Goal: Task Accomplishment & Management: Manage account settings

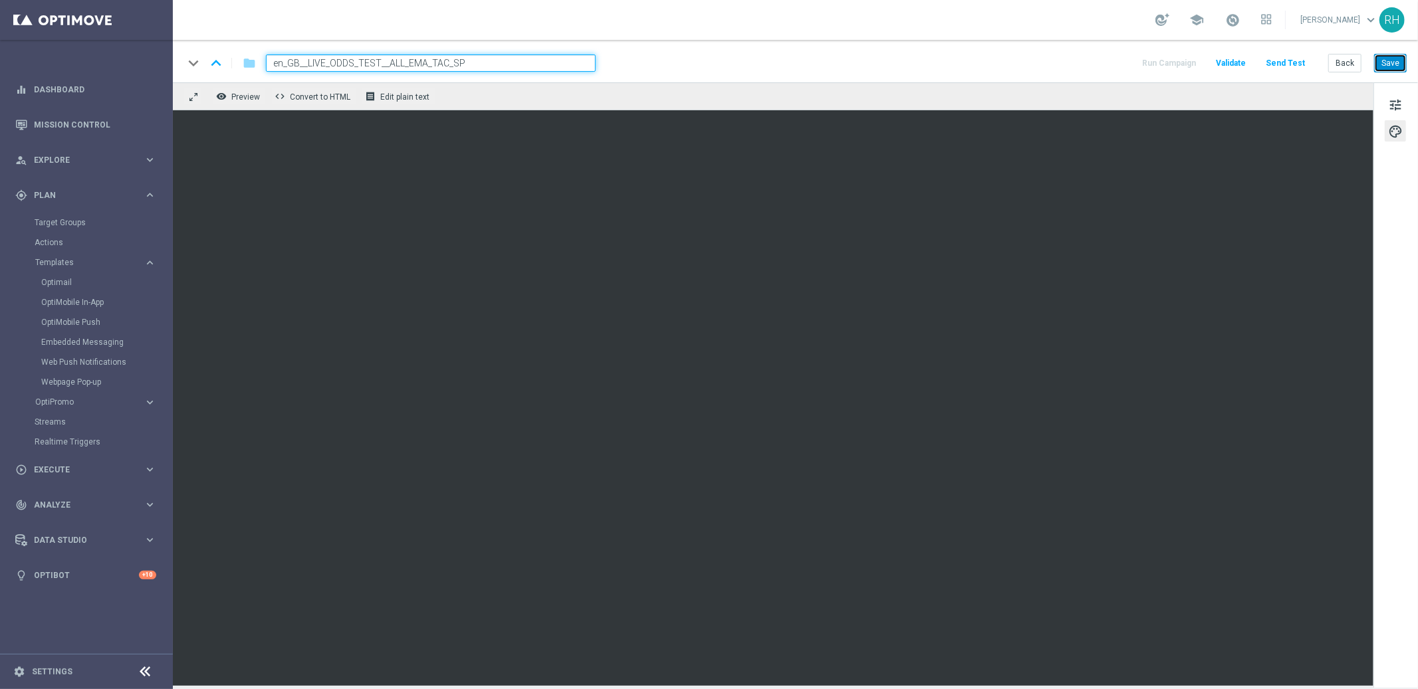
click at [1402, 58] on button "Save" at bounding box center [1390, 63] width 33 height 19
click at [1400, 54] on button "Save" at bounding box center [1390, 63] width 33 height 19
click at [887, 58] on div "keyboard_arrow_down keyboard_arrow_up folder en_GB__LIVE_ODDS_TEST__ALL_EMA_TAC…" at bounding box center [794, 62] width 1223 height 17
click at [1008, 98] on div "remove_red_eye Preview code Convert to HTML receipt Edit plain text" at bounding box center [773, 96] width 1200 height 28
click at [1388, 64] on button "Save" at bounding box center [1390, 63] width 33 height 19
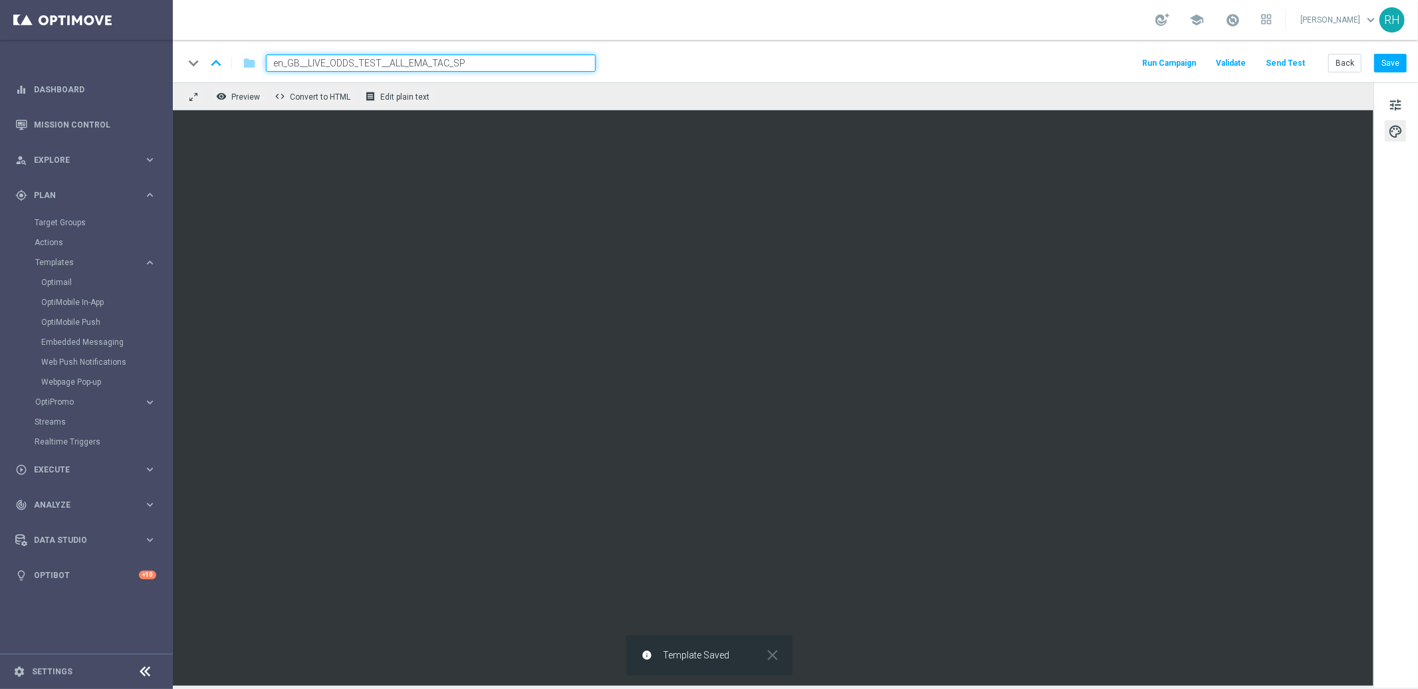
click at [1088, 59] on div "keyboard_arrow_down keyboard_arrow_up folder en_GB__LIVE_ODDS_TEST__ALL_EMA_TAC…" at bounding box center [794, 62] width 1223 height 17
click at [1101, 62] on div "keyboard_arrow_down keyboard_arrow_up folder en_GB__LIVE_ODDS_TEST__ALL_EMA_TAC…" at bounding box center [794, 62] width 1223 height 17
click at [887, 78] on div "keyboard_arrow_down keyboard_arrow_up folder en_GB__LIVE_ODDS_TEST__ALL_EMA_TAC…" at bounding box center [795, 61] width 1245 height 43
click at [1342, 56] on button "Back" at bounding box center [1344, 63] width 33 height 19
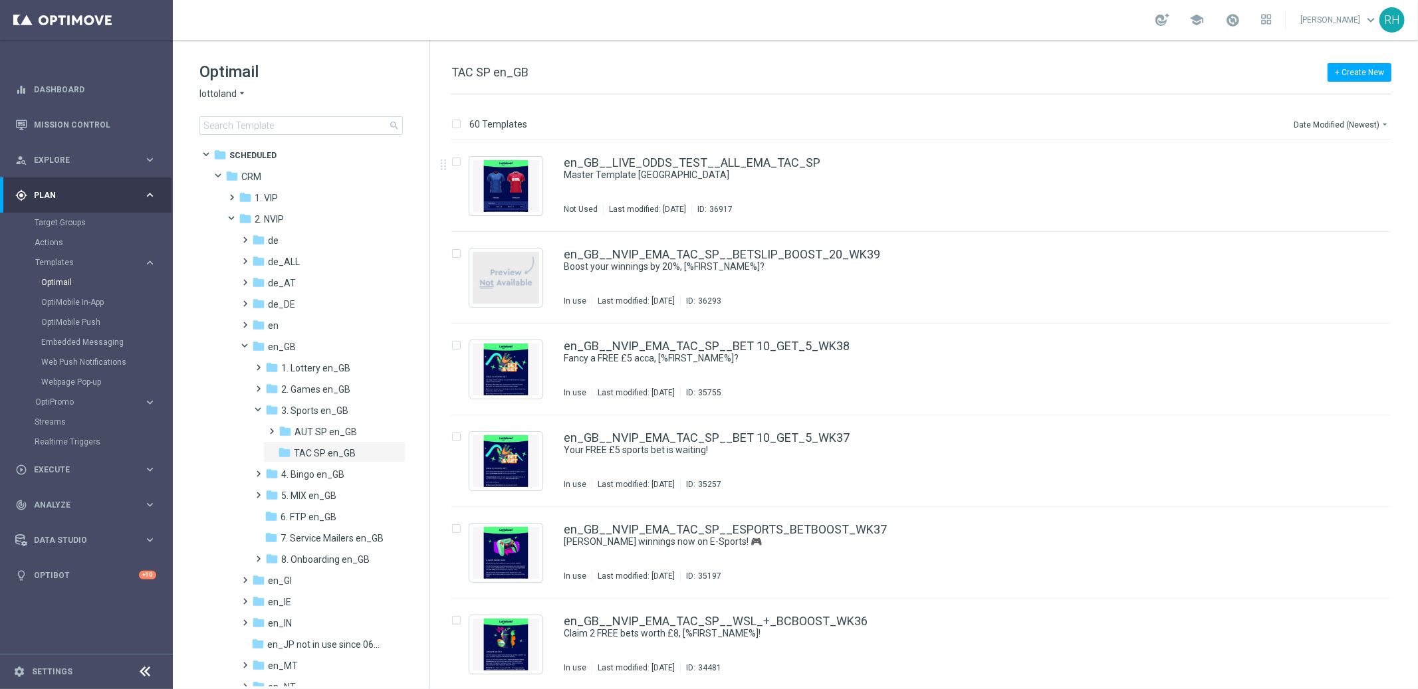
click at [1015, 114] on div "60 Templates Date Modified (Newest) arrow_drop_down Drag here to set row groups…" at bounding box center [924, 391] width 988 height 595
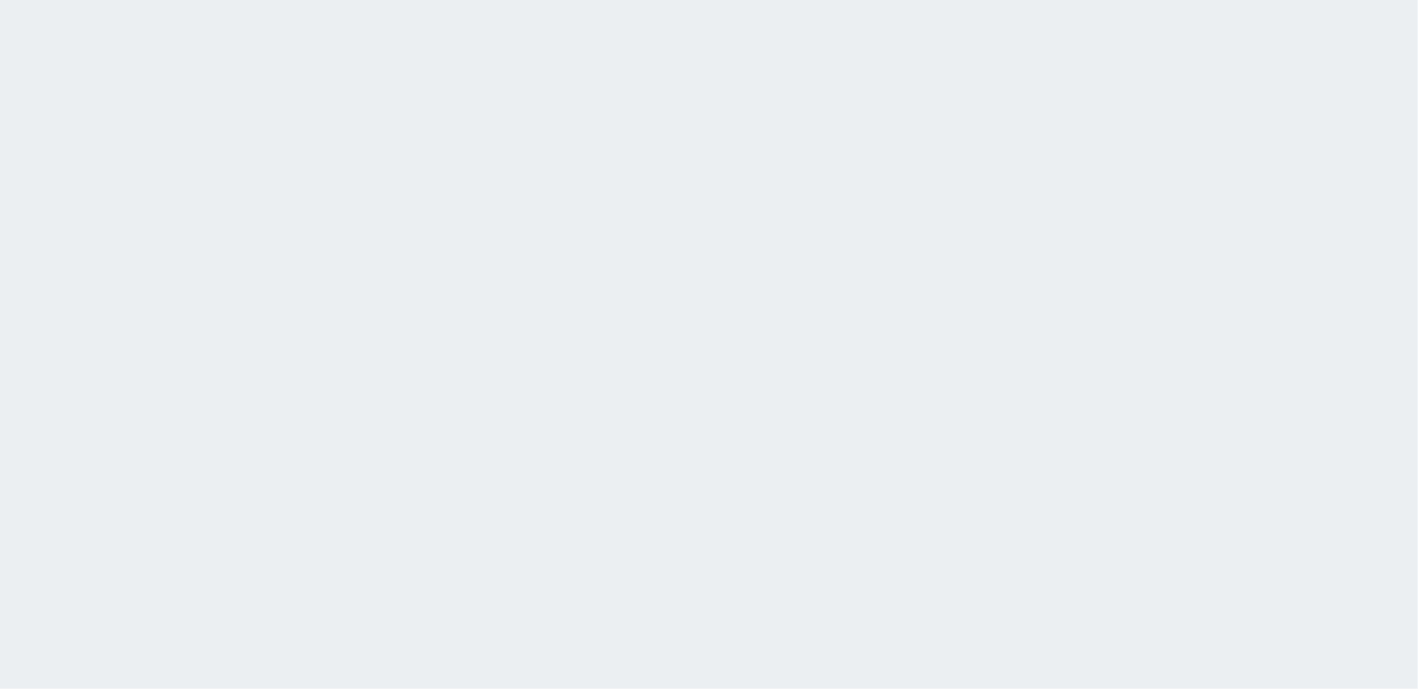
click at [703, 0] on html at bounding box center [709, 0] width 1418 height 0
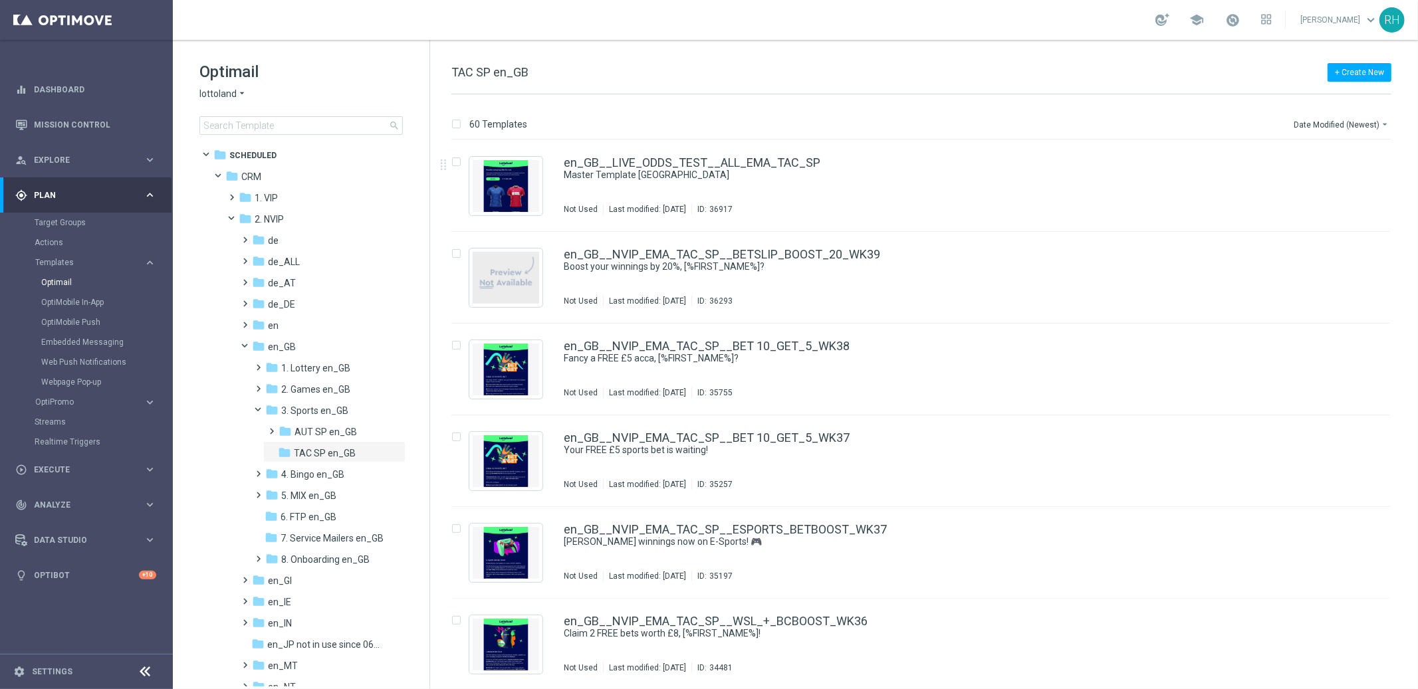
click at [744, 94] on div "60 Templates Date Modified (Newest) arrow_drop_down Drag here to set row groups…" at bounding box center [924, 391] width 988 height 595
click at [1048, 116] on div "60 Templates Date Modified (Newest) arrow_drop_down" at bounding box center [921, 128] width 940 height 24
click at [259, 364] on span at bounding box center [256, 361] width 6 height 5
click at [310, 414] on span "TAC LT en_GB" at bounding box center [323, 411] width 59 height 12
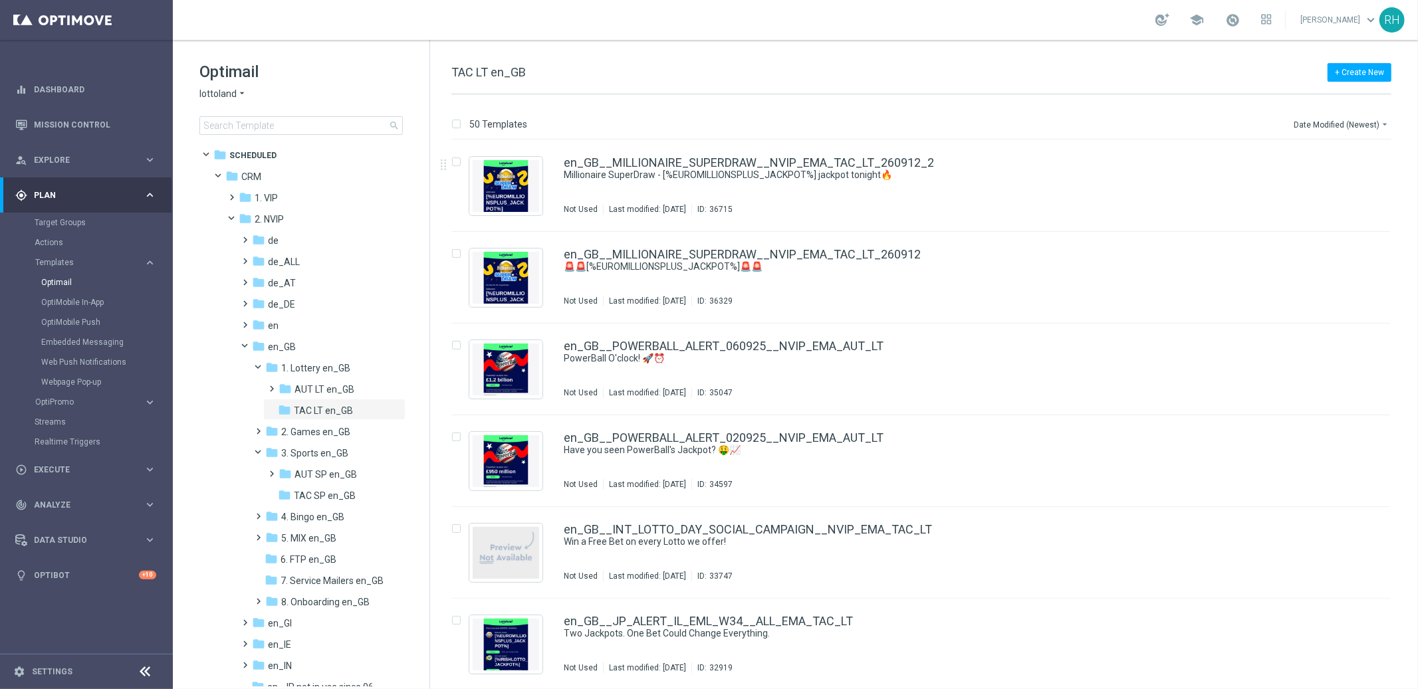
click at [1242, 86] on div "+ Create New TAC LT en_GB" at bounding box center [921, 79] width 940 height 30
click at [913, 86] on div "+ Create New TAC LT en_GB" at bounding box center [921, 79] width 940 height 30
click at [635, 52] on div "+ Create New TAC LT en_GB 50 Templates Date Modified (Newest) arrow_drop_down D…" at bounding box center [924, 364] width 988 height 649
click at [648, 46] on div "+ Create New TAC LT en_GB 50 Templates Date Modified (Newest) arrow_drop_down D…" at bounding box center [924, 364] width 988 height 649
click at [1011, 101] on div "50 Templates Date Modified (Newest) arrow_drop_down Drag here to set row groups…" at bounding box center [924, 391] width 988 height 595
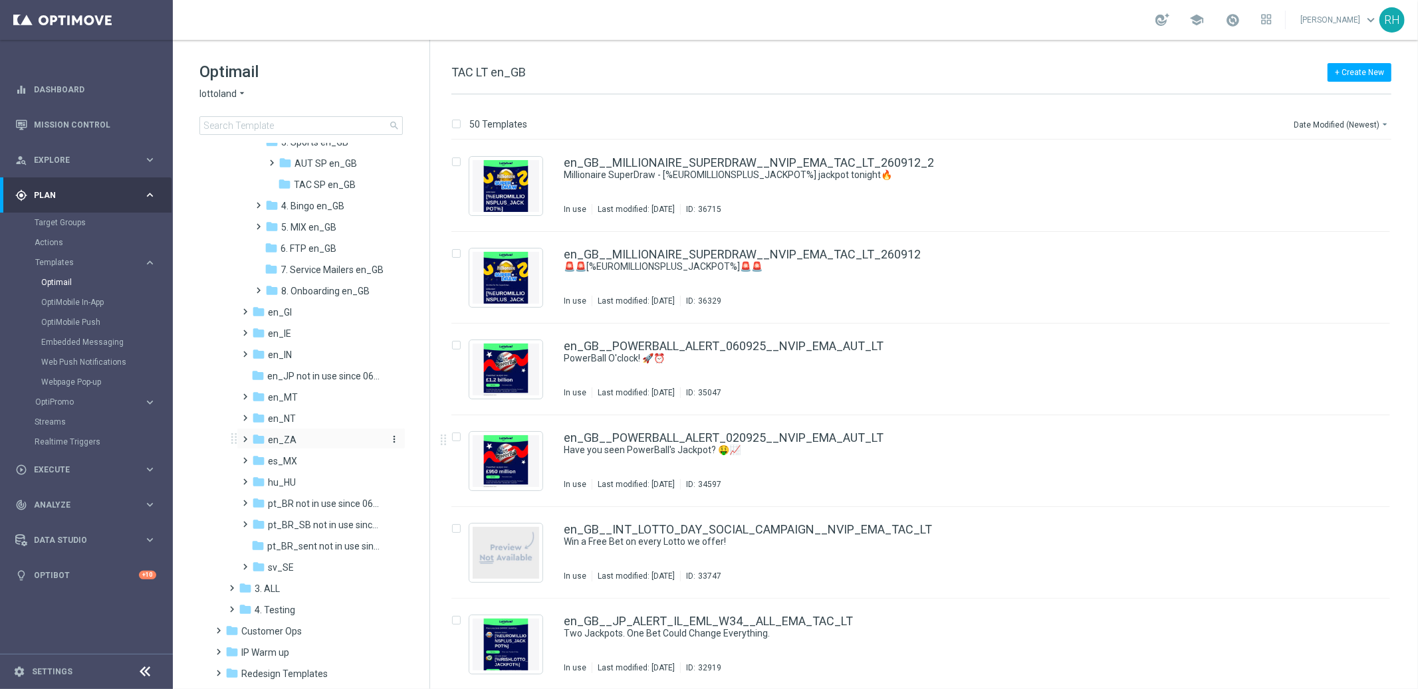
scroll to position [362, 0]
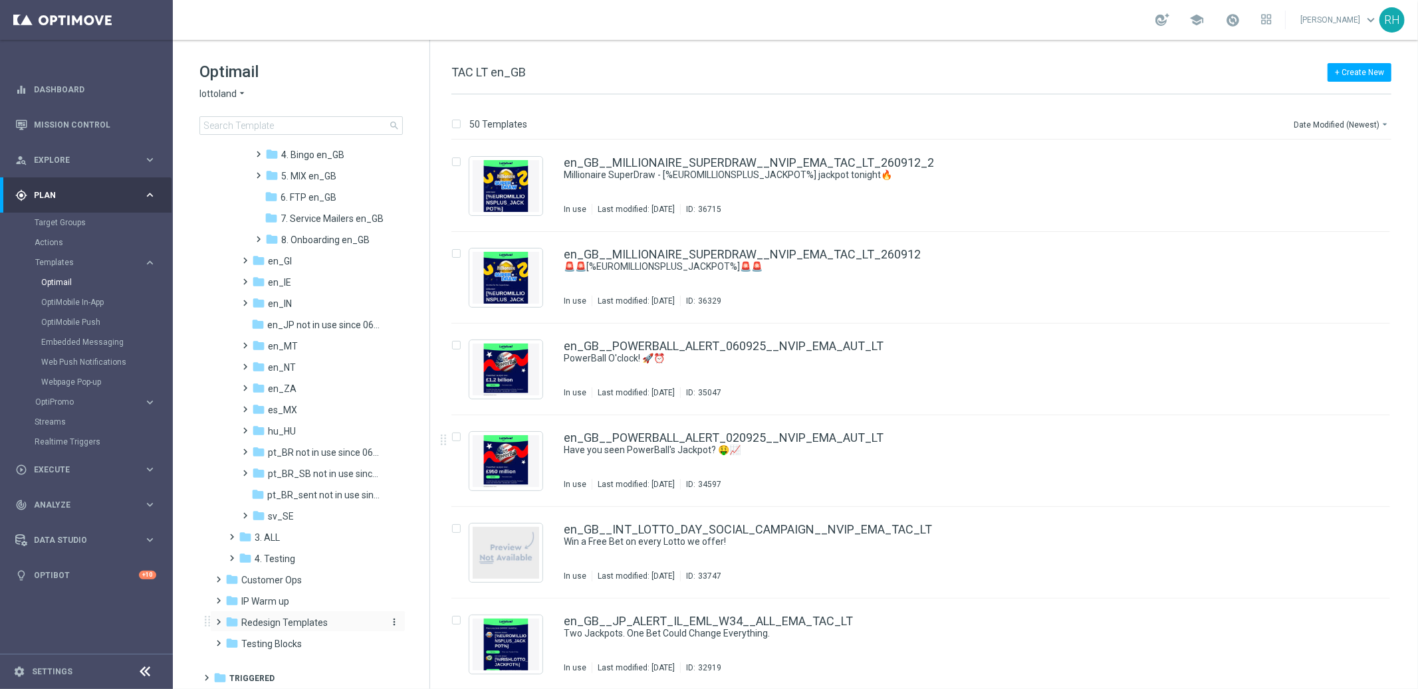
click at [269, 620] on span "Redesign Templates" at bounding box center [284, 623] width 86 height 12
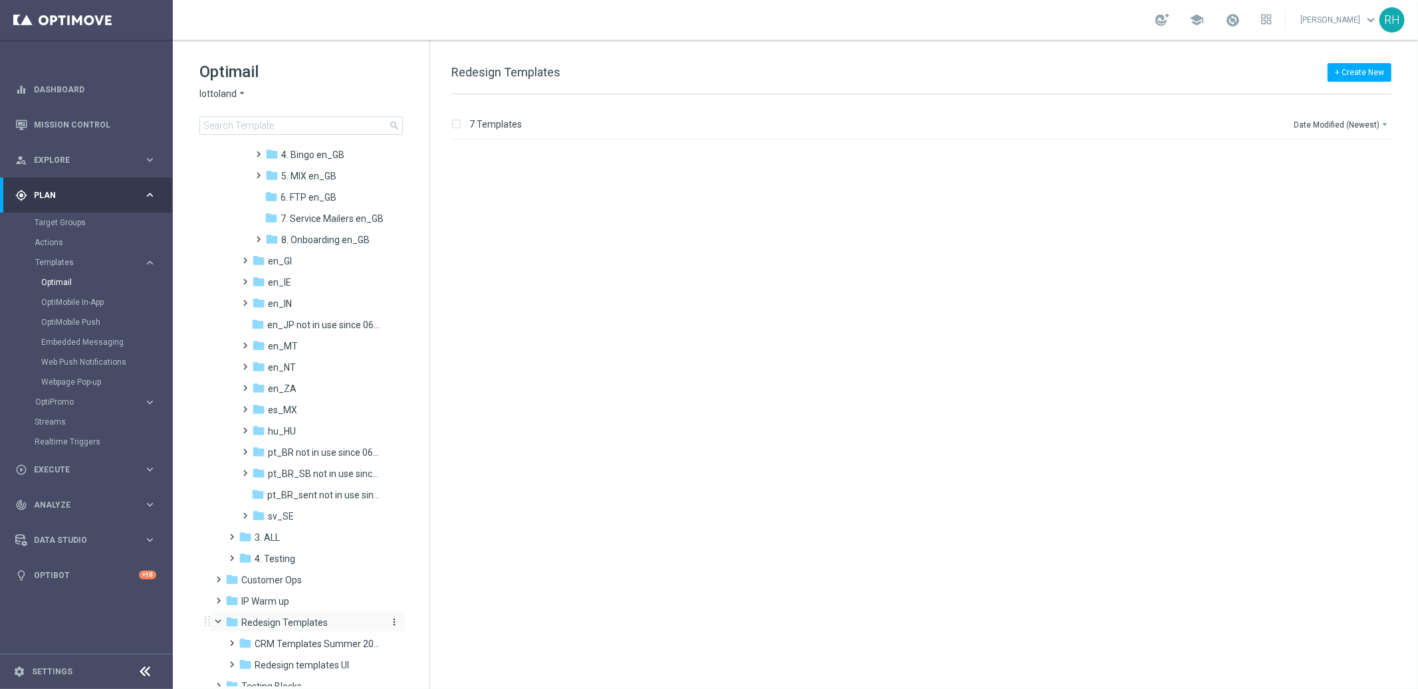
scroll to position [405, 0]
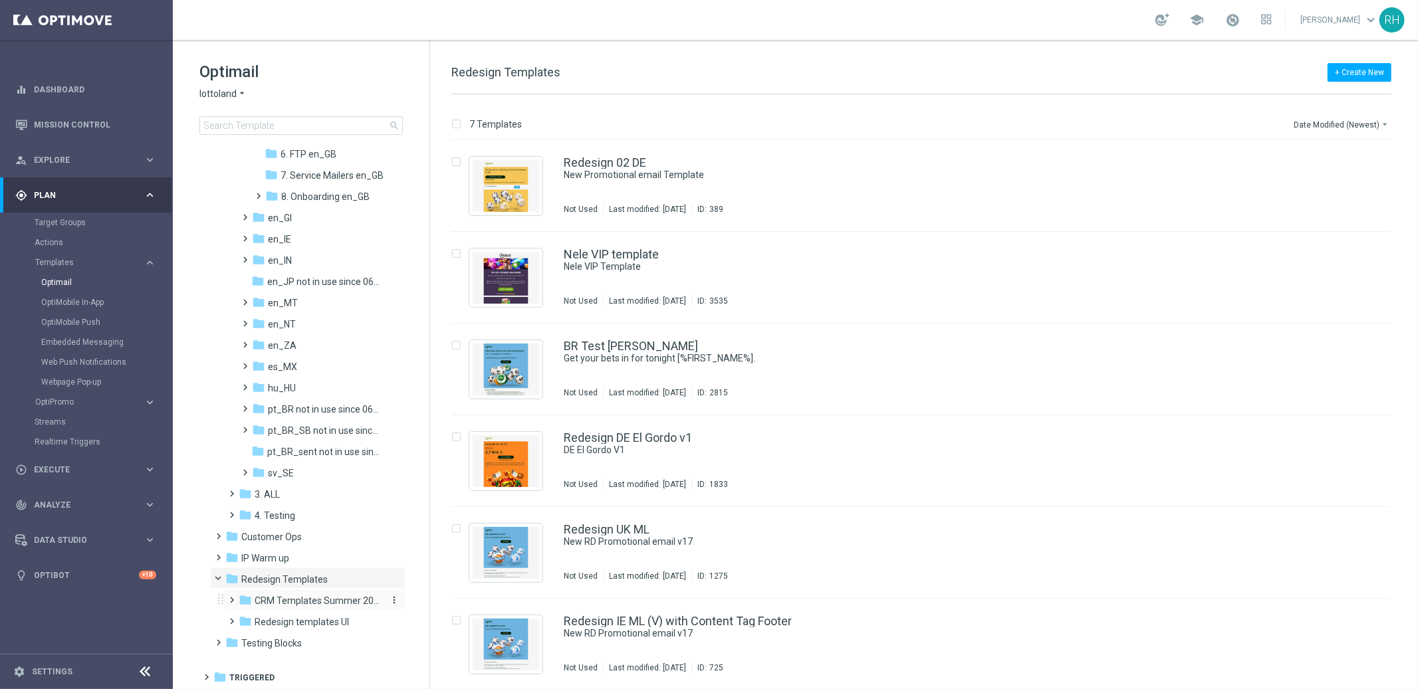
click at [279, 604] on span "CRM Templates Summer 2025" at bounding box center [318, 601] width 126 height 12
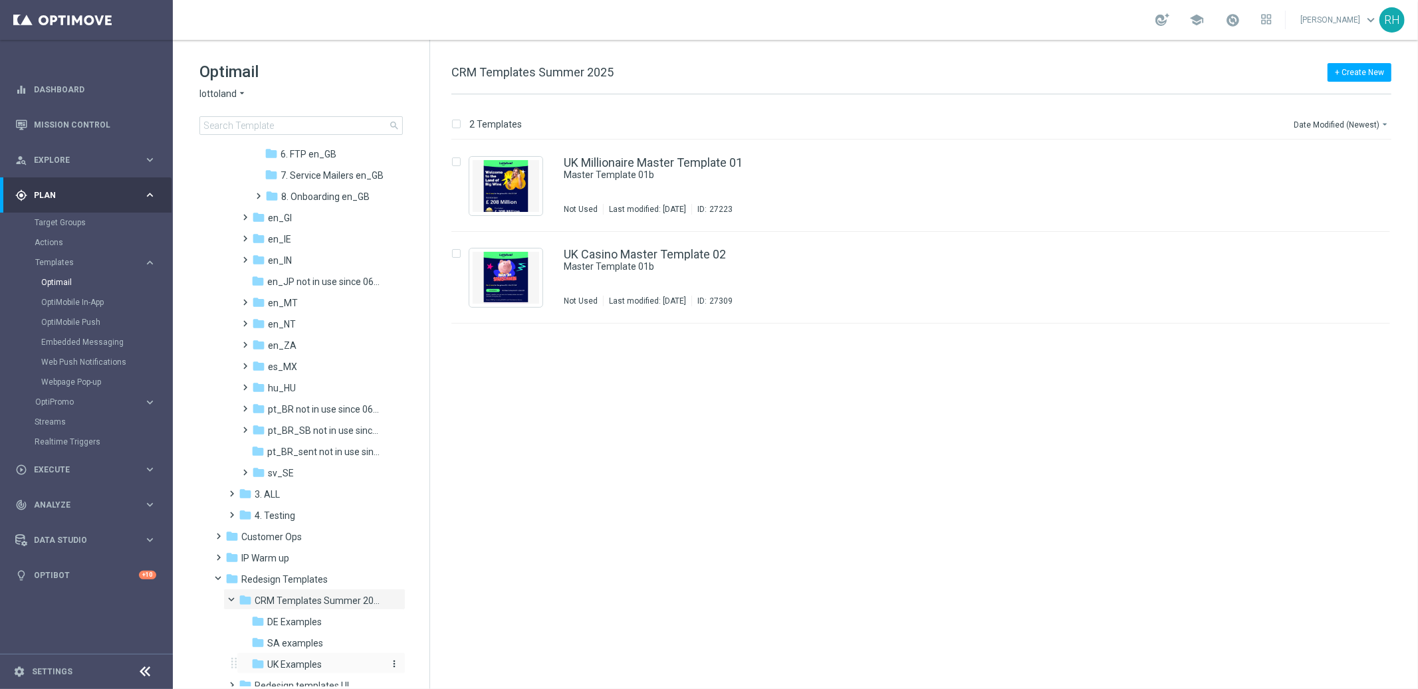
click at [289, 659] on span "UK Examples" at bounding box center [294, 665] width 54 height 12
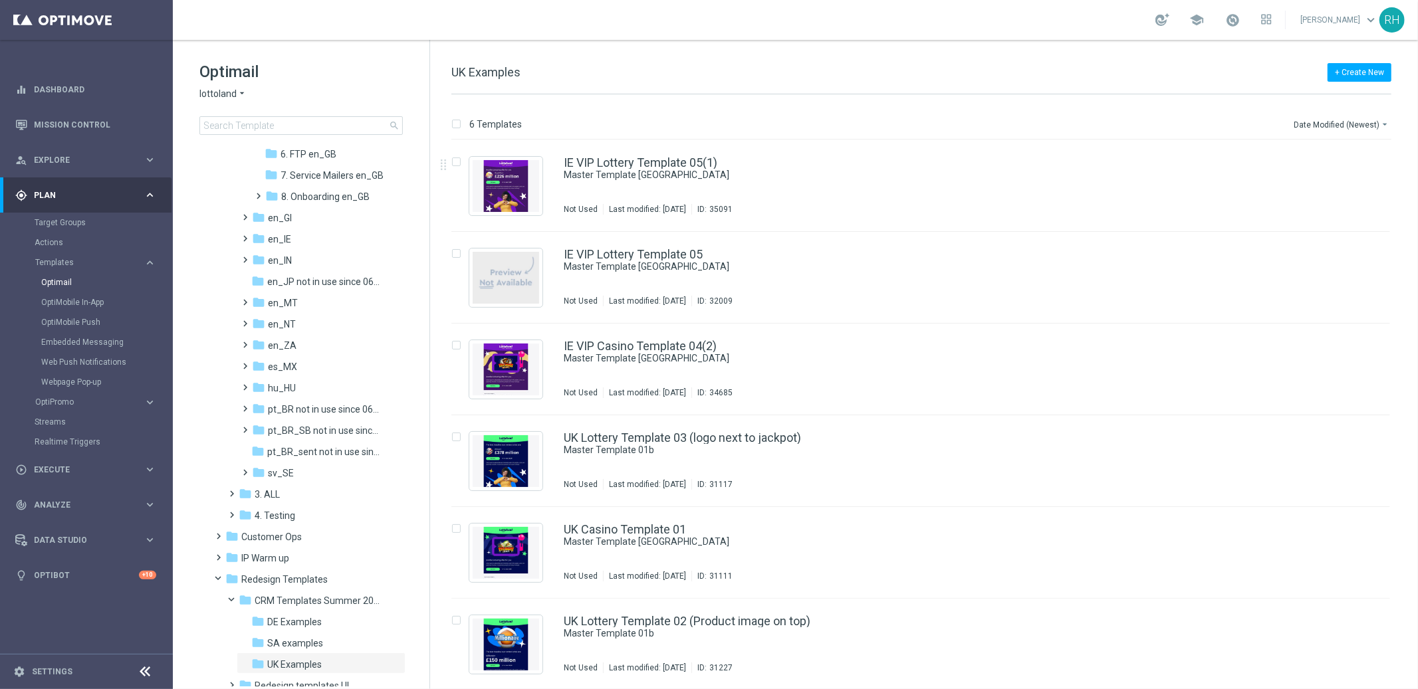
click at [1326, 115] on div "Date Modified (Newest) arrow_drop_down" at bounding box center [1341, 122] width 99 height 20
click at [1328, 127] on button "Date Modified (Newest) arrow_drop_down" at bounding box center [1341, 124] width 99 height 16
click at [1325, 142] on span "Name (A-Z)" at bounding box center [1316, 146] width 43 height 9
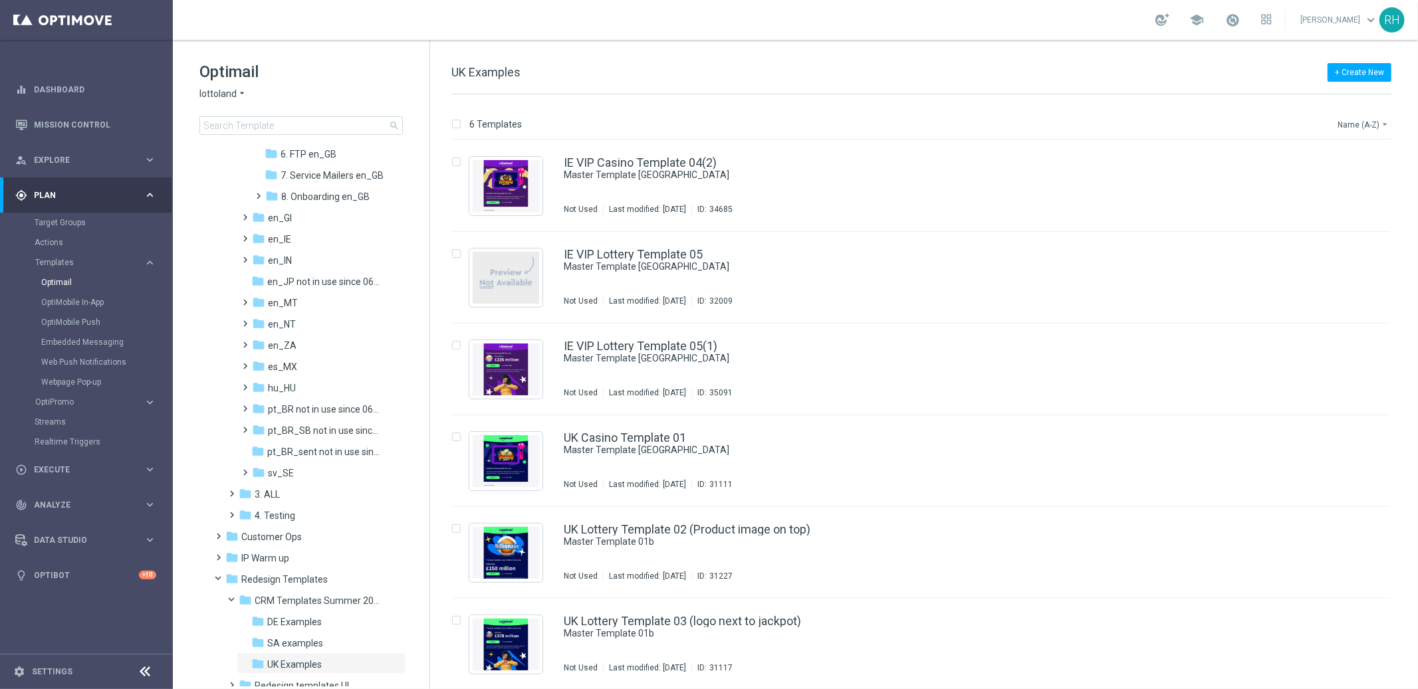
click at [1350, 116] on button "Name (A-Z) arrow_drop_down" at bounding box center [1363, 124] width 55 height 16
click at [1344, 187] on span "Date Modified (Newest)" at bounding box center [1339, 183] width 89 height 9
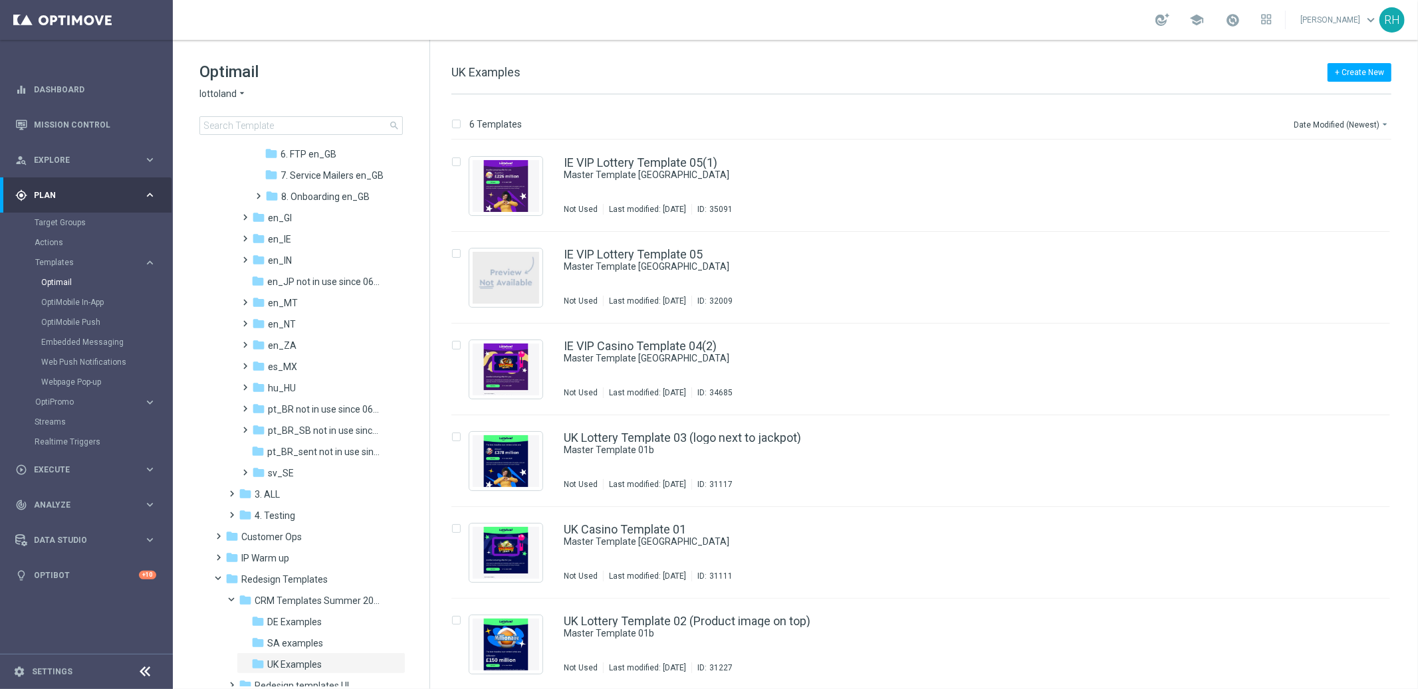
click at [1272, 103] on div "6 Templates Date Modified (Newest) arrow_drop_down Drag here to set row groups …" at bounding box center [924, 391] width 988 height 595
click at [1275, 116] on div "6 Templates Date Modified (Newest) arrow_drop_down" at bounding box center [921, 128] width 940 height 24
click at [1285, 120] on div "6 Templates Date Modified (Newest) arrow_drop_down" at bounding box center [921, 128] width 940 height 24
click at [1212, 128] on div "6 Templates Date Modified (Newest) arrow_drop_down" at bounding box center [921, 128] width 940 height 24
click at [805, 117] on div "6 Templates Date Modified (Newest) arrow_drop_down" at bounding box center [921, 128] width 940 height 24
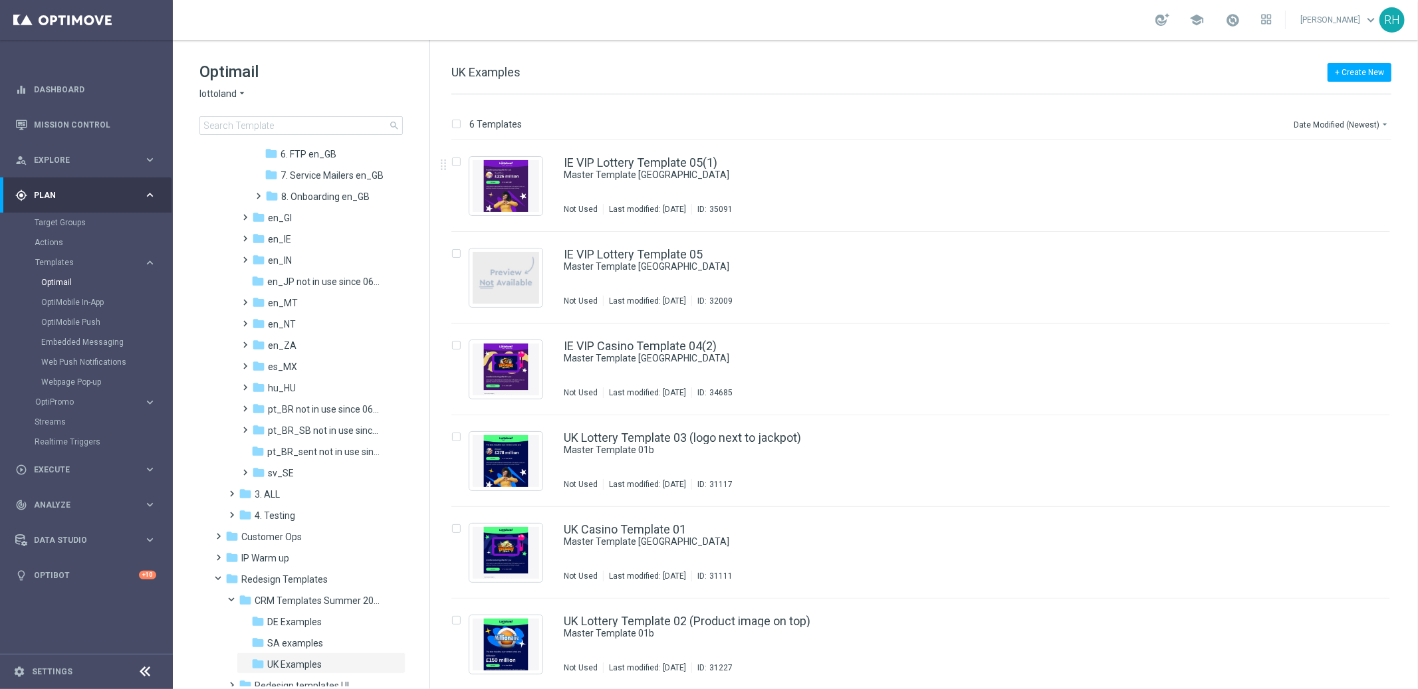
click at [805, 117] on div "6 Templates Date Modified (Newest) arrow_drop_down" at bounding box center [921, 128] width 940 height 24
click at [881, 85] on div "+ Create New UK Examples" at bounding box center [921, 79] width 940 height 30
click at [1143, 76] on div "+ Create New UK Examples" at bounding box center [921, 79] width 940 height 30
click at [1144, 106] on div "6 Templates Date Modified (Newest) arrow_drop_down Drag here to set row groups …" at bounding box center [924, 391] width 988 height 595
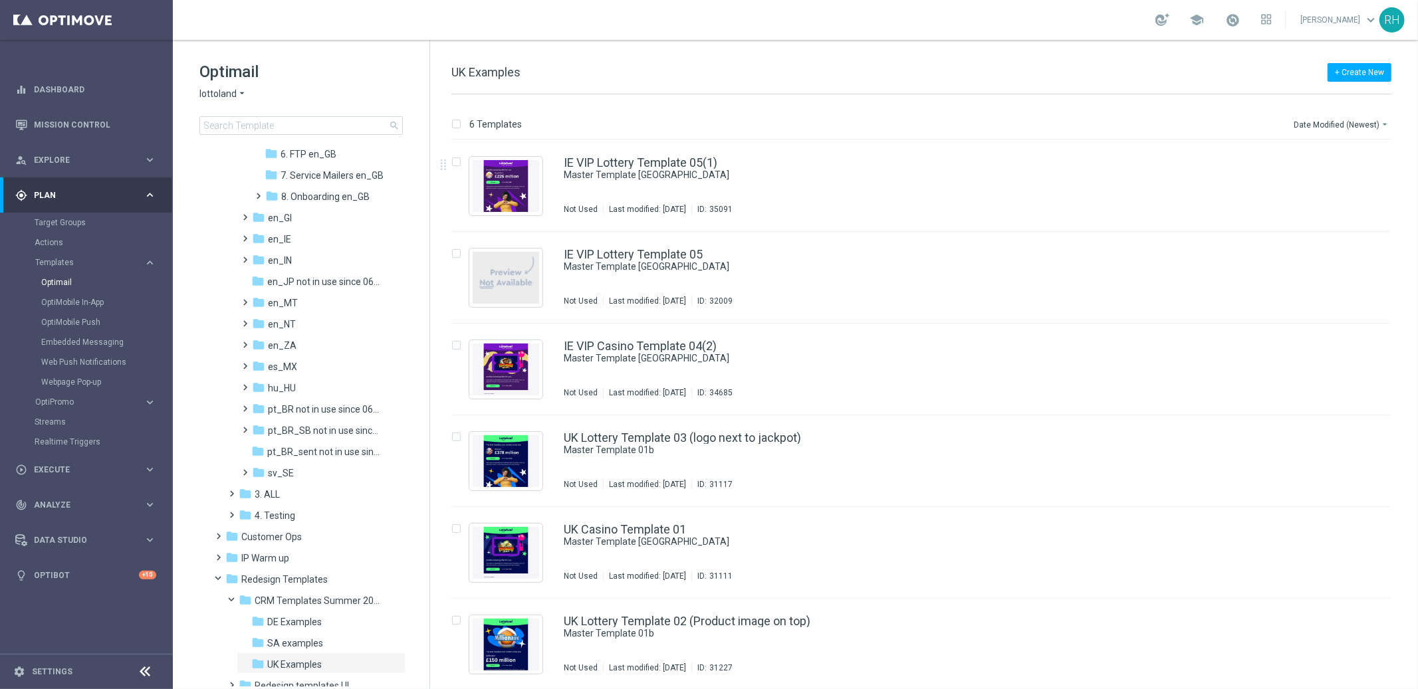
click at [1144, 106] on div "6 Templates Date Modified (Newest) arrow_drop_down Drag here to set row groups …" at bounding box center [924, 391] width 988 height 595
click at [1218, 114] on div "6 Templates Date Modified (Newest) arrow_drop_down Drag here to set row groups …" at bounding box center [924, 391] width 988 height 595
click at [1113, 64] on div "+ Create New UK Examples" at bounding box center [921, 79] width 940 height 30
click at [1126, 109] on div "6 Templates Date Modified (Newest) arrow_drop_down Drag here to set row groups …" at bounding box center [924, 391] width 988 height 595
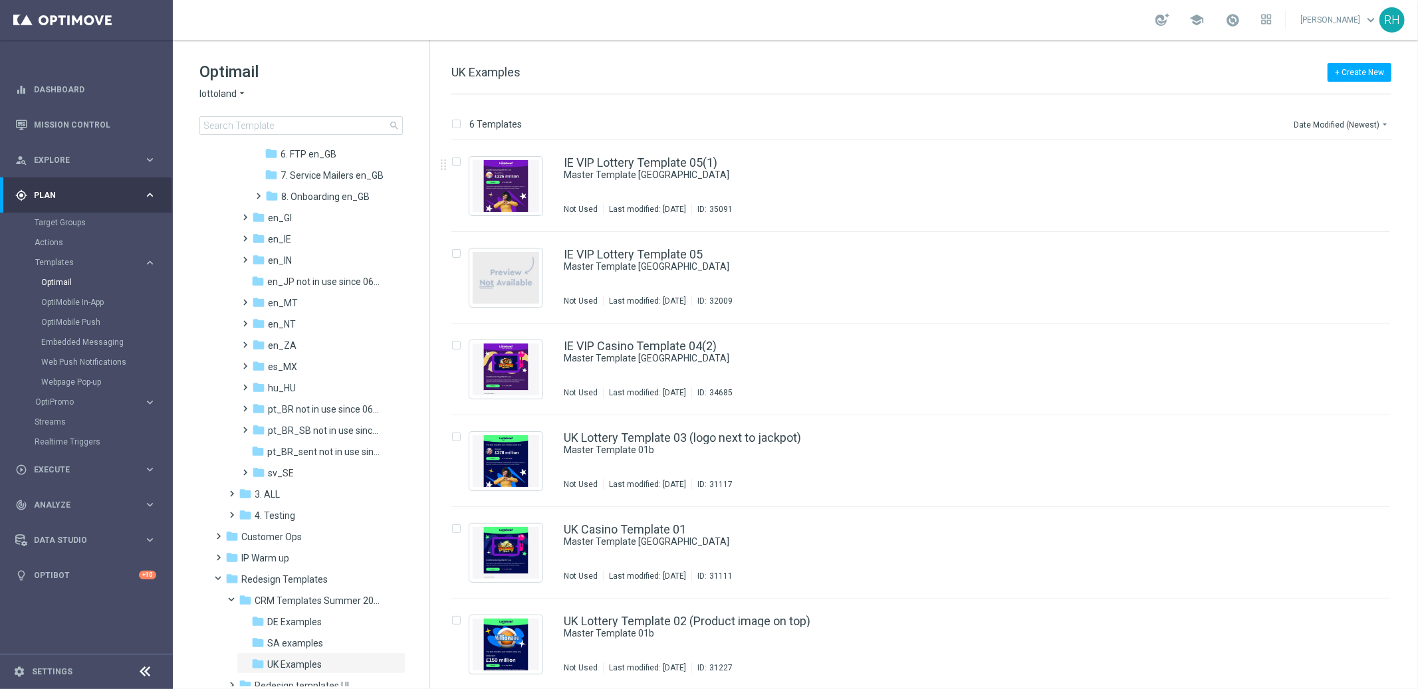
click at [1080, 70] on div "+ Create New UK Examples" at bounding box center [921, 79] width 940 height 30
click at [1094, 106] on div "6 Templates Date Modified (Newest) arrow_drop_down Drag here to set row groups …" at bounding box center [924, 391] width 988 height 595
click at [1029, 70] on div "+ Create New UK Examples" at bounding box center [921, 79] width 940 height 30
drag, startPoint x: 1021, startPoint y: 114, endPoint x: 967, endPoint y: 95, distance: 57.2
click at [1019, 114] on div "6 Templates Date Modified (Newest) arrow_drop_down Drag here to set row groups …" at bounding box center [924, 391] width 988 height 595
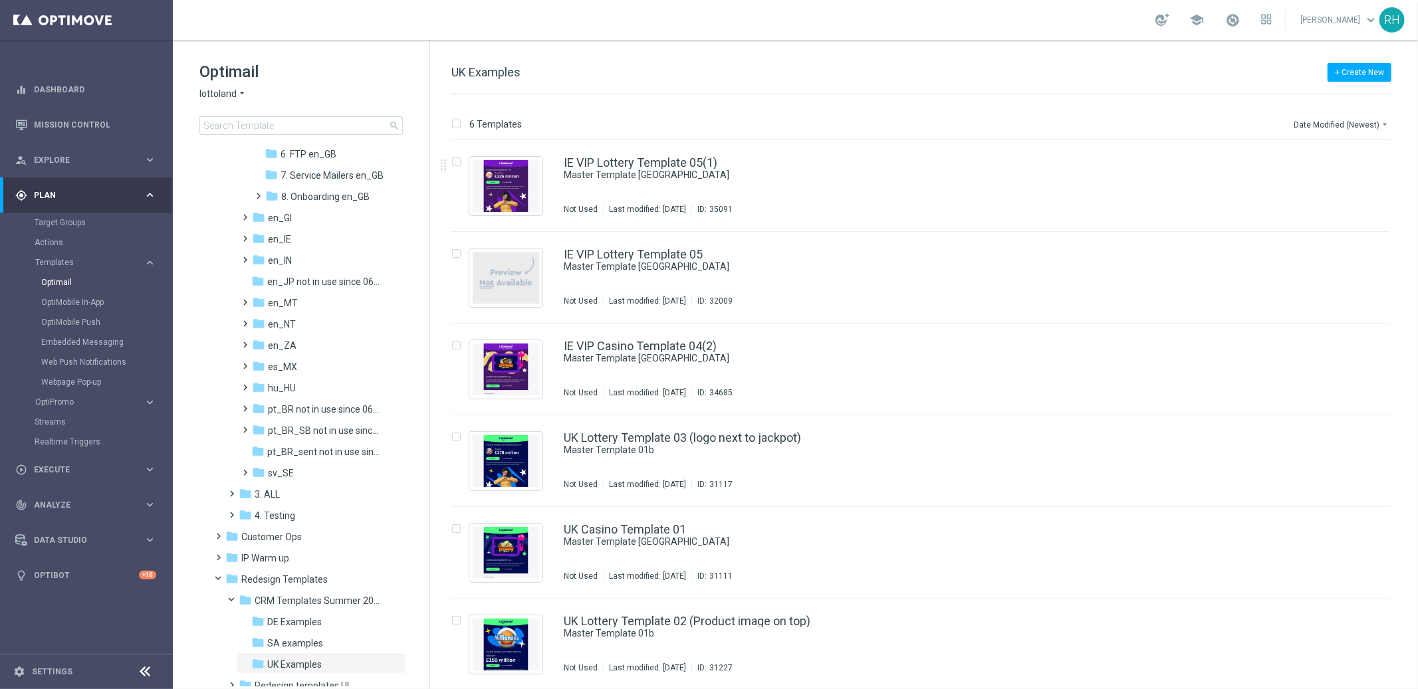
click at [936, 78] on div "+ Create New UK Examples" at bounding box center [921, 79] width 940 height 30
click at [950, 96] on div "6 Templates Date Modified (Newest) arrow_drop_down Drag here to set row groups …" at bounding box center [924, 391] width 988 height 595
click at [1196, 110] on div "6 Templates Date Modified (Newest) arrow_drop_down Drag here to set row groups …" at bounding box center [924, 391] width 988 height 595
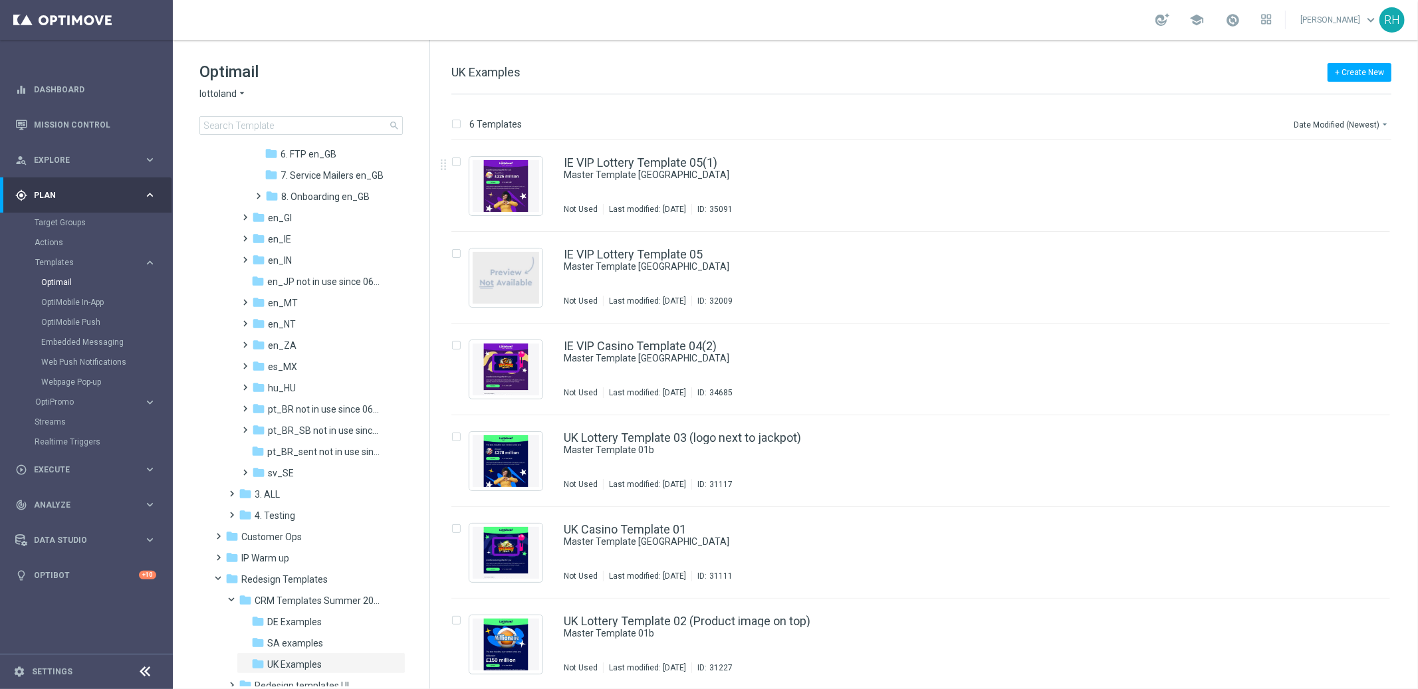
drag, startPoint x: 1196, startPoint y: 110, endPoint x: 1214, endPoint y: 91, distance: 26.3
click at [1199, 108] on div "6 Templates Date Modified (Newest) arrow_drop_down Drag here to set row groups …" at bounding box center [924, 391] width 988 height 595
drag, startPoint x: 712, startPoint y: 70, endPoint x: 791, endPoint y: 127, distance: 97.6
click at [714, 75] on div "+ Create New UK Examples" at bounding box center [921, 79] width 940 height 30
click at [788, 107] on div "6 Templates Date Modified (Newest) arrow_drop_down Drag here to set row groups …" at bounding box center [924, 391] width 988 height 595
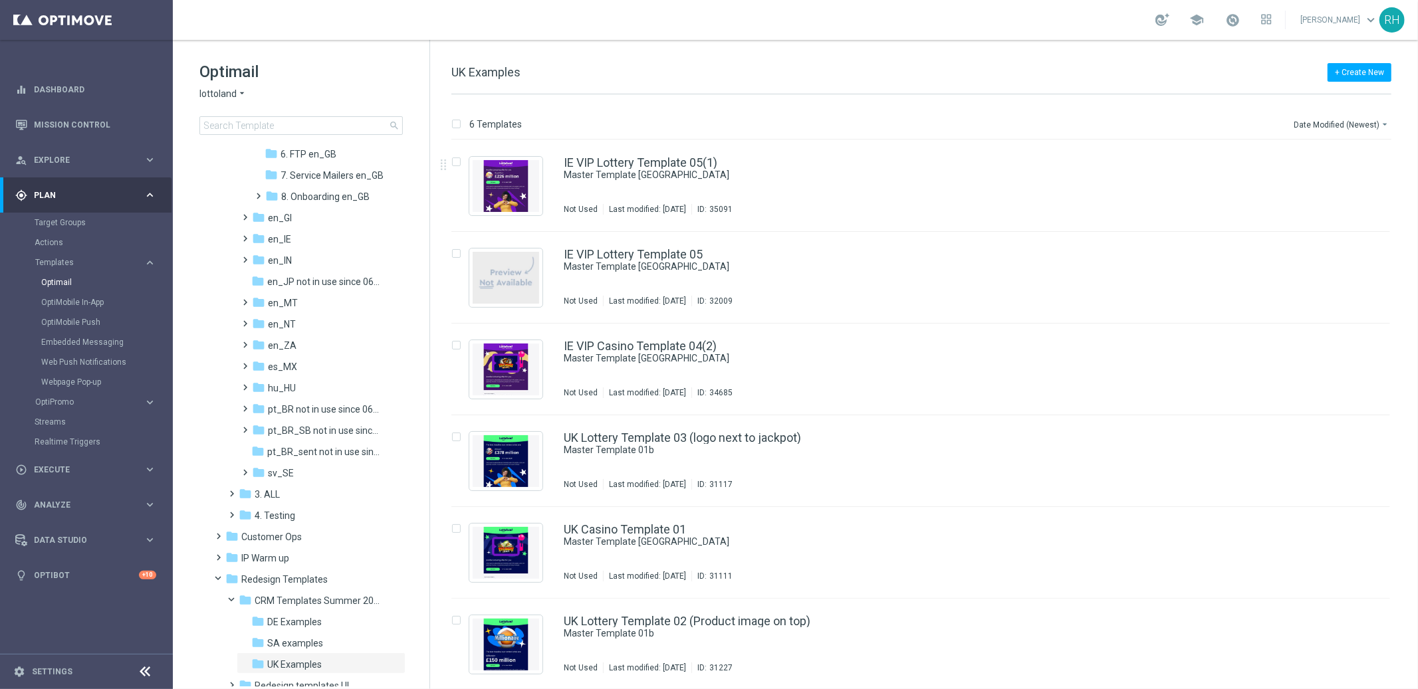
click at [777, 62] on div "+ Create New UK Examples 6 Templates Date Modified (Newest) arrow_drop_down Dra…" at bounding box center [924, 364] width 988 height 649
drag, startPoint x: 874, startPoint y: 53, endPoint x: 899, endPoint y: 117, distance: 69.0
click at [899, 116] on div "+ Create New UK Examples 6 Templates Date Modified (Newest) arrow_drop_down Dra…" at bounding box center [924, 364] width 988 height 649
click at [881, 97] on div "6 Templates Date Modified (Newest) arrow_drop_down Drag here to set row groups …" at bounding box center [924, 391] width 988 height 595
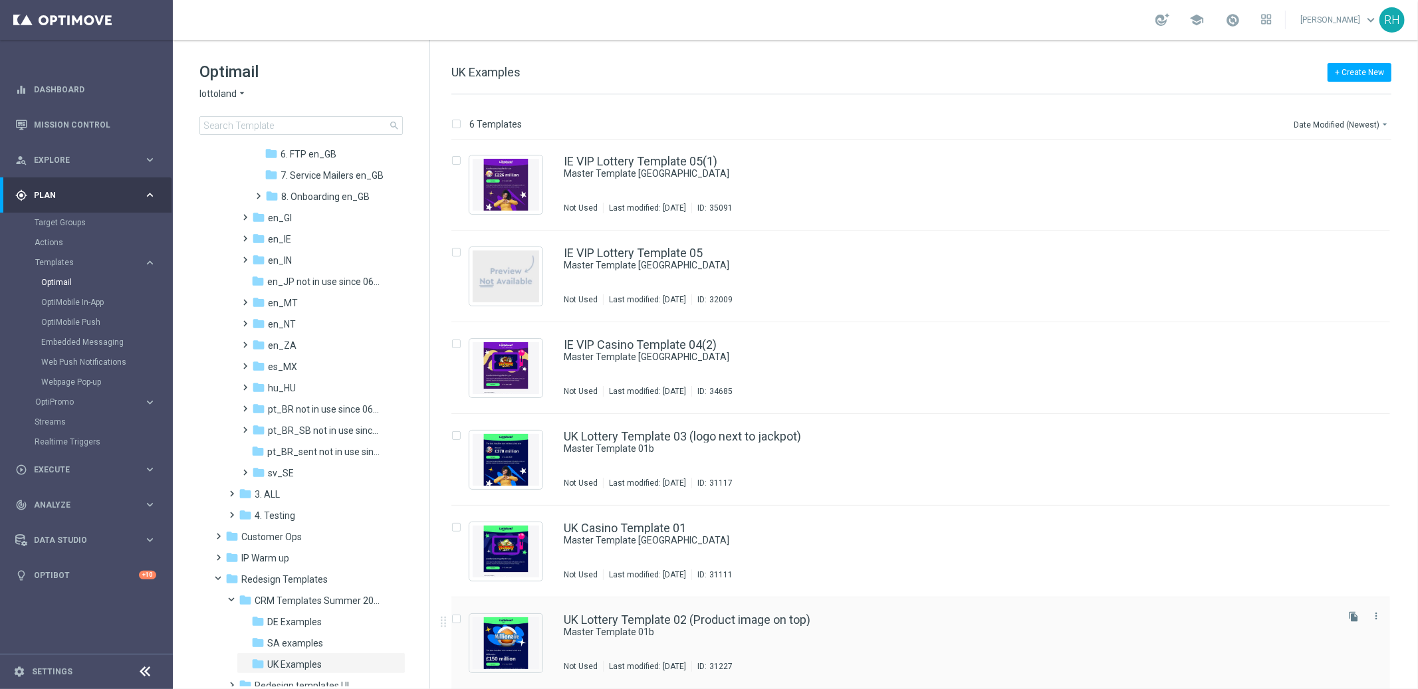
click at [944, 624] on div "UK Lottery Template 02 (Product image on top)" at bounding box center [949, 620] width 770 height 12
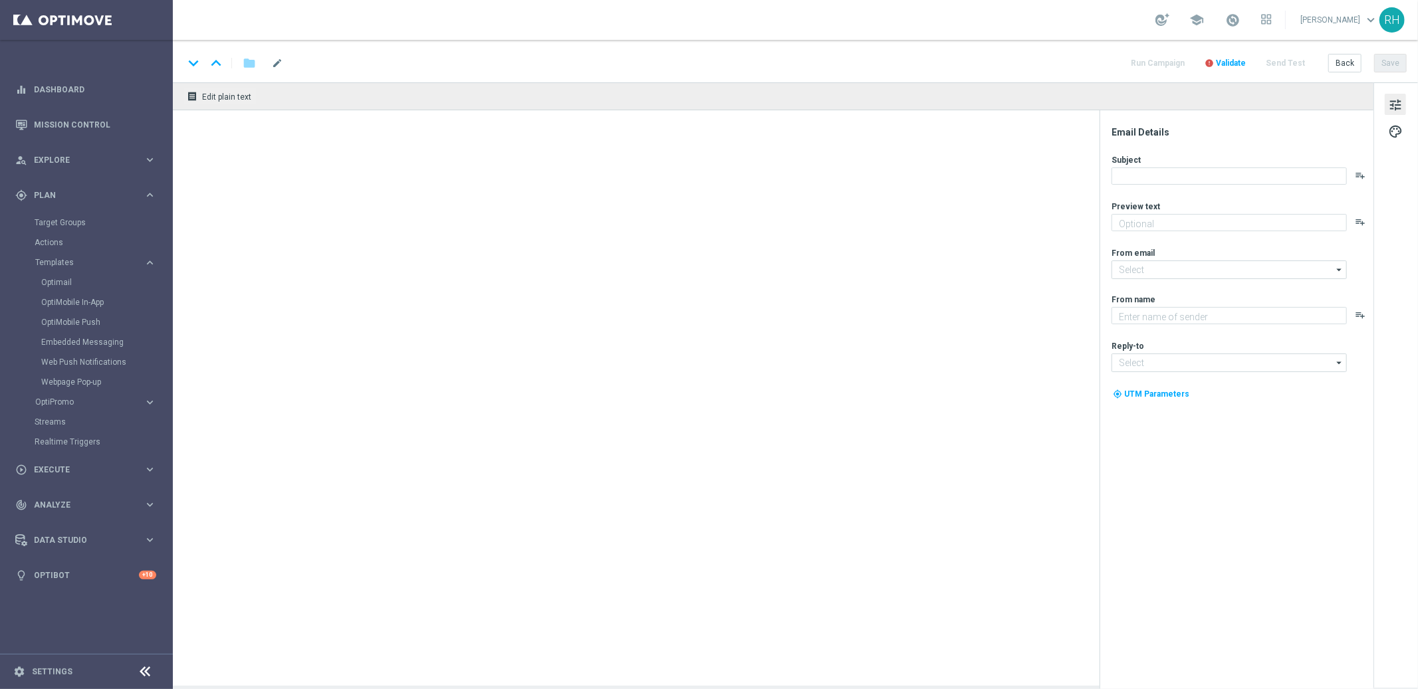
type textarea "preview text"
type textarea "Lottoland"
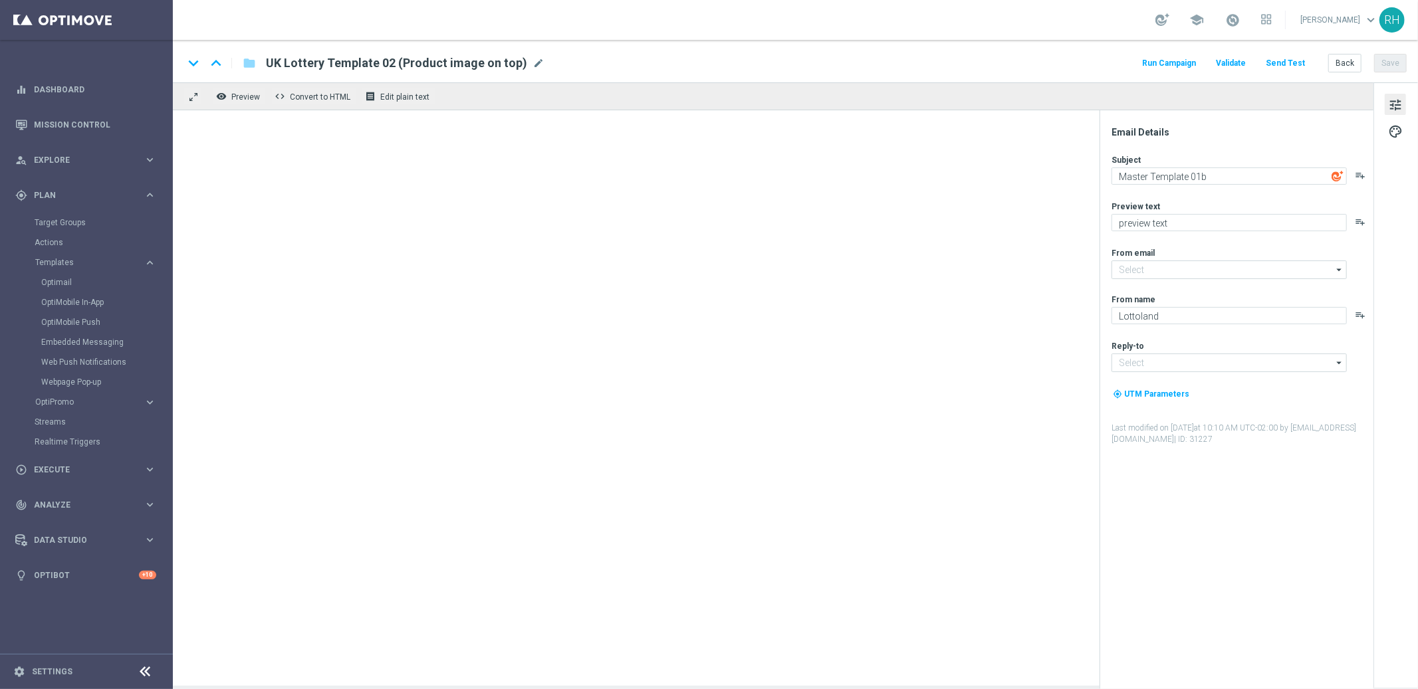
type input "mail@crm.lottoland.com"
type input "support@lottoland.co.uk"
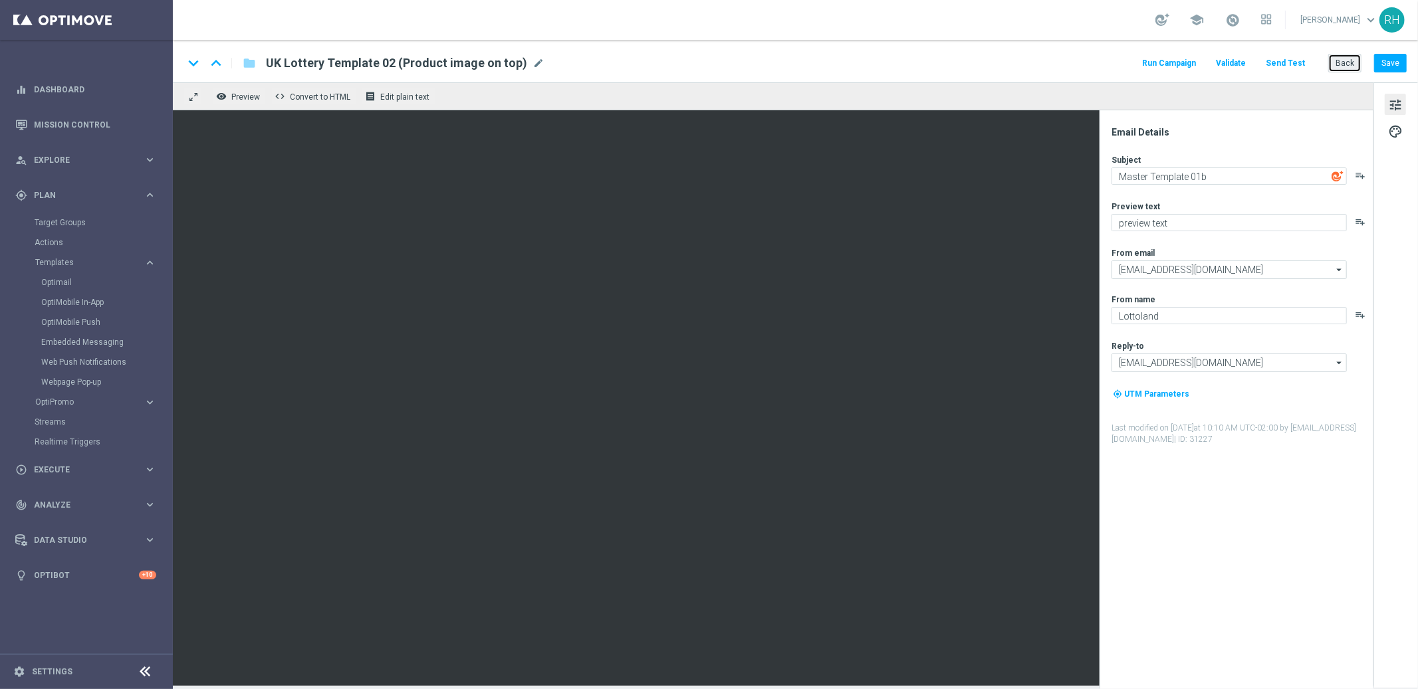
click at [1335, 64] on button "Back" at bounding box center [1344, 63] width 33 height 19
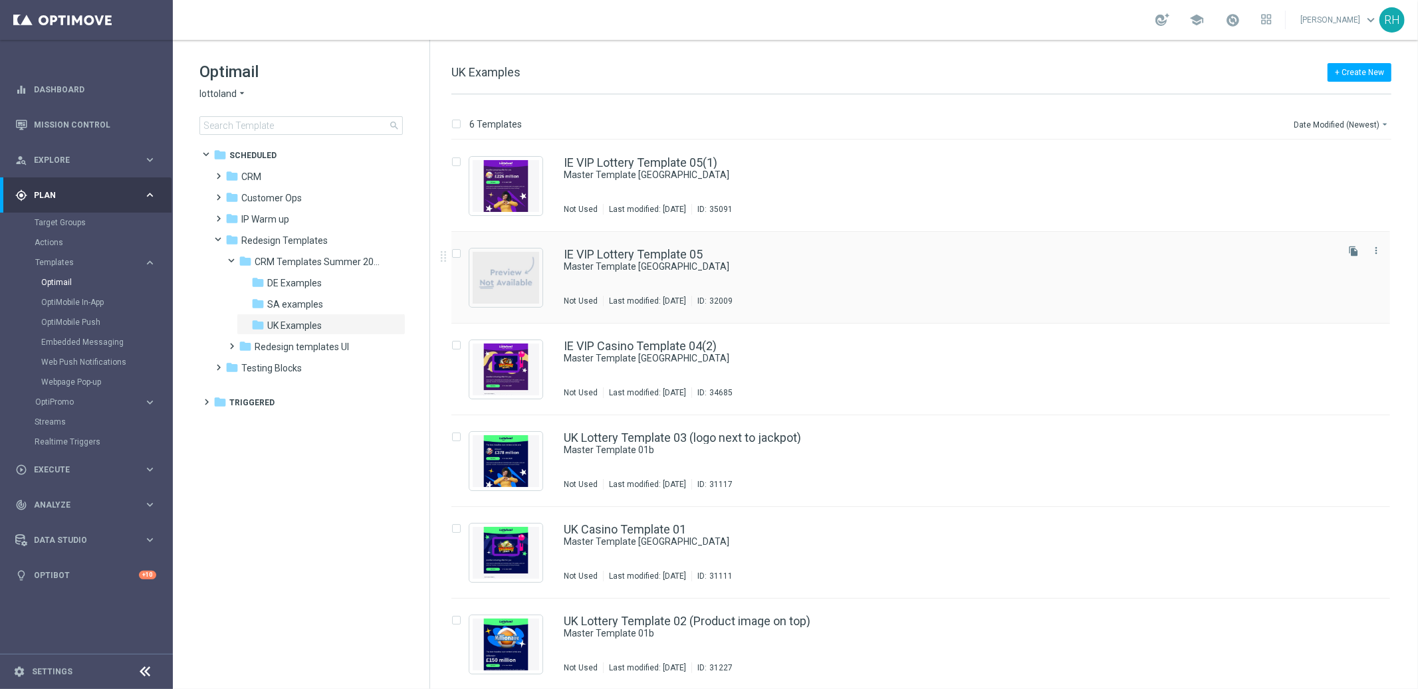
scroll to position [1, 0]
click at [219, 173] on span at bounding box center [216, 169] width 6 height 5
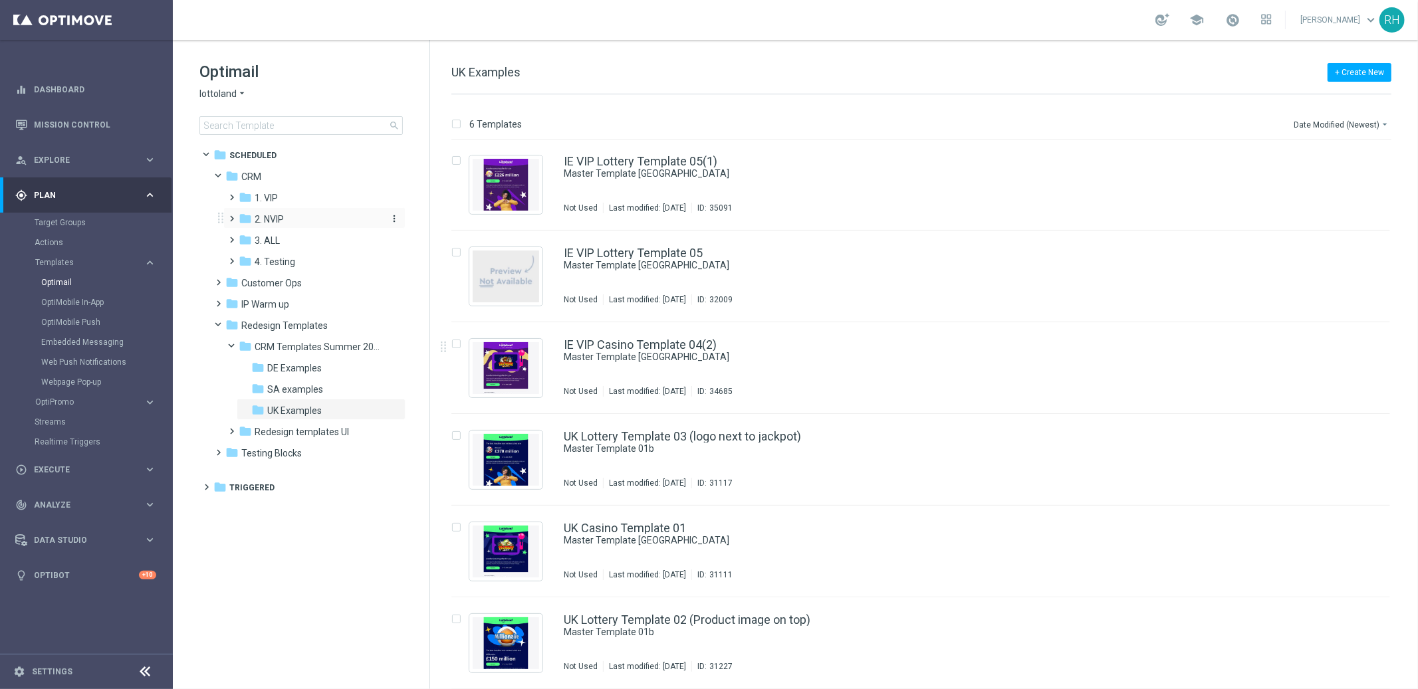
click at [239, 213] on icon "folder" at bounding box center [245, 218] width 13 height 13
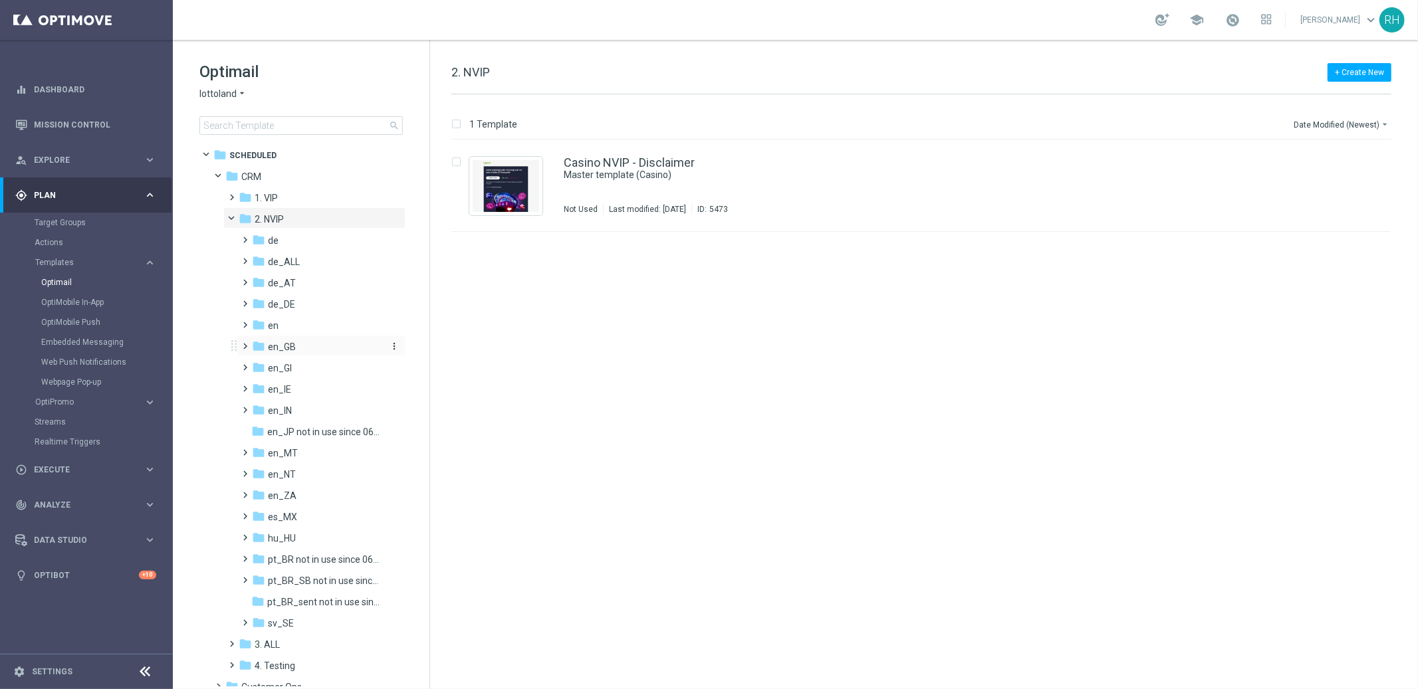
click at [273, 345] on span "en_GB" at bounding box center [282, 347] width 28 height 12
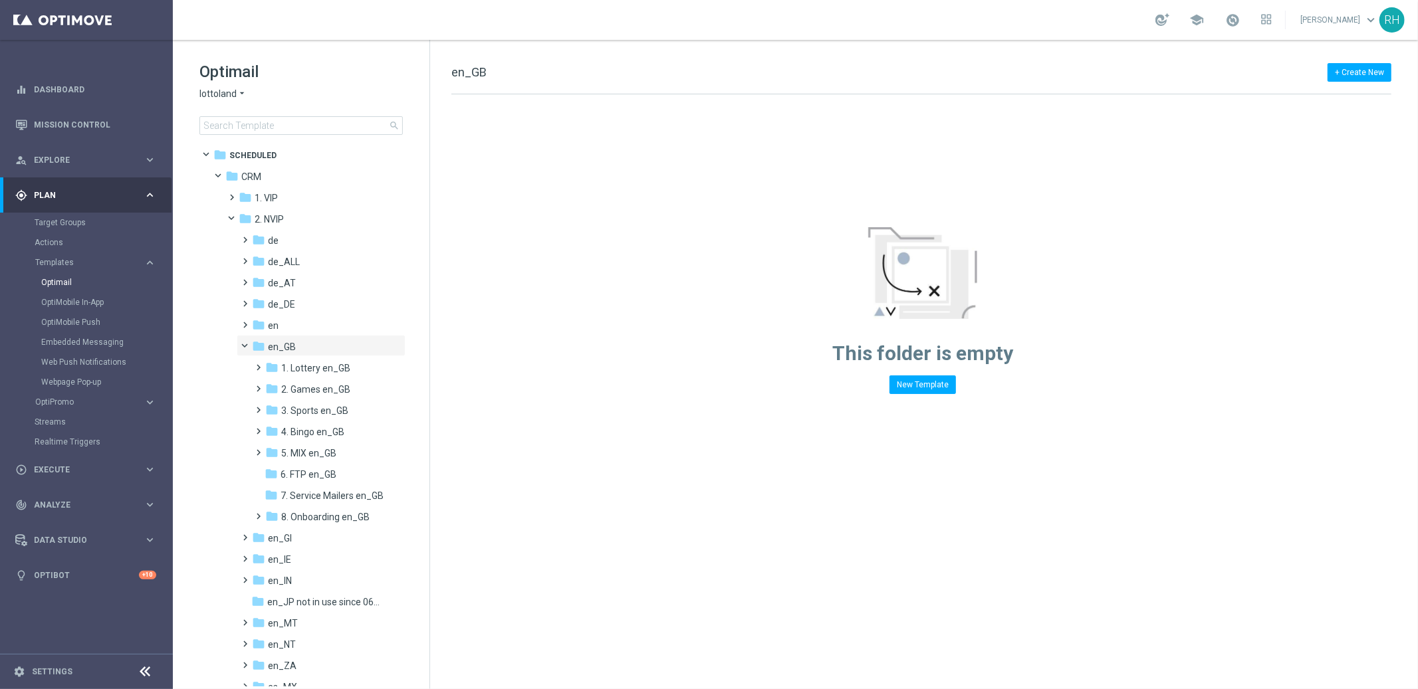
click at [504, 460] on div "+ Create New en_GB Drag here to set row groups Drag here to set column labels F…" at bounding box center [924, 364] width 988 height 649
click at [483, 553] on div "+ Create New en_GB Drag here to set row groups Drag here to set column labels F…" at bounding box center [924, 364] width 988 height 649
click at [259, 397] on span at bounding box center [256, 394] width 6 height 5
click at [262, 399] on span at bounding box center [264, 398] width 5 height 6
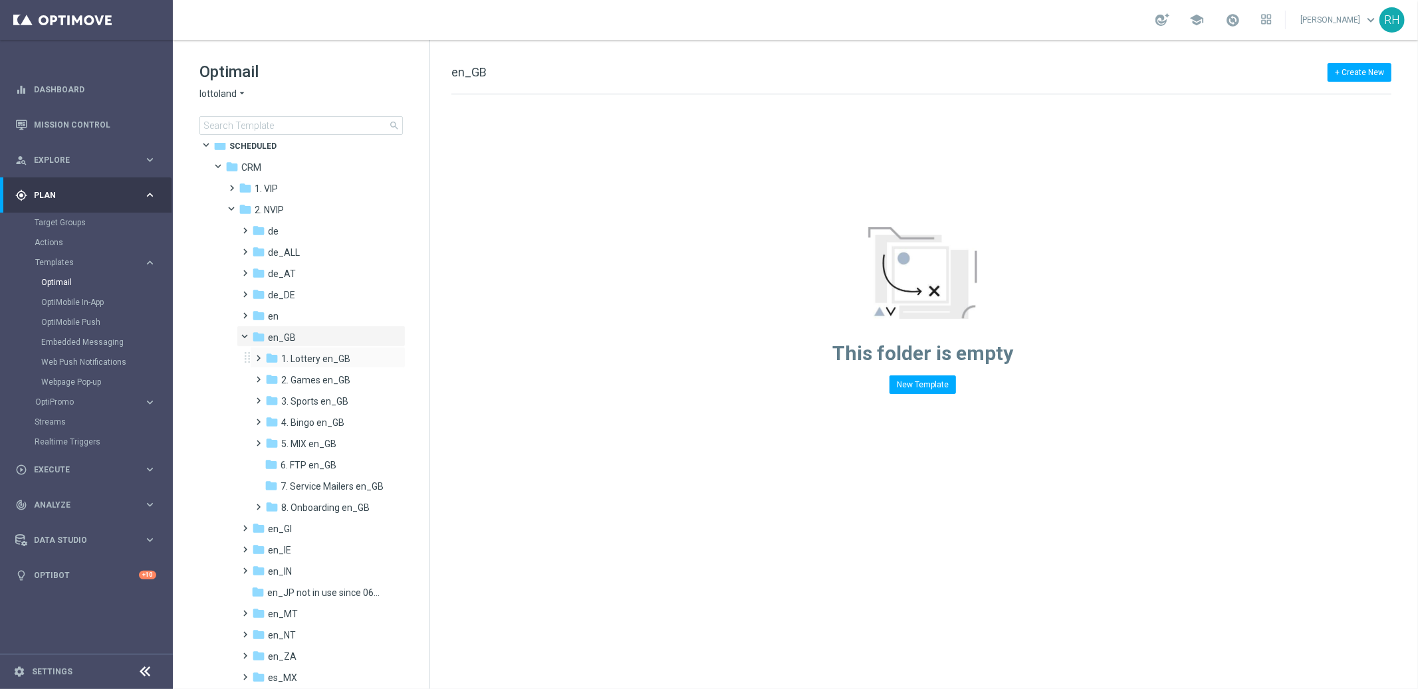
click at [259, 355] on span at bounding box center [256, 352] width 6 height 5
click at [305, 399] on span "TAC LT en_GB" at bounding box center [323, 401] width 59 height 12
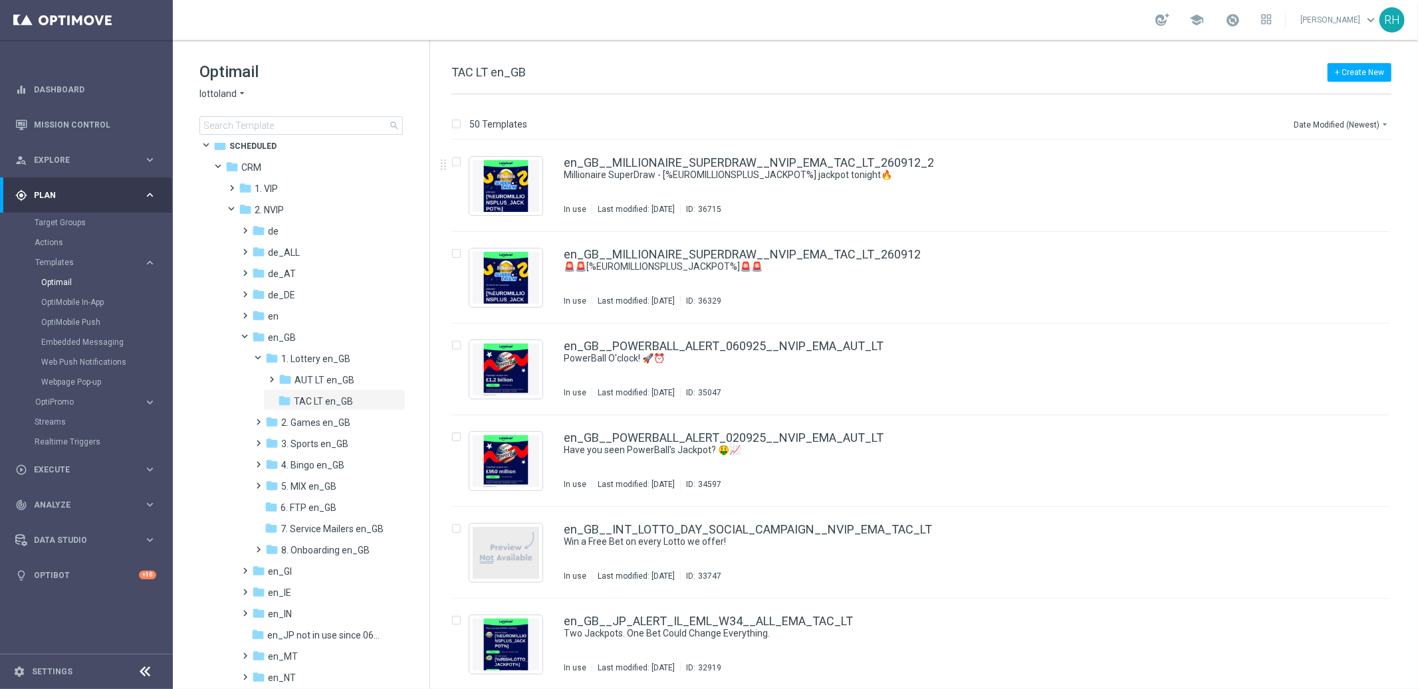
click at [506, 74] on span "TAC LT en_GB" at bounding box center [488, 72] width 74 height 14
copy div "TAC LT en_GB"
click at [249, 335] on span at bounding box center [251, 334] width 5 height 6
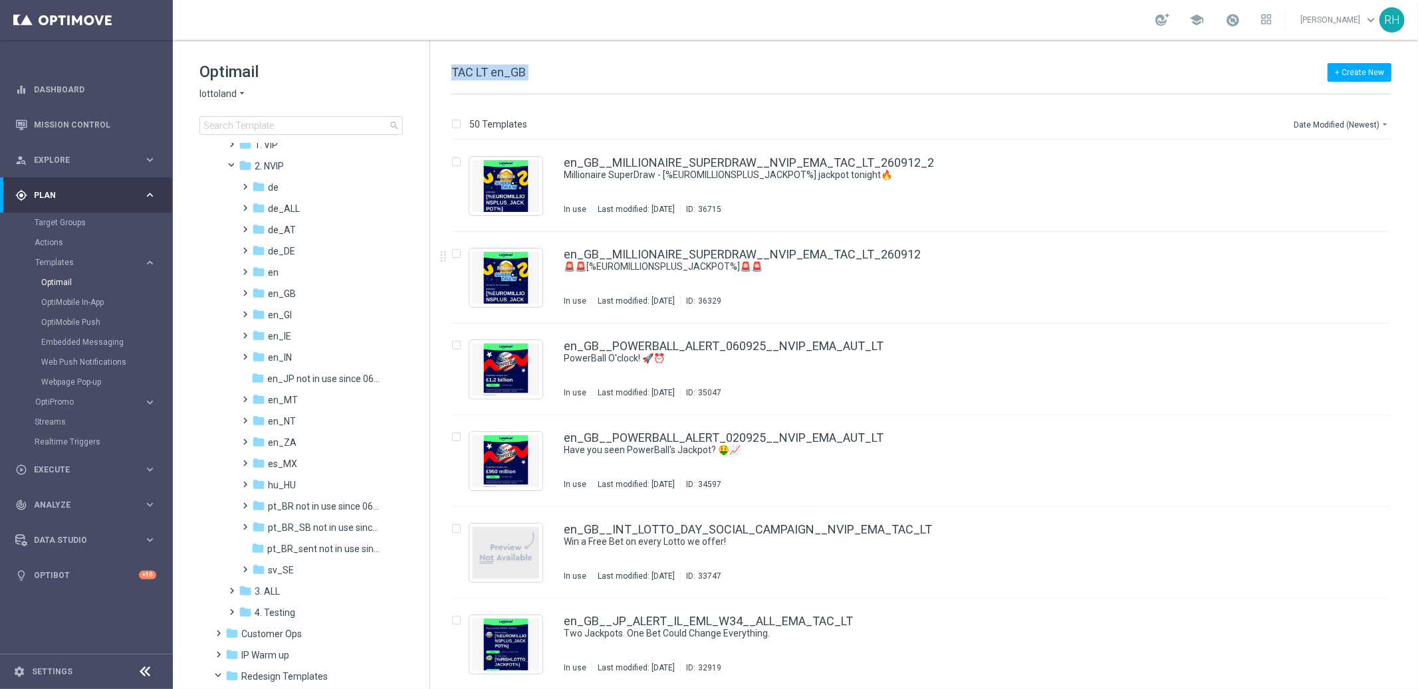
scroll to position [214, 0]
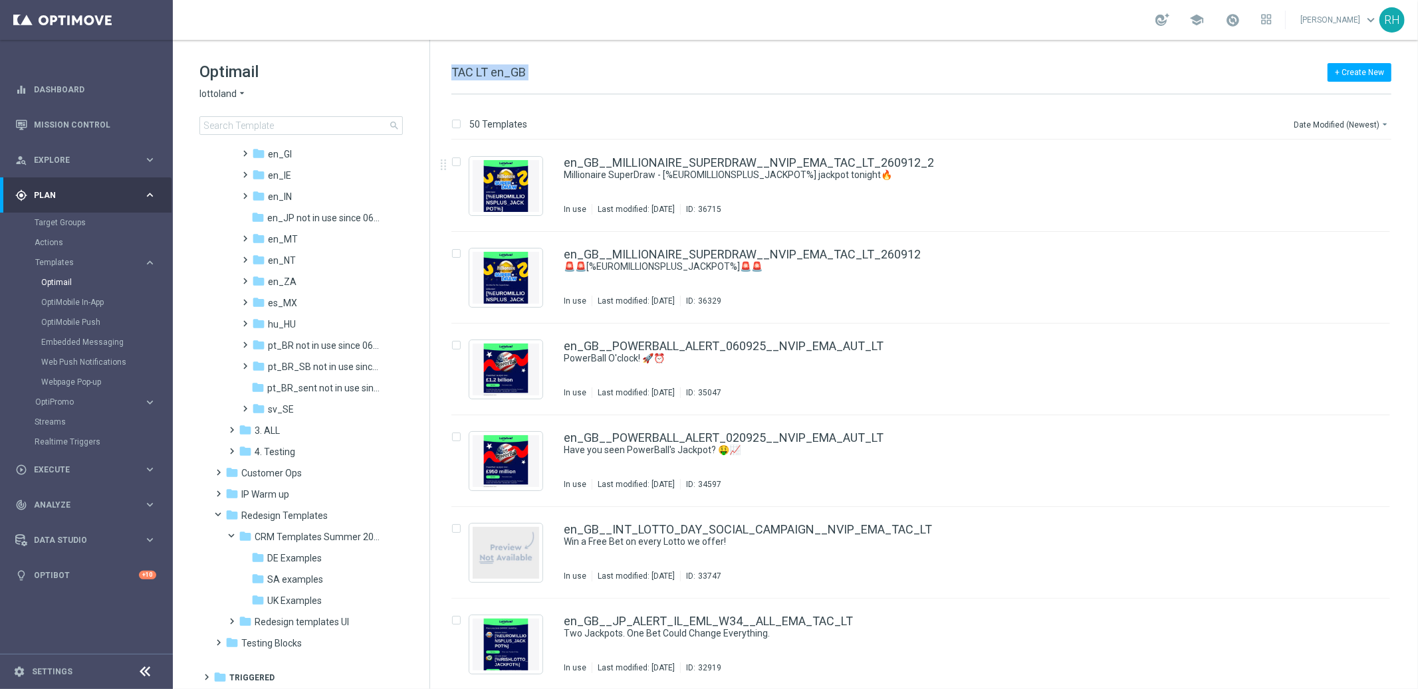
copy div "TAC LT en_GB"
click at [546, 78] on div "+ Create New TAC LT en_GB" at bounding box center [921, 79] width 940 height 30
click at [528, 74] on div "+ Create New TAC LT en_GB" at bounding box center [921, 79] width 940 height 30
drag, startPoint x: 524, startPoint y: 72, endPoint x: 451, endPoint y: 76, distance: 72.5
click at [452, 76] on span "TAC LT en_GB" at bounding box center [488, 72] width 74 height 14
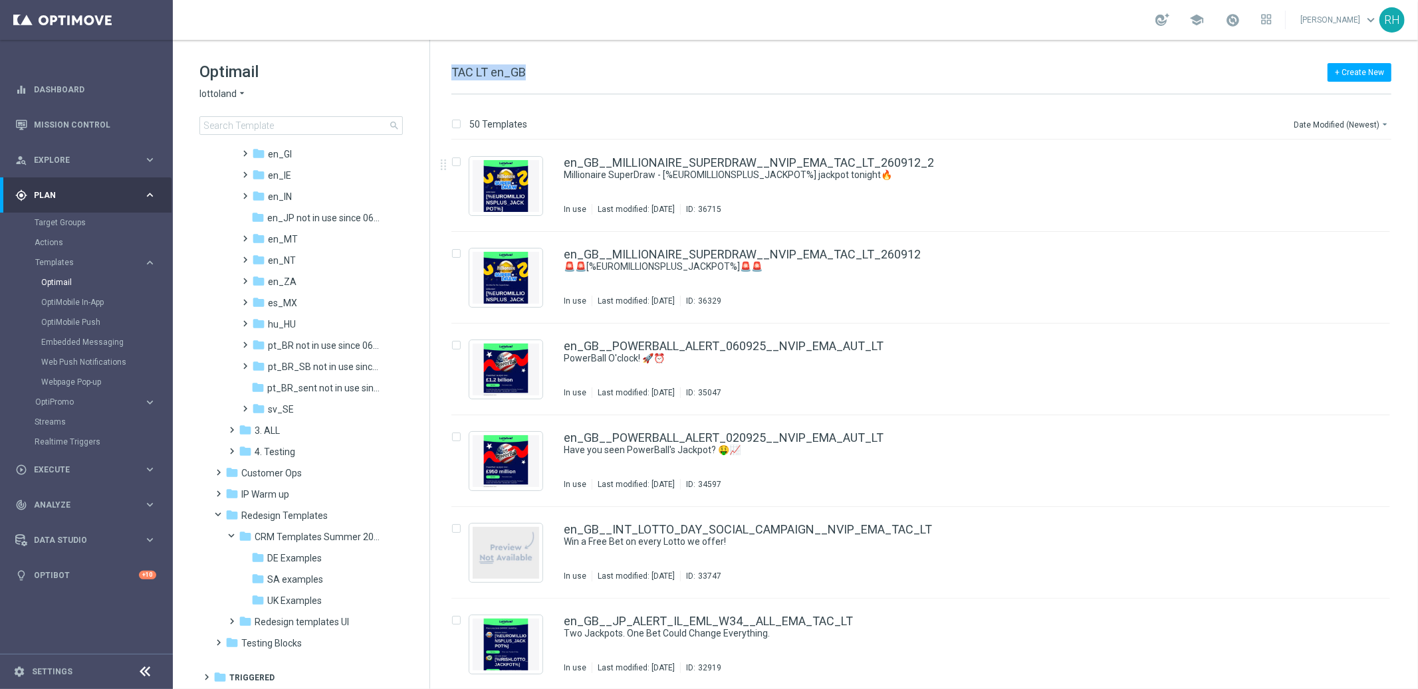
click at [451, 76] on span "TAC LT en_GB" at bounding box center [488, 72] width 74 height 14
drag, startPoint x: 452, startPoint y: 73, endPoint x: 506, endPoint y: 71, distance: 53.9
click at [504, 71] on span "TAC LT en_GB" at bounding box center [488, 72] width 74 height 14
drag, startPoint x: 506, startPoint y: 71, endPoint x: 523, endPoint y: 72, distance: 17.3
click at [518, 72] on span "TAC LT en_GB" at bounding box center [488, 72] width 74 height 14
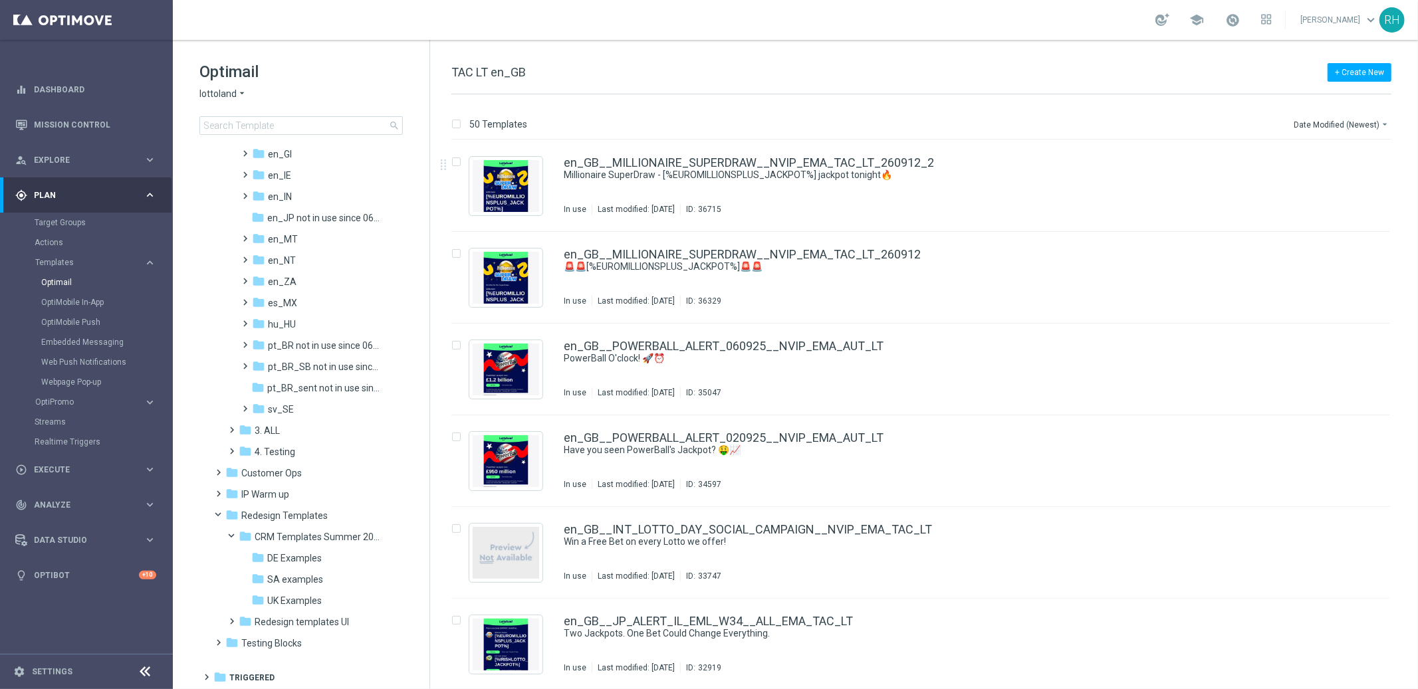
click at [524, 72] on span "TAC LT en_GB" at bounding box center [488, 72] width 74 height 14
click at [526, 72] on div "+ Create New TAC LT en_GB" at bounding box center [921, 79] width 940 height 30
drag, startPoint x: 524, startPoint y: 73, endPoint x: 427, endPoint y: 68, distance: 97.1
click at [427, 68] on div "Optimail lottoland arrow_drop_down × lottoland search folder 1 Folder folder Sc…" at bounding box center [795, 364] width 1245 height 649
click at [473, 70] on span "TAC LT en_GB" at bounding box center [488, 72] width 74 height 14
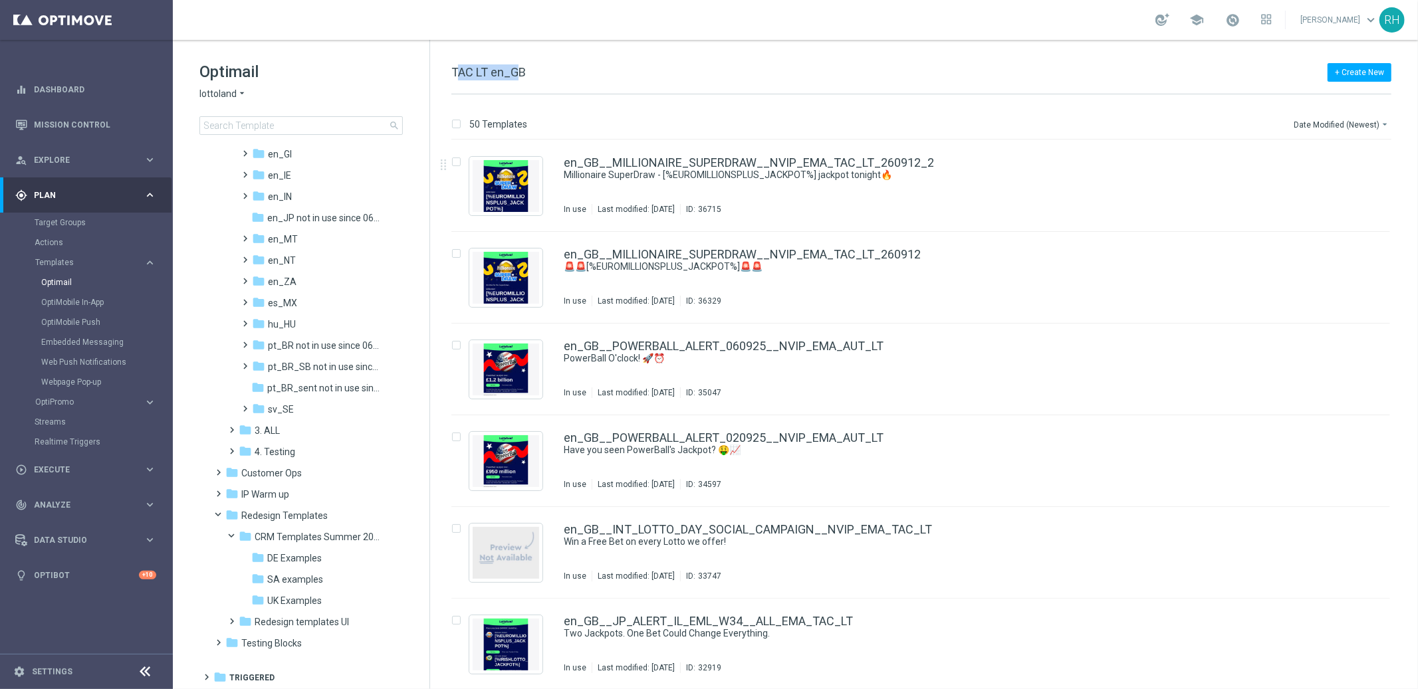
drag, startPoint x: 456, startPoint y: 76, endPoint x: 520, endPoint y: 69, distance: 64.9
click at [520, 69] on span "TAC LT en_GB" at bounding box center [488, 72] width 74 height 14
drag, startPoint x: 520, startPoint y: 69, endPoint x: 530, endPoint y: 71, distance: 10.2
click at [526, 70] on div "+ Create New TAC LT en_GB" at bounding box center [921, 79] width 940 height 30
drag, startPoint x: 531, startPoint y: 71, endPoint x: 473, endPoint y: 68, distance: 57.9
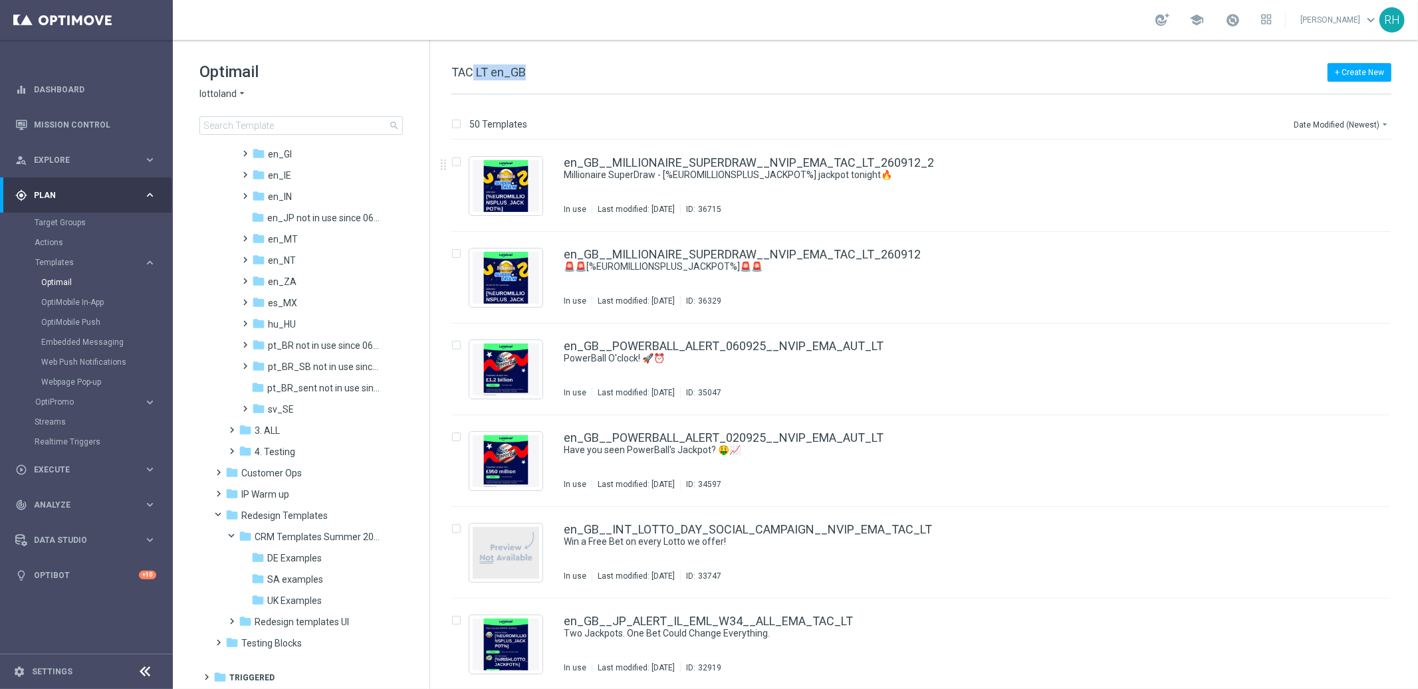
click at [473, 68] on div "+ Create New TAC LT en_GB" at bounding box center [921, 79] width 940 height 30
drag, startPoint x: 472, startPoint y: 68, endPoint x: 465, endPoint y: 70, distance: 7.6
click at [468, 69] on span "TAC LT en_GB" at bounding box center [488, 72] width 74 height 14
drag, startPoint x: 453, startPoint y: 72, endPoint x: 524, endPoint y: 69, distance: 71.2
click at [524, 69] on span "TAC LT en_GB" at bounding box center [488, 72] width 74 height 14
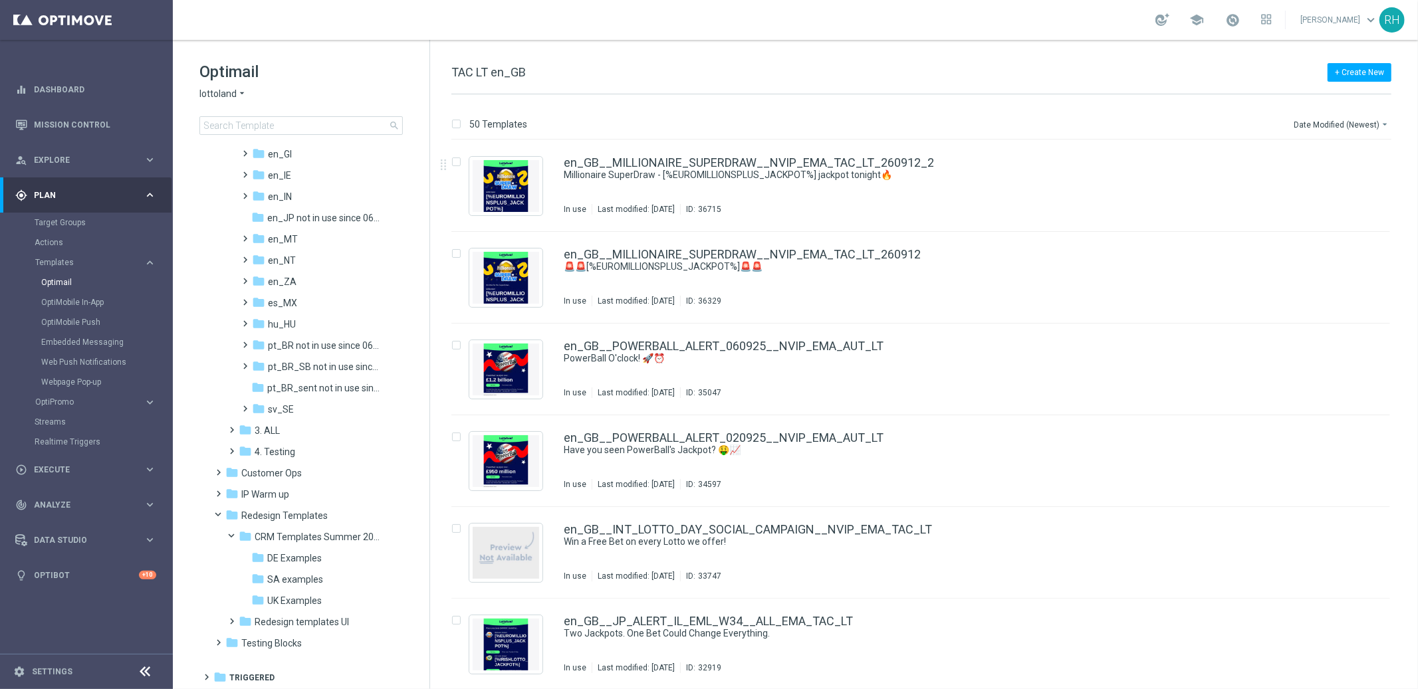
click at [526, 69] on div "+ Create New TAC LT en_GB" at bounding box center [921, 79] width 940 height 30
drag, startPoint x: 530, startPoint y: 71, endPoint x: 504, endPoint y: 70, distance: 25.3
click at [508, 70] on div "+ Create New TAC LT en_GB" at bounding box center [921, 79] width 940 height 30
click at [502, 70] on span "TAC LT en_GB" at bounding box center [488, 72] width 74 height 14
click at [501, 70] on span "TAC LT en_GB" at bounding box center [488, 72] width 74 height 14
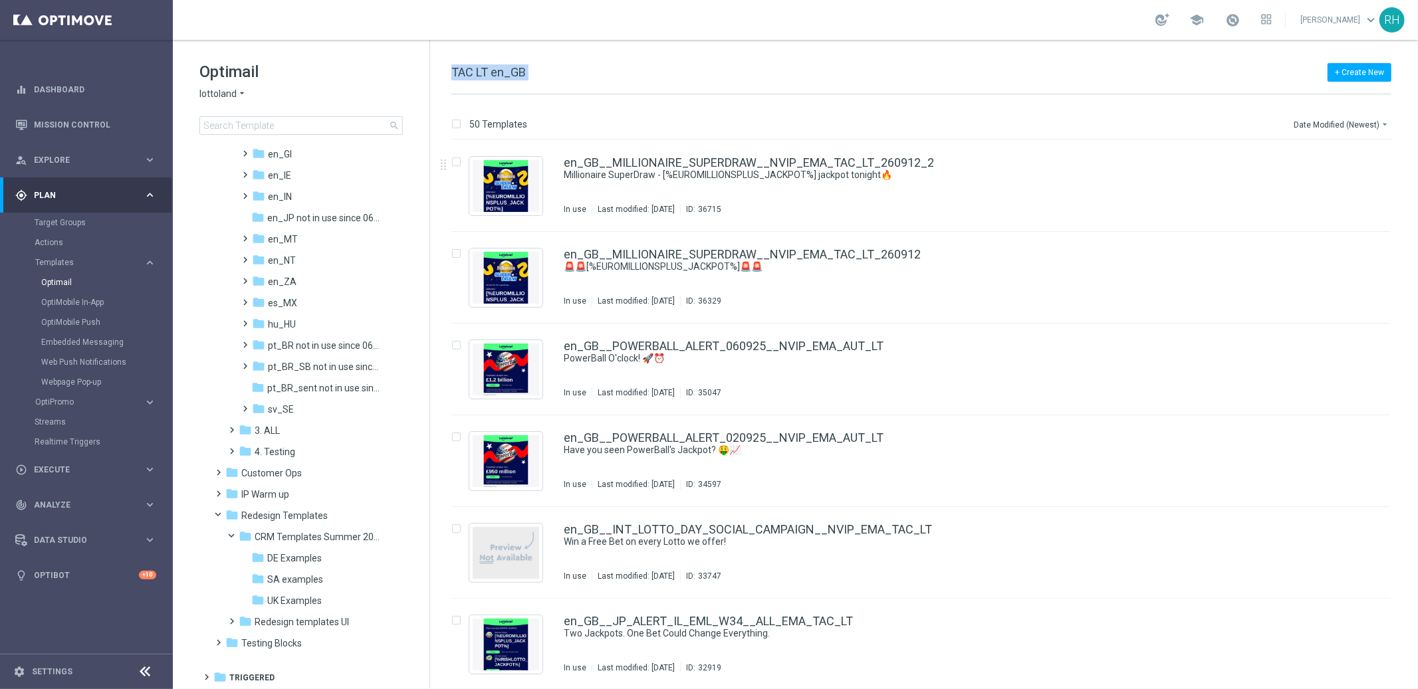
click at [501, 70] on span "TAC LT en_GB" at bounding box center [488, 72] width 74 height 14
copy div "TAC LT en_GB"
click at [322, 600] on div "folder UK Examples" at bounding box center [316, 600] width 131 height 15
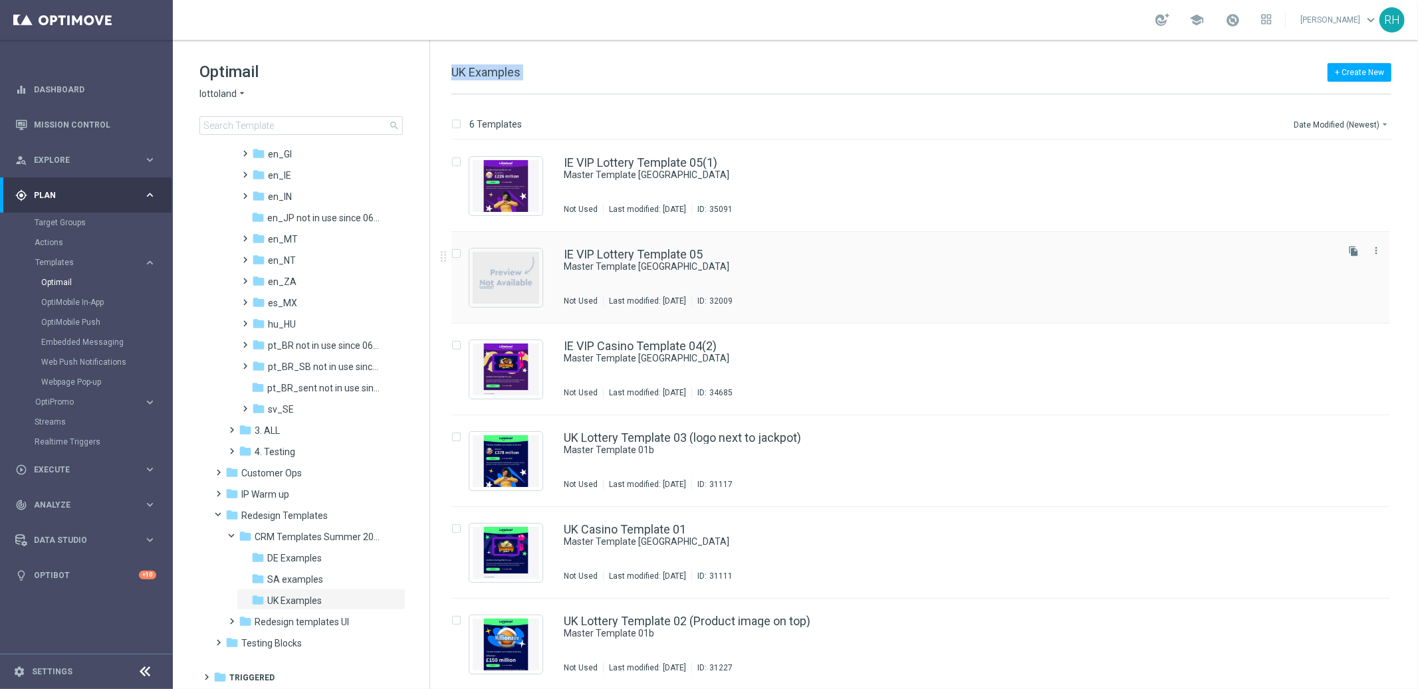
scroll to position [1, 0]
click at [1372, 435] on icon "more_vert" at bounding box center [1375, 432] width 11 height 11
click at [1348, 459] on div "drive_file_move Copy To" at bounding box center [1314, 466] width 106 height 19
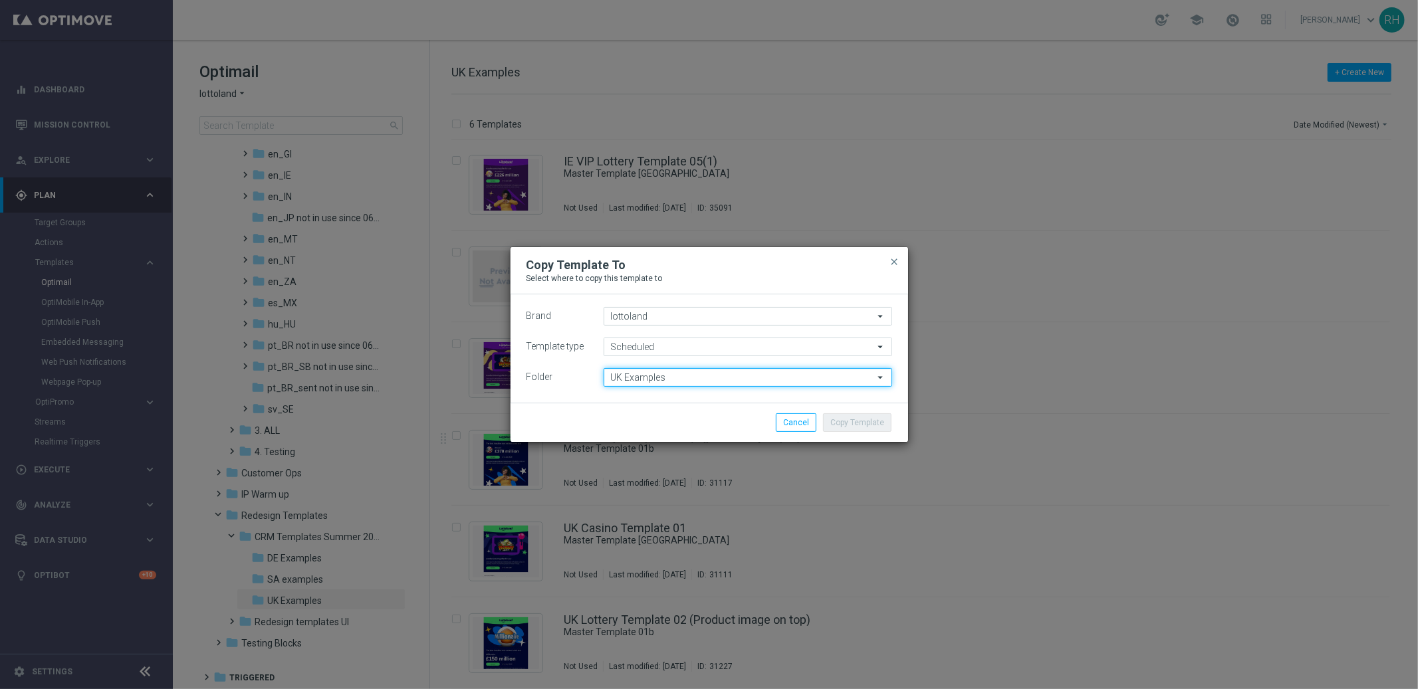
click at [808, 378] on input "UK Examples" at bounding box center [747, 377] width 288 height 19
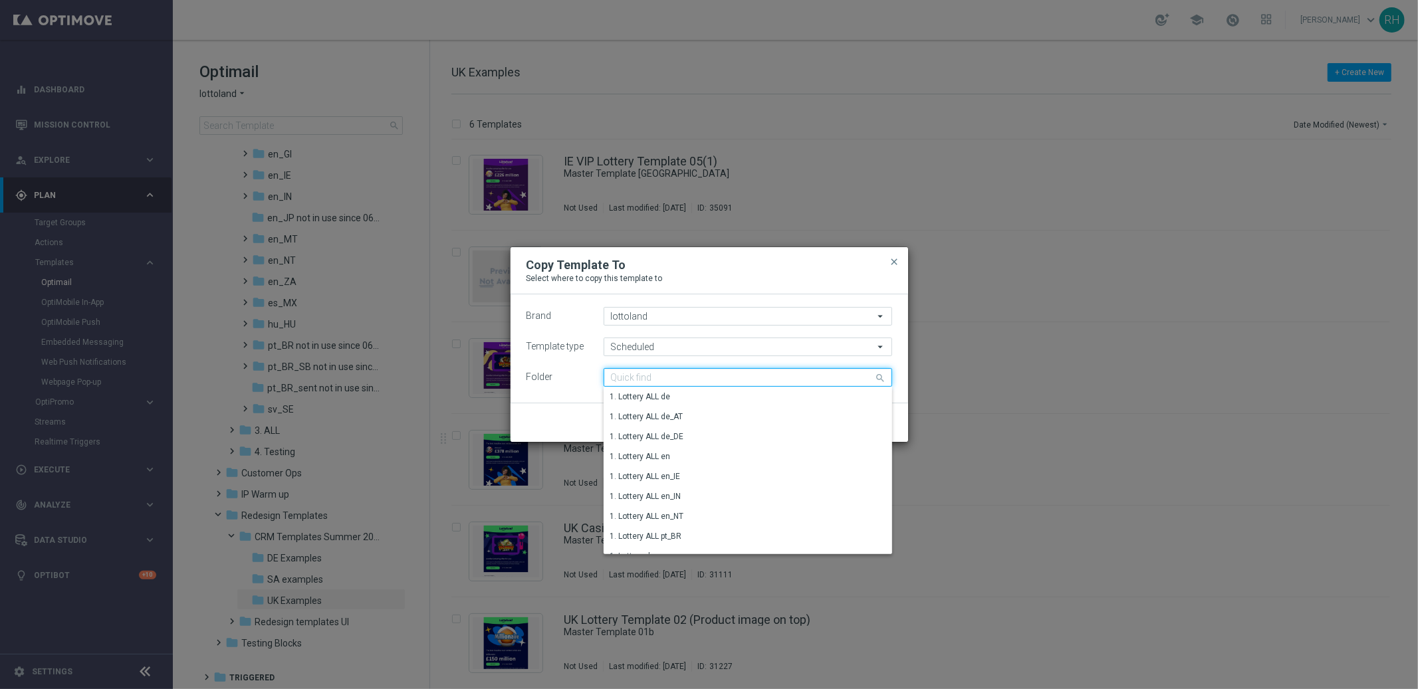
paste input "TAC LT en_GB"
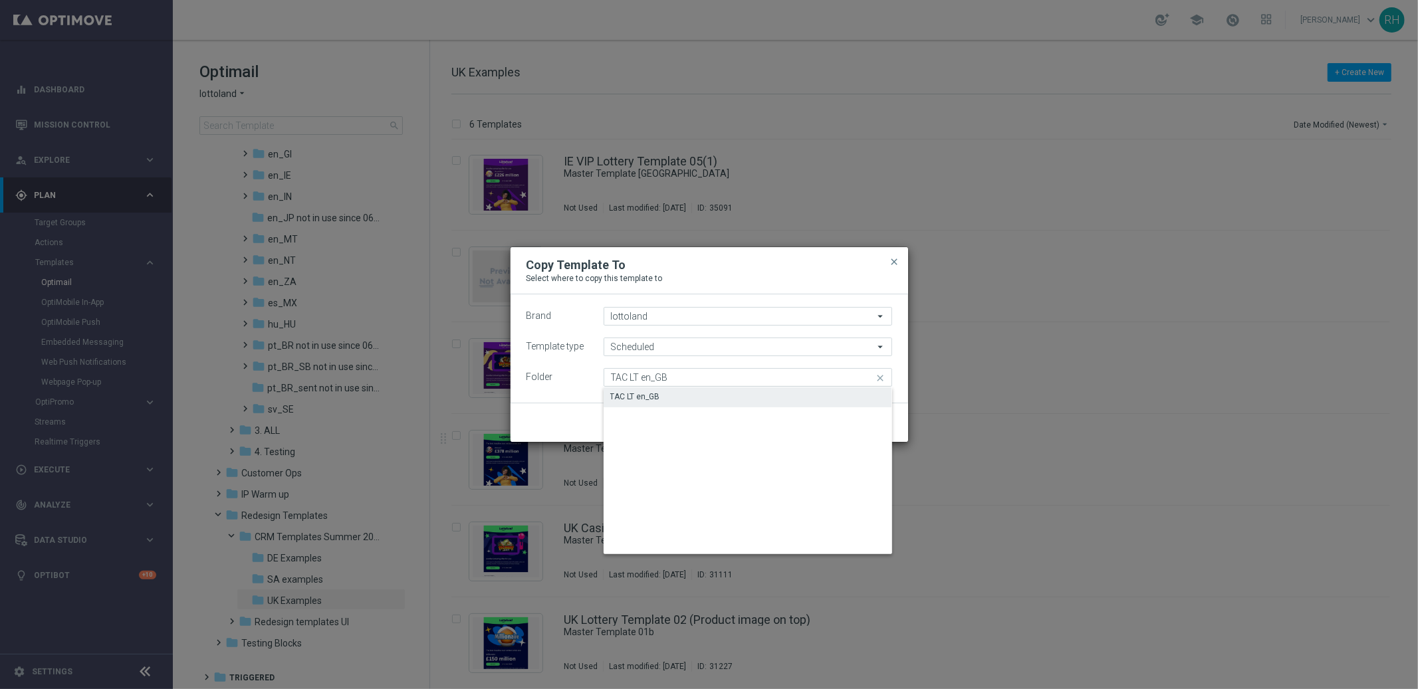
click at [774, 394] on div "TAC LT en_GB" at bounding box center [747, 396] width 288 height 19
type input "TAC LT en_GB"
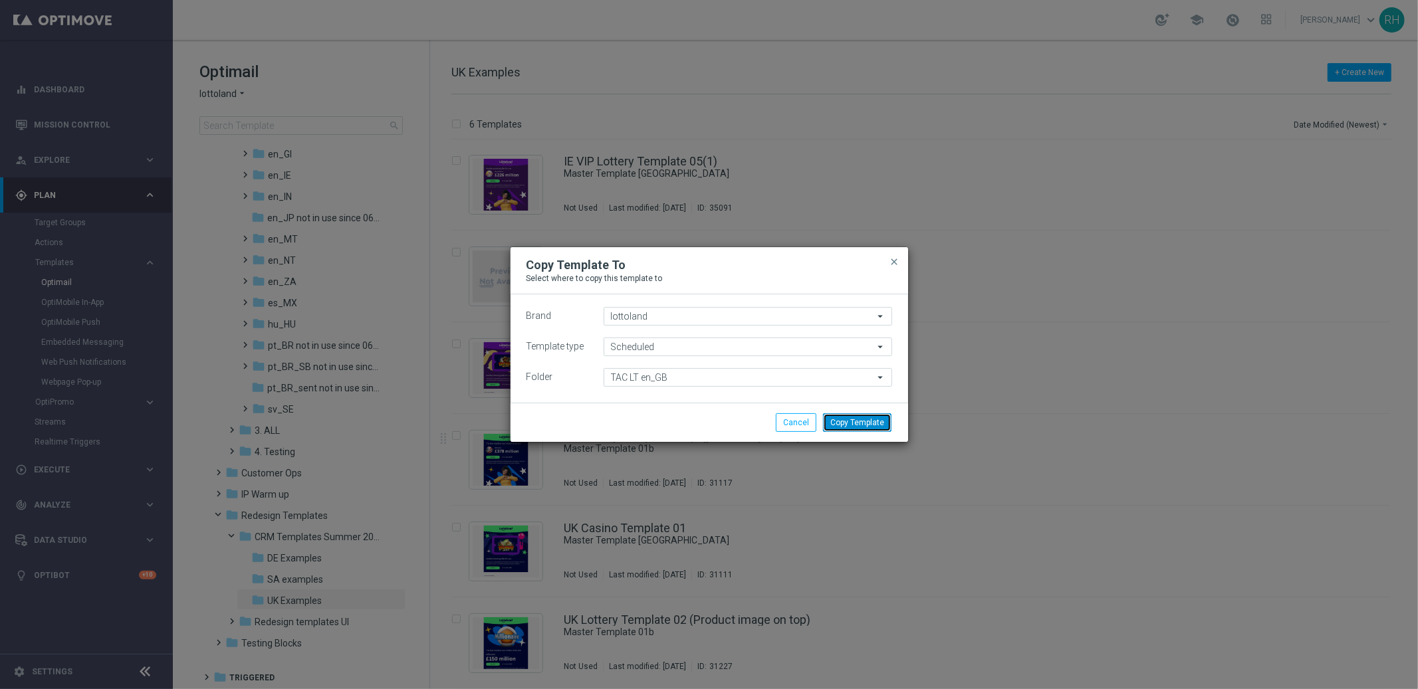
click at [871, 418] on button "Copy Template" at bounding box center [857, 422] width 68 height 19
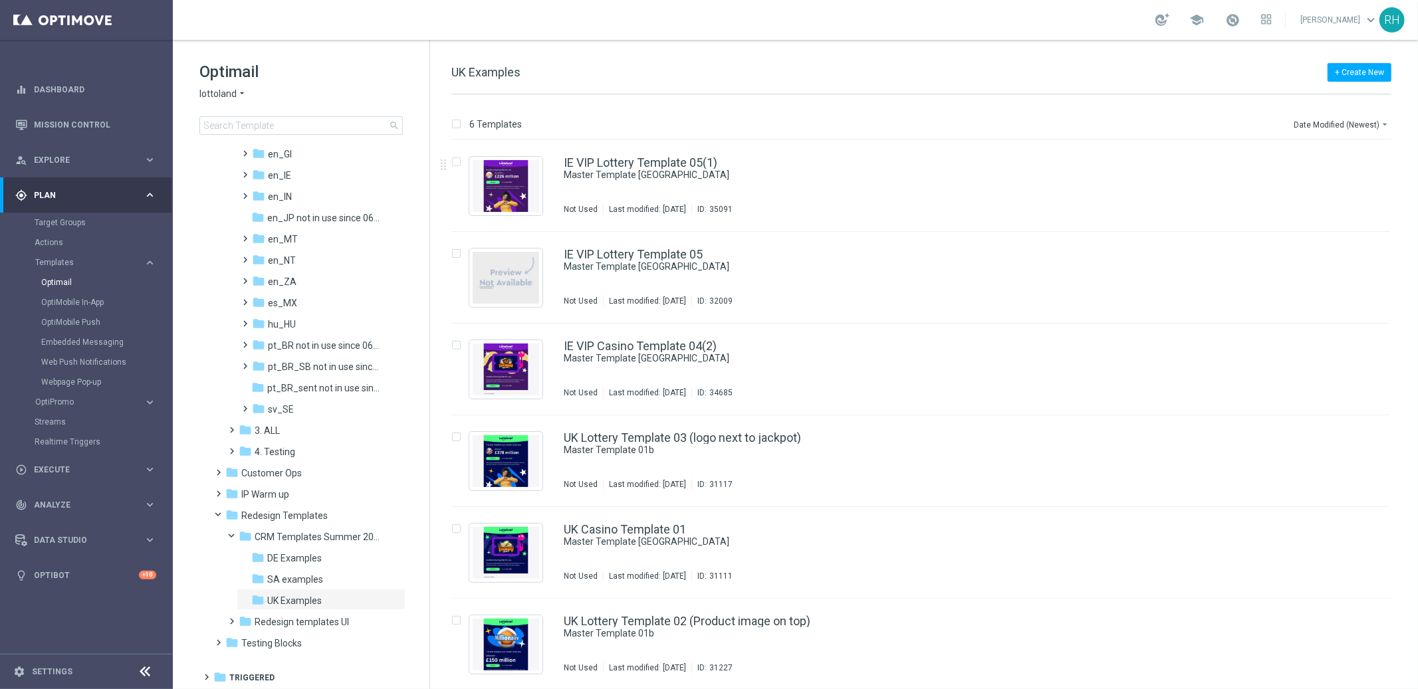
click at [670, 93] on div "+ Create New UK Examples" at bounding box center [921, 79] width 940 height 30
click at [721, 117] on div "6 Templates Date Modified (Newest) arrow_drop_down" at bounding box center [921, 128] width 940 height 24
click at [719, 118] on div "6 Templates Date Modified (Newest) arrow_drop_down" at bounding box center [921, 128] width 940 height 24
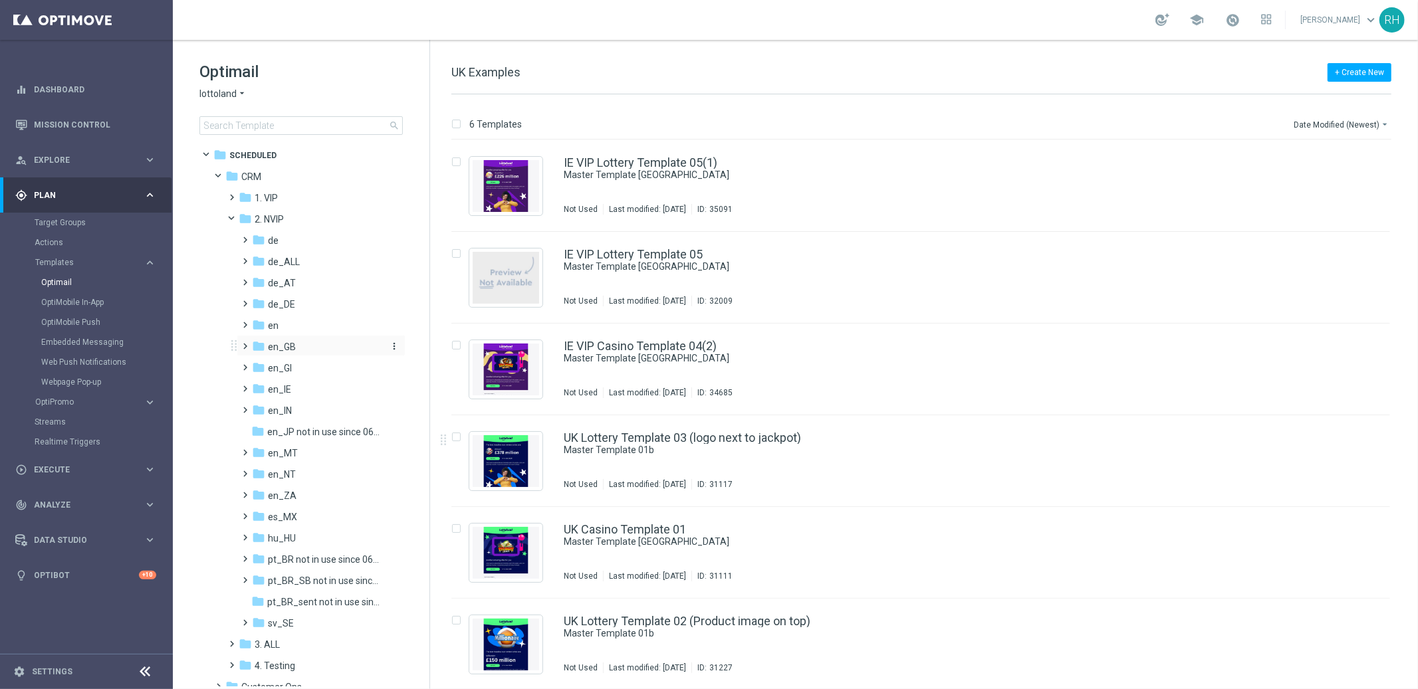
click at [296, 347] on div "folder en_GB" at bounding box center [317, 347] width 130 height 15
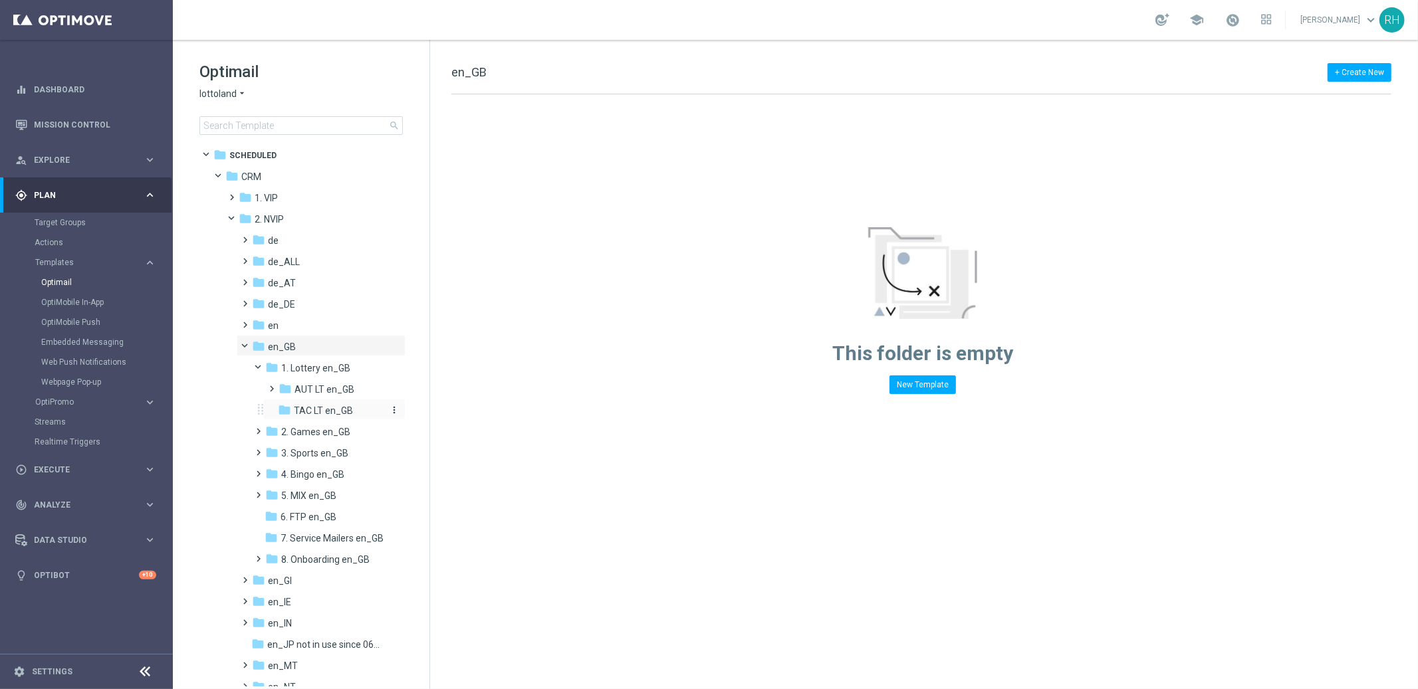
click at [328, 411] on span "TAC LT en_GB" at bounding box center [323, 411] width 59 height 12
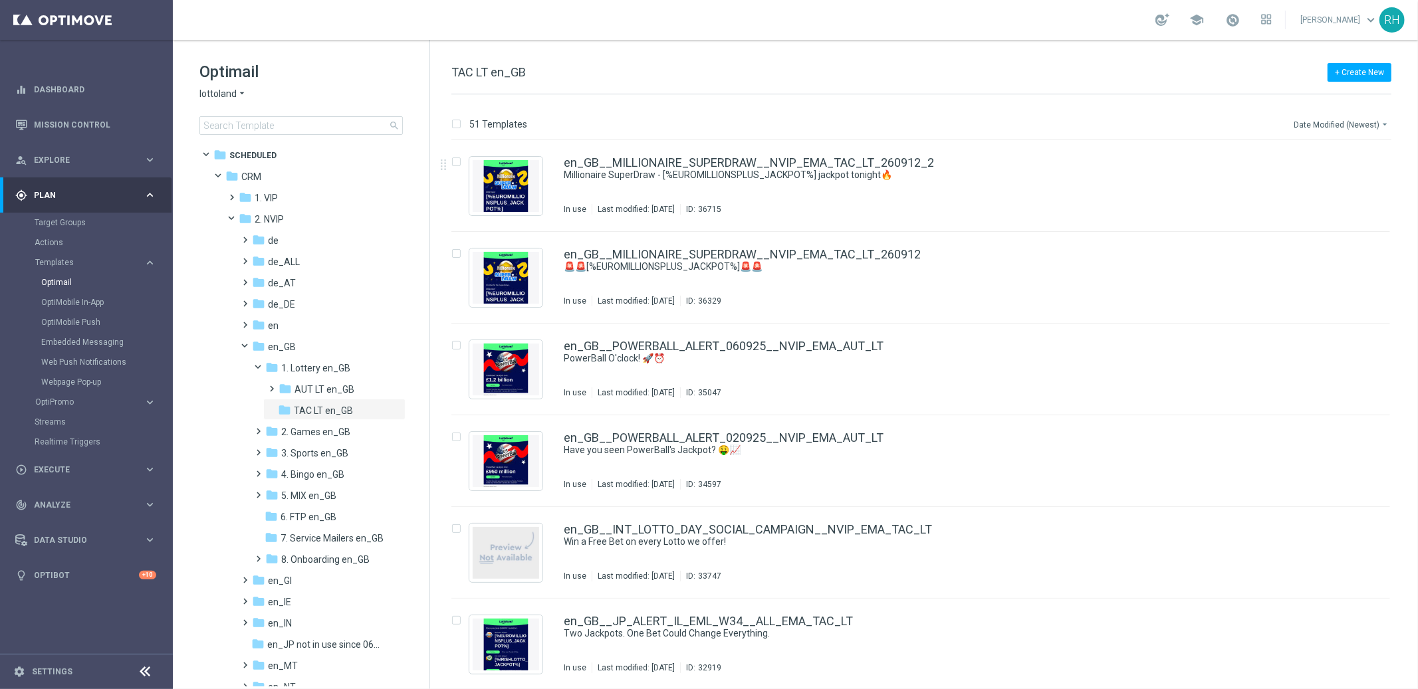
click at [1328, 128] on button "Date Modified (Newest) arrow_drop_down" at bounding box center [1341, 124] width 99 height 16
click at [1335, 179] on span "Date Modified (Newest)" at bounding box center [1339, 183] width 89 height 9
drag, startPoint x: 1375, startPoint y: 102, endPoint x: 1374, endPoint y: 119, distance: 17.3
click at [1375, 109] on div "51 Templates Date Modified (Newest) arrow_drop_down Drag here to set row groups…" at bounding box center [924, 391] width 988 height 595
click at [1374, 119] on button "Date Modified (Newest) arrow_drop_down" at bounding box center [1341, 124] width 99 height 16
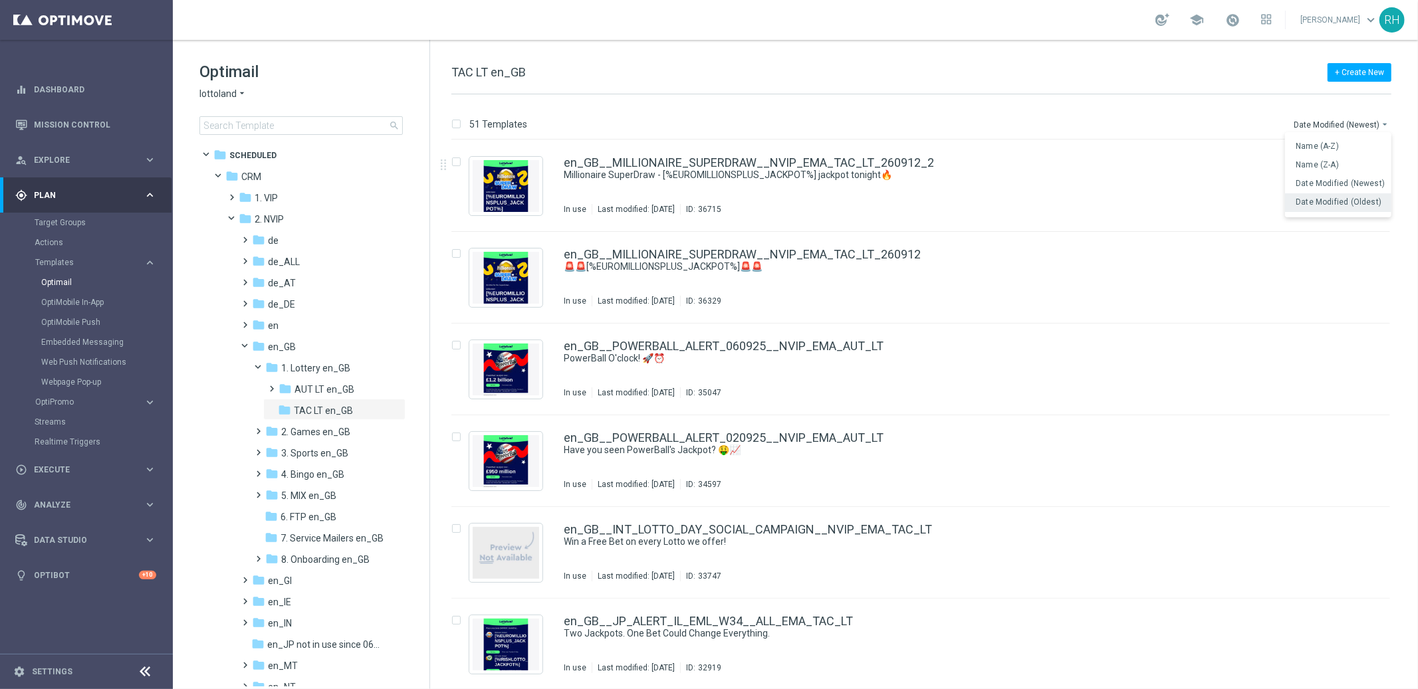
click at [1343, 200] on span "Date Modified (Oldest)" at bounding box center [1338, 201] width 86 height 9
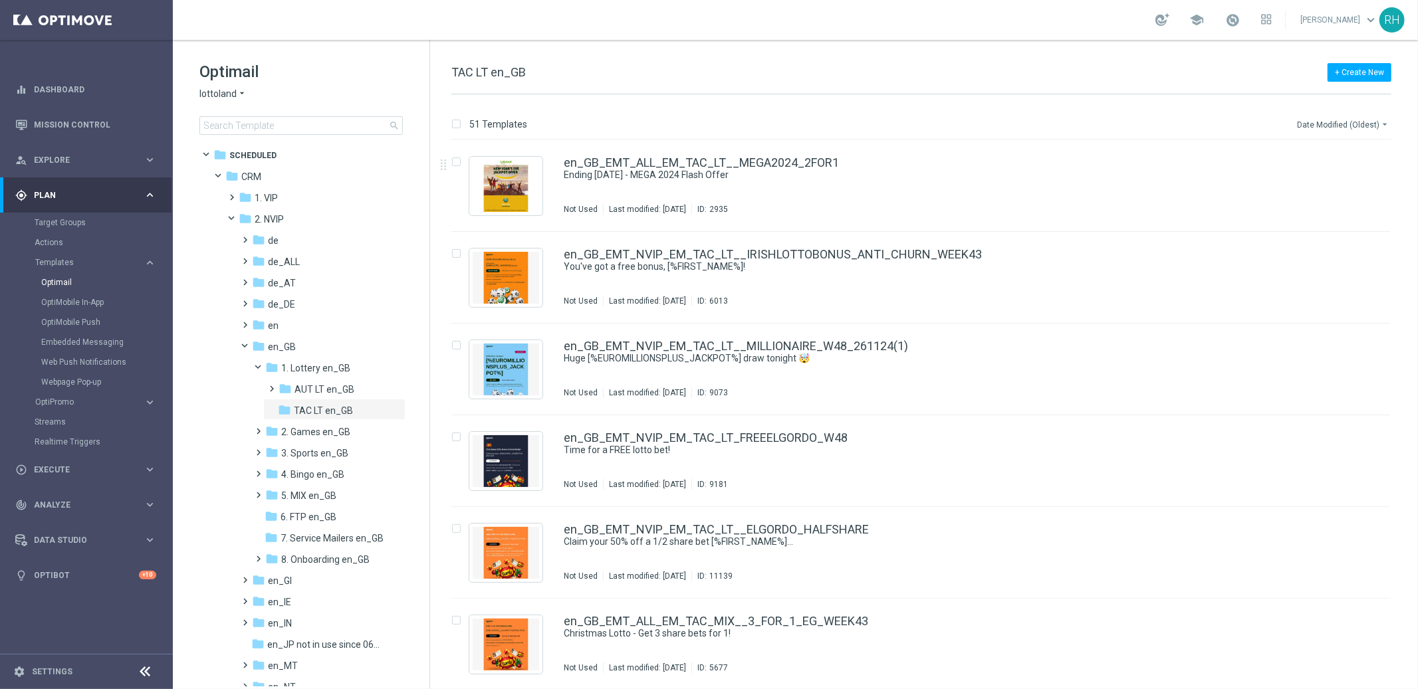
click at [1356, 123] on button "Date Modified (Oldest) arrow_drop_down" at bounding box center [1343, 124] width 96 height 16
click at [1352, 179] on span "Date Modified (Newest)" at bounding box center [1339, 183] width 89 height 9
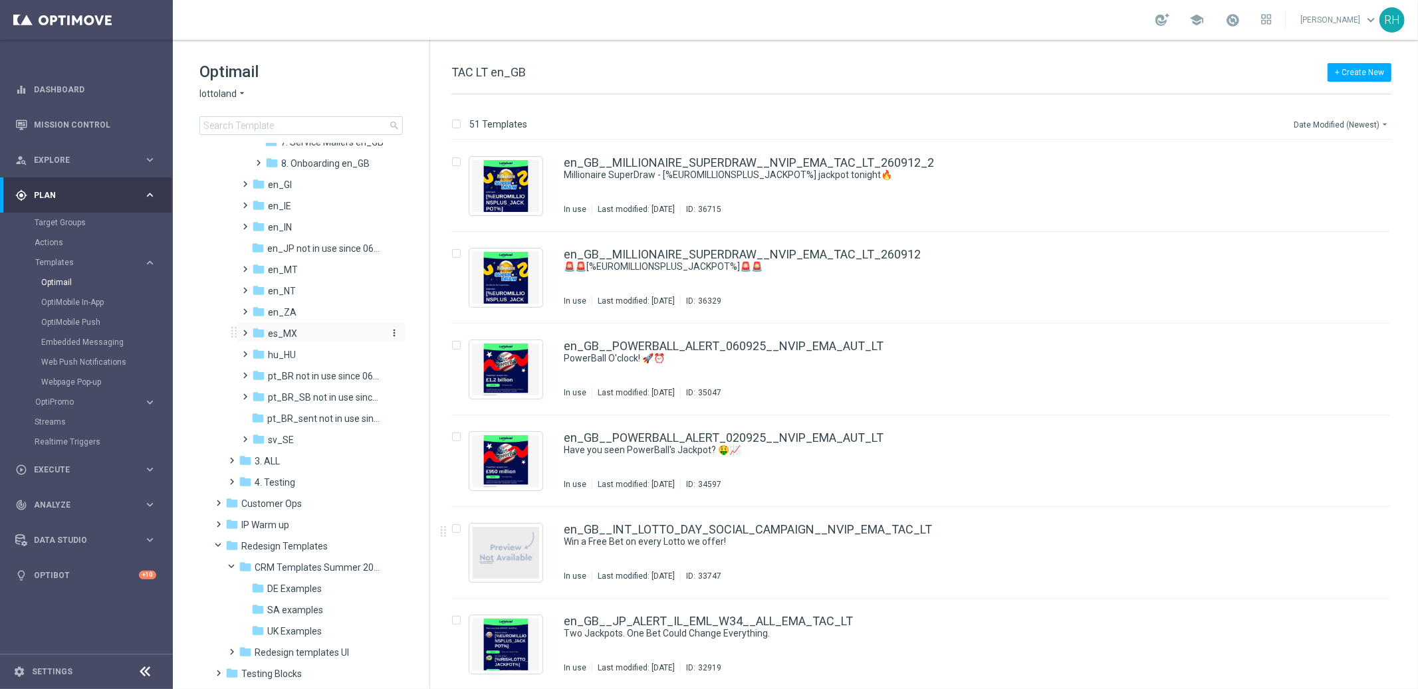
scroll to position [427, 0]
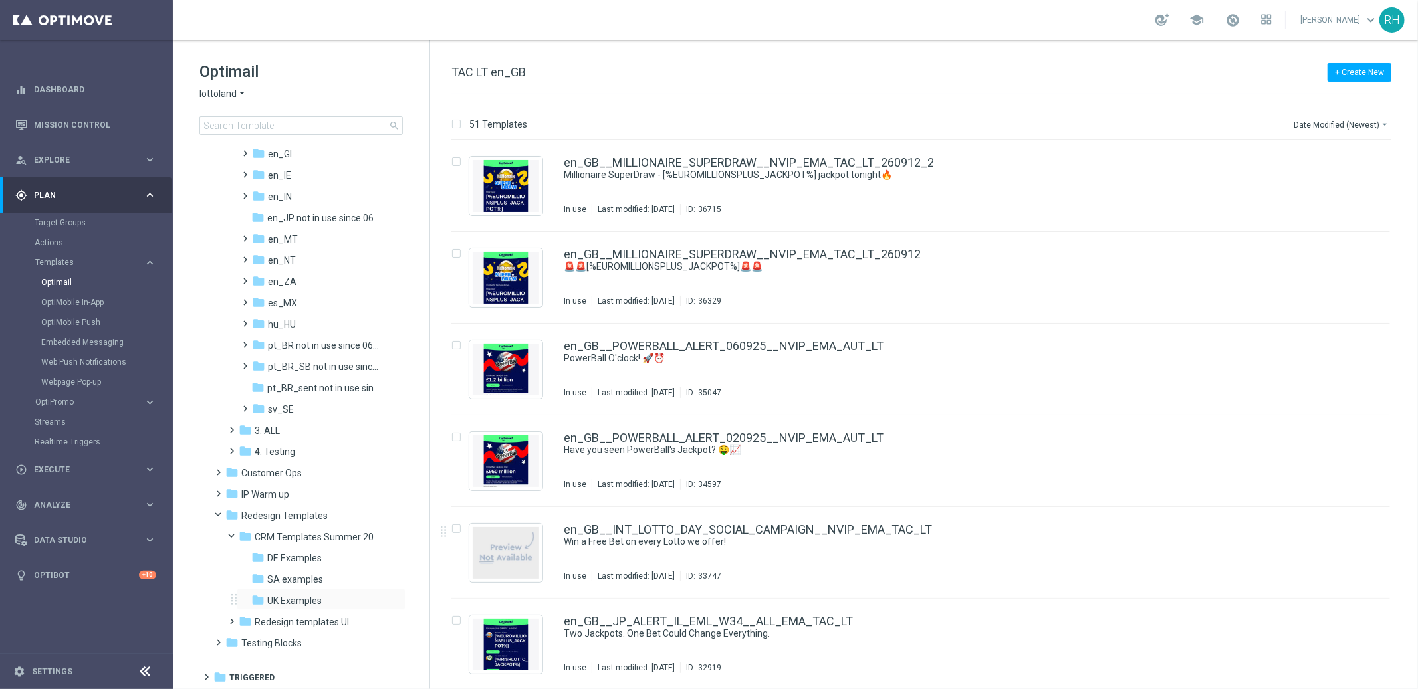
click at [350, 591] on div "folder UK Examples more_vert" at bounding box center [321, 599] width 169 height 21
click at [323, 596] on div "folder UK Examples" at bounding box center [316, 600] width 131 height 15
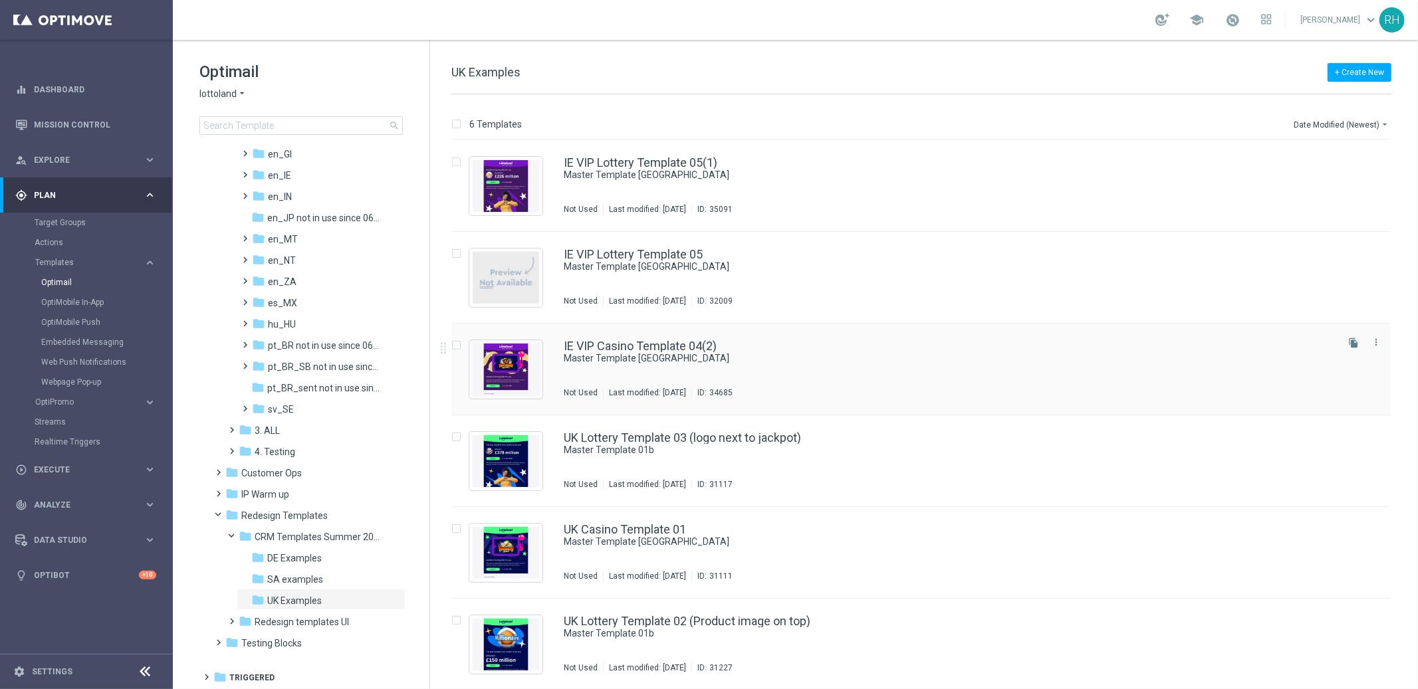
scroll to position [1, 0]
click at [1375, 431] on icon "more_vert" at bounding box center [1375, 432] width 11 height 11
click at [1279, 480] on div "delete_forever" at bounding box center [1271, 484] width 20 height 9
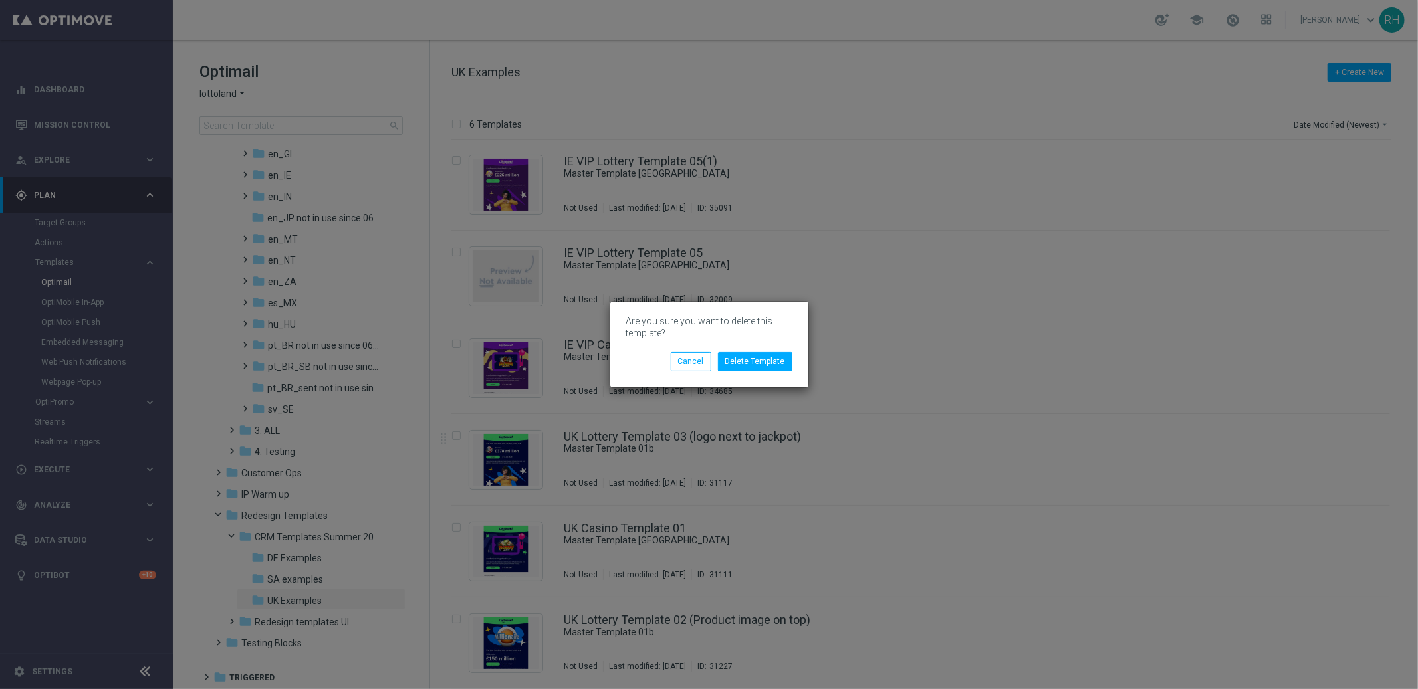
click at [1279, 479] on modal-container "Are you sure you want to delete this template? Delete Template Cancel" at bounding box center [709, 344] width 1418 height 689
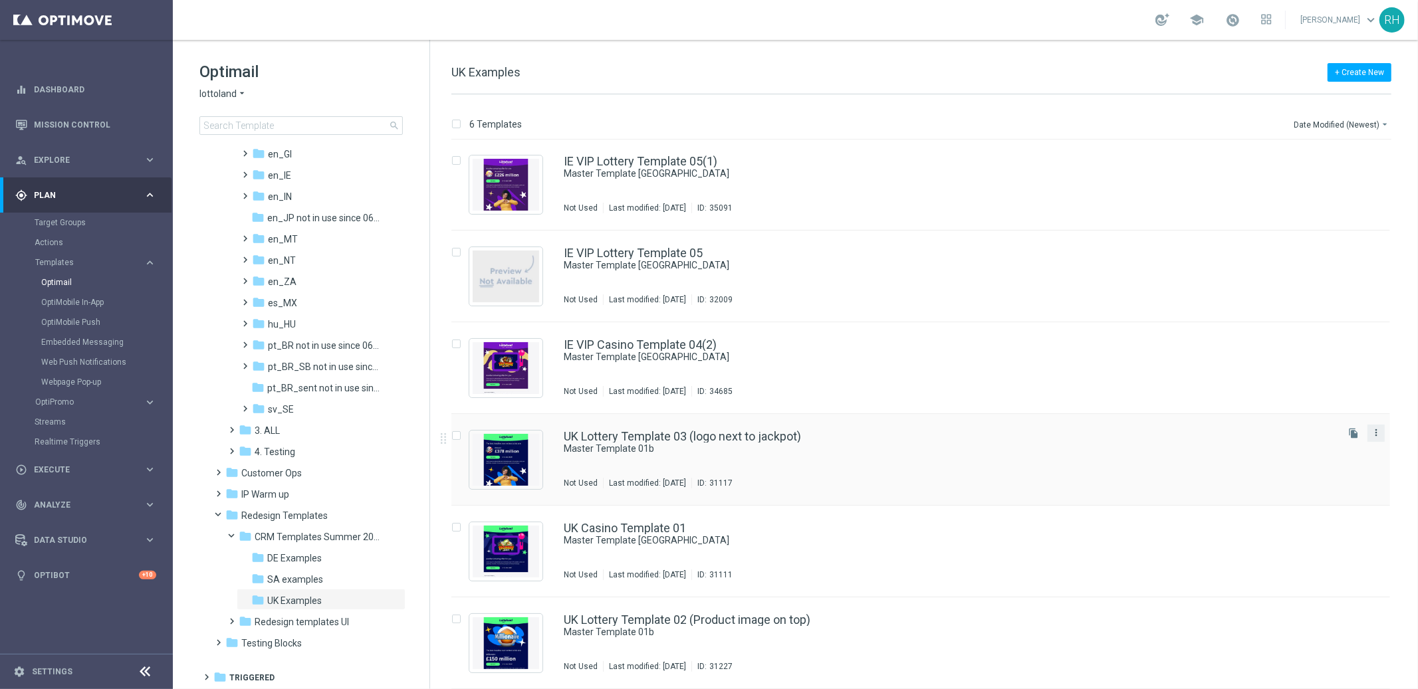
click at [1376, 431] on icon "more_vert" at bounding box center [1375, 432] width 11 height 11
click at [1326, 467] on div "Copy To" at bounding box center [1321, 465] width 80 height 9
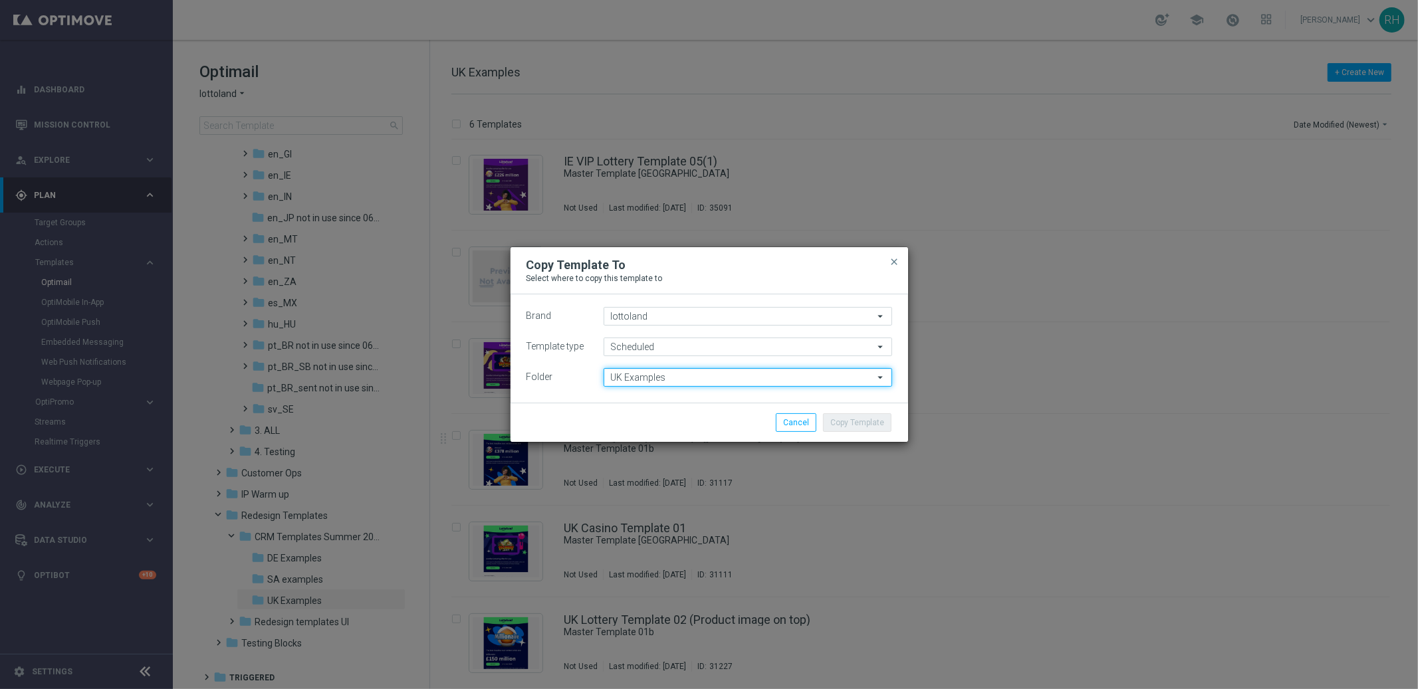
click at [736, 371] on input "UK Examples" at bounding box center [747, 377] width 288 height 19
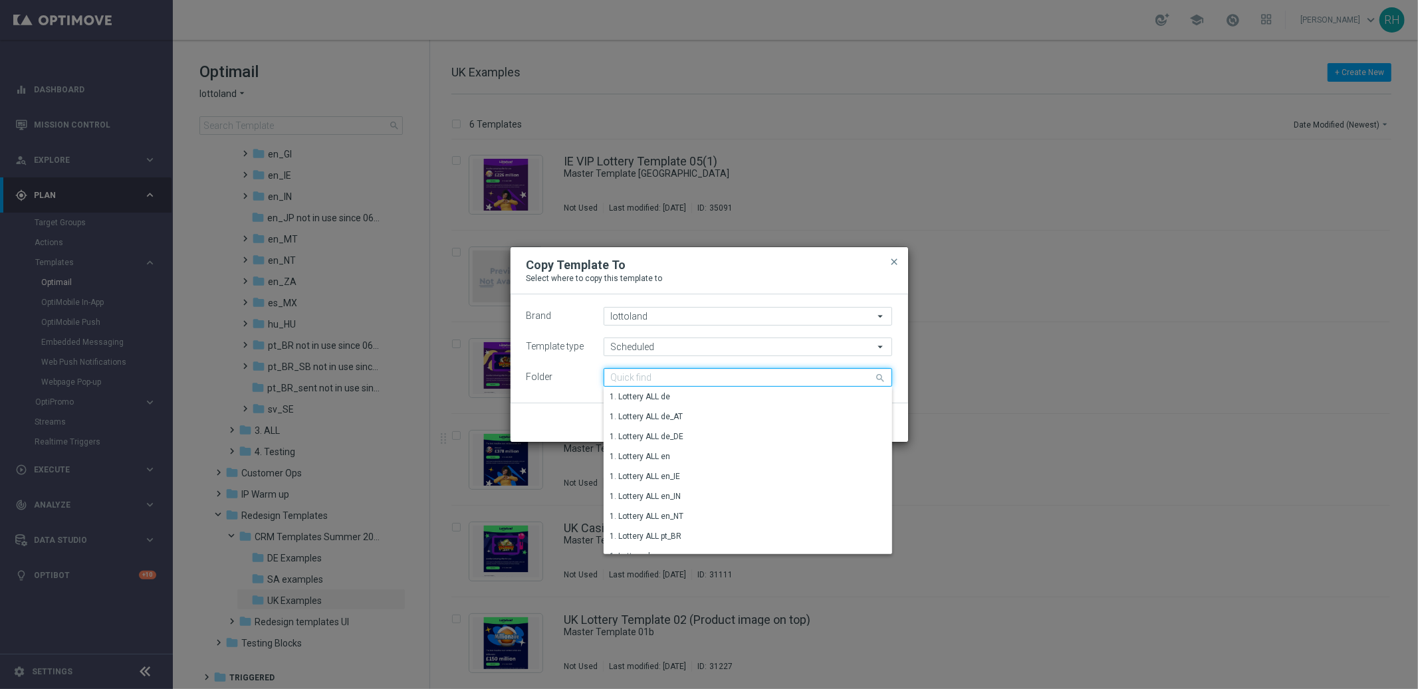
paste input "TAC LT en_GB"
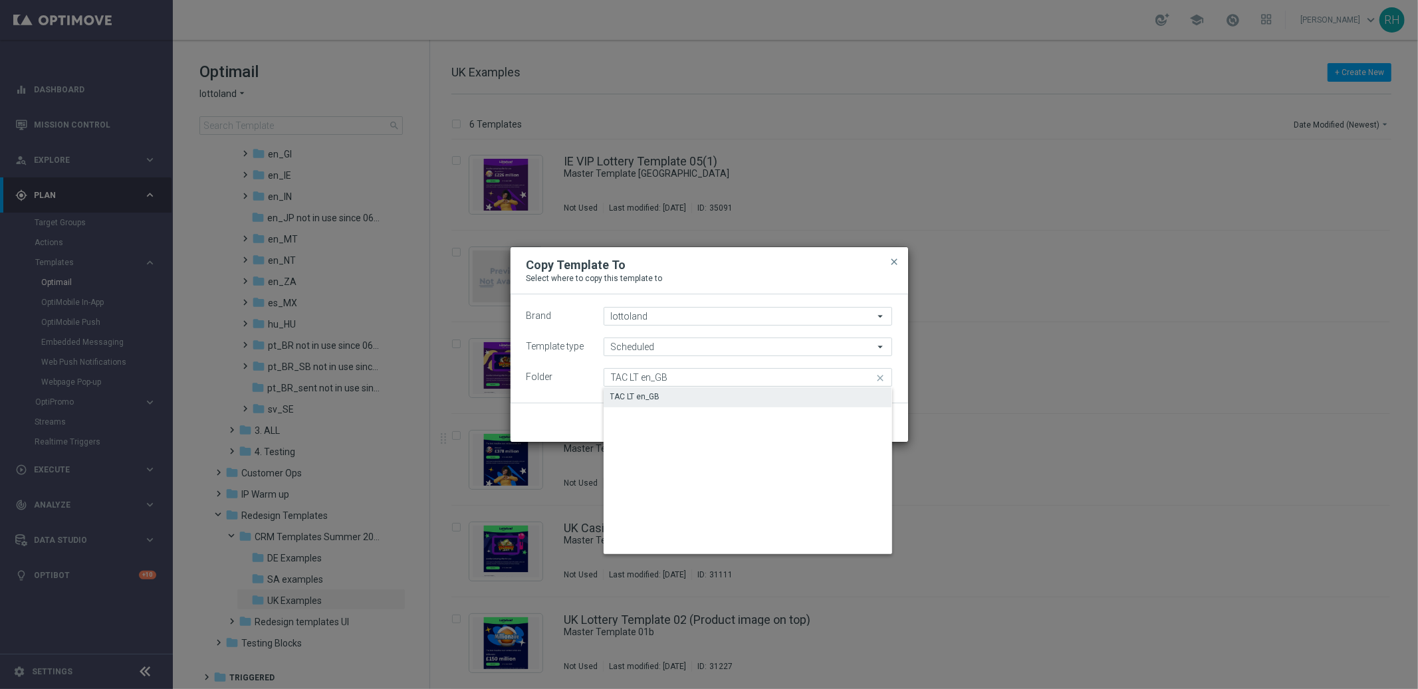
click at [727, 388] on div "TAC LT en_GB" at bounding box center [747, 396] width 288 height 19
type input "TAC LT en_GB"
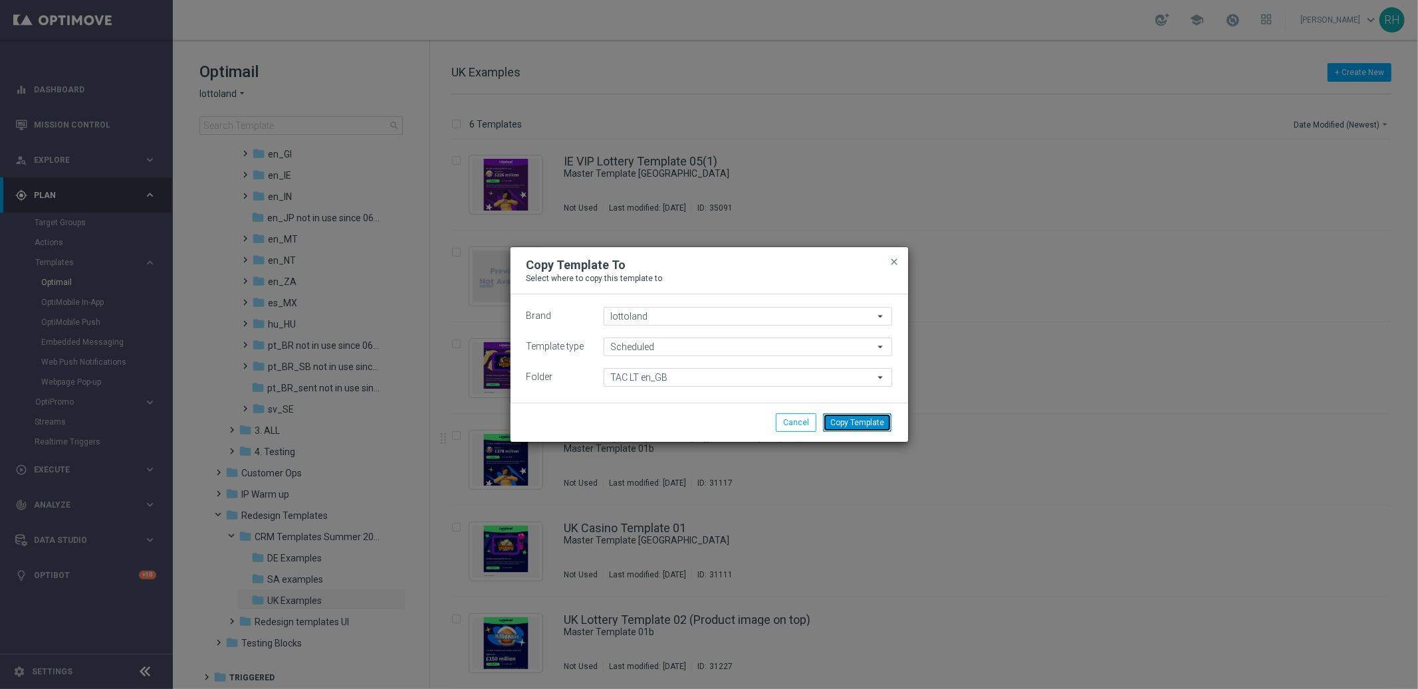
click at [849, 419] on button "Copy Template" at bounding box center [857, 422] width 68 height 19
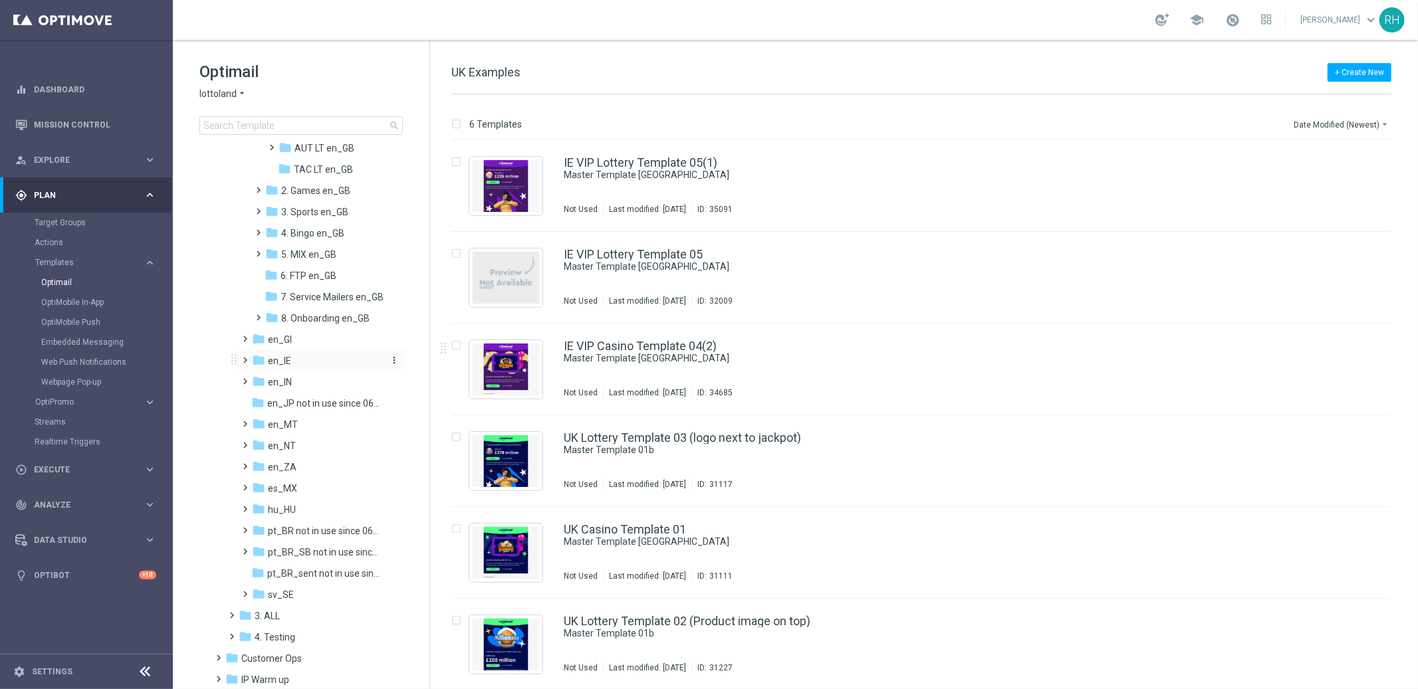
scroll to position [104, 0]
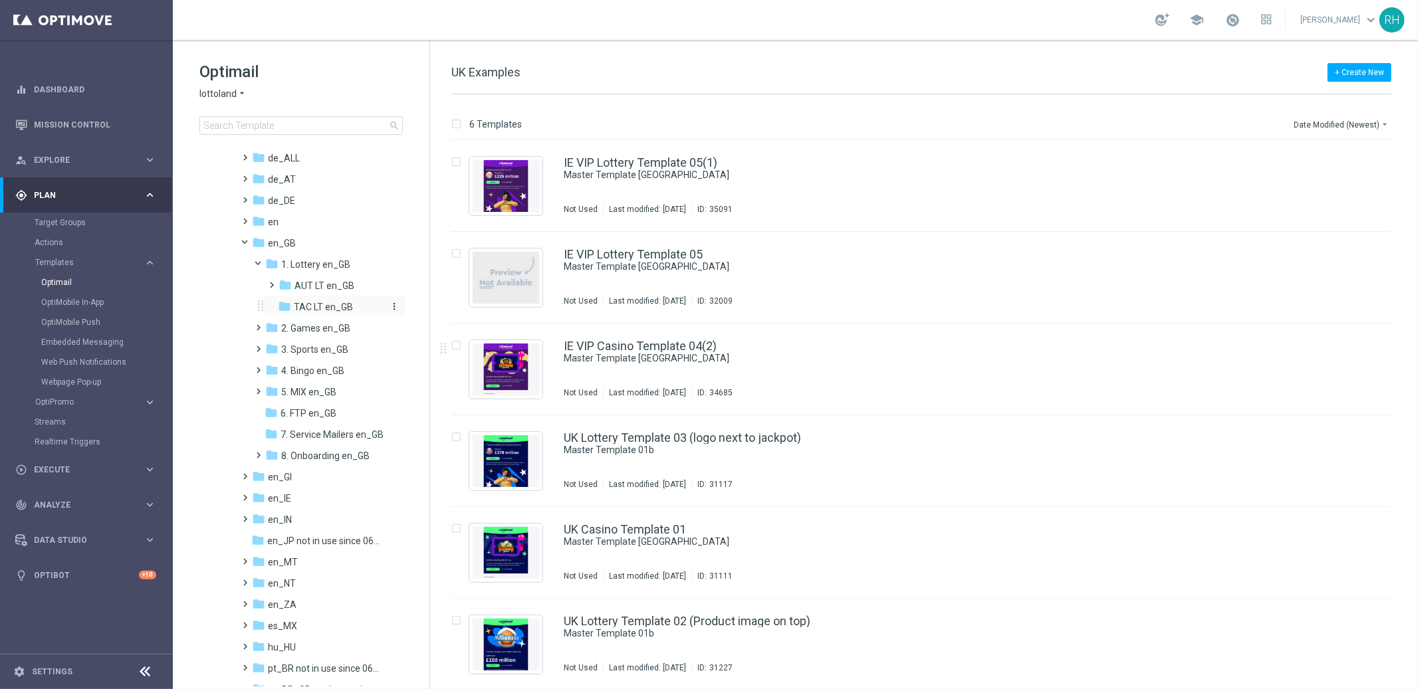
click at [354, 305] on div "folder TAC LT en_GB" at bounding box center [332, 307] width 108 height 15
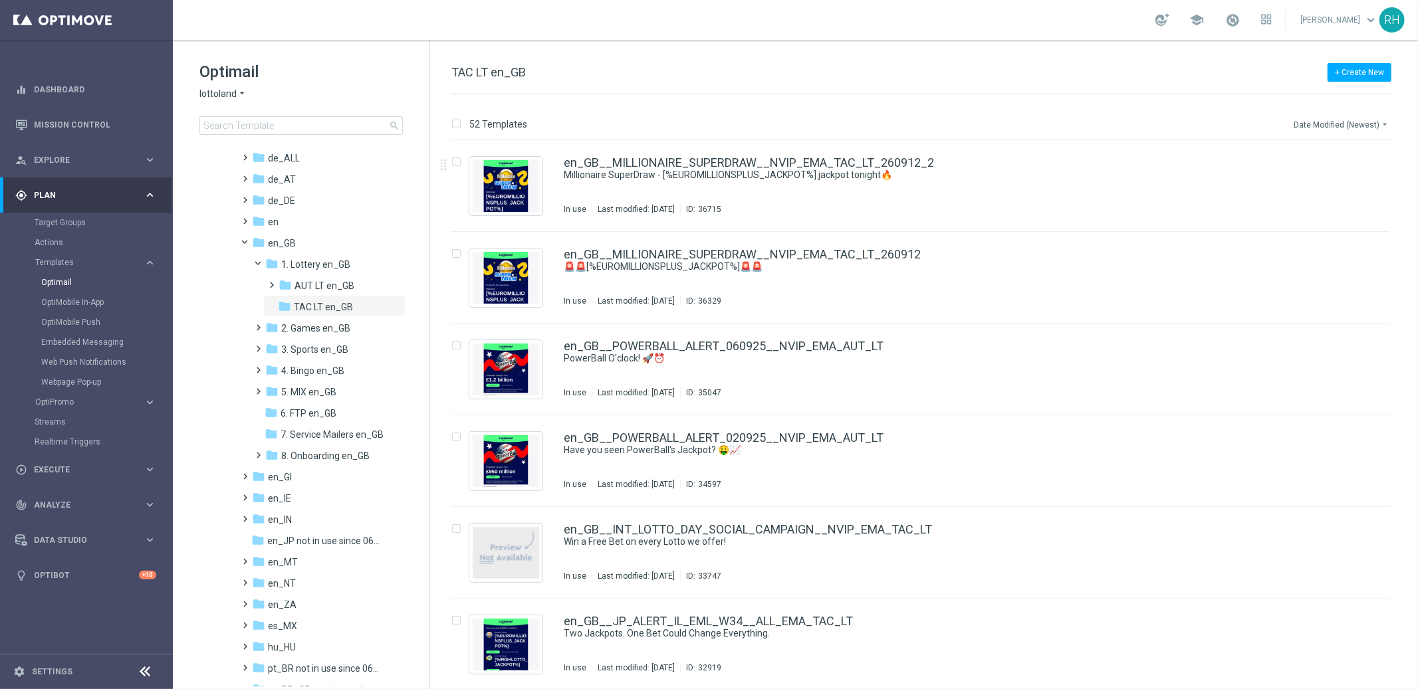
click at [1365, 125] on button "Date Modified (Newest) arrow_drop_down" at bounding box center [1341, 124] width 99 height 16
click at [1352, 152] on div "Name (A-Z)" at bounding box center [1338, 147] width 106 height 19
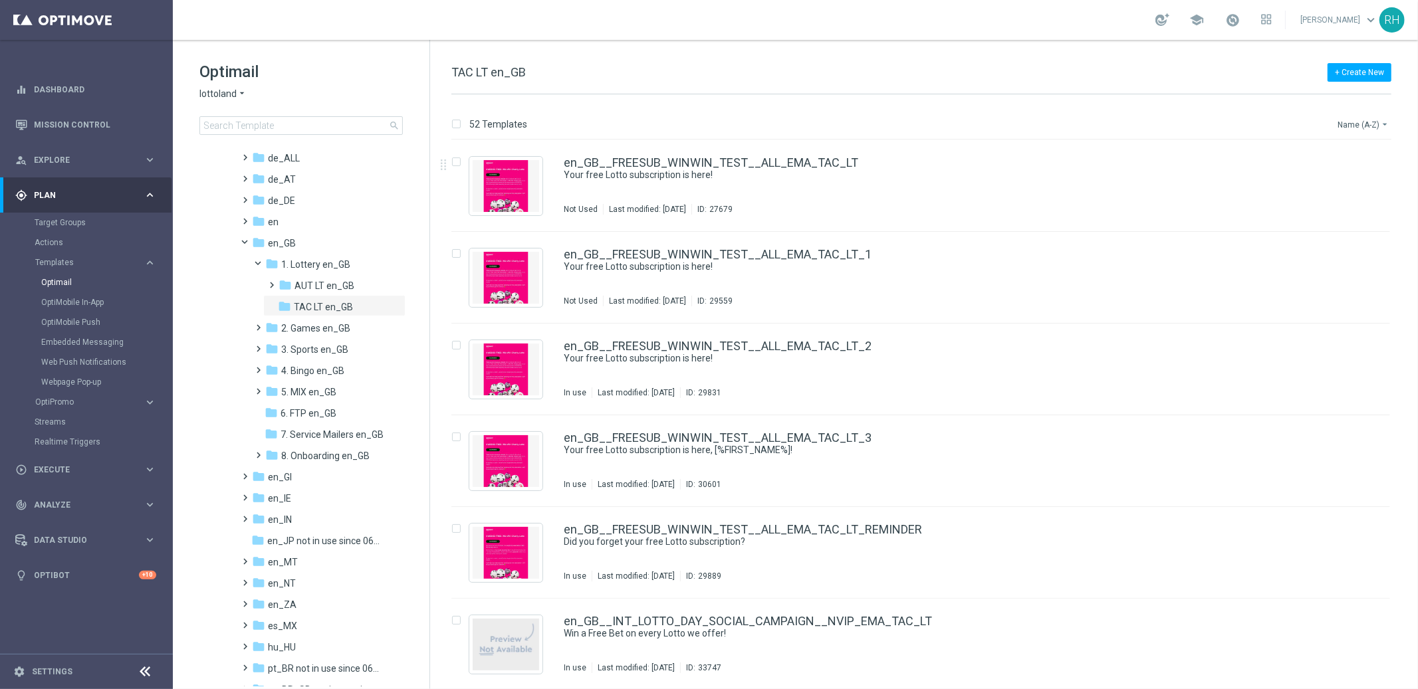
click at [1352, 127] on button "Name (A-Z) arrow_drop_down" at bounding box center [1363, 124] width 55 height 16
click at [1346, 184] on span "Date Modified (Newest)" at bounding box center [1339, 183] width 89 height 9
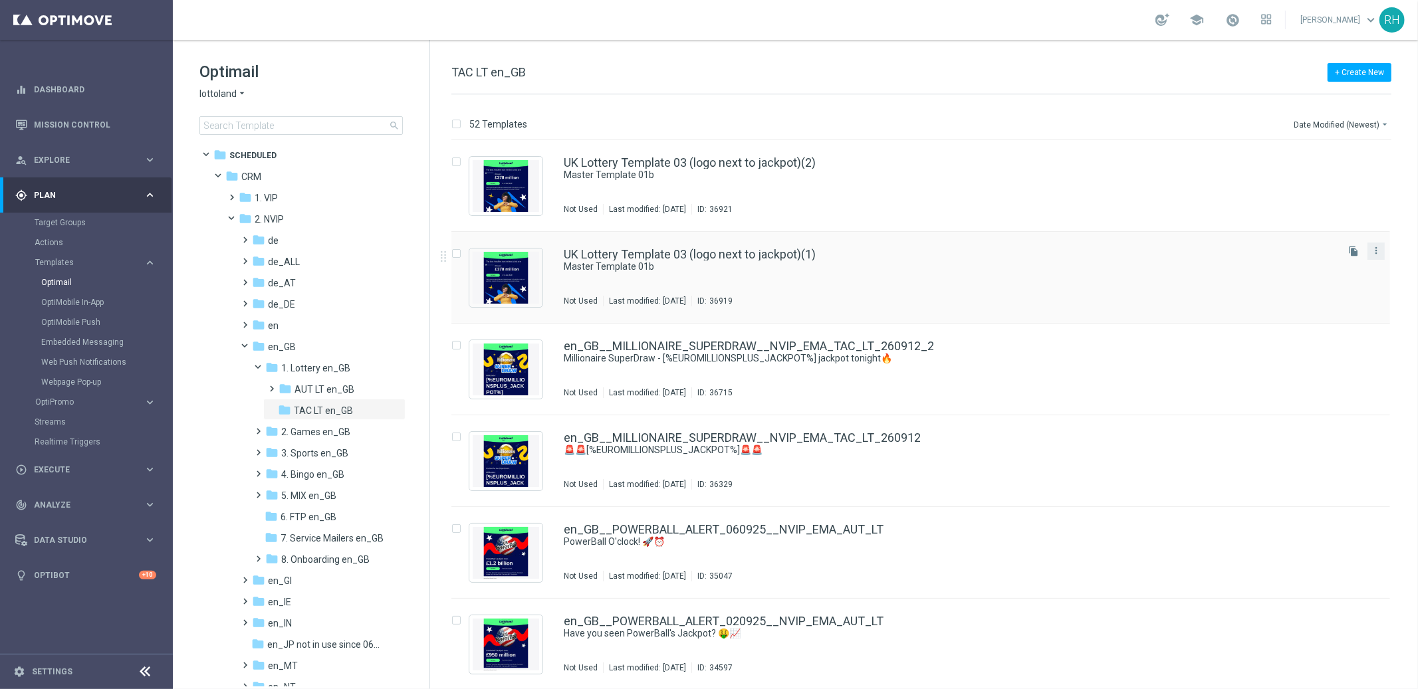
click at [1369, 249] on button "more_vert" at bounding box center [1375, 251] width 13 height 16
click at [1328, 301] on div "Delete" at bounding box center [1321, 302] width 80 height 9
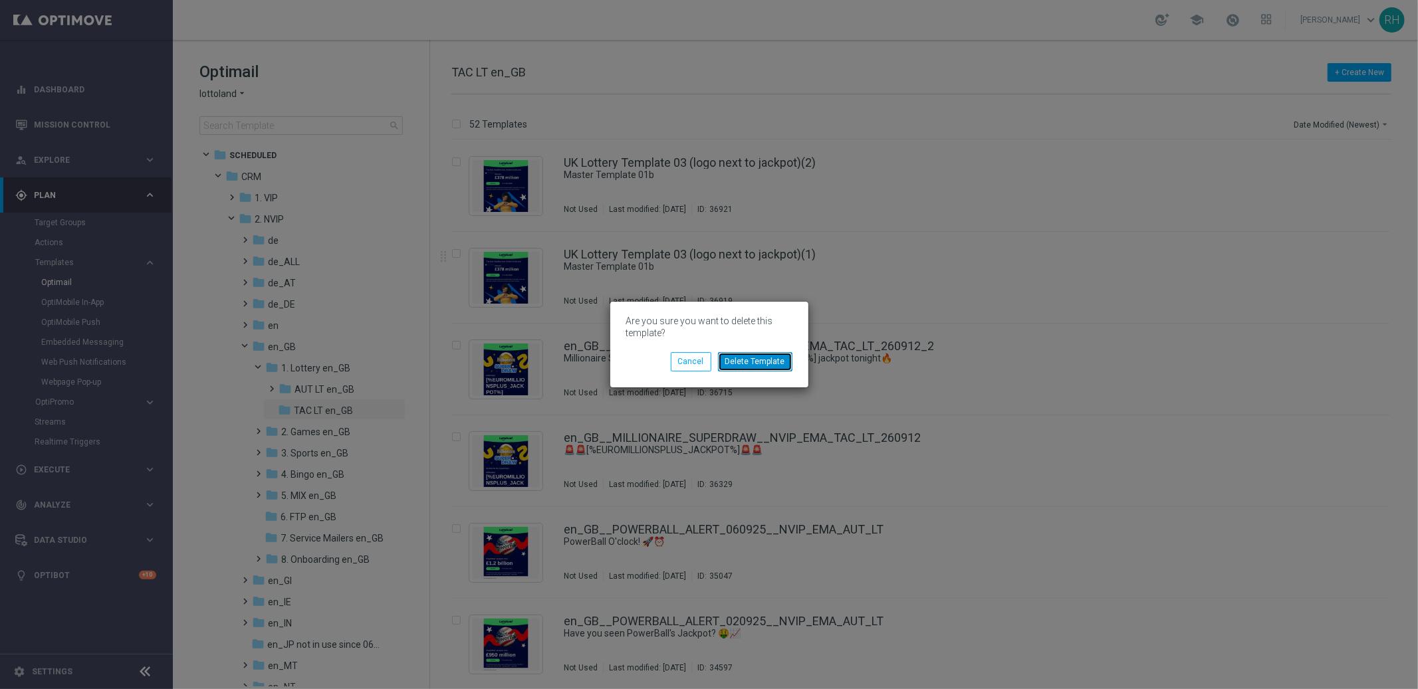
click at [774, 362] on button "Delete Template" at bounding box center [755, 361] width 74 height 19
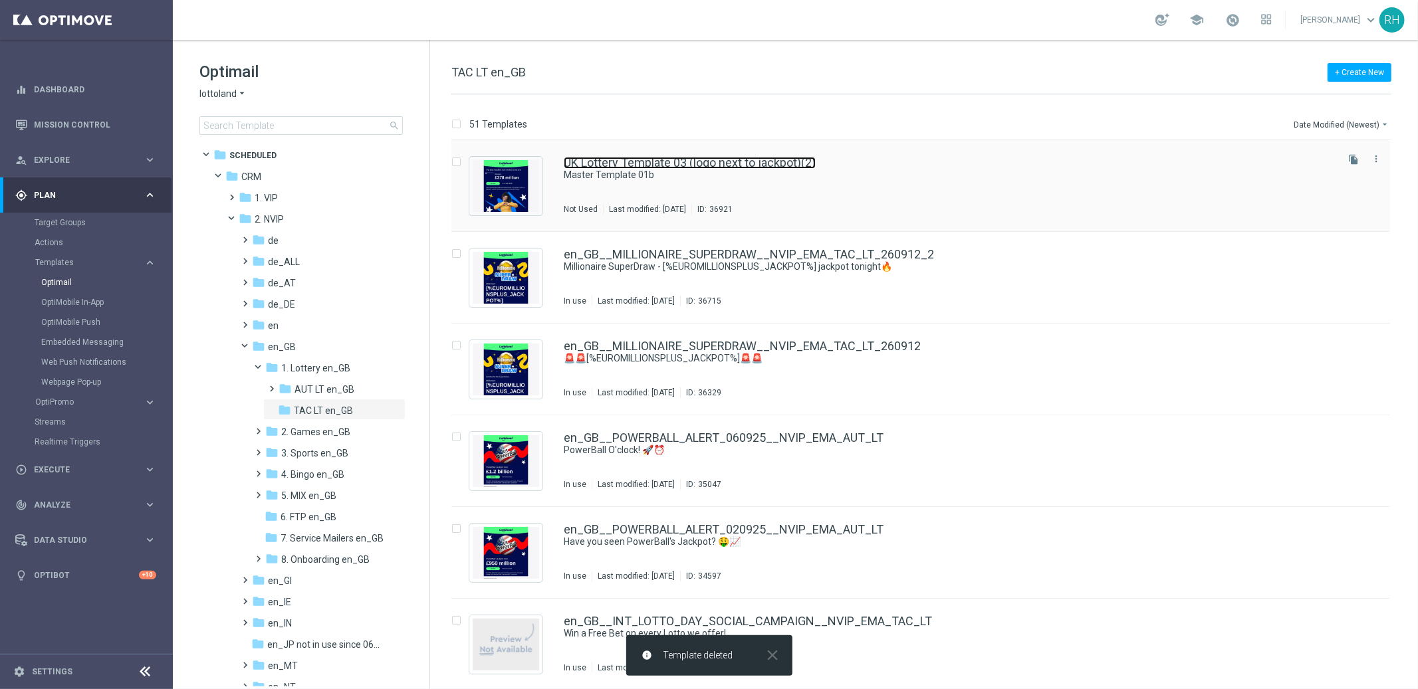
click at [805, 159] on link "UK Lottery Template 03 (logo next to jackpot)(2)" at bounding box center [690, 163] width 252 height 12
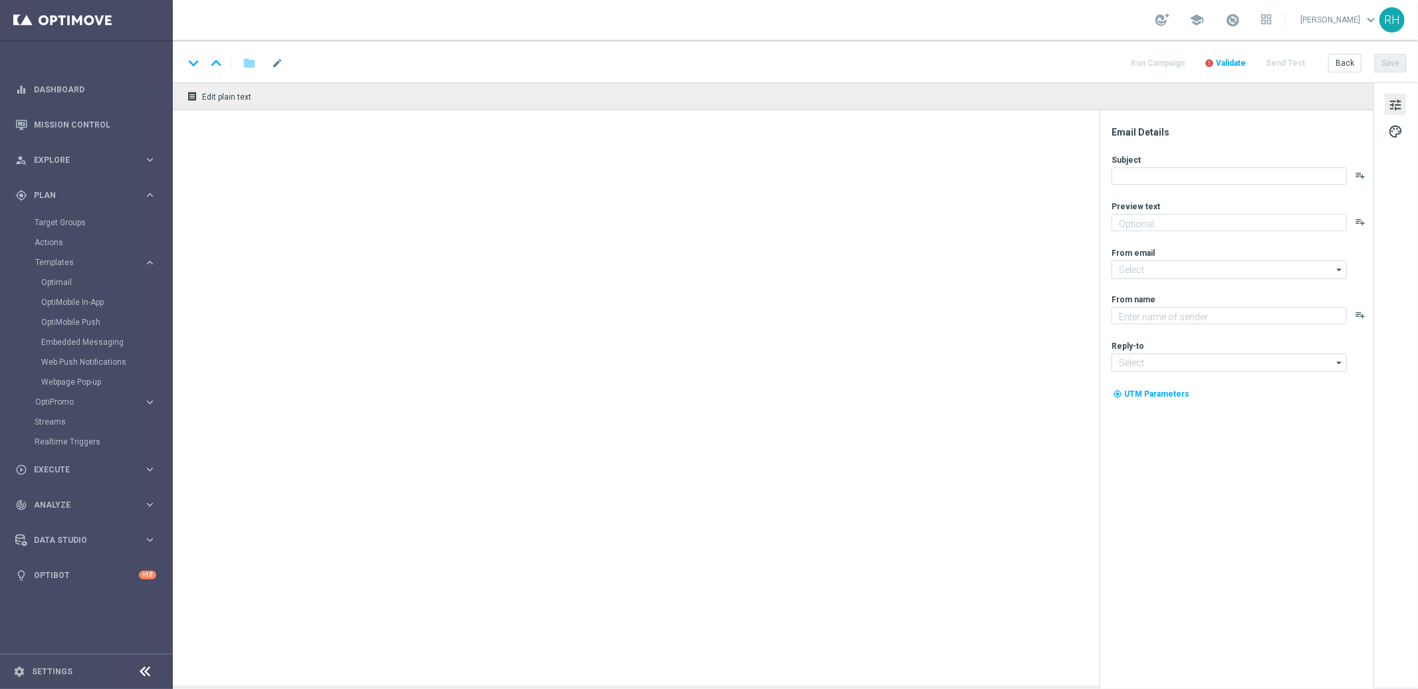
type textarea "preview text"
type input "[EMAIL_ADDRESS][DOMAIN_NAME]"
type textarea "Lottoland"
type input "[EMAIL_ADDRESS][DOMAIN_NAME]"
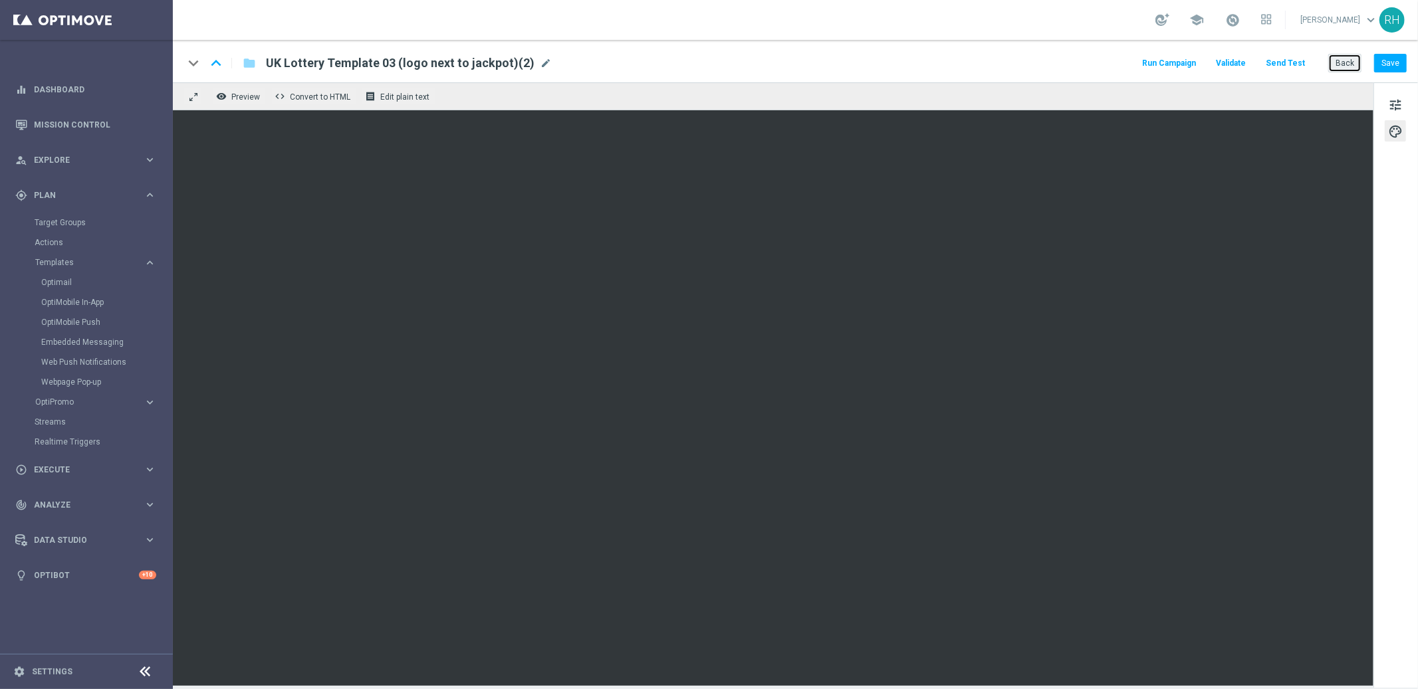
click at [1354, 70] on button "Back" at bounding box center [1344, 63] width 33 height 19
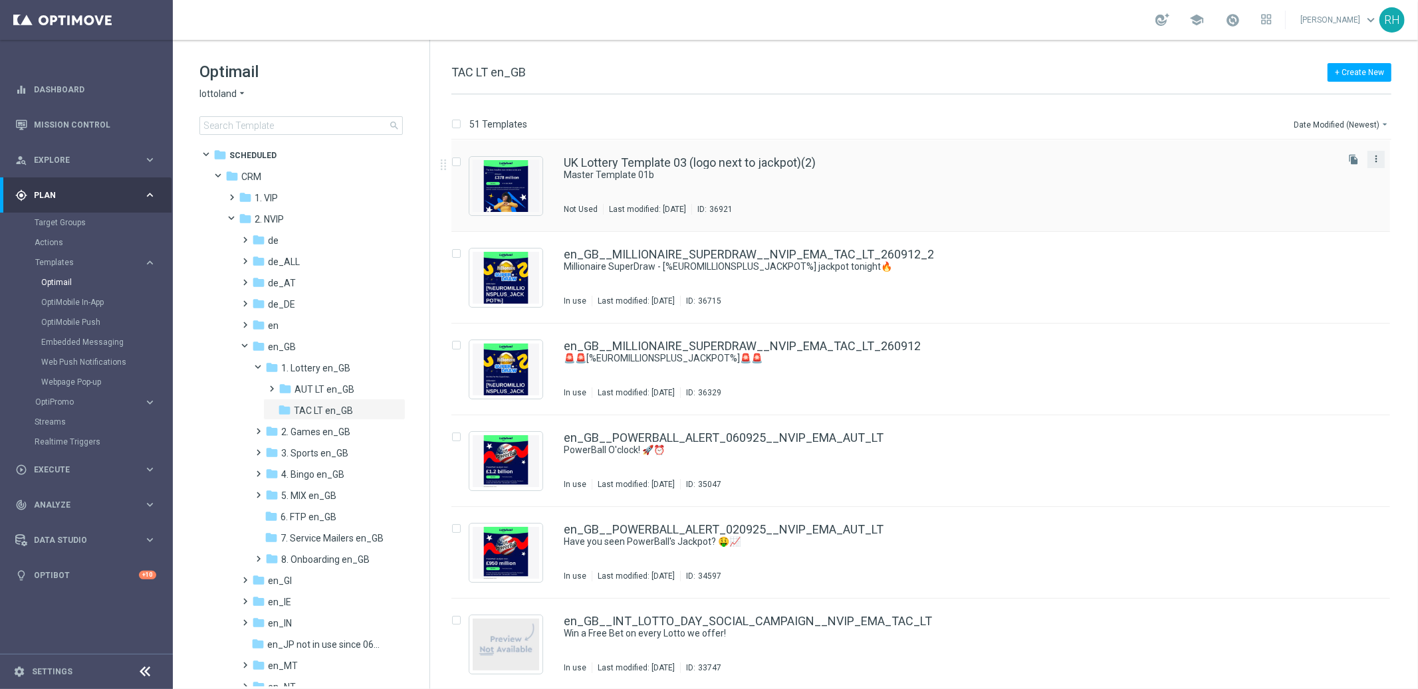
click at [1373, 159] on icon "more_vert" at bounding box center [1375, 159] width 11 height 11
click at [1287, 209] on span "Delete" at bounding box center [1293, 210] width 25 height 9
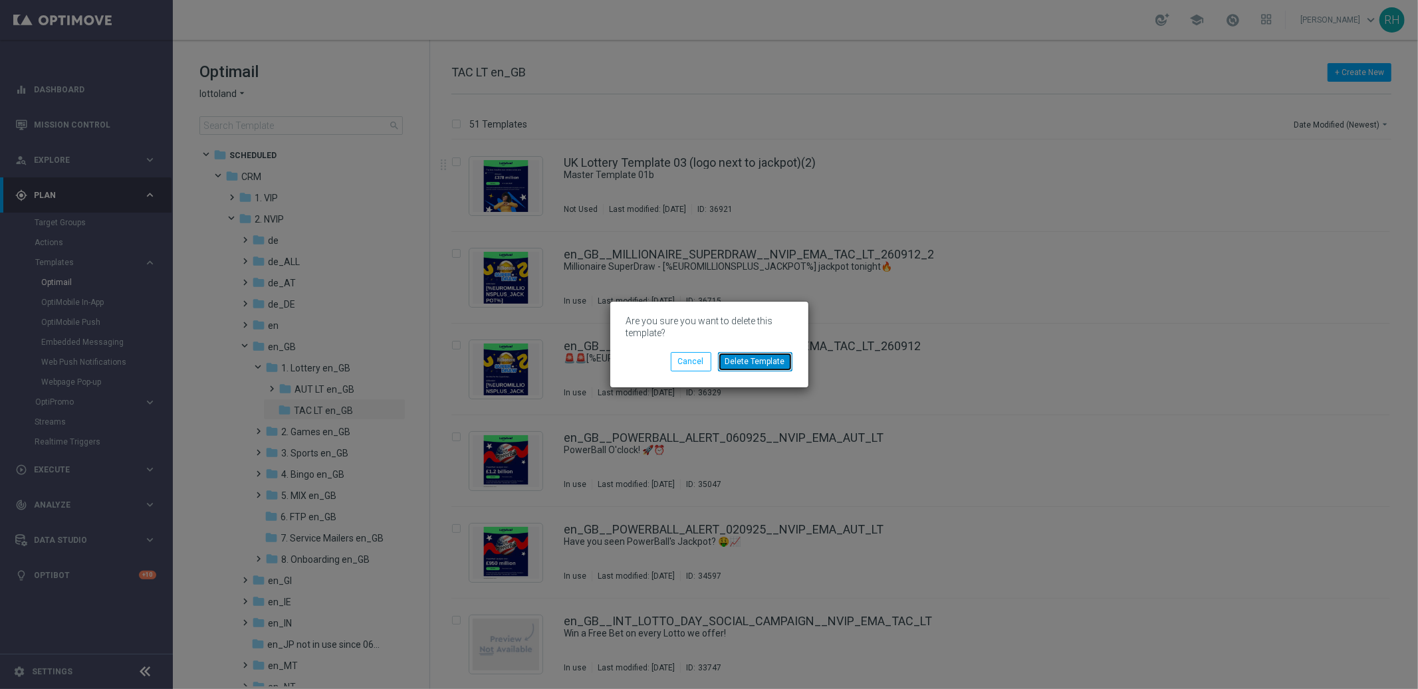
click at [762, 361] on button "Delete Template" at bounding box center [755, 361] width 74 height 19
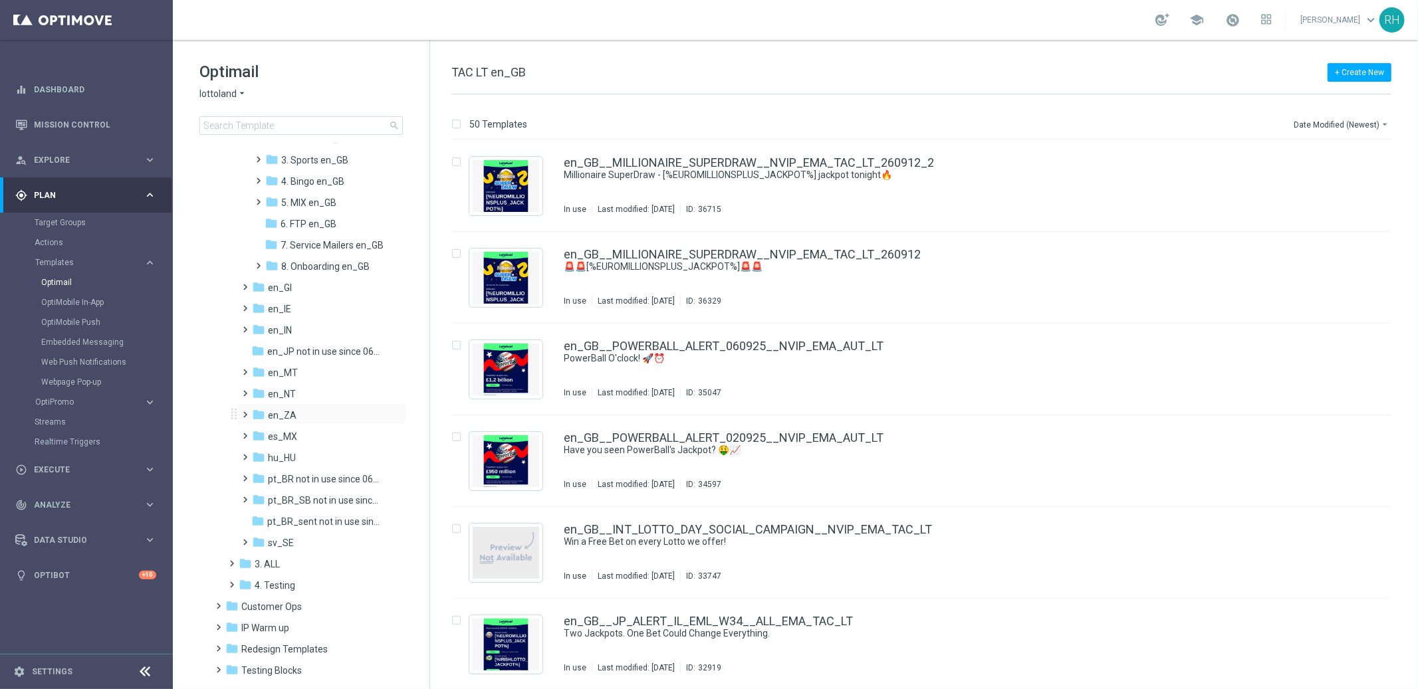
scroll to position [320, 0]
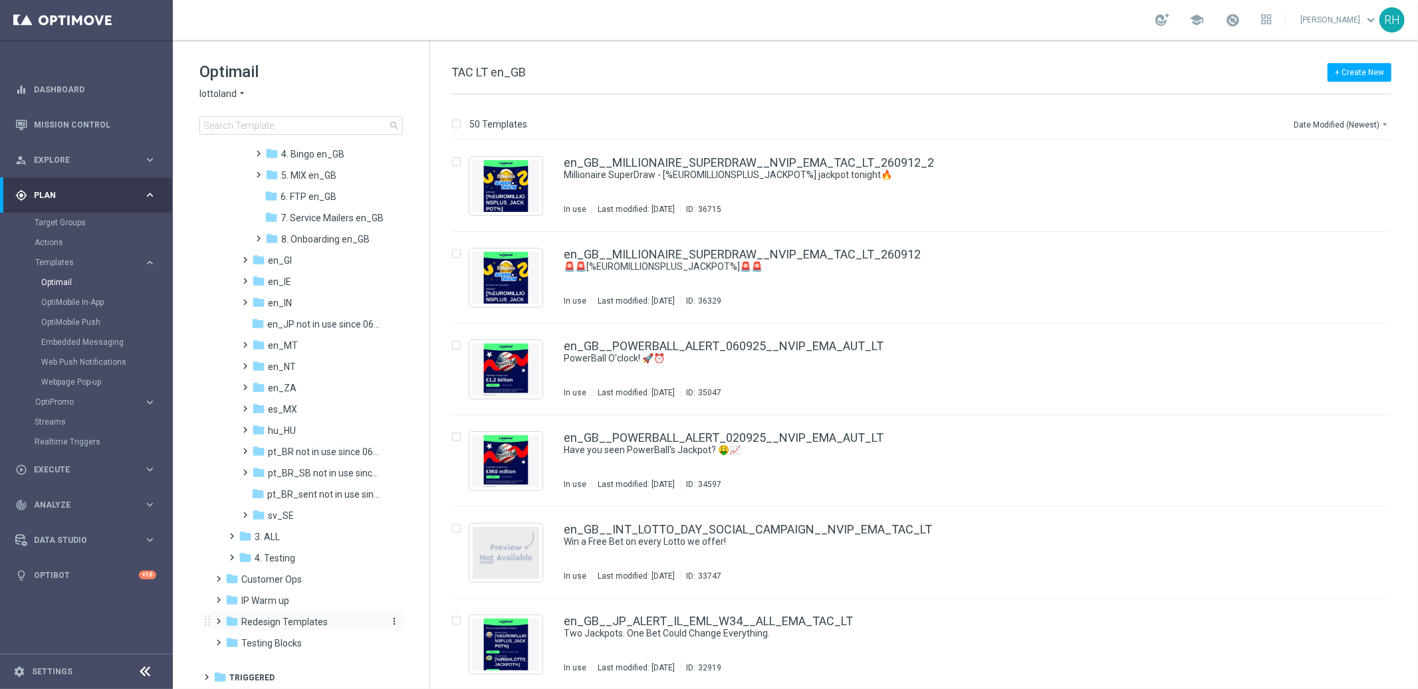
click at [290, 618] on span "Redesign Templates" at bounding box center [284, 622] width 86 height 12
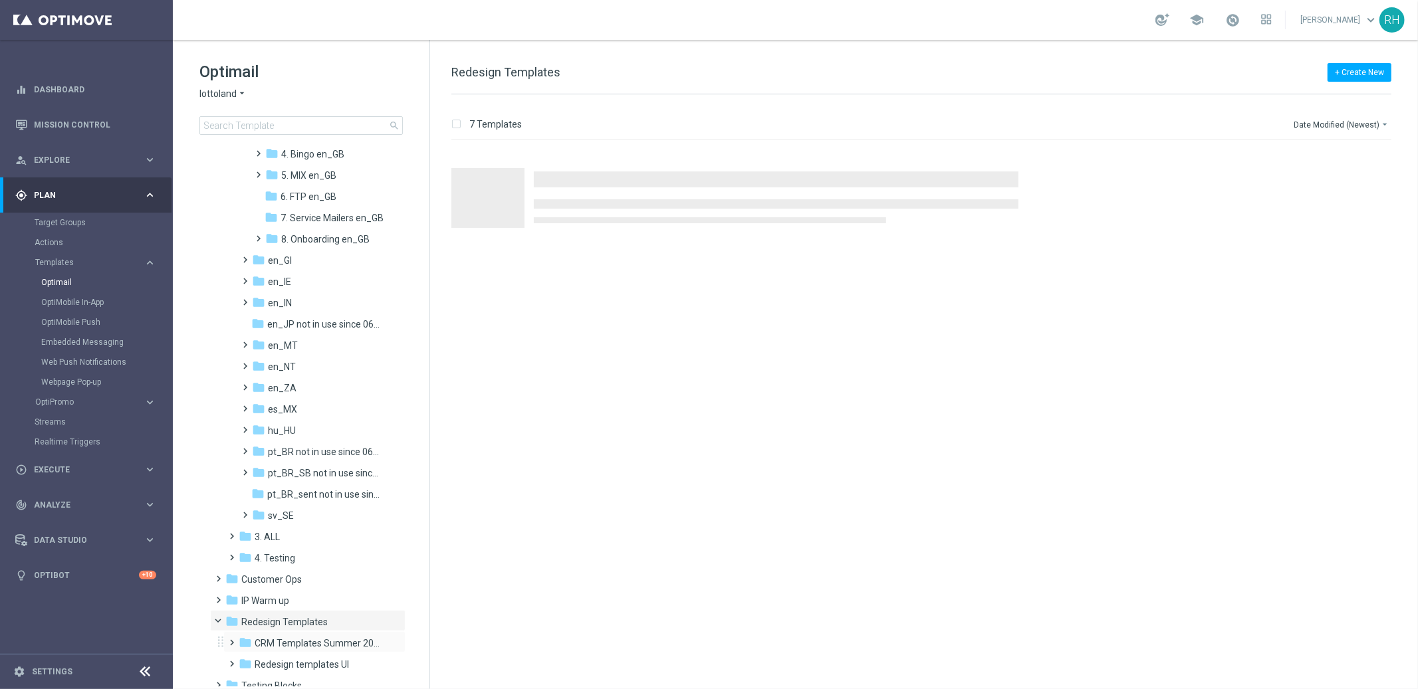
scroll to position [362, 0]
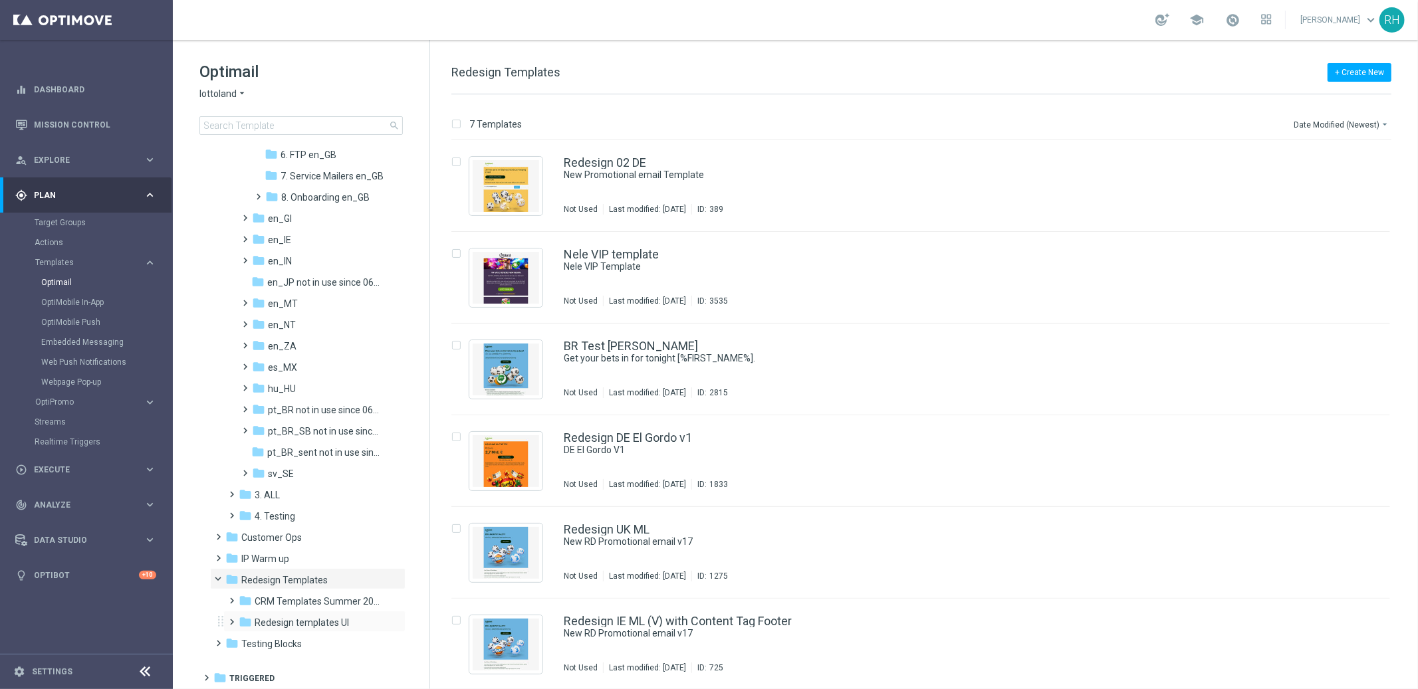
click at [346, 611] on div "folder Redesign templates UI more_vert" at bounding box center [314, 621] width 182 height 21
click at [344, 603] on span "CRM Templates Summer 2025" at bounding box center [318, 601] width 126 height 12
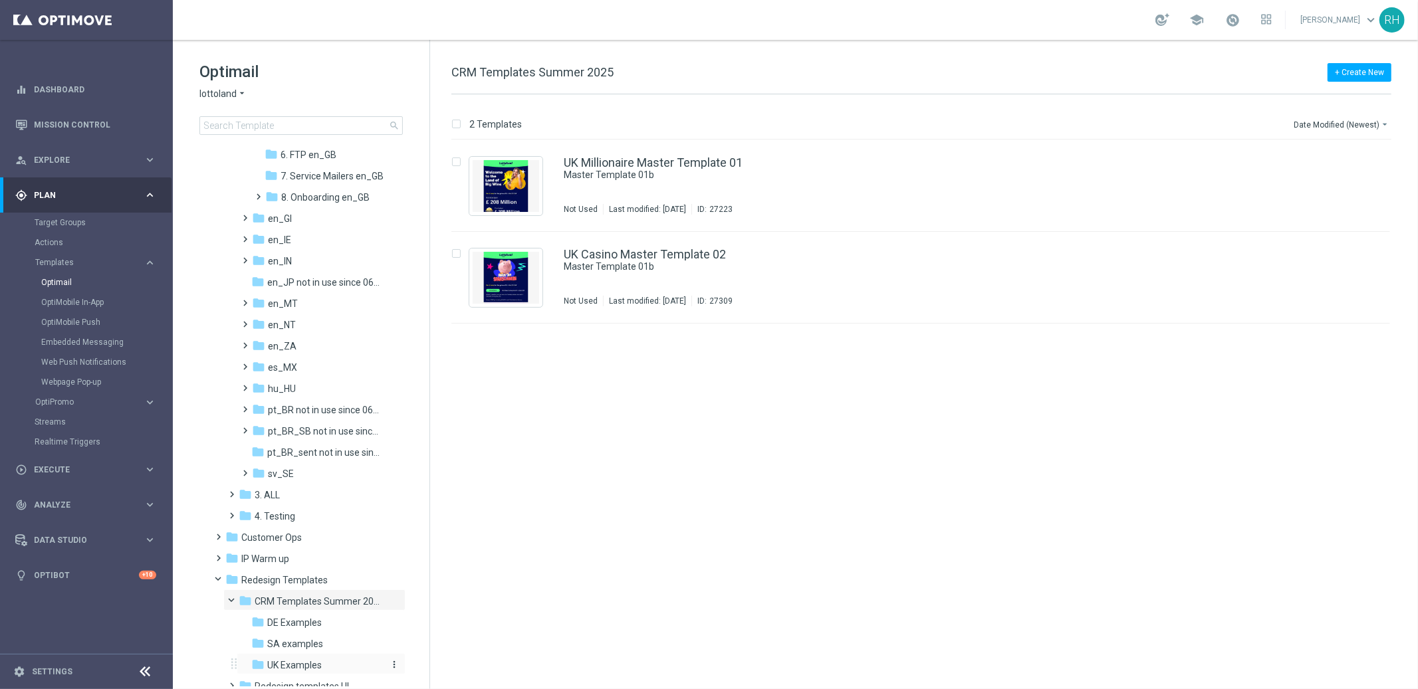
click at [322, 658] on div "folder UK Examples" at bounding box center [316, 665] width 131 height 15
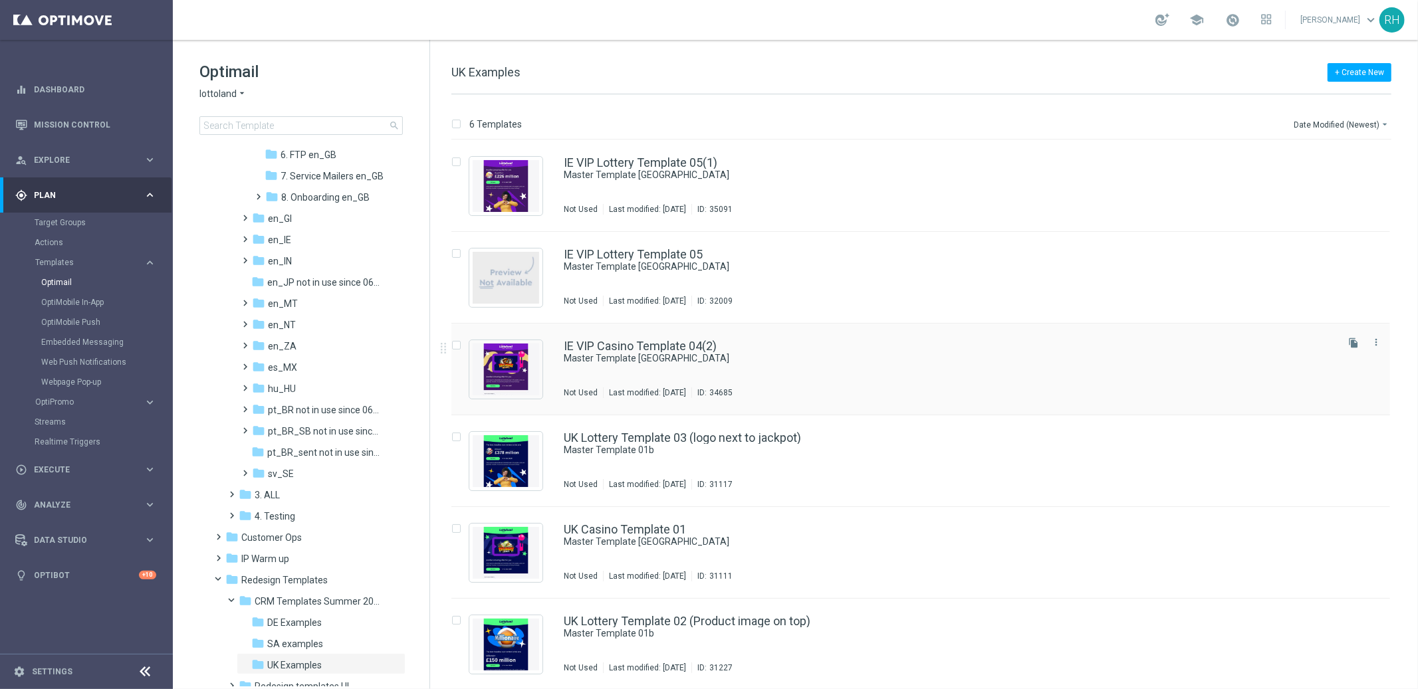
scroll to position [1, 0]
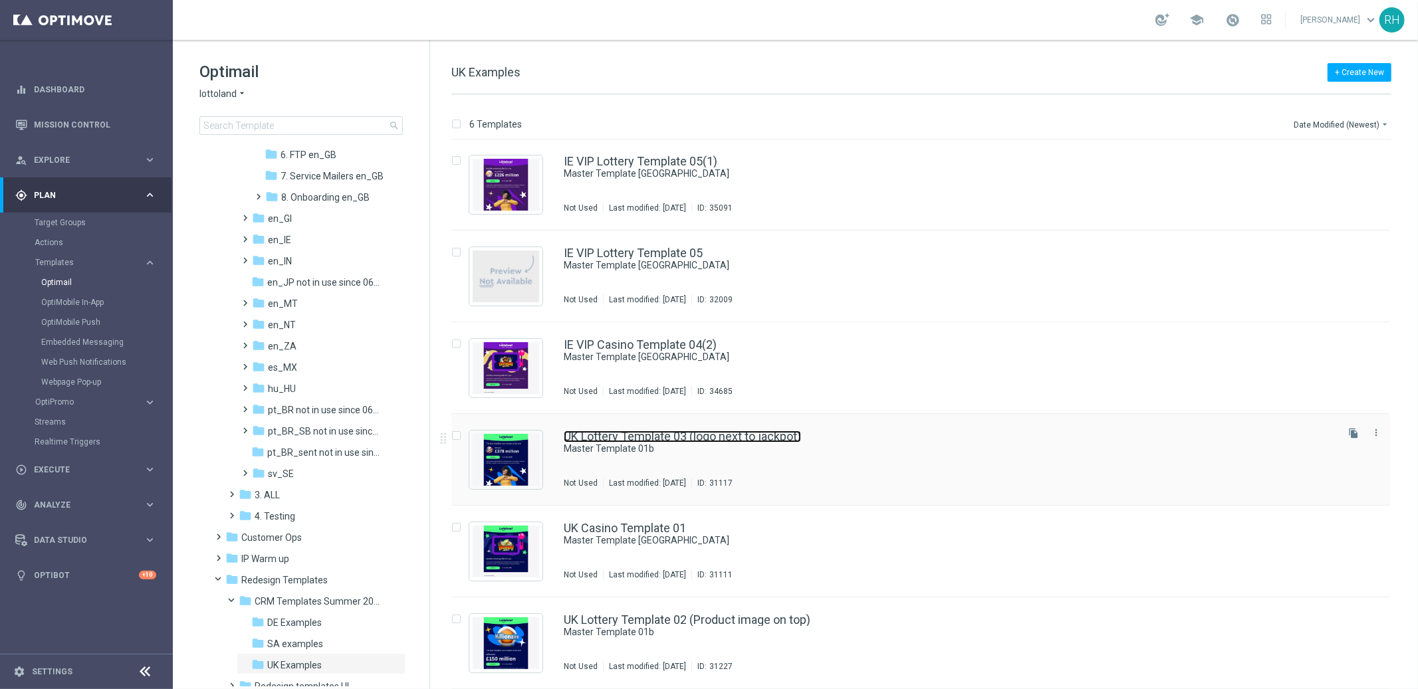
click at [756, 439] on link "UK Lottery Template 03 (logo next to jackpot)" at bounding box center [682, 437] width 237 height 12
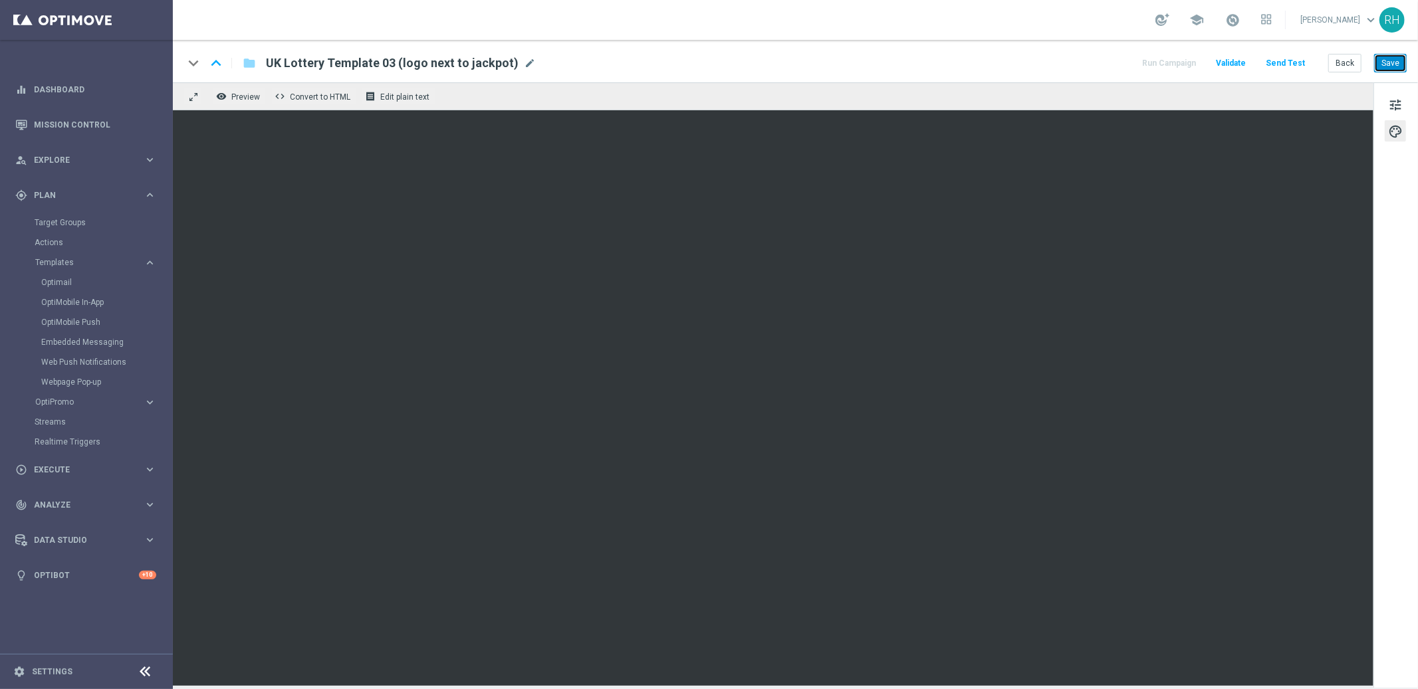
click at [1401, 57] on button "Save" at bounding box center [1390, 63] width 33 height 19
click at [1335, 63] on button "Back" at bounding box center [1344, 63] width 33 height 19
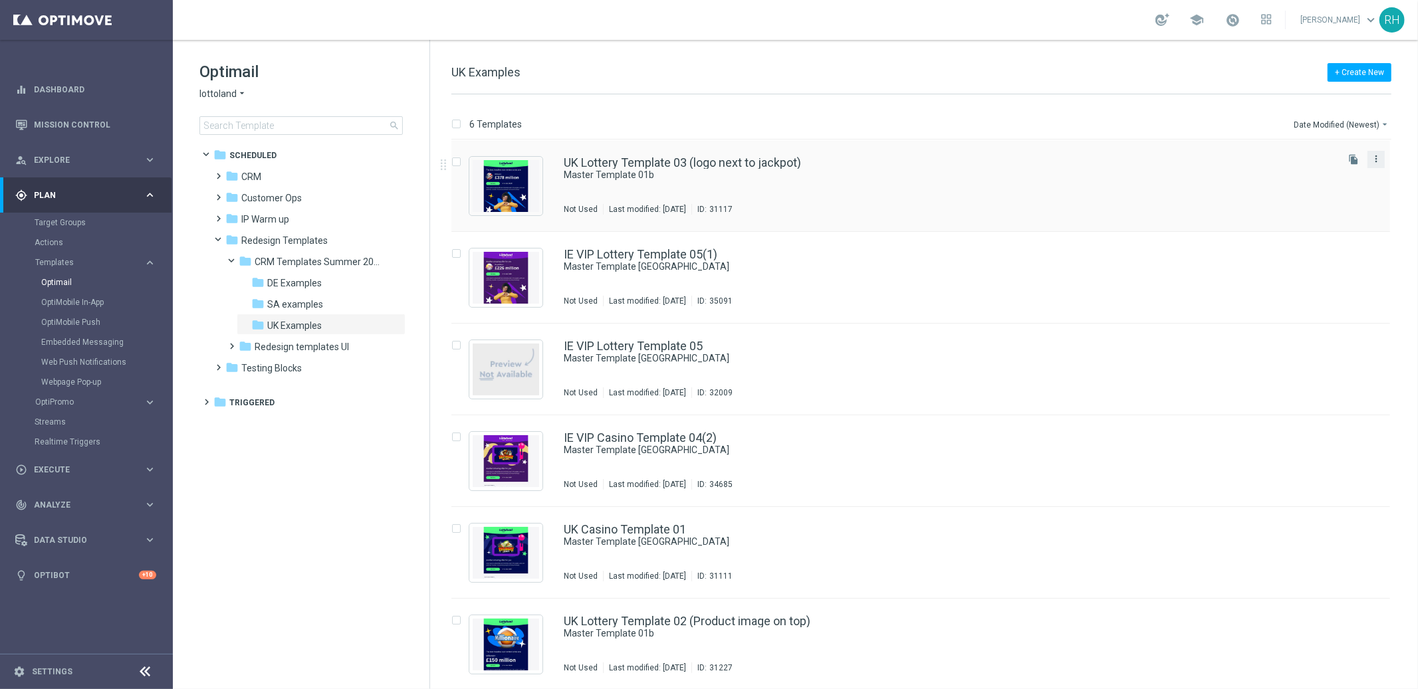
click at [1378, 159] on icon "more_vert" at bounding box center [1375, 159] width 11 height 11
click at [1295, 193] on span "Copy To" at bounding box center [1295, 191] width 29 height 9
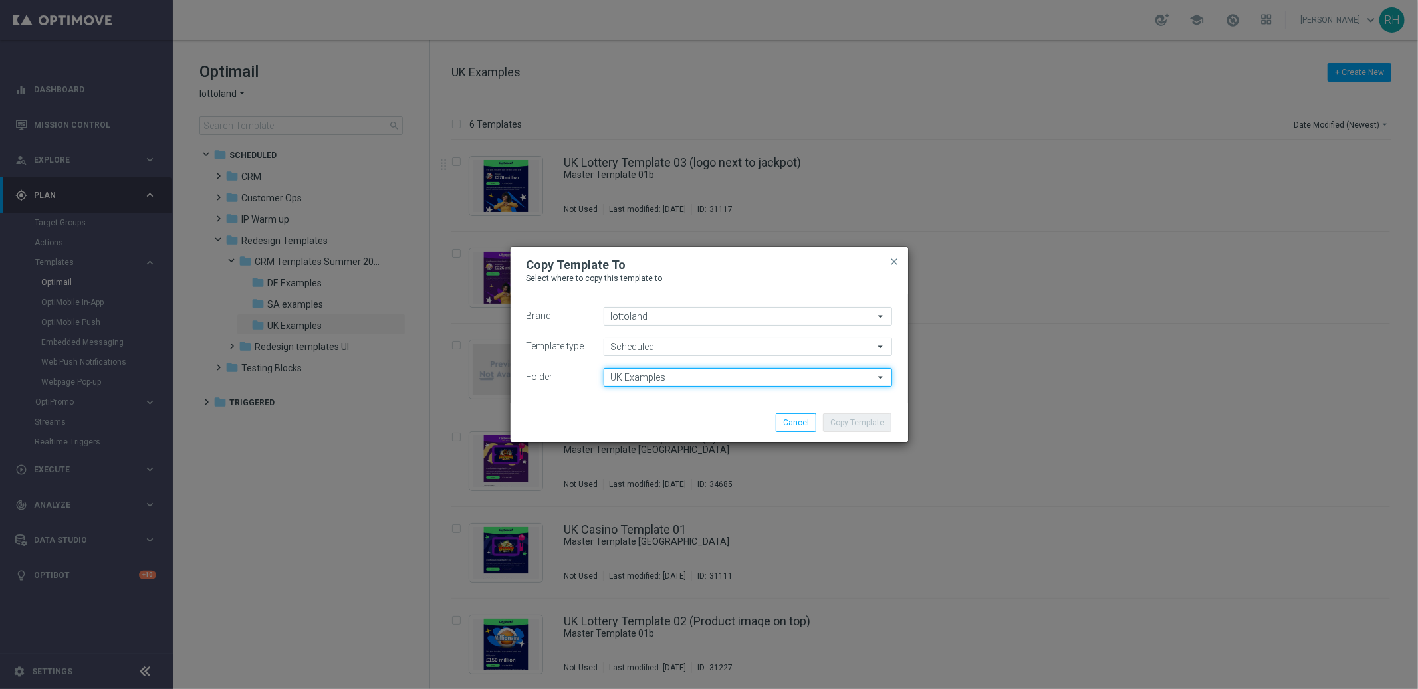
click at [773, 378] on input "UK Examples" at bounding box center [747, 377] width 288 height 19
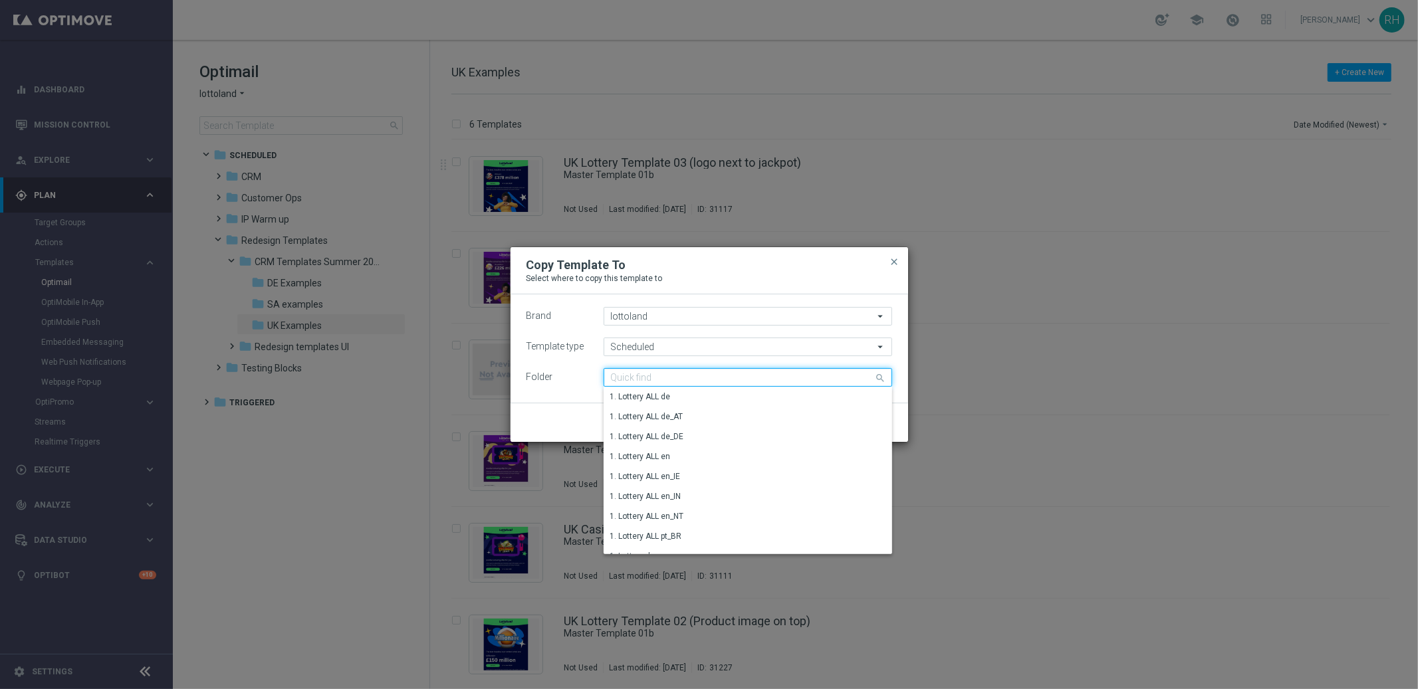
paste input "en_GB__DISCOVER_EL_GORDO__ALL_EMA_TAC_LT"
type input "en_GB__DISCOVER_EL_GORDO__ALL_EMA_TAC_LT"
drag, startPoint x: 252, startPoint y: 236, endPoint x: 231, endPoint y: 171, distance: 67.7
click at [251, 235] on modal-container "Copy Template To Select where to copy this template to close Brand lottoland lo…" at bounding box center [709, 344] width 1418 height 689
type input "UK Examples"
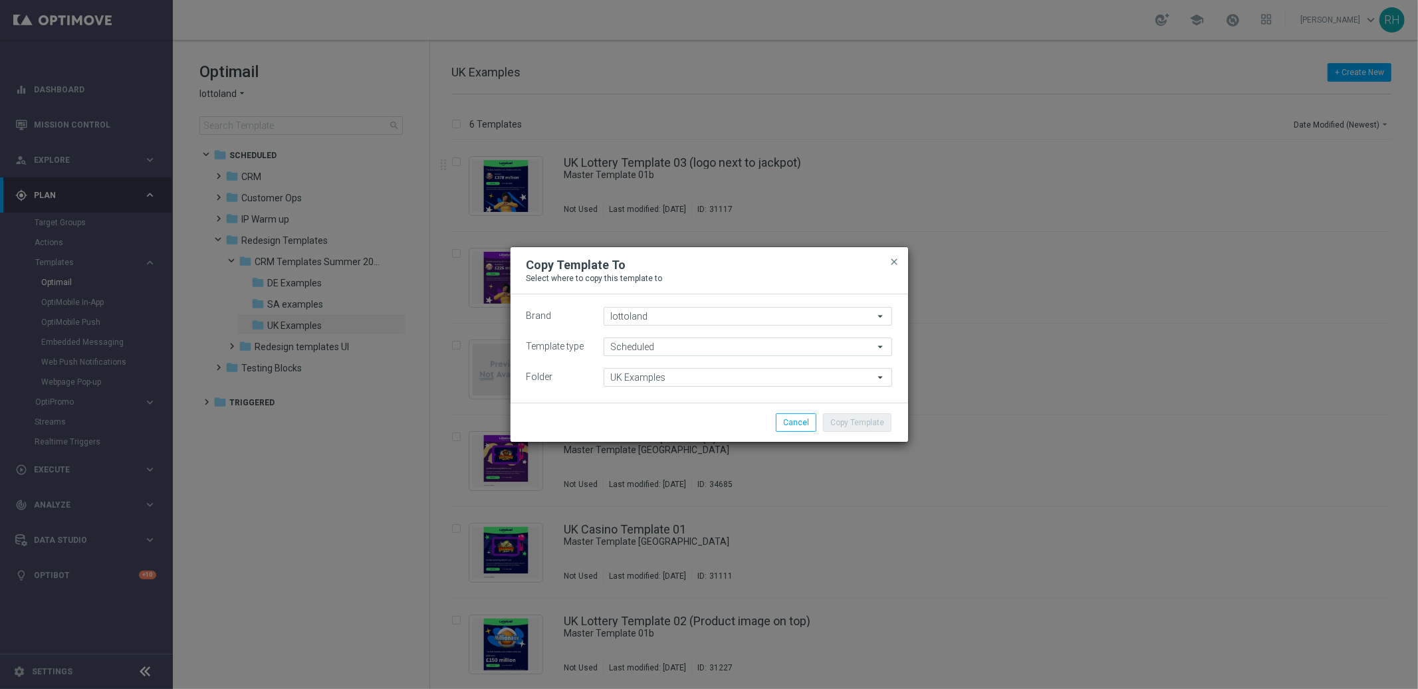
click at [230, 169] on modal-container "Copy Template To Select where to copy this template to close Brand lottoland lo…" at bounding box center [709, 344] width 1418 height 689
click at [807, 431] on button "Cancel" at bounding box center [796, 422] width 41 height 19
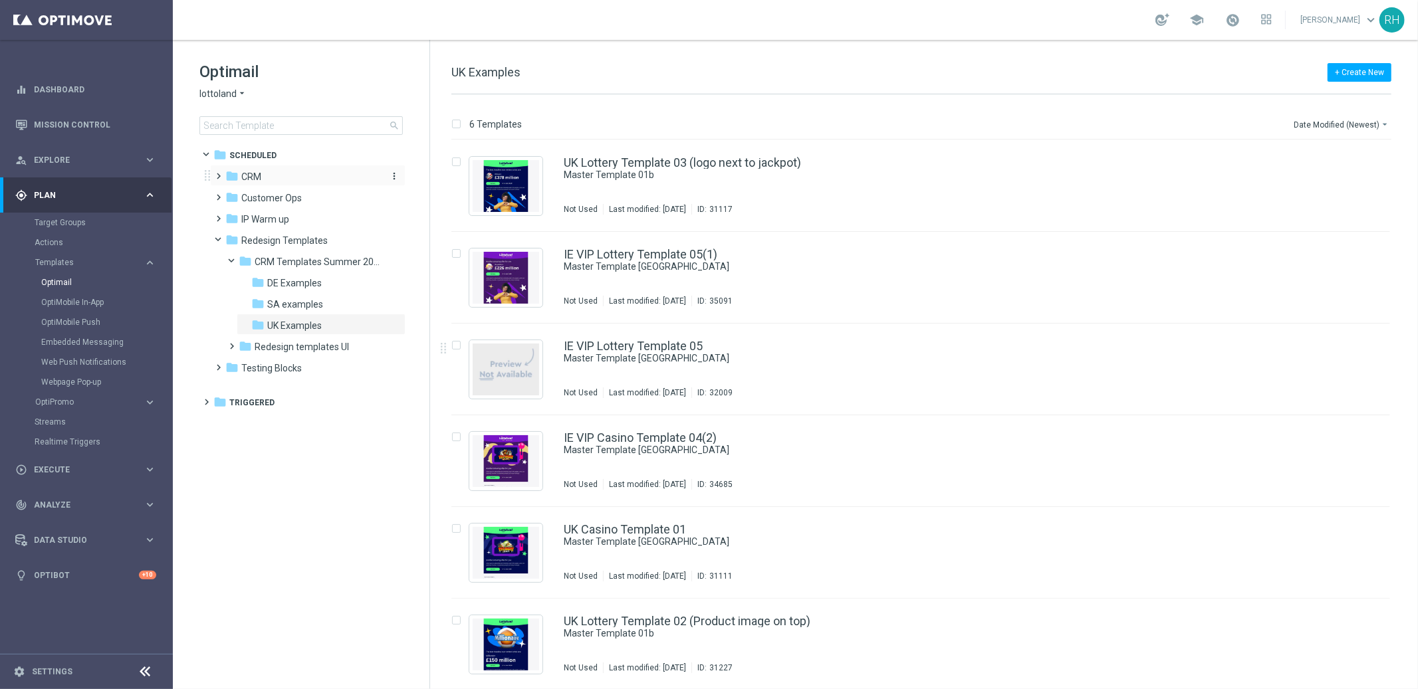
click at [225, 173] on icon "folder" at bounding box center [231, 175] width 13 height 13
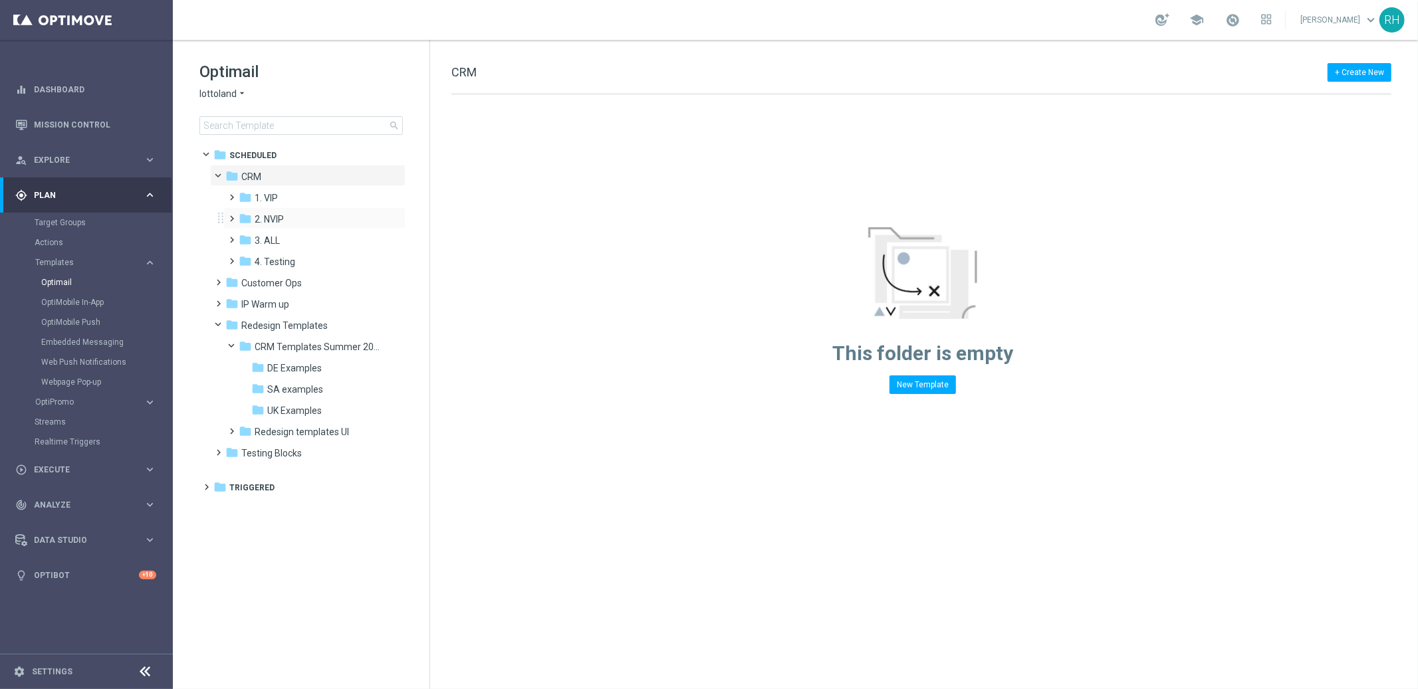
click at [233, 215] on span at bounding box center [230, 212] width 6 height 5
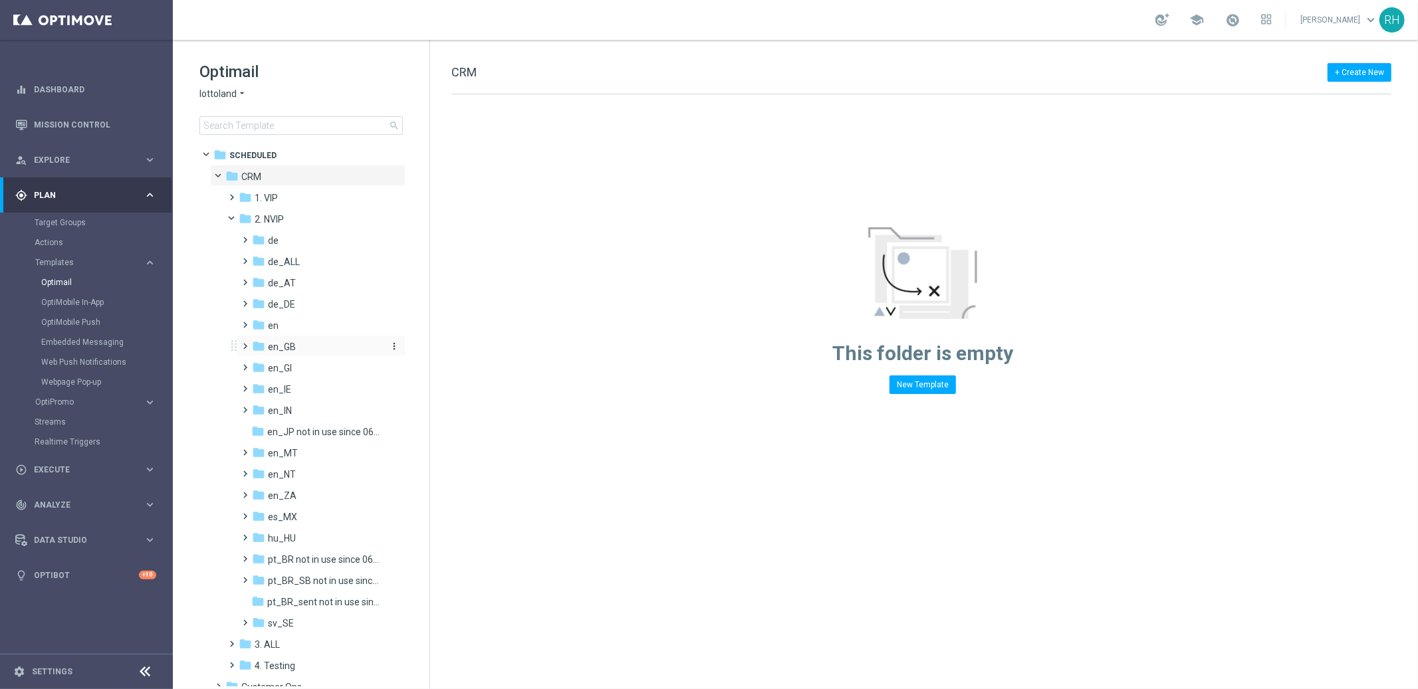
click at [280, 350] on span "en_GB" at bounding box center [282, 347] width 28 height 12
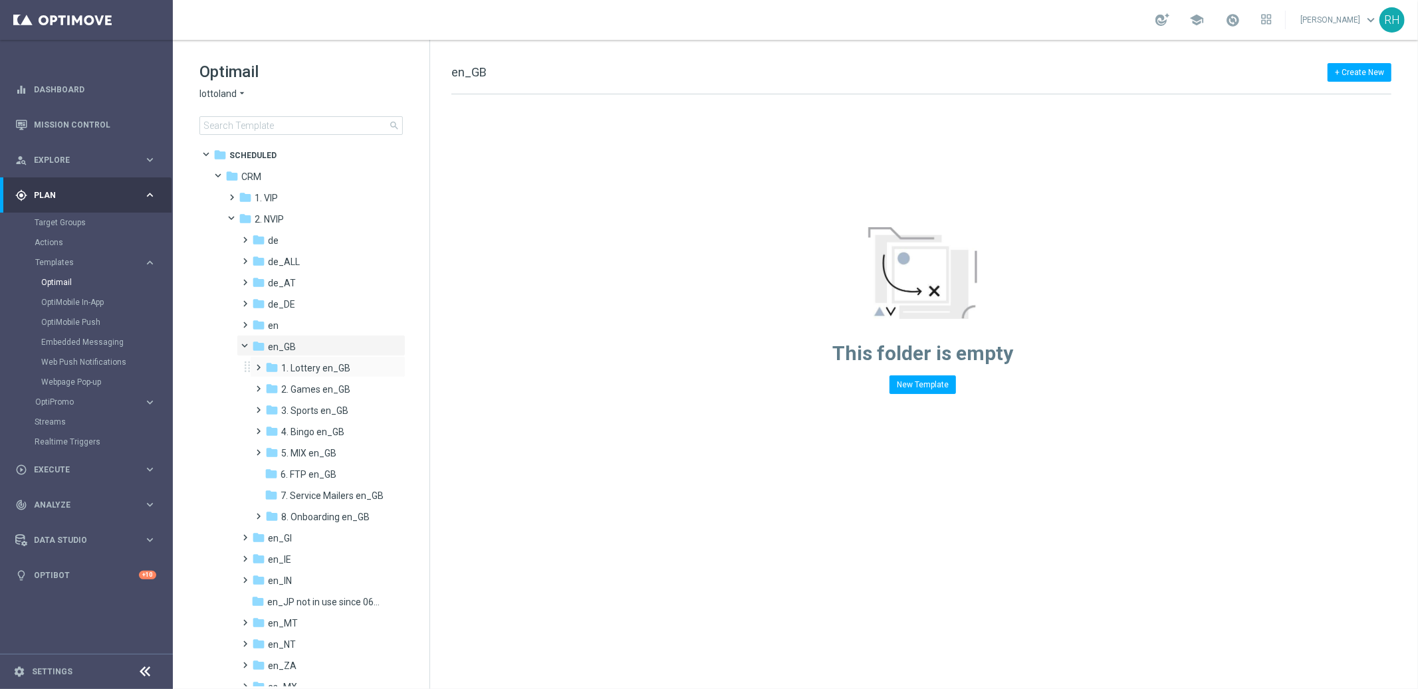
click at [259, 364] on span at bounding box center [256, 361] width 6 height 5
click at [262, 368] on span at bounding box center [264, 365] width 5 height 6
click at [259, 385] on span at bounding box center [256, 382] width 6 height 5
click at [262, 389] on span at bounding box center [264, 386] width 5 height 6
click at [259, 428] on span at bounding box center [256, 425] width 6 height 5
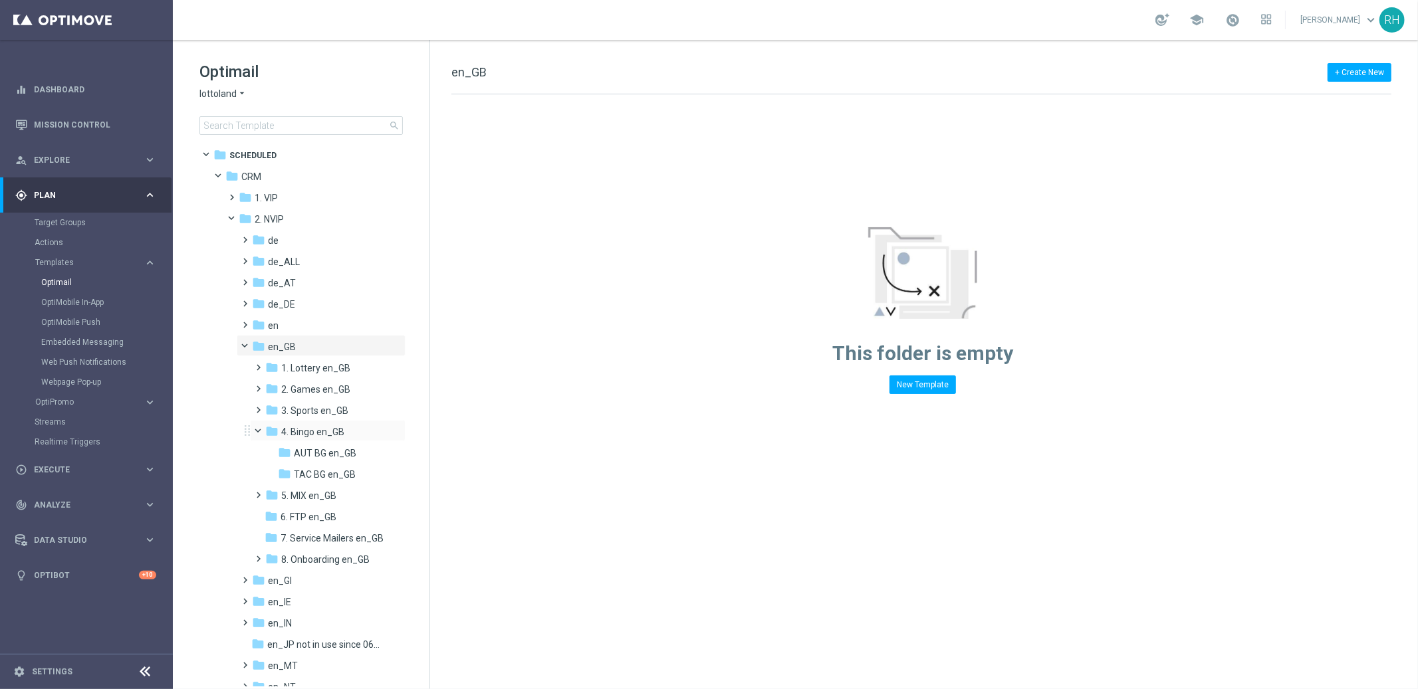
drag, startPoint x: 263, startPoint y: 434, endPoint x: 265, endPoint y: 420, distance: 14.1
click at [263, 431] on span at bounding box center [264, 428] width 5 height 6
click at [256, 407] on span at bounding box center [256, 403] width 6 height 5
click at [263, 409] on span at bounding box center [264, 407] width 5 height 6
click at [259, 407] on span at bounding box center [256, 403] width 6 height 5
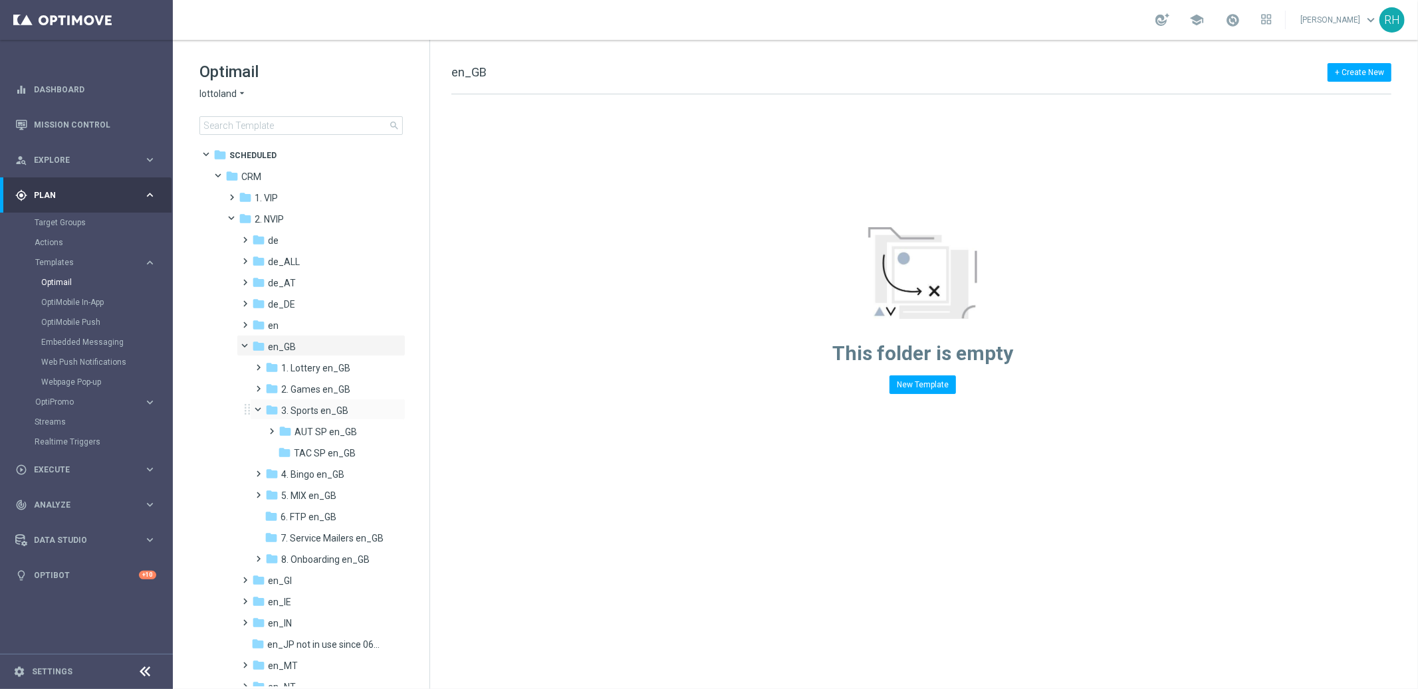
click at [262, 409] on span at bounding box center [264, 407] width 5 height 6
click at [258, 362] on span at bounding box center [256, 361] width 6 height 5
click at [351, 417] on div "folder TAC LT en_GB" at bounding box center [332, 410] width 108 height 15
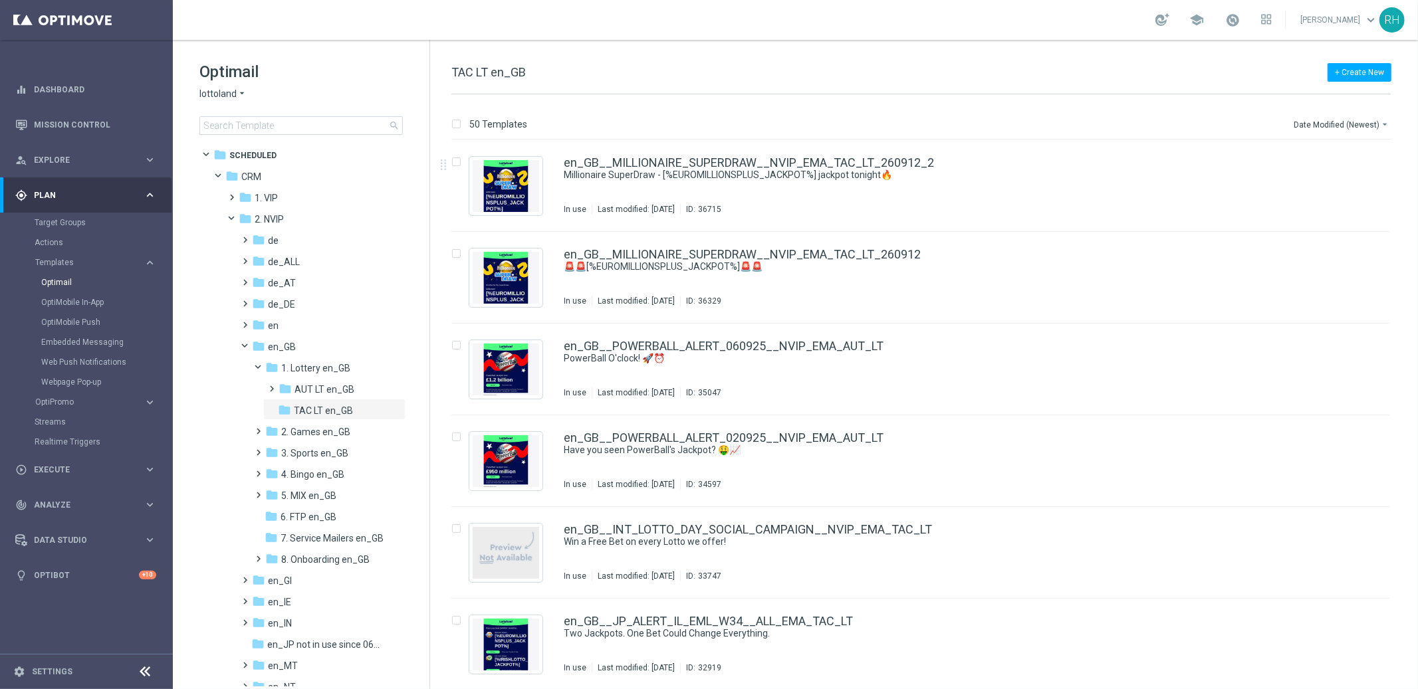
click at [519, 76] on span "TAC LT en_GB" at bounding box center [488, 72] width 74 height 14
click at [518, 76] on span "TAC LT en_GB" at bounding box center [488, 72] width 74 height 14
copy div "TAC LT en_GB"
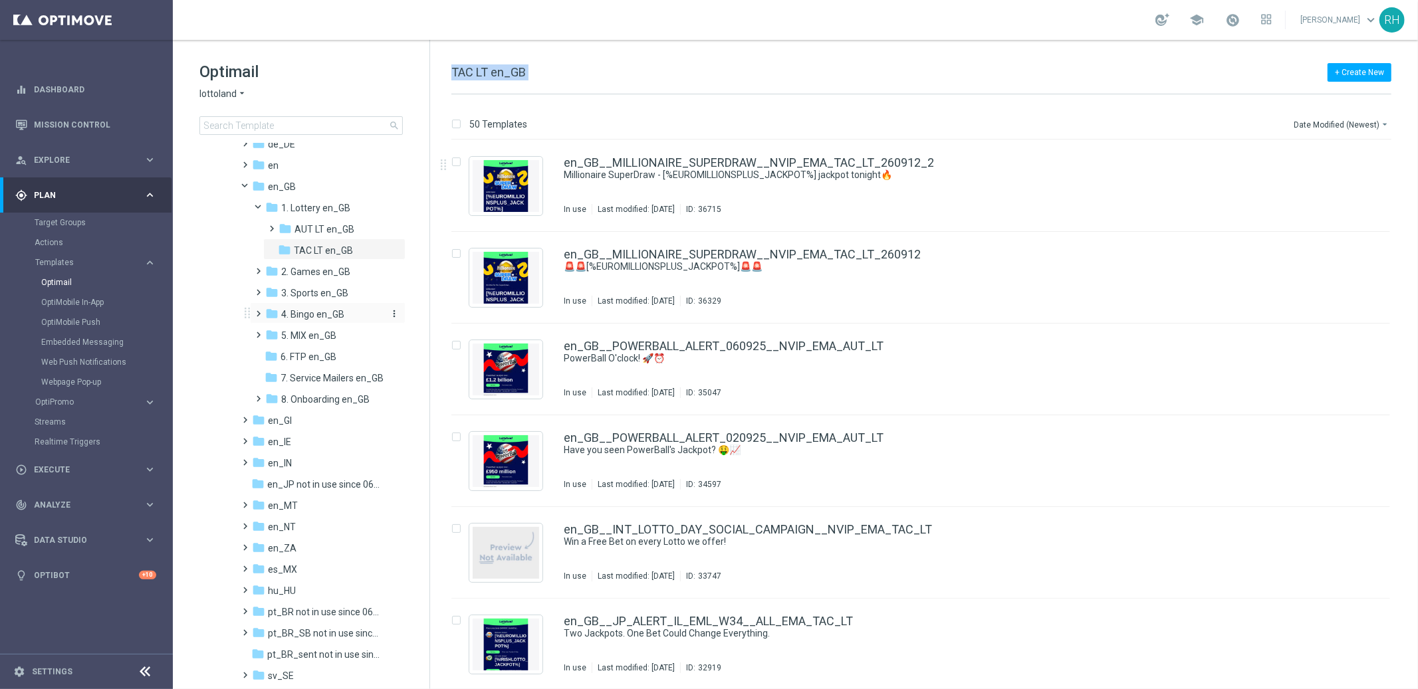
scroll to position [427, 0]
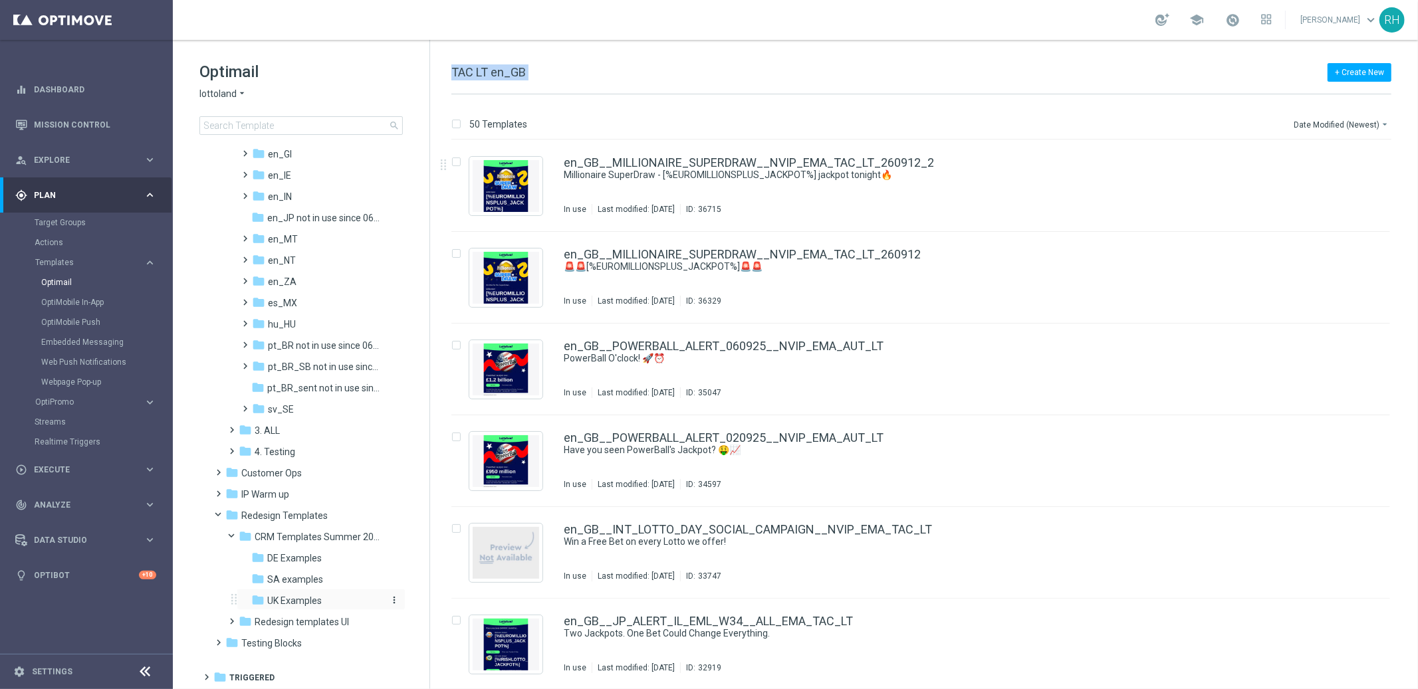
click at [326, 603] on div "folder UK Examples" at bounding box center [316, 600] width 131 height 15
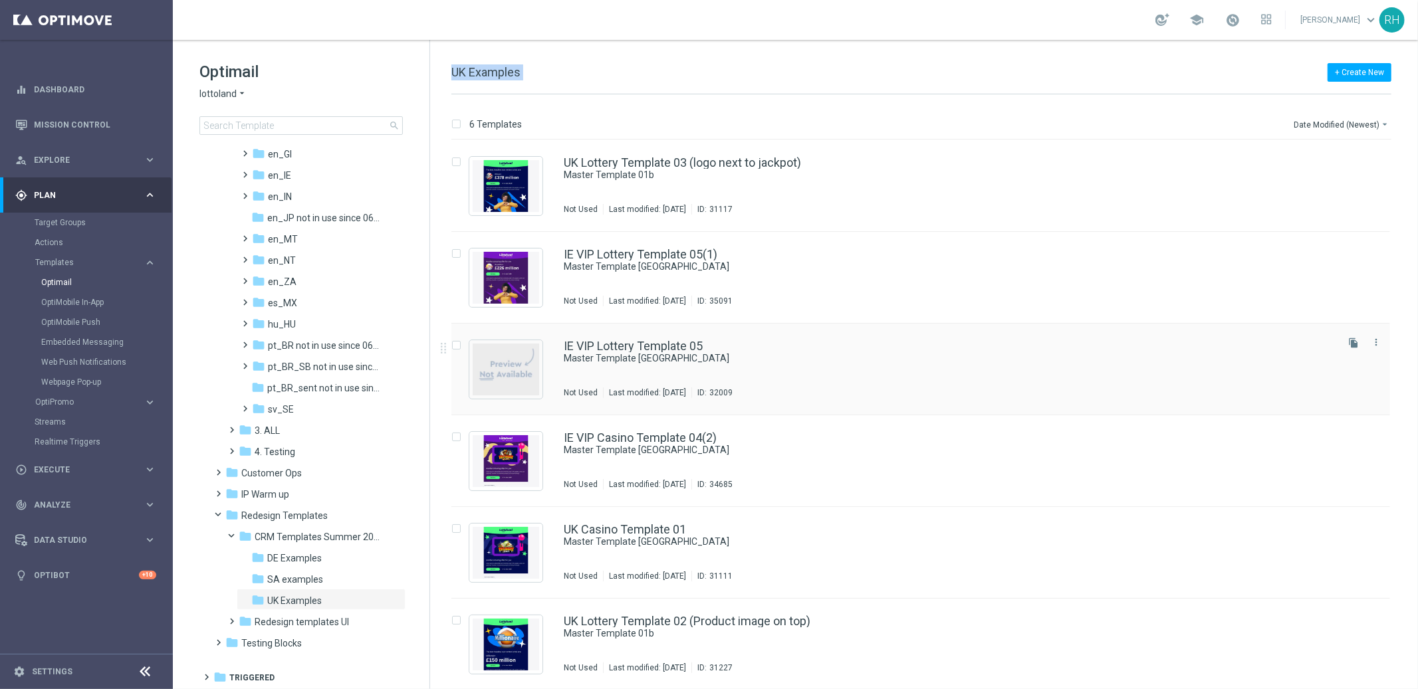
click at [1221, 346] on div "IE VIP Lottery Template 05" at bounding box center [949, 346] width 770 height 12
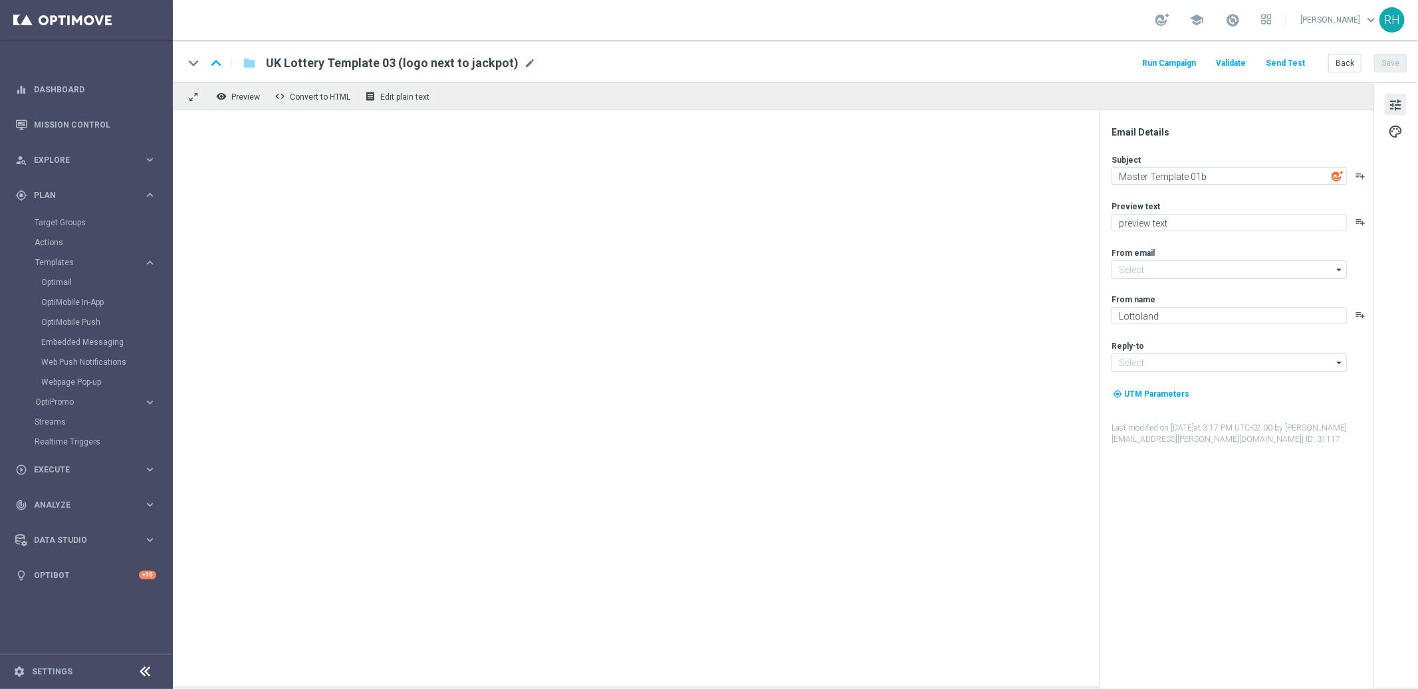
type input "mail@crm.lottoland.com"
type input "support@lottoland.co.uk"
type textarea "Master Template UK"
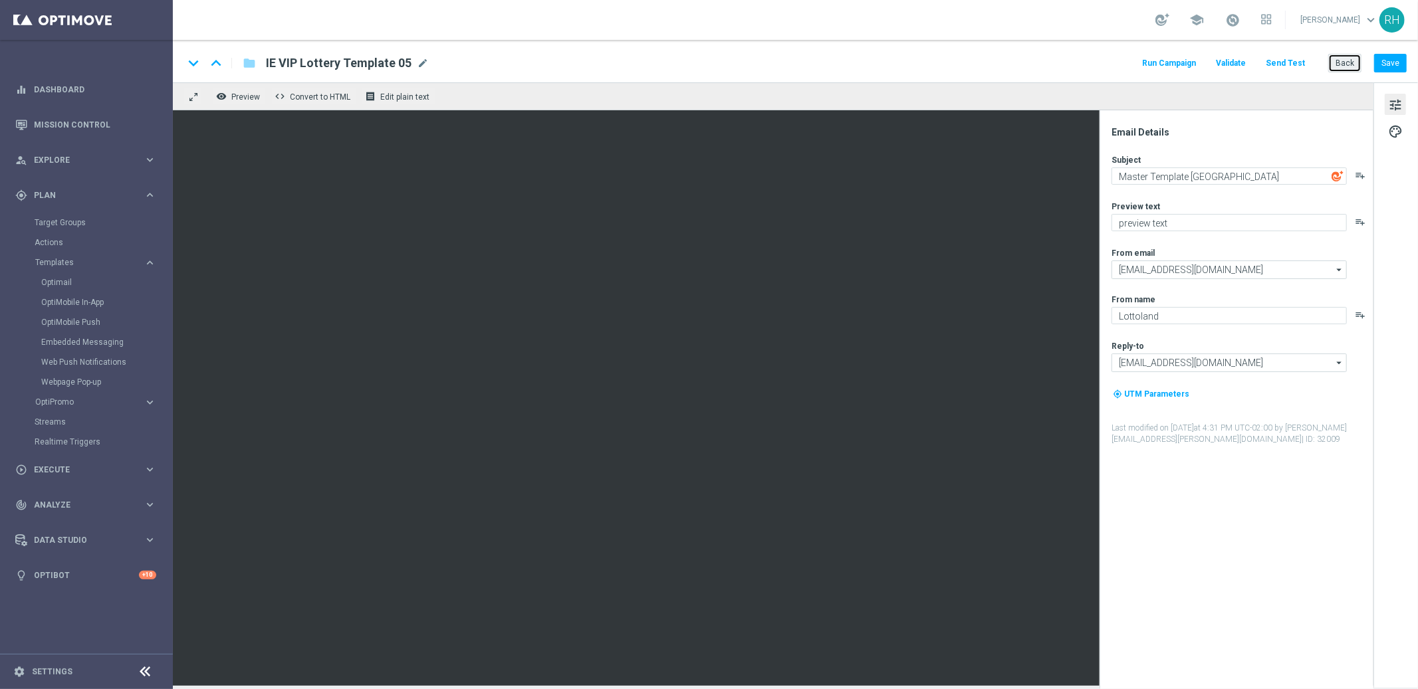
click at [1340, 57] on button "Back" at bounding box center [1344, 63] width 33 height 19
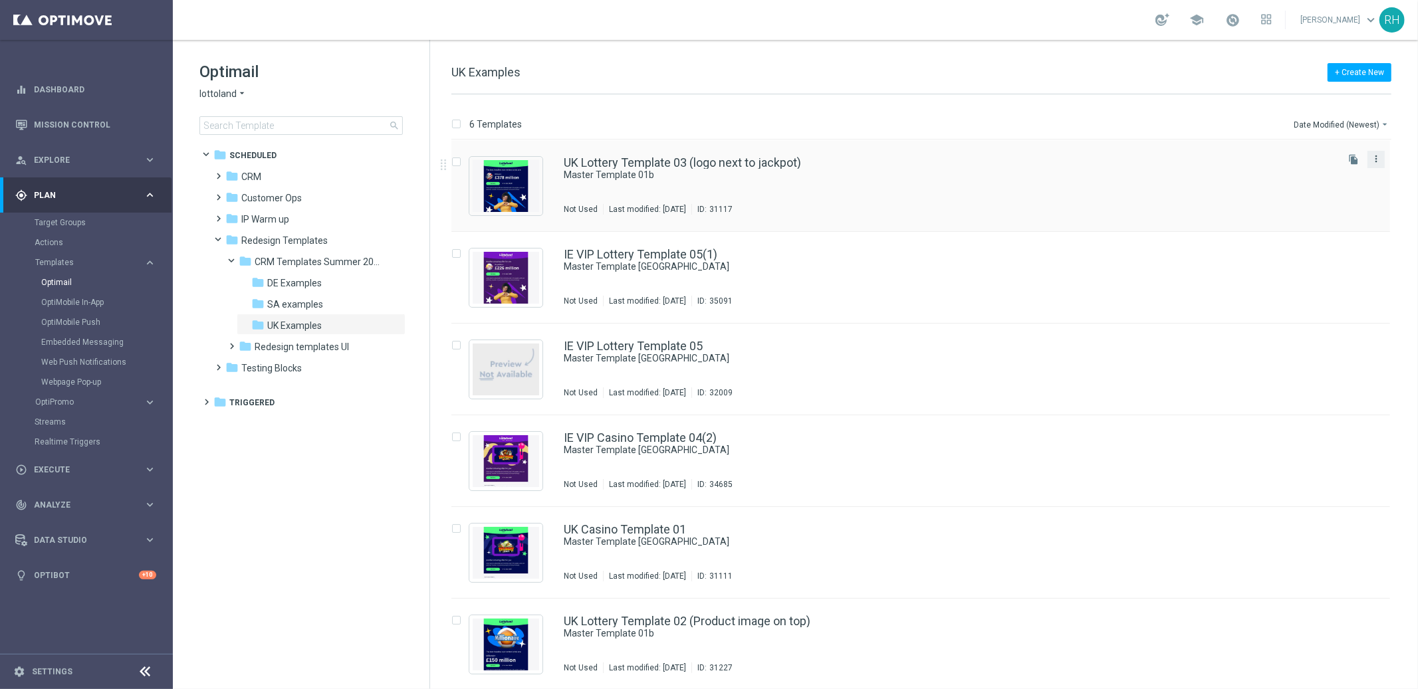
click at [1374, 162] on icon "more_vert" at bounding box center [1375, 159] width 11 height 11
click at [1337, 196] on div "Copy To" at bounding box center [1321, 191] width 80 height 9
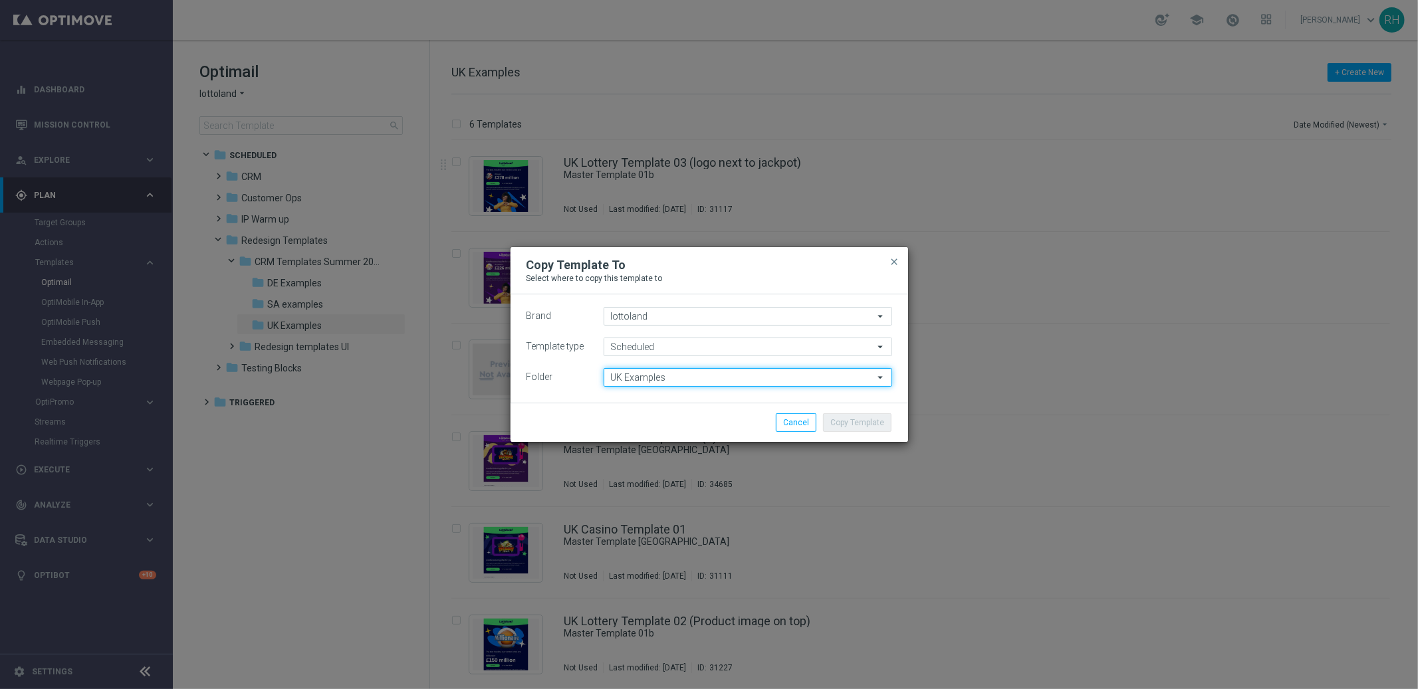
click at [720, 376] on input "UK Examples" at bounding box center [747, 377] width 288 height 19
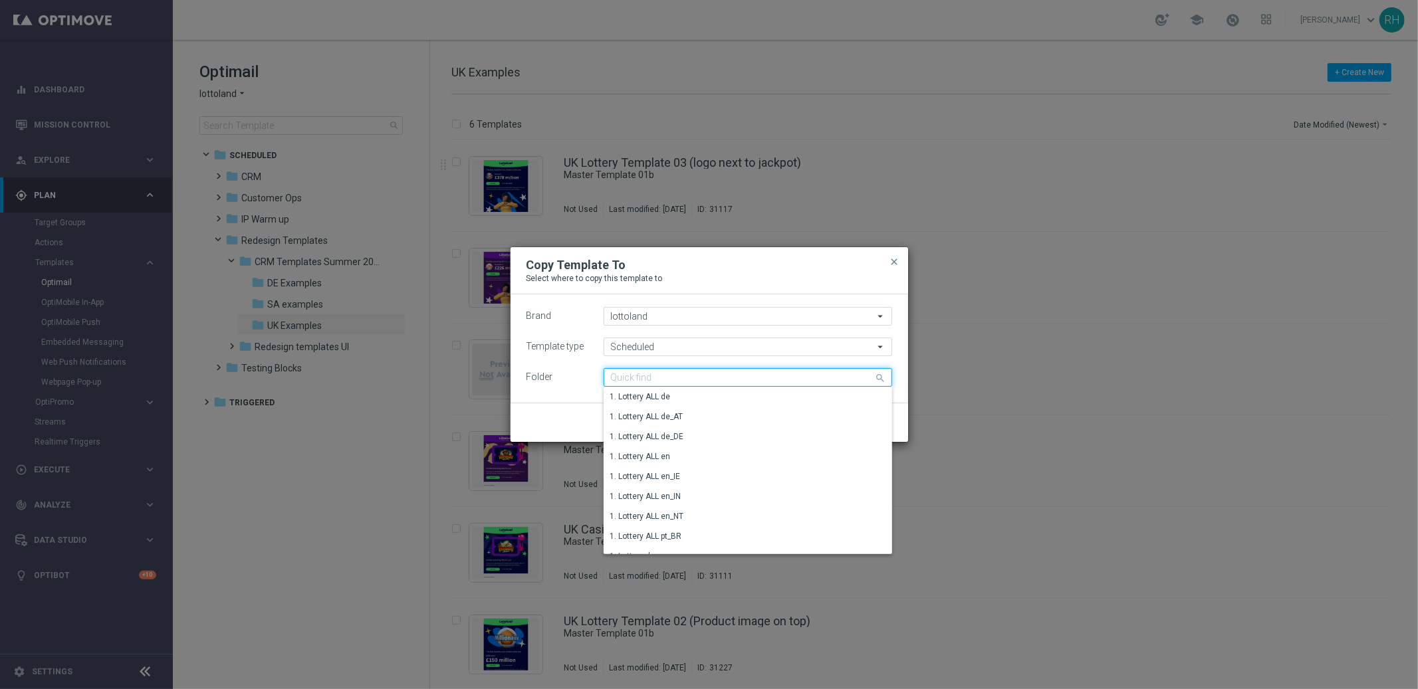
click at [720, 376] on input at bounding box center [747, 377] width 288 height 19
paste input "TAC LT en_GB"
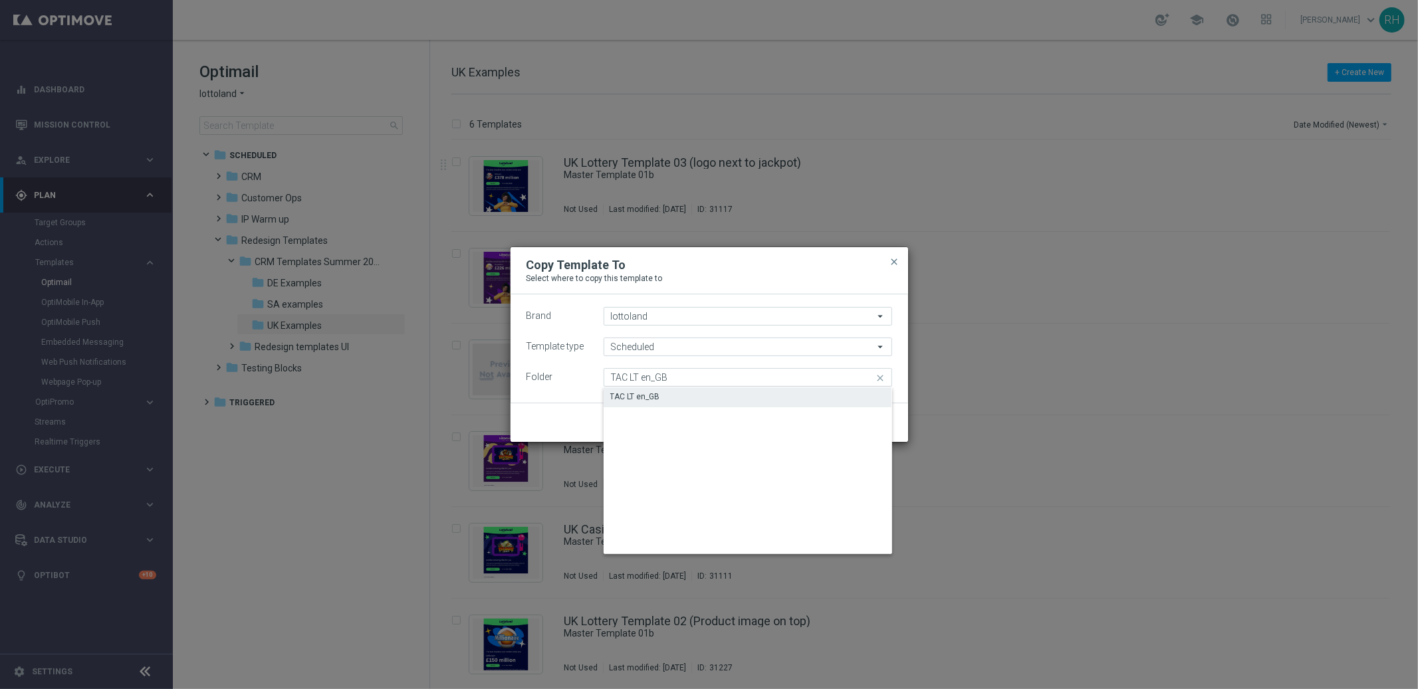
click at [713, 393] on div "TAC LT en_GB" at bounding box center [747, 396] width 288 height 19
type input "TAC LT en_GB"
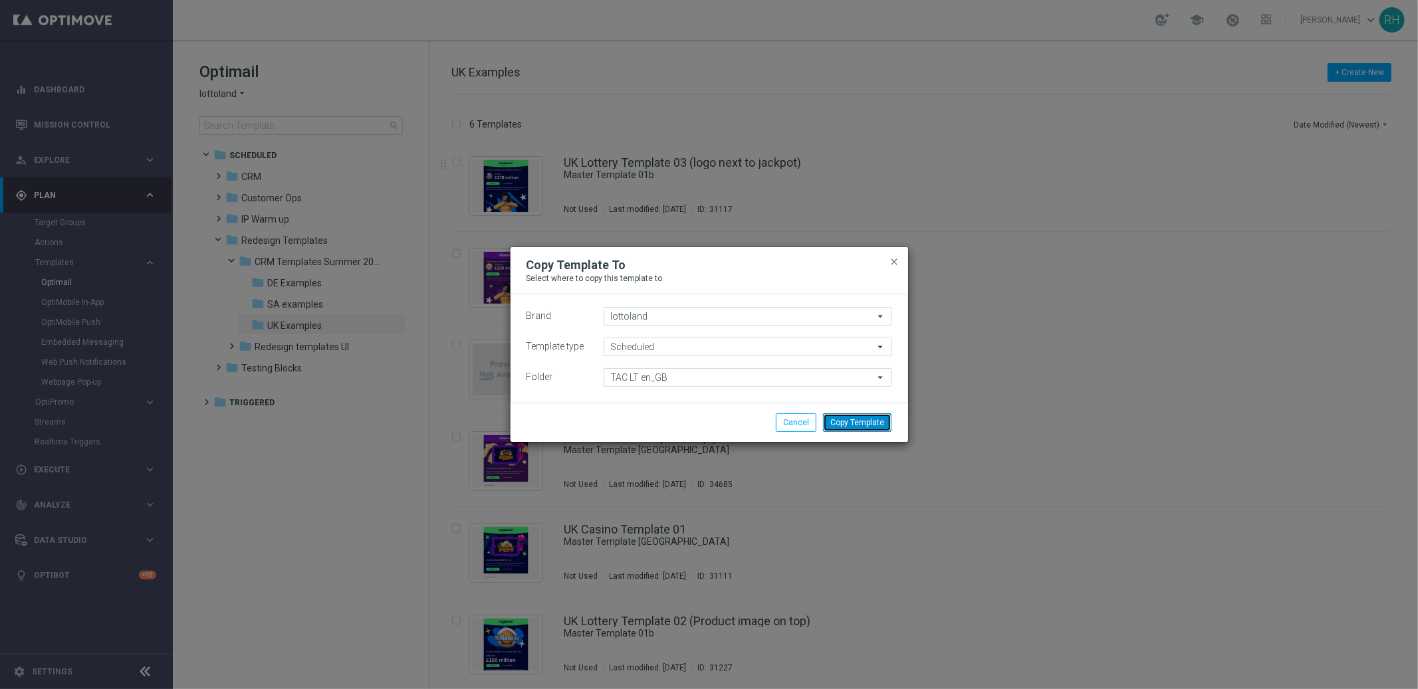
click at [848, 417] on button "Copy Template" at bounding box center [857, 422] width 68 height 19
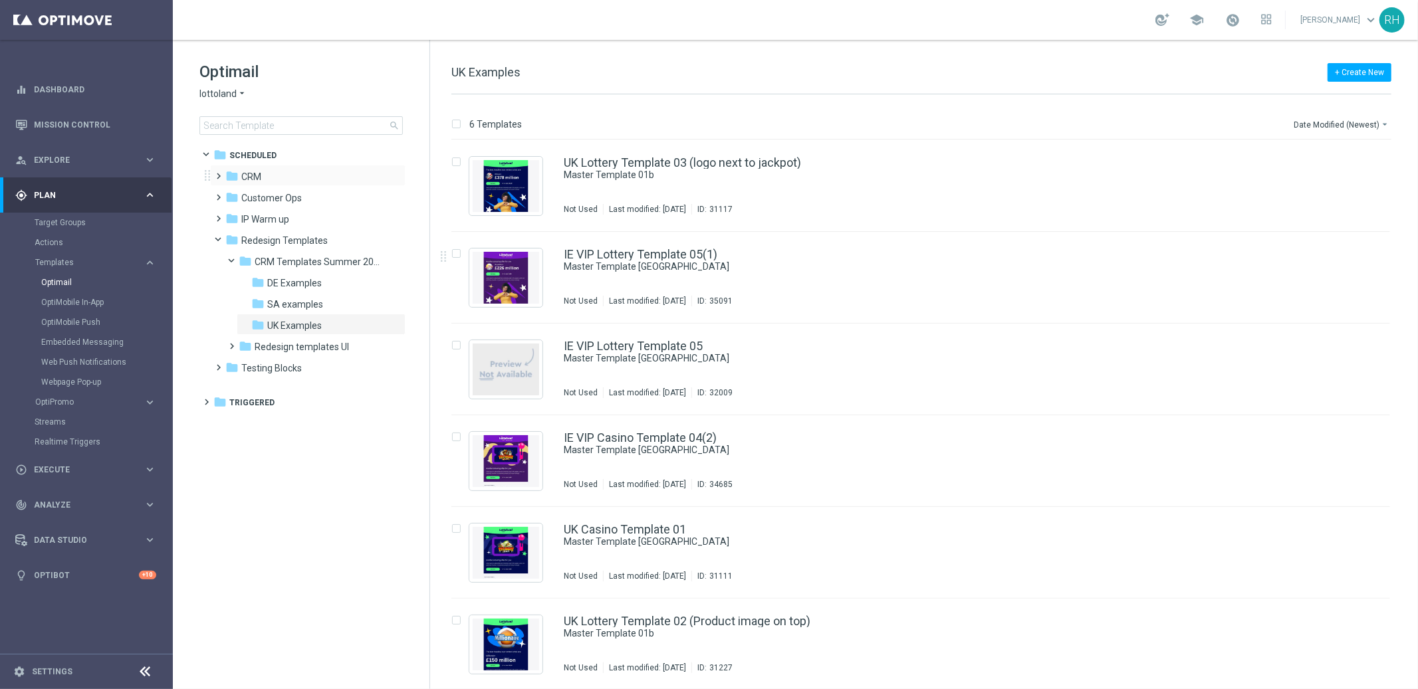
click at [219, 173] on span at bounding box center [216, 169] width 6 height 5
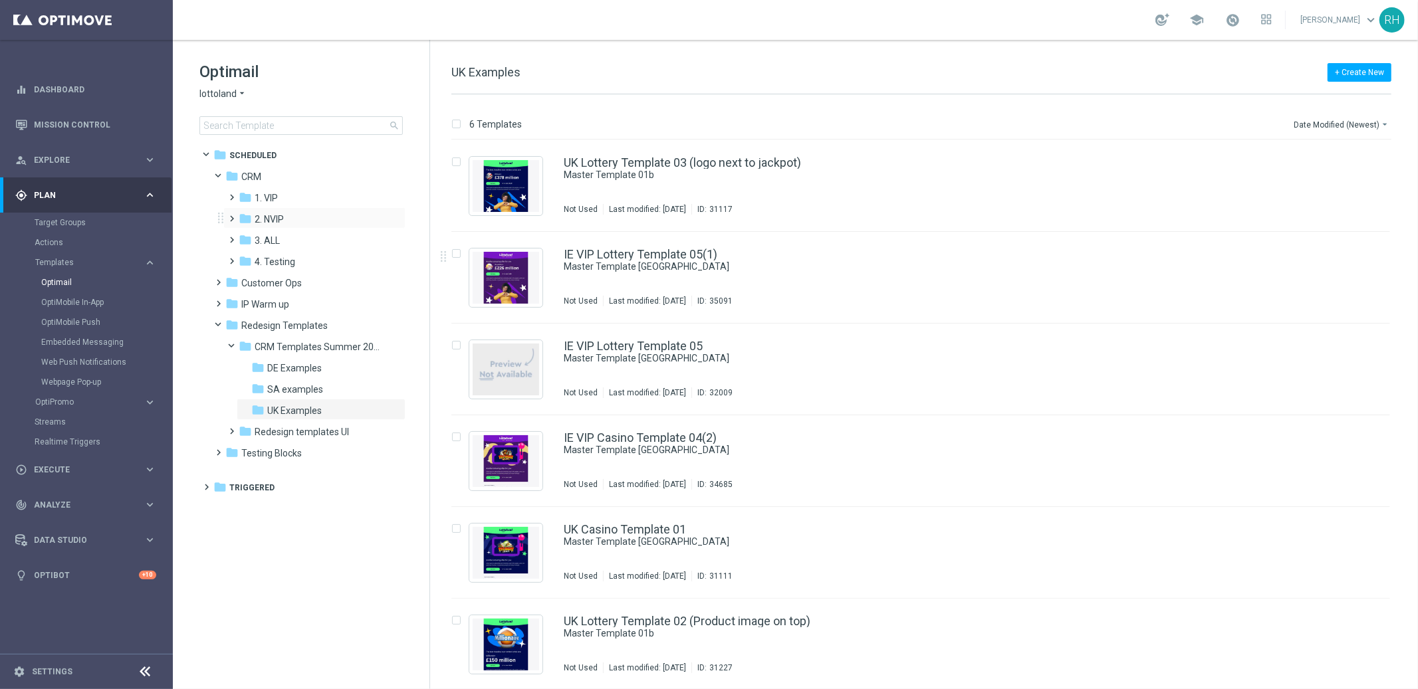
click at [233, 215] on span at bounding box center [230, 212] width 6 height 5
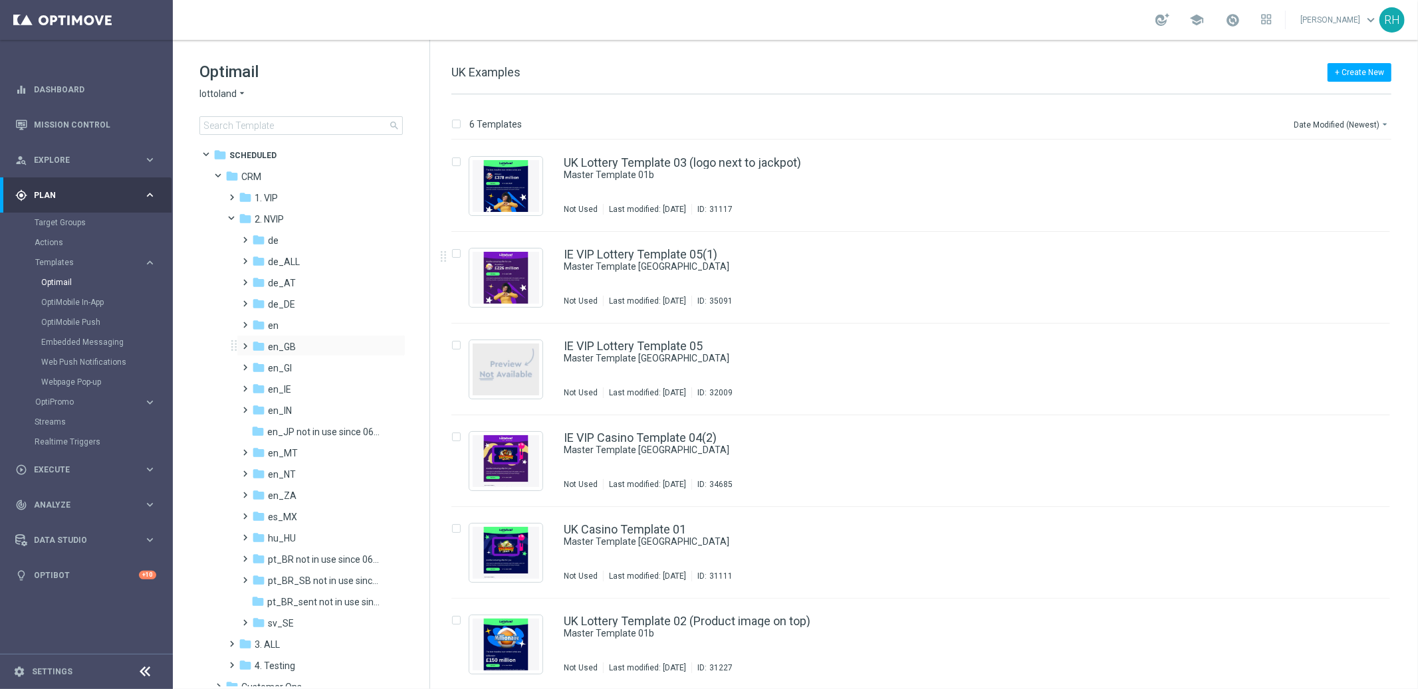
click at [246, 343] on span at bounding box center [243, 340] width 6 height 5
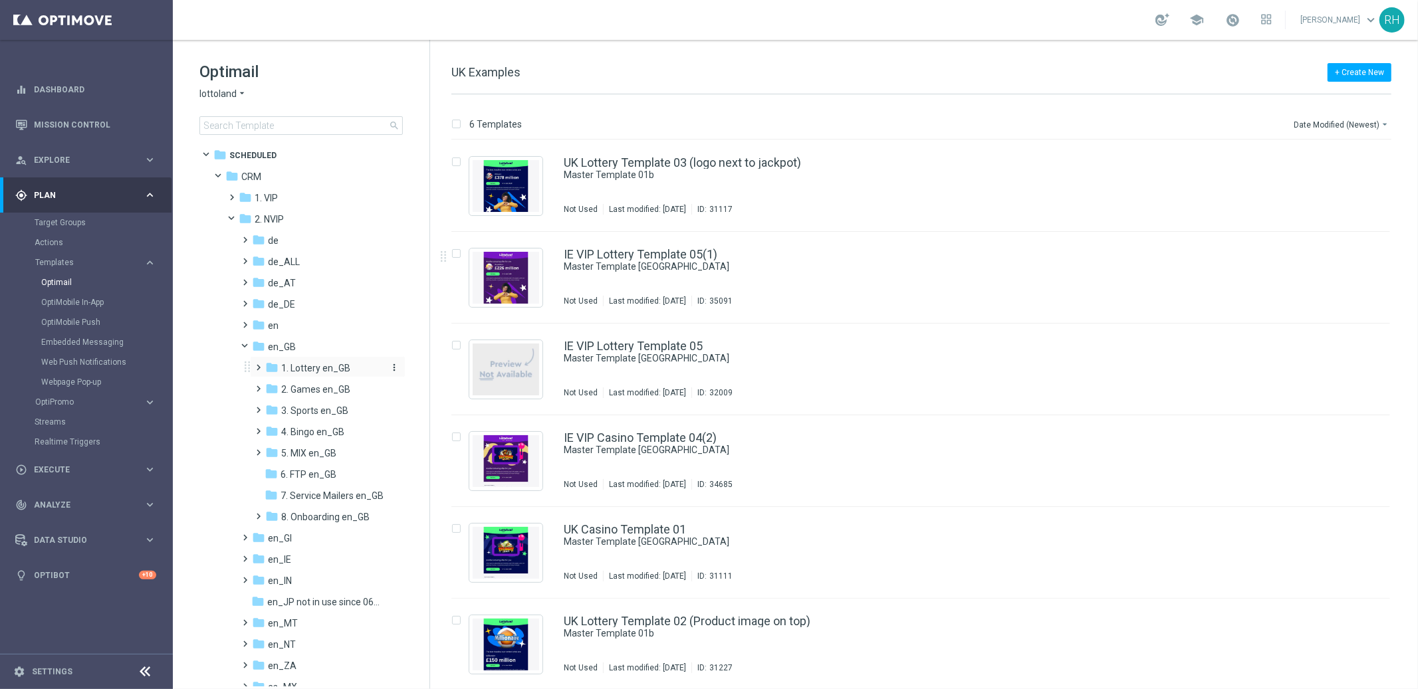
click at [276, 366] on icon "folder" at bounding box center [271, 367] width 13 height 13
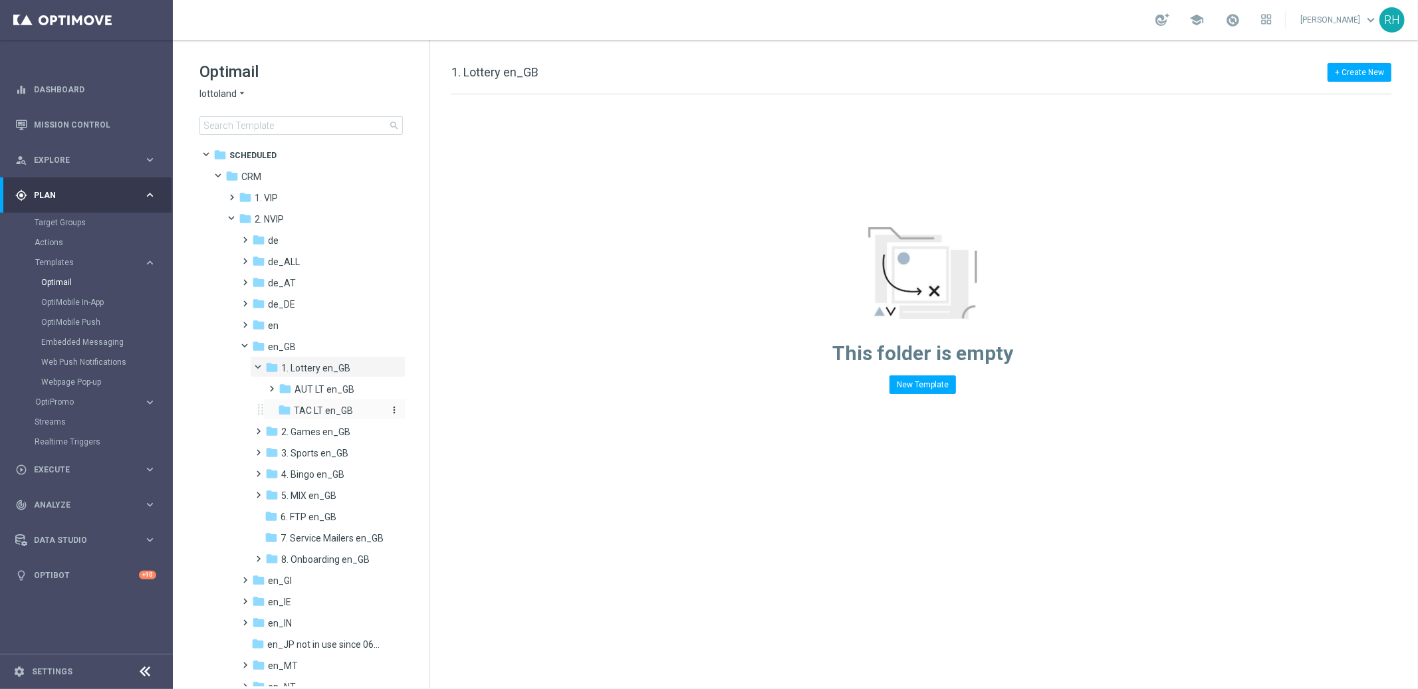
click at [300, 405] on span "TAC LT en_GB" at bounding box center [323, 411] width 59 height 12
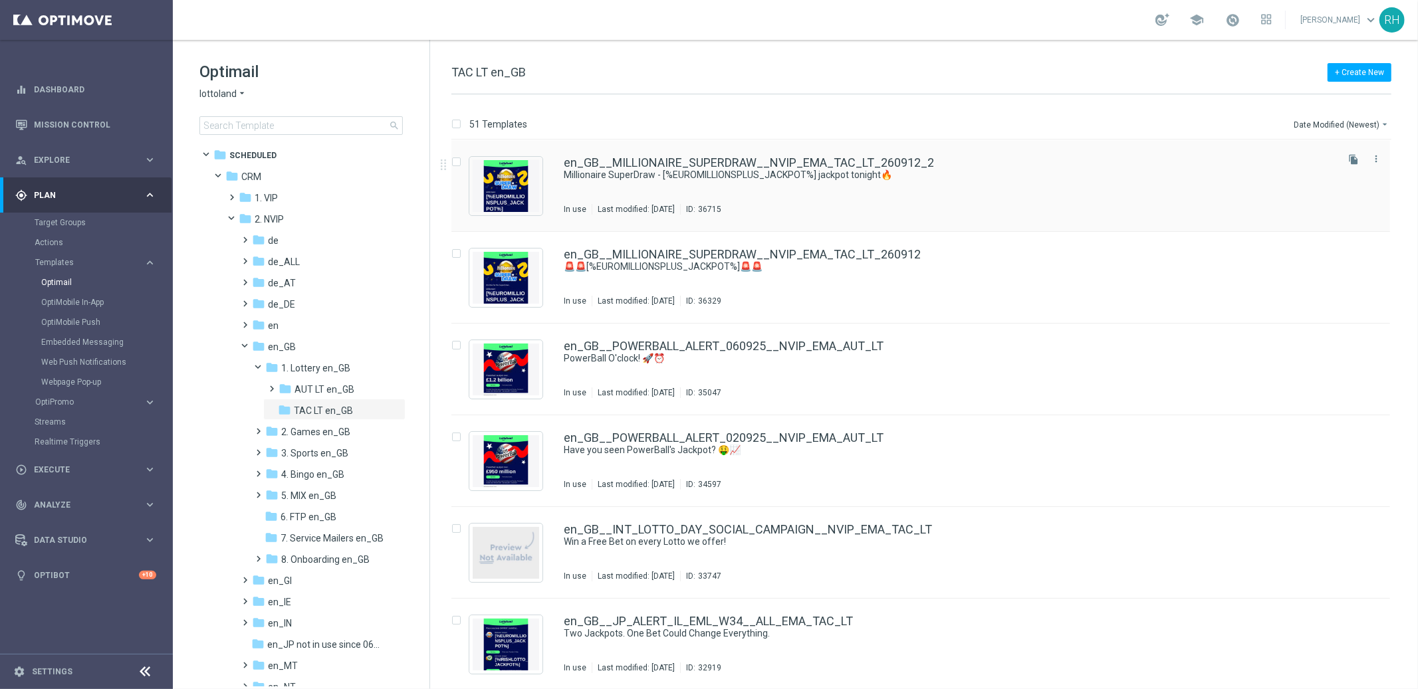
click at [1363, 158] on div "file_copy more_vert" at bounding box center [1364, 159] width 40 height 17
click at [1358, 152] on button "file_copy" at bounding box center [1352, 159] width 17 height 17
click at [1355, 120] on button "Date Modified (Newest) arrow_drop_down" at bounding box center [1341, 124] width 99 height 16
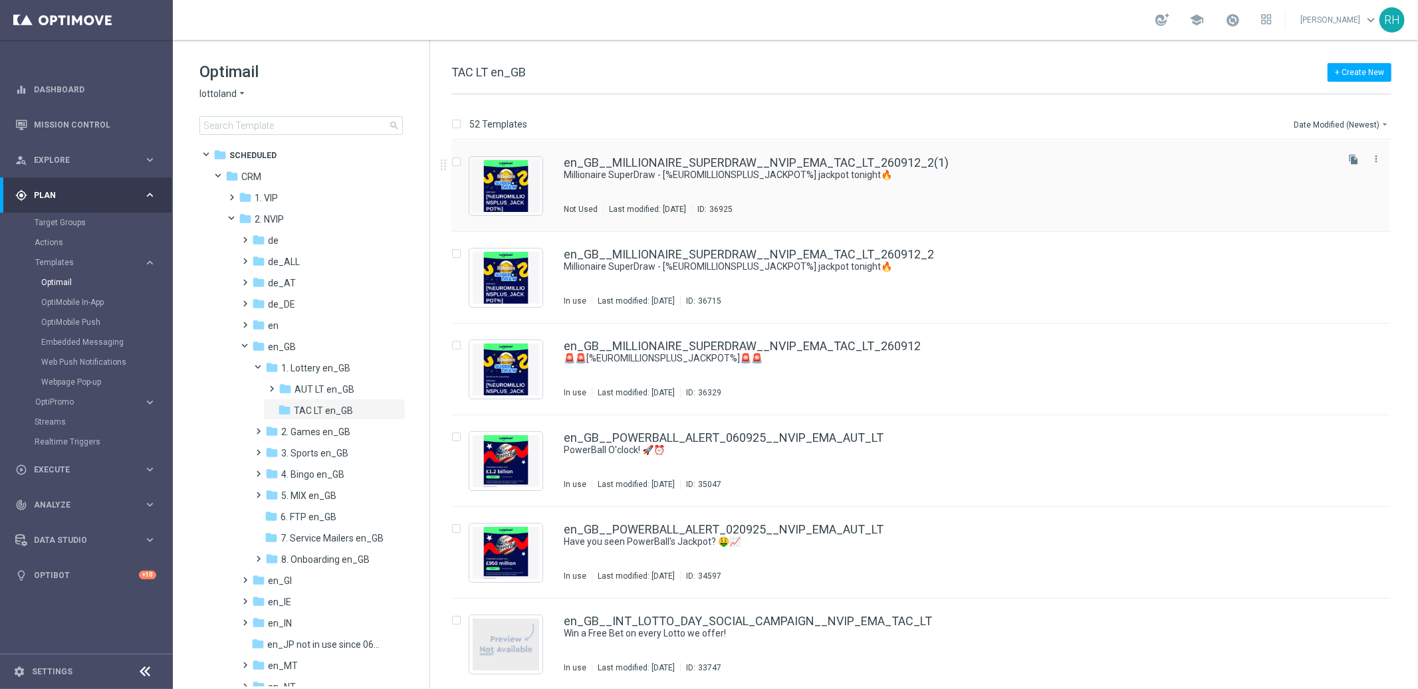
click at [1006, 185] on div "en_GB__MILLIONAIRE_SUPERDRAW__NVIP_EMA_TAC_LT_260912_2(1) Millionaire SuperDraw…" at bounding box center [949, 186] width 770 height 58
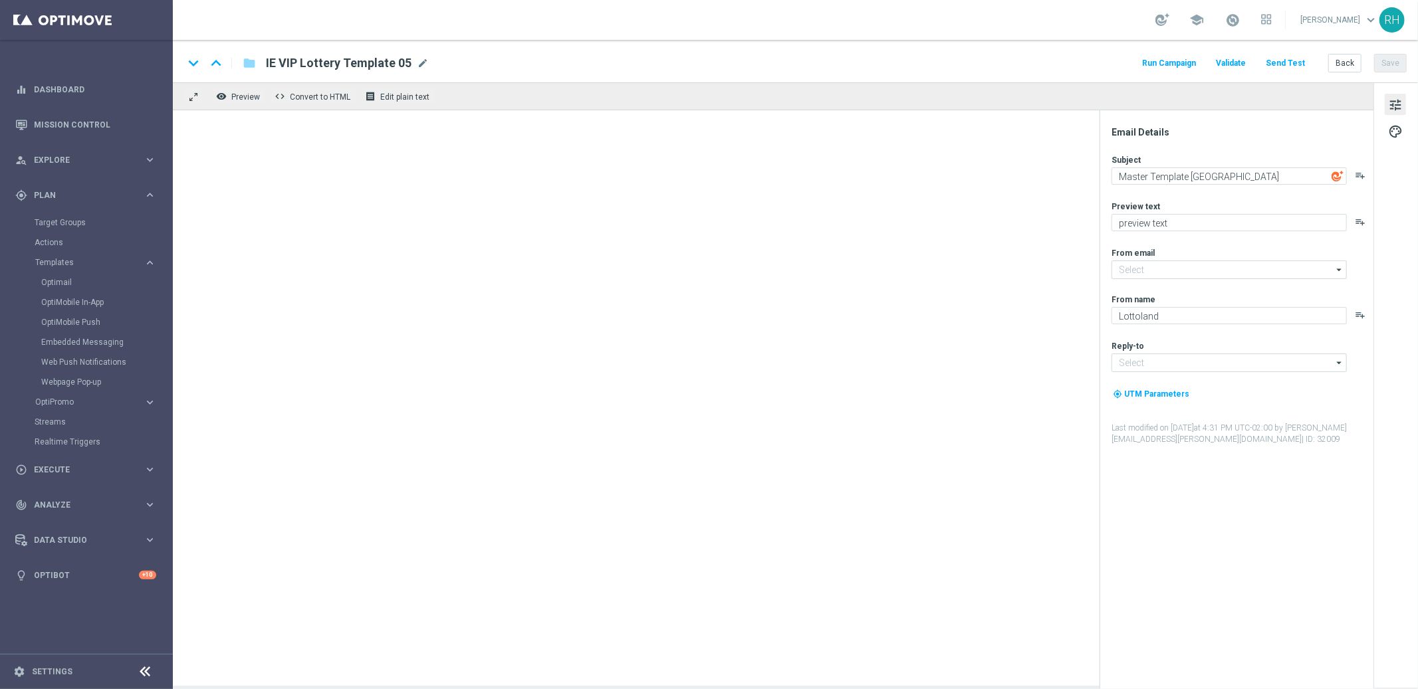
type input "mail@crm.lottoland.com"
type input "support@lottoland.co.uk"
type textarea "Millionaire SuperDraw - [%EUROMILLIONSPLUS_JACKPOT%] jackpot tonight🔥"
type textarea "£2.50 a bet..."
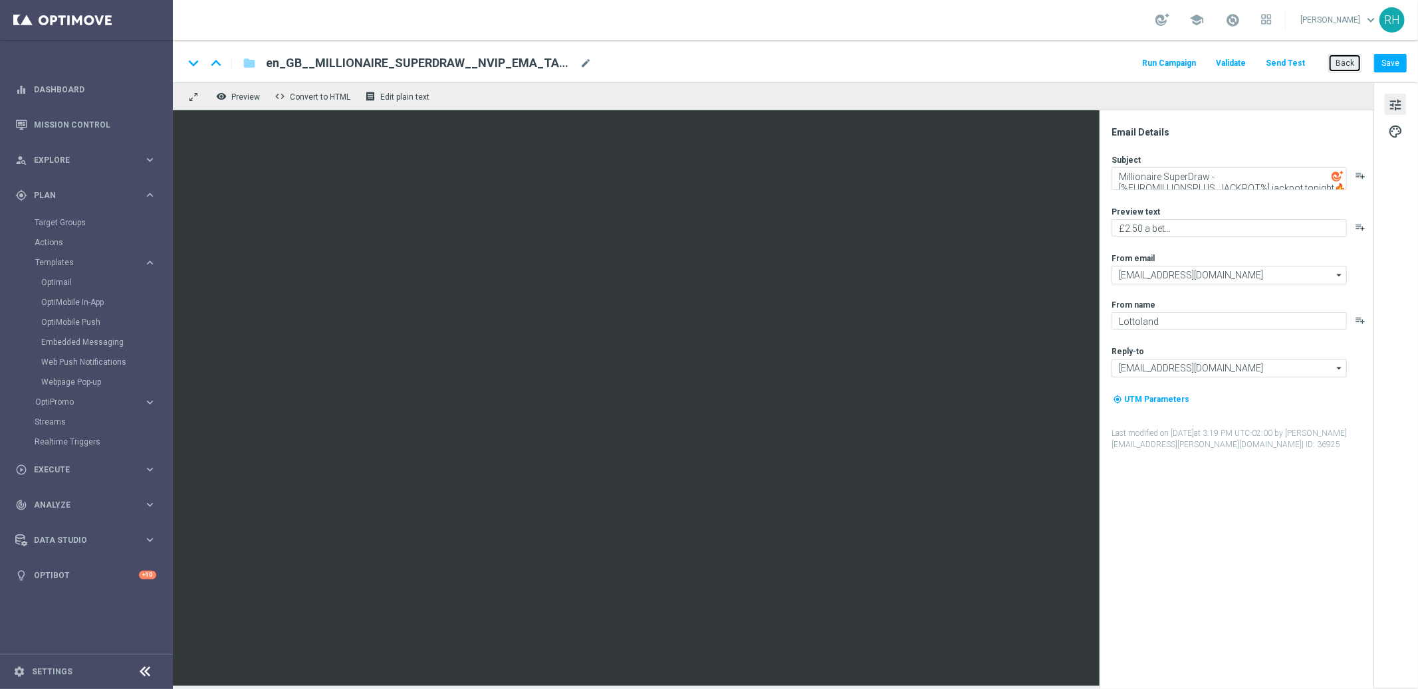
click at [1347, 68] on button "Back" at bounding box center [1344, 63] width 33 height 19
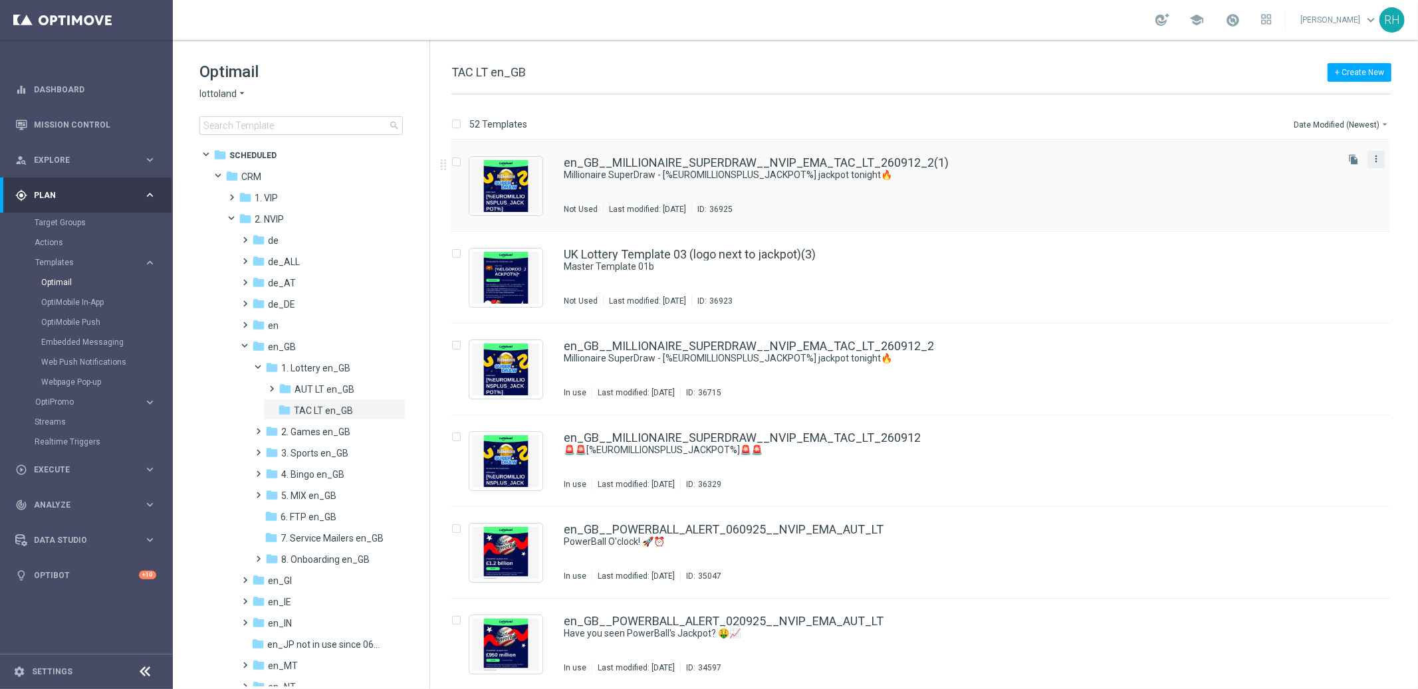
click at [1370, 159] on icon "more_vert" at bounding box center [1375, 159] width 11 height 11
click at [1340, 209] on div "Delete" at bounding box center [1321, 210] width 80 height 9
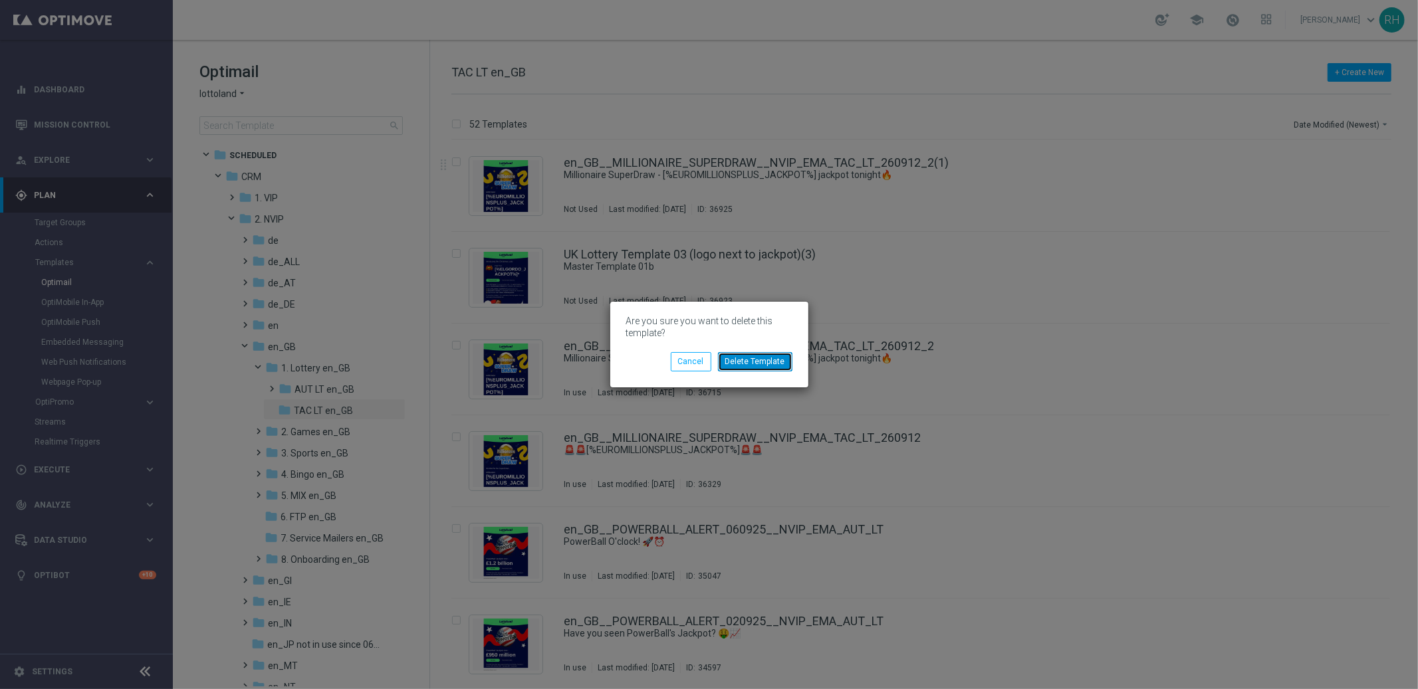
click at [789, 364] on button "Delete Template" at bounding box center [755, 361] width 74 height 19
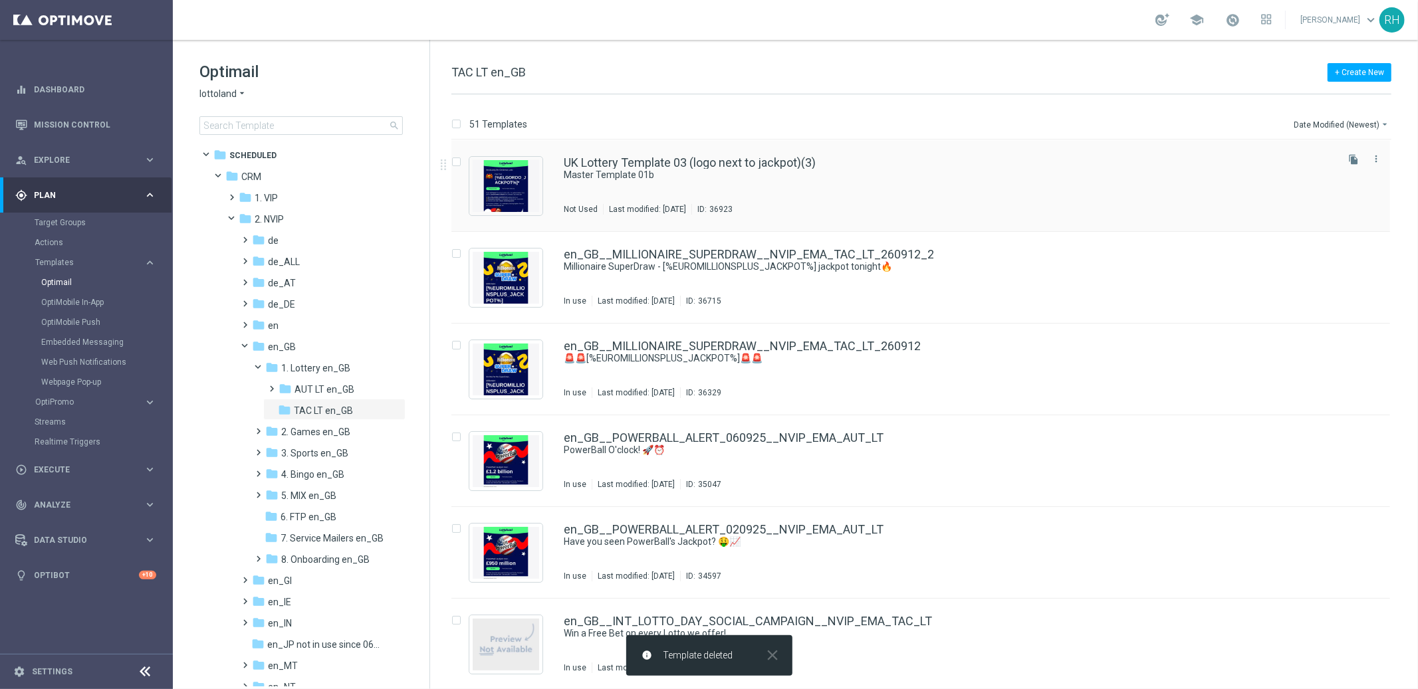
click at [884, 221] on div "UK Lottery Template 03 (logo next to jackpot)(3) Master Template 01b Not Used L…" at bounding box center [920, 186] width 938 height 92
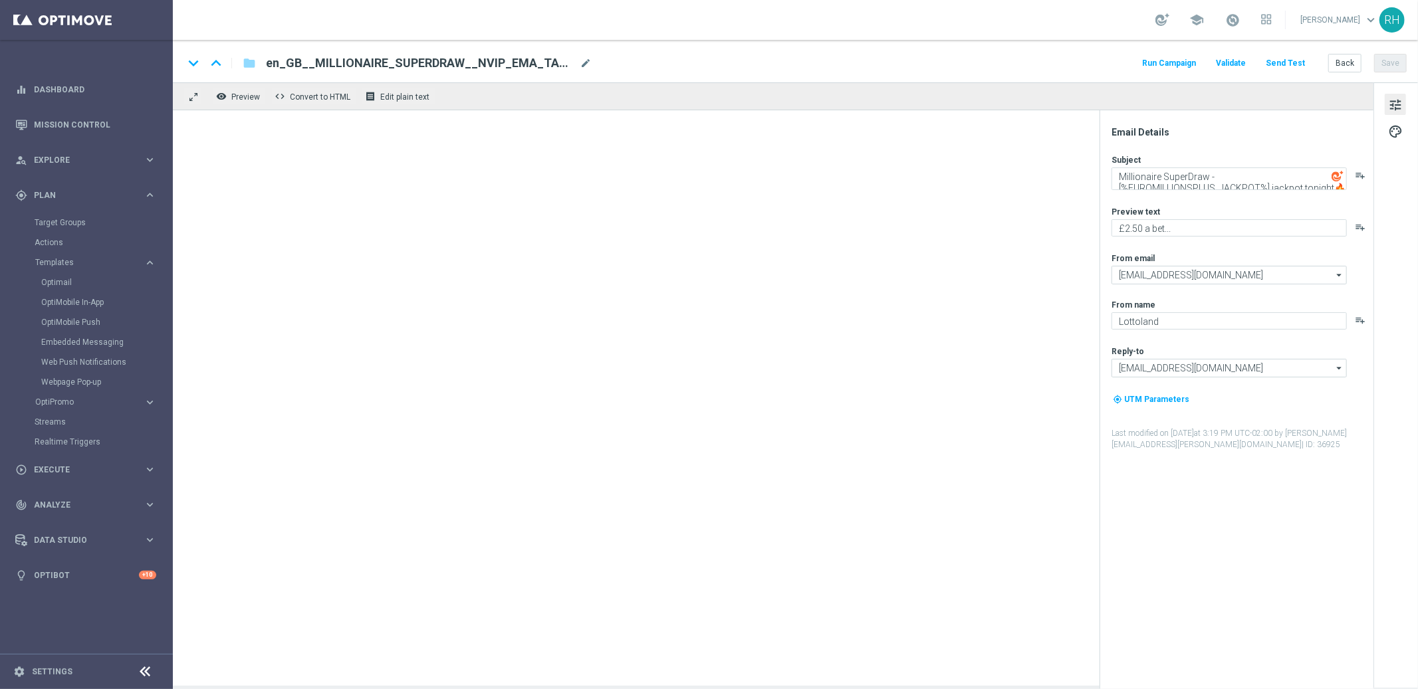
type textarea "Master Template 01b"
type textarea "preview text"
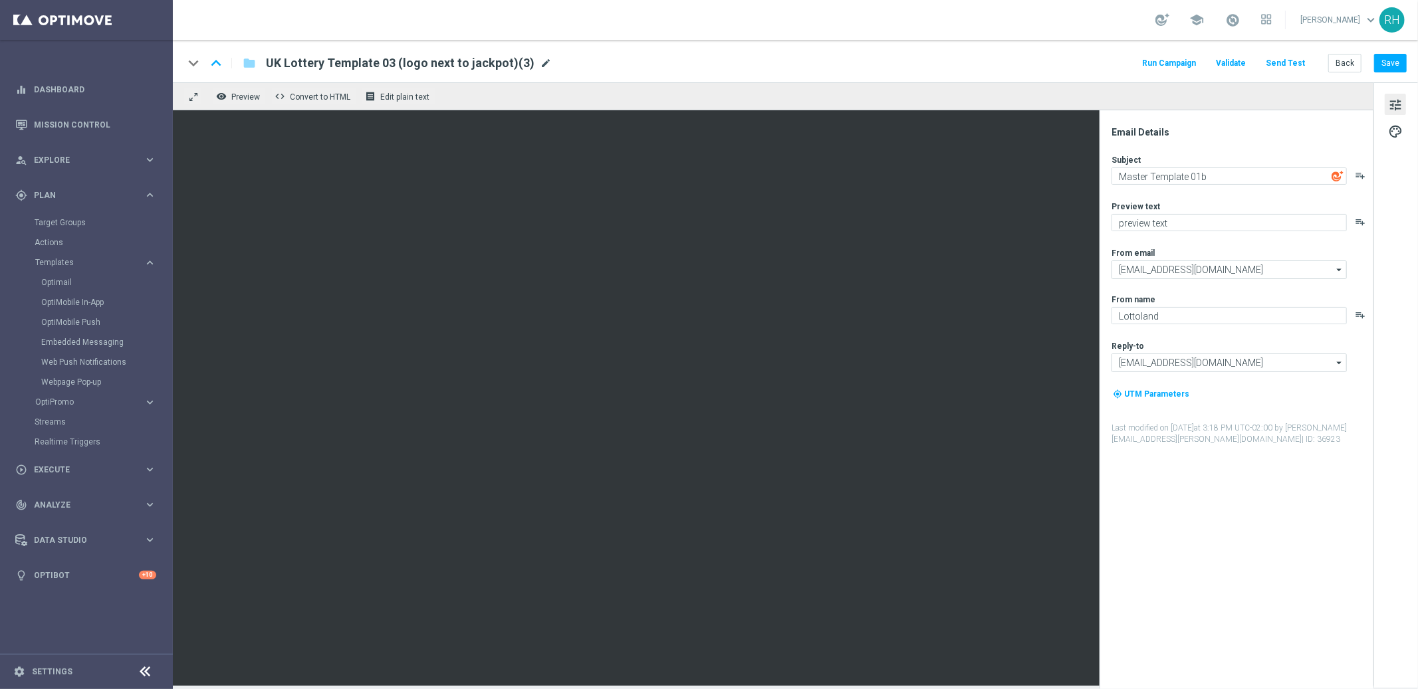
click at [540, 57] on span "mode_edit" at bounding box center [546, 63] width 12 height 12
click at [513, 60] on input "UK Lottery Template 03 (logo next to jackpot)(3)" at bounding box center [431, 62] width 330 height 17
paste input "en_GB__DISCOVER_EL_GORDO__ALL_EMA_TAC_LT"
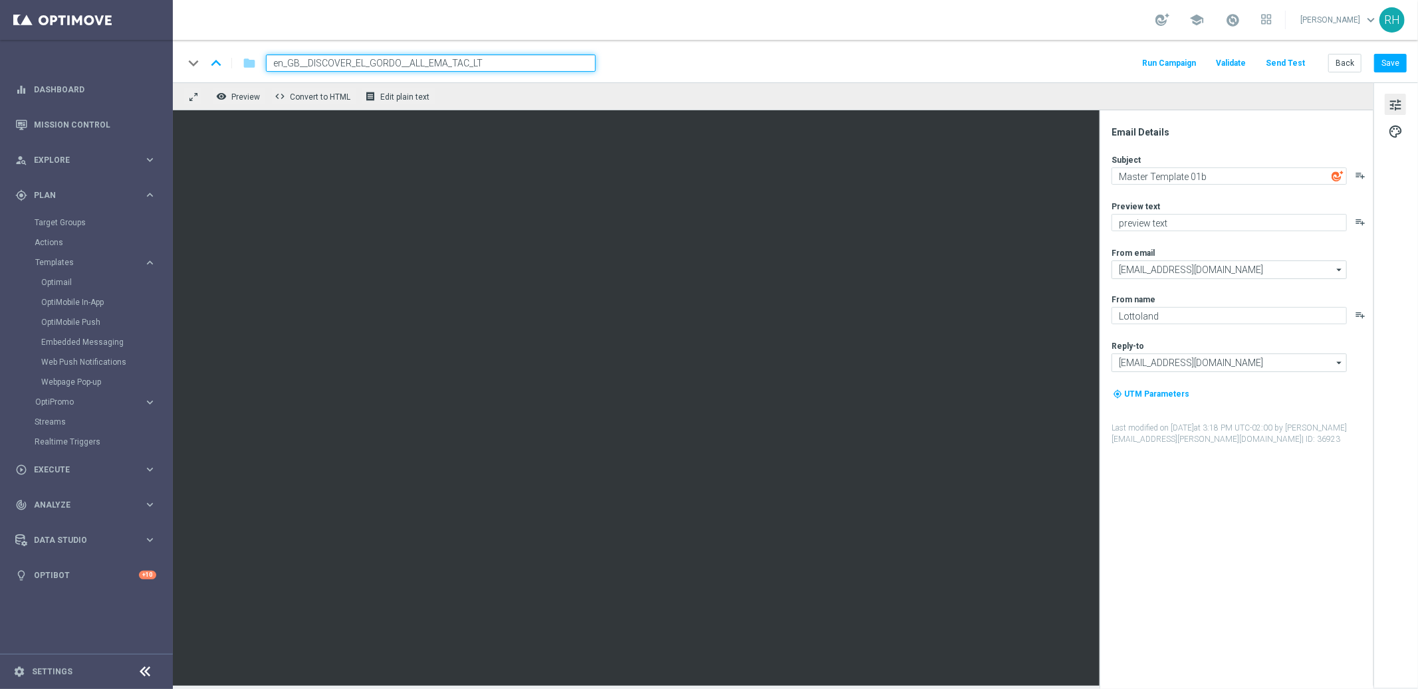
type input "en_GB__DISCOVER_EL_GORDO__ALL_EMA_TAC_LT"
click at [687, 59] on div "keyboard_arrow_down keyboard_arrow_up folder en_GB__DISCOVER_EL_GORDO__ALL_EMA_…" at bounding box center [794, 62] width 1223 height 17
click at [674, 82] on div "remove_red_eye Preview code Convert to HTML receipt Edit plain text" at bounding box center [773, 96] width 1200 height 28
click at [1389, 58] on button "Save" at bounding box center [1390, 63] width 33 height 19
click at [1395, 64] on button "Save" at bounding box center [1390, 63] width 33 height 19
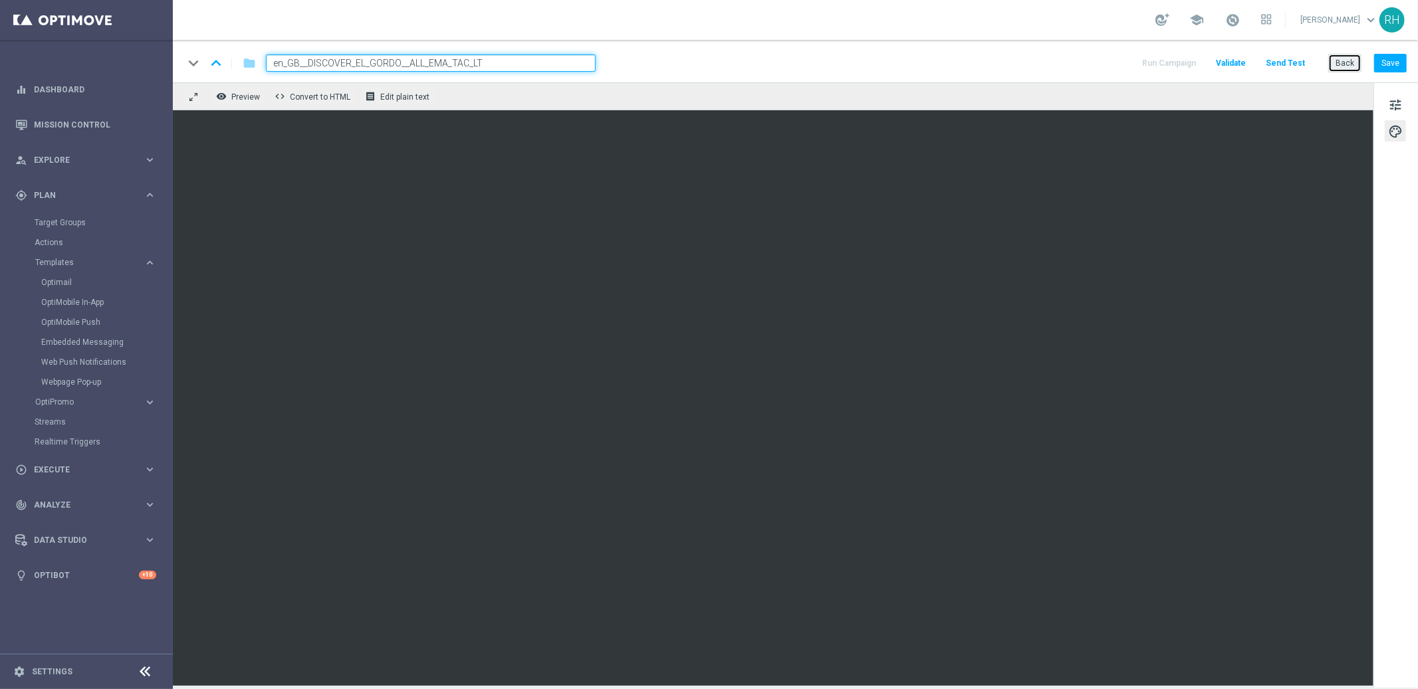
click at [1344, 60] on button "Back" at bounding box center [1344, 63] width 33 height 19
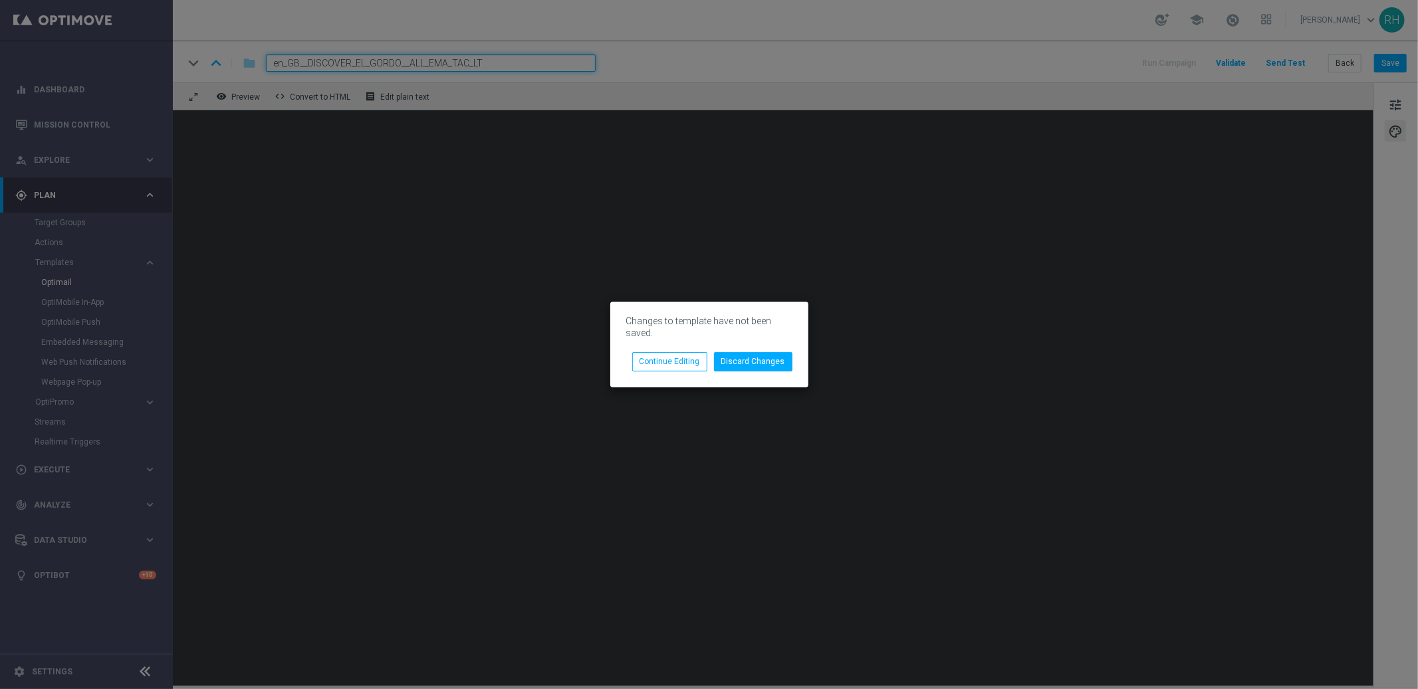
click at [753, 373] on div "Changes to template have not been saved. Discard Changes Continue Editing" at bounding box center [709, 344] width 198 height 85
click at [758, 354] on button "Discard Changes" at bounding box center [753, 361] width 78 height 19
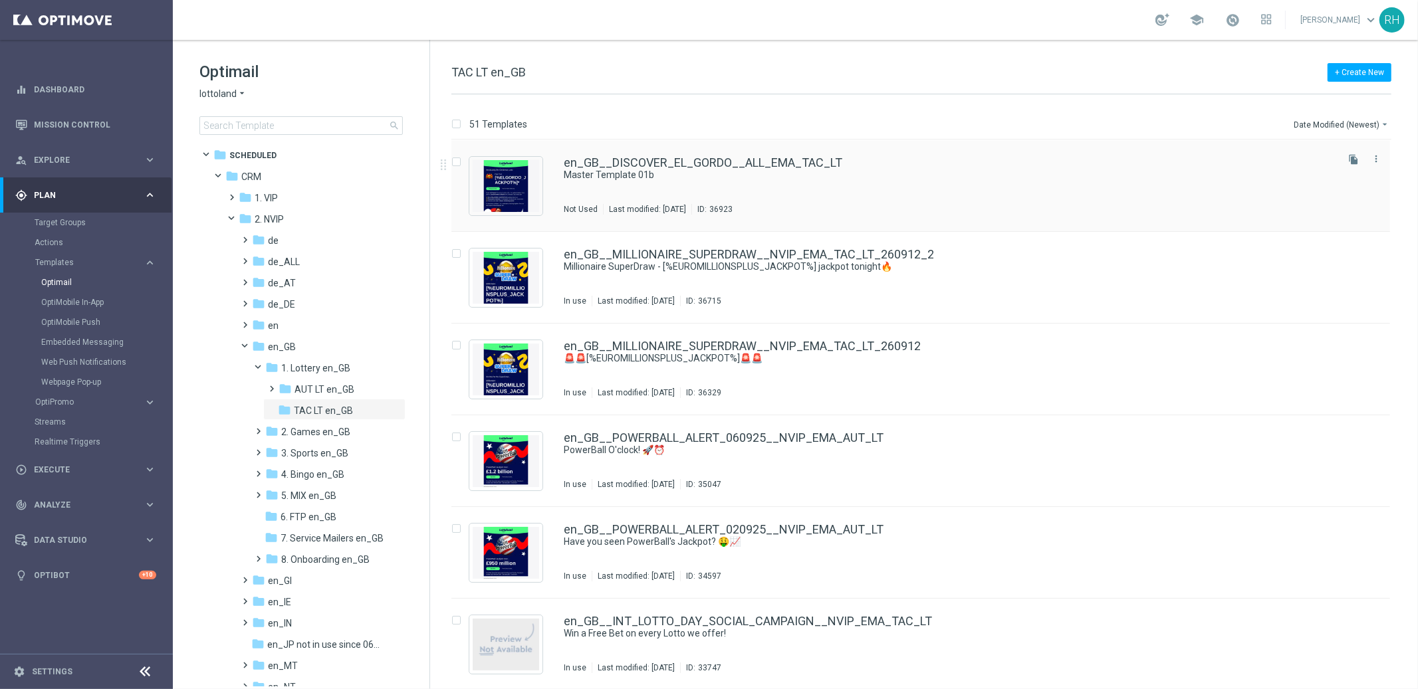
click at [828, 219] on div "en_GB__DISCOVER_EL_GORDO__ALL_EMA_TAC_LT Master Template 01b Not Used Last modi…" at bounding box center [920, 186] width 938 height 92
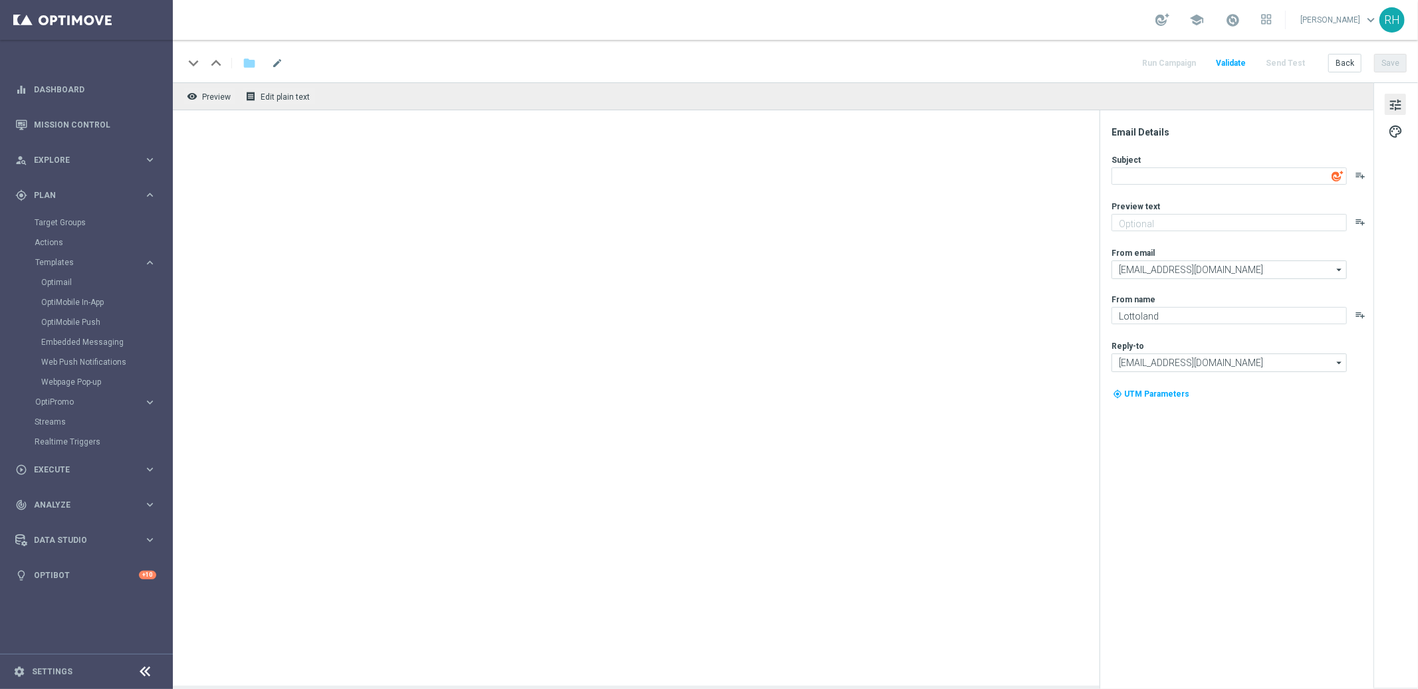
type textarea "Master Template 01b"
type textarea "preview text"
type input "support@lottoland.co.uk"
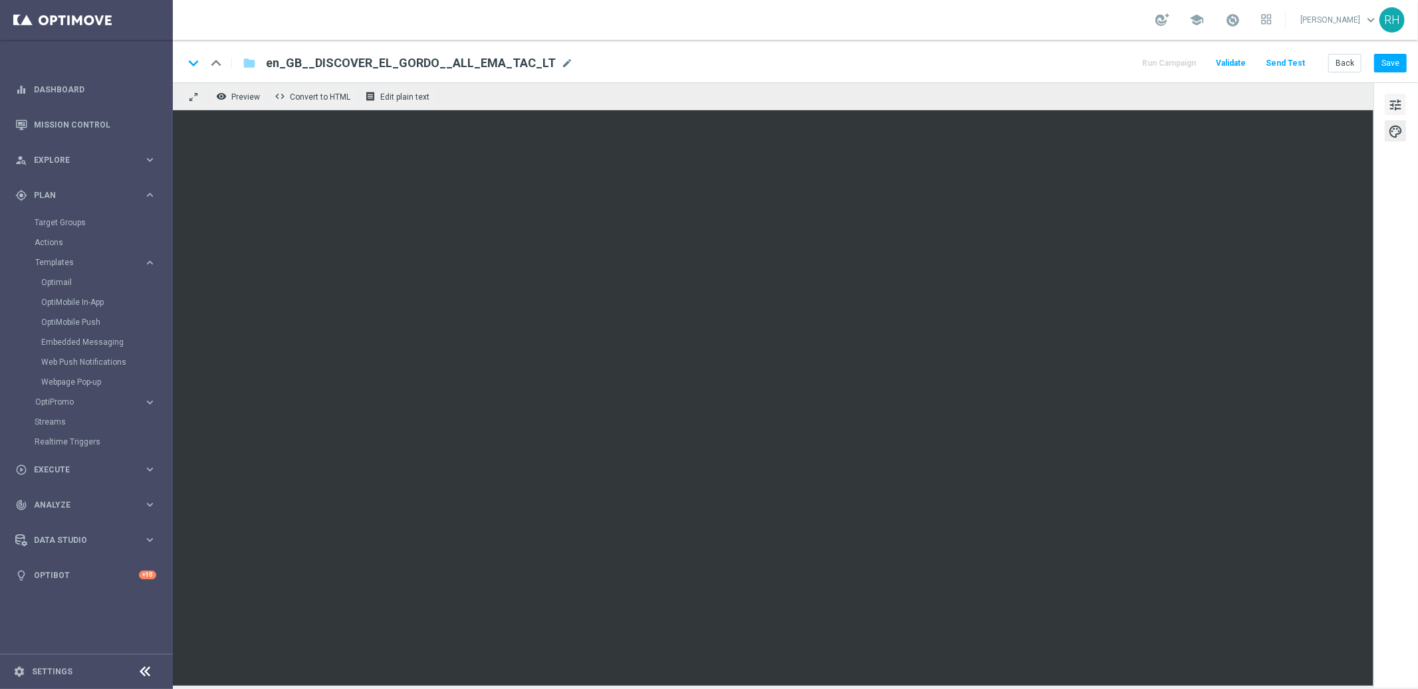
click at [1388, 104] on span "tune" at bounding box center [1395, 104] width 15 height 17
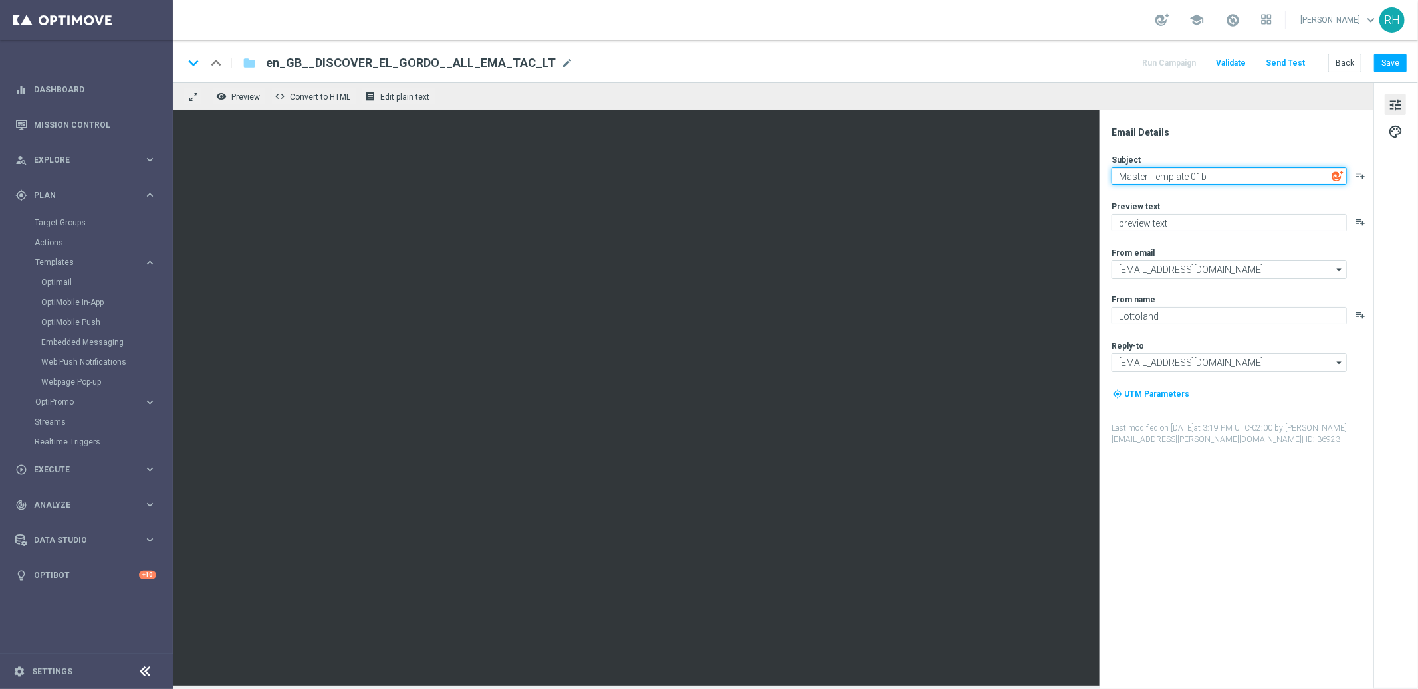
click at [1233, 180] on textarea "Master Template 01b" at bounding box center [1228, 175] width 235 height 17
paste textarea "The World’s Biggest Draw You May Not Know About 🎉"
type textarea "The World’s Biggest Draw You May Not Know About 🎉"
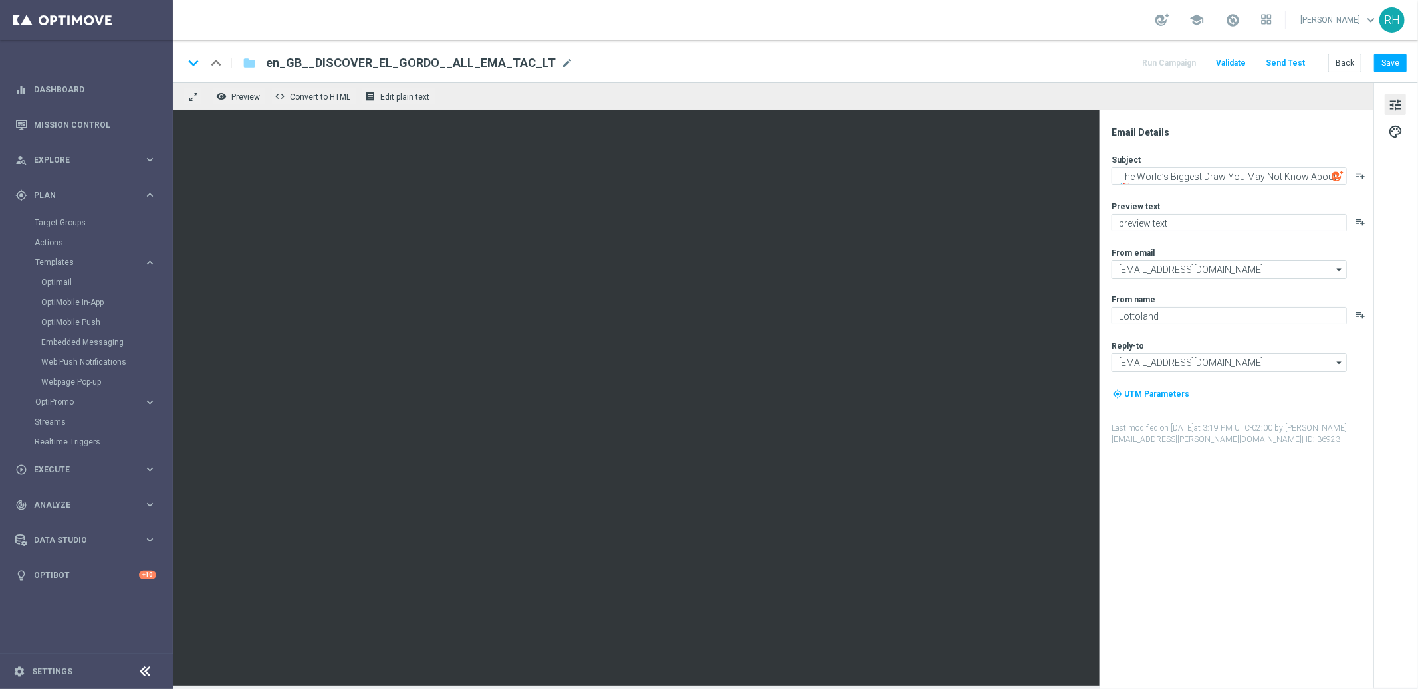
click at [1242, 125] on div "Email Details Subject The World’s Biggest Draw You May Not Know About 🎉 playlis…" at bounding box center [1236, 399] width 274 height 579
click at [1212, 492] on div "Email Details Subject The World’s Biggest Draw You May Not Know About 🎉 playlis…" at bounding box center [1239, 407] width 265 height 563
click at [1214, 503] on div "Email Details Subject The World’s Biggest Draw You May Not Know About 🎉 playlis…" at bounding box center [1239, 407] width 265 height 563
click at [1212, 504] on div "Email Details Subject The World’s Biggest Draw You May Not Know About 🎉 playlis…" at bounding box center [1239, 407] width 265 height 563
click at [1209, 505] on div "Email Details Subject The World’s Biggest Draw You May Not Know About 🎉 playlis…" at bounding box center [1239, 407] width 265 height 563
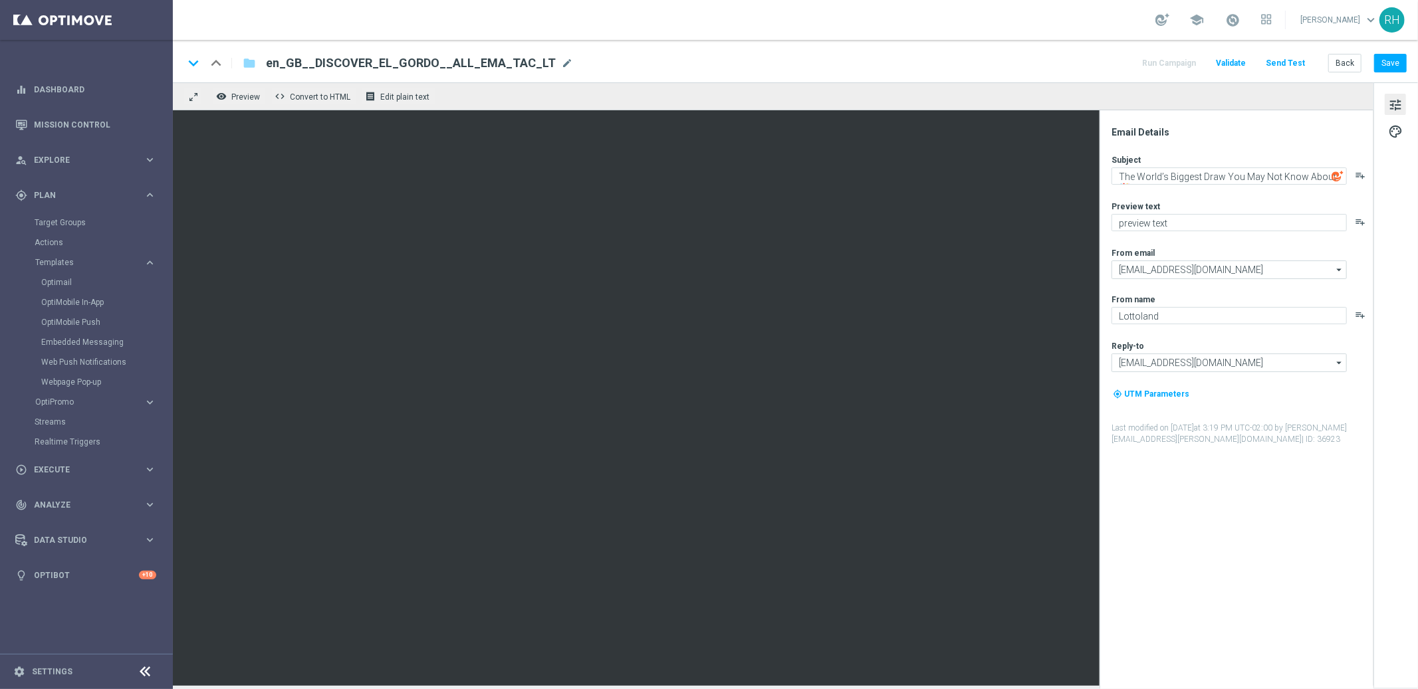
click at [1205, 506] on div "Email Details Subject The World’s Biggest Draw You May Not Know About 🎉 playlis…" at bounding box center [1239, 407] width 265 height 563
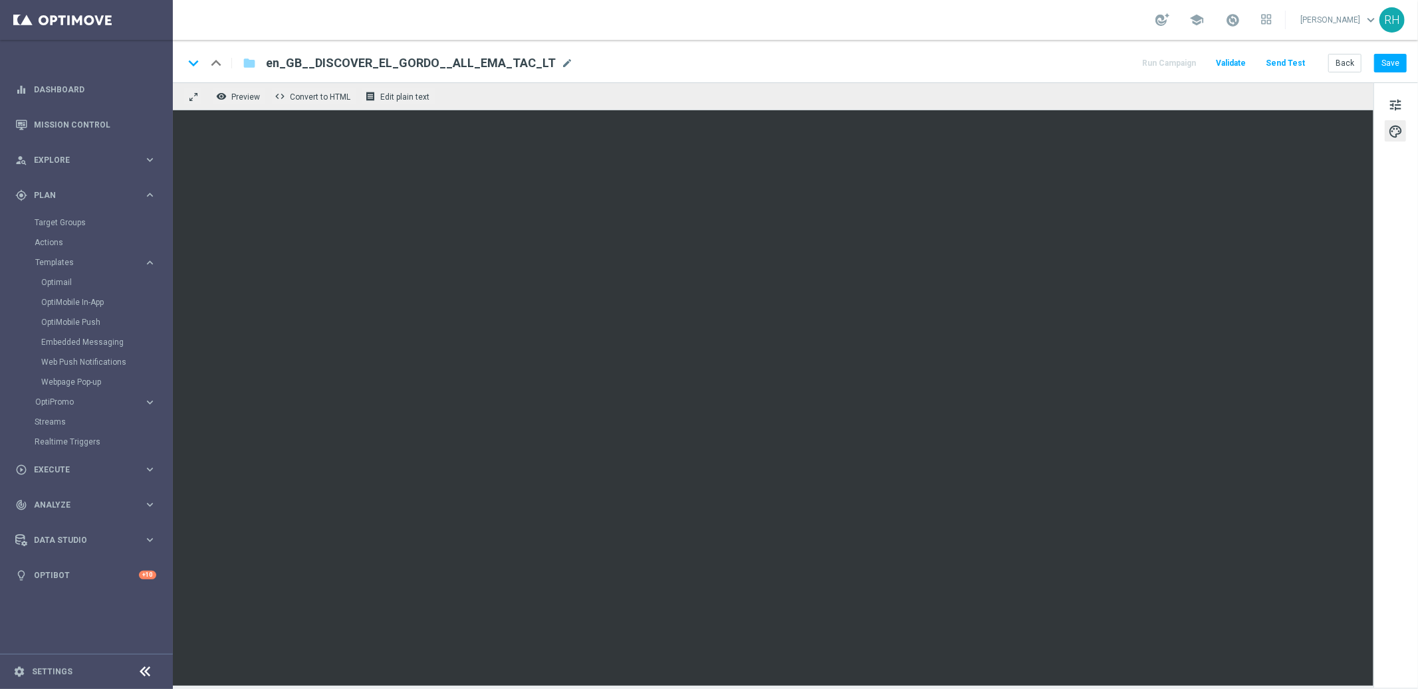
click at [1083, 17] on div "school Ricky Hubbard keyboard_arrow_down RH" at bounding box center [795, 20] width 1245 height 40
click at [1382, 67] on button "Save" at bounding box center [1390, 63] width 33 height 19
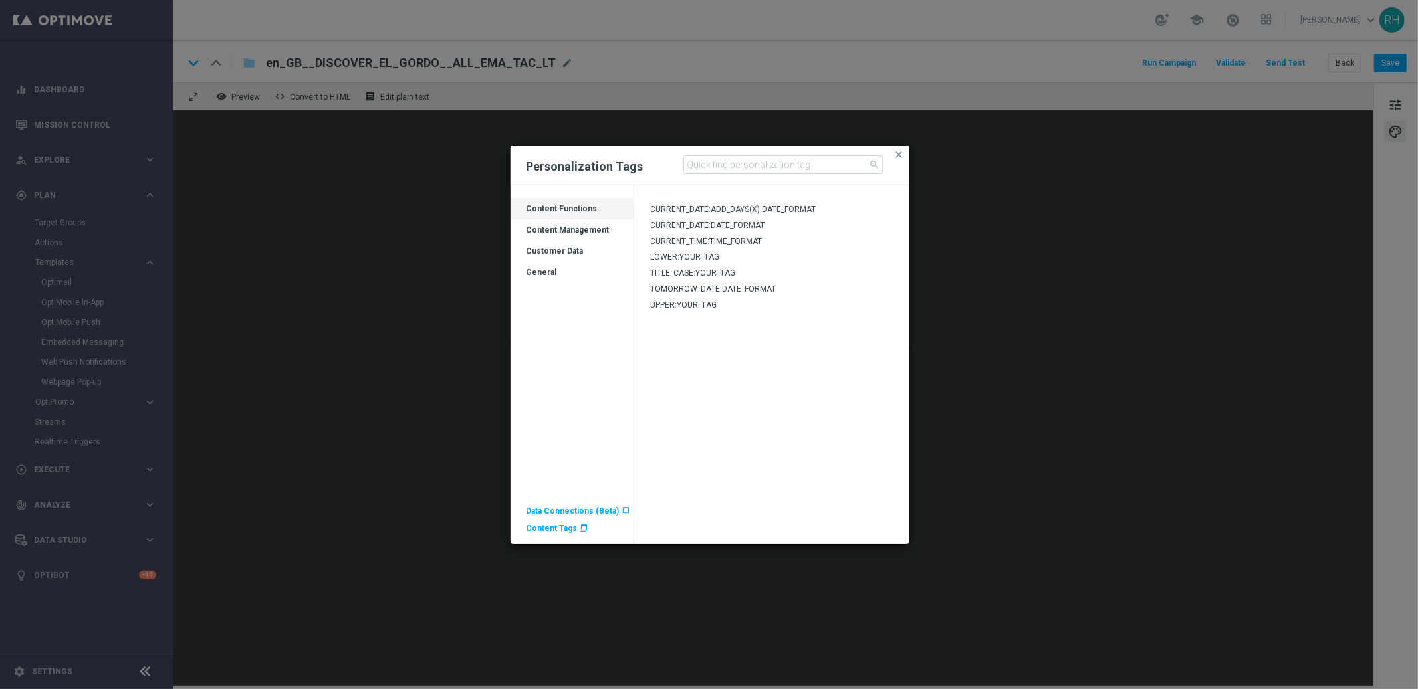
click at [578, 276] on div "General" at bounding box center [572, 277] width 124 height 21
click at [563, 255] on div "Customer Data" at bounding box center [572, 256] width 124 height 21
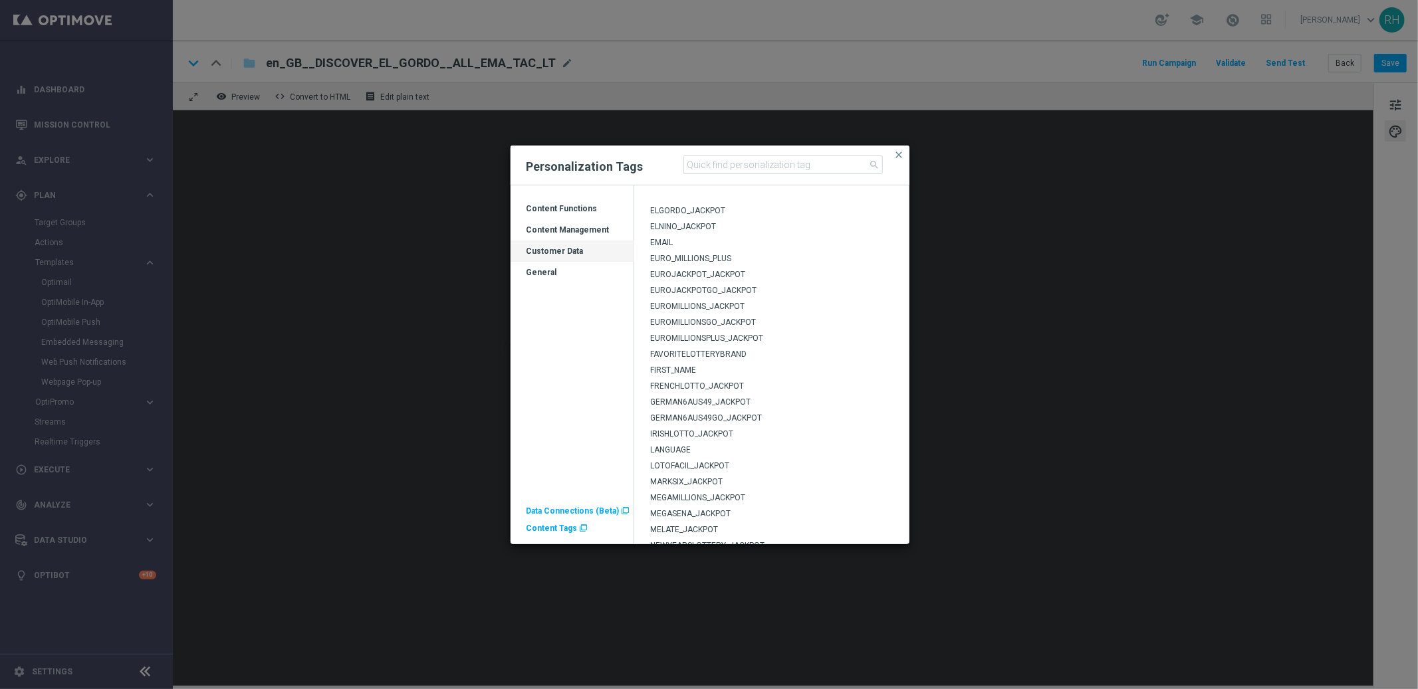
scroll to position [92, 0]
click at [709, 227] on span "ELGORDO_JACKPOT" at bounding box center [687, 229] width 75 height 9
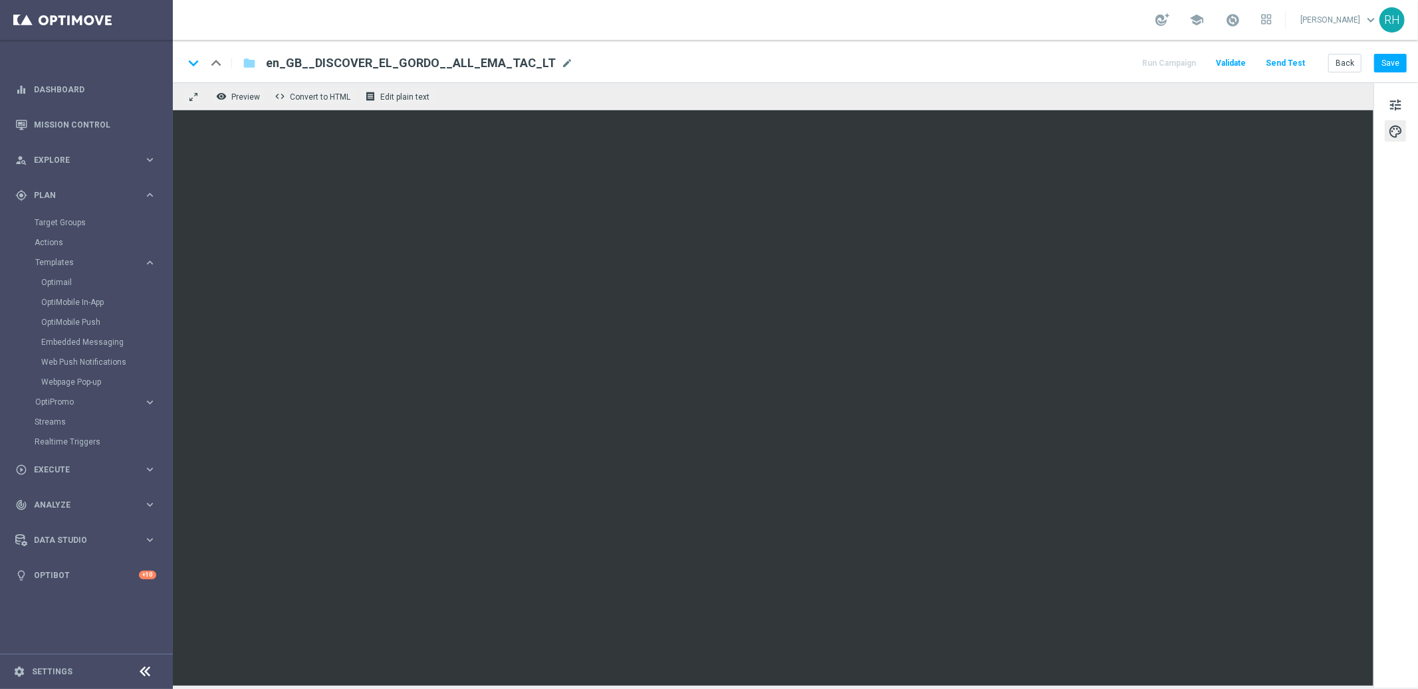
click at [968, 69] on div "keyboard_arrow_down keyboard_arrow_up folder en_GB__DISCOVER_EL_GORDO__ALL_EMA_…" at bounding box center [794, 62] width 1223 height 17
click at [959, 57] on div "keyboard_arrow_down keyboard_arrow_up folder en_GB__DISCOVER_EL_GORDO__ALL_EMA_…" at bounding box center [794, 62] width 1223 height 17
click at [953, 56] on div "keyboard_arrow_down keyboard_arrow_up folder en_GB__DISCOVER_EL_GORDO__ALL_EMA_…" at bounding box center [794, 62] width 1223 height 17
click at [978, 68] on div "keyboard_arrow_down keyboard_arrow_up folder en_GB__DISCOVER_EL_GORDO__ALL_EMA_…" at bounding box center [794, 62] width 1223 height 17
click at [1382, 62] on button "Save" at bounding box center [1390, 63] width 33 height 19
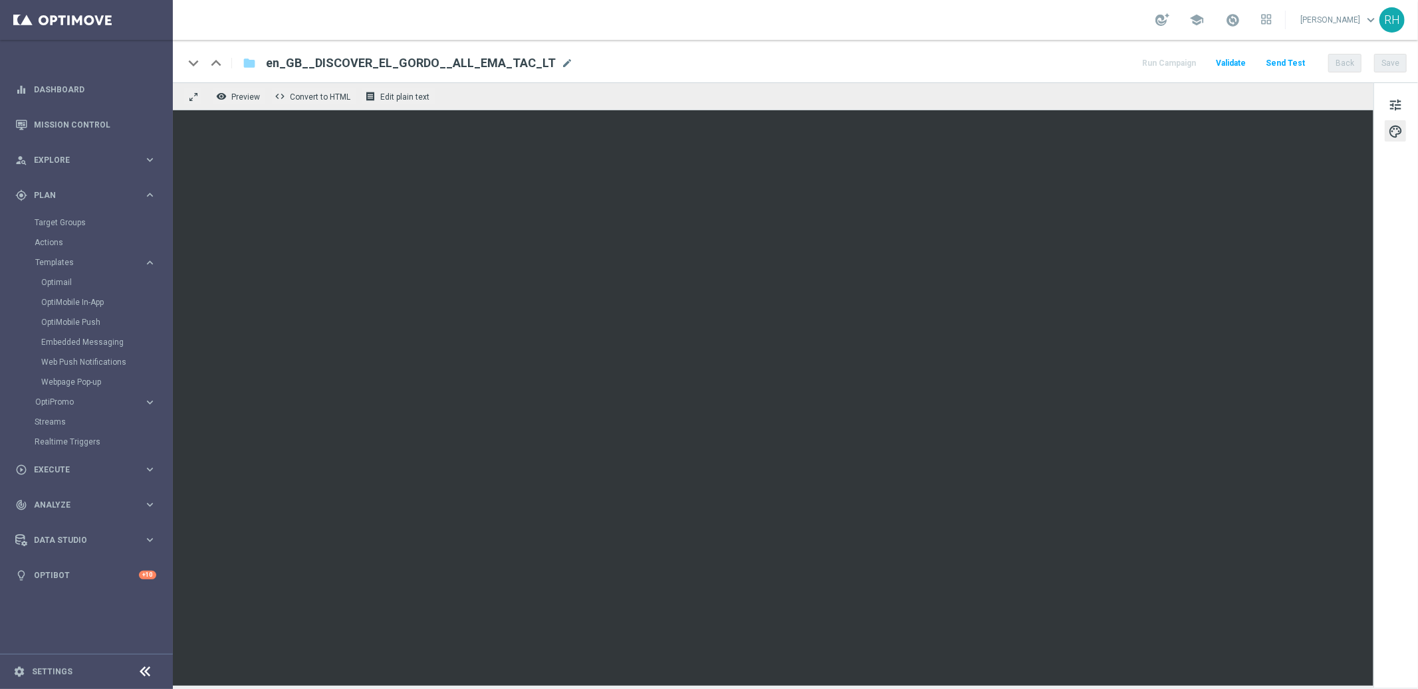
click at [933, 70] on div "keyboard_arrow_down keyboard_arrow_up folder en_GB__DISCOVER_EL_GORDO__ALL_EMA_…" at bounding box center [794, 62] width 1223 height 17
click at [1079, 84] on div "remove_red_eye Preview code Convert to HTML receipt Edit plain text" at bounding box center [773, 96] width 1200 height 28
click at [1113, 35] on div "school Ricky Hubbard keyboard_arrow_down RH" at bounding box center [795, 20] width 1245 height 40
click at [1110, 70] on div "keyboard_arrow_down keyboard_arrow_up folder en_GB__DISCOVER_EL_GORDO__ALL_EMA_…" at bounding box center [794, 62] width 1223 height 17
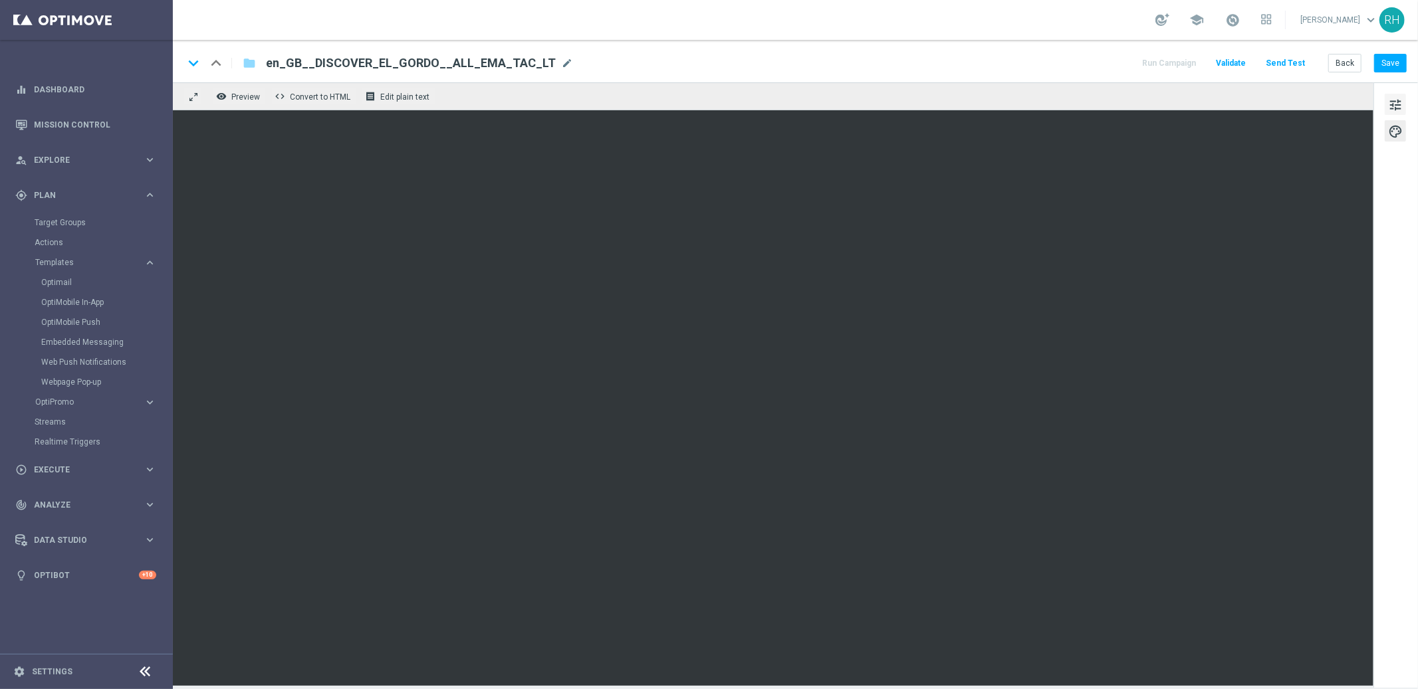
click at [1395, 104] on span "tune" at bounding box center [1395, 104] width 15 height 17
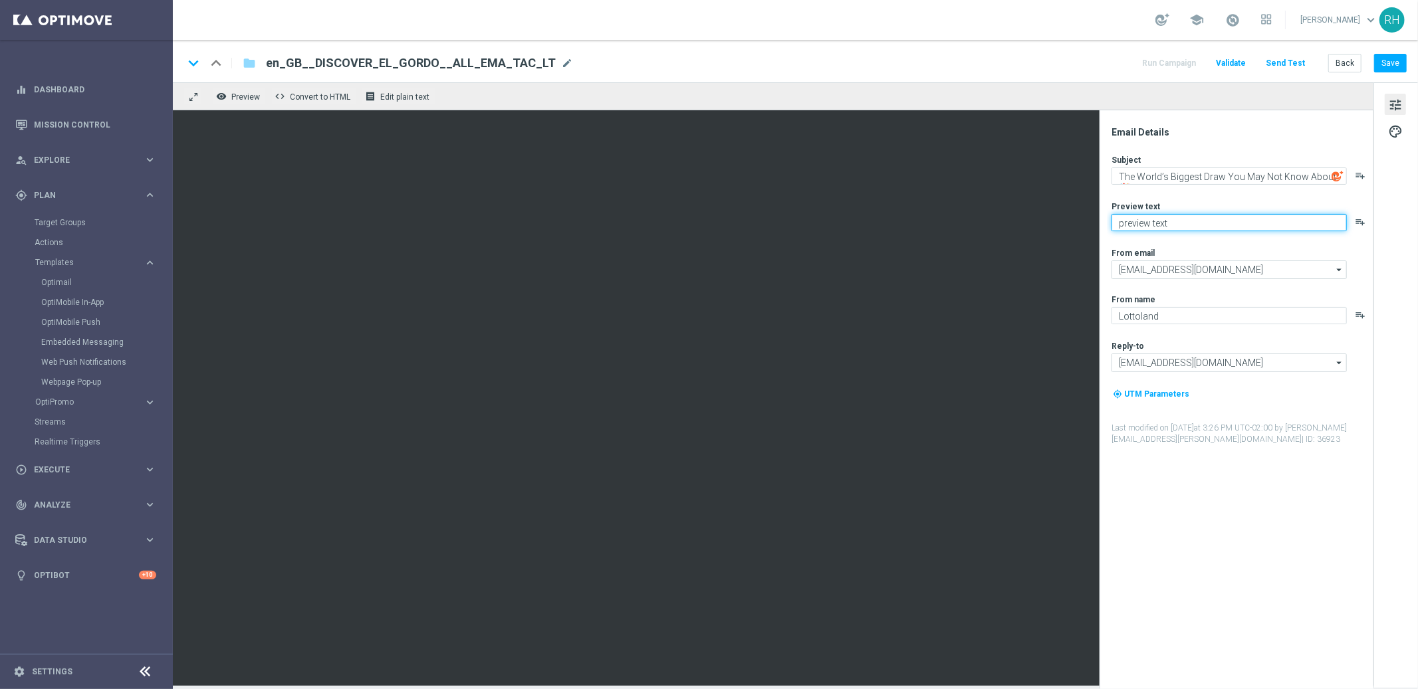
click at [1186, 218] on textarea "preview text" at bounding box center [1228, 222] width 235 height 17
paste textarea "El Gordo: Billions in Prizes, Millions of Winners"
click at [1180, 110] on div "Email Details Subject The World’s Biggest Draw You May Not Know About 🎉 playlis…" at bounding box center [1236, 399] width 274 height 579
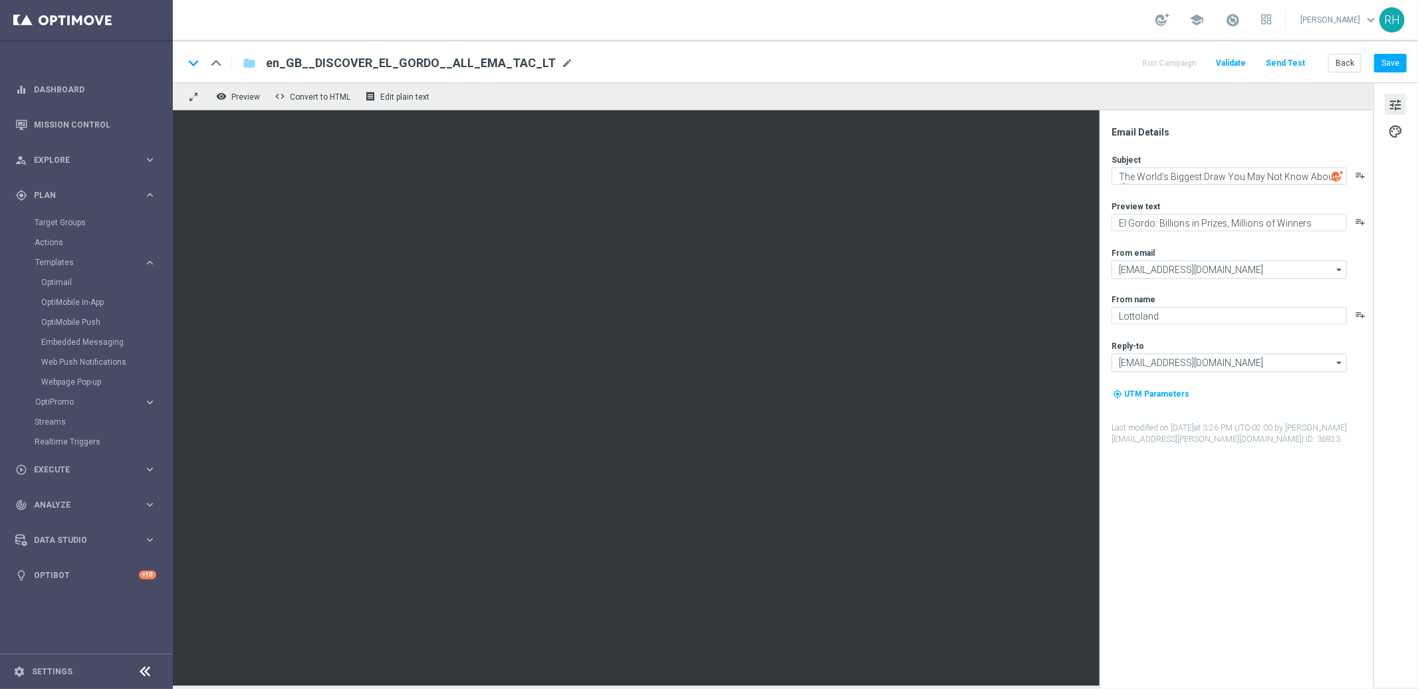
click at [1015, 55] on div "keyboard_arrow_down keyboard_arrow_up folder en_GB__DISCOVER_EL_GORDO__ALL_EMA_…" at bounding box center [794, 62] width 1223 height 17
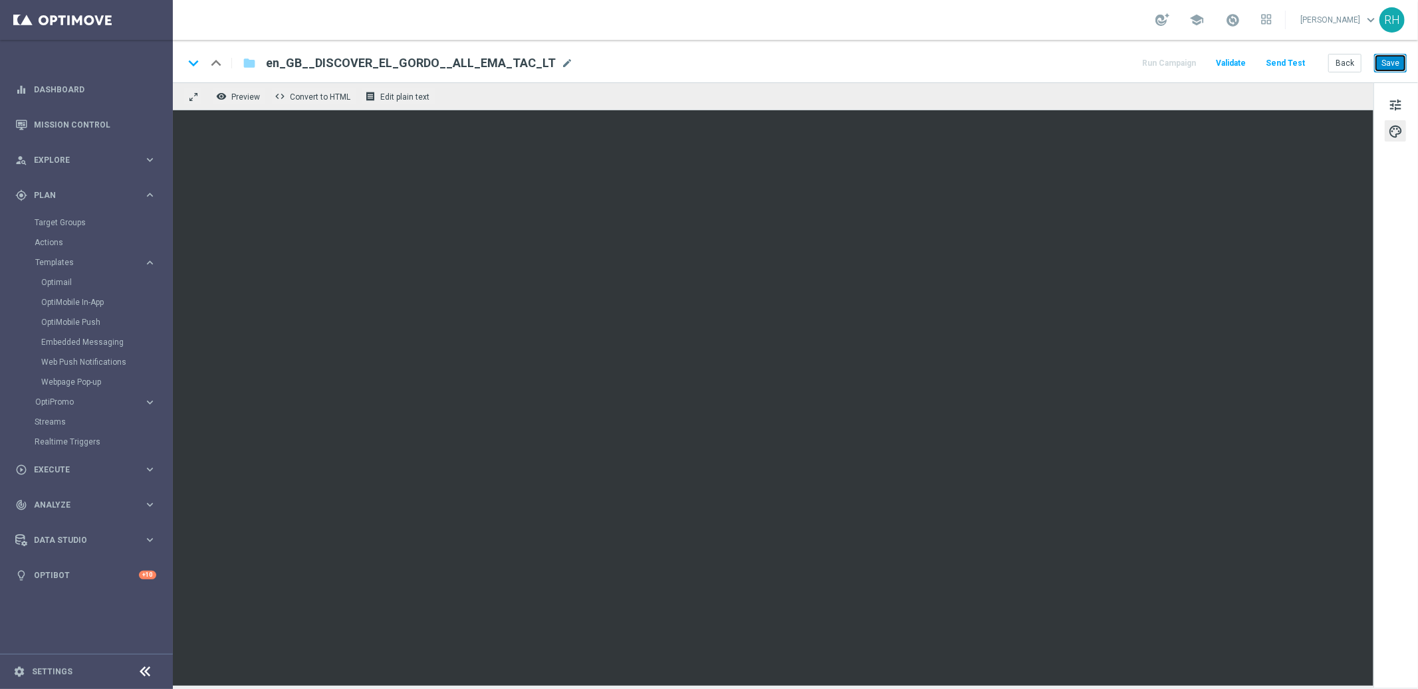
click at [1391, 64] on button "Save" at bounding box center [1390, 63] width 33 height 19
click at [1378, 62] on button "Save" at bounding box center [1390, 63] width 33 height 19
click at [974, 56] on div "keyboard_arrow_down keyboard_arrow_up folder en_GB__DISCOVER_EL_GORDO__ALL_EMA_…" at bounding box center [794, 62] width 1223 height 17
click at [1404, 60] on button "Save" at bounding box center [1390, 63] width 33 height 19
click at [1397, 65] on button "Save" at bounding box center [1390, 63] width 33 height 19
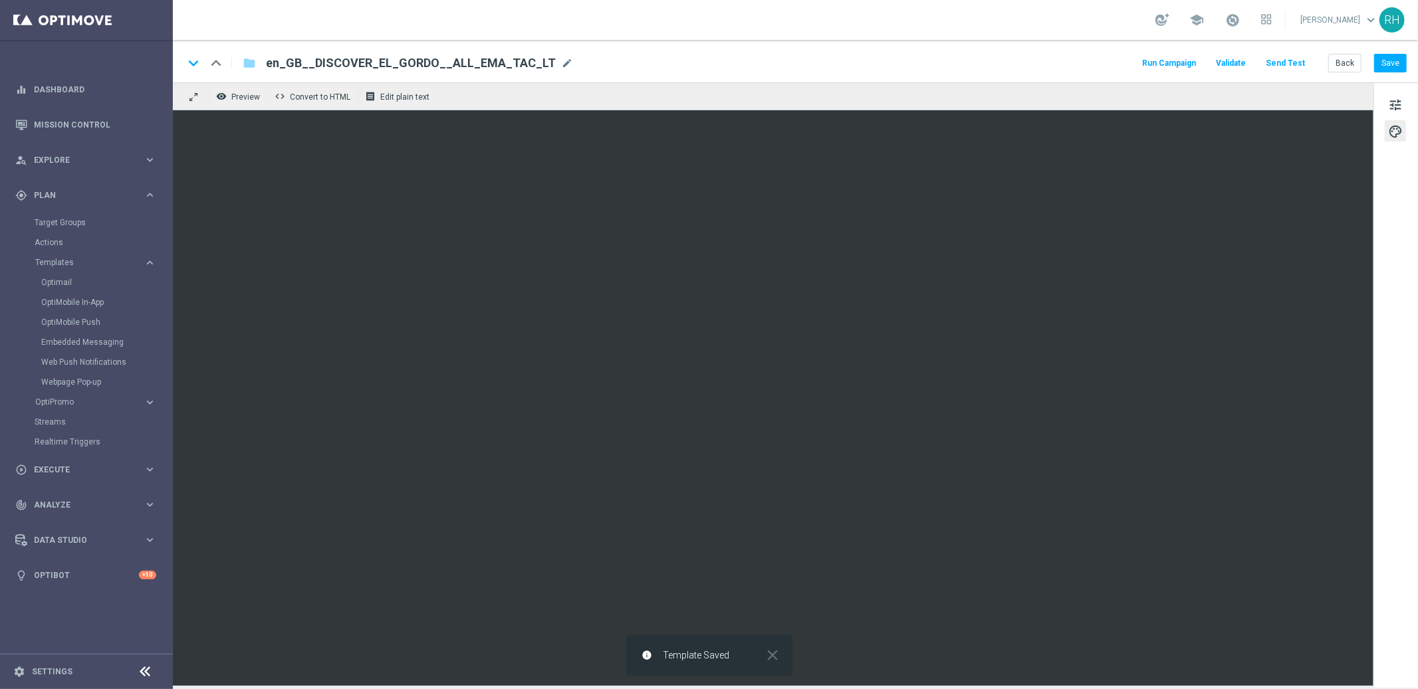
click at [1073, 65] on div "keyboard_arrow_down keyboard_arrow_up folder en_GB__DISCOVER_EL_GORDO__ALL_EMA_…" at bounding box center [794, 62] width 1223 height 17
click at [1394, 102] on span "tune" at bounding box center [1395, 104] width 15 height 17
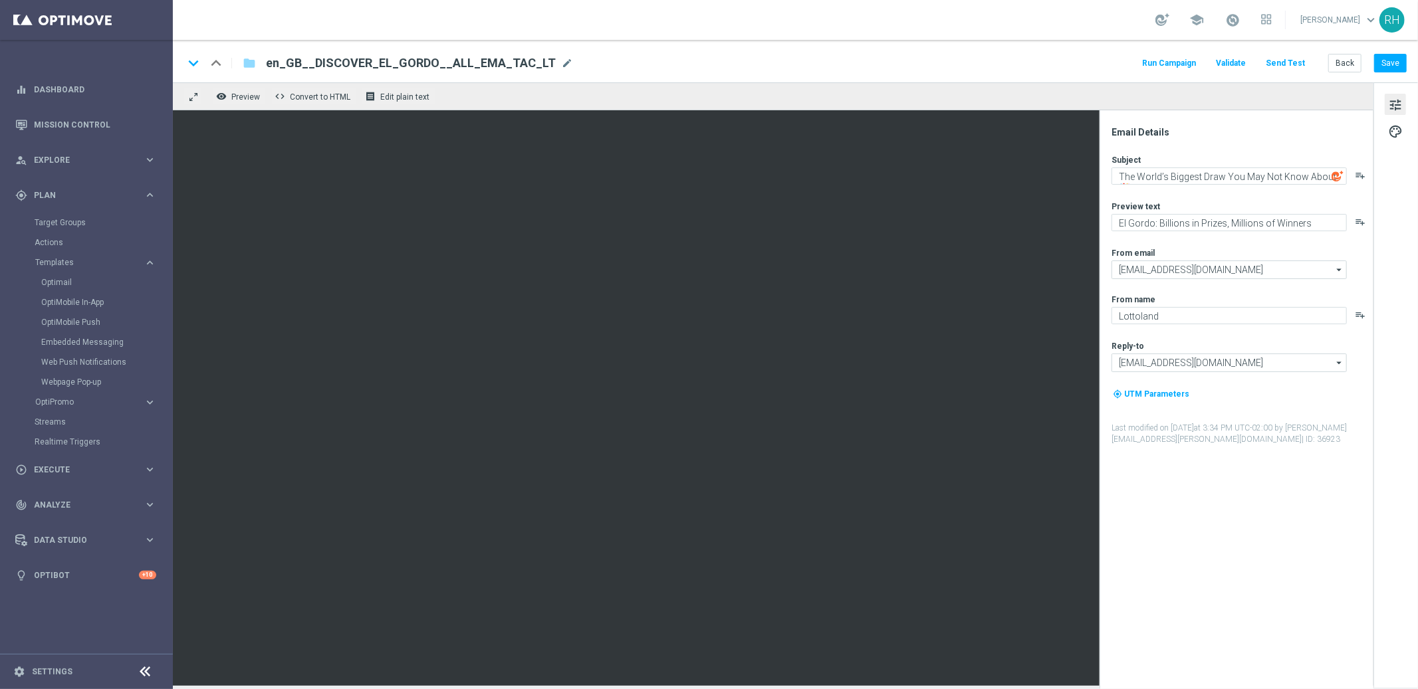
click at [1259, 244] on div "Subject The World’s Biggest Draw You May Not Know About 🎉 playlist_add Preview …" at bounding box center [1241, 299] width 261 height 291
click at [1256, 250] on div "From email" at bounding box center [1241, 252] width 261 height 11
drag, startPoint x: 1307, startPoint y: 225, endPoint x: 1327, endPoint y: 227, distance: 20.8
click at [1307, 225] on textarea "El Gordo: Billions in Prizes, Millions of Winners" at bounding box center [1228, 222] width 235 height 17
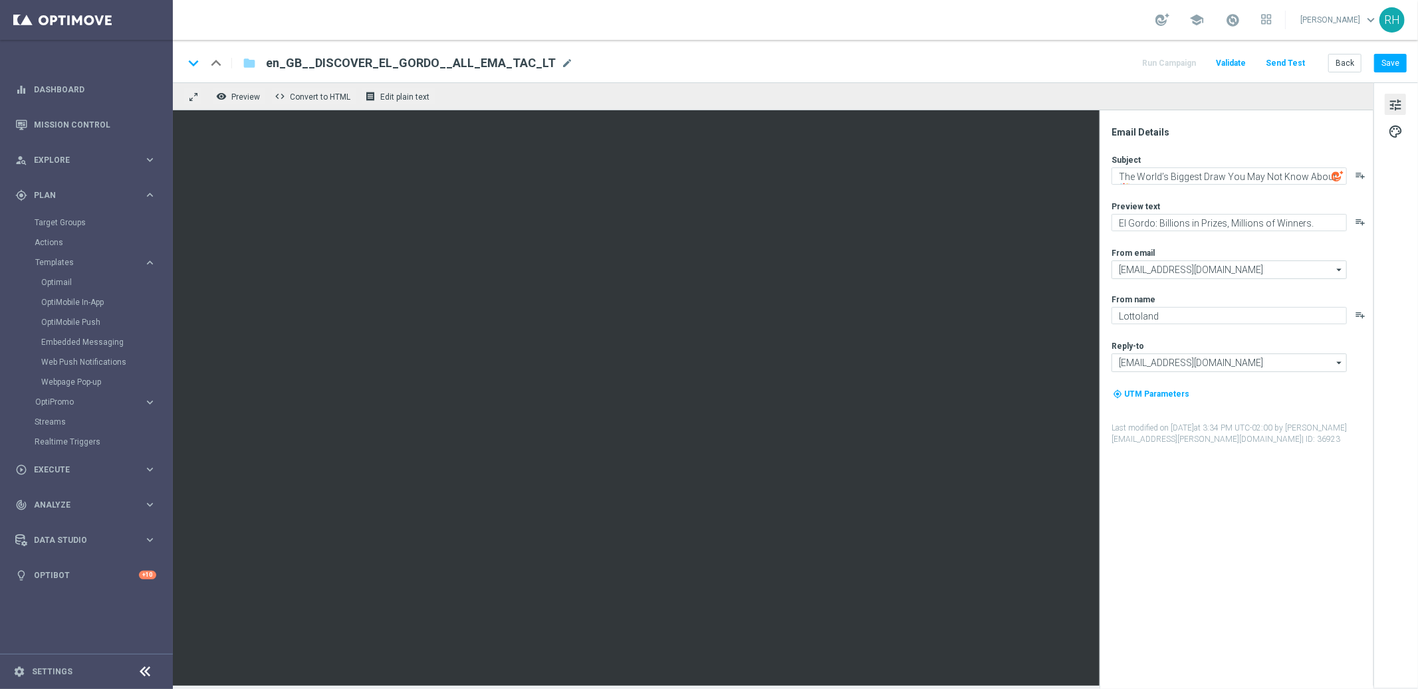
click at [1234, 531] on div "Email Details Subject The World’s Biggest Draw You May Not Know About 🎉 playlis…" at bounding box center [1239, 407] width 265 height 563
click at [1194, 193] on div "Subject The World’s Biggest Draw You May Not Know About 🎉 playlist_add Preview …" at bounding box center [1241, 299] width 261 height 291
click at [1248, 266] on input "mail@crm.lottoland.com" at bounding box center [1228, 270] width 235 height 19
drag, startPoint x: 1158, startPoint y: 225, endPoint x: 1332, endPoint y: 227, distance: 174.1
click at [1332, 227] on textarea "El Gordo: Billions in Prizes, Millions of Winners." at bounding box center [1228, 222] width 235 height 17
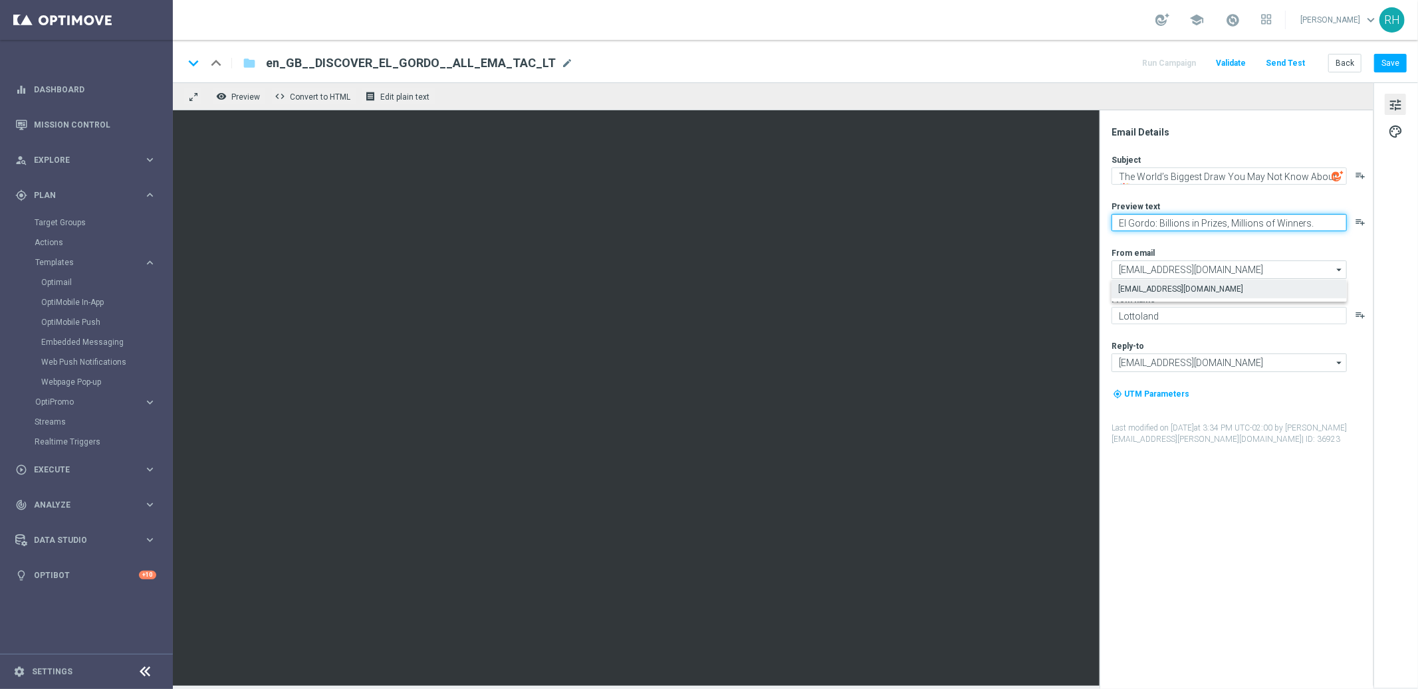
paste textarea "Thousands win every year — will you be one of them?"
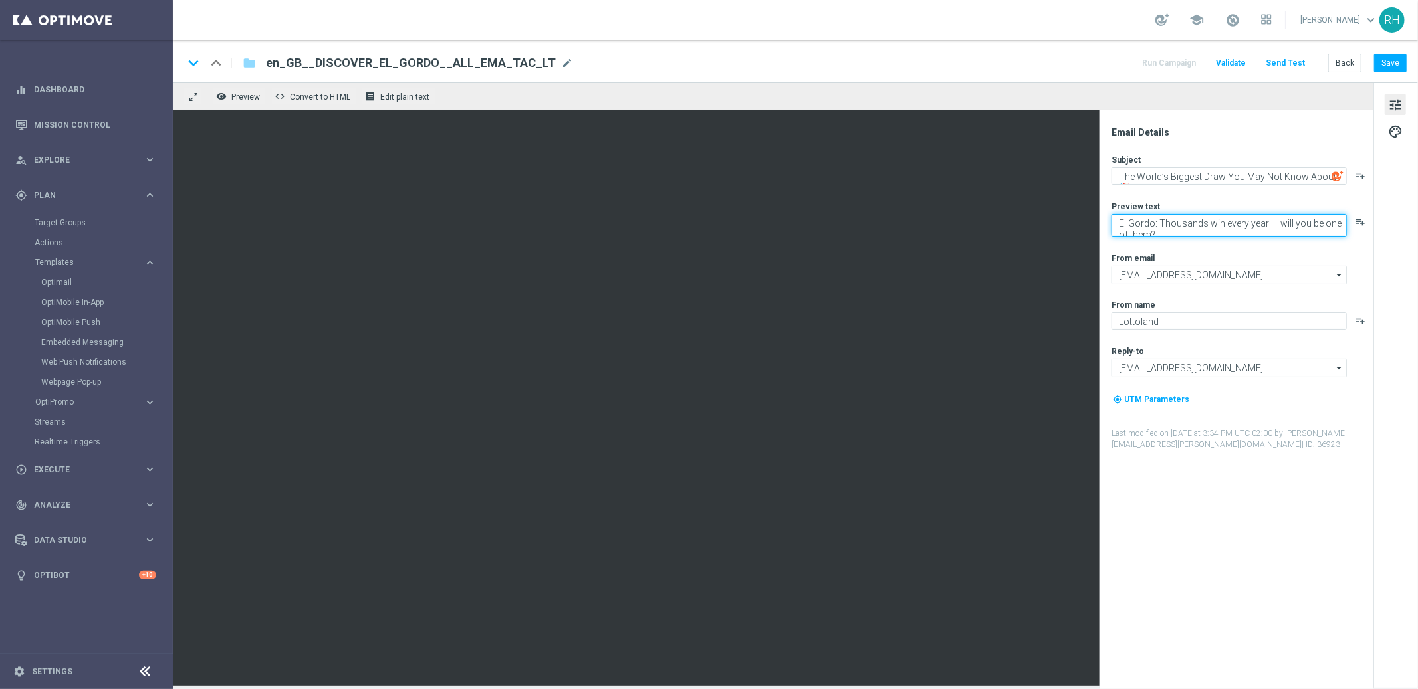
scroll to position [5, 0]
click at [1273, 221] on textarea "El Gordo: Thousands win every year — will you be one of them?" at bounding box center [1228, 225] width 235 height 23
type textarea "Thousands win every year - will you be one of them?"
click at [1168, 236] on div "Subject The World’s Biggest Draw You May Not Know About 🎉 playlist_add Preview …" at bounding box center [1241, 299] width 261 height 291
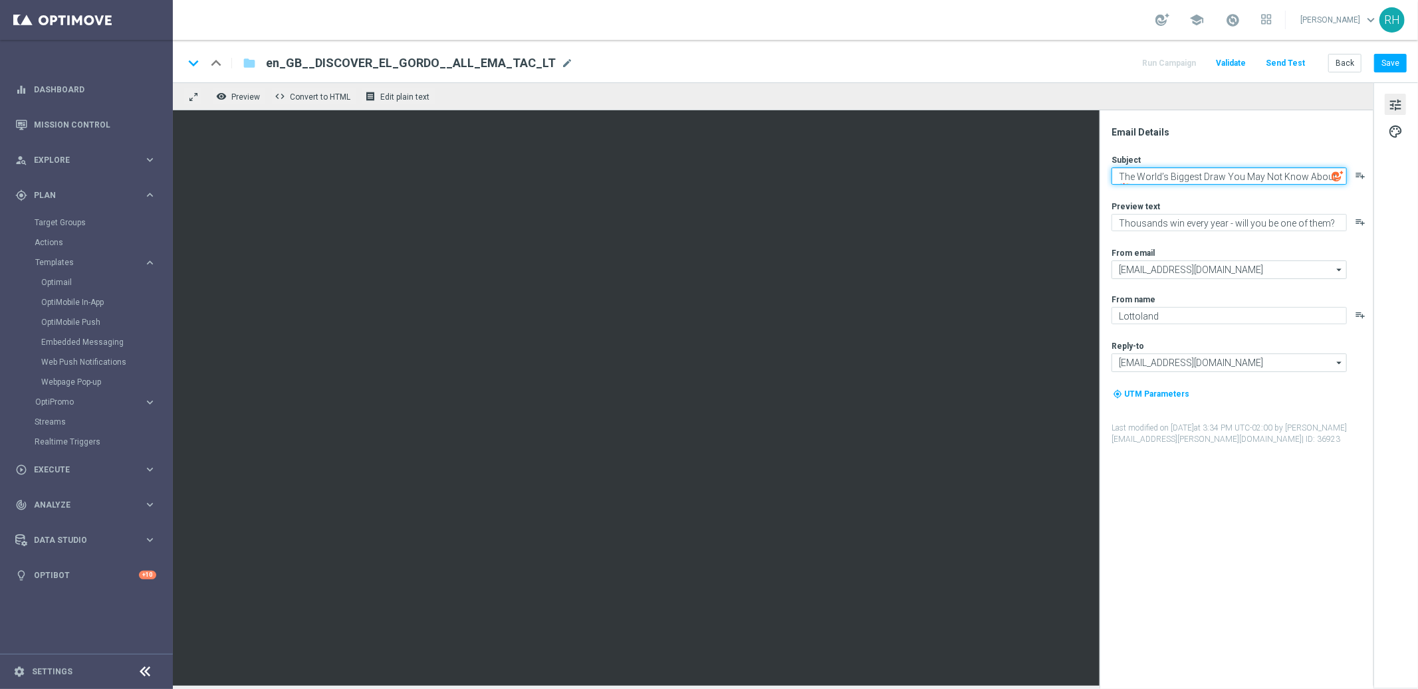
click at [1269, 174] on textarea "The World’s Biggest Draw You May Not Know About 🎉" at bounding box center [1228, 175] width 235 height 17
click at [1270, 174] on textarea "The World’s Biggest Draw You May Not Know About 🎉" at bounding box center [1228, 175] width 235 height 17
drag, startPoint x: 1301, startPoint y: 177, endPoint x: 1110, endPoint y: 180, distance: 190.8
click at [1111, 180] on textarea "The World’s Biggest Draw You May Not Know About 🎉" at bounding box center [1228, 175] width 235 height 17
paste textarea "Christmas Lottery you need to k"
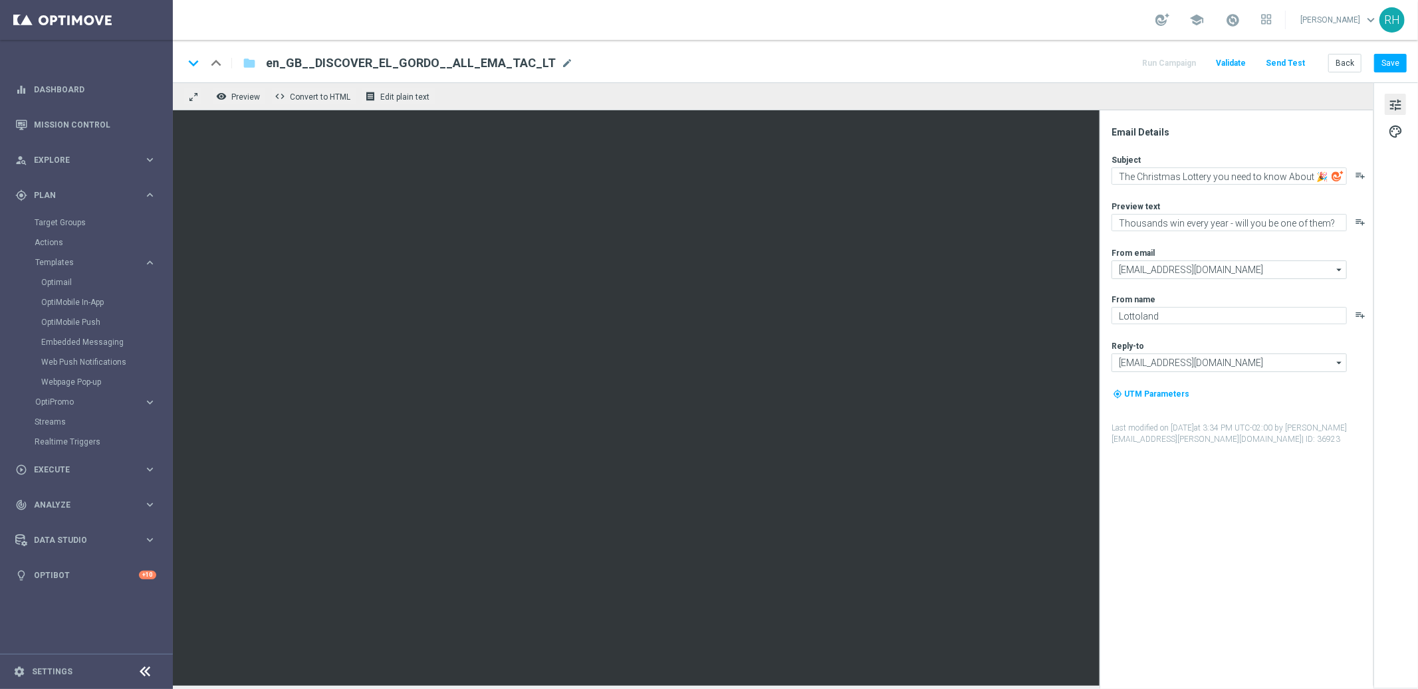
click at [1269, 131] on div "Email Details" at bounding box center [1241, 132] width 261 height 12
drag, startPoint x: 1211, startPoint y: 177, endPoint x: 1198, endPoint y: 179, distance: 13.6
click at [1198, 179] on textarea "The Christmas Lottery you need to know About 🎉" at bounding box center [1228, 175] width 235 height 17
type textarea "The Christmas Lotto you need to know About 🎉"
click at [1219, 191] on div "Subject The Christmas Lotto you need to know About 🎉 playlist_add Preview text …" at bounding box center [1241, 299] width 261 height 291
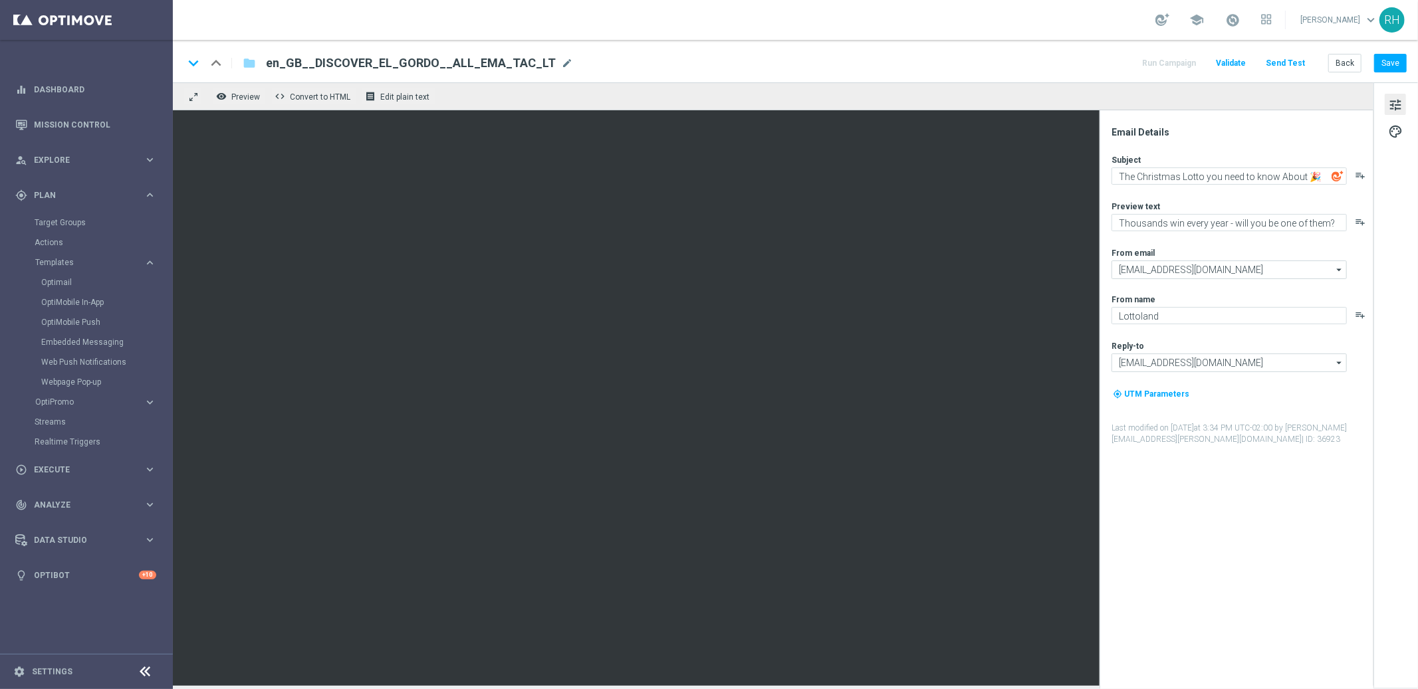
click at [1257, 156] on div "Subject" at bounding box center [1241, 159] width 261 height 11
click at [1381, 58] on button "Save" at bounding box center [1390, 63] width 33 height 19
click at [1241, 103] on div "remove_red_eye Preview code Convert to HTML receipt Edit plain text" at bounding box center [773, 96] width 1200 height 28
drag, startPoint x: 1304, startPoint y: 445, endPoint x: 1182, endPoint y: 436, distance: 122.6
click at [1182, 436] on label "Last modified on 30 Sep 2025 at 3:35 PM UTC-02:00 by ricky.hubbard@lottoland.co…" at bounding box center [1241, 434] width 261 height 23
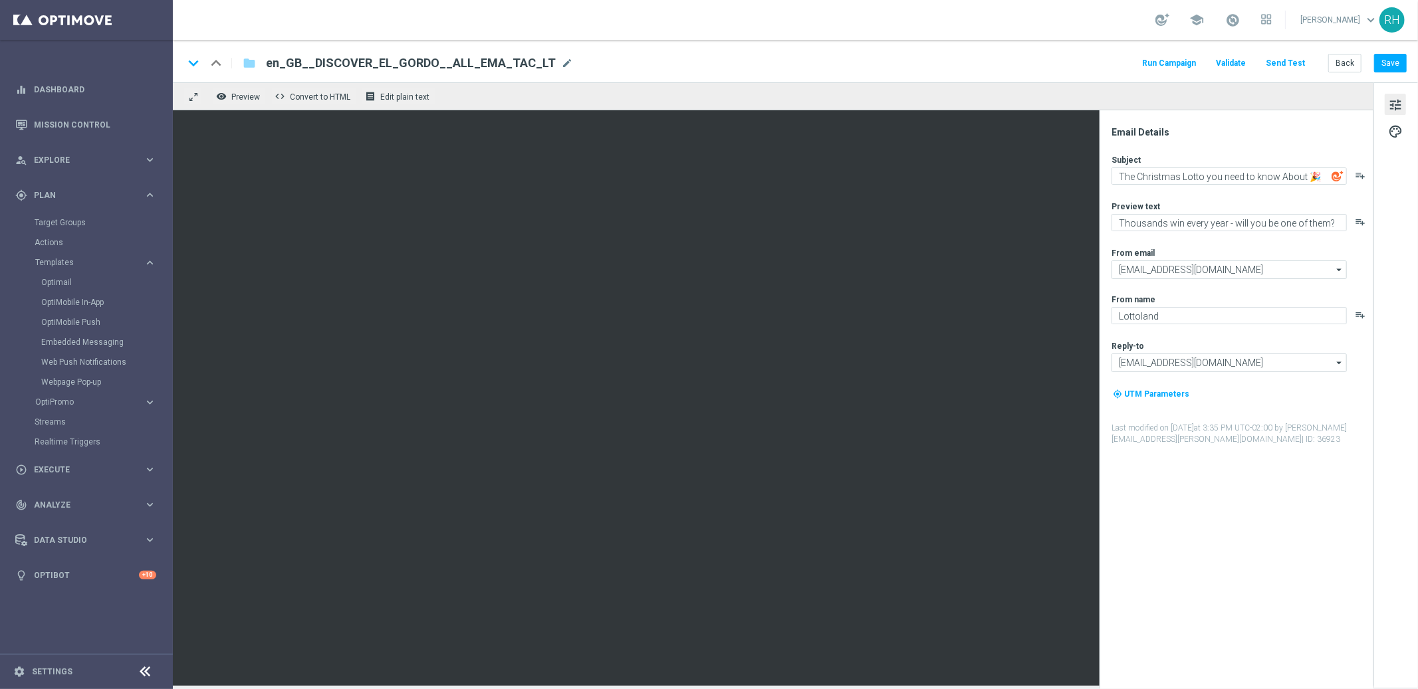
click at [1182, 436] on label "Last modified on 30 Sep 2025 at 3:35 PM UTC-02:00 by ricky.hubbard@lottoland.co…" at bounding box center [1241, 434] width 261 height 23
drag, startPoint x: 1111, startPoint y: 428, endPoint x: 1249, endPoint y: 451, distance: 139.4
click at [1249, 451] on div "Email Details Subject The Christmas Lotto you need to know About 🎉 playlist_add…" at bounding box center [1239, 407] width 265 height 563
click at [1392, 56] on button "Save" at bounding box center [1390, 63] width 33 height 19
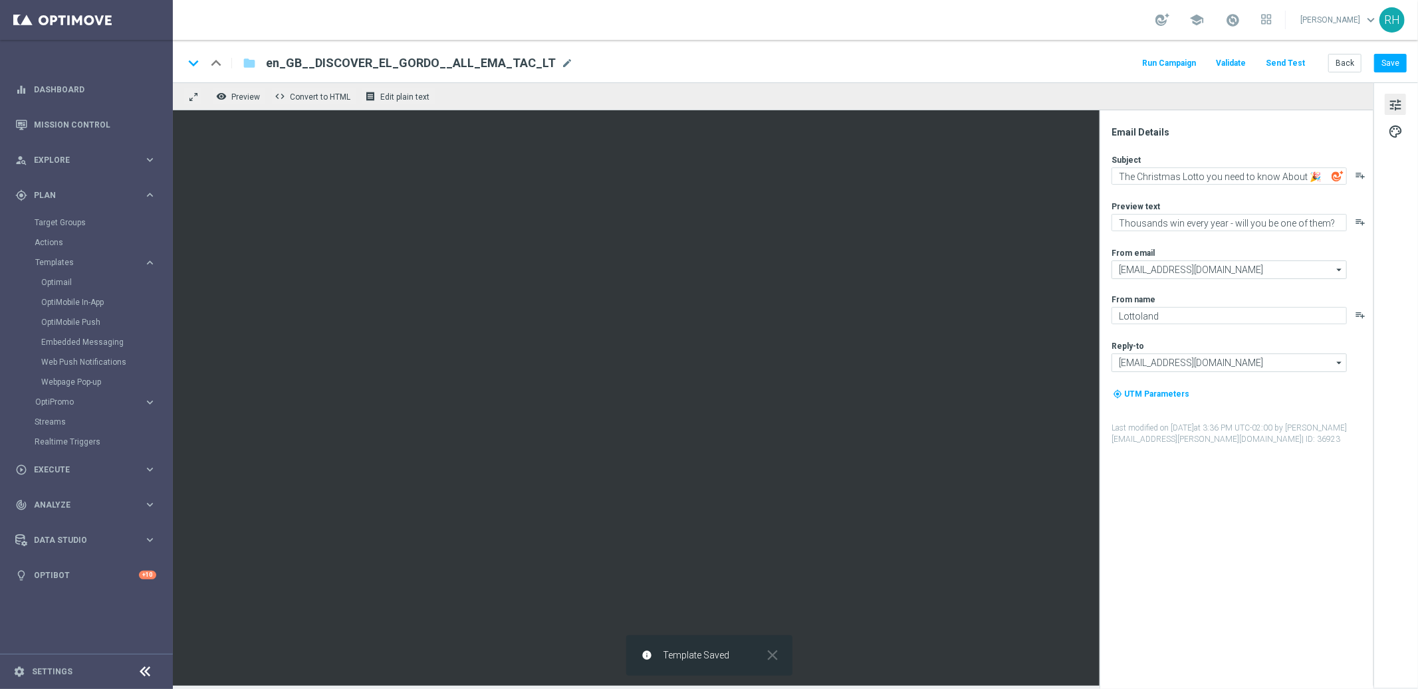
click at [1035, 27] on div "school [PERSON_NAME] keyboard_arrow_down RH" at bounding box center [795, 20] width 1245 height 40
drag, startPoint x: 1384, startPoint y: 62, endPoint x: 1382, endPoint y: 72, distance: 9.5
click at [1385, 62] on button "Save" at bounding box center [1390, 63] width 33 height 19
click at [1142, 102] on div "remove_red_eye Preview code Convert to HTML receipt Edit plain text" at bounding box center [773, 96] width 1200 height 28
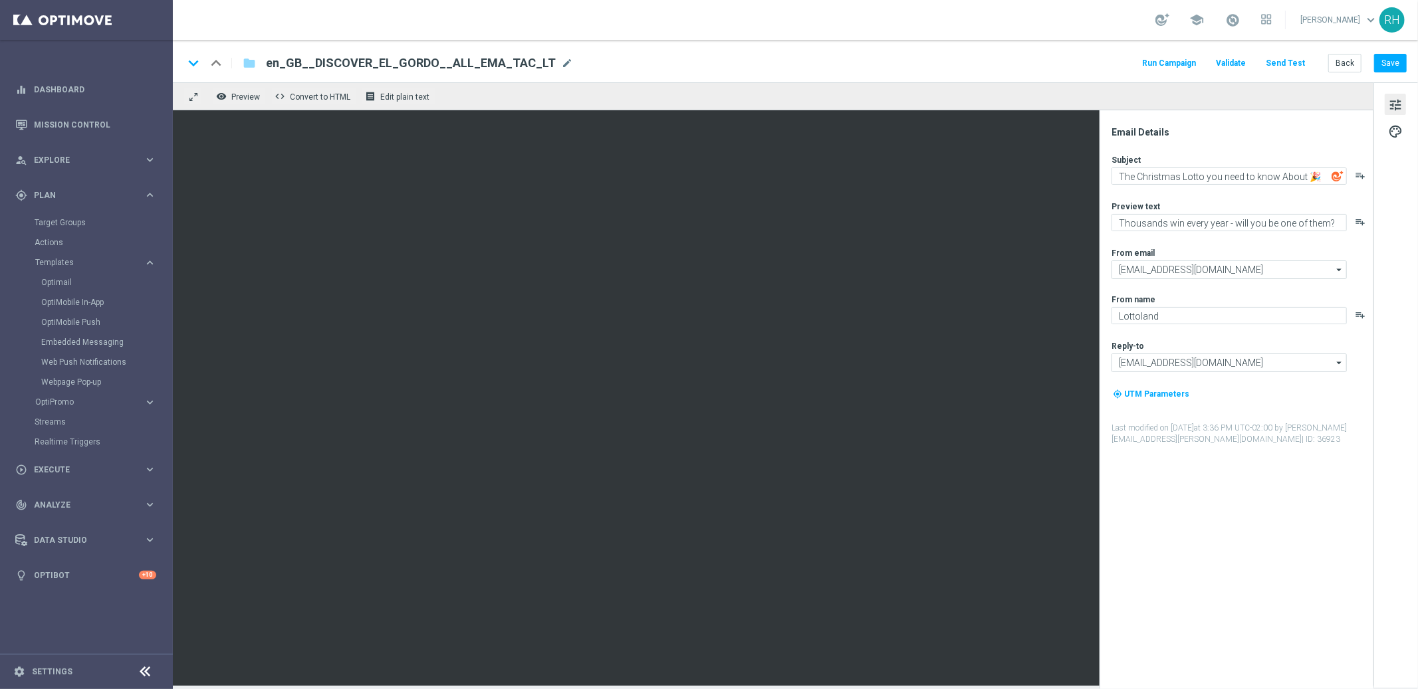
click at [1142, 102] on div "remove_red_eye Preview code Convert to HTML receipt Edit plain text" at bounding box center [773, 96] width 1200 height 28
click at [1223, 474] on div "Email Details Subject The Christmas Lotto you need to know About 🎉 playlist_add…" at bounding box center [1239, 407] width 265 height 563
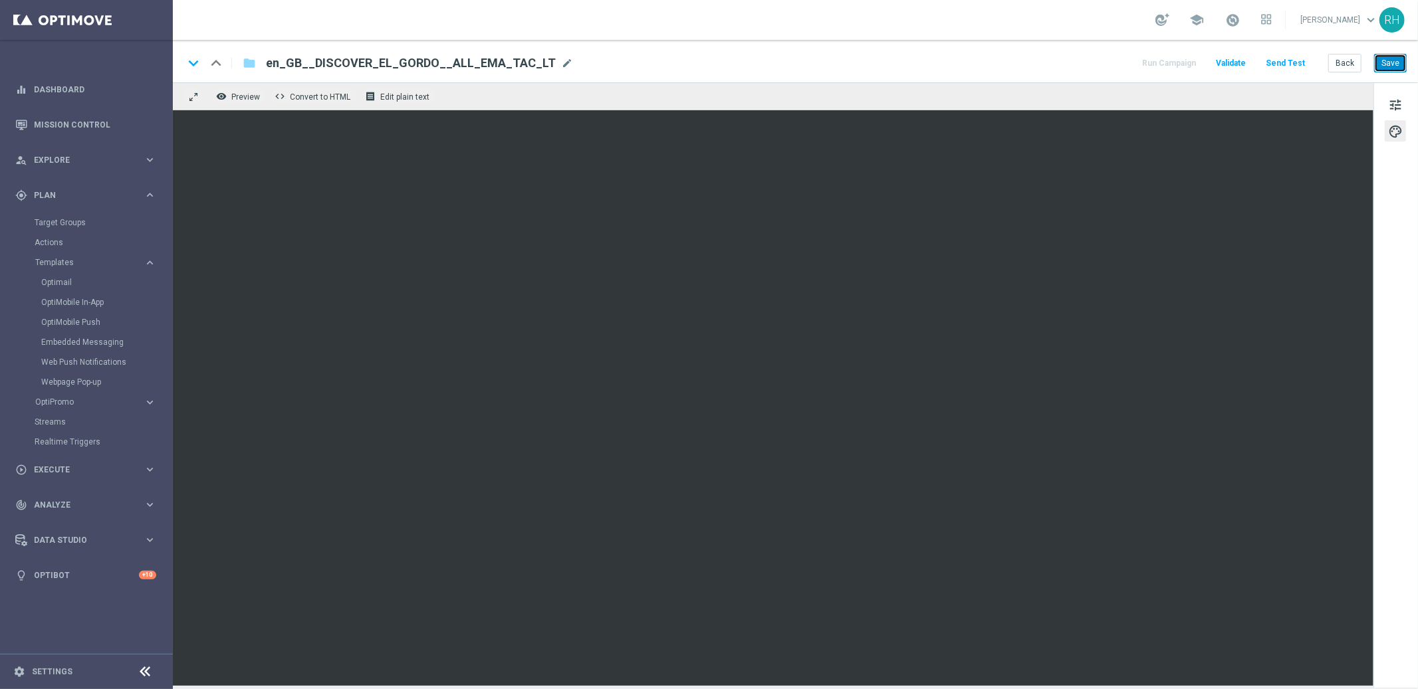
click at [1381, 63] on button "Save" at bounding box center [1390, 63] width 33 height 19
click at [1299, 70] on button "Send Test" at bounding box center [1284, 63] width 43 height 18
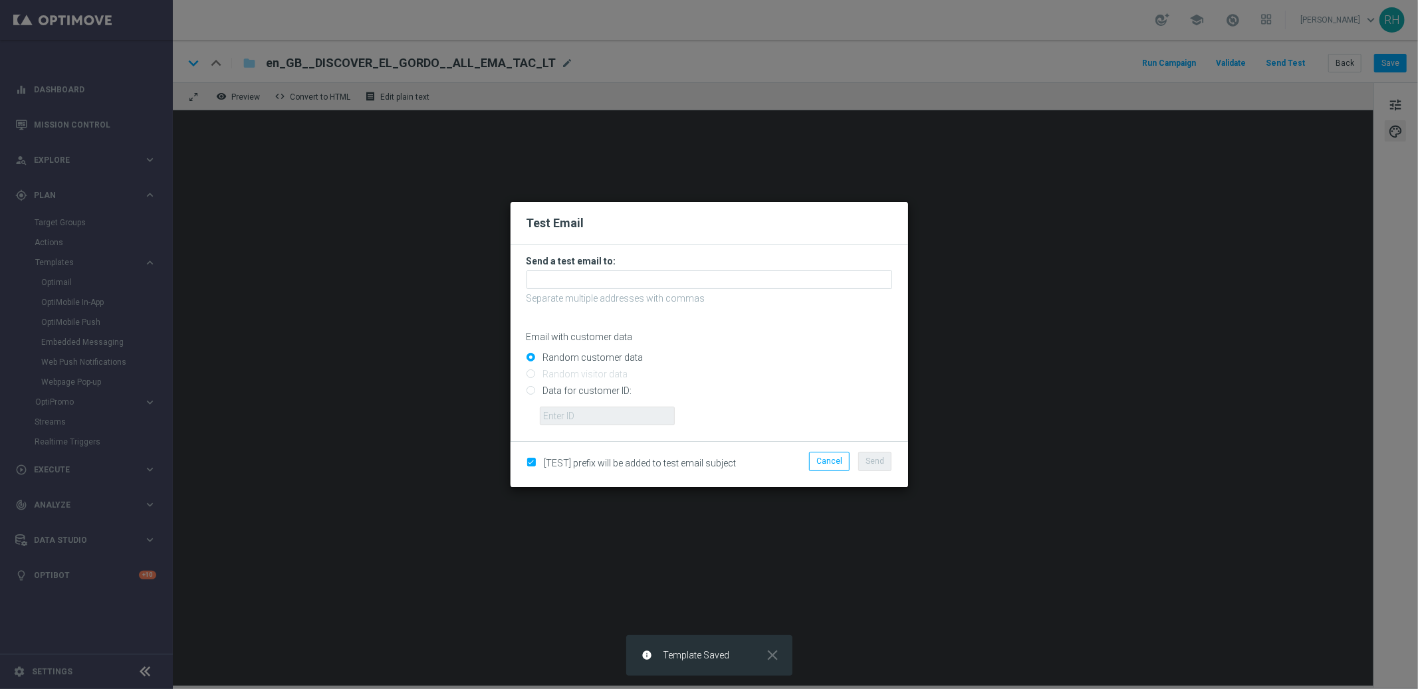
click at [531, 397] on input "Data for customer ID:" at bounding box center [709, 396] width 366 height 19
radio input "true"
click at [562, 405] on input "Data for customer ID:" at bounding box center [709, 396] width 366 height 19
click at [566, 410] on input "text" at bounding box center [607, 416] width 135 height 19
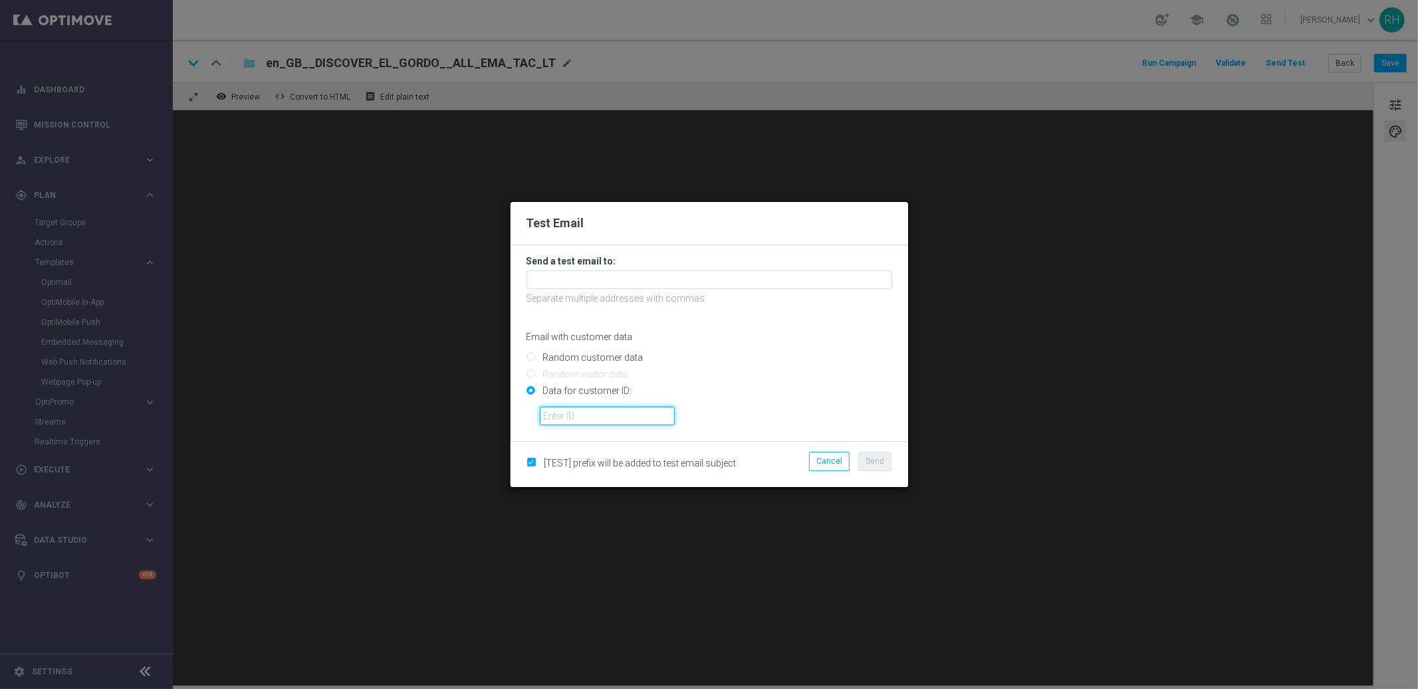
type input "9388689"
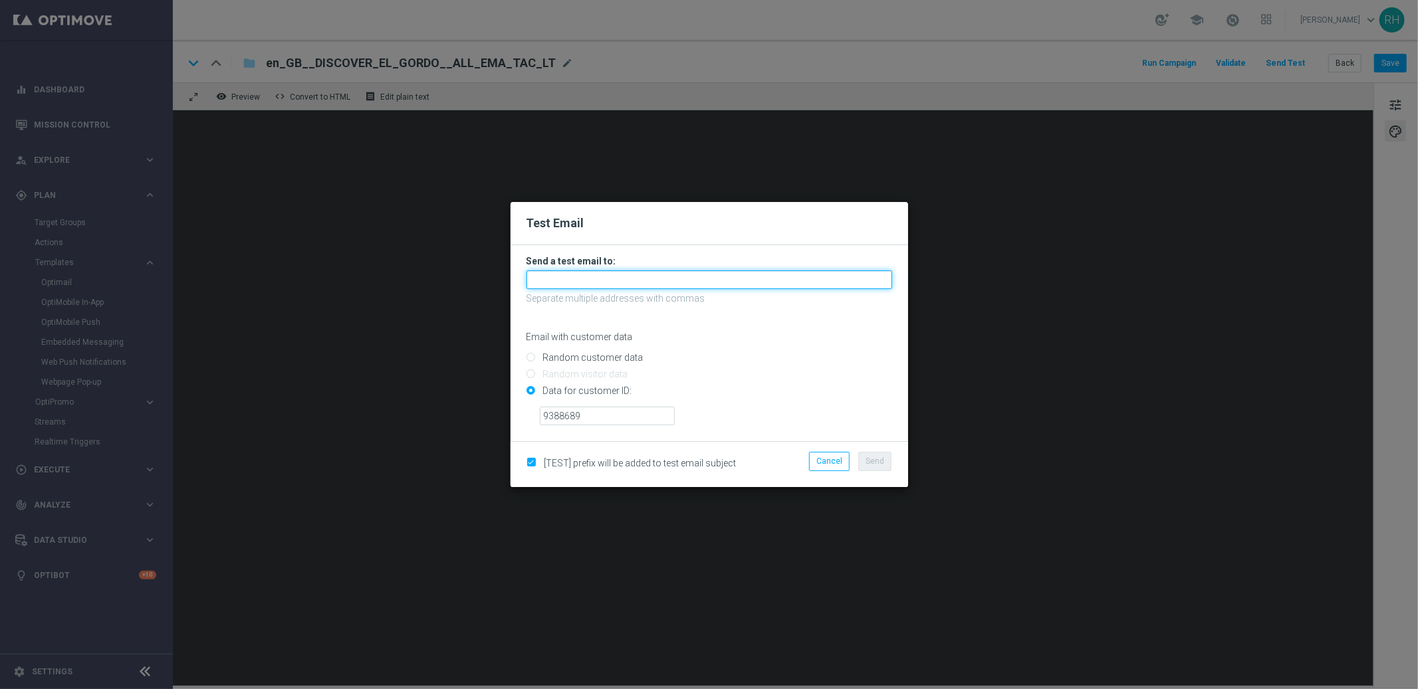
click at [613, 280] on input "text" at bounding box center [709, 279] width 366 height 19
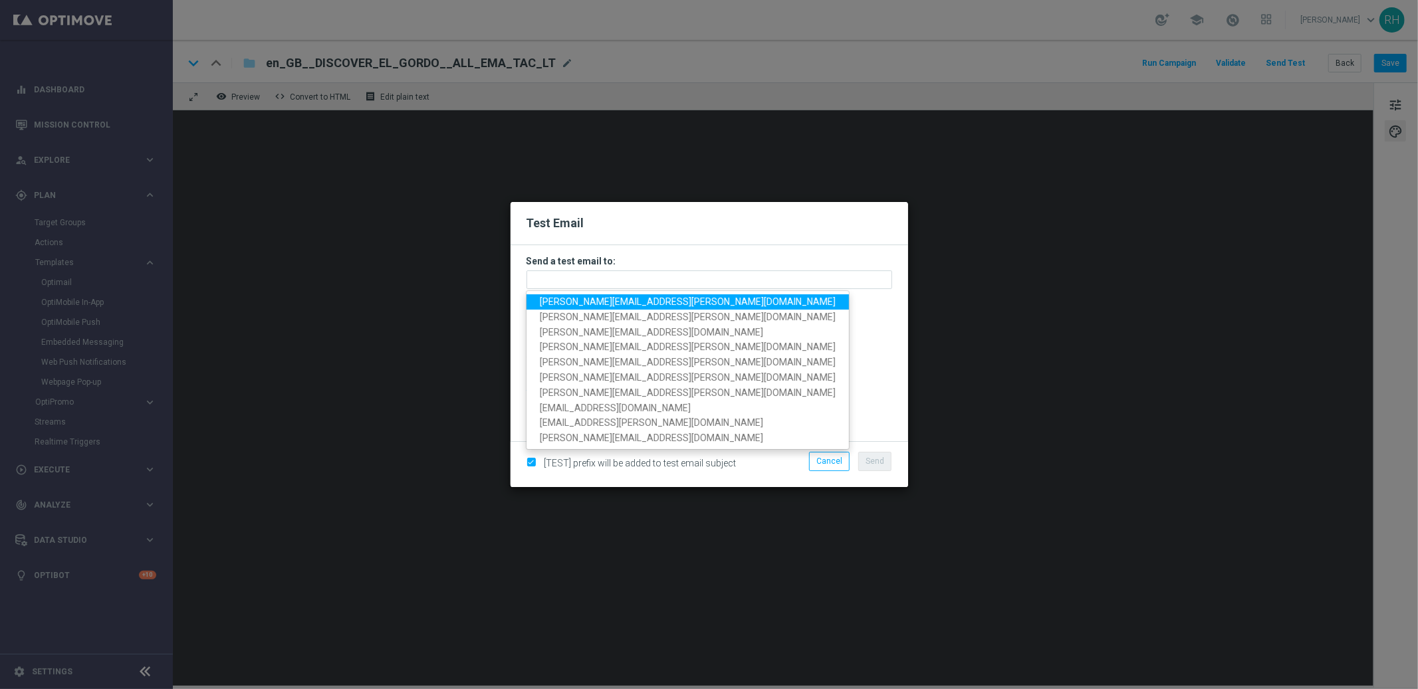
click at [587, 296] on span "ricky.hubbard@lottoland.com" at bounding box center [688, 301] width 296 height 11
type input "ricky.hubbard@lottoland.com"
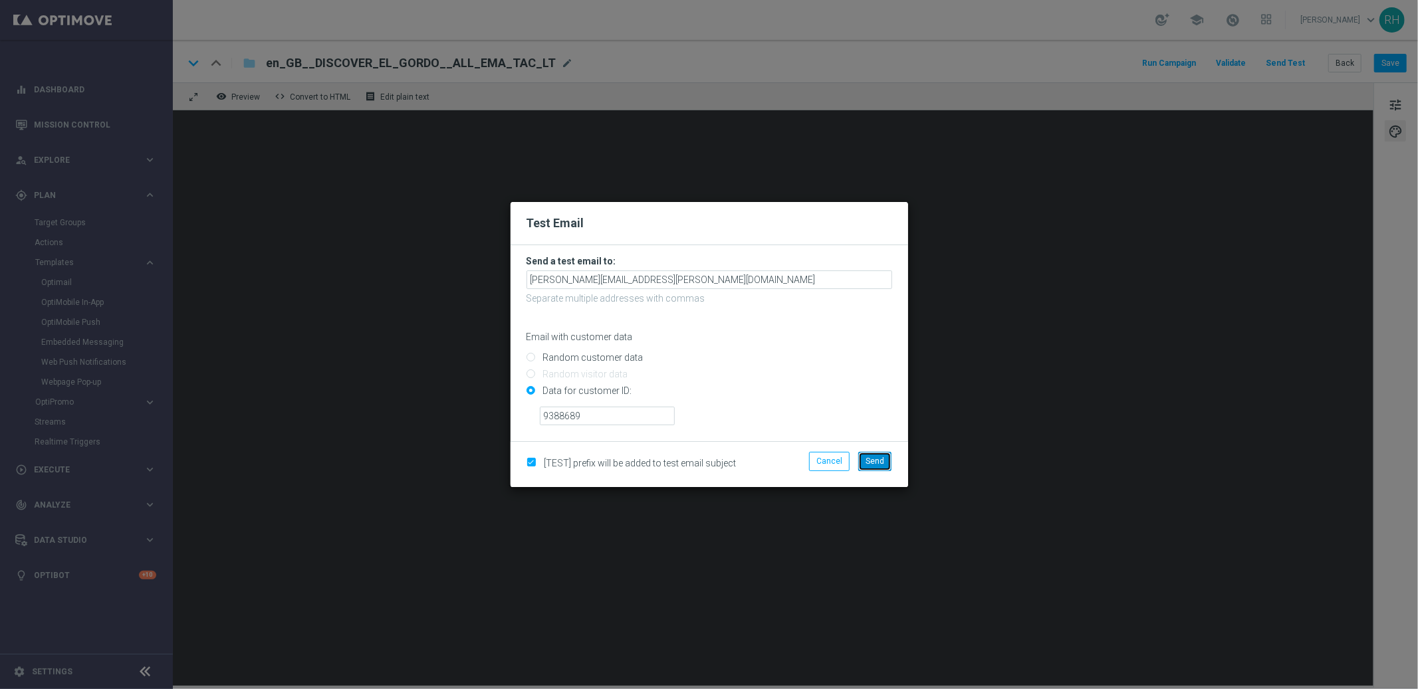
click at [871, 465] on span "Send" at bounding box center [874, 461] width 19 height 9
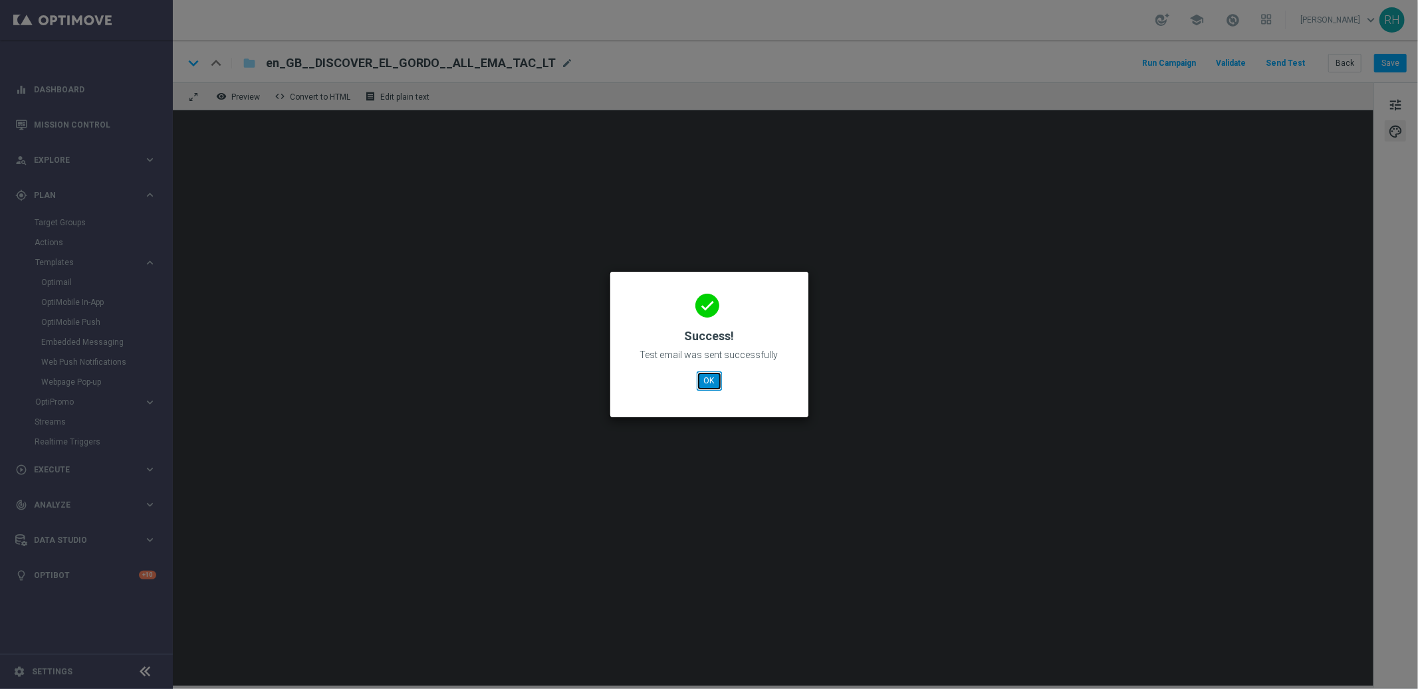
click at [715, 385] on button "OK" at bounding box center [708, 380] width 25 height 19
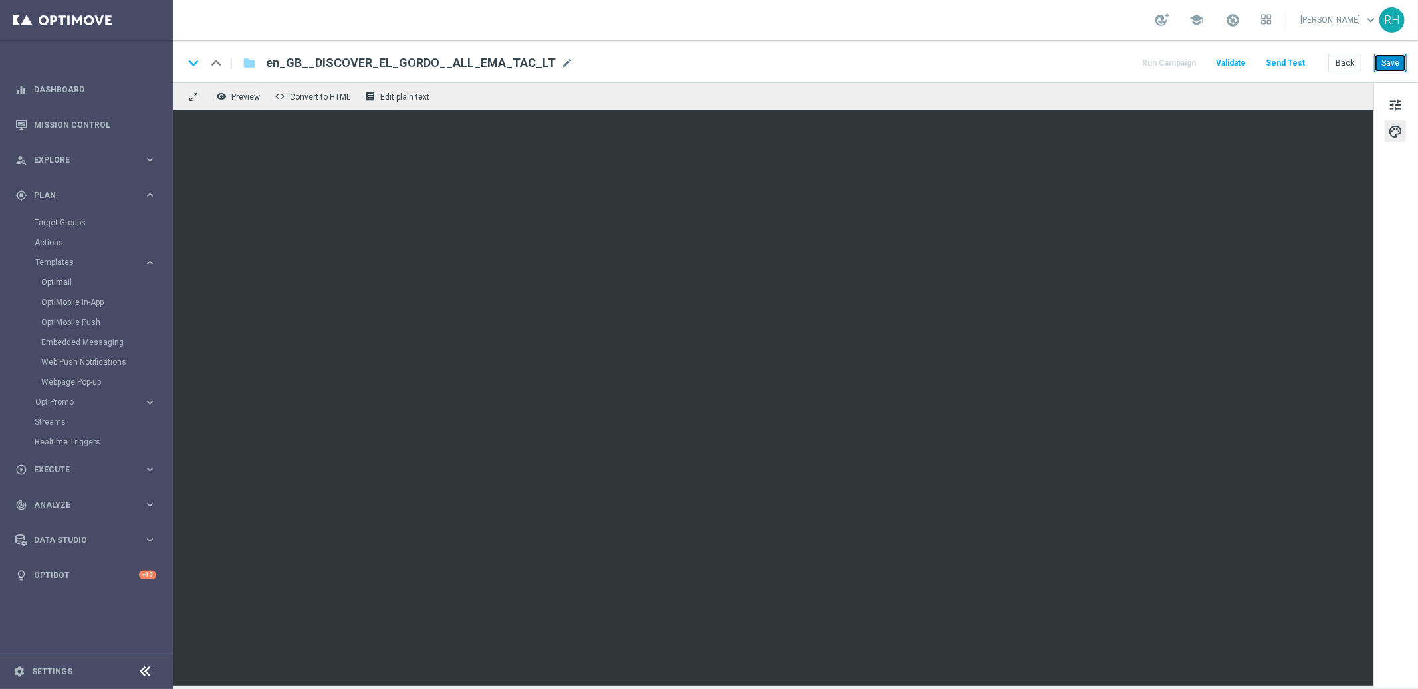
click at [1388, 68] on button "Save" at bounding box center [1390, 63] width 33 height 19
click at [1033, 62] on div "keyboard_arrow_down keyboard_arrow_up folder en_GB__DISCOVER_EL_GORDO__ALL_EMA_…" at bounding box center [794, 62] width 1223 height 17
click at [1400, 62] on button "Save" at bounding box center [1390, 63] width 33 height 19
click at [1055, 67] on div "keyboard_arrow_down keyboard_arrow_up folder en_GB__DISCOVER_EL_GORDO__ALL_EMA_…" at bounding box center [794, 62] width 1223 height 17
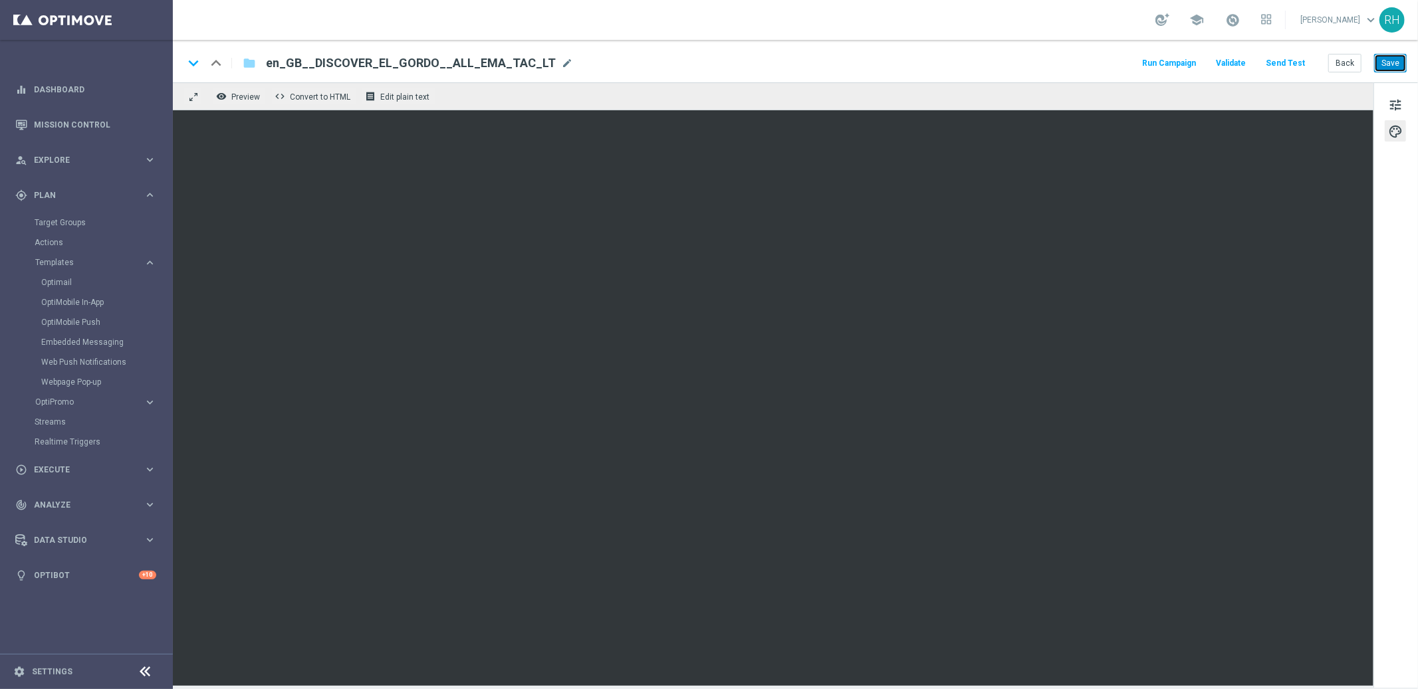
click at [1387, 62] on button "Save" at bounding box center [1390, 63] width 33 height 19
click at [1382, 60] on button "Save" at bounding box center [1390, 63] width 33 height 19
click at [990, 69] on div "keyboard_arrow_down keyboard_arrow_up folder en_GB__DISCOVER_EL_GORDO__ALL_EMA_…" at bounding box center [794, 62] width 1223 height 17
click at [957, 108] on div "remove_red_eye Preview code Convert to HTML receipt Edit plain text" at bounding box center [773, 96] width 1200 height 28
click at [1370, 62] on div "Back Save" at bounding box center [1367, 63] width 78 height 19
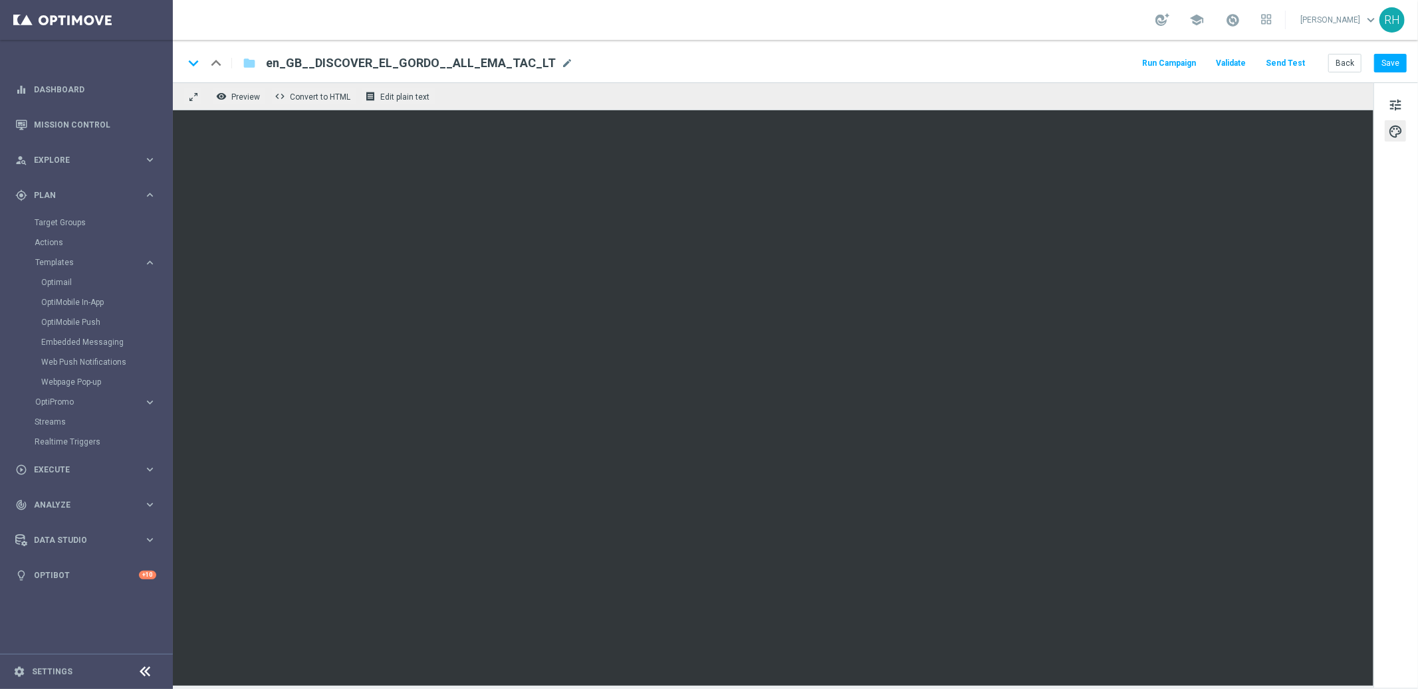
click at [1127, 60] on div "keyboard_arrow_down keyboard_arrow_up folder en_GB__DISCOVER_EL_GORDO__ALL_EMA_…" at bounding box center [794, 62] width 1223 height 17
click at [1403, 69] on button "Save" at bounding box center [1390, 63] width 33 height 19
click at [1399, 48] on div "keyboard_arrow_down keyboard_arrow_up folder en_GB__DISCOVER_EL_GORDO__ALL_EMA_…" at bounding box center [795, 61] width 1245 height 43
click at [1002, 47] on div "keyboard_arrow_down keyboard_arrow_up folder en_GB__DISCOVER_EL_GORDO__ALL_EMA_…" at bounding box center [795, 61] width 1245 height 43
click at [1062, 78] on div "keyboard_arrow_down keyboard_arrow_up folder en_GB__DISCOVER_EL_GORDO__ALL_EMA_…" at bounding box center [795, 61] width 1245 height 43
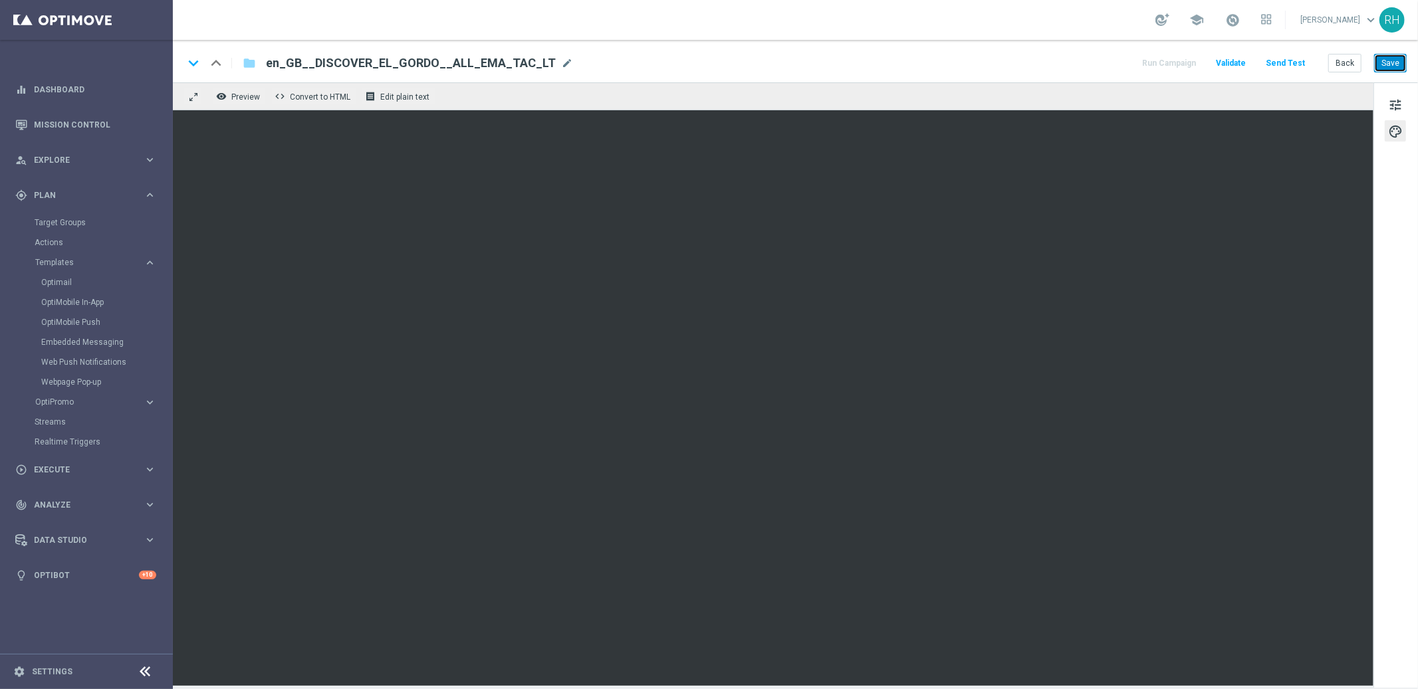
click at [1396, 56] on button "Save" at bounding box center [1390, 63] width 33 height 19
click at [883, 62] on div "keyboard_arrow_down keyboard_arrow_up folder en_GB__DISCOVER_EL_GORDO__ALL_EMA_…" at bounding box center [794, 62] width 1223 height 17
click at [1394, 63] on button "Save" at bounding box center [1390, 63] width 33 height 19
click at [1071, 50] on div "keyboard_arrow_down keyboard_arrow_up folder en_GB__DISCOVER_EL_GORDO__ALL_EMA_…" at bounding box center [795, 61] width 1245 height 43
click at [1402, 66] on button "Save" at bounding box center [1390, 63] width 33 height 19
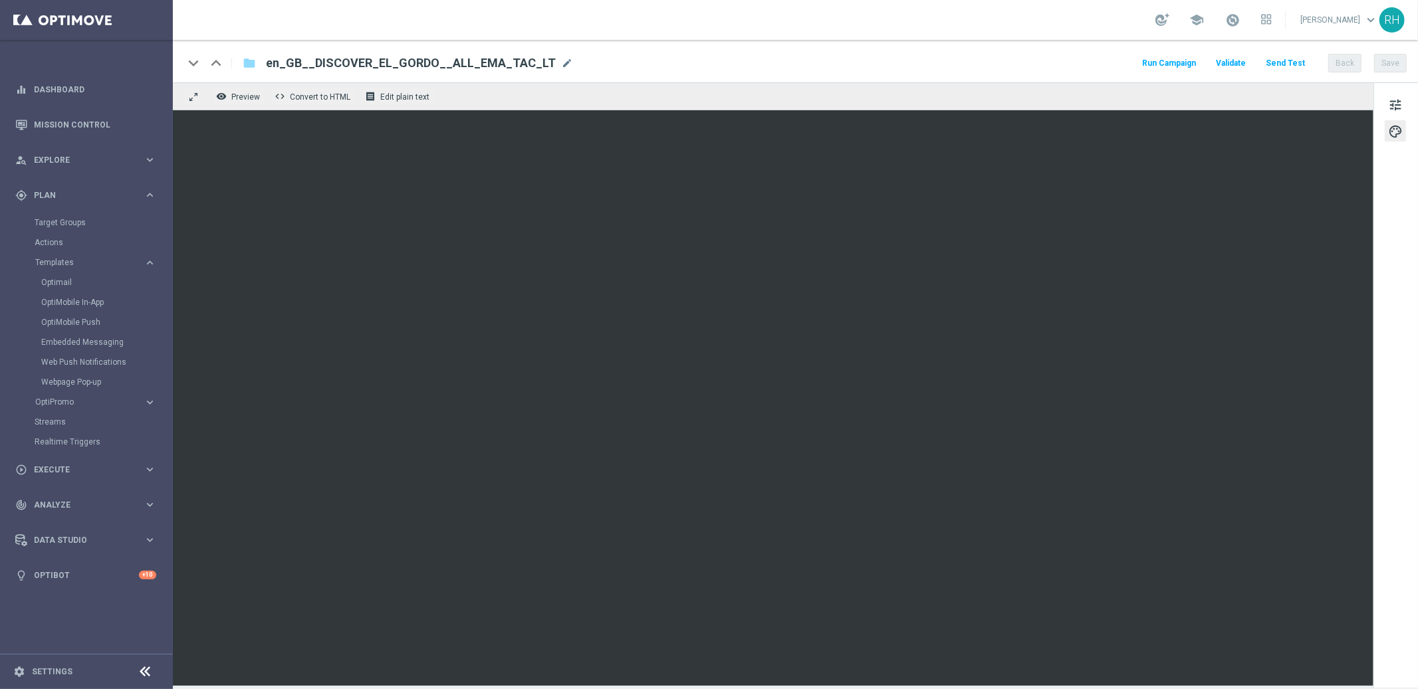
click at [1127, 58] on div "keyboard_arrow_down keyboard_arrow_up folder en_GB__DISCOVER_EL_GORDO__ALL_EMA_…" at bounding box center [794, 62] width 1223 height 17
click at [1382, 62] on button "Save" at bounding box center [1390, 63] width 33 height 19
click at [1074, 72] on div "keyboard_arrow_down keyboard_arrow_up folder en_GB__DISCOVER_EL_GORDO__ALL_EMA_…" at bounding box center [795, 61] width 1245 height 43
click at [1380, 59] on button "Save" at bounding box center [1390, 63] width 33 height 19
click at [1139, 60] on div "keyboard_arrow_down keyboard_arrow_up folder en_GB__DISCOVER_EL_GORDO__ALL_EMA_…" at bounding box center [794, 62] width 1223 height 17
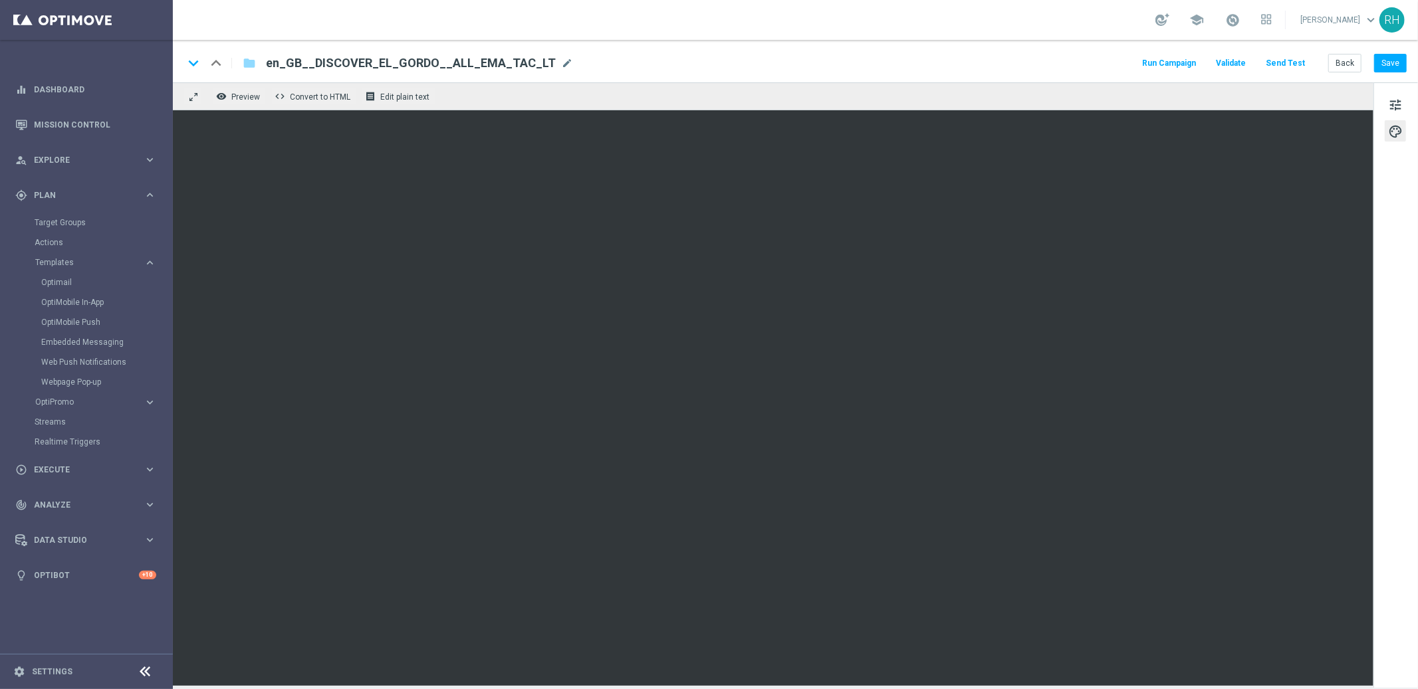
click at [1408, 61] on div "keyboard_arrow_down keyboard_arrow_up folder en_GB__DISCOVER_EL_GORDO__ALL_EMA_…" at bounding box center [795, 61] width 1245 height 43
click at [1396, 63] on button "Save" at bounding box center [1390, 63] width 33 height 19
click at [1121, 82] on div "remove_red_eye Preview code Convert to HTML receipt Edit plain text" at bounding box center [773, 96] width 1200 height 28
click at [1118, 94] on div "remove_red_eye Preview code Convert to HTML receipt Edit plain text" at bounding box center [773, 96] width 1200 height 28
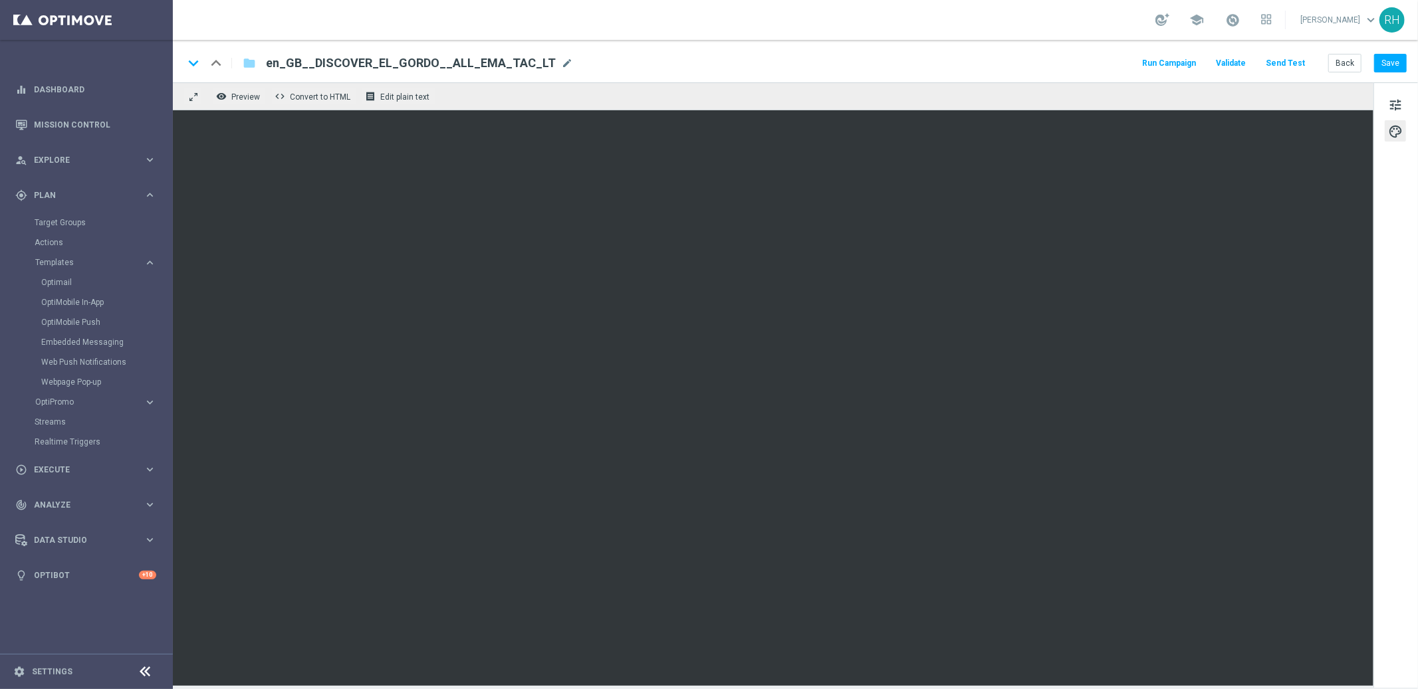
click at [1118, 94] on div "remove_red_eye Preview code Convert to HTML receipt Edit plain text" at bounding box center [773, 96] width 1200 height 28
click at [1117, 94] on div "remove_red_eye Preview code Convert to HTML receipt Edit plain text" at bounding box center [773, 96] width 1200 height 28
drag, startPoint x: 1385, startPoint y: 63, endPoint x: 988, endPoint y: 54, distance: 397.5
click at [1386, 63] on button "Save" at bounding box center [1390, 63] width 33 height 19
drag, startPoint x: 1394, startPoint y: 73, endPoint x: 1393, endPoint y: 63, distance: 10.0
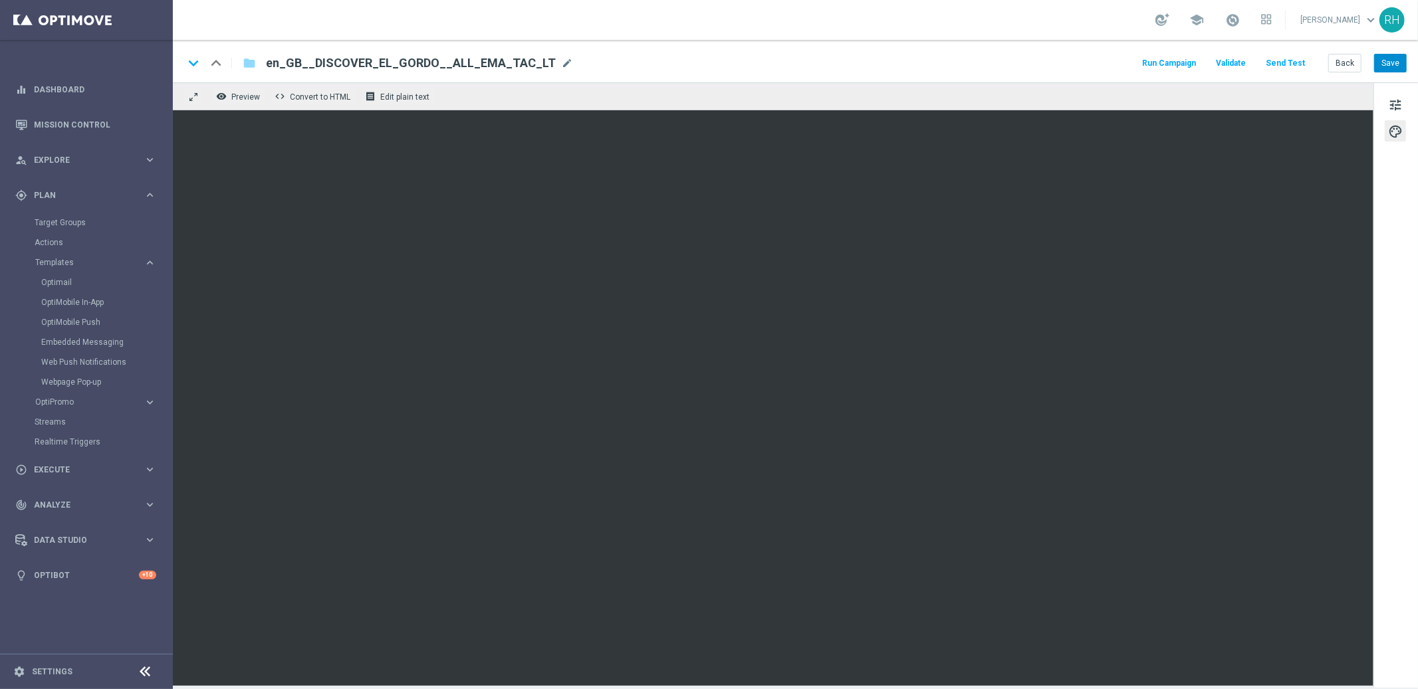
click at [1394, 70] on div "keyboard_arrow_down keyboard_arrow_up folder en_GB__DISCOVER_EL_GORDO__ALL_EMA_…" at bounding box center [795, 61] width 1245 height 43
click at [1393, 62] on button "Save" at bounding box center [1390, 63] width 33 height 19
click at [1045, 63] on div "keyboard_arrow_down keyboard_arrow_up folder en_GB__DISCOVER_EL_GORDO__ALL_EMA_…" at bounding box center [794, 62] width 1223 height 17
click at [1299, 68] on button "Send Test" at bounding box center [1284, 63] width 43 height 18
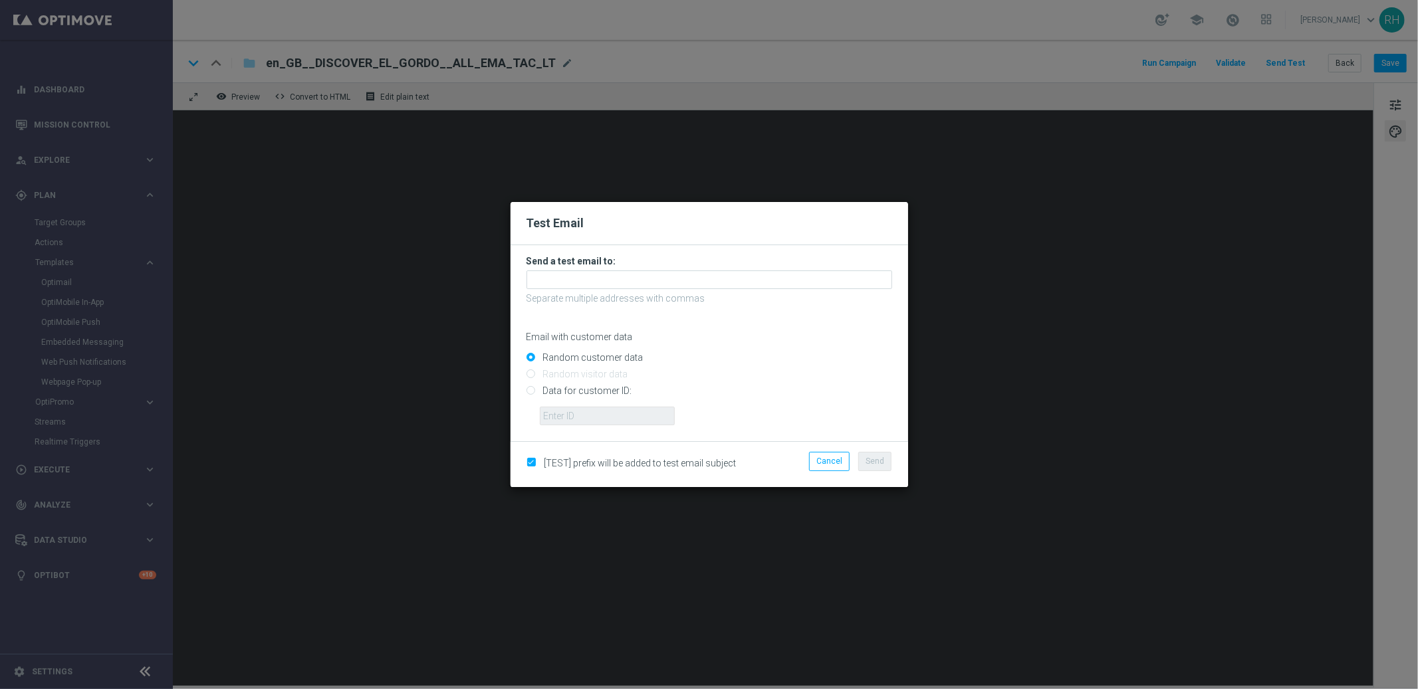
click at [530, 393] on input "Data for customer ID:" at bounding box center [709, 396] width 366 height 19
radio input "true"
click at [555, 407] on input "text" at bounding box center [607, 416] width 135 height 19
type input "9388689"
click at [798, 282] on input "text" at bounding box center [709, 279] width 366 height 19
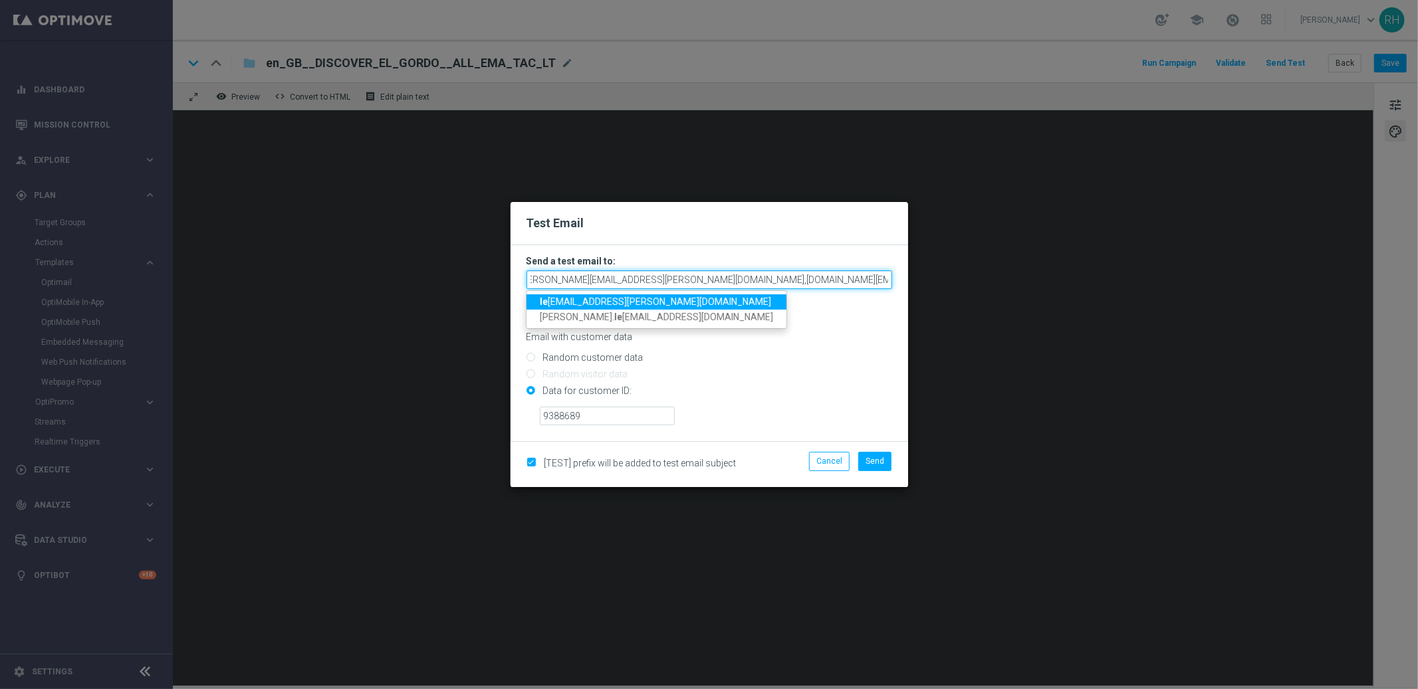
scroll to position [0, 15]
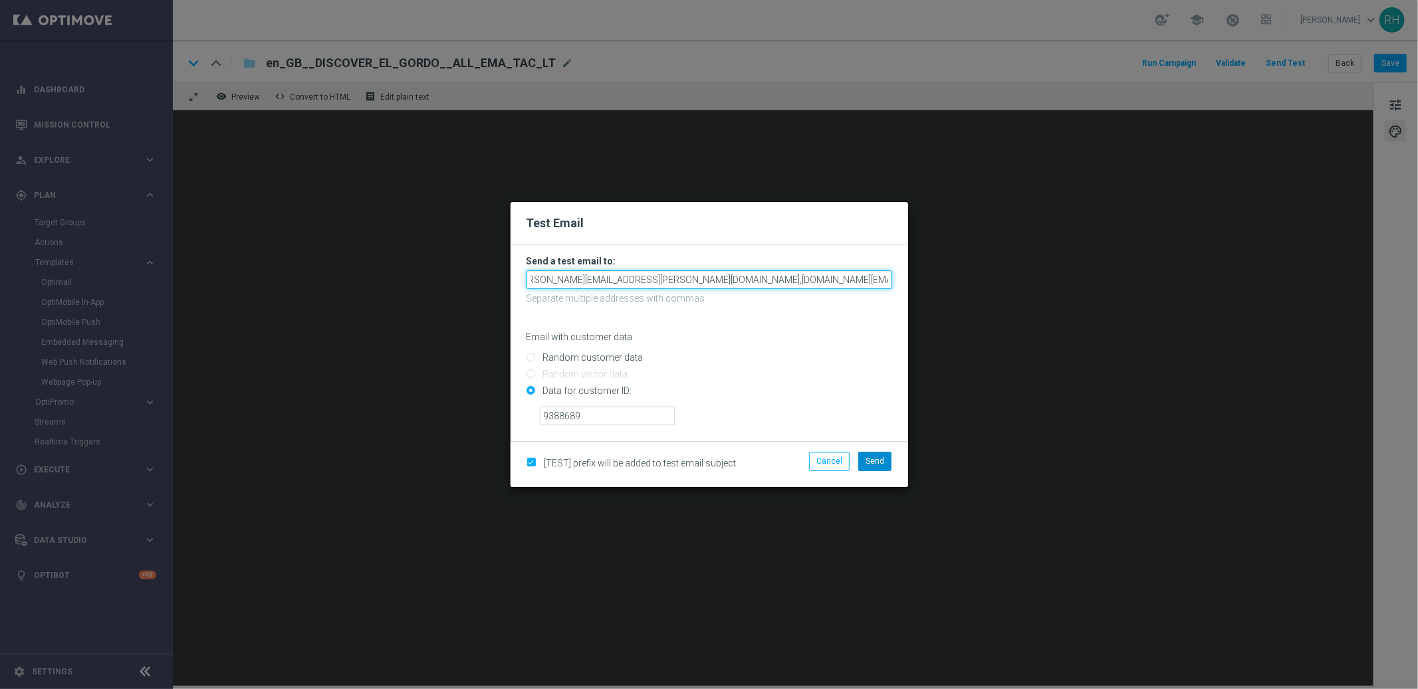
type input "ricky.hubbard@lottoland.com,nikola.misotova@lottoland.com,james.parr@lottoland.…"
click at [879, 461] on span "Send" at bounding box center [874, 461] width 19 height 9
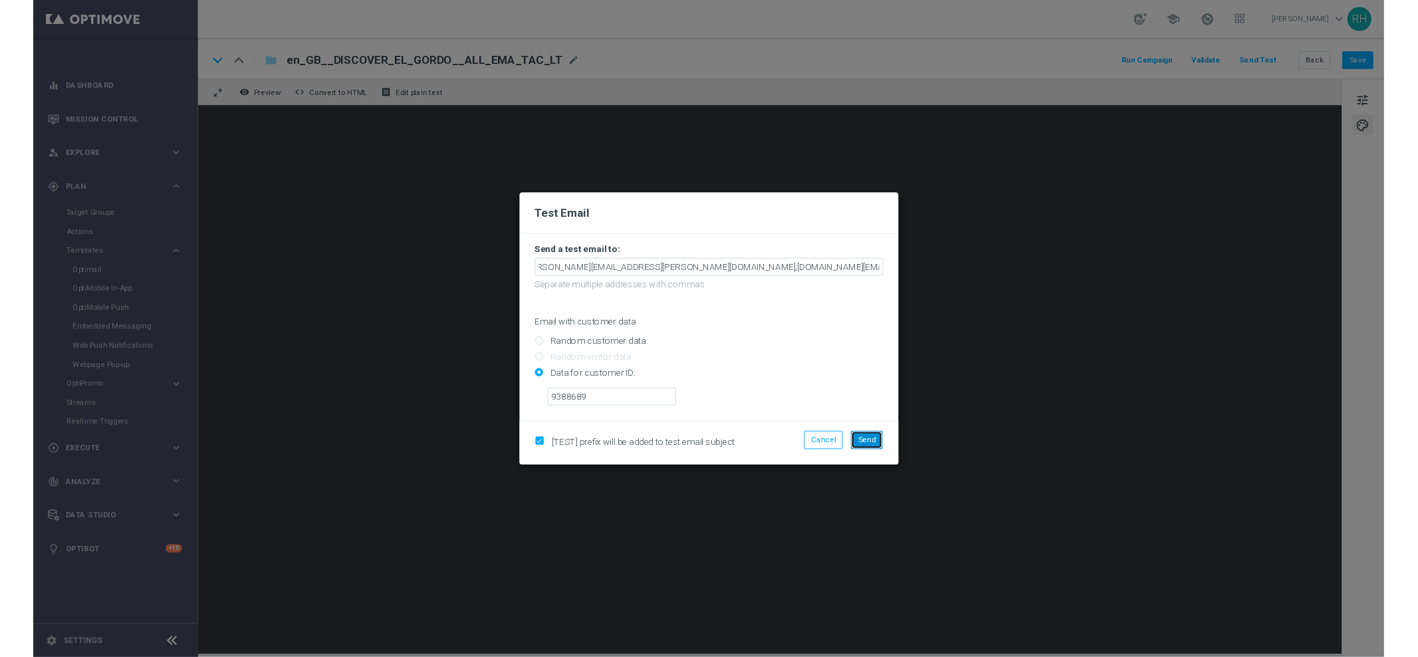
scroll to position [0, 0]
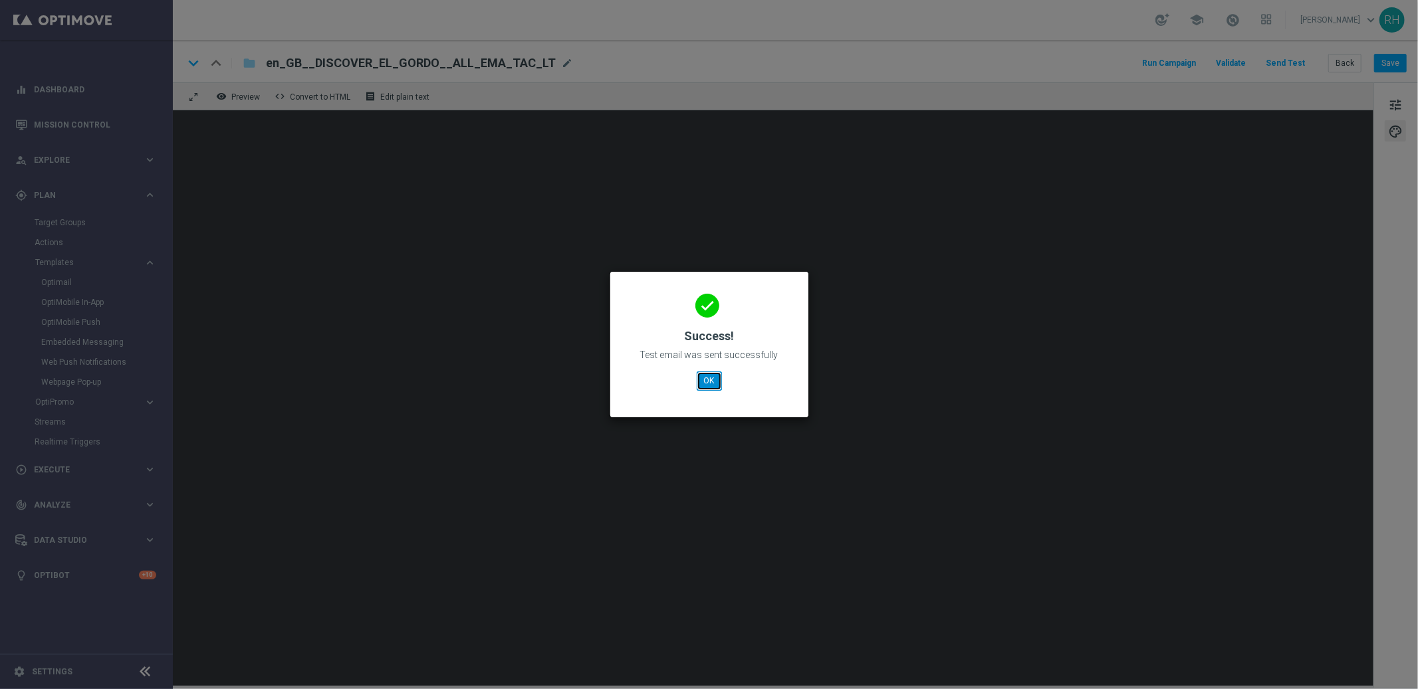
click at [704, 381] on button "OK" at bounding box center [708, 380] width 25 height 19
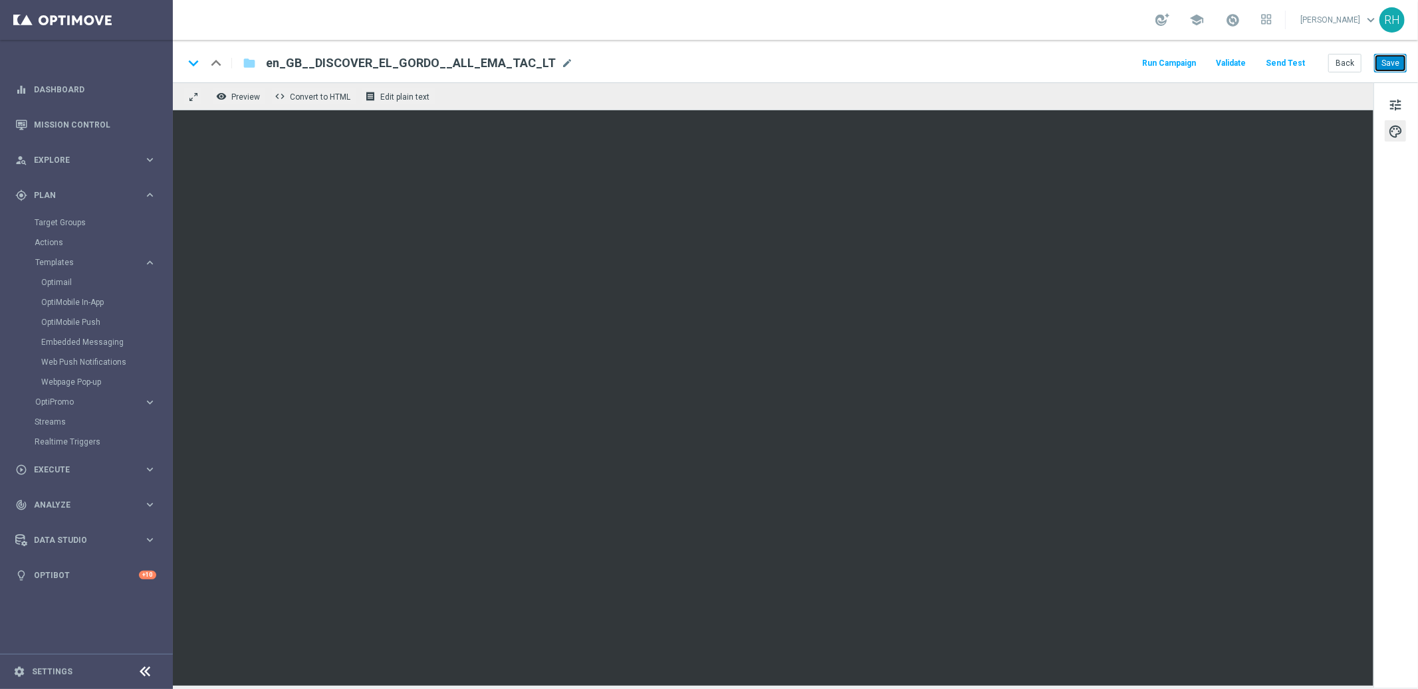
click at [1396, 60] on button "Save" at bounding box center [1390, 63] width 33 height 19
click at [90, 467] on span "Execute" at bounding box center [89, 470] width 110 height 8
click at [1384, 66] on button "Save" at bounding box center [1390, 63] width 33 height 19
click at [1326, 40] on div "keyboard_arrow_down keyboard_arrow_up folder en_GB__DISCOVER_EL_GORDO__ALL_EMA_…" at bounding box center [795, 61] width 1245 height 43
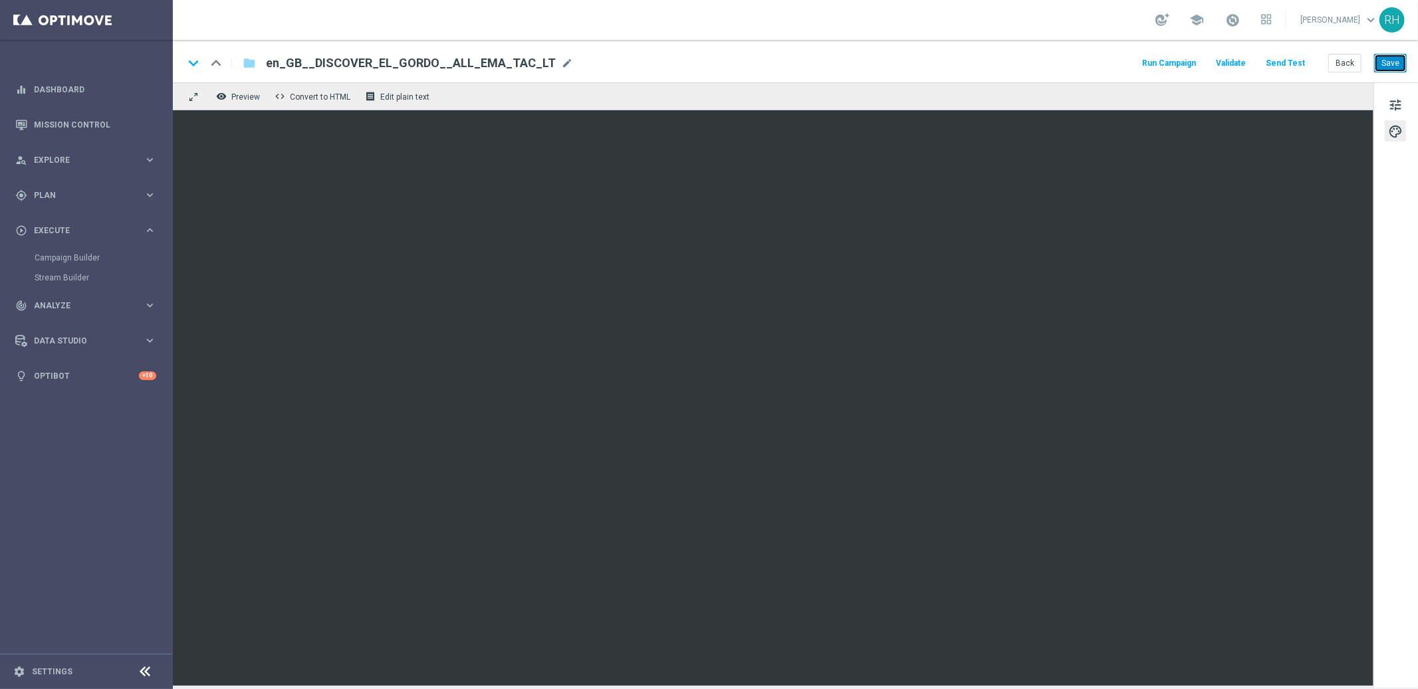
click at [1399, 54] on button "Save" at bounding box center [1390, 63] width 33 height 19
click at [766, 58] on div "keyboard_arrow_down keyboard_arrow_up folder en_GB__DISCOVER_EL_GORDO__ALL_EMA_…" at bounding box center [794, 62] width 1223 height 17
click at [1399, 69] on button "Save" at bounding box center [1390, 63] width 33 height 19
click at [1382, 54] on button "Save" at bounding box center [1390, 63] width 33 height 19
click at [1014, 89] on div "remove_red_eye Preview code Convert to HTML receipt Edit plain text" at bounding box center [773, 96] width 1200 height 28
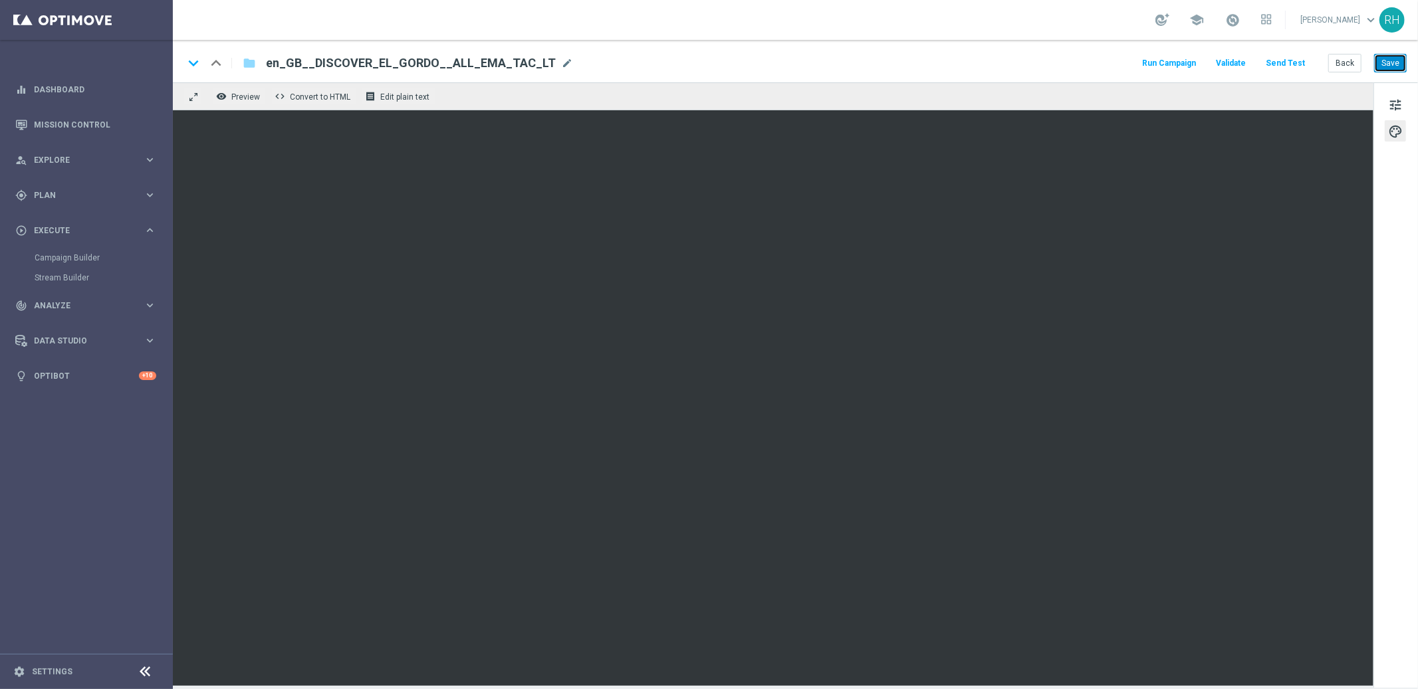
click at [1376, 62] on button "Save" at bounding box center [1390, 63] width 33 height 19
click at [583, 30] on div "school [PERSON_NAME] keyboard_arrow_down RH" at bounding box center [795, 20] width 1245 height 40
click at [516, 15] on div "school [PERSON_NAME] keyboard_arrow_down RH" at bounding box center [795, 20] width 1245 height 40
click at [1404, 71] on button "Save" at bounding box center [1390, 63] width 33 height 19
click at [1297, 66] on button "Send Test" at bounding box center [1284, 63] width 43 height 18
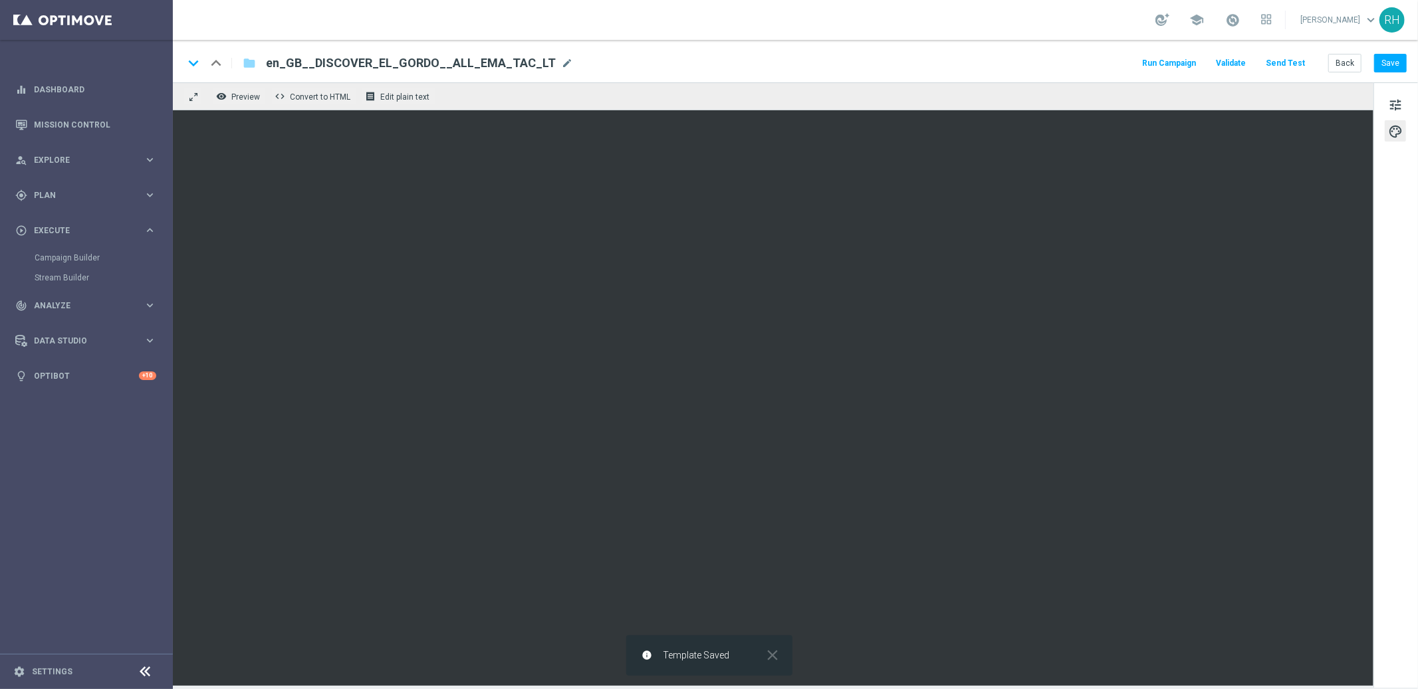
click at [1298, 67] on button "Send Test" at bounding box center [1284, 63] width 43 height 18
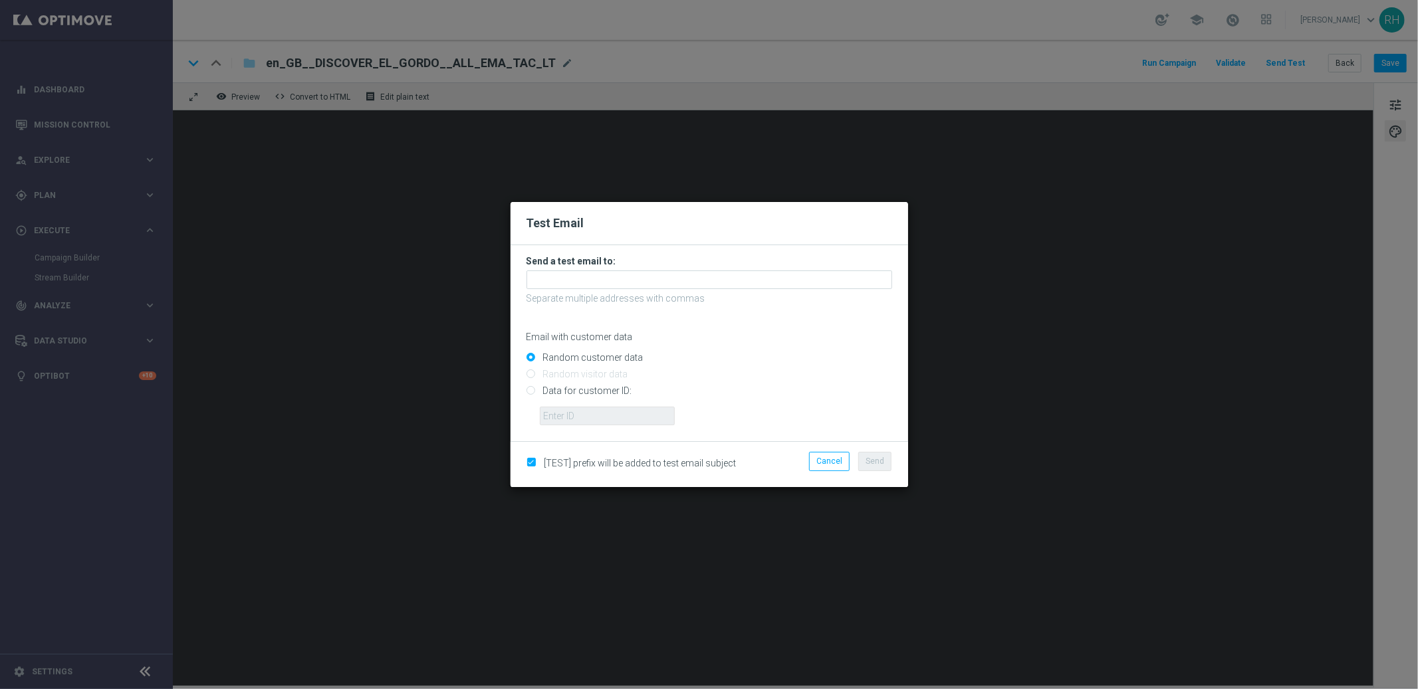
click at [528, 393] on input "Data for customer ID:" at bounding box center [709, 396] width 366 height 19
radio input "true"
click at [569, 417] on input "text" at bounding box center [607, 416] width 135 height 19
type input "9388689"
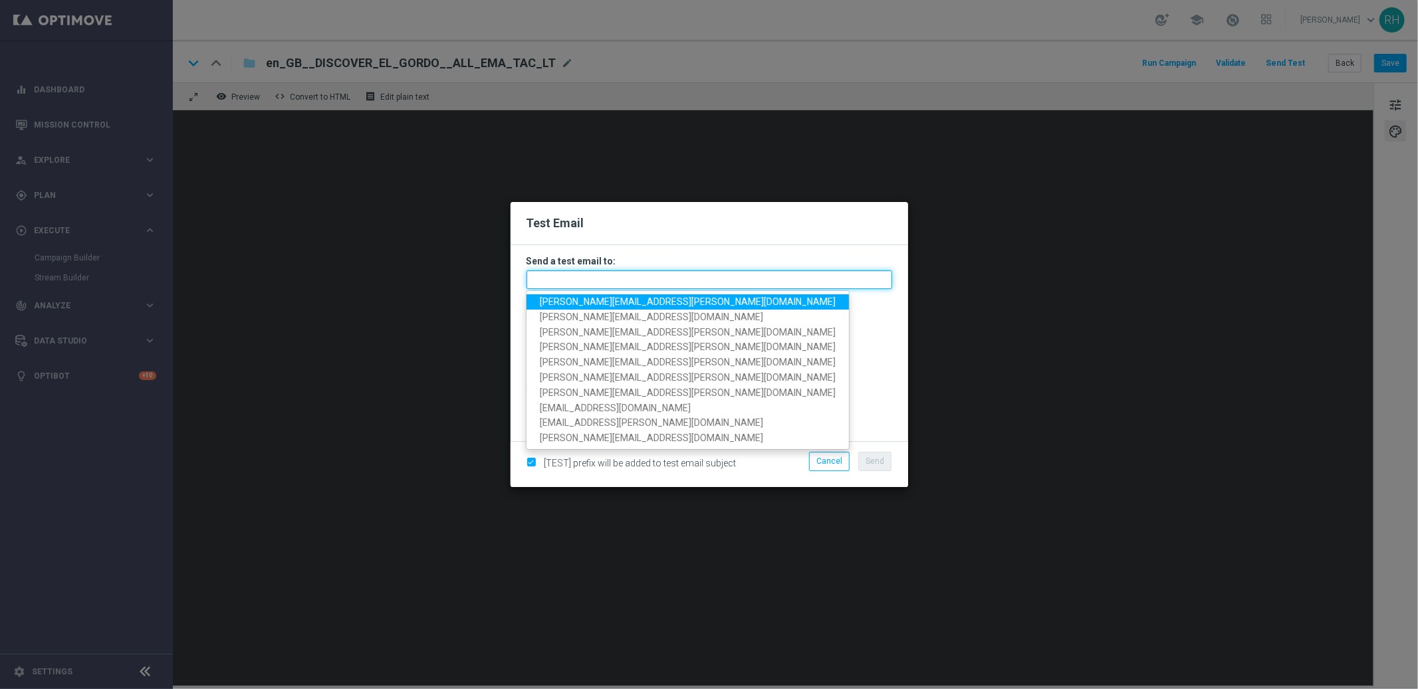
click at [591, 282] on input "text" at bounding box center [709, 279] width 366 height 19
click at [583, 303] on span "ricky.hubbard@lottoland.com" at bounding box center [688, 301] width 296 height 11
type input "ricky.hubbard@lottoland.com"
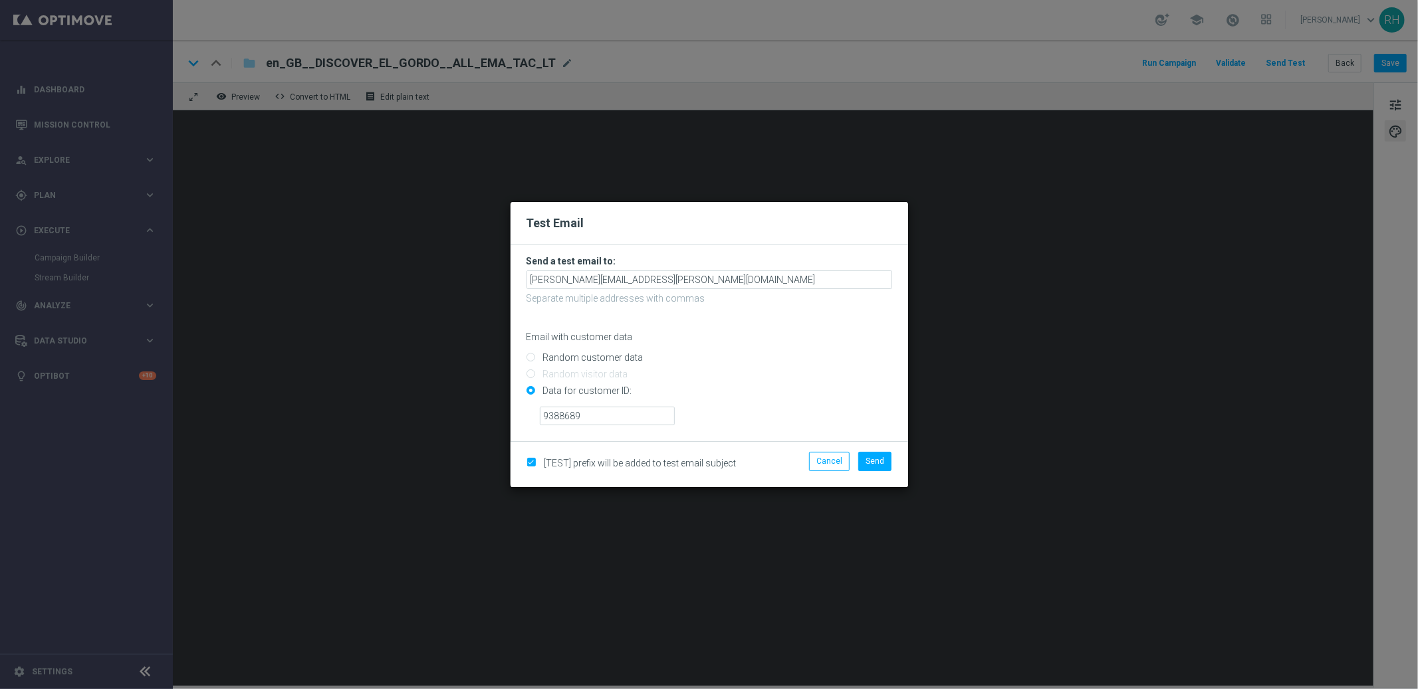
click at [771, 331] on p "Email with customer data" at bounding box center [709, 337] width 366 height 12
click at [872, 484] on div "Test Email Send a test email to: ricky.hubbard@lottoland.com Separate multiple …" at bounding box center [708, 344] width 397 height 284
click at [878, 457] on span "Send" at bounding box center [874, 461] width 19 height 9
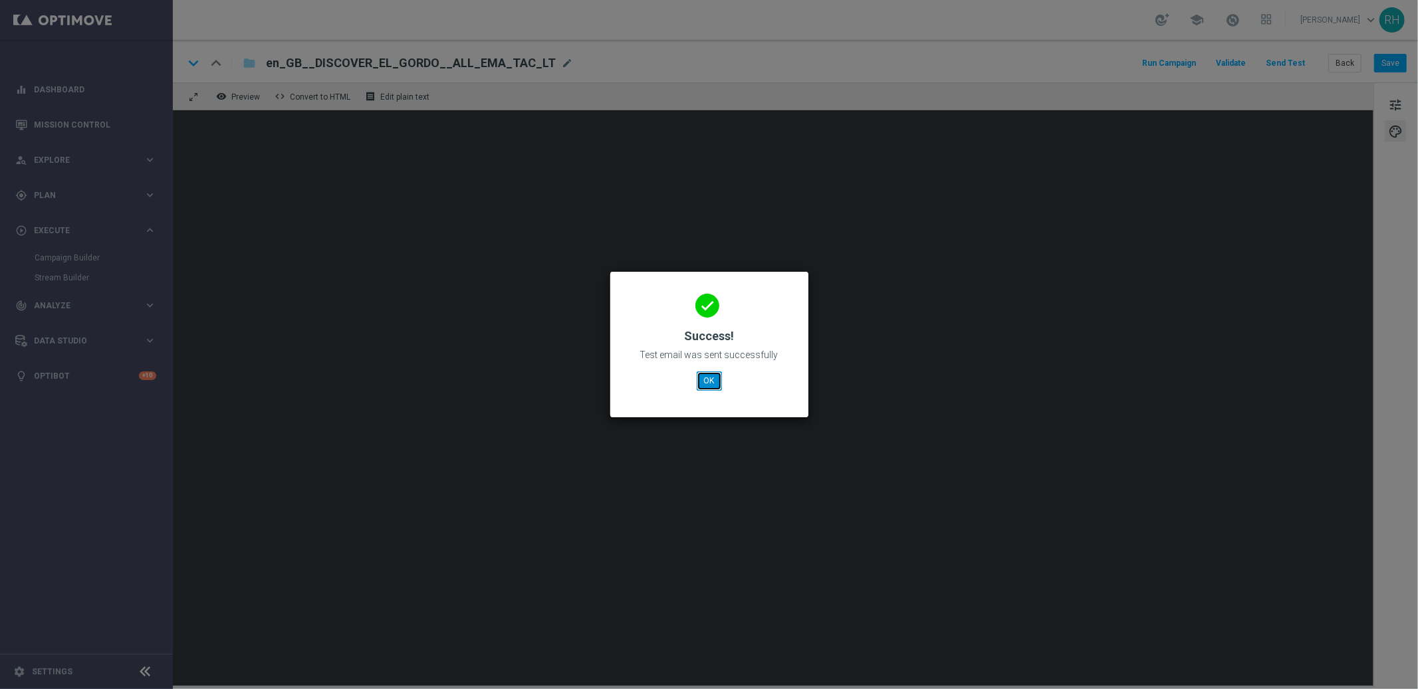
click at [698, 384] on button "OK" at bounding box center [708, 380] width 25 height 19
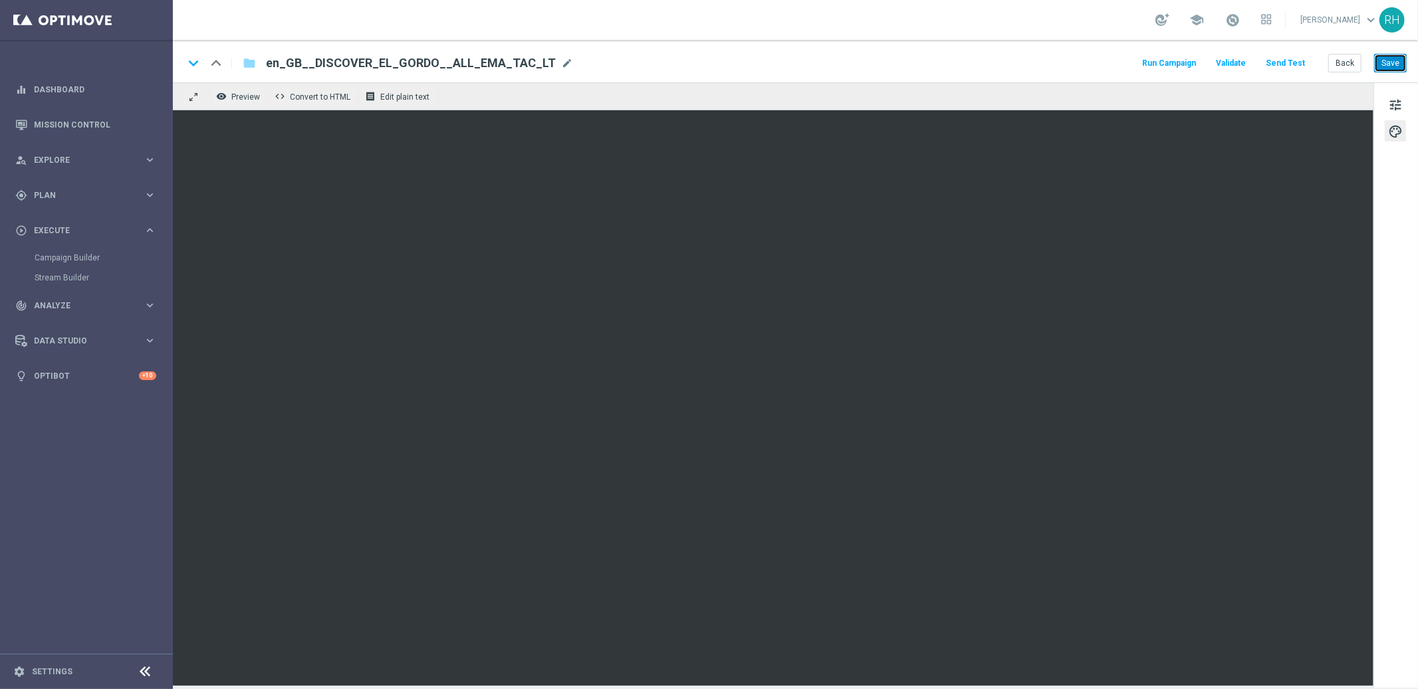
click at [1396, 69] on button "Save" at bounding box center [1390, 63] width 33 height 19
click at [1067, 70] on div "keyboard_arrow_down keyboard_arrow_up folder en_GB__DISCOVER_EL_GORDO__ALL_EMA_…" at bounding box center [794, 62] width 1223 height 17
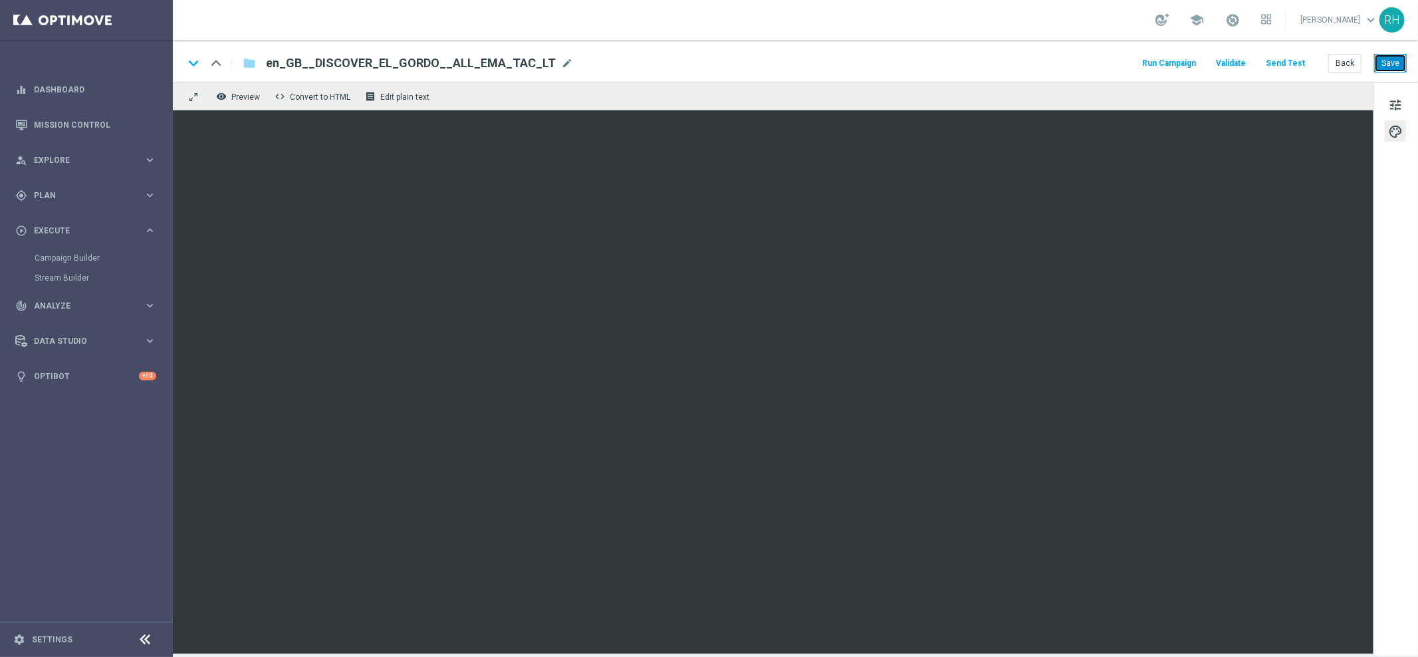
click at [1400, 64] on button "Save" at bounding box center [1390, 63] width 33 height 19
click at [773, 70] on div "keyboard_arrow_down keyboard_arrow_up folder en_GB__DISCOVER_EL_GORDO__ALL_EMA_…" at bounding box center [794, 62] width 1223 height 17
click at [449, 65] on span "en_GB__DISCOVER_EL_GORDO__ALL_EMA_TAC_LT" at bounding box center [411, 63] width 290 height 16
click at [396, 67] on input "en_GB__DISCOVER_EL_GORDO__ALL_EMA_TAC_LT" at bounding box center [431, 62] width 330 height 17
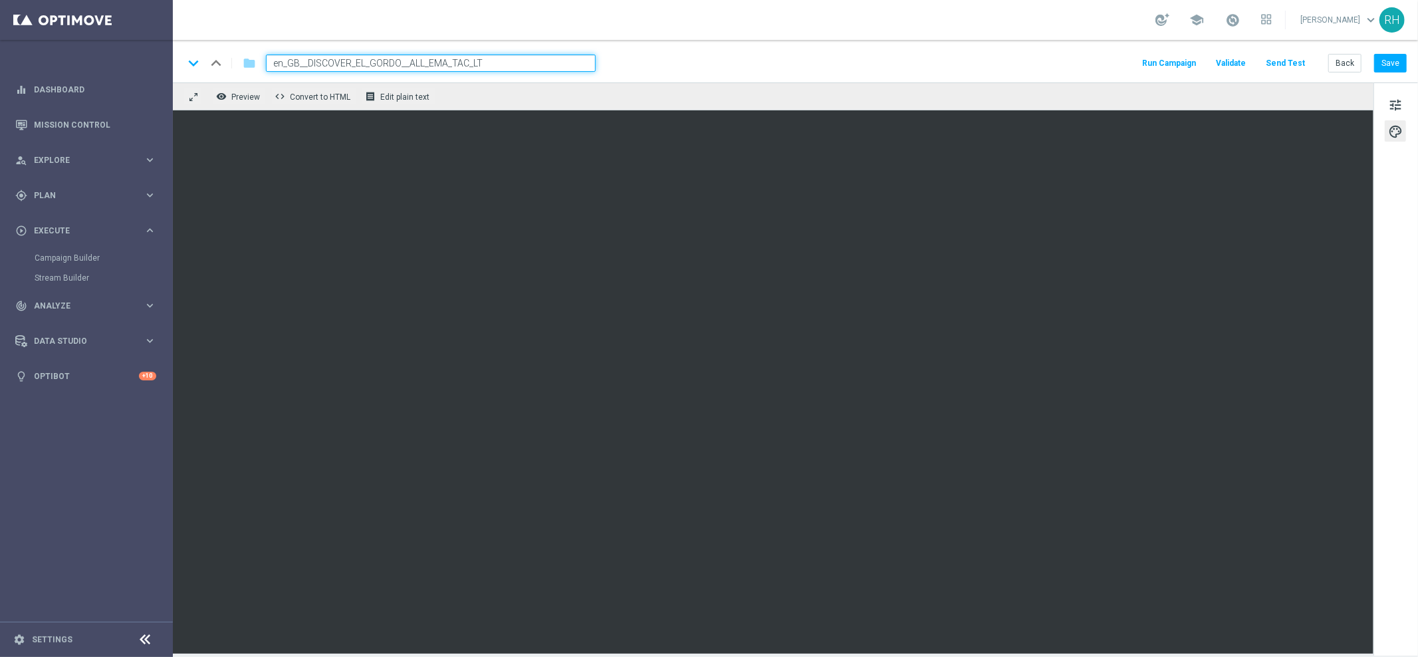
click at [396, 67] on input "en_GB__DISCOVER_EL_GORDO__ALL_EMA_TAC_LT" at bounding box center [431, 62] width 330 height 17
click at [1389, 59] on button "Save" at bounding box center [1390, 63] width 33 height 19
click at [669, 43] on div "keyboard_arrow_down keyboard_arrow_up folder en_GB__DISCOVER_EL_GORDO__ALL_EMA_…" at bounding box center [795, 61] width 1245 height 43
click at [1396, 106] on span "tune" at bounding box center [1395, 104] width 15 height 17
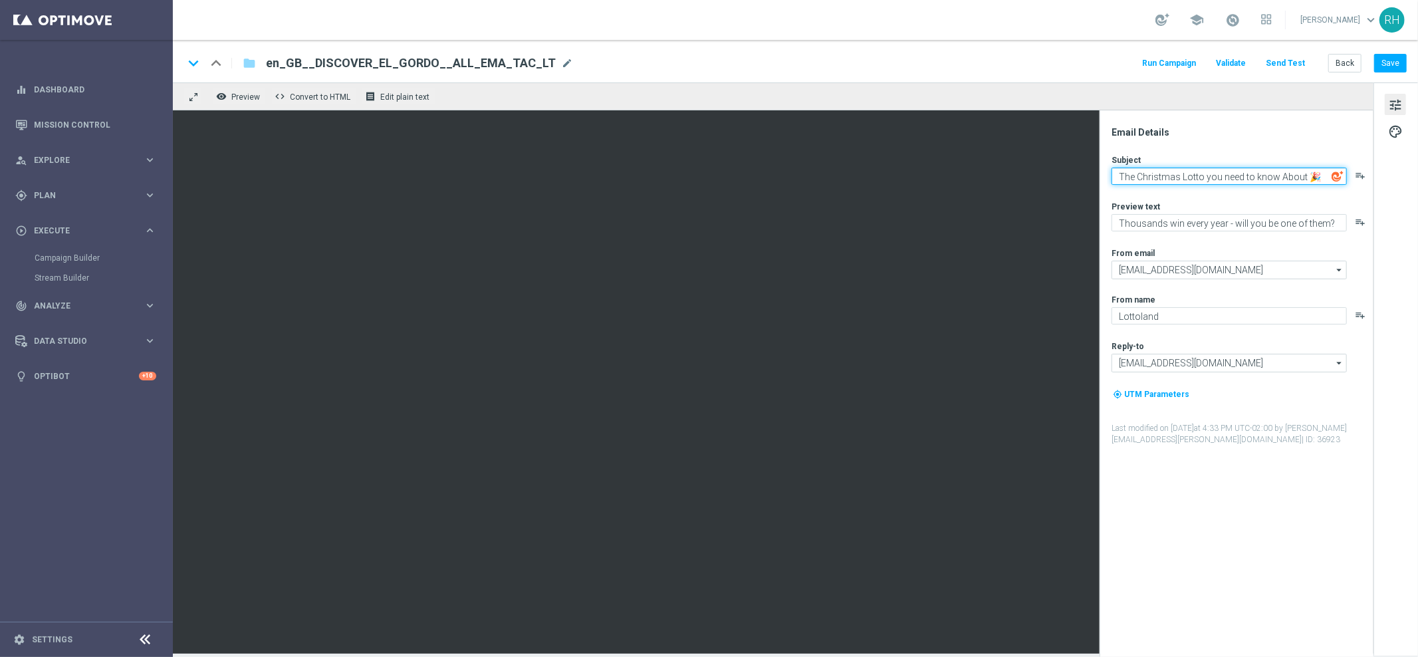
click at [1242, 176] on textarea "The Christmas Lotto you need to know About 🎉" at bounding box center [1228, 175] width 235 height 17
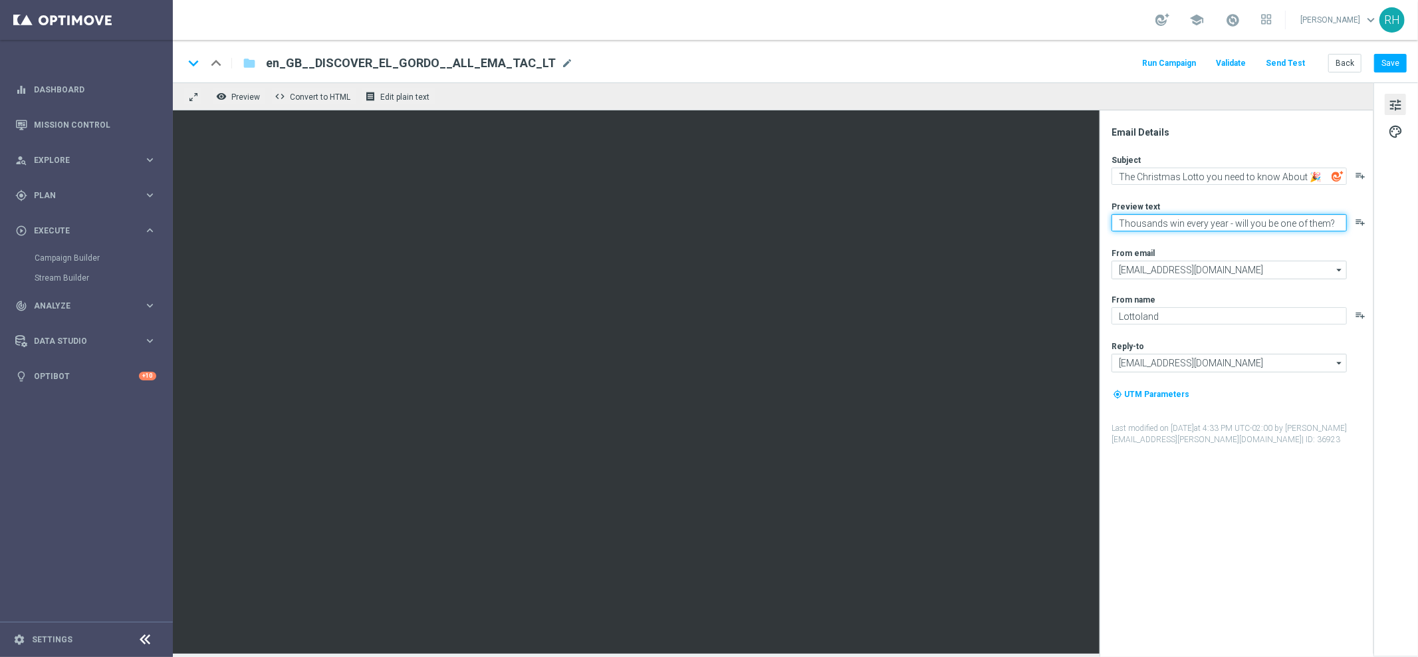
click at [1156, 226] on textarea "Thousands win every year - will you be one of them?" at bounding box center [1228, 222] width 235 height 17
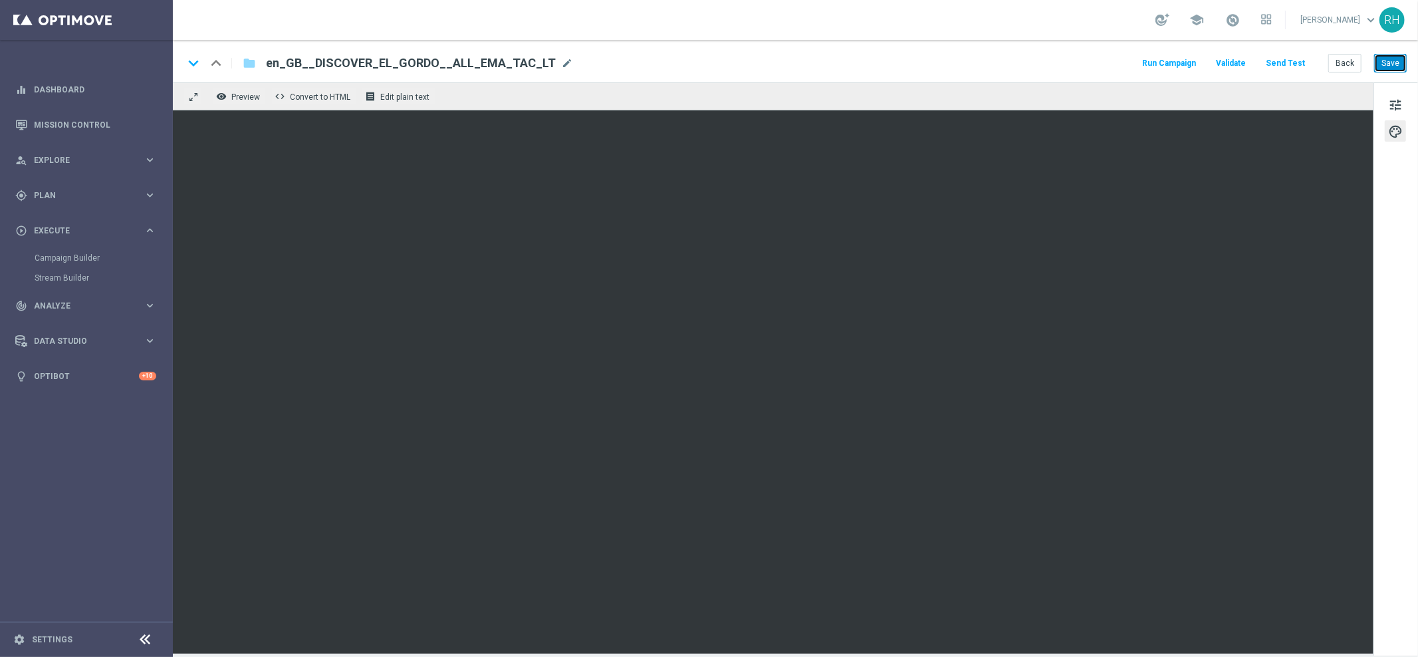
click at [1385, 64] on button "Save" at bounding box center [1390, 63] width 33 height 19
click at [1344, 64] on button "Back" at bounding box center [1344, 63] width 33 height 19
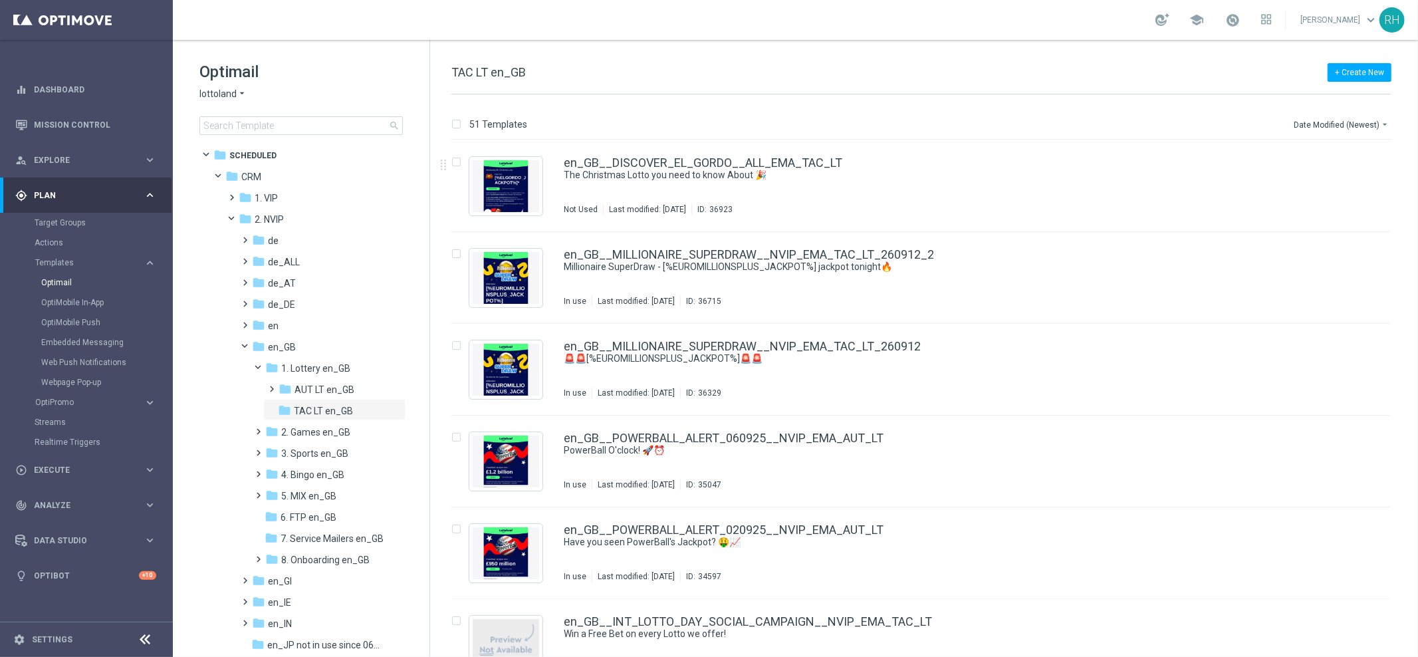
click at [1231, 91] on div "+ Create New TAC LT en_GB" at bounding box center [921, 79] width 940 height 30
click at [1350, 118] on button "Date Modified (Newest) arrow_drop_down" at bounding box center [1341, 124] width 99 height 16
click at [1338, 183] on span "Date Modified (Newest)" at bounding box center [1339, 183] width 89 height 9
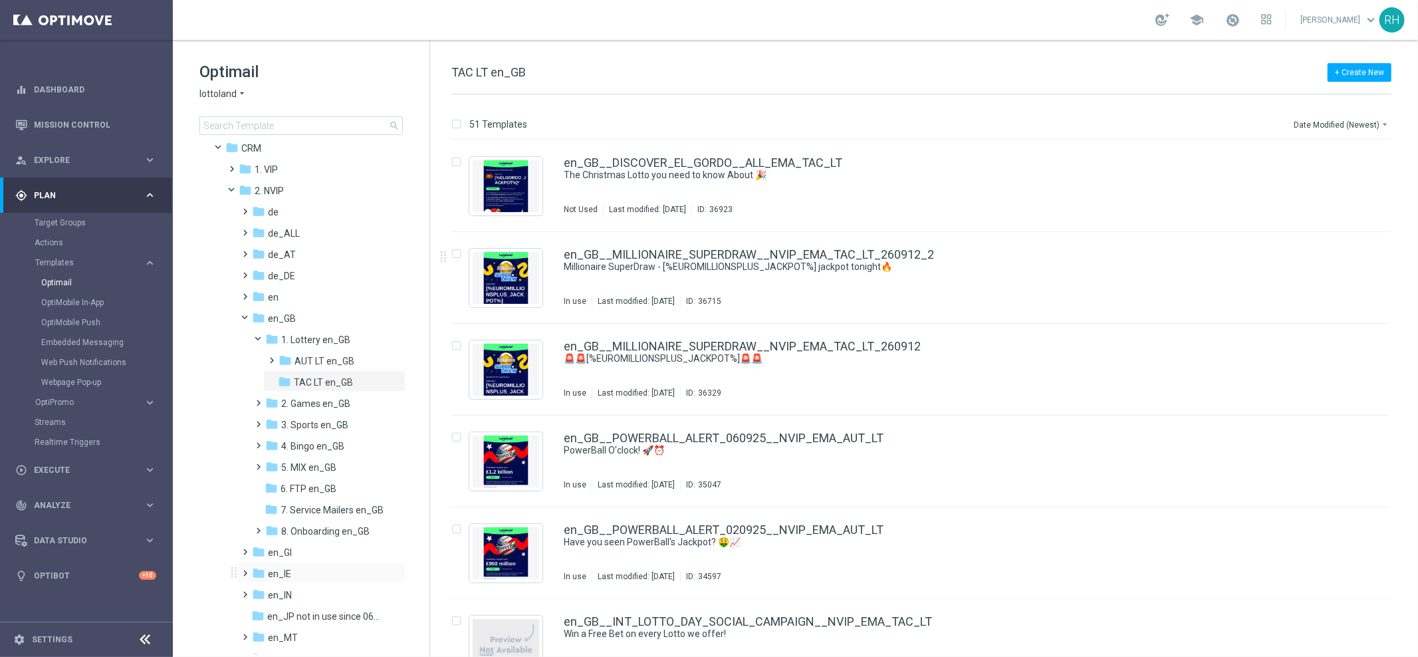
click at [246, 570] on span at bounding box center [243, 566] width 6 height 5
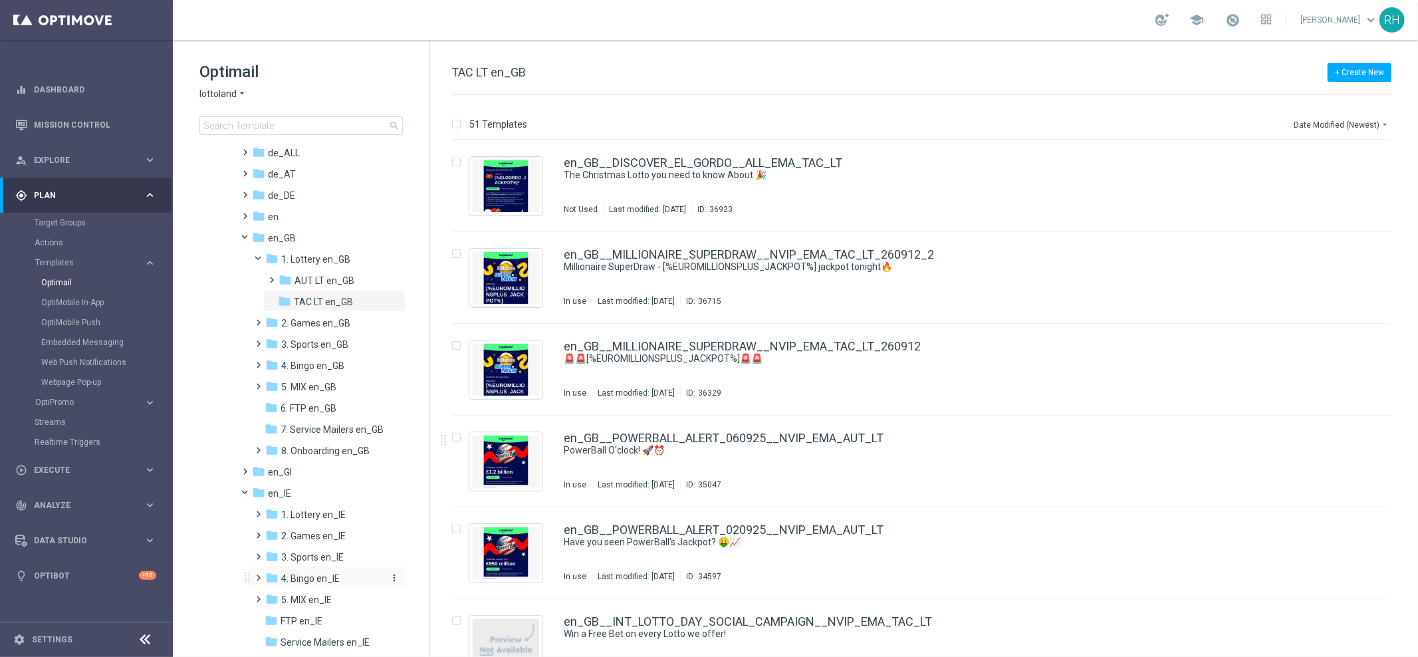
scroll to position [223, 0]
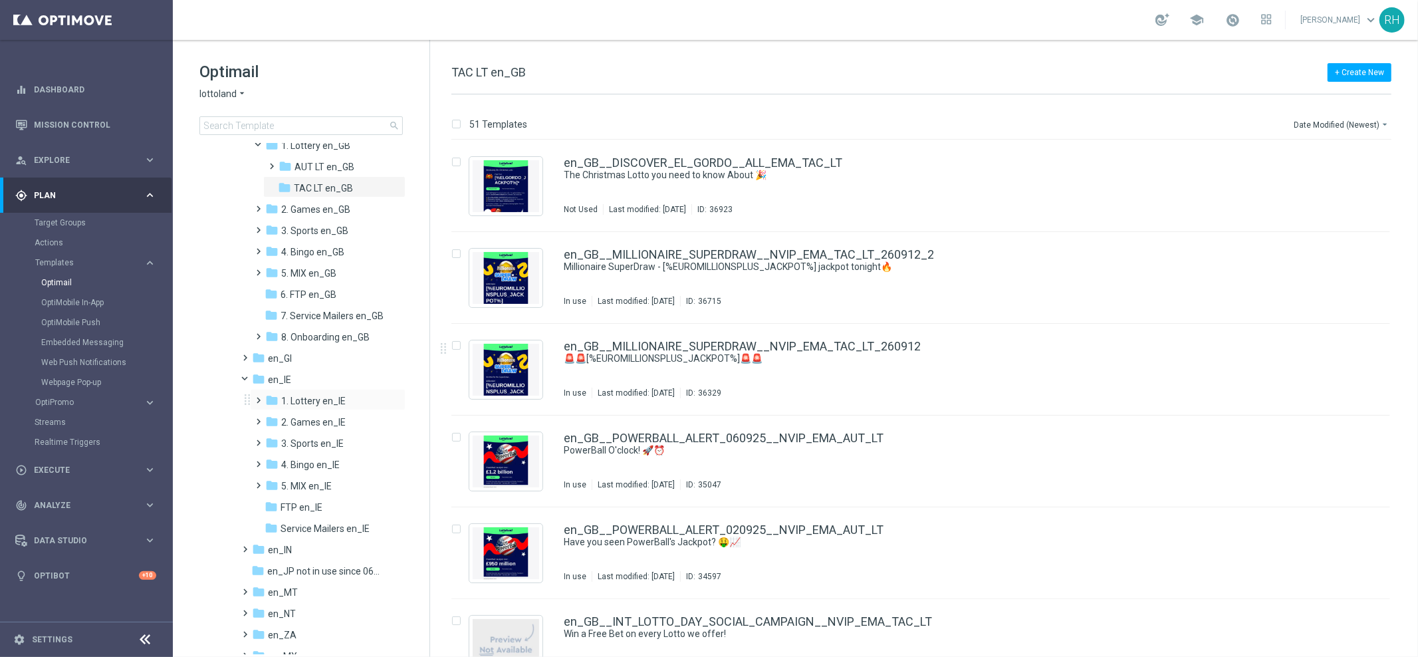
click at [254, 397] on span at bounding box center [256, 393] width 6 height 5
click at [1376, 160] on icon "more_vert" at bounding box center [1375, 159] width 11 height 11
click at [1346, 189] on div "Copy To" at bounding box center [1321, 191] width 80 height 9
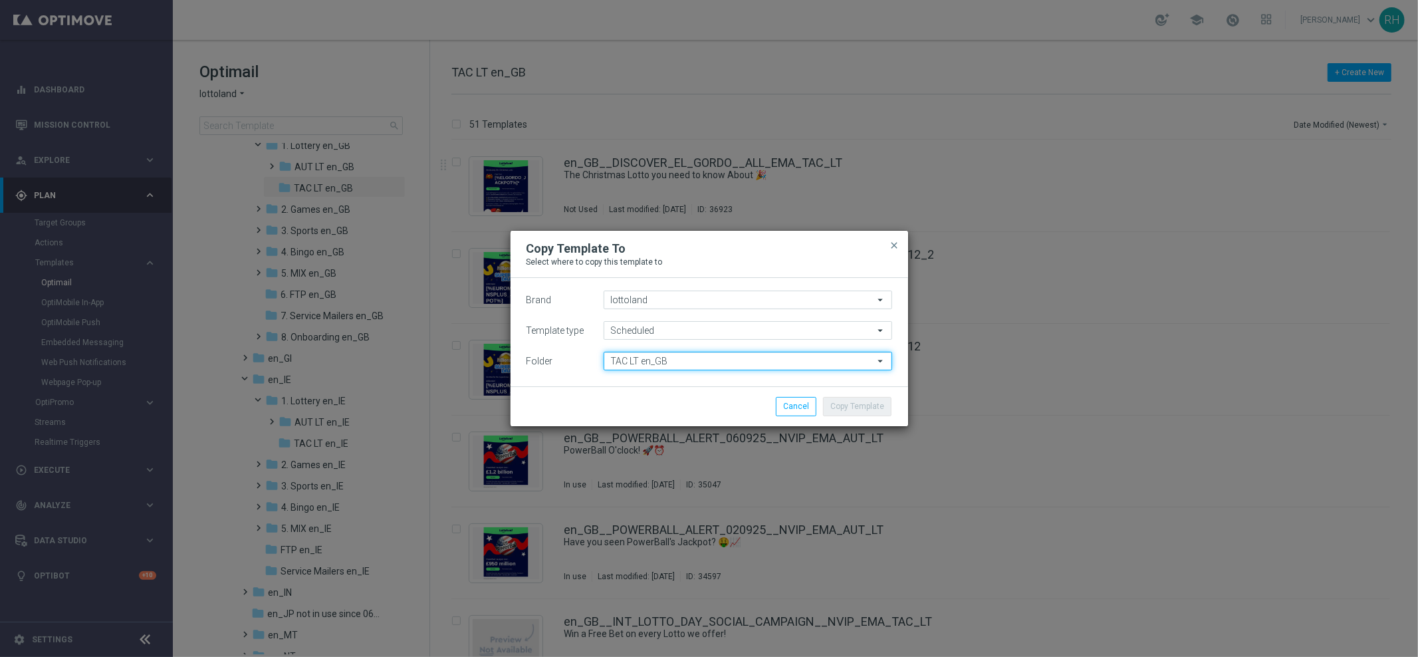
click at [770, 359] on input "TAC LT en_GB" at bounding box center [747, 361] width 288 height 19
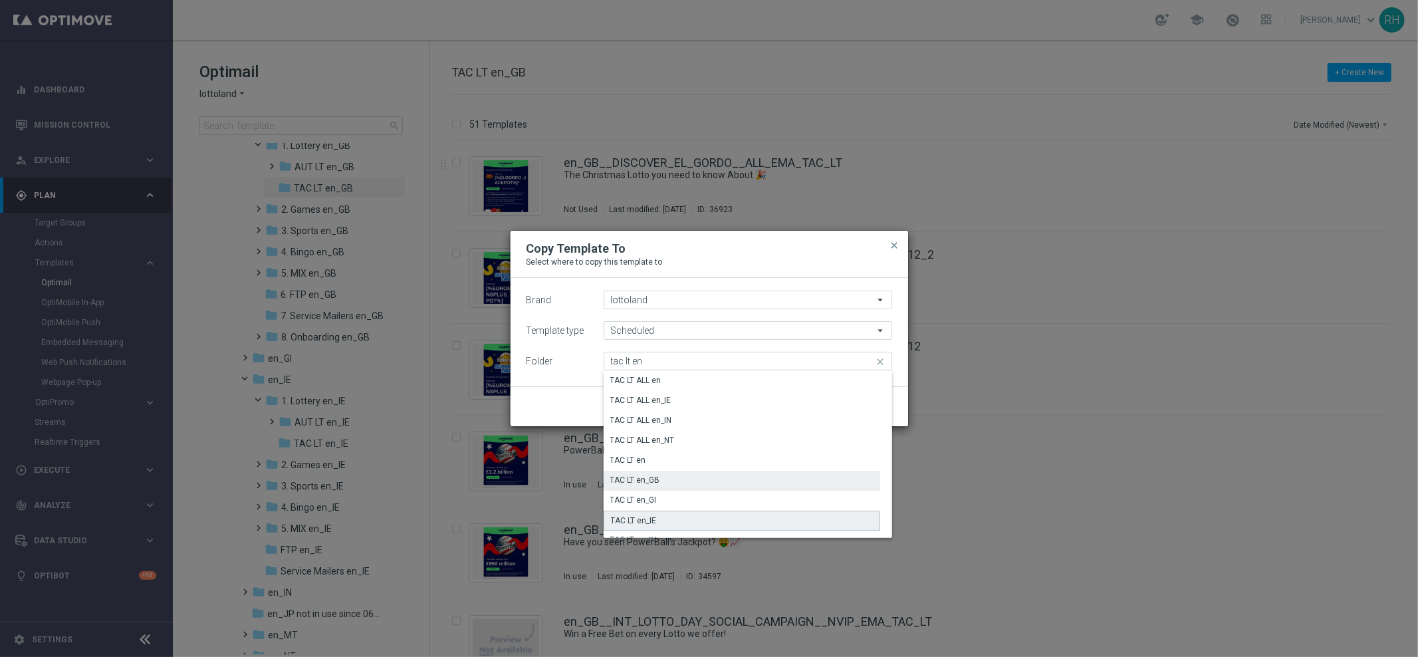
click at [683, 510] on div "TAC LT en_IE" at bounding box center [741, 520] width 277 height 20
type input "TAC LT en_IE"
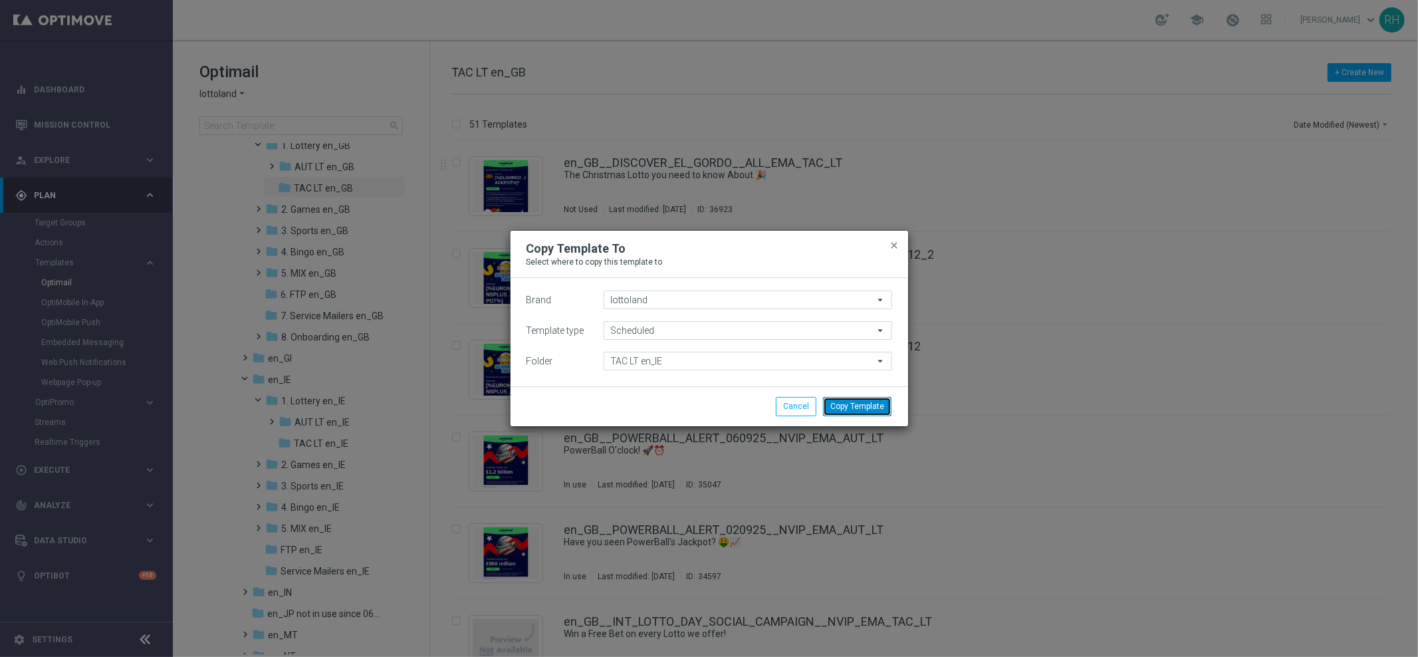
click at [861, 405] on button "Copy Template" at bounding box center [857, 406] width 68 height 19
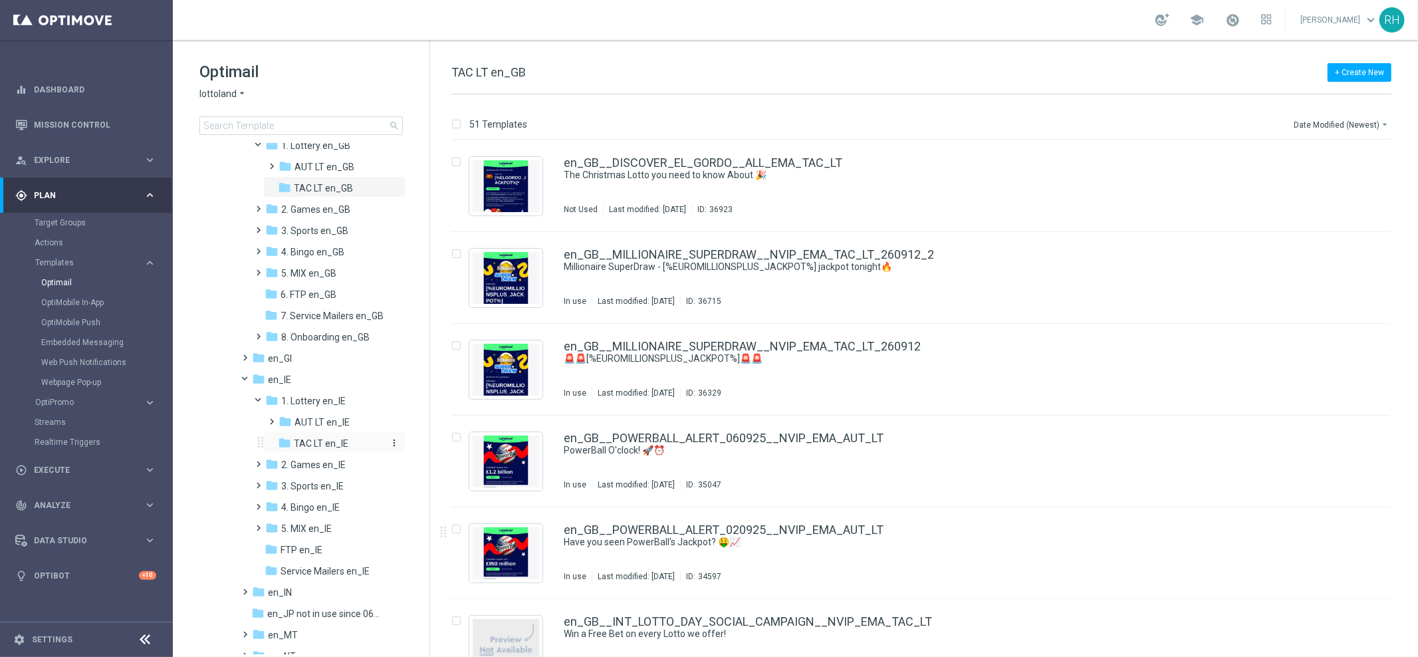
click at [298, 445] on span "TAC LT en_IE" at bounding box center [321, 443] width 54 height 12
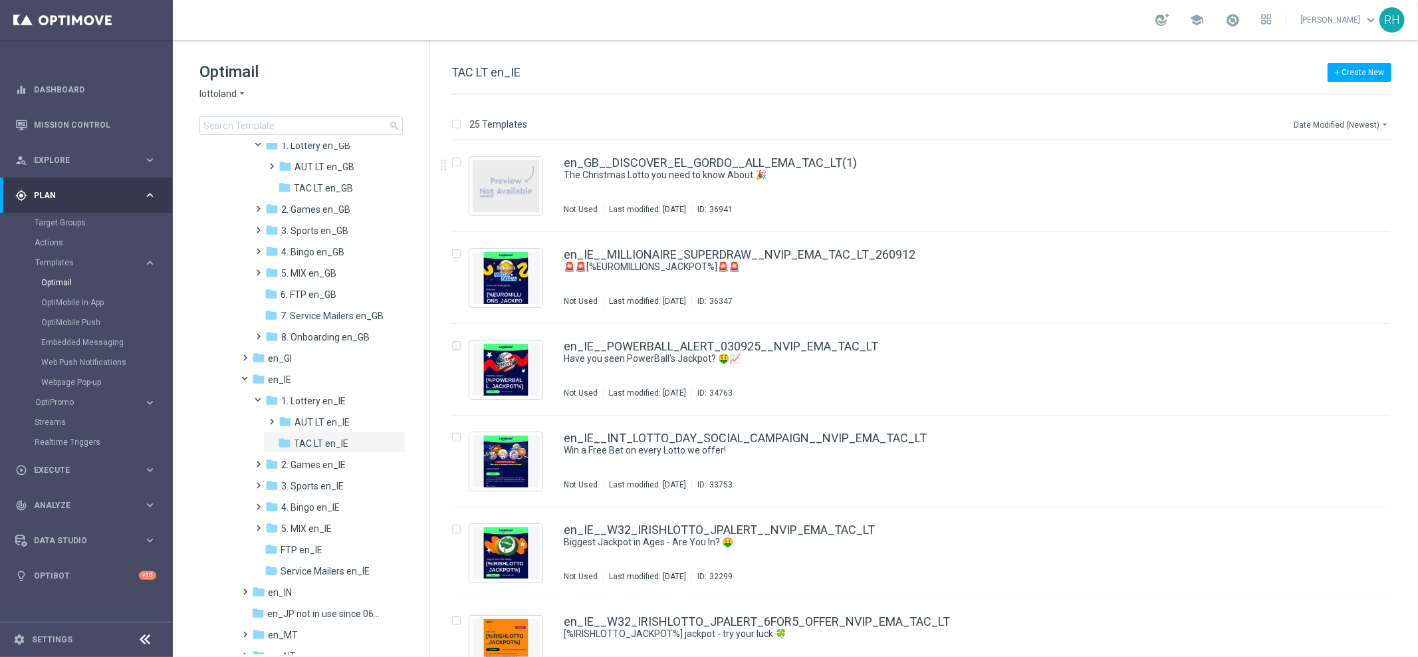
click at [1319, 122] on button "Date Modified (Newest) arrow_drop_down" at bounding box center [1341, 124] width 99 height 16
click at [1323, 184] on span "Date Modified (Newest)" at bounding box center [1339, 183] width 89 height 9
click at [1334, 122] on button "Date Modified (Newest) arrow_drop_down" at bounding box center [1341, 124] width 99 height 16
click at [1340, 160] on div "Name (Z-A)" at bounding box center [1340, 164] width 90 height 9
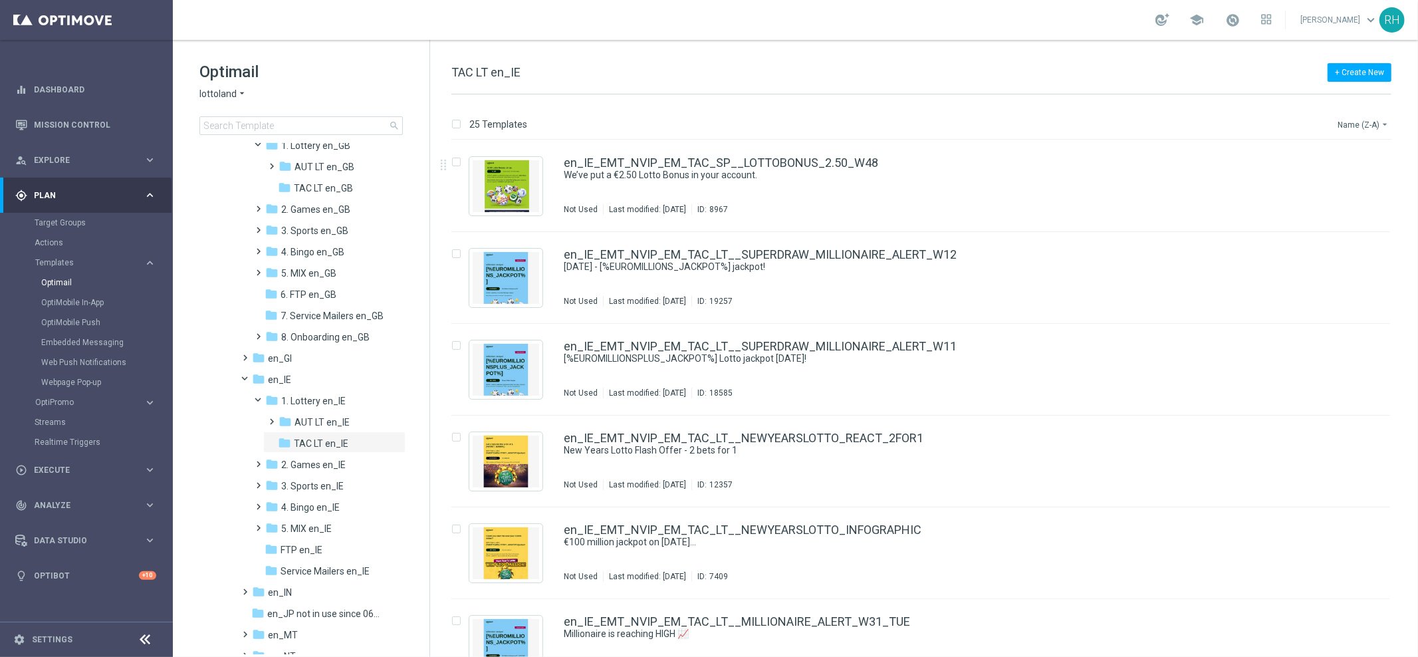
click at [1344, 123] on button "Name (Z-A) arrow_drop_down" at bounding box center [1363, 124] width 55 height 16
click at [1350, 183] on span "Date Modified (Newest)" at bounding box center [1339, 183] width 89 height 9
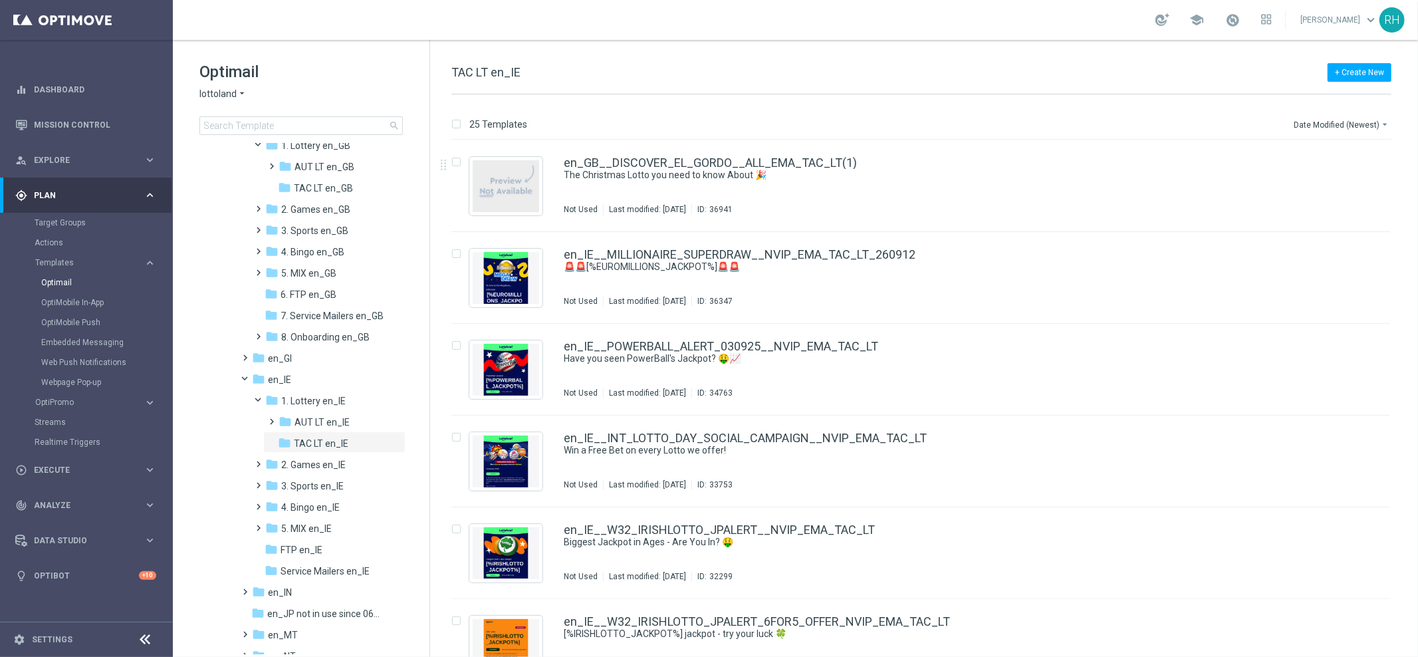
click at [1064, 100] on div "25 Templates Date Modified (Newest) arrow_drop_down Drag here to set row groups…" at bounding box center [924, 375] width 988 height 562
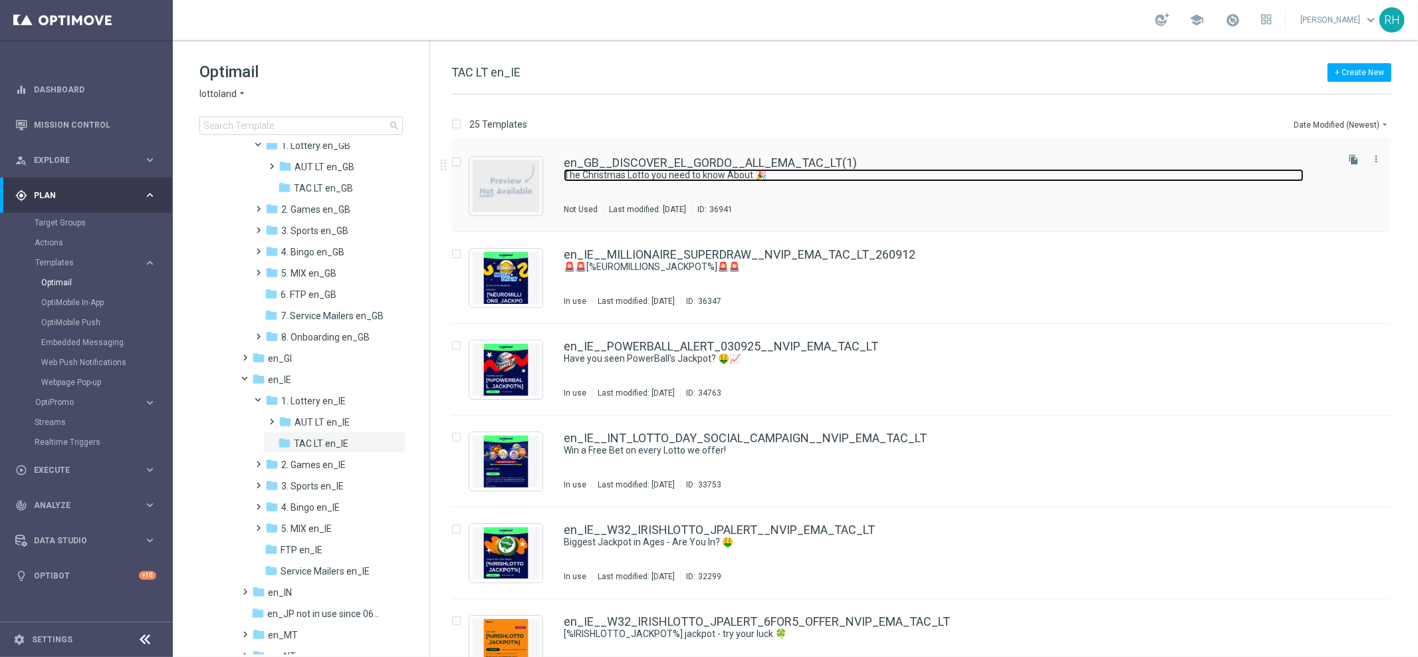
click at [1085, 175] on link "The Christmas Lotto you need to know About 🎉" at bounding box center [934, 175] width 740 height 13
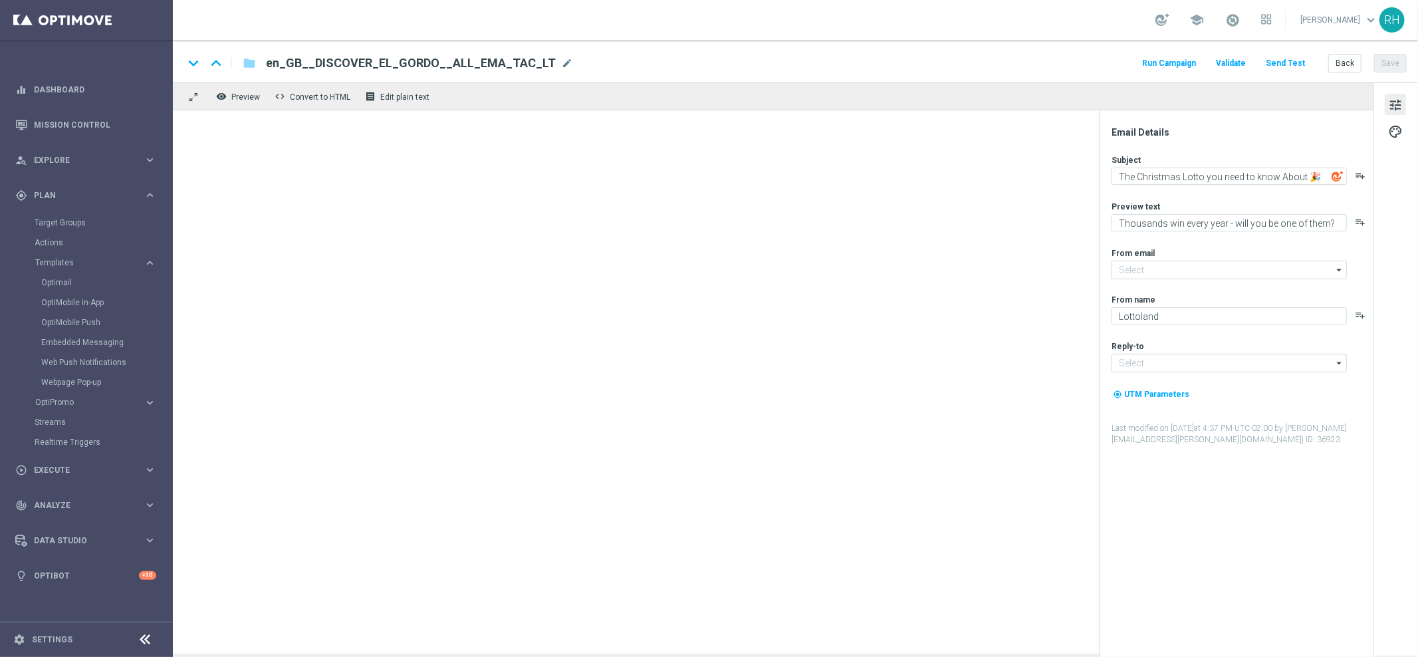
type input "[EMAIL_ADDRESS][DOMAIN_NAME]"
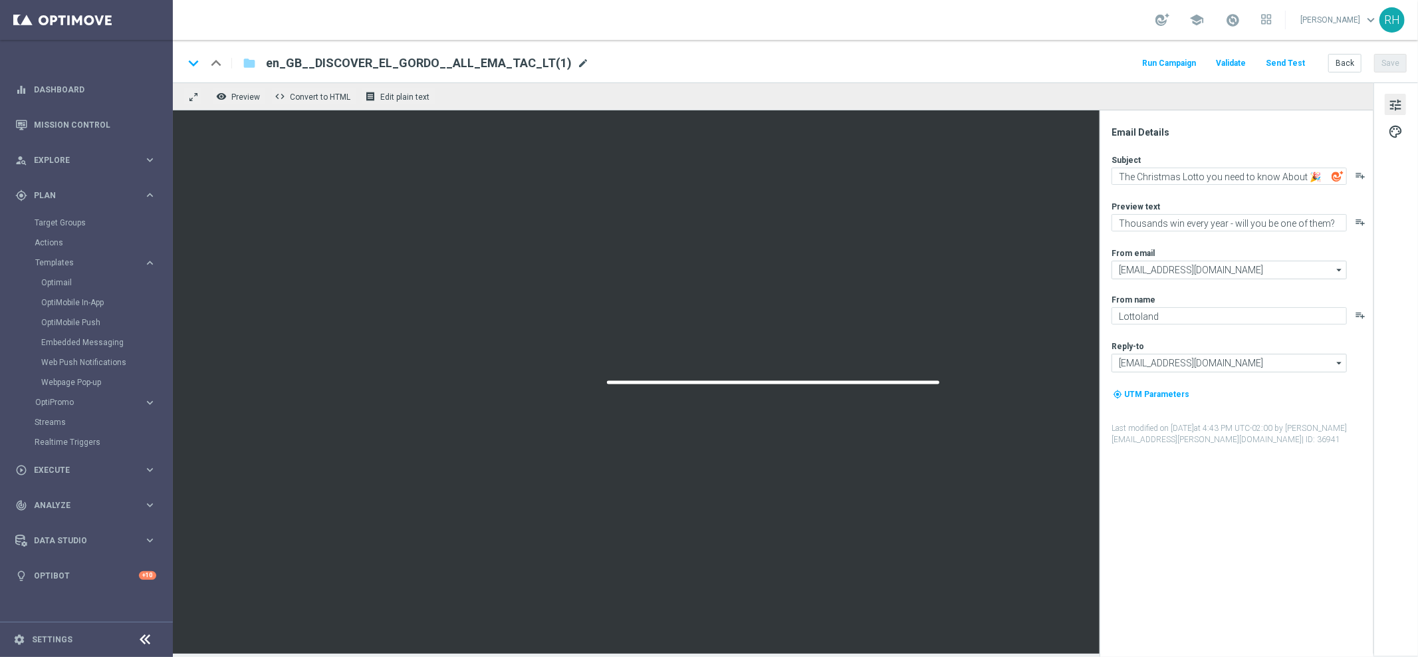
click at [577, 66] on span "mode_edit" at bounding box center [583, 63] width 12 height 12
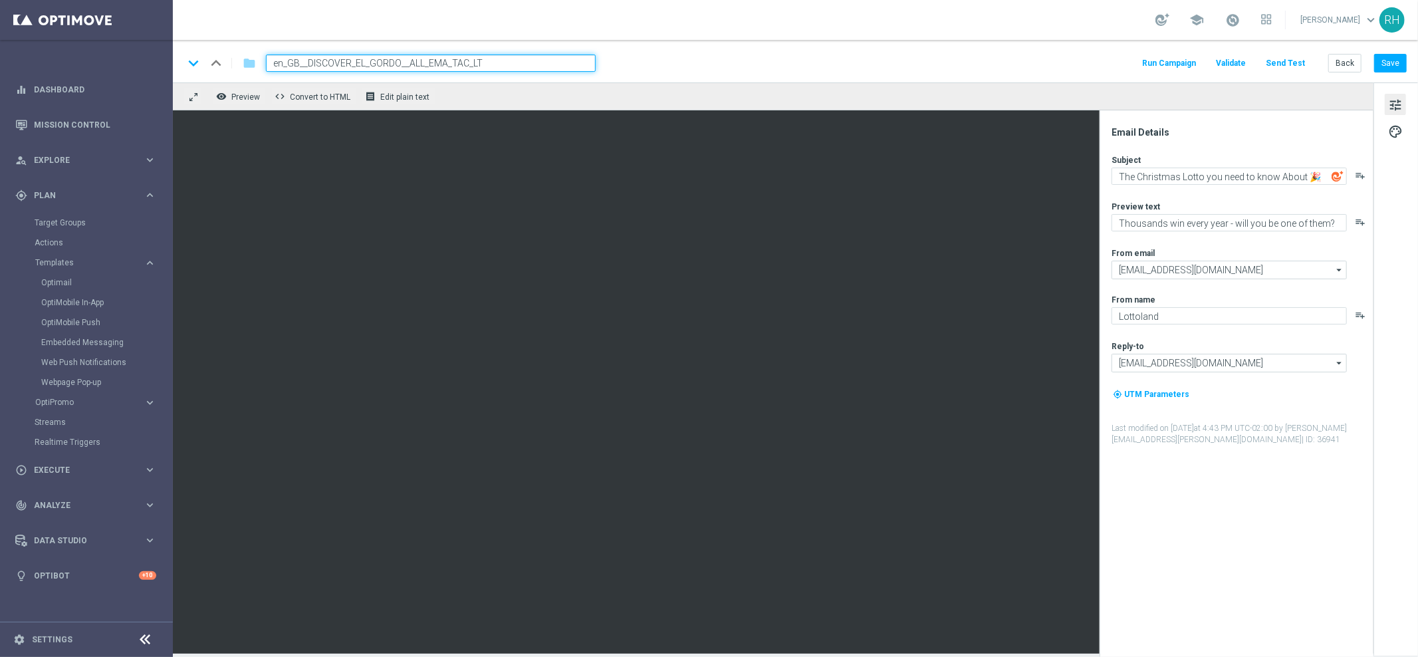
click at [300, 62] on input "en_GB__DISCOVER_EL_GORDO__ALL_EMA_TAC_LT" at bounding box center [431, 62] width 330 height 17
type input "en_IE__DISCOVER_EL_GORDO__ALL_EMA_TAC_LT"
click at [657, 51] on div "keyboard_arrow_down keyboard_arrow_up folder en_IE__DISCOVER_EL_GORDO__ALL_EMA_…" at bounding box center [795, 61] width 1245 height 43
click at [1075, 64] on div "keyboard_arrow_down keyboard_arrow_up folder en_IE__DISCOVER_EL_GORDO__ALL_EMA_…" at bounding box center [794, 62] width 1223 height 17
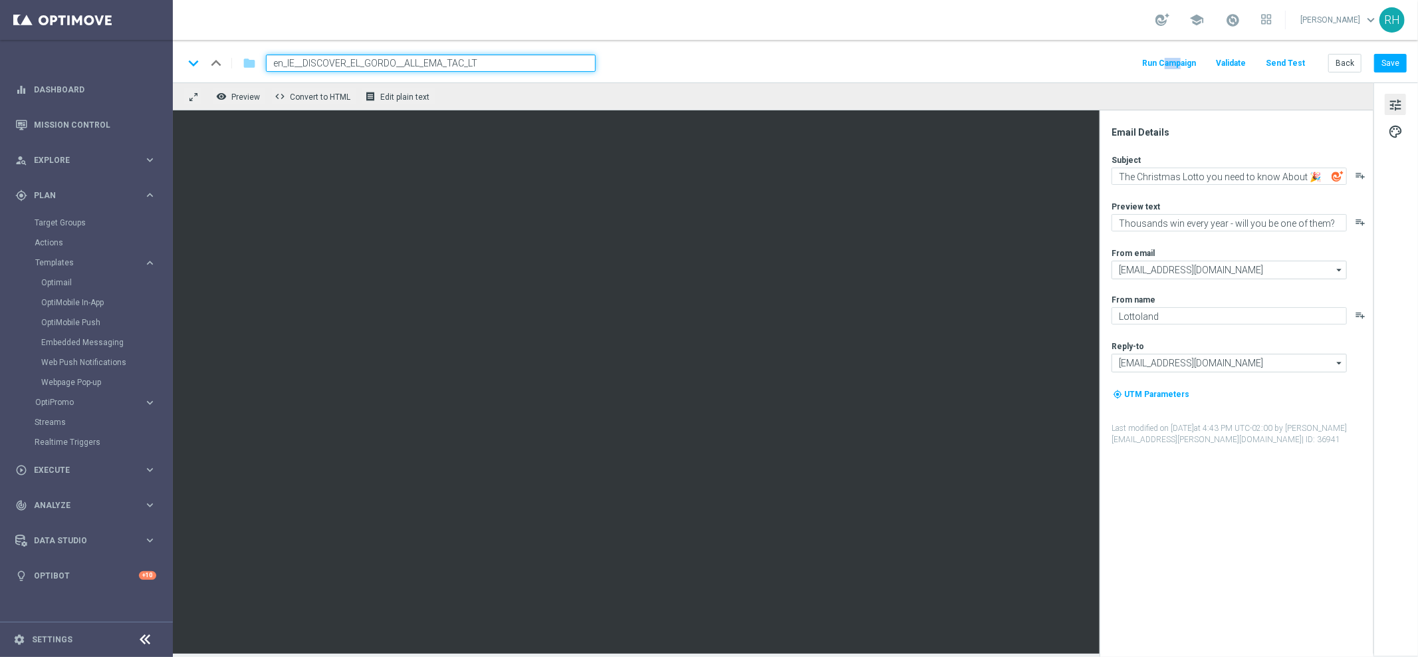
click at [1075, 64] on div "keyboard_arrow_down keyboard_arrow_up folder en_IE__DISCOVER_EL_GORDO__ALL_EMA_…" at bounding box center [794, 62] width 1223 height 17
click at [1389, 68] on button "Save" at bounding box center [1390, 63] width 33 height 19
click at [893, 64] on div "keyboard_arrow_down keyboard_arrow_up folder en_IE__DISCOVER_EL_GORDO__ALL_EMA_…" at bounding box center [794, 62] width 1223 height 17
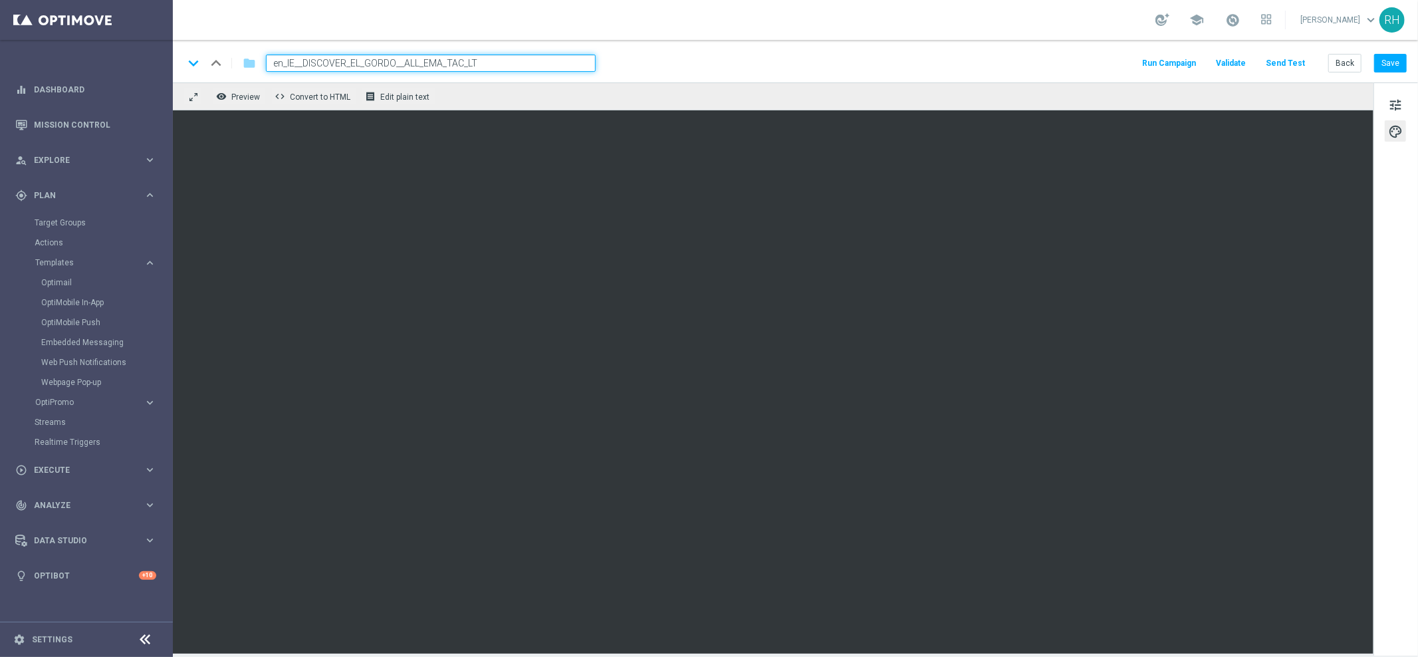
click at [665, 59] on div "keyboard_arrow_down keyboard_arrow_up folder en_IE__DISCOVER_EL_GORDO__ALL_EMA_…" at bounding box center [794, 62] width 1223 height 17
click at [1392, 106] on span "tune" at bounding box center [1395, 104] width 15 height 17
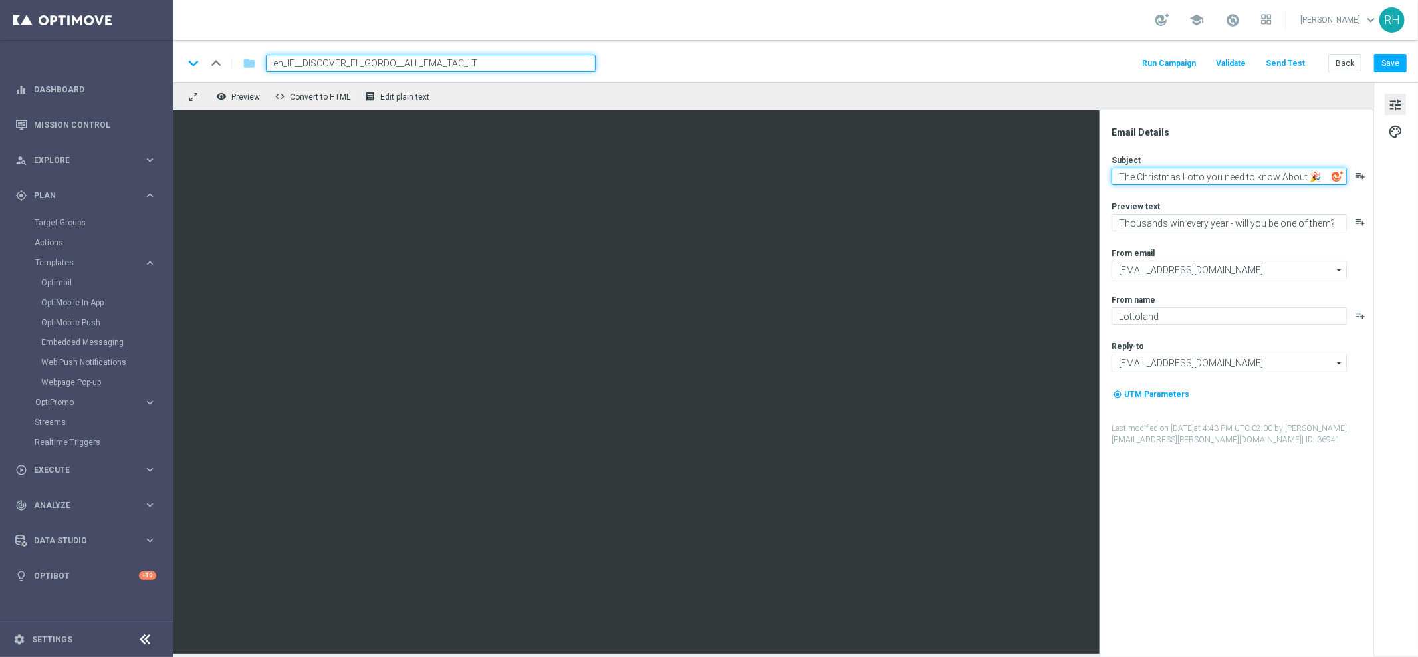
click at [1202, 176] on textarea "The Christmas Lotto you need to know About 🎉" at bounding box center [1228, 175] width 235 height 17
type textarea "The Christmas Lottery you need to know About 🎉"
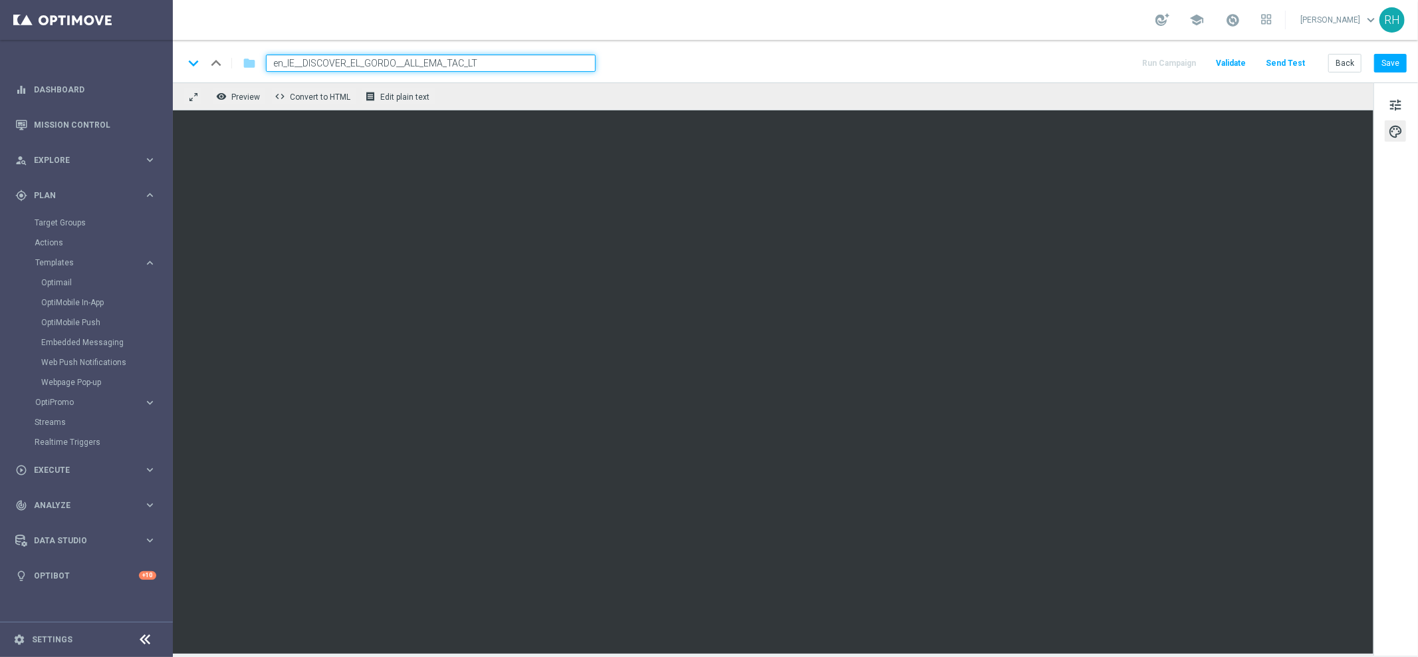
click at [881, 103] on div "remove_red_eye Preview code Convert to HTML receipt Edit plain text" at bounding box center [773, 96] width 1200 height 28
click at [1387, 101] on button "tune" at bounding box center [1394, 104] width 21 height 21
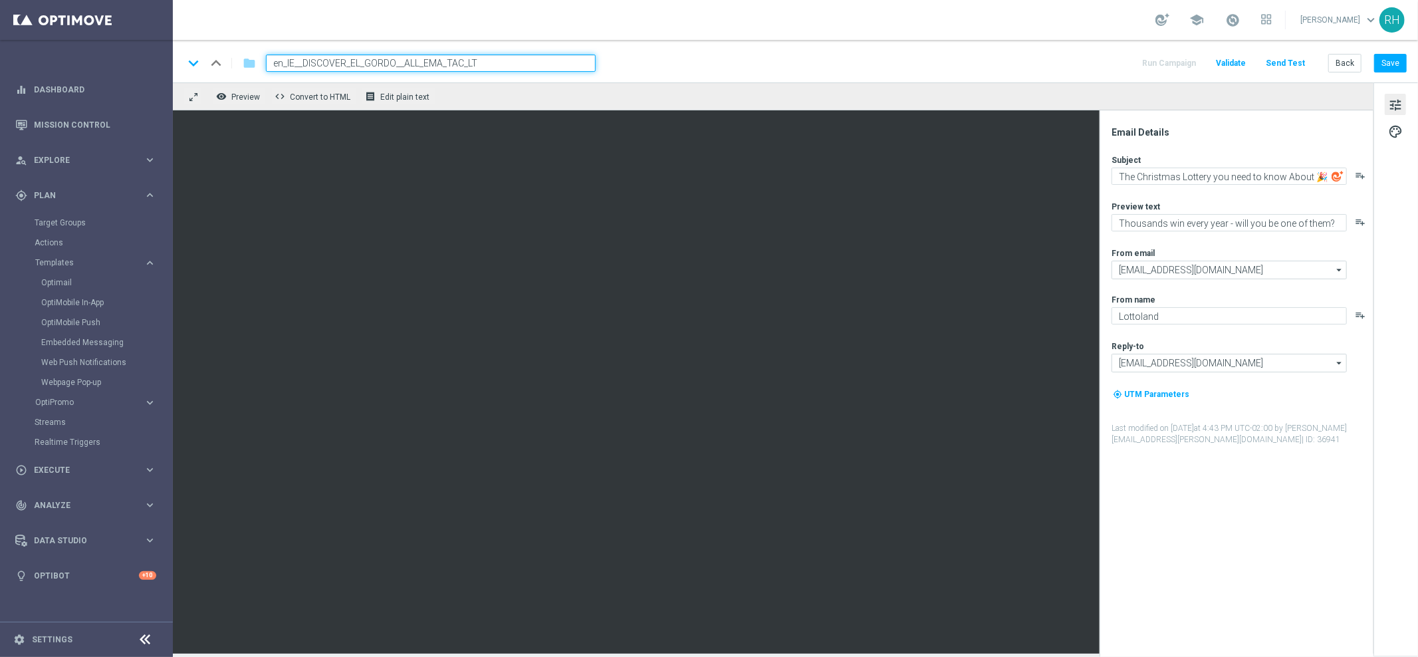
click at [1231, 372] on div "Subject The Christmas Lottery you need to know About 🎉 playlist_add Preview tex…" at bounding box center [1241, 299] width 261 height 291
click at [1231, 366] on input "[EMAIL_ADDRESS][DOMAIN_NAME]" at bounding box center [1228, 363] width 235 height 19
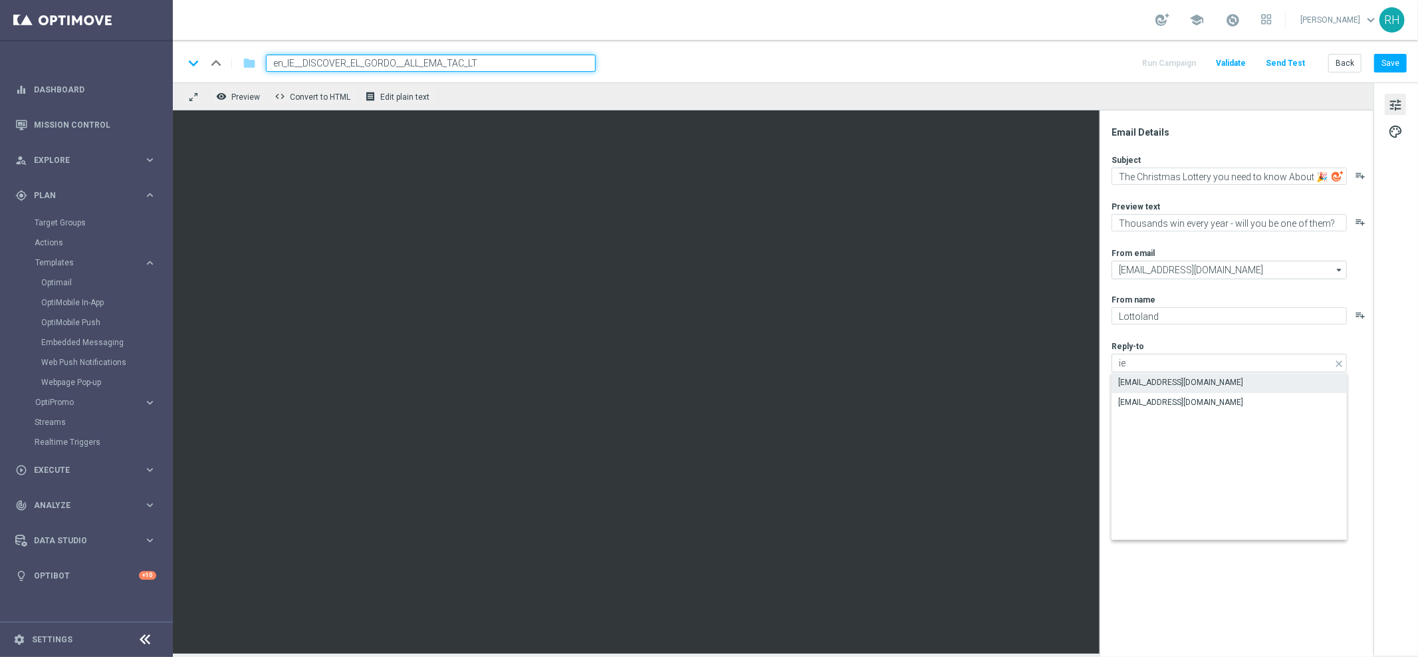
click at [1225, 373] on div "support@lottoland.ie" at bounding box center [1228, 382] width 235 height 19
type input "support@lottoland.ie"
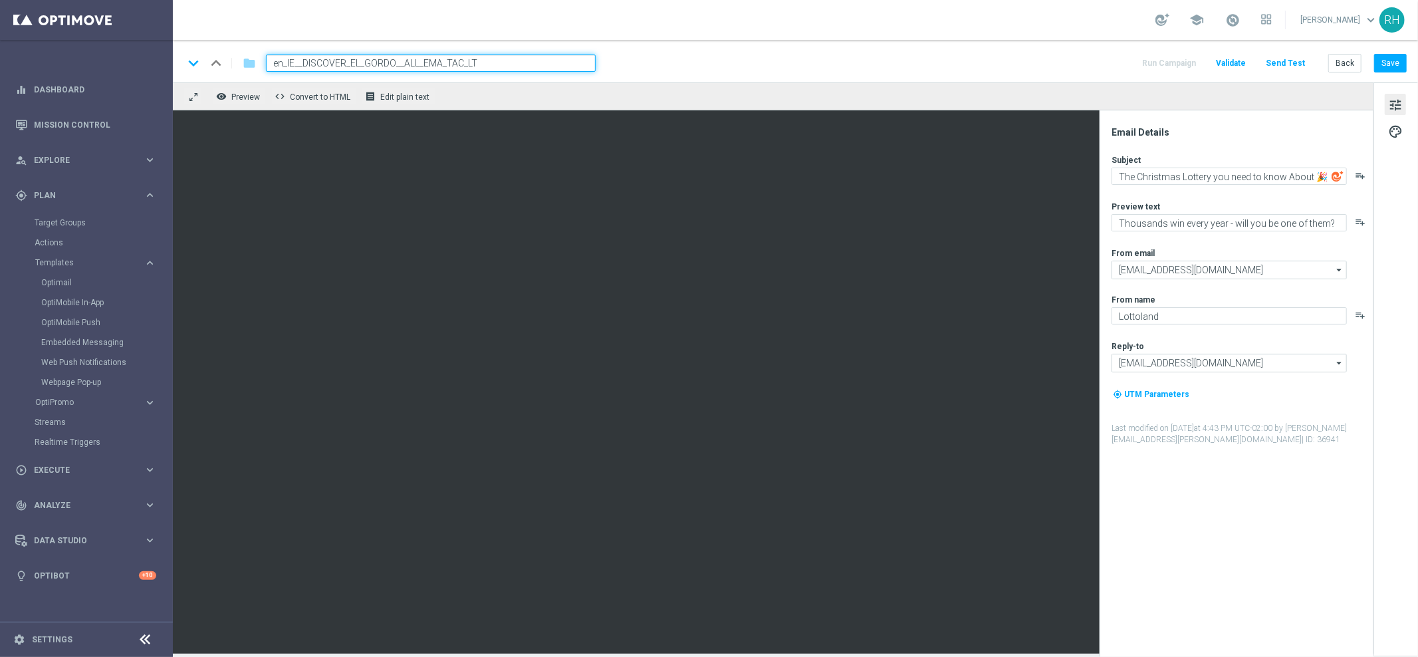
click at [1233, 340] on div "Reply-to" at bounding box center [1241, 345] width 261 height 11
click at [1262, 421] on div "Subject The Christmas Lottery you need to know About 🎉 playlist_add Preview tex…" at bounding box center [1241, 299] width 261 height 291
click at [1385, 62] on button "Save" at bounding box center [1390, 63] width 33 height 19
click at [1384, 60] on button "Save" at bounding box center [1390, 63] width 33 height 19
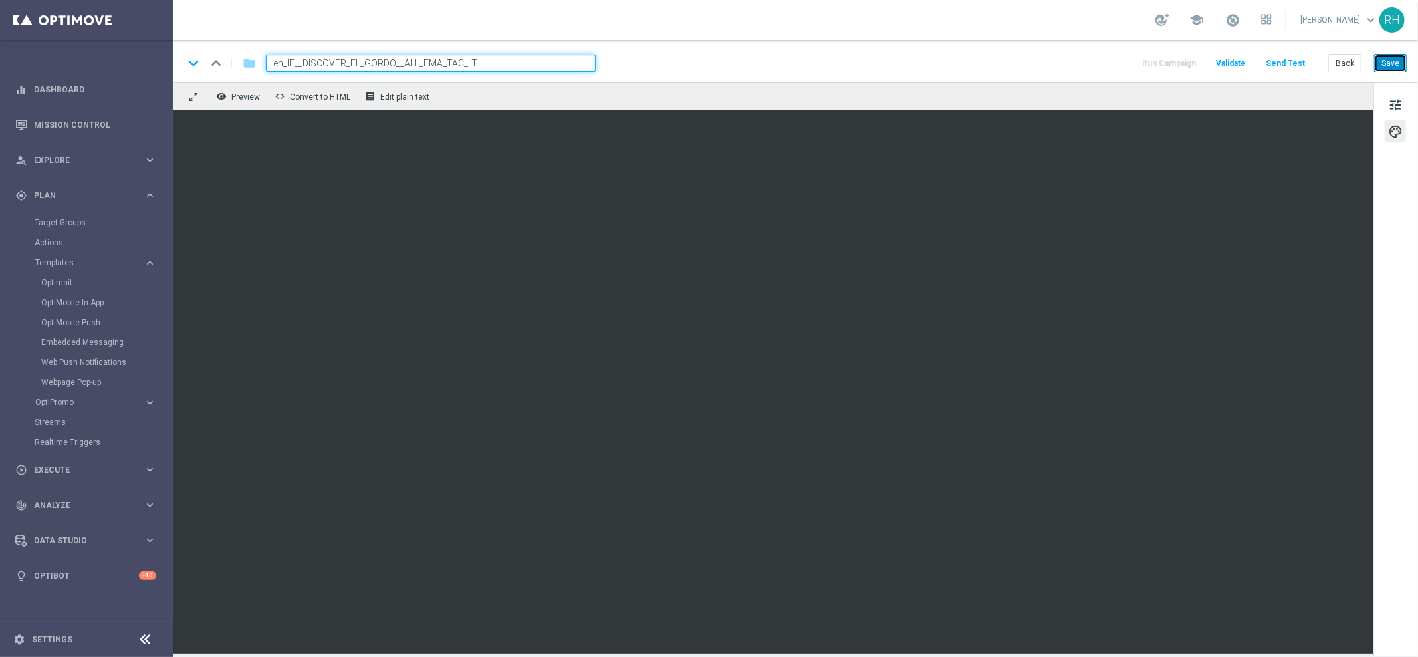
click at [1398, 61] on button "Save" at bounding box center [1390, 63] width 33 height 19
click at [1396, 116] on div "tune palette" at bounding box center [1395, 368] width 45 height 573
click at [1396, 107] on span "tune" at bounding box center [1395, 104] width 15 height 17
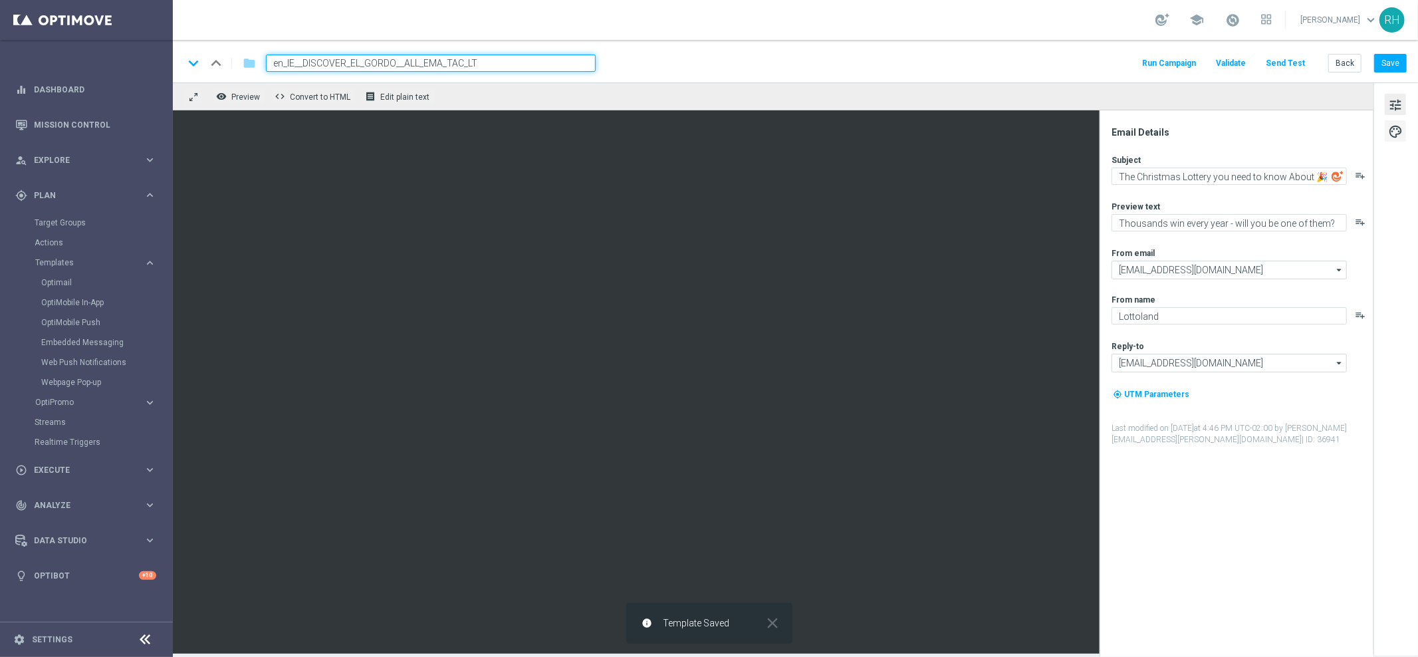
click at [1398, 122] on button "palette" at bounding box center [1394, 130] width 21 height 21
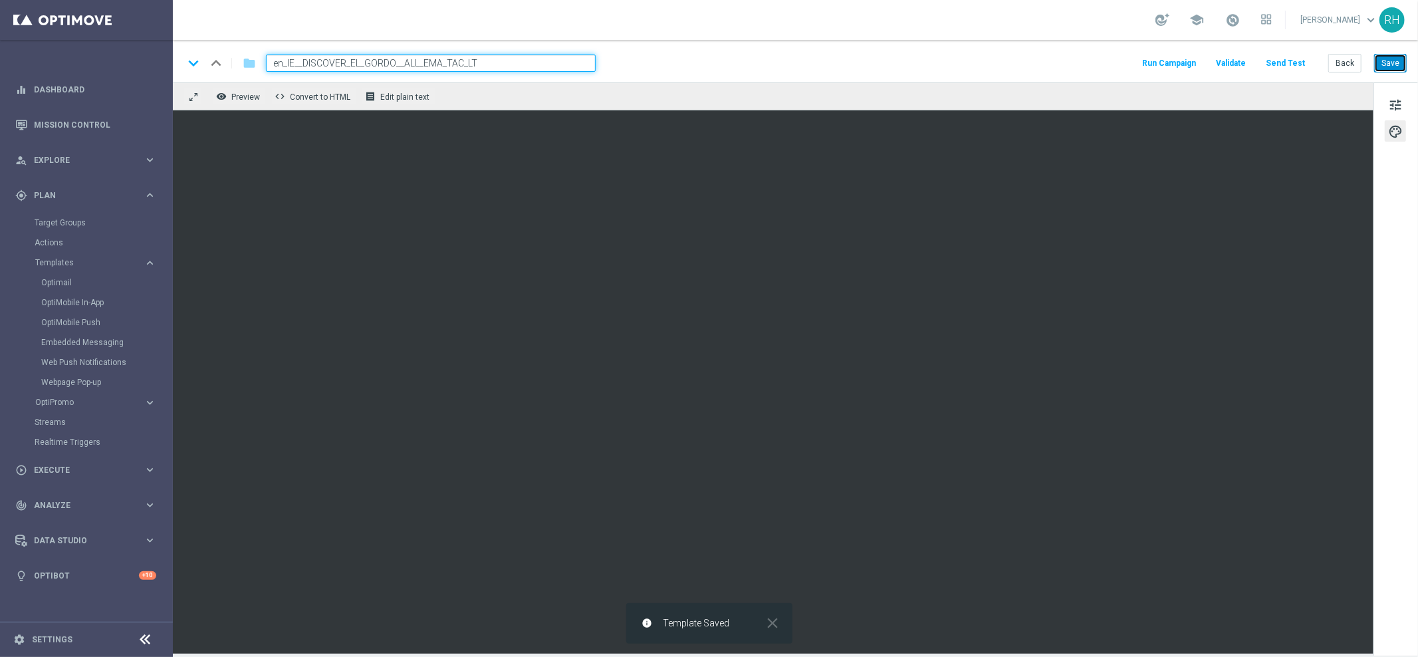
click at [1393, 70] on button "Save" at bounding box center [1390, 63] width 33 height 19
click at [1382, 58] on button "Save" at bounding box center [1390, 63] width 33 height 19
click at [1025, 78] on div "keyboard_arrow_down keyboard_arrow_up folder en_IE__DISCOVER_EL_GORDO__ALL_EMA_…" at bounding box center [795, 61] width 1245 height 43
click at [243, 88] on button "remove_red_eye Preview" at bounding box center [239, 96] width 53 height 17
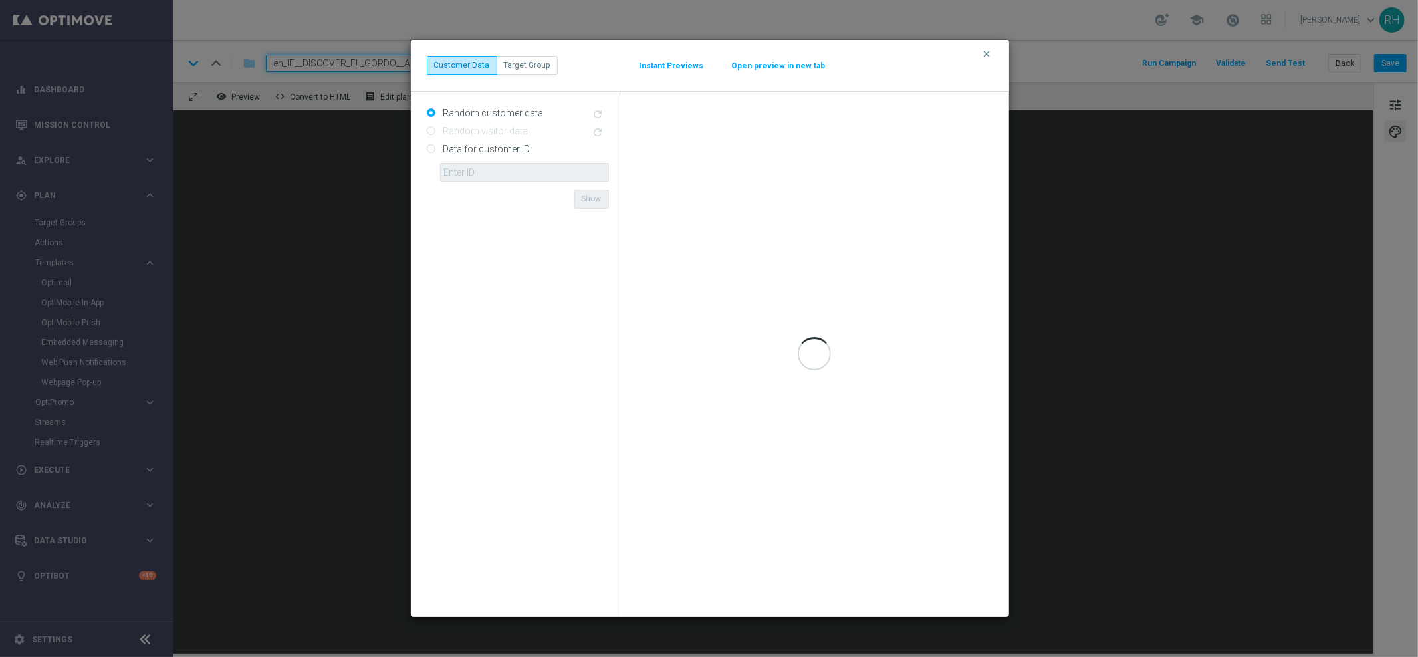
click at [431, 151] on input "Data for customer ID:" at bounding box center [431, 150] width 9 height 9
radio input "true"
click at [452, 173] on input "text" at bounding box center [524, 172] width 169 height 19
type input "9388754"
click at [556, 239] on form "Random customer data refresh Random visitor data refresh Data for customer ID: …" at bounding box center [518, 354] width 182 height 504
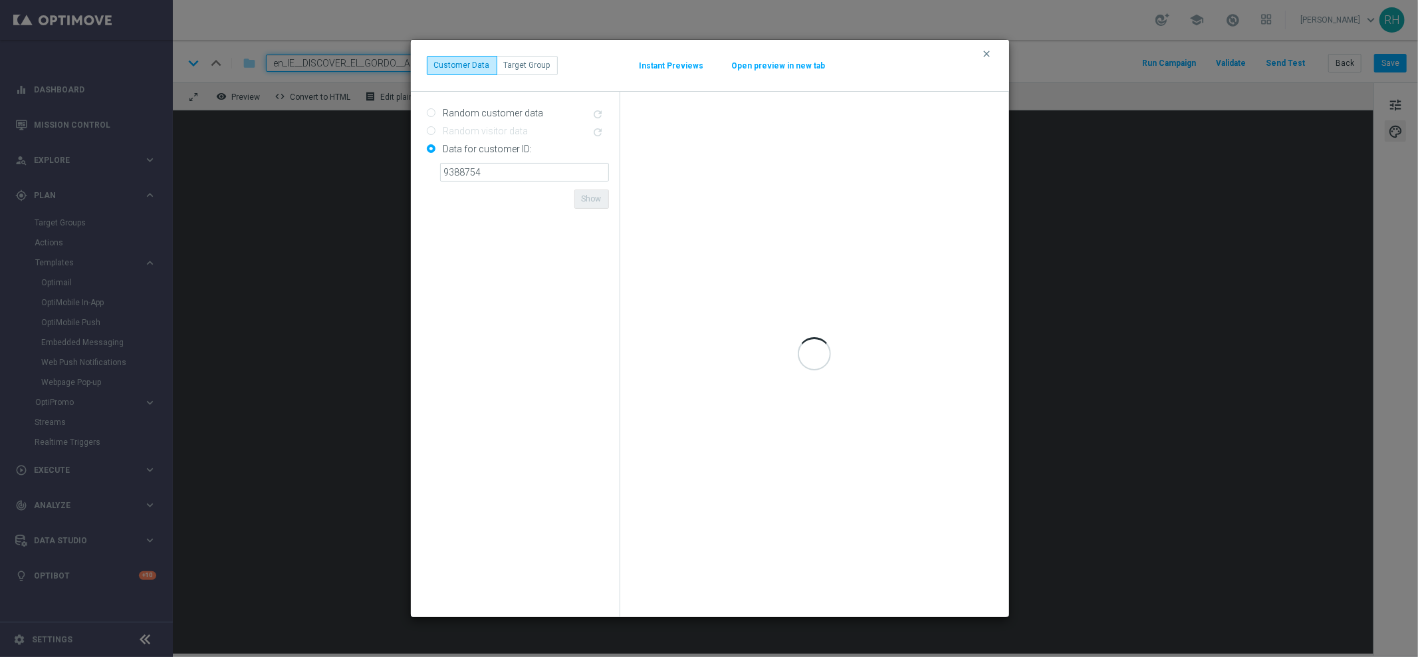
click at [523, 196] on form "Random customer data refresh Random visitor data refresh Data for customer ID: …" at bounding box center [518, 354] width 182 height 504
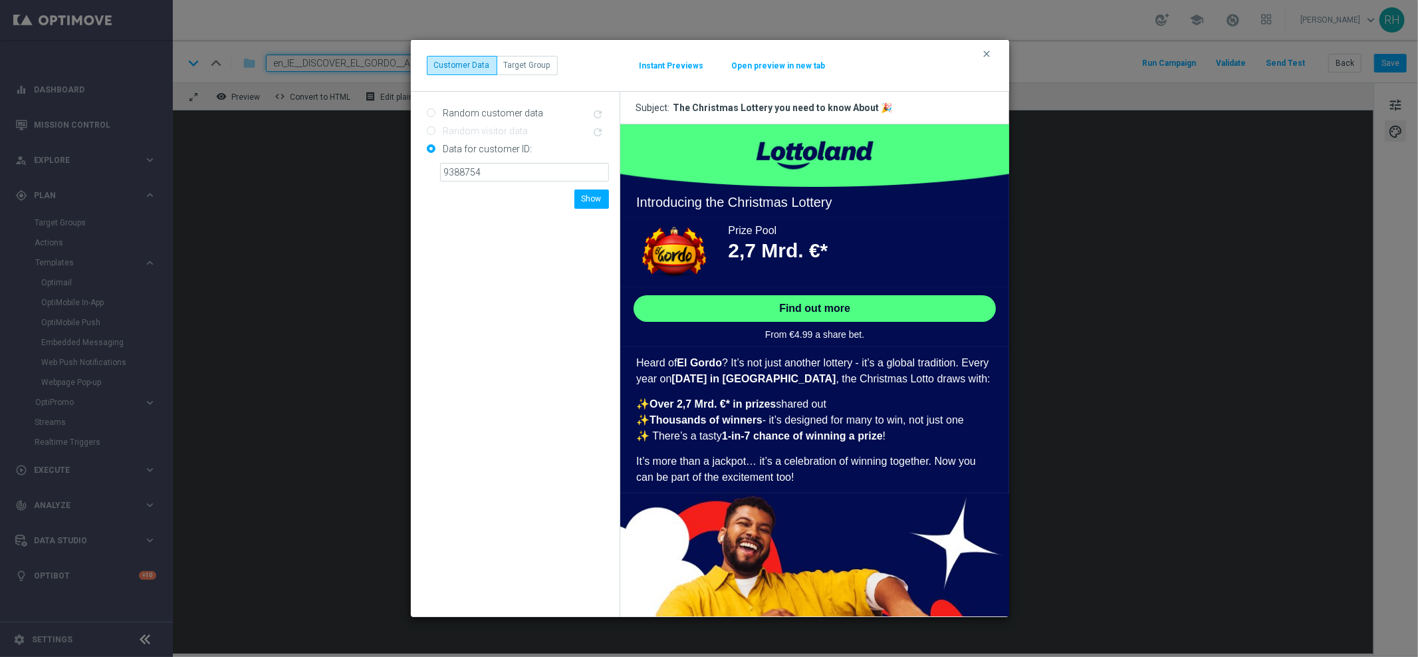
click at [537, 203] on form "Random customer data refresh Random visitor data refresh Data for customer ID: …" at bounding box center [518, 354] width 182 height 504
click at [589, 205] on button "Show" at bounding box center [591, 198] width 35 height 19
click at [988, 50] on icon "clear" at bounding box center [987, 54] width 11 height 11
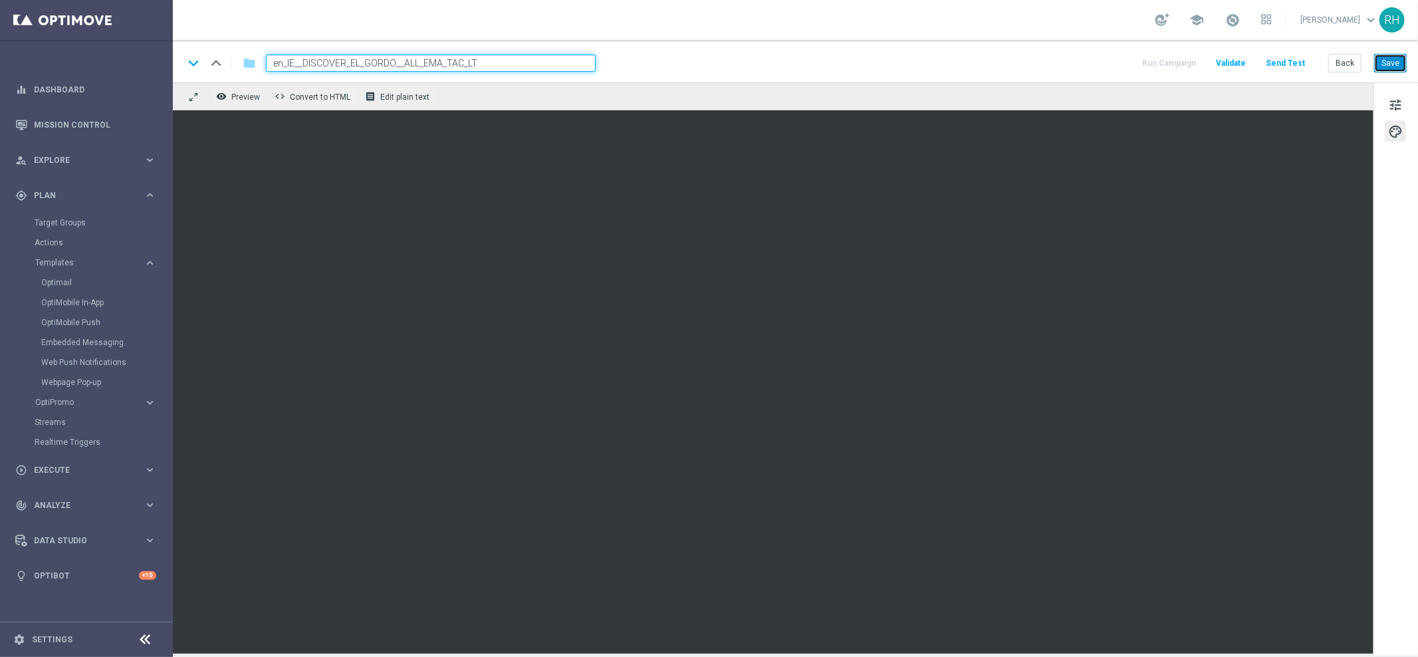
click at [1388, 60] on button "Save" at bounding box center [1390, 63] width 33 height 19
click at [1404, 59] on button "Save" at bounding box center [1390, 63] width 33 height 19
click at [1285, 66] on button "Send Test" at bounding box center [1284, 63] width 43 height 18
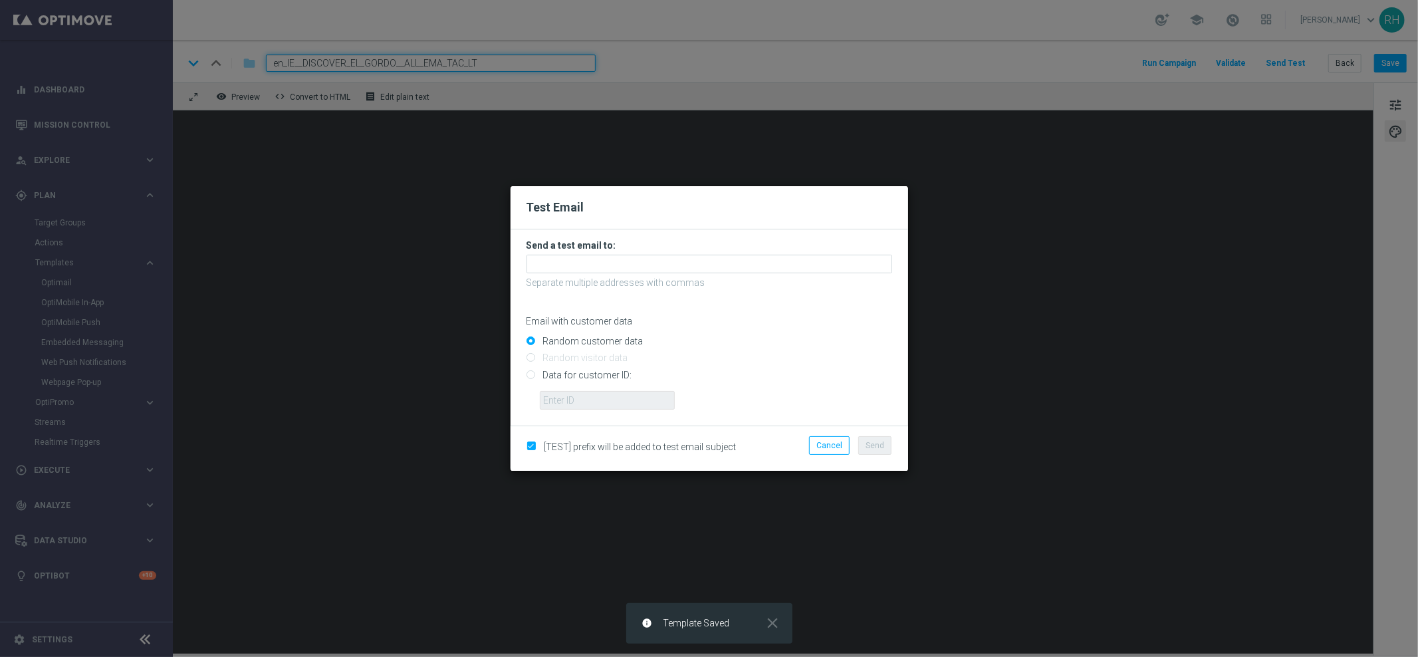
drag, startPoint x: 526, startPoint y: 374, endPoint x: 552, endPoint y: 389, distance: 29.8
click at [526, 374] on input "Data for customer ID:" at bounding box center [709, 380] width 366 height 19
radio input "true"
click at [567, 401] on input "text" at bounding box center [607, 400] width 135 height 19
type input "9388754"
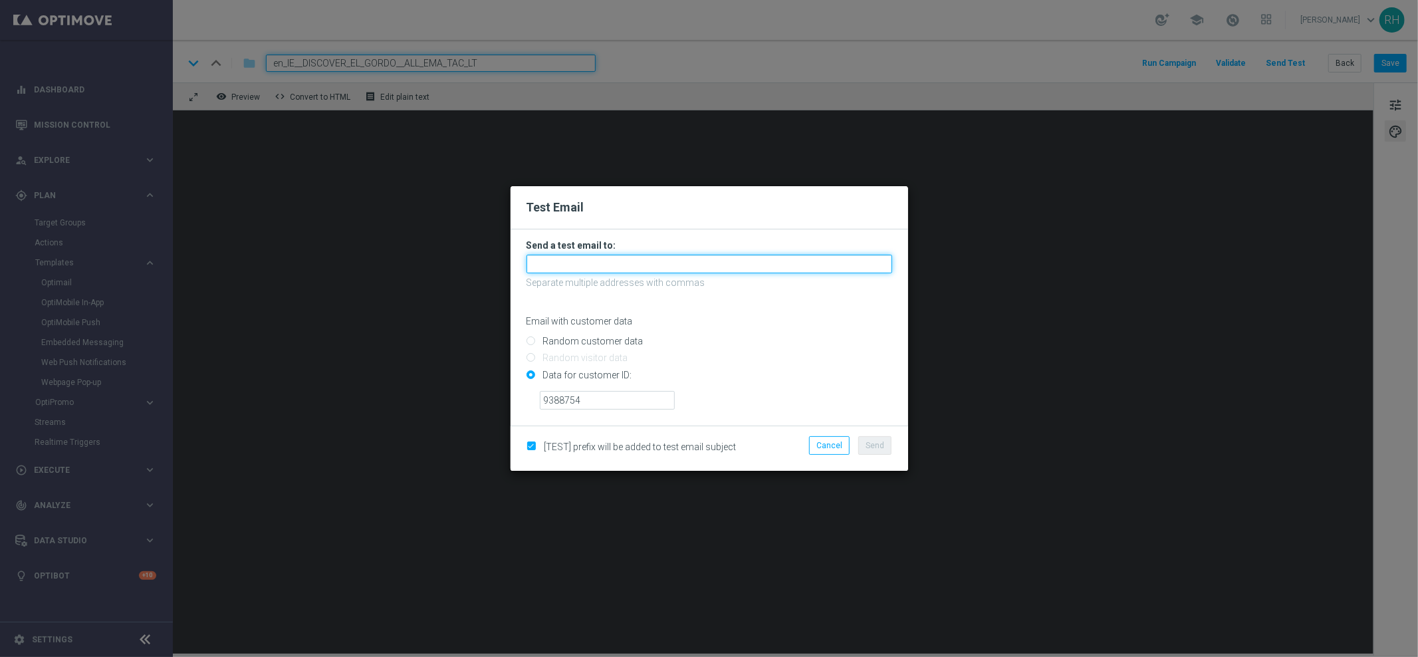
click at [589, 269] on input "text" at bounding box center [709, 264] width 366 height 19
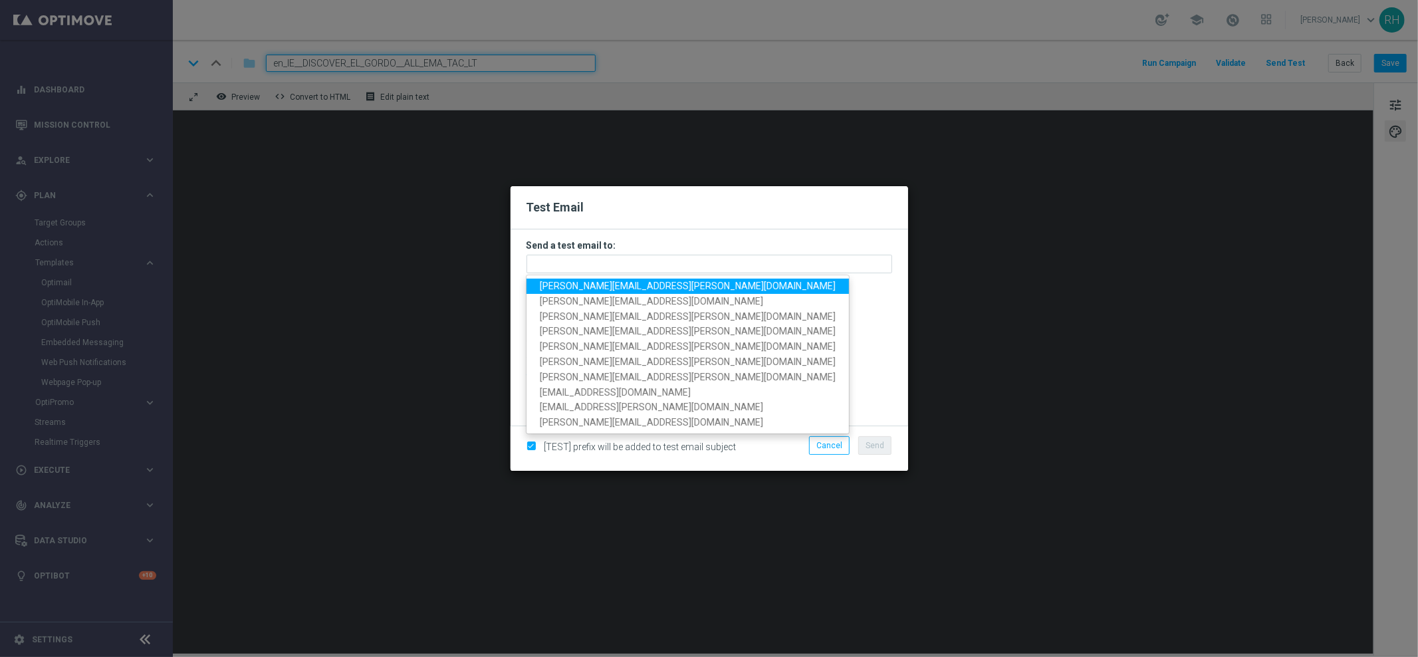
click at [579, 290] on span "ricky.hubbard@lottoland.com" at bounding box center [688, 285] width 296 height 11
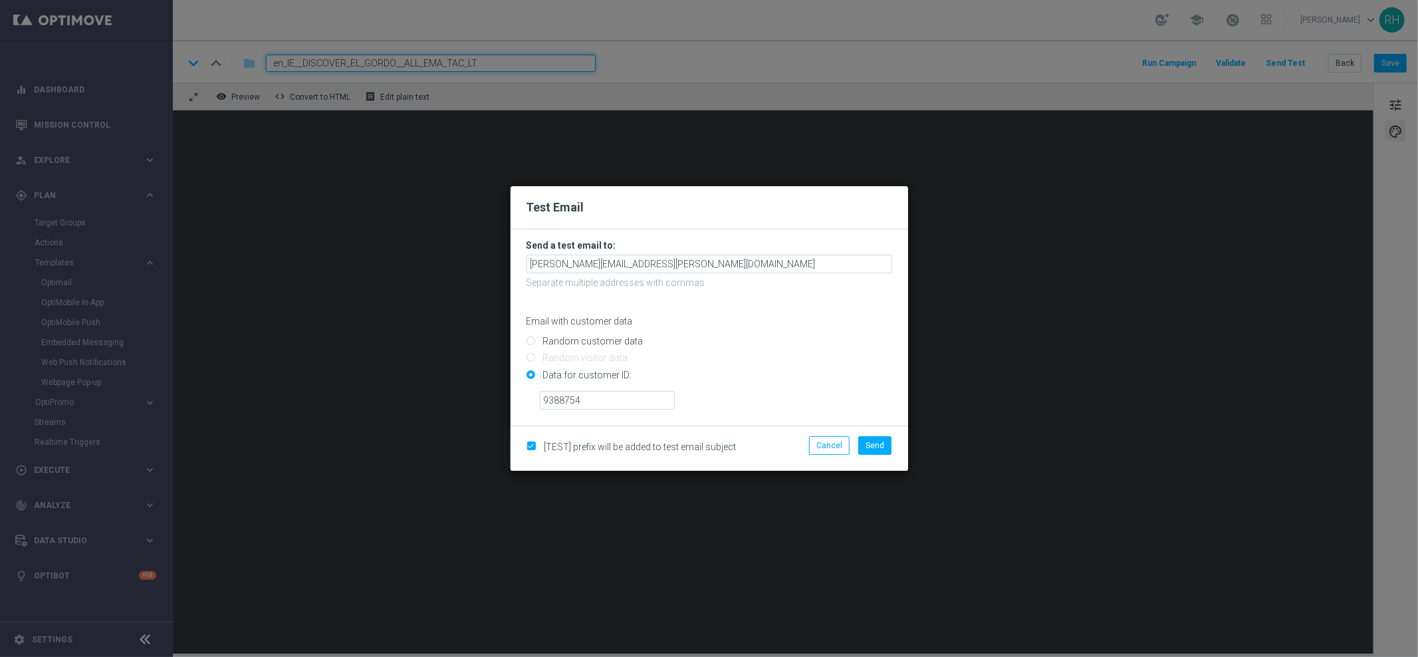
click at [678, 274] on form "Send a test email to: ricky.hubbard@lottoland.com Separate multiple addresses w…" at bounding box center [709, 324] width 366 height 170
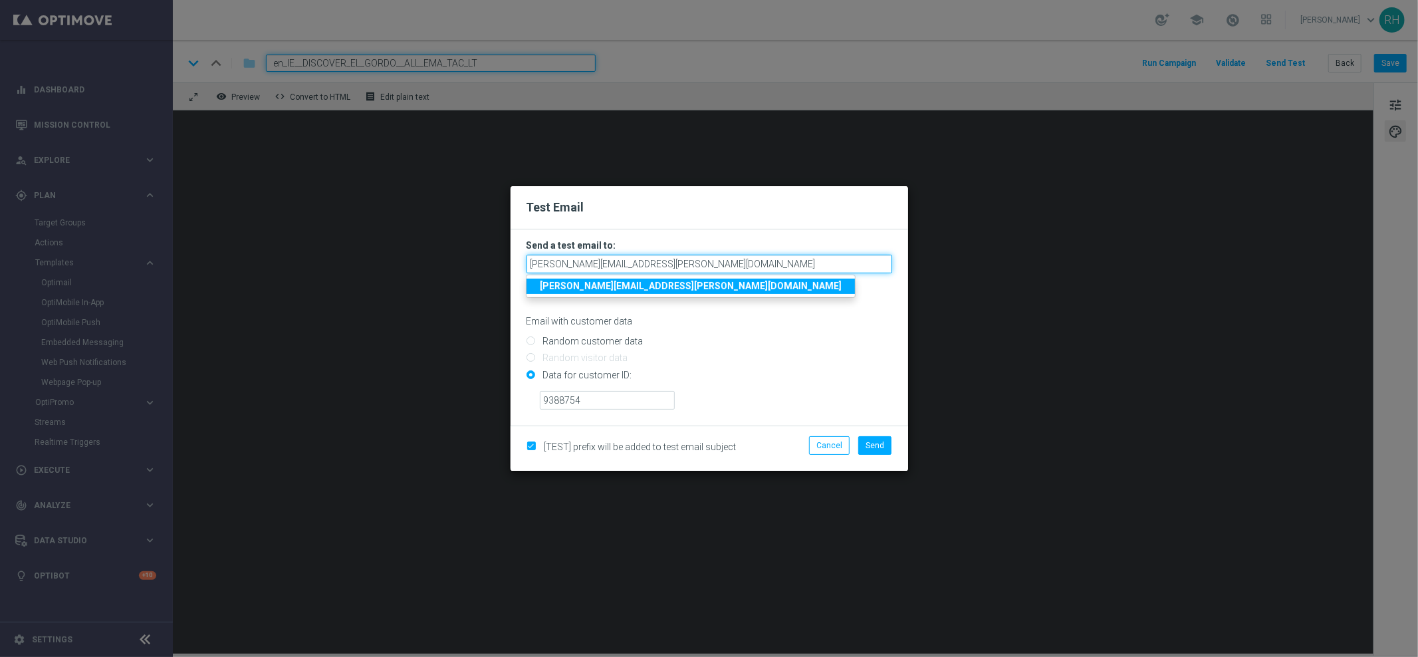
click at [680, 263] on input "ricky.hubbard@lottoland.com" at bounding box center [709, 264] width 366 height 19
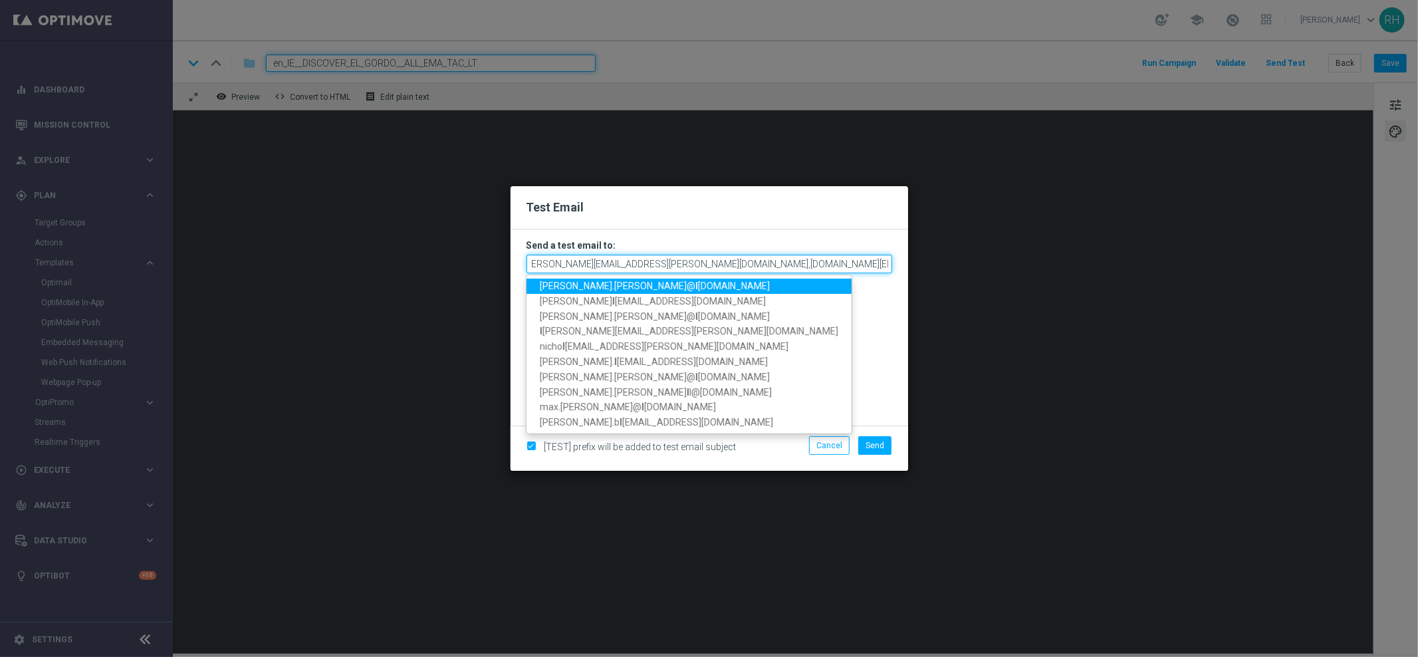
scroll to position [0, 11]
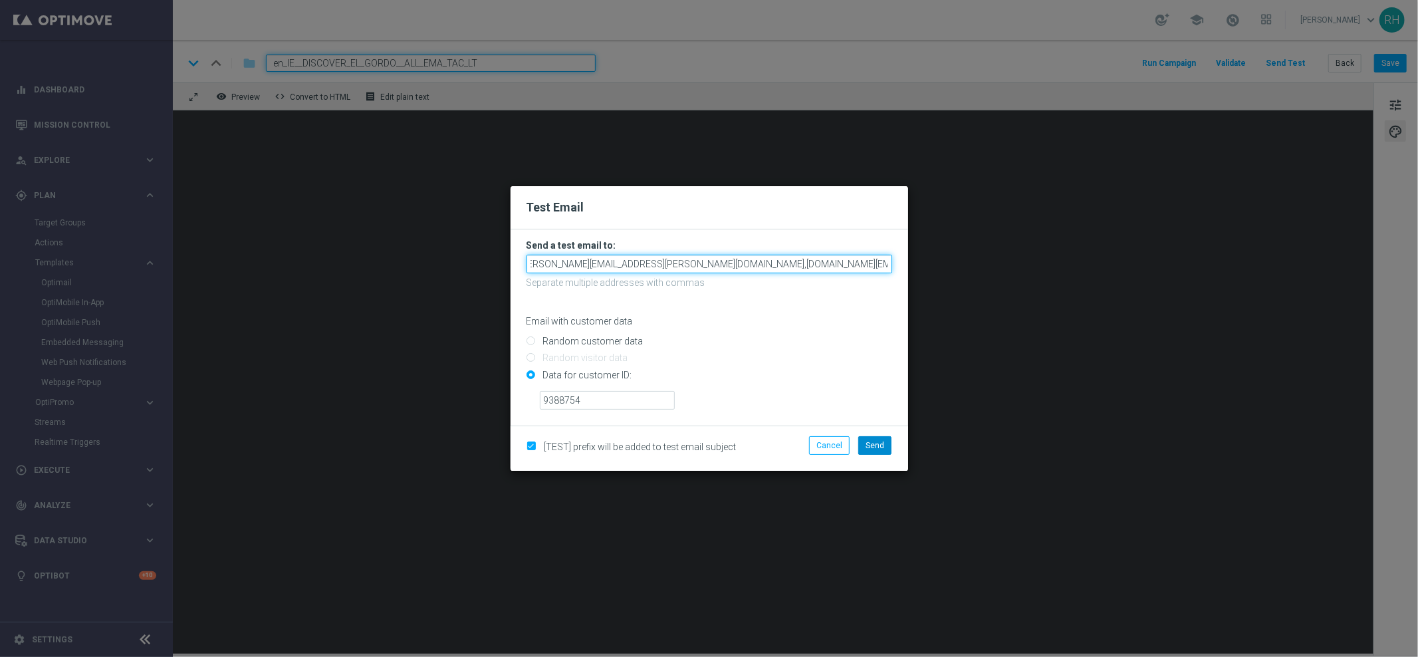
type input "ricky.hubbard@lottoland.com,nikola.misotova@lottoland.com,james.parr@lottoland.…"
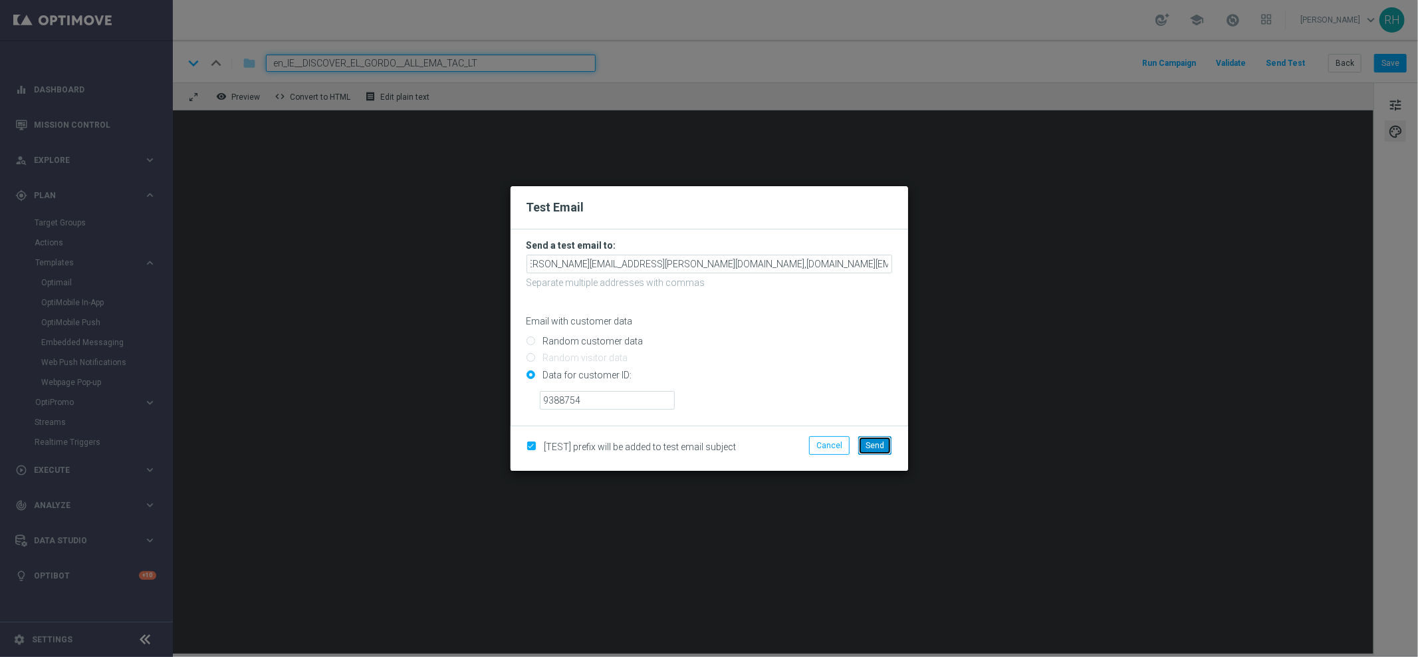
click at [865, 439] on button "Send" at bounding box center [874, 445] width 33 height 19
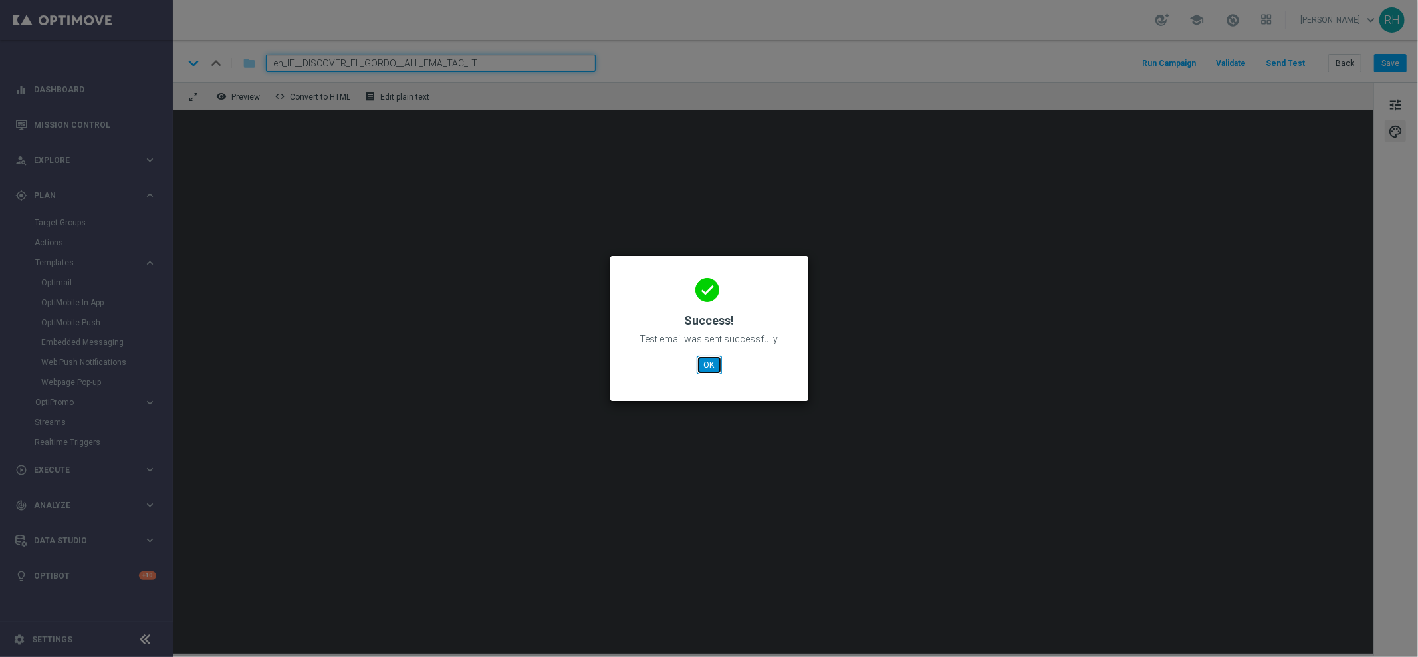
click at [700, 370] on button "OK" at bounding box center [708, 365] width 25 height 19
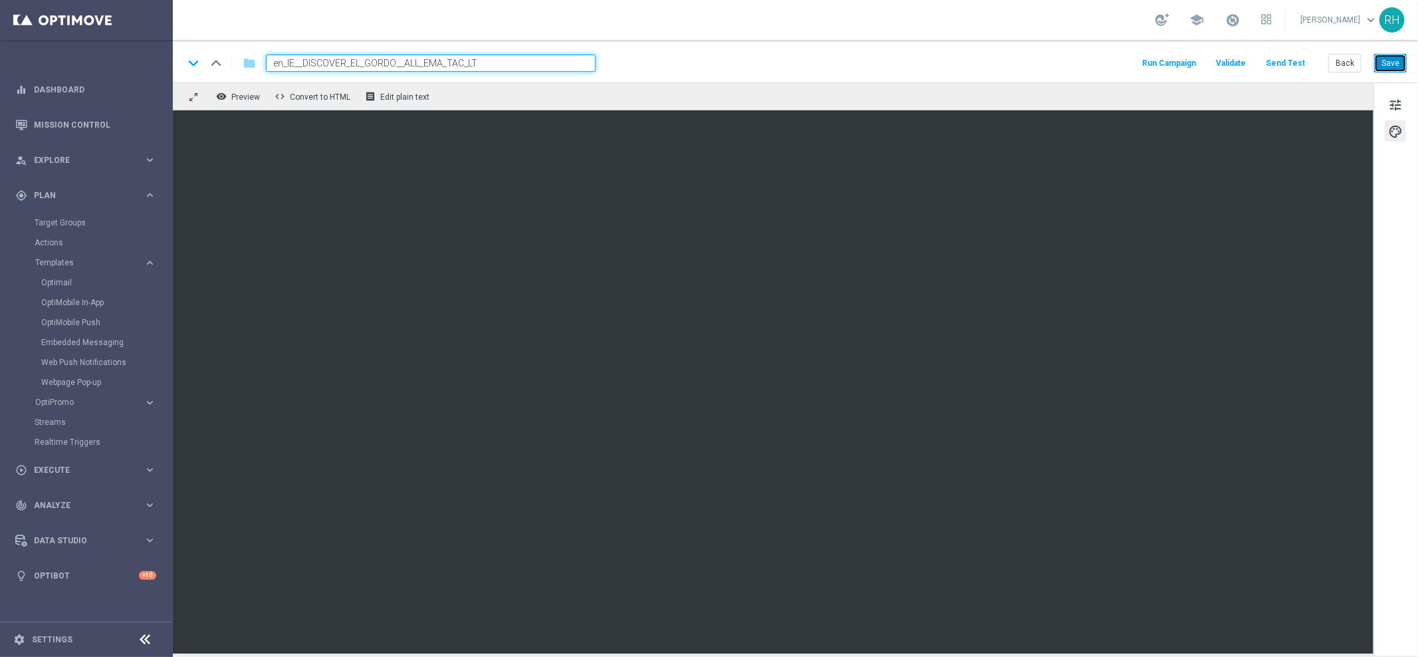
click at [1403, 60] on button "Save" at bounding box center [1390, 63] width 33 height 19
click at [1133, 95] on div "remove_red_eye Preview code Convert to HTML receipt Edit plain text" at bounding box center [773, 96] width 1200 height 28
click at [1130, 100] on div "remove_red_eye Preview code Convert to HTML receipt Edit plain text" at bounding box center [773, 96] width 1200 height 28
click at [1396, 110] on span "tune" at bounding box center [1395, 104] width 15 height 17
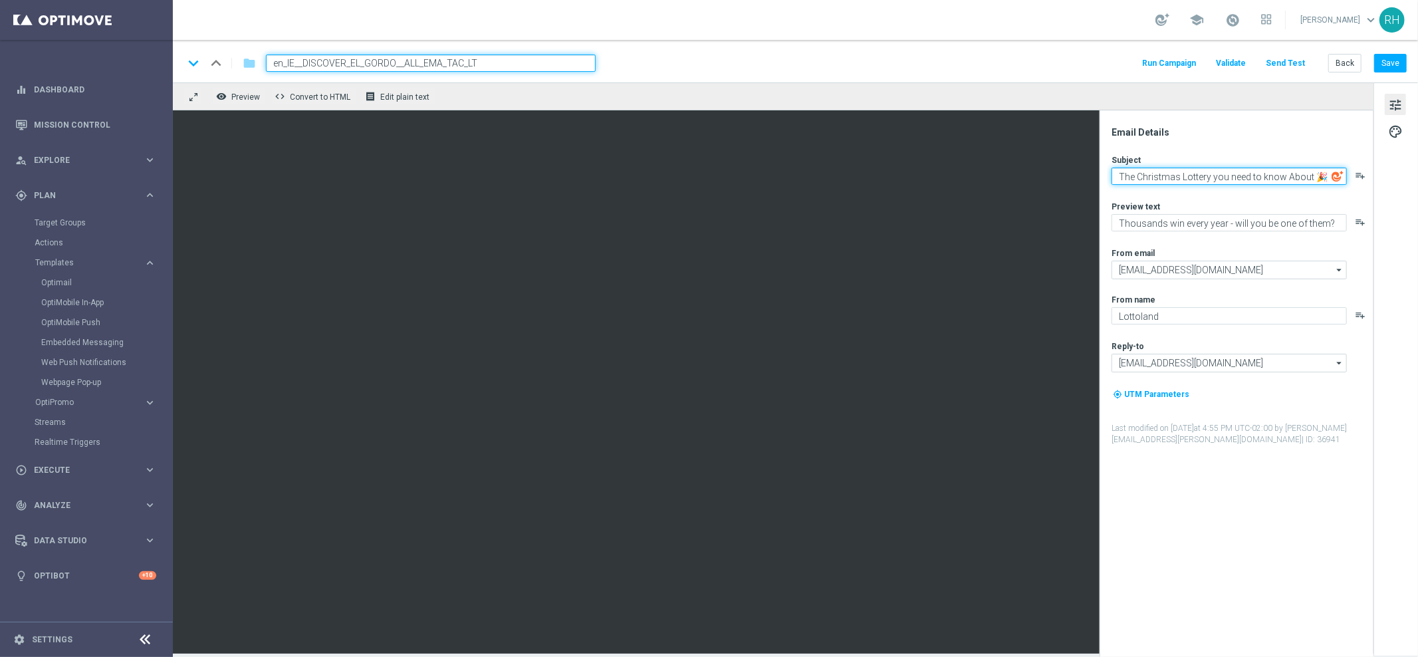
click at [1288, 174] on textarea "The Christmas Lottery you need to know About 🎉" at bounding box center [1228, 175] width 235 height 17
click at [1288, 175] on textarea "The Christmas Lottery you need to know About 🎉" at bounding box center [1228, 175] width 235 height 17
type textarea "The Christmas Lottery you need to know about 🎉"
click at [1390, 58] on button "Save" at bounding box center [1390, 63] width 33 height 19
click at [1406, 60] on button "Save" at bounding box center [1390, 63] width 33 height 19
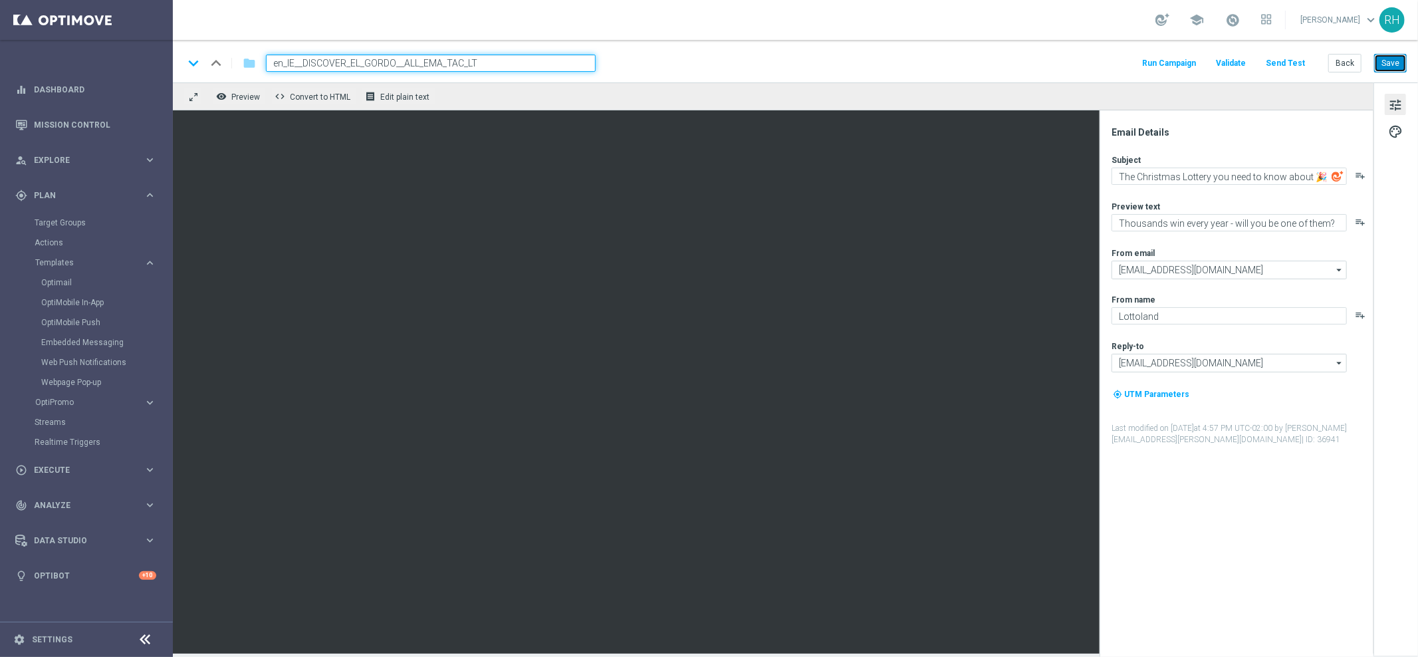
click at [1386, 59] on button "Save" at bounding box center [1390, 63] width 33 height 19
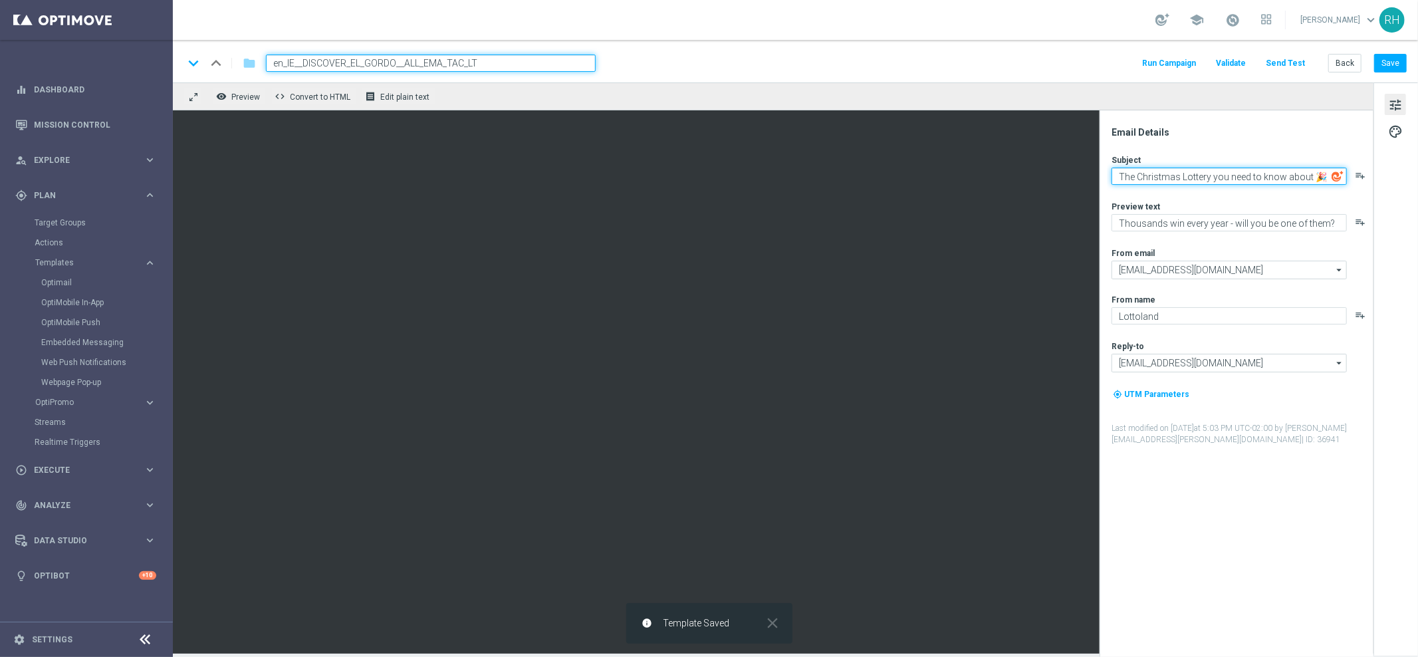
click at [1210, 179] on textarea "The Christmas Lottery you need to know about 🎉" at bounding box center [1228, 175] width 235 height 17
click at [1192, 233] on div "Subject The Christmas Lottery you need to know about 🎉 playlist_add Preview tex…" at bounding box center [1241, 299] width 261 height 291
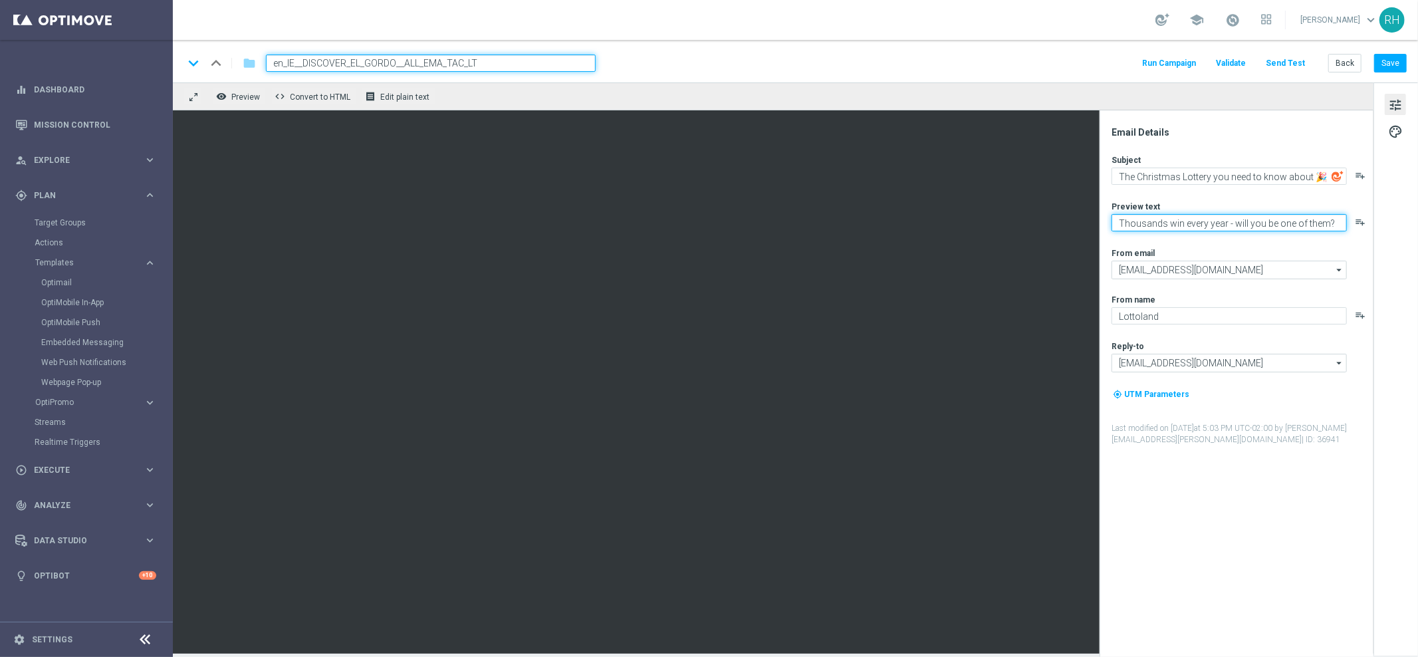
click at [1192, 218] on textarea "Thousands win every year - will you be one of them?" at bounding box center [1228, 222] width 235 height 17
click at [1397, 54] on button "Save" at bounding box center [1390, 63] width 33 height 19
click at [942, 60] on div "keyboard_arrow_down keyboard_arrow_up folder en_IE__DISCOVER_EL_GORDO__ALL_EMA_…" at bounding box center [794, 62] width 1223 height 17
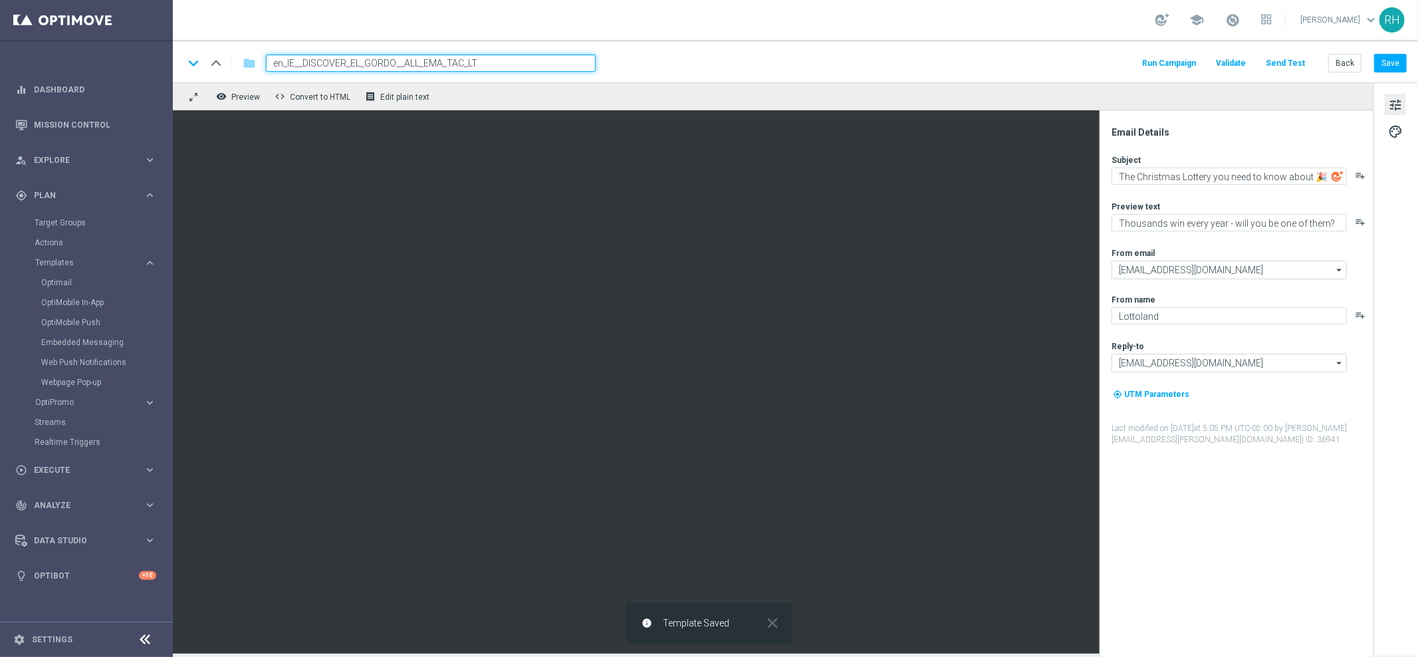
click at [1236, 516] on div "Email Details Subject The Christmas Lottery you need to know about 🎉 playlist_a…" at bounding box center [1239, 391] width 265 height 530
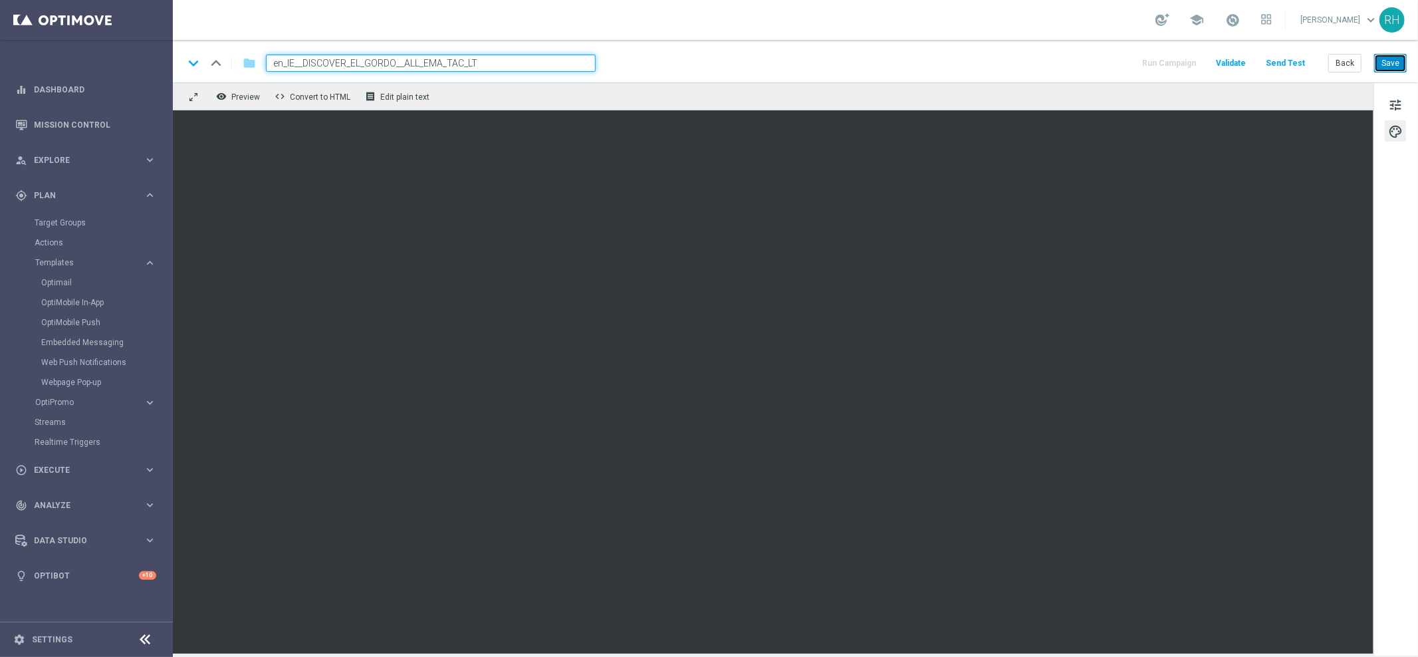
click at [1399, 67] on button "Save" at bounding box center [1390, 63] width 33 height 19
click at [1381, 64] on button "Save" at bounding box center [1390, 63] width 33 height 19
click at [1057, 60] on div "keyboard_arrow_down keyboard_arrow_up folder en_IE__DISCOVER_EL_GORDO__ALL_EMA_…" at bounding box center [794, 62] width 1223 height 17
click at [482, 60] on input "en_IE__DISCOVER_EL_GORDO__ALL_EMA_TAC_LT" at bounding box center [431, 62] width 330 height 17
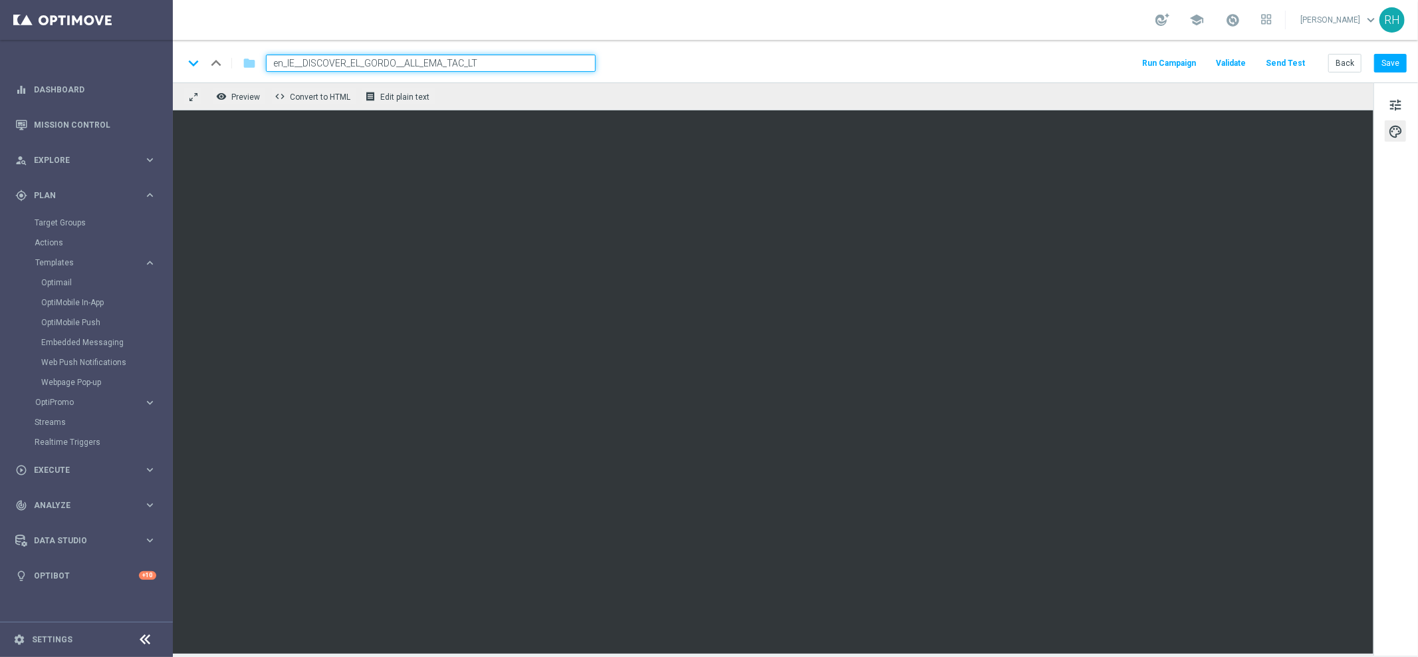
click at [482, 60] on input "en_IE__DISCOVER_EL_GORDO__ALL_EMA_TAC_LT" at bounding box center [431, 62] width 330 height 17
click at [1410, 72] on div "keyboard_arrow_down keyboard_arrow_up folder en_IE__DISCOVER_EL_GORDO__ALL_EMA_…" at bounding box center [795, 61] width 1245 height 43
click at [1401, 66] on button "Save" at bounding box center [1390, 63] width 33 height 19
click at [1399, 57] on button "Save" at bounding box center [1390, 63] width 33 height 19
click at [749, 42] on div "keyboard_arrow_down keyboard_arrow_up folder en_IE__DISCOVER_EL_GORDO__ALL_EMA_…" at bounding box center [795, 61] width 1245 height 43
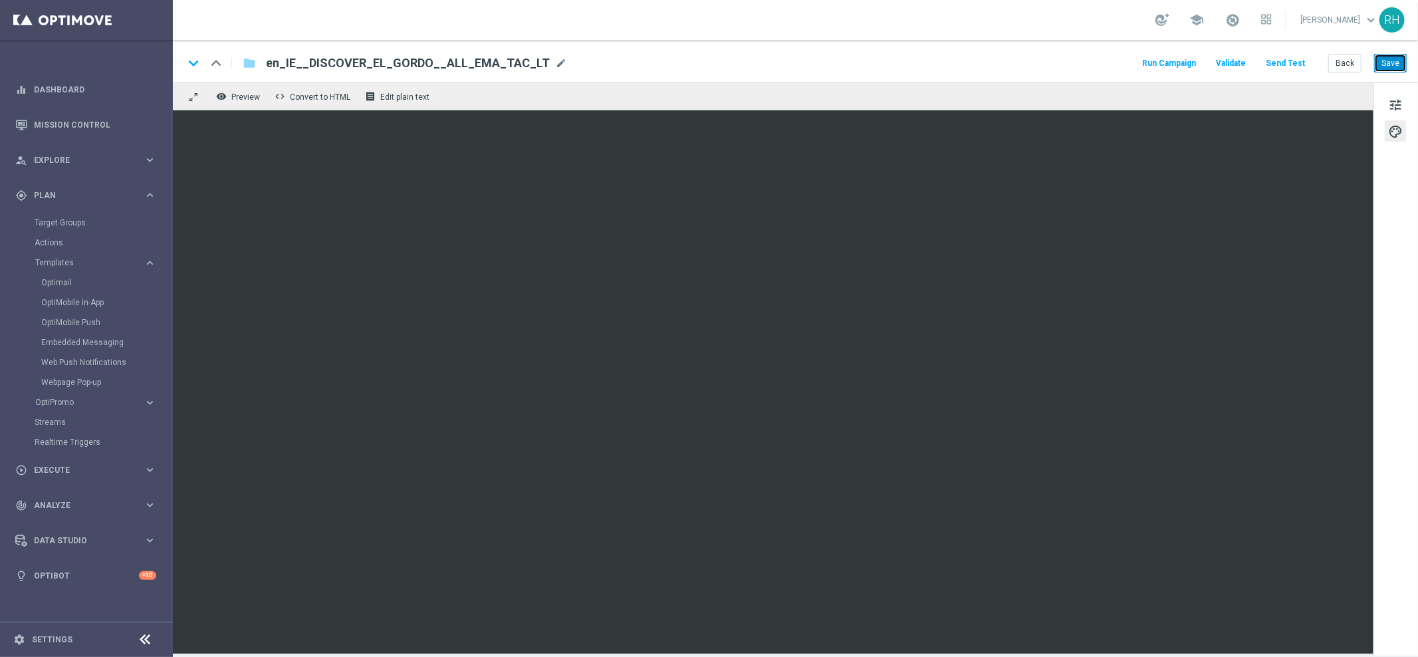
click at [1386, 57] on button "Save" at bounding box center [1390, 63] width 33 height 19
click at [97, 442] on link "Realtime Triggers" at bounding box center [87, 442] width 104 height 11
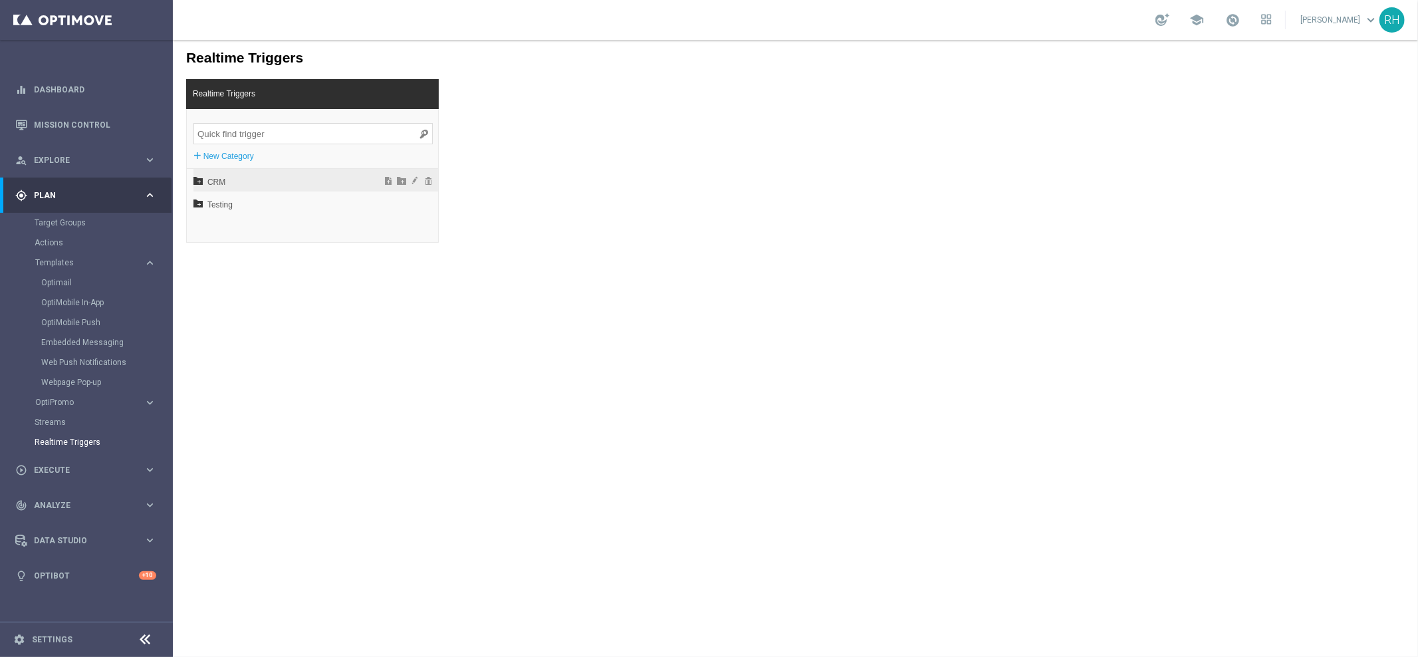
click at [214, 185] on span "CRM" at bounding box center [280, 181] width 147 height 23
click at [215, 230] on span "EN" at bounding box center [284, 226] width 143 height 23
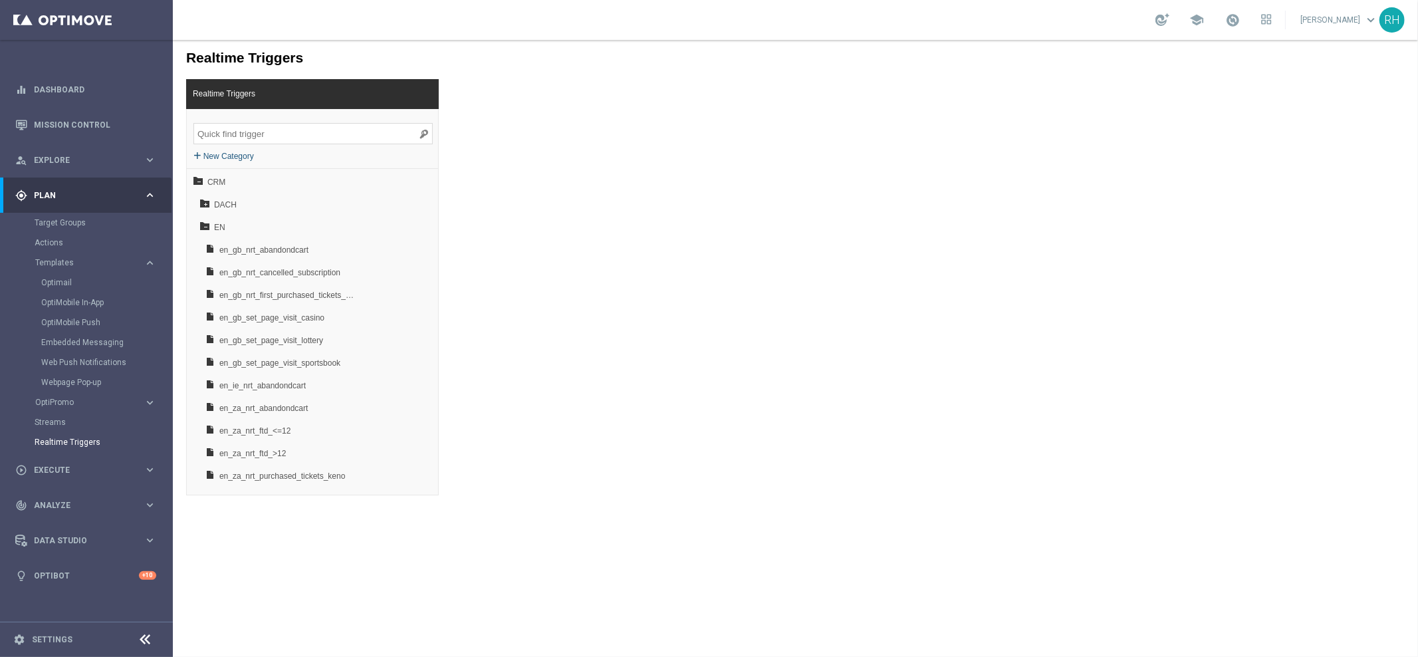
click at [244, 158] on label "New Category" at bounding box center [228, 155] width 51 height 13
click at [624, 219] on div "Realtime Triggers Realtime Triggers + New Category CRM DACH EN en_gb_nrt_abando…" at bounding box center [794, 266] width 1245 height 455
click at [291, 102] on div "Realtime Triggers" at bounding box center [311, 93] width 253 height 30
drag, startPoint x: 237, startPoint y: 94, endPoint x: 292, endPoint y: 98, distance: 54.6
click at [237, 94] on span "Realtime Triggers" at bounding box center [223, 93] width 76 height 23
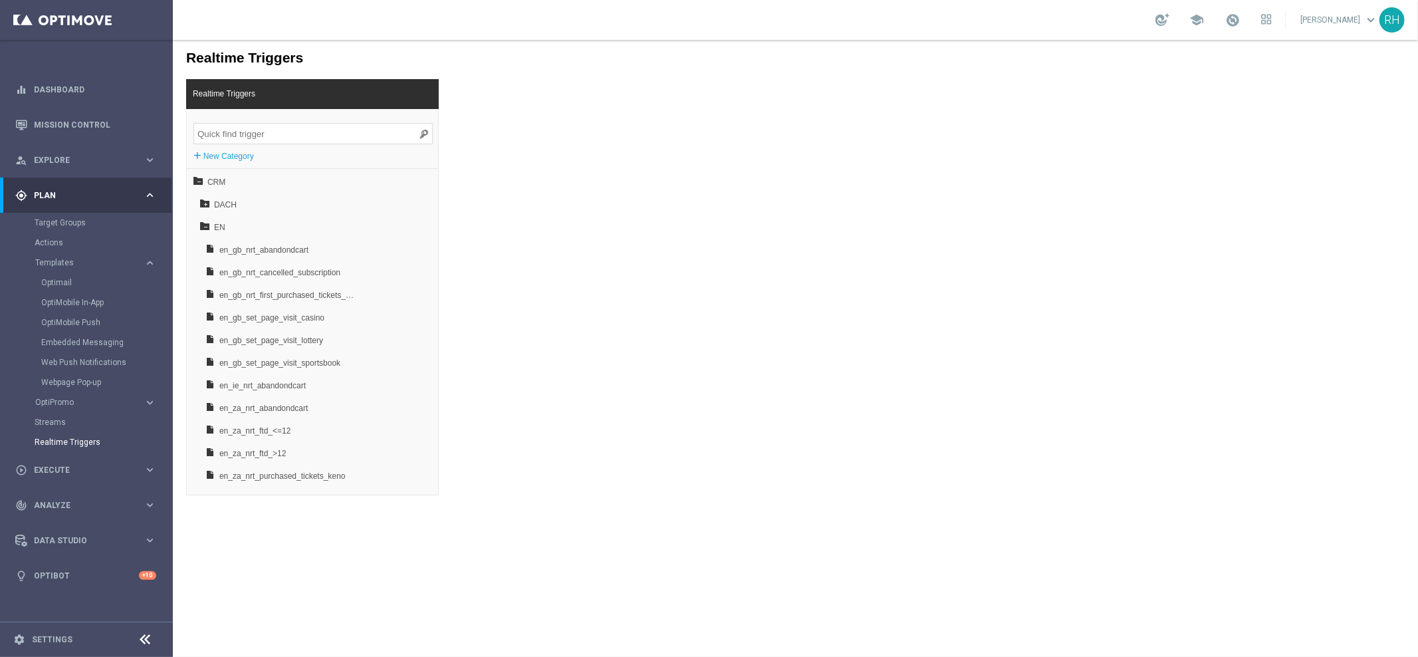
click at [715, 118] on div "Realtime Triggers Realtime Triggers + New Category CRM DACH EN en_gb_nrt_abando…" at bounding box center [794, 266] width 1245 height 455
click at [276, 243] on span "en_gb_nrt_abandondcart" at bounding box center [288, 249] width 139 height 23
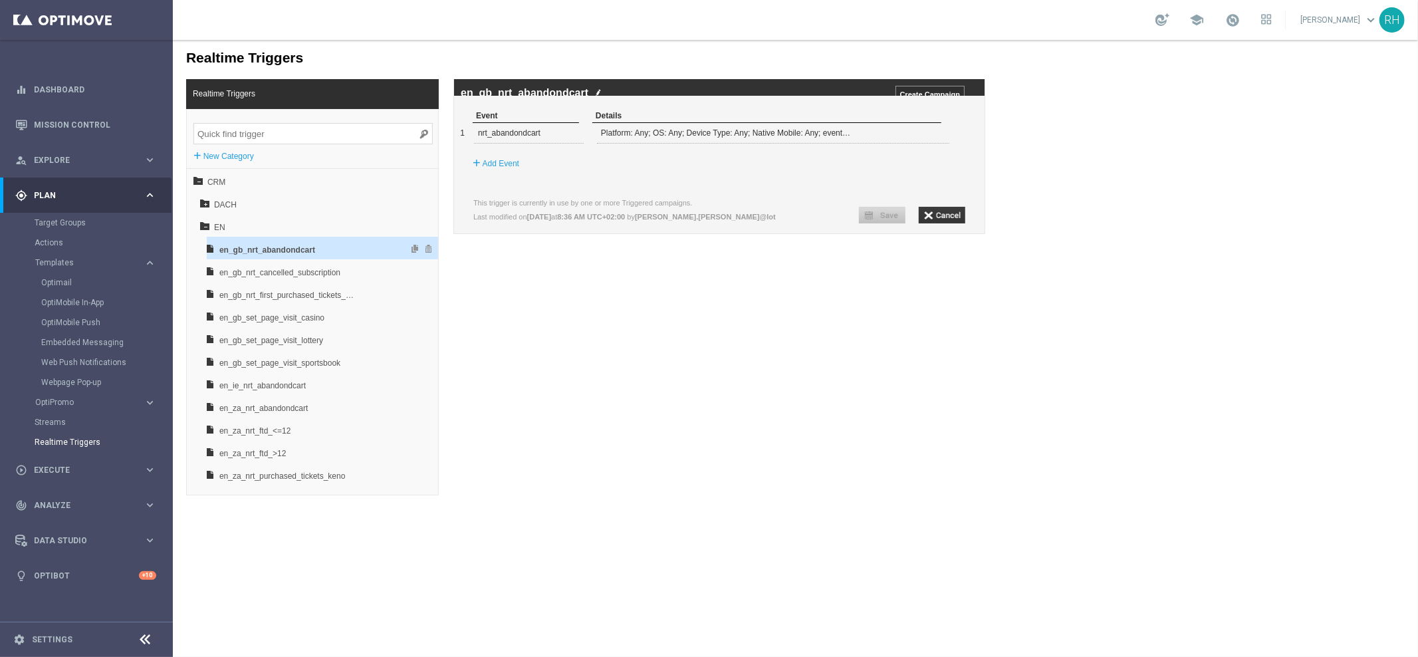
click at [268, 241] on span "en_gb_nrt_abandondcart" at bounding box center [288, 249] width 139 height 23
click at [292, 219] on span "EN" at bounding box center [284, 226] width 143 height 23
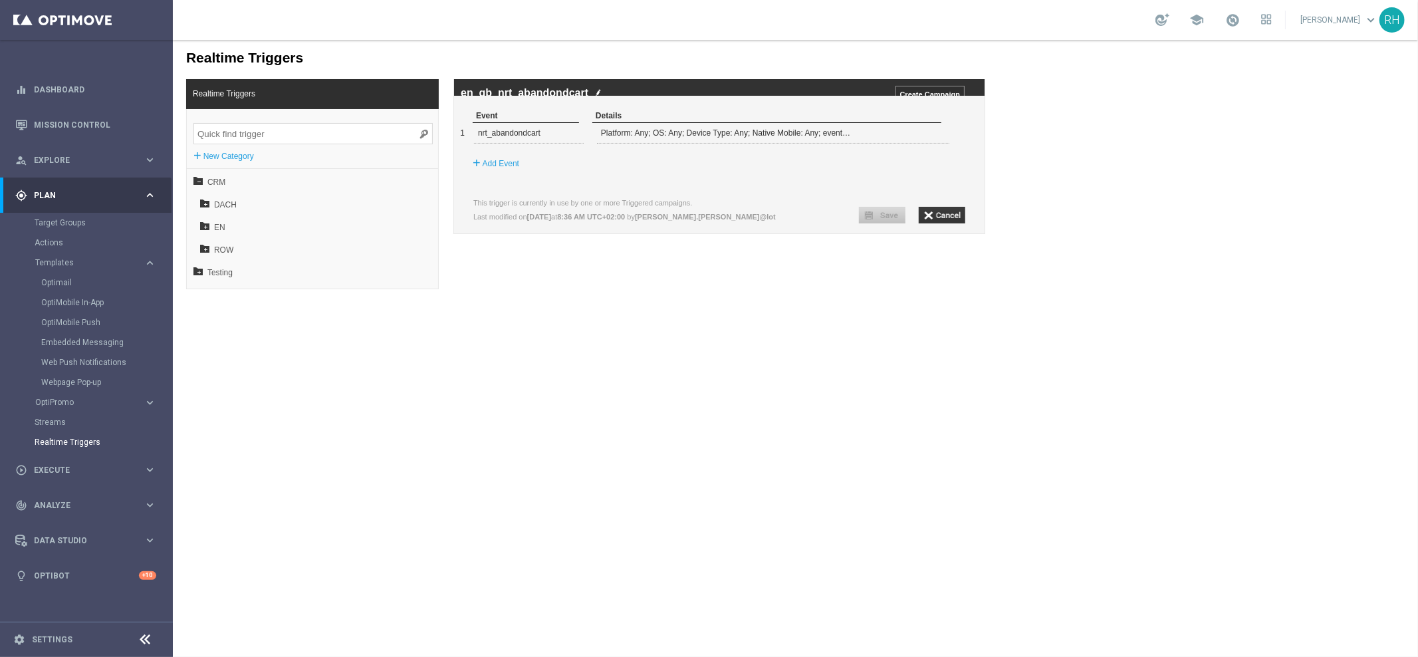
click at [617, 346] on body "Realtime Triggers Realtime Triggers + New Category CRM DACH EN ROW Testing en_g…" at bounding box center [794, 347] width 1245 height 617
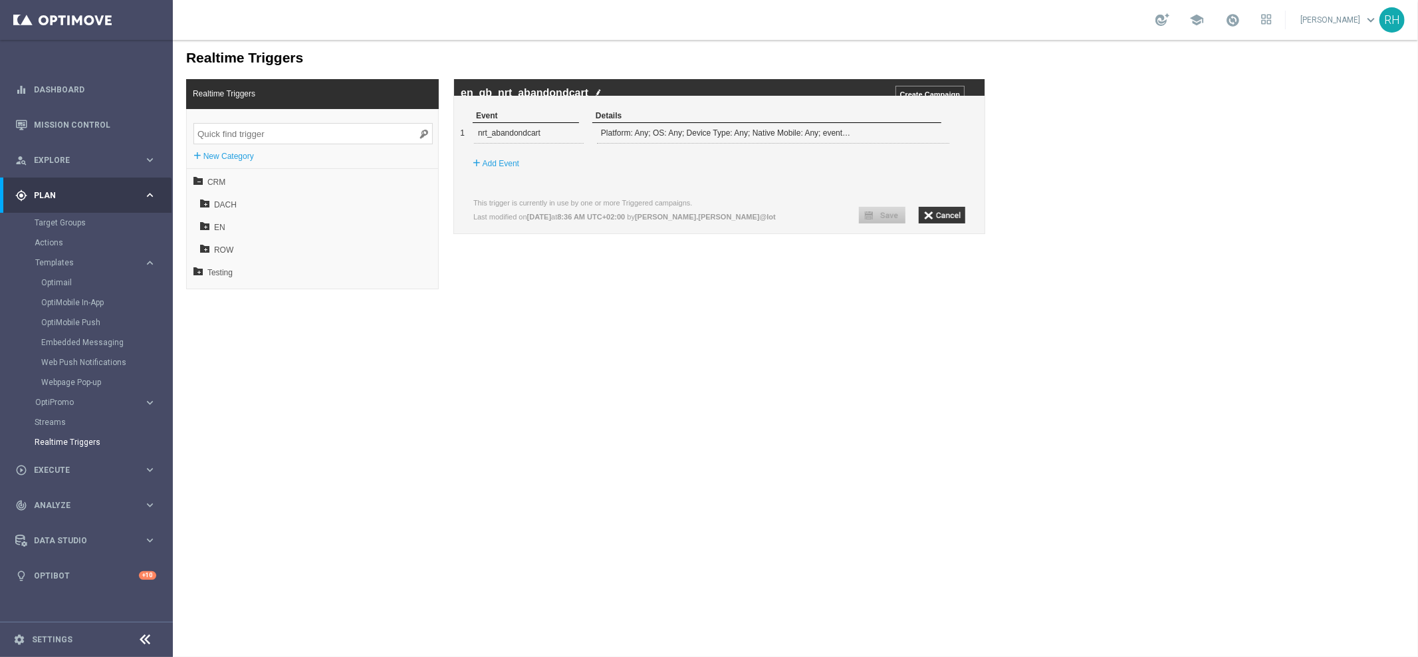
click at [617, 346] on body "Realtime Triggers Realtime Triggers + New Category CRM DACH EN ROW Testing en_g…" at bounding box center [794, 347] width 1245 height 617
click at [259, 231] on span "EN" at bounding box center [284, 226] width 143 height 23
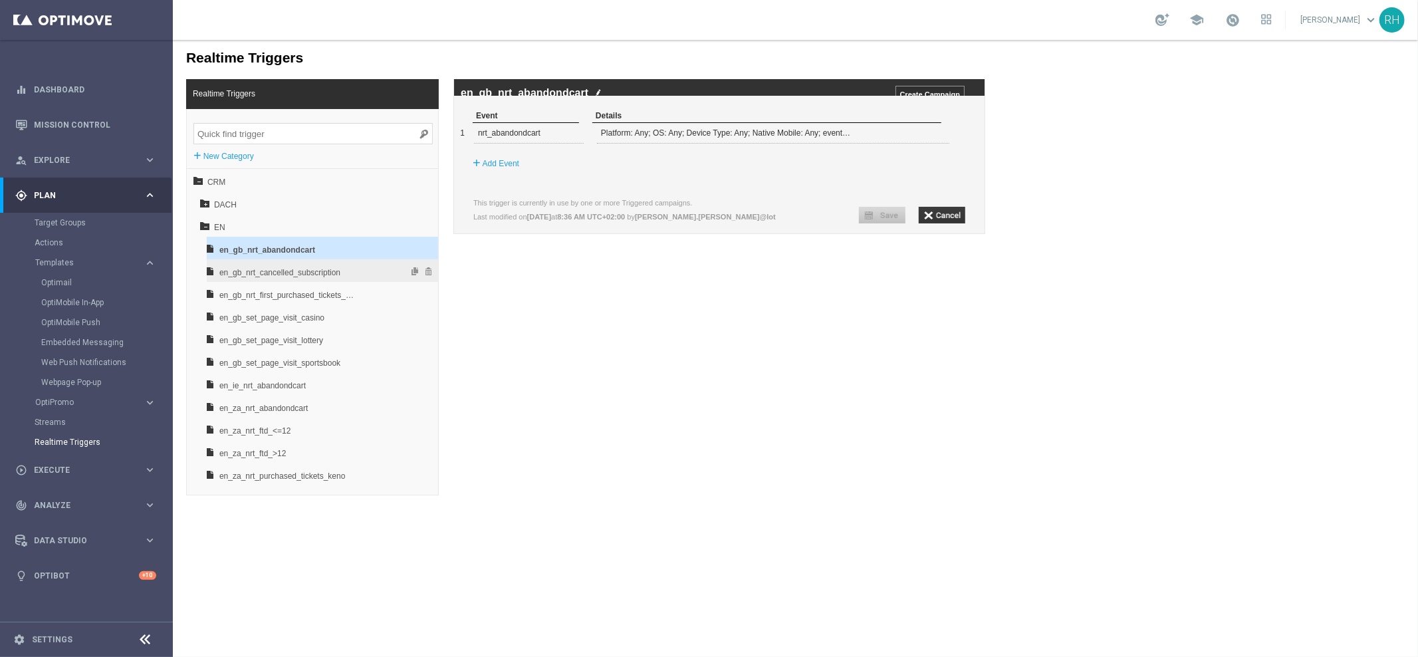
click at [274, 276] on span "en_gb_nrt_cancelled_subscription" at bounding box center [288, 272] width 139 height 23
click at [283, 241] on span "en_gb_nrt_abandondcart" at bounding box center [288, 249] width 139 height 23
click at [299, 265] on span "en_gb_nrt_cancelled_subscription" at bounding box center [288, 272] width 139 height 23
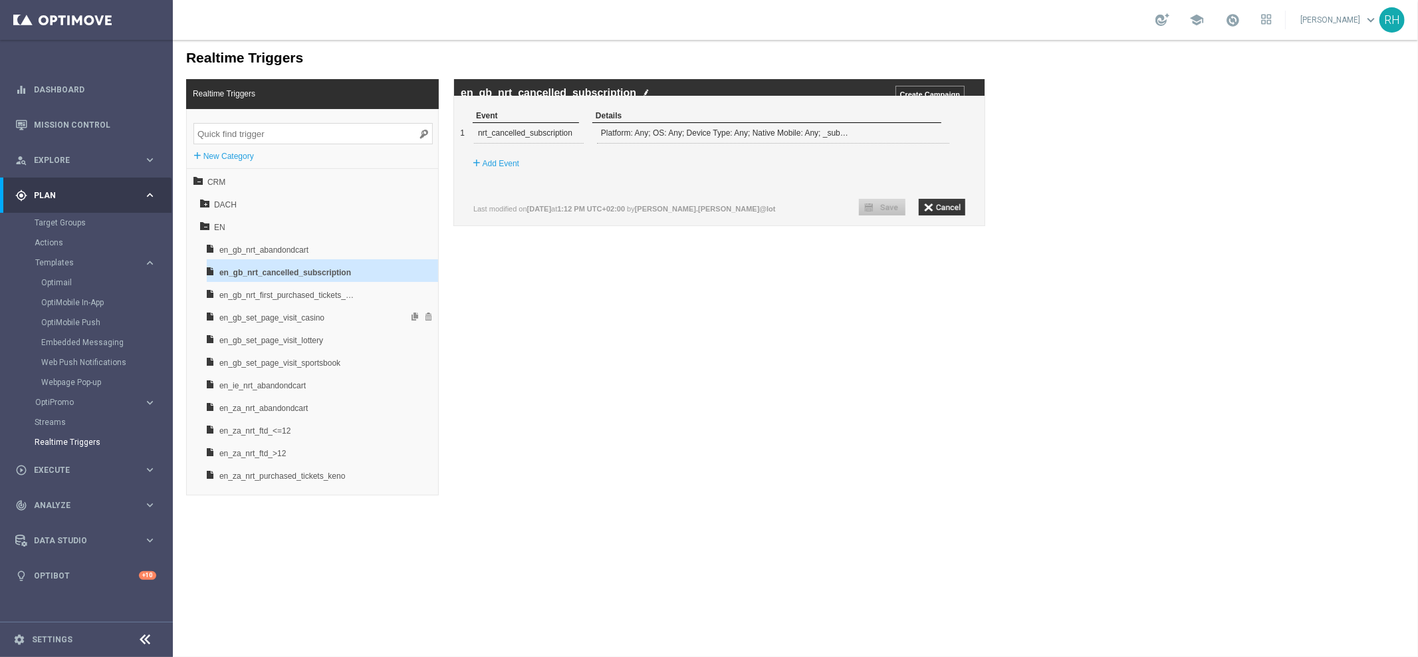
click at [783, 359] on div "Realtime Triggers Realtime Triggers + New Category CRM DACH EN en_gb_nrt_abando…" at bounding box center [794, 266] width 1245 height 455
click at [835, 338] on div "Realtime Triggers Realtime Triggers + New Category CRM DACH EN en_gb_nrt_abando…" at bounding box center [794, 266] width 1245 height 455
click at [757, 340] on div "Realtime Triggers Realtime Triggers + New Category CRM DACH EN en_gb_nrt_abando…" at bounding box center [794, 266] width 1245 height 455
click at [941, 94] on input "Create Campaign" at bounding box center [929, 93] width 69 height 17
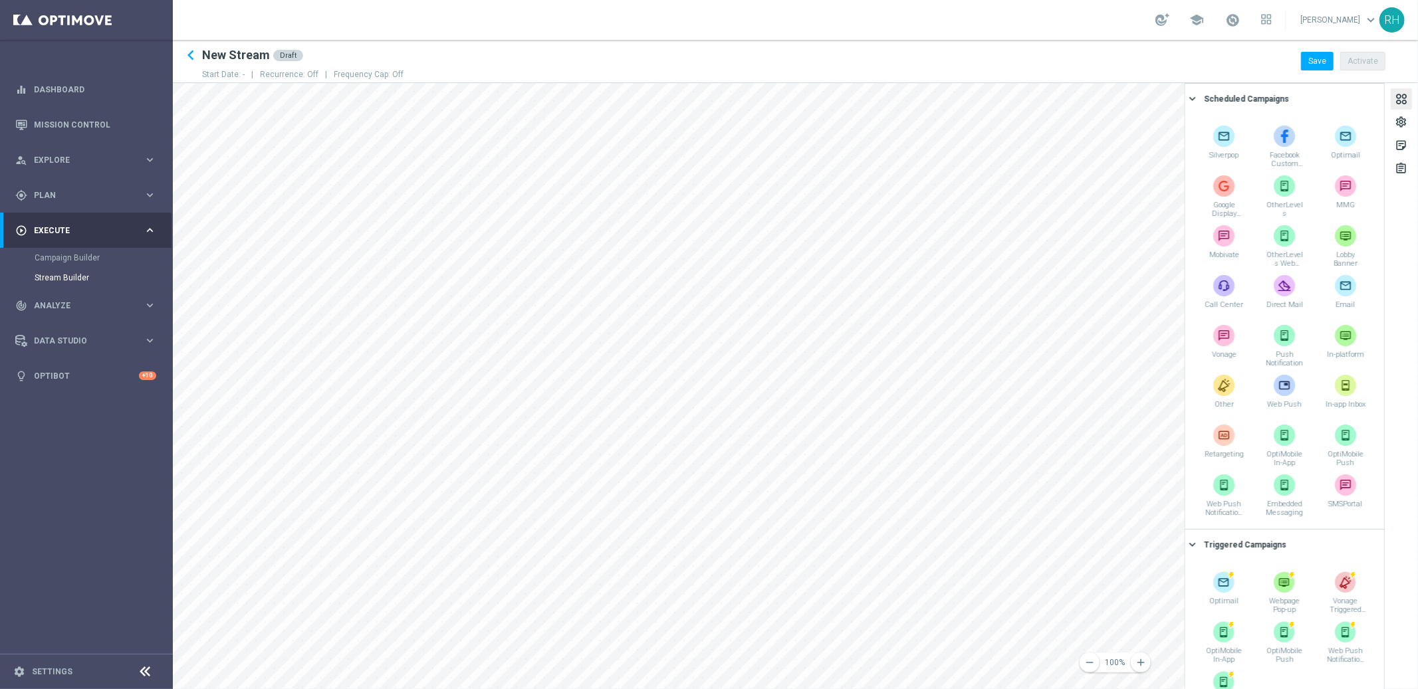
drag, startPoint x: 263, startPoint y: 72, endPoint x: 348, endPoint y: 72, distance: 85.1
click at [348, 72] on div "Start Date: - | Recurrence: Off | Frequency Cap: Off" at bounding box center [302, 74] width 201 height 17
drag, startPoint x: 266, startPoint y: 71, endPoint x: 298, endPoint y: 71, distance: 32.6
click at [298, 71] on p "Recurrence: Off |" at bounding box center [297, 74] width 74 height 11
click at [327, 72] on span "|" at bounding box center [325, 74] width 15 height 9
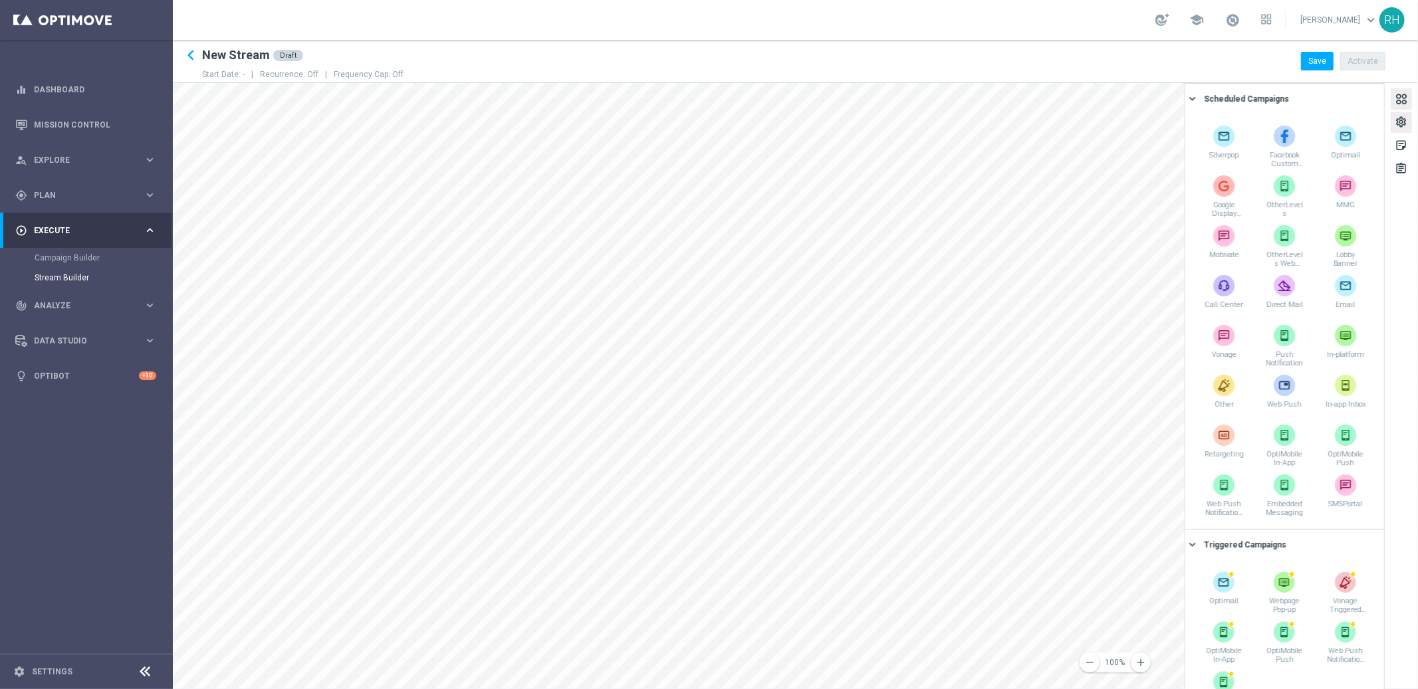
click at [1410, 124] on div "settings" at bounding box center [1400, 122] width 21 height 21
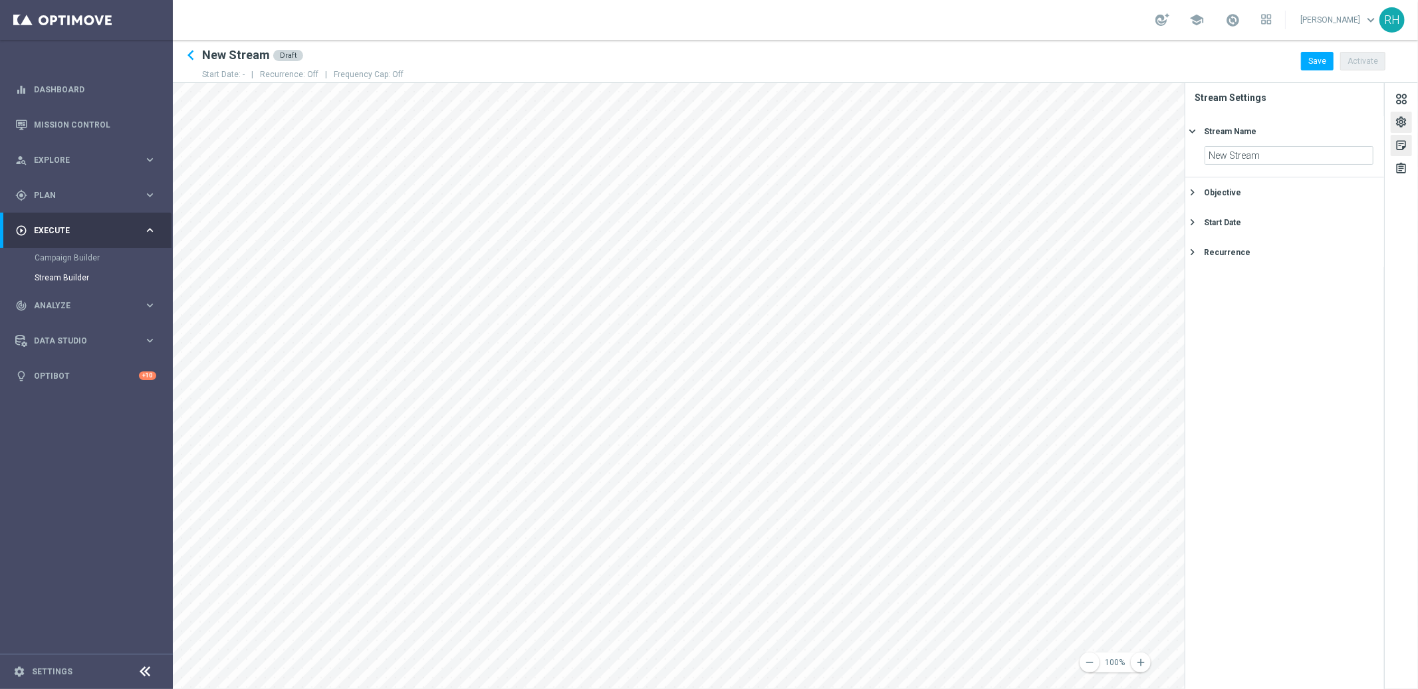
click at [1404, 143] on div "sticky_note_2" at bounding box center [1400, 147] width 13 height 17
click at [1403, 130] on div "settings" at bounding box center [1400, 124] width 13 height 17
click at [1254, 242] on div "Recurrence keyboard_arrow_right" at bounding box center [1284, 252] width 199 height 30
click at [1352, 253] on div "Recurrence" at bounding box center [1288, 253] width 169 height 21
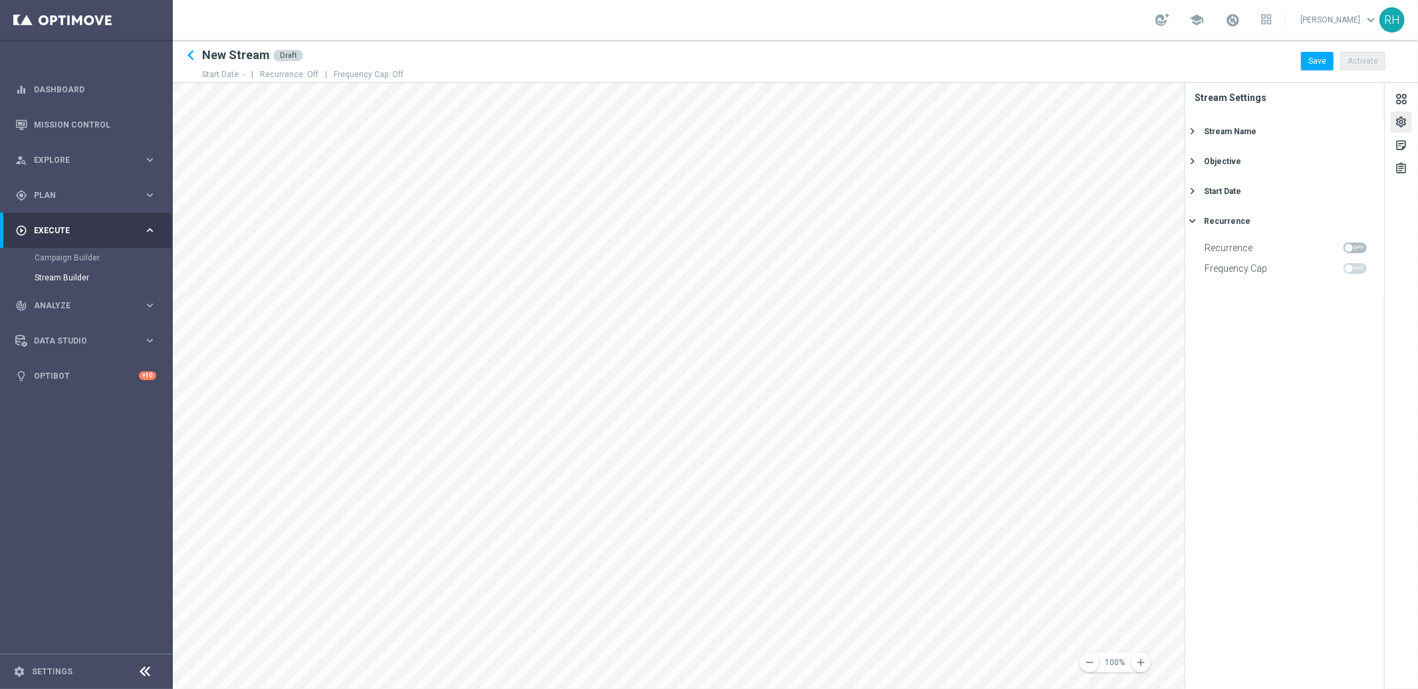
click at [1351, 244] on span at bounding box center [1354, 248] width 23 height 11
click at [1351, 244] on input "checkbox" at bounding box center [1354, 248] width 23 height 11
click at [1351, 244] on span at bounding box center [1354, 248] width 23 height 11
click at [1351, 244] on input "checkbox" at bounding box center [1354, 248] width 23 height 11
click at [1351, 244] on span at bounding box center [1354, 248] width 23 height 11
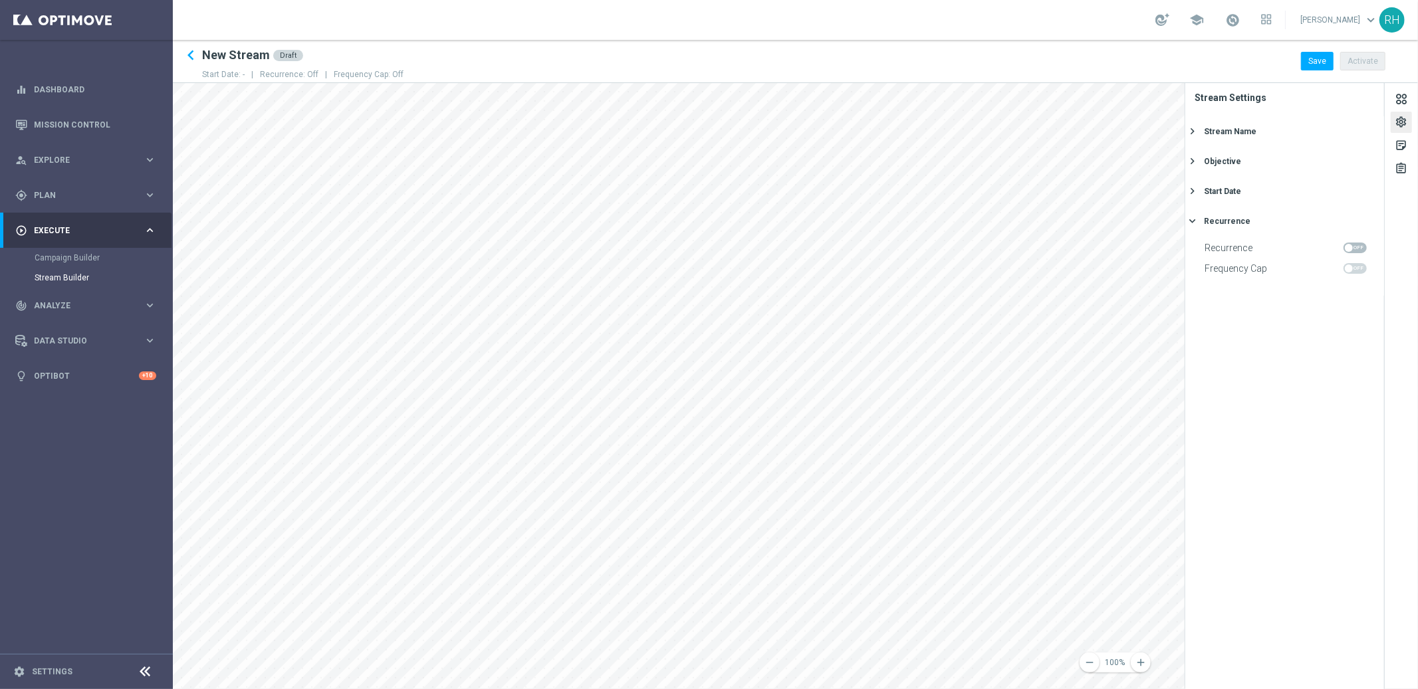
click at [1351, 244] on input "checkbox" at bounding box center [1354, 248] width 23 height 11
click at [1351, 244] on span at bounding box center [1354, 248] width 23 height 11
click at [1351, 244] on input "checkbox" at bounding box center [1354, 248] width 23 height 11
checkbox input "false"
click at [1214, 197] on div "Start Date" at bounding box center [1222, 191] width 37 height 12
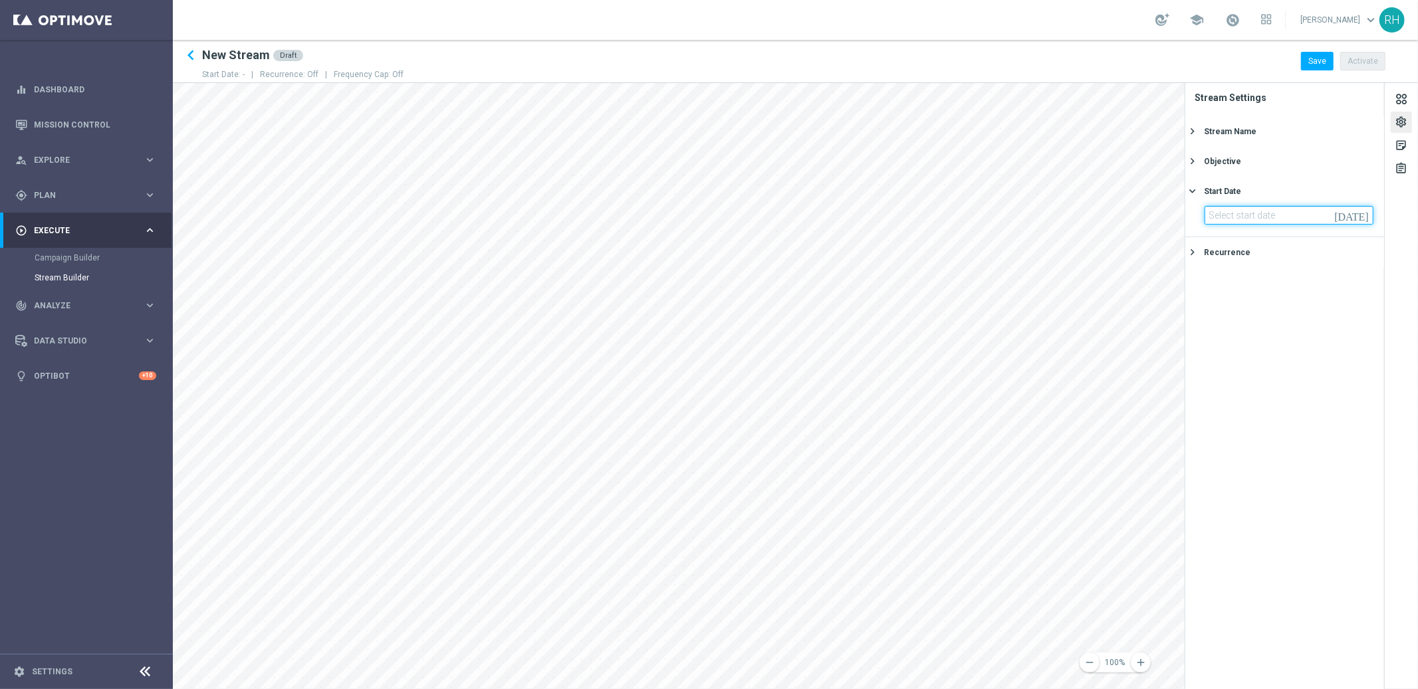
click at [1239, 209] on input at bounding box center [1288, 215] width 169 height 19
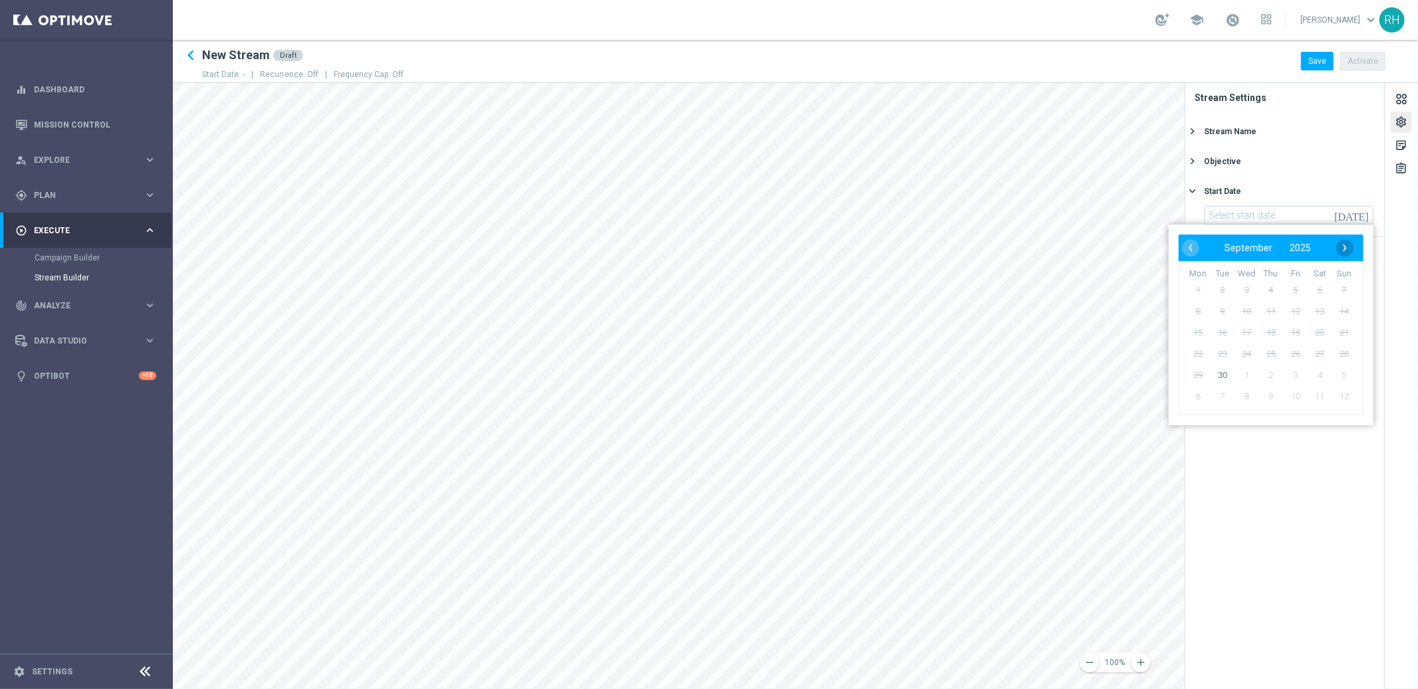
click at [1347, 247] on span "›" at bounding box center [1344, 247] width 17 height 17
click at [1194, 317] on span "6" at bounding box center [1197, 311] width 21 height 21
type input "06 Oct 2025"
click at [1199, 259] on button "Recurrence keyboard_arrow_right" at bounding box center [1282, 252] width 189 height 17
click at [1200, 221] on button "Recurrence keyboard_arrow_right" at bounding box center [1282, 221] width 189 height 17
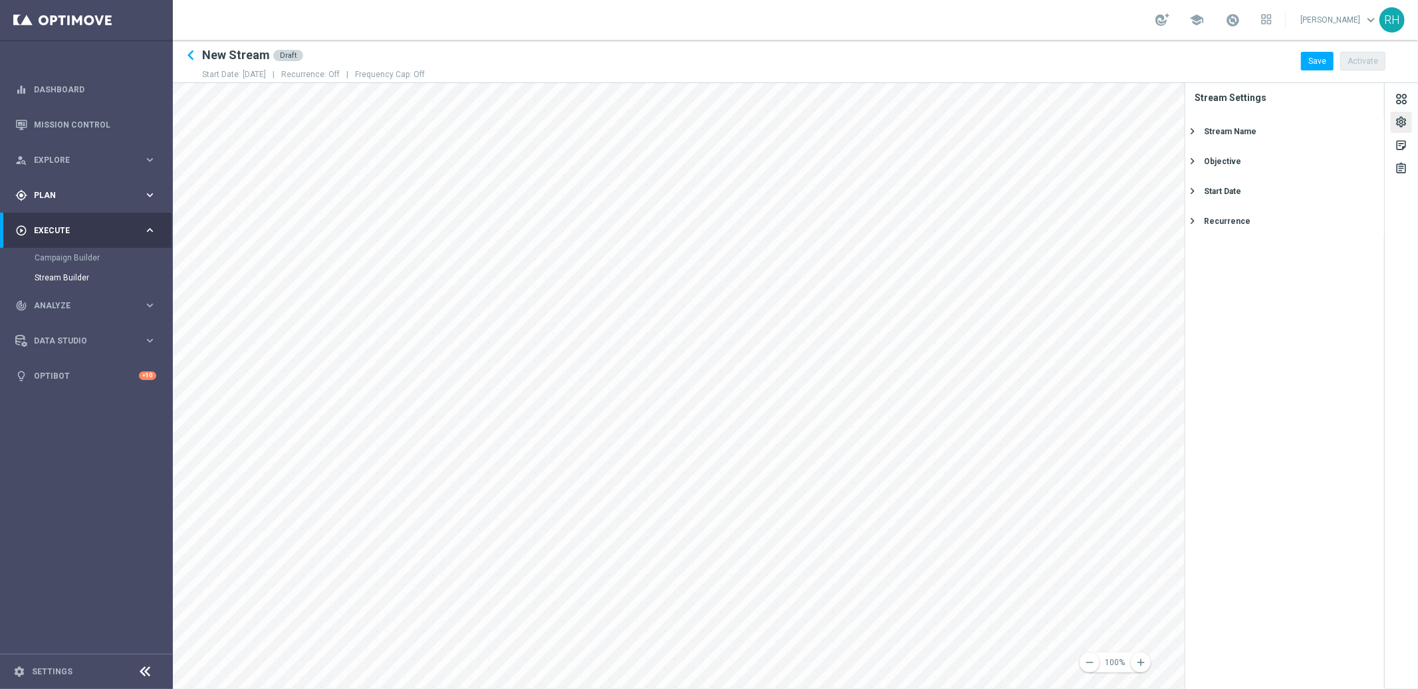
click at [105, 178] on div "gps_fixed Plan keyboard_arrow_right" at bounding box center [85, 194] width 171 height 35
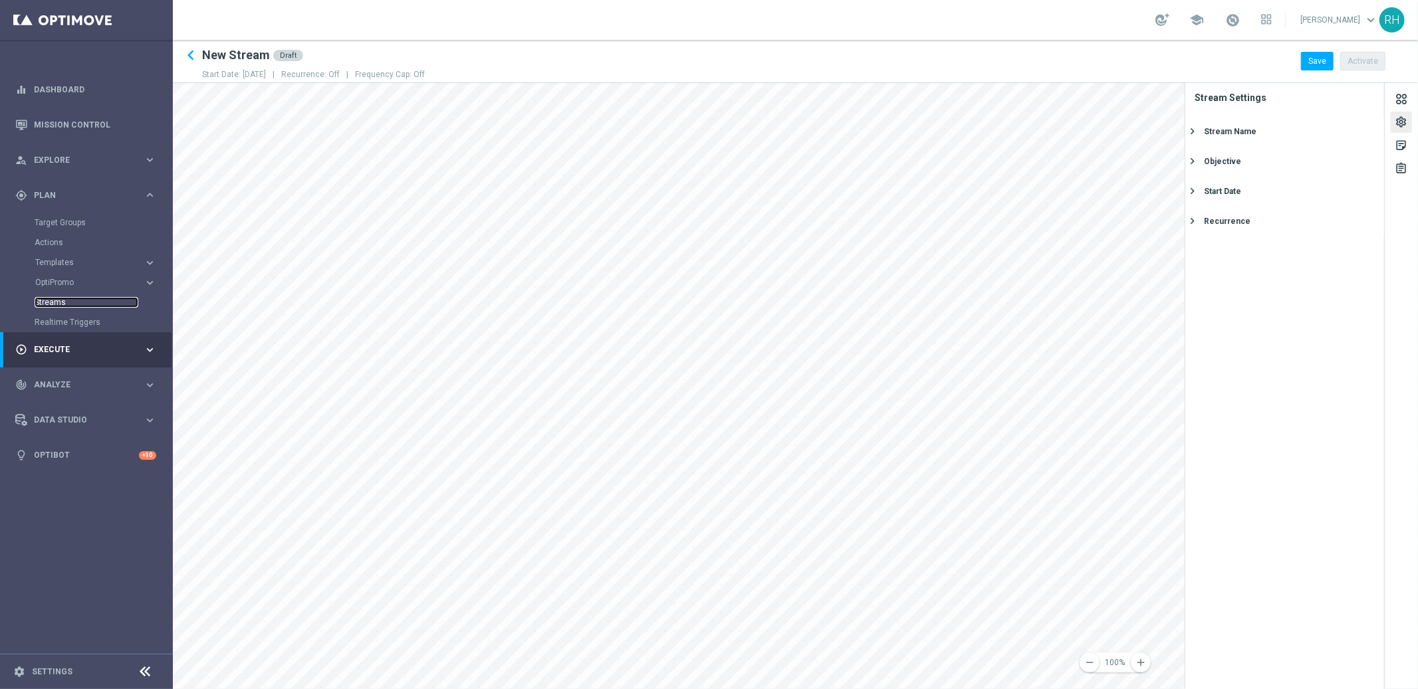
click at [56, 298] on link "Streams" at bounding box center [87, 302] width 104 height 11
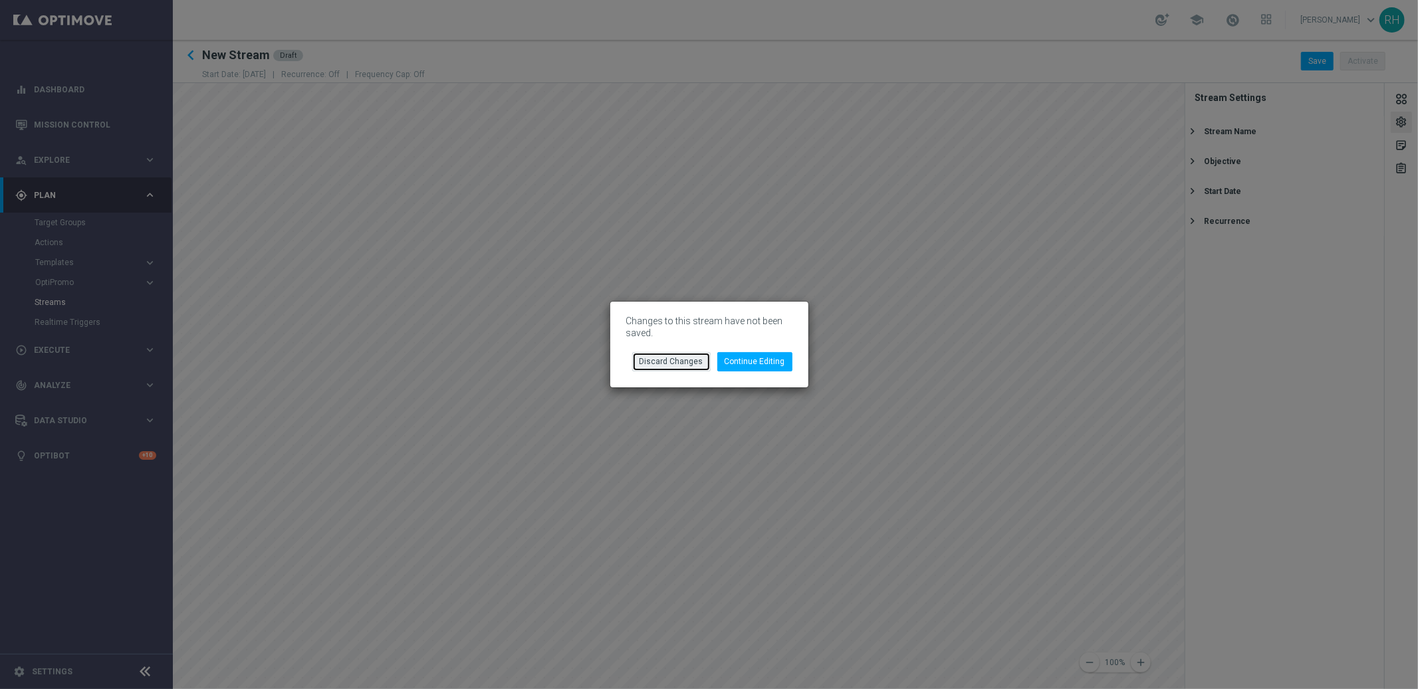
click at [700, 365] on button "Discard Changes" at bounding box center [671, 361] width 78 height 19
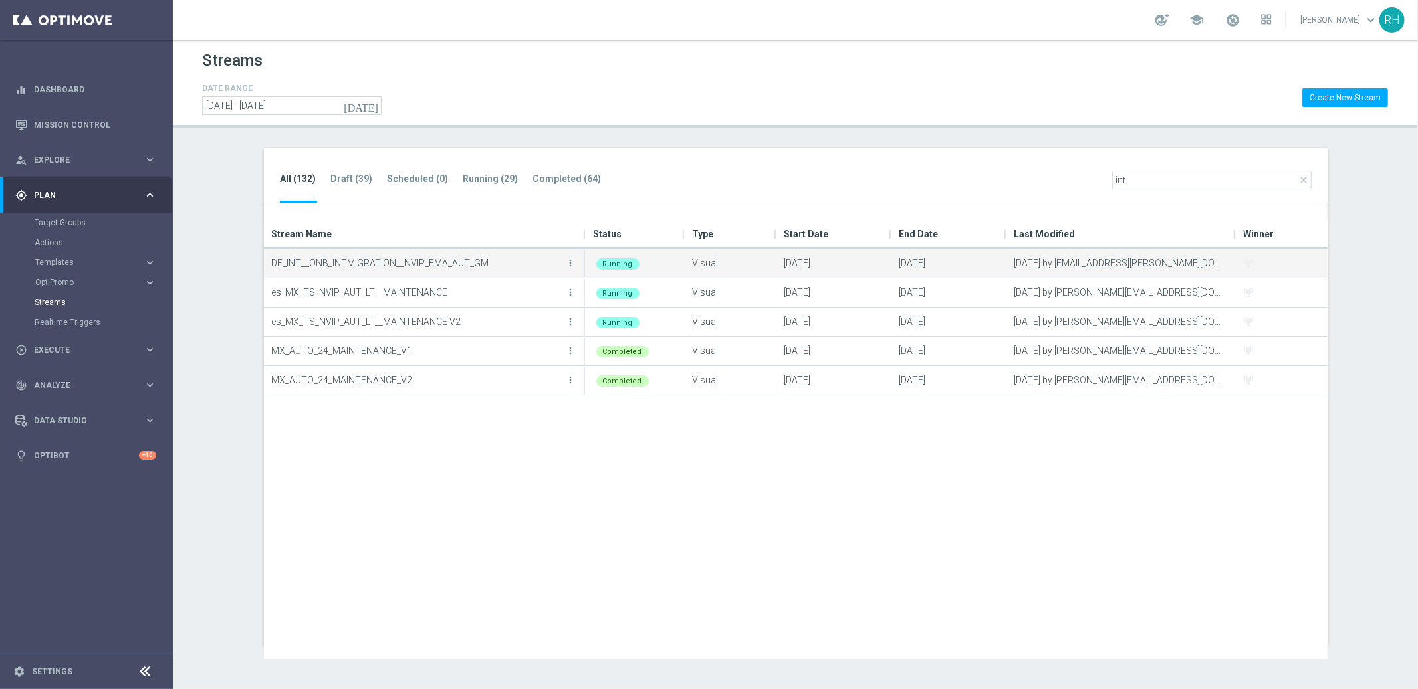
type input "int"
drag, startPoint x: 302, startPoint y: 264, endPoint x: 536, endPoint y: 264, distance: 234.6
click at [536, 264] on p "DE_INT__ONB_INTMIGRATION__NVIP_EMA_AUT_GM" at bounding box center [417, 263] width 291 height 20
click at [571, 265] on icon "more_vert" at bounding box center [571, 263] width 11 height 11
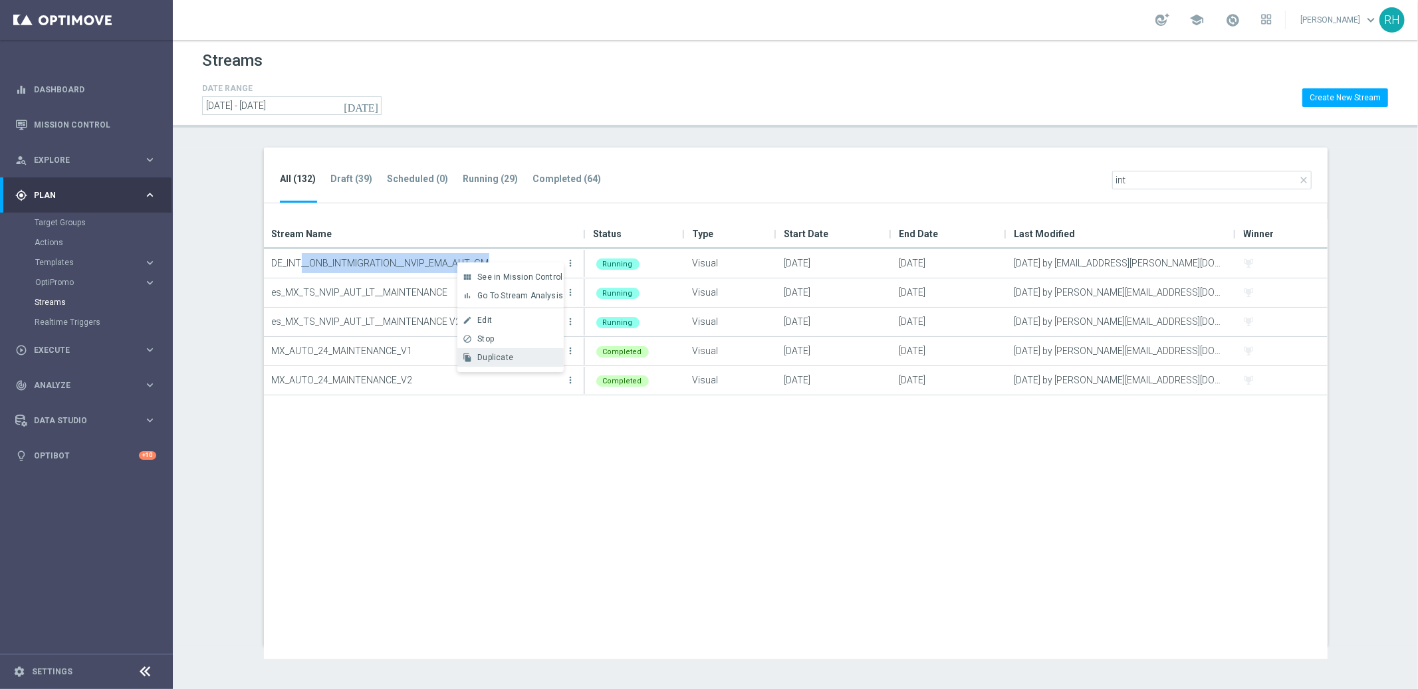
click at [550, 361] on div "Duplicate" at bounding box center [517, 357] width 80 height 9
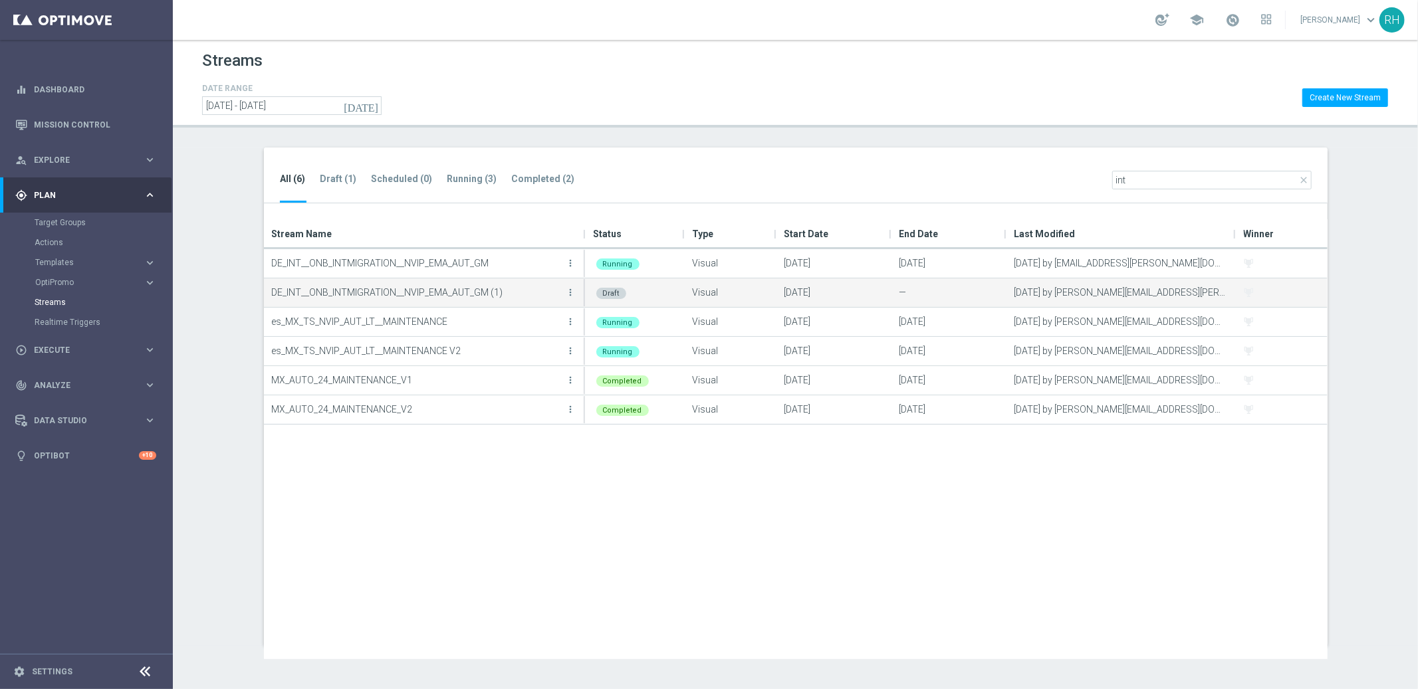
click at [547, 295] on p "DE_INT__ONB_INTMIGRATION__NVIP_EMA_AUT_GM (1)" at bounding box center [417, 292] width 291 height 20
click at [495, 293] on p "DE_INT__ONB_INTMIGRATION__NVIP_EMA_AUT_GM (1)" at bounding box center [417, 292] width 291 height 20
click at [379, 295] on p "DE_INT__ONB_INTMIGRATION__NVIP_EMA_AUT_GM (1)" at bounding box center [417, 292] width 291 height 20
click at [571, 292] on icon "more_vert" at bounding box center [571, 292] width 11 height 11
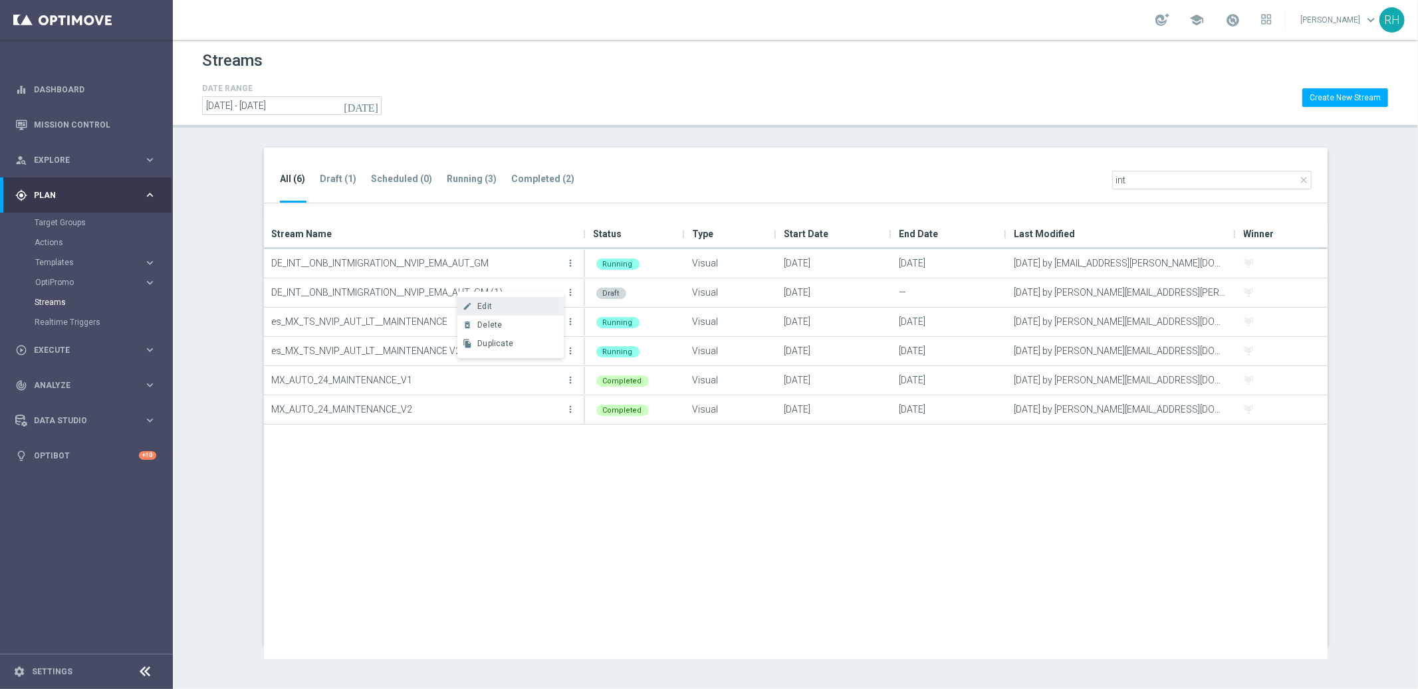
click at [529, 308] on div "Edit" at bounding box center [517, 306] width 80 height 9
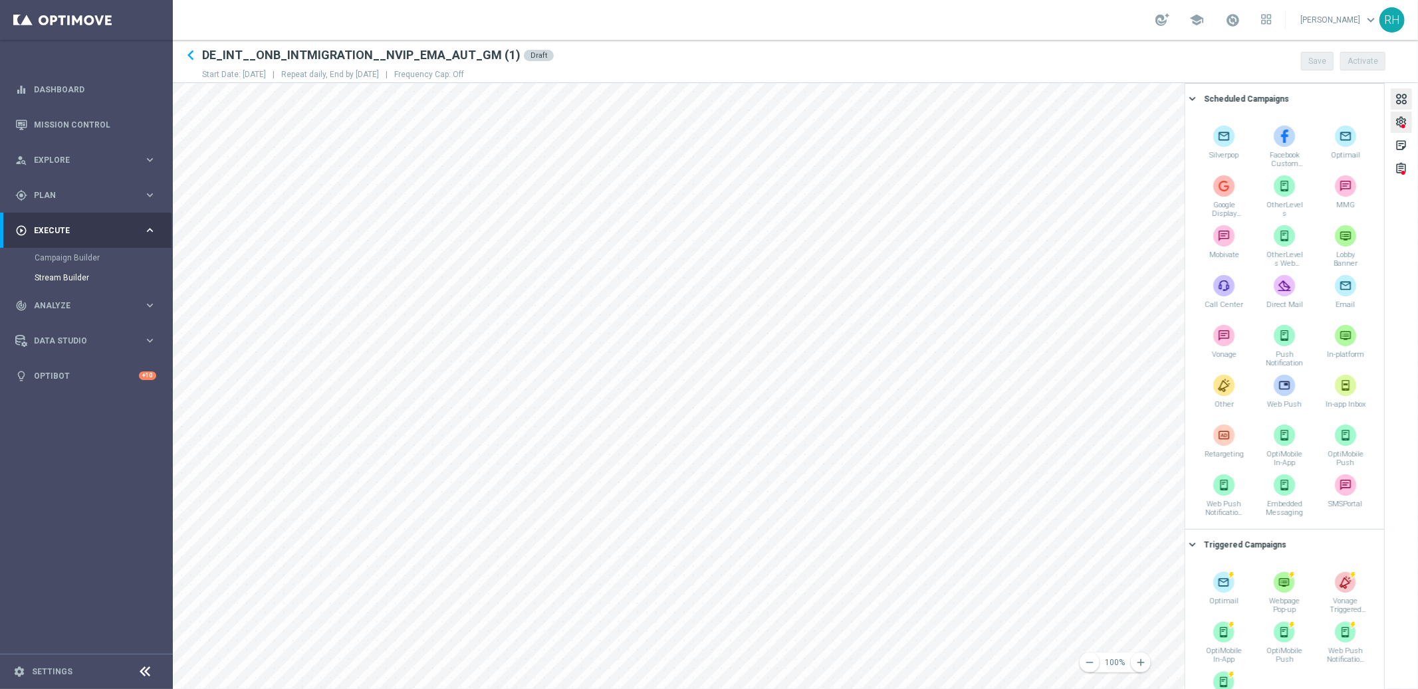
click at [1404, 120] on div "settings" at bounding box center [1400, 124] width 13 height 17
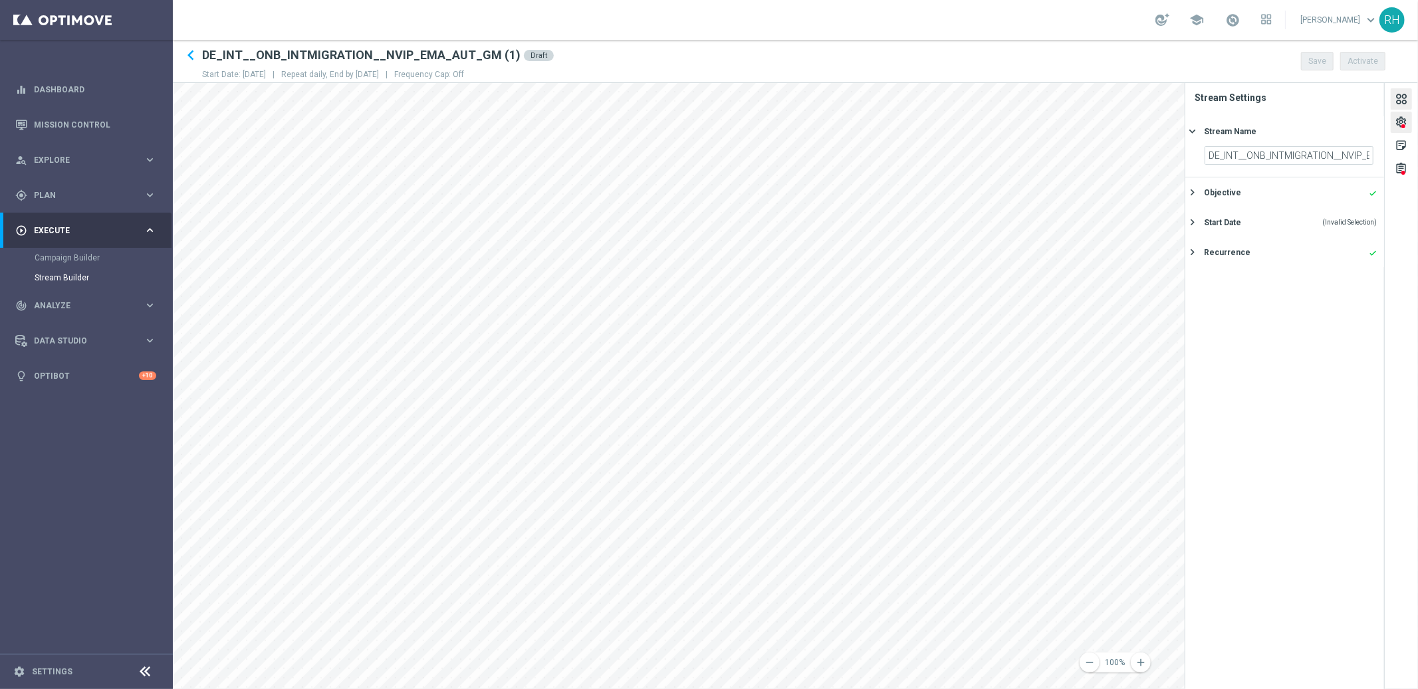
click at [1397, 101] on div at bounding box center [1401, 101] width 15 height 18
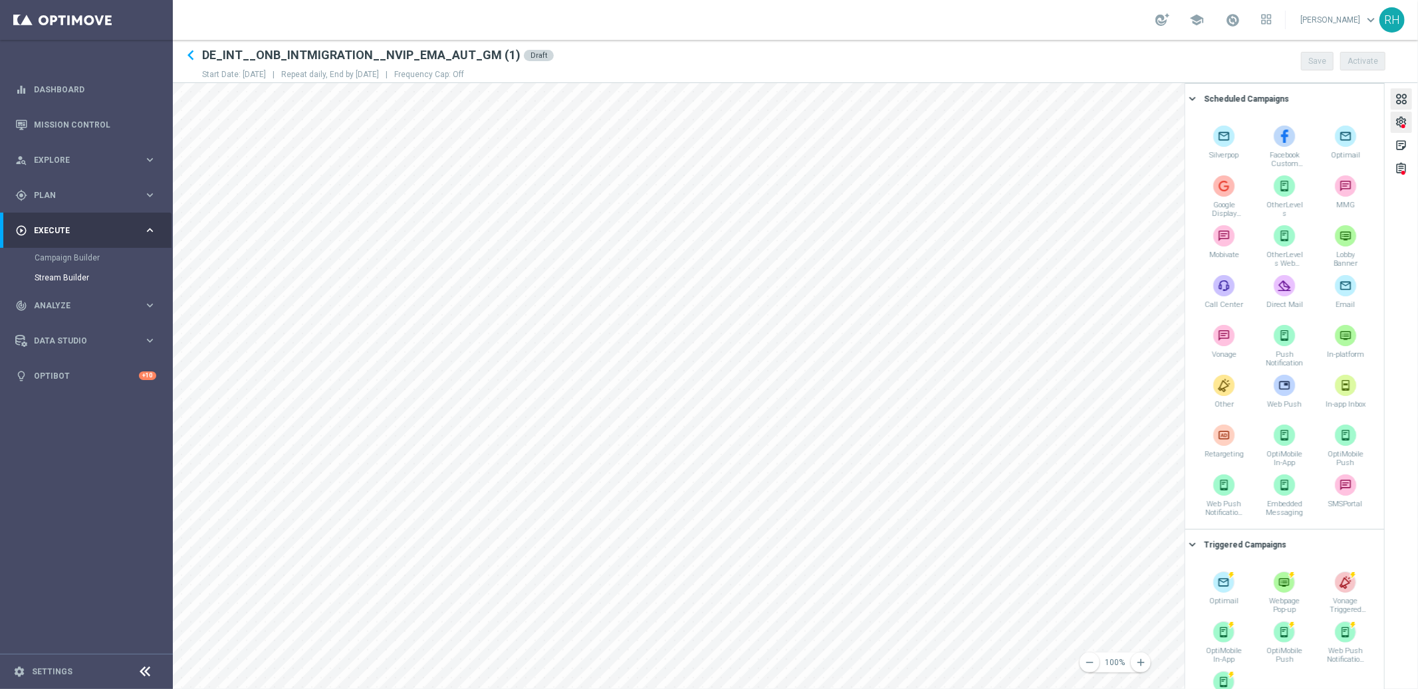
click at [1404, 132] on div "settings" at bounding box center [1400, 124] width 13 height 17
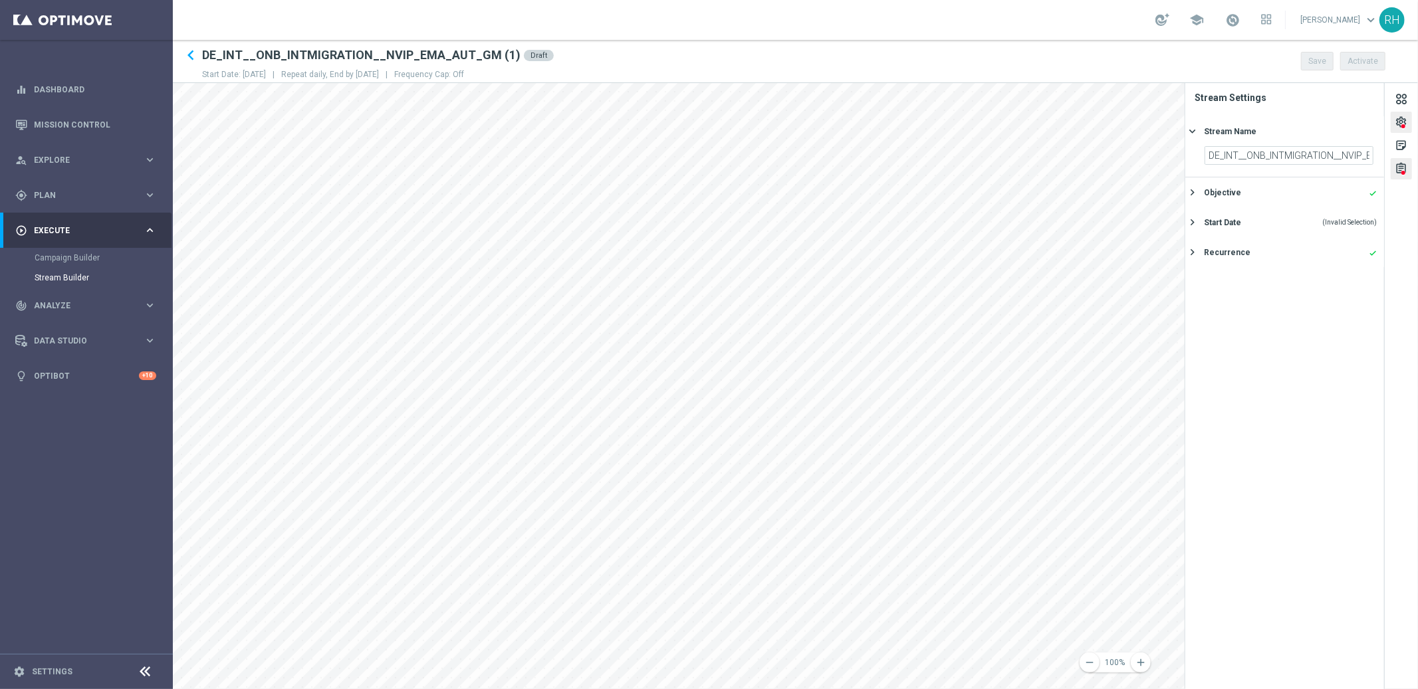
click at [1403, 161] on div "assignment" at bounding box center [1400, 168] width 21 height 21
click at [1402, 136] on div "sticky_note_2" at bounding box center [1400, 145] width 21 height 21
click at [1404, 131] on div "settings" at bounding box center [1400, 124] width 13 height 17
click at [1213, 255] on div "Recurrence" at bounding box center [1227, 253] width 47 height 12
click at [1359, 251] on span at bounding box center [1361, 248] width 8 height 8
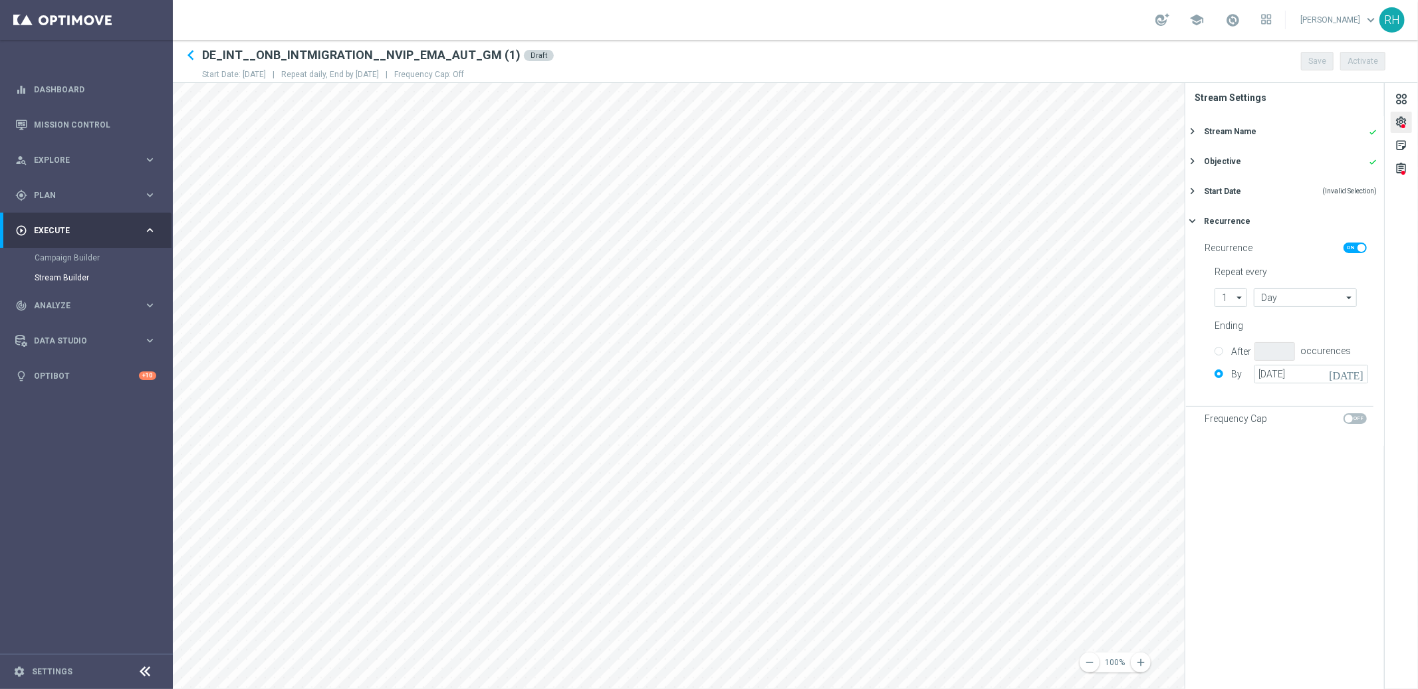
click at [1359, 251] on input "checkbox" at bounding box center [1354, 248] width 23 height 11
click at [1358, 256] on div "Recurrence" at bounding box center [1288, 253] width 169 height 21
click at [1351, 237] on section "Recurrence Repeat every 1 1 arrow_drop_down Drag here to set row groups Drag he…" at bounding box center [1284, 266] width 199 height 60
click at [1352, 237] on section "Recurrence Repeat every 1 1 arrow_drop_down Drag here to set row groups Drag he…" at bounding box center [1284, 266] width 199 height 60
click at [1354, 239] on section "Recurrence Repeat every 1 1 arrow_drop_down Drag here to set row groups Drag he…" at bounding box center [1284, 266] width 199 height 60
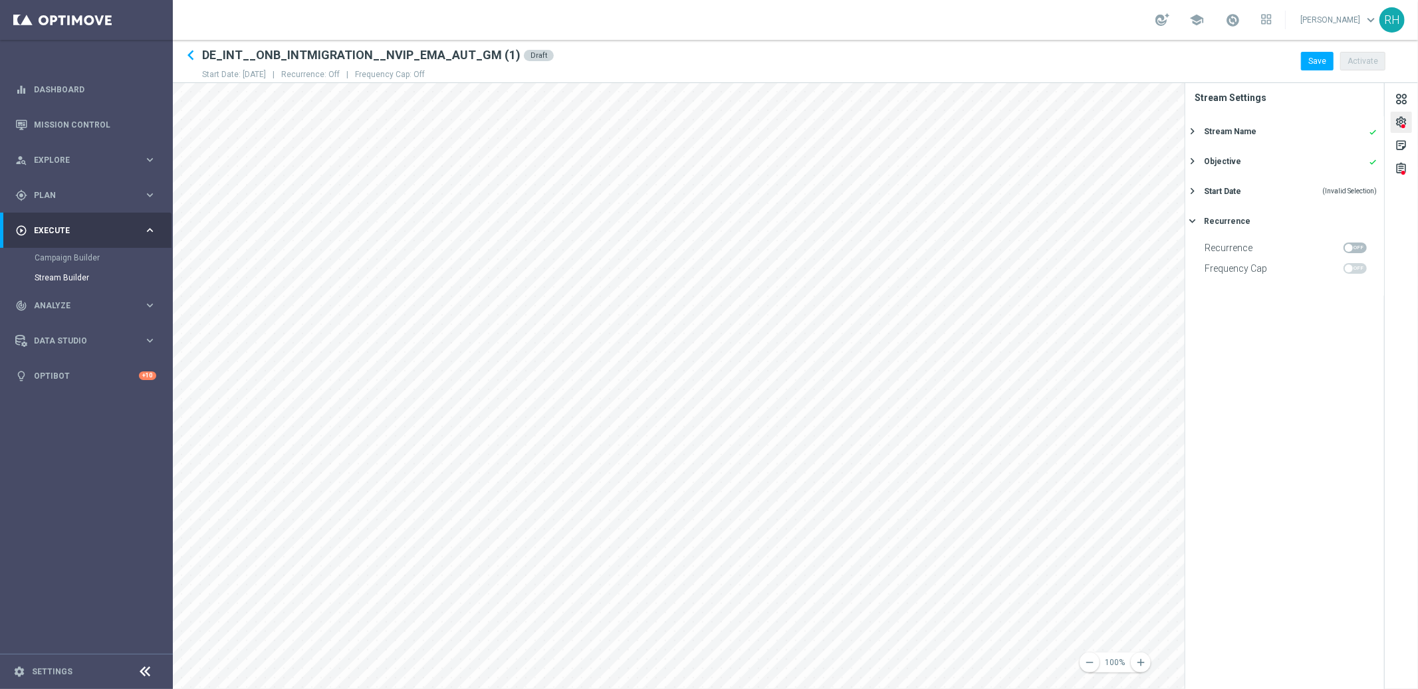
click at [1357, 246] on span at bounding box center [1354, 248] width 23 height 11
click at [1357, 246] on input "checkbox" at bounding box center [1354, 248] width 23 height 11
click at [1357, 247] on span at bounding box center [1361, 248] width 8 height 8
click at [1356, 247] on input "checkbox" at bounding box center [1354, 248] width 23 height 11
checkbox input "false"
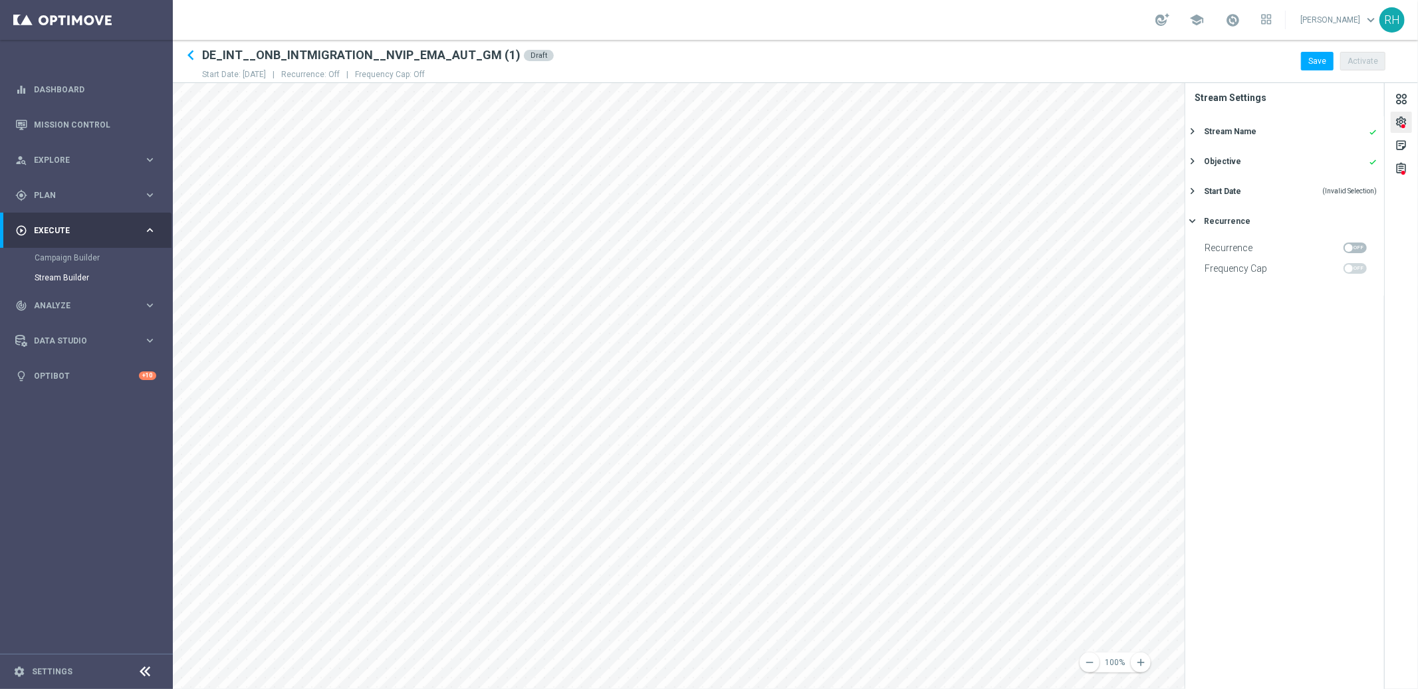
click at [1198, 185] on div "keyboard_arrow_right" at bounding box center [1193, 191] width 15 height 13
click at [1370, 209] on icon "[DATE]" at bounding box center [1353, 213] width 39 height 15
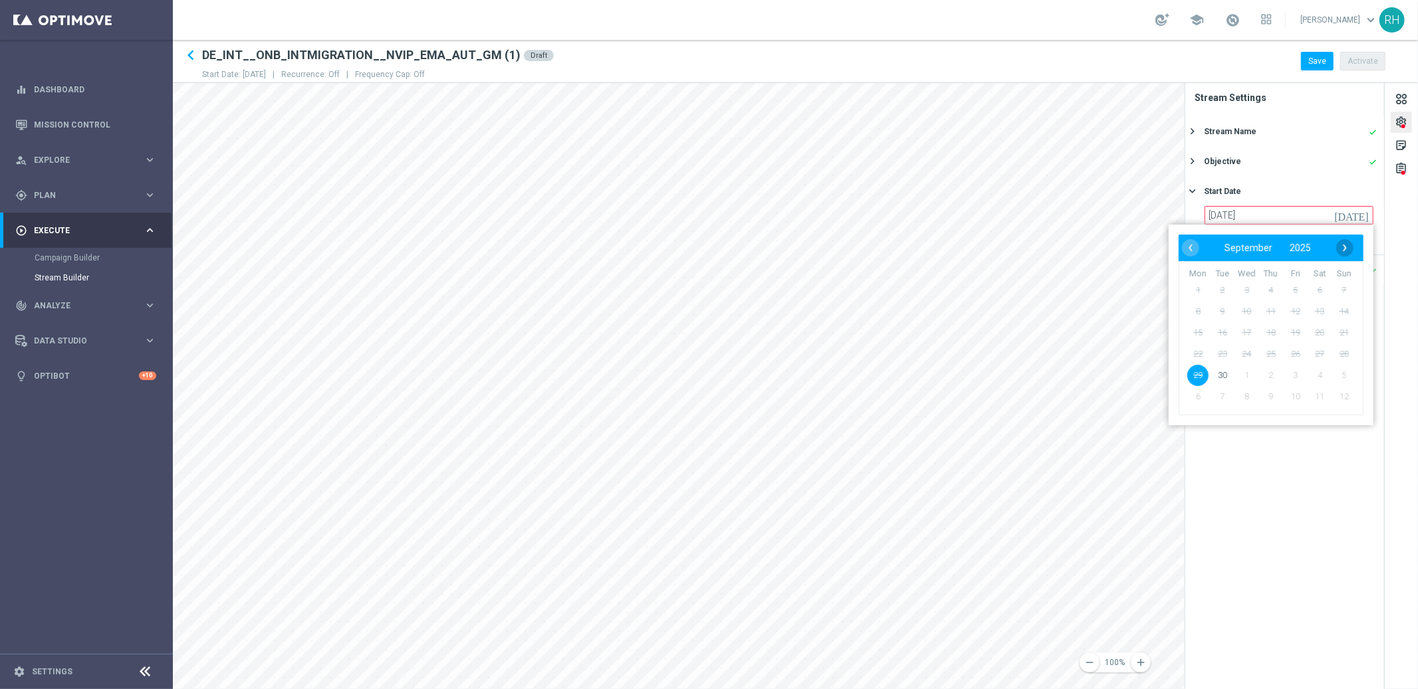
click at [1350, 242] on span "›" at bounding box center [1344, 247] width 17 height 17
click at [1251, 293] on span "1" at bounding box center [1245, 290] width 21 height 21
type input "01 Oct 2025"
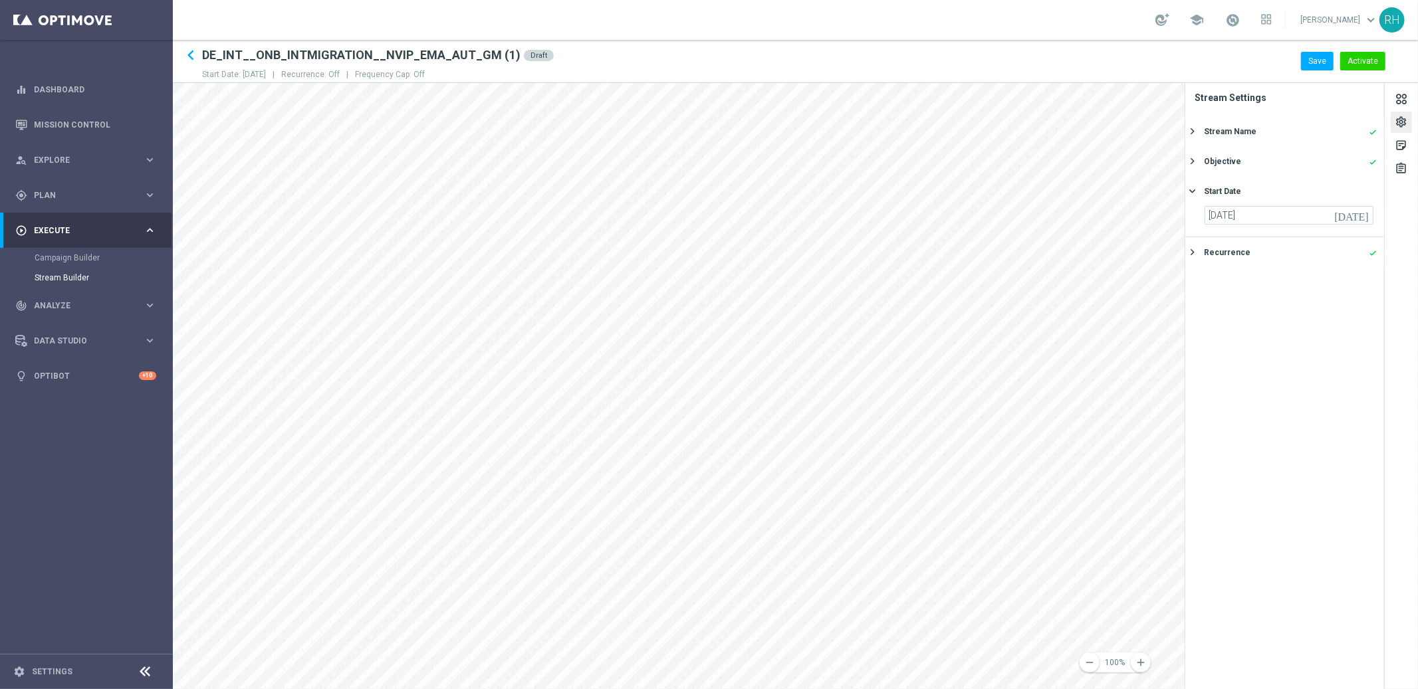
click at [1361, 215] on icon "[DATE]" at bounding box center [1353, 213] width 39 height 15
click at [1245, 516] on section "Stream Settings Stream Name done keyboard_arrow_right DE_INT__ONB_INTMIGRATION_…" at bounding box center [1284, 386] width 199 height 606
click at [1191, 266] on div "Recurrence done keyboard_arrow_right" at bounding box center [1284, 252] width 199 height 30
click at [1185, 179] on div "Start Date done keyboard_arrow_right" at bounding box center [1284, 191] width 199 height 30
click at [1187, 185] on icon "keyboard_arrow_right" at bounding box center [1192, 191] width 13 height 13
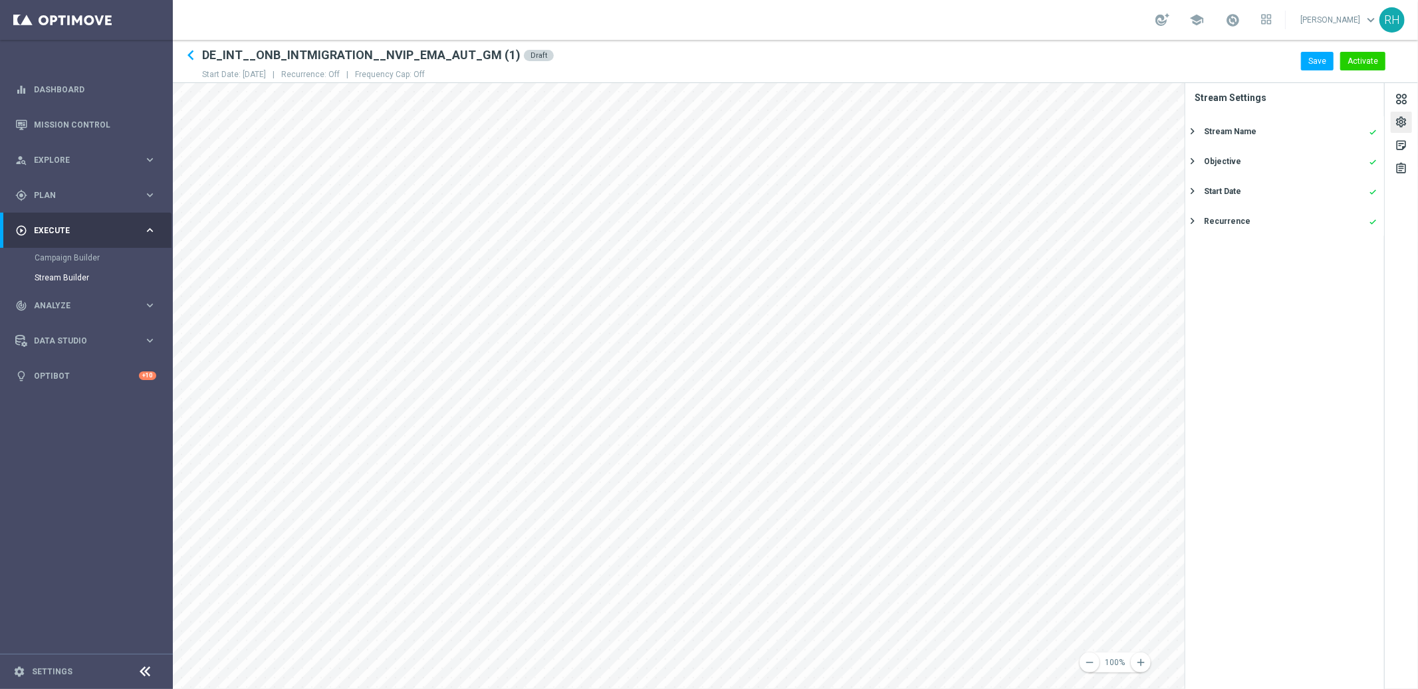
click at [398, 60] on h2 "DE_INT__ONB_INTMIGRATION__NVIP_EMA_AUT_GM (1)" at bounding box center [361, 55] width 318 height 16
click at [1392, 96] on div at bounding box center [1400, 98] width 21 height 21
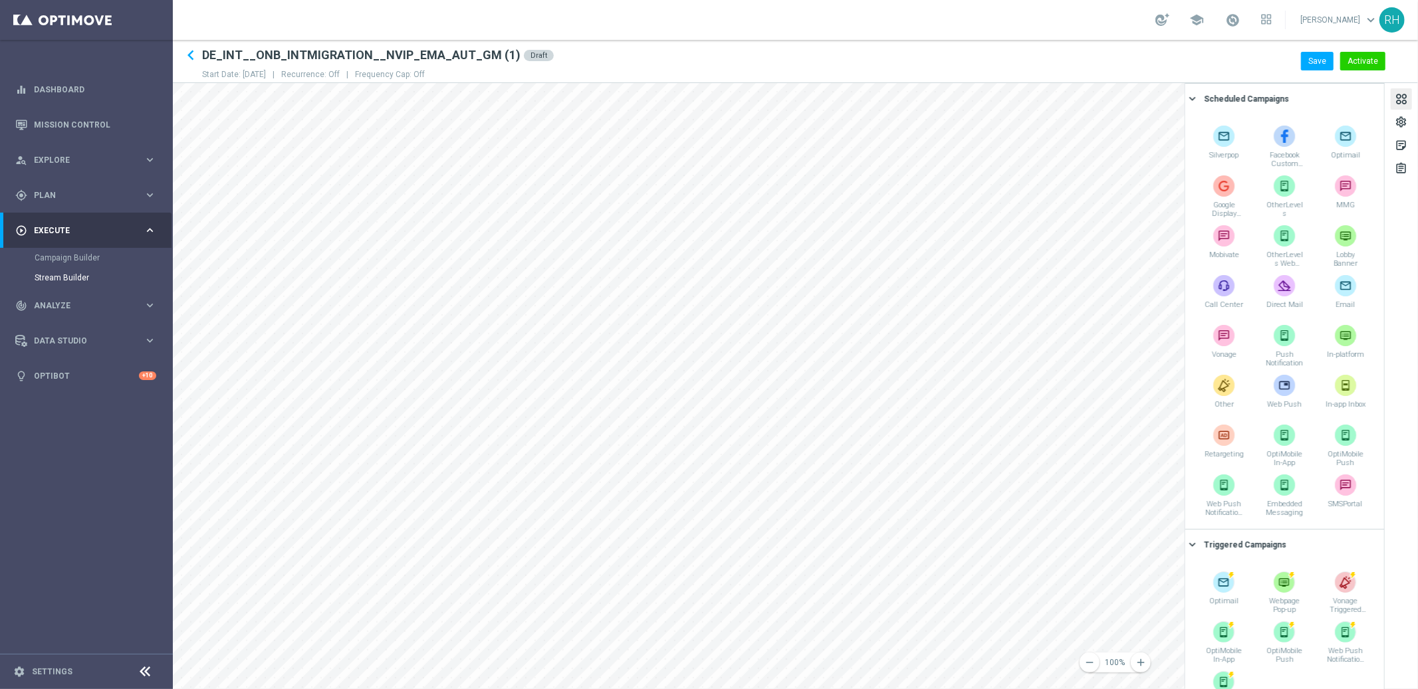
click at [1394, 96] on div at bounding box center [1401, 101] width 15 height 18
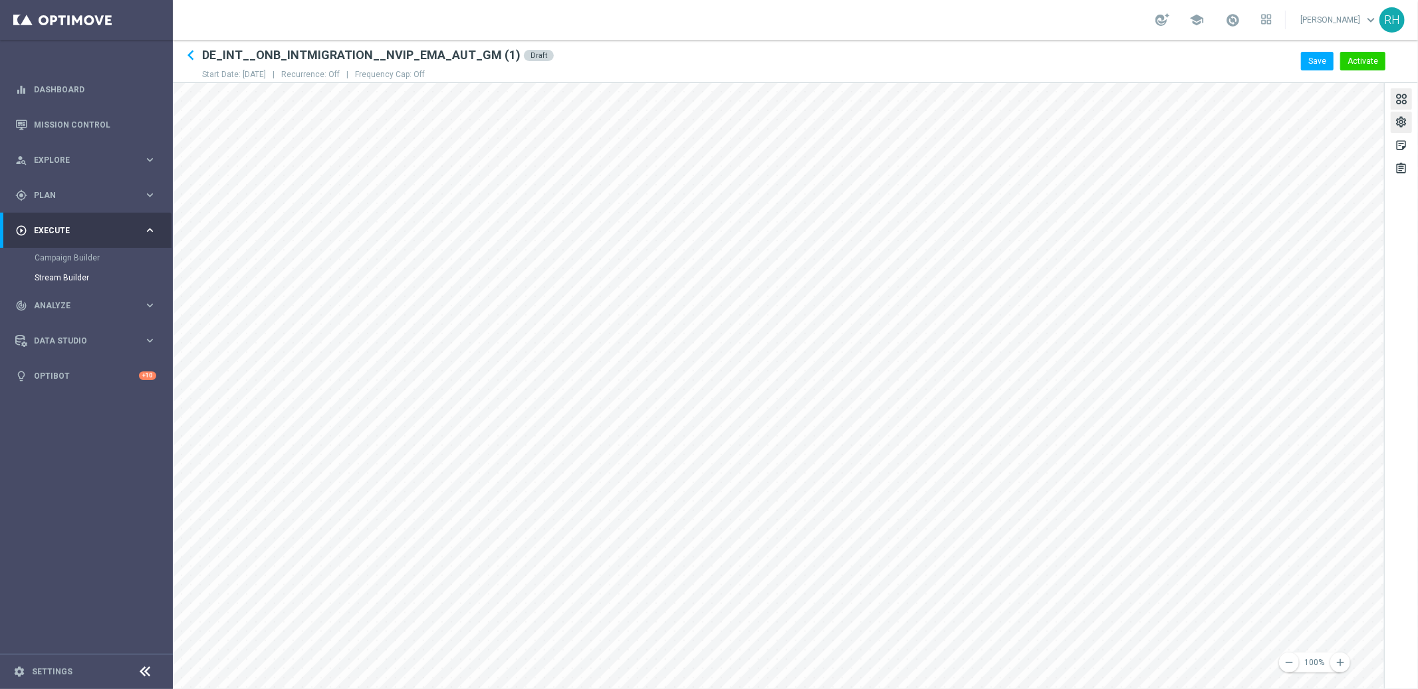
click at [1399, 120] on div "settings" at bounding box center [1400, 124] width 13 height 17
click at [1315, 123] on button "Stream Name done keyboard_arrow_right" at bounding box center [1282, 131] width 189 height 17
click at [1312, 152] on input "DE_INT__ONB_INTMIGRATION__NVIP_EMA_AUT_GM (1)" at bounding box center [1288, 155] width 169 height 19
drag, startPoint x: 1269, startPoint y: 155, endPoint x: 1370, endPoint y: 160, distance: 101.2
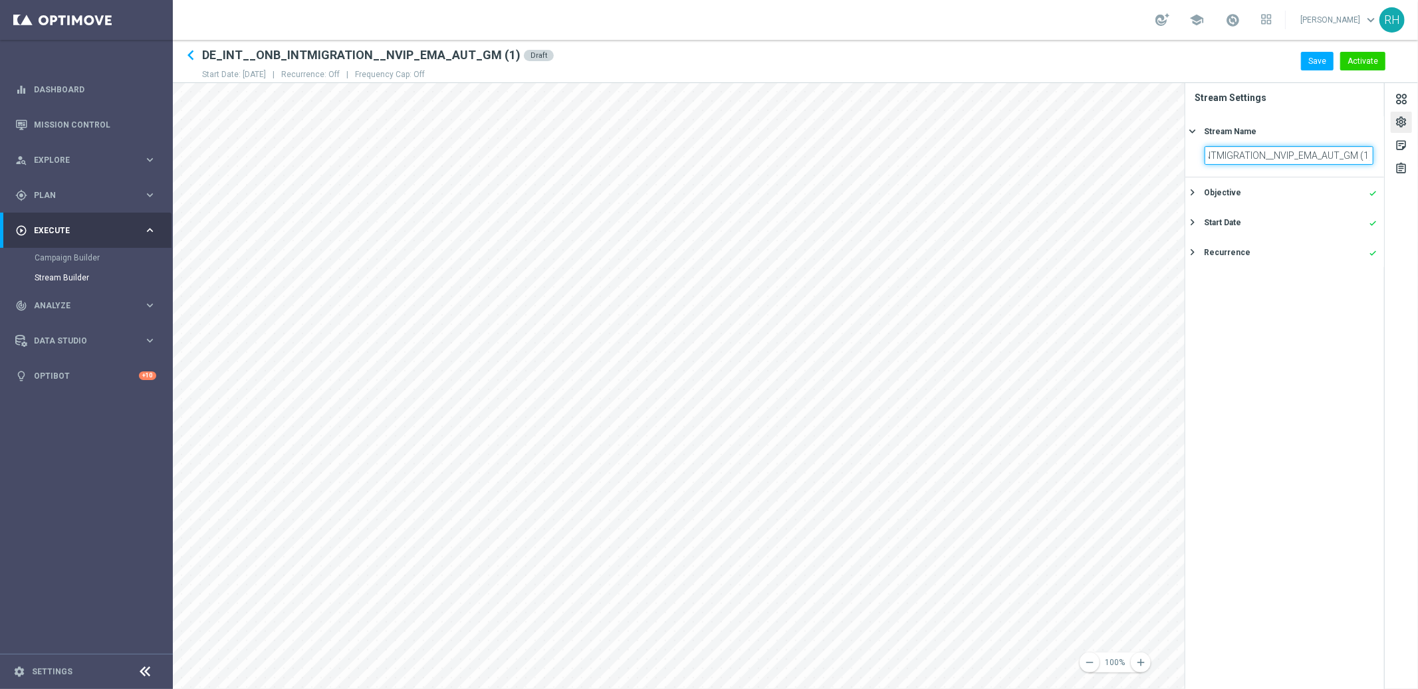
click at [1370, 160] on input "DE_INT__ONB_INTMIGRATION__NVIP_EMA_AUT_GM (1)" at bounding box center [1288, 155] width 169 height 19
drag, startPoint x: 1354, startPoint y: 156, endPoint x: 1372, endPoint y: 156, distance: 17.3
click at [1372, 156] on input "DE_INT__ONB_INTMIGRATION__NVIP_EMA_AUT_GM (1)" at bounding box center [1288, 155] width 169 height 19
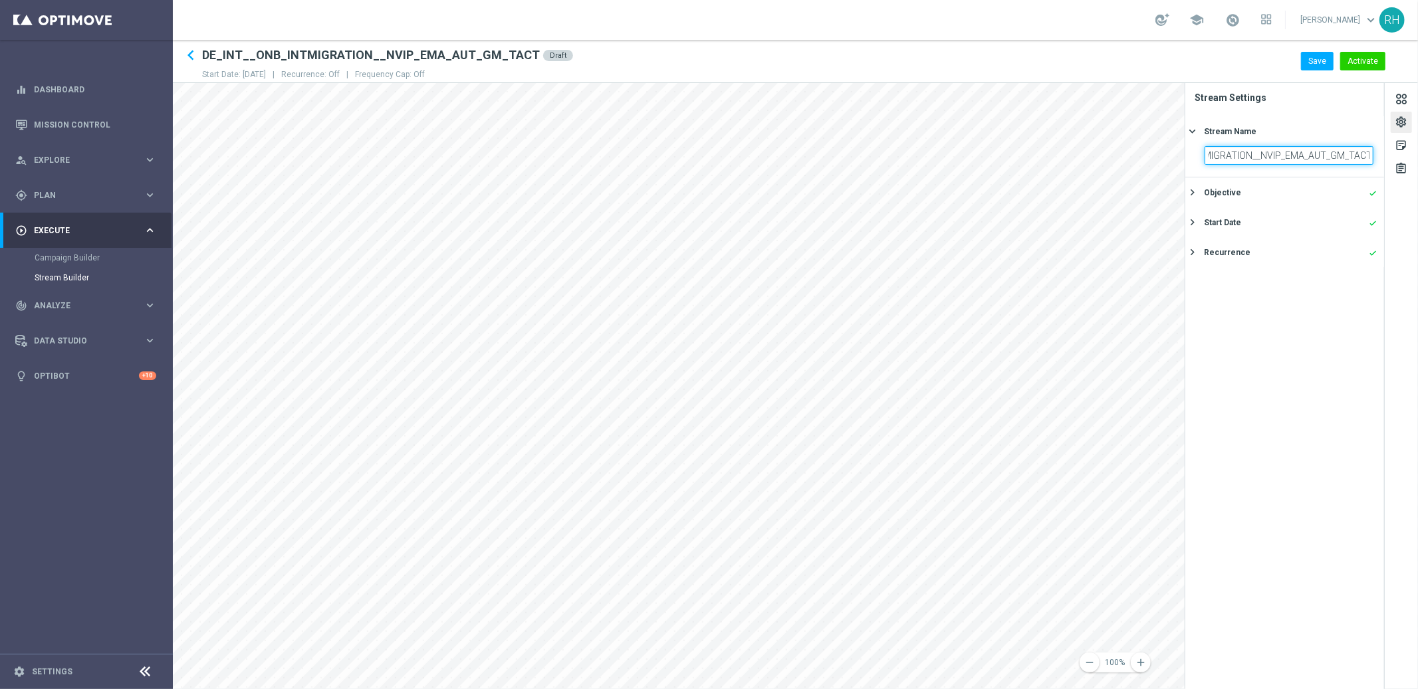
type input "DE_INT__ONB_INTMIGRATION__NVIP_EMA_AUT_GM_TACT"
click at [1176, 53] on div "keyboard_arrow_left DE_INT__ONB_INTMIGRATION__NVIP_EMA_AUT_GM_TACT Draft Start …" at bounding box center [795, 61] width 1245 height 32
click at [1314, 64] on button "Save" at bounding box center [1317, 61] width 33 height 19
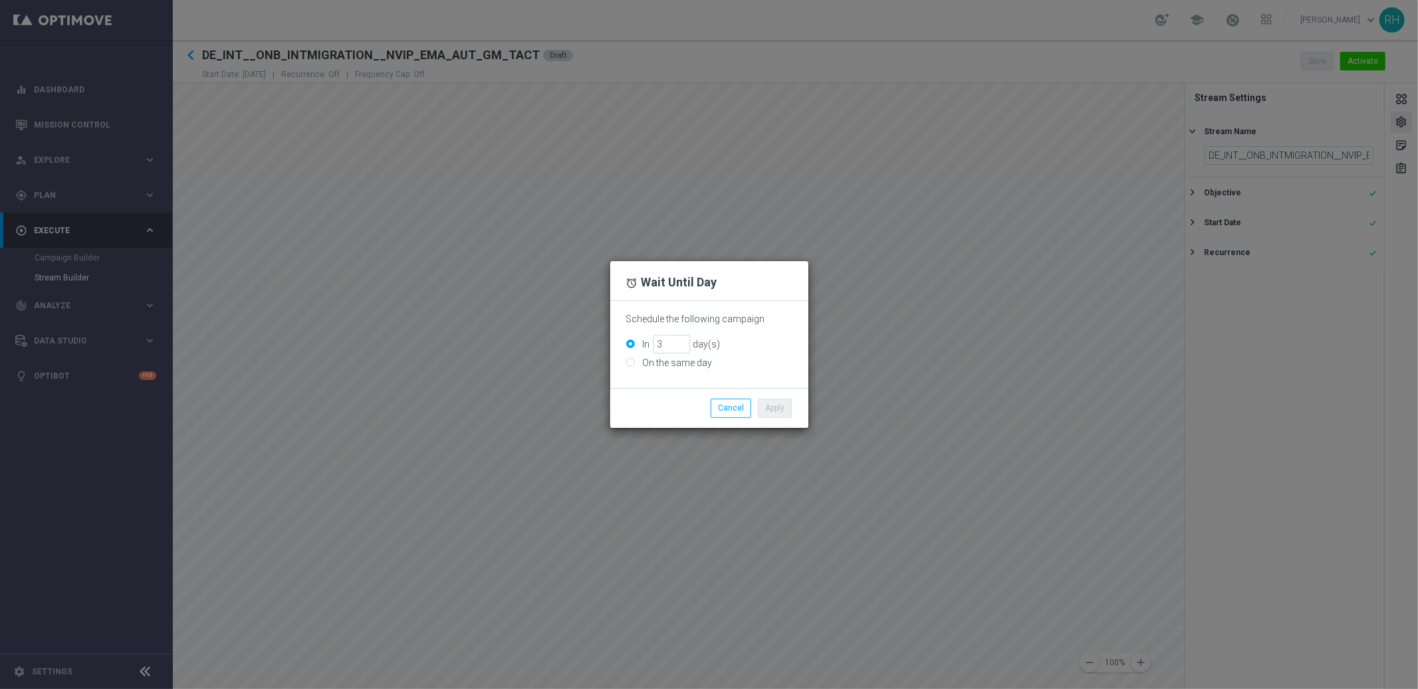
click at [630, 366] on input "On the same day" at bounding box center [630, 364] width 9 height 9
radio input "true"
click at [729, 412] on button "Cancel" at bounding box center [730, 408] width 41 height 19
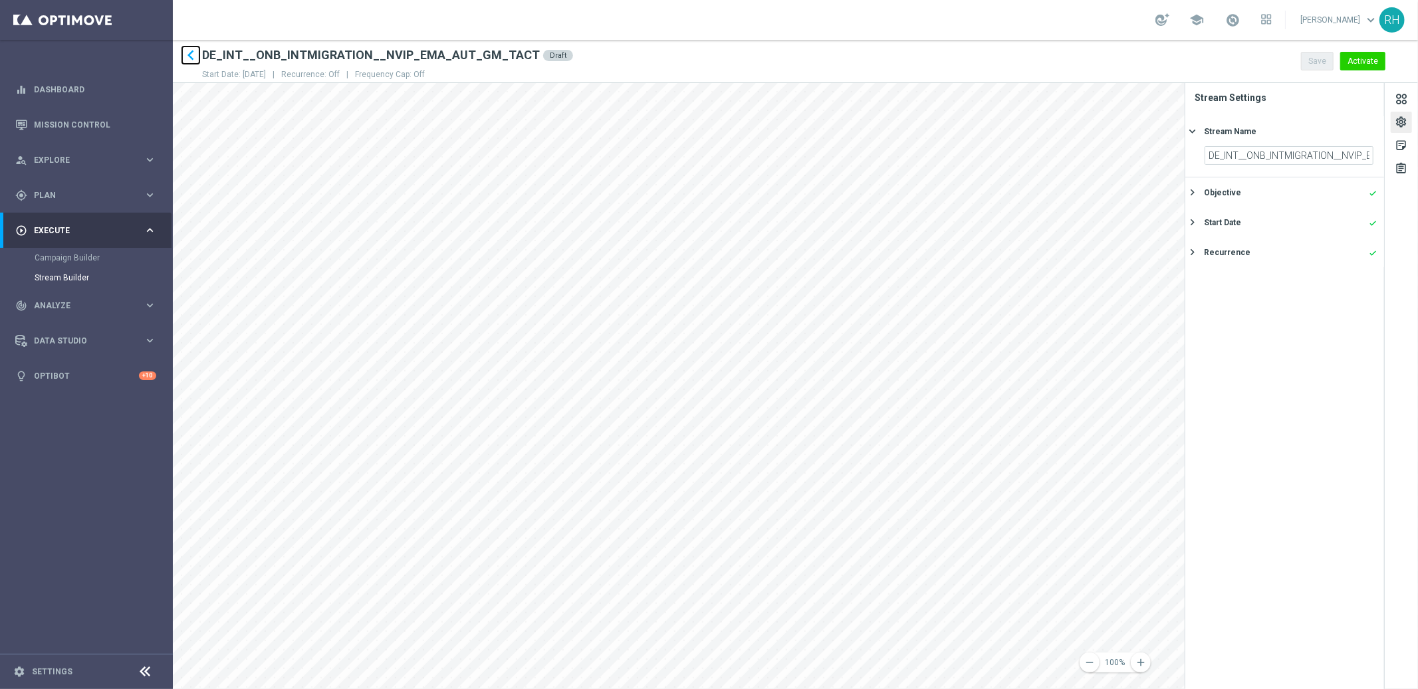
click at [189, 59] on icon "keyboard_arrow_left" at bounding box center [191, 55] width 20 height 20
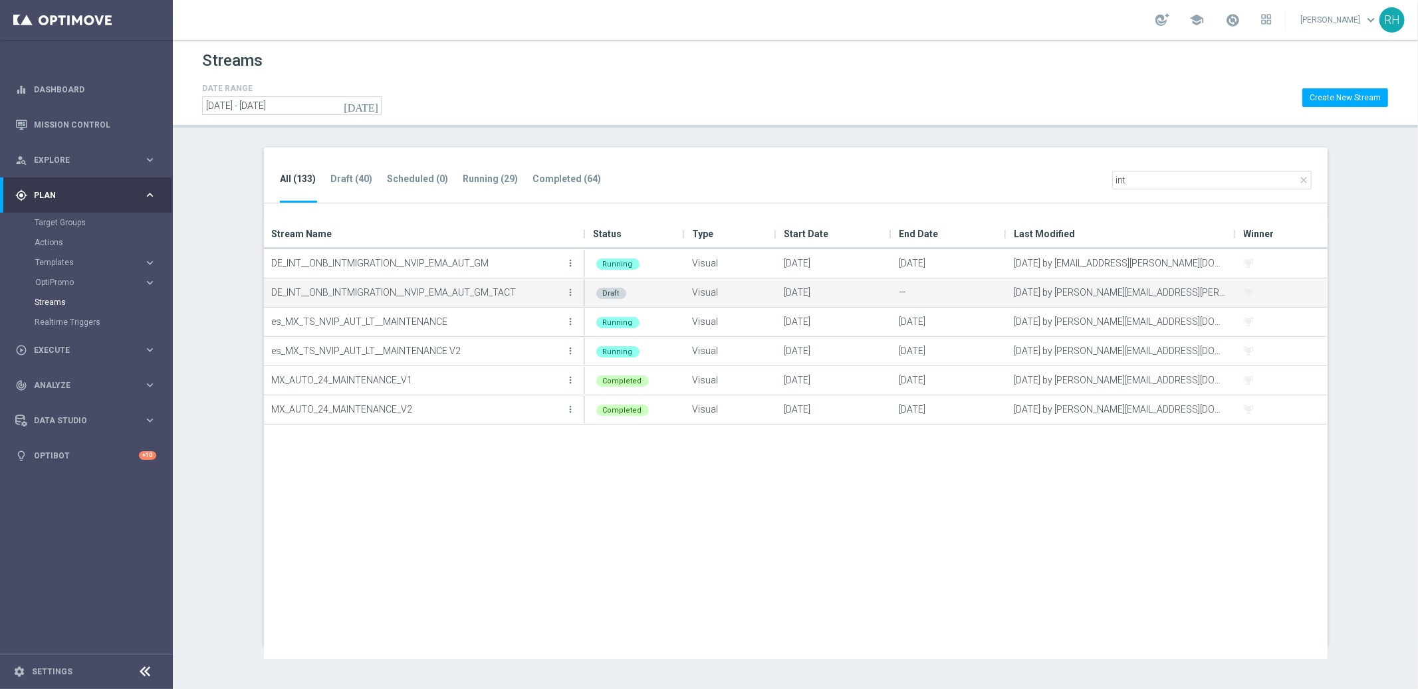
type input "int"
drag, startPoint x: 518, startPoint y: 298, endPoint x: 411, endPoint y: 286, distance: 107.7
click at [411, 286] on p "DE_INT__ONB_INTMIGRATION__NVIP_EMA_AUT_GM_TACT" at bounding box center [417, 292] width 291 height 20
drag, startPoint x: 411, startPoint y: 286, endPoint x: 584, endPoint y: 291, distance: 173.5
click at [412, 286] on p "DE_INT__ONB_INTMIGRATION__NVIP_EMA_AUT_GM_TACT" at bounding box center [417, 292] width 291 height 20
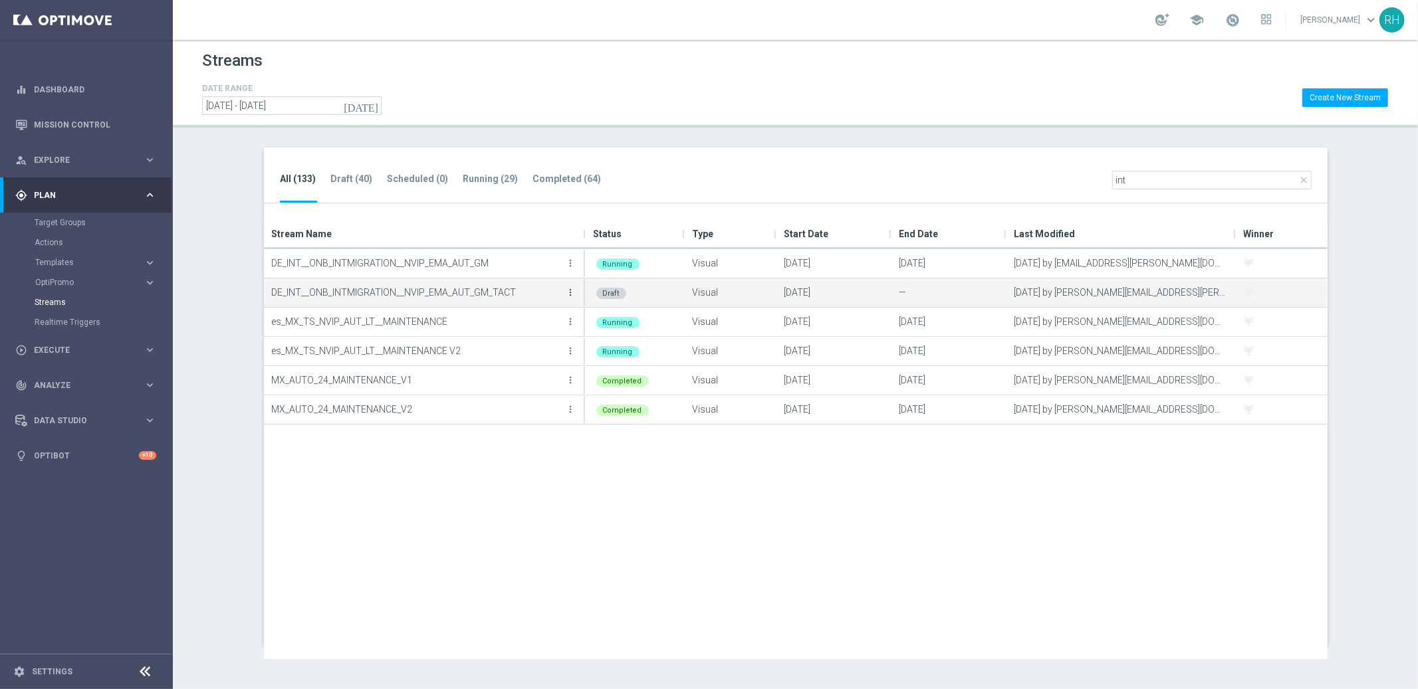
click at [572, 292] on icon "more_vert" at bounding box center [571, 292] width 11 height 11
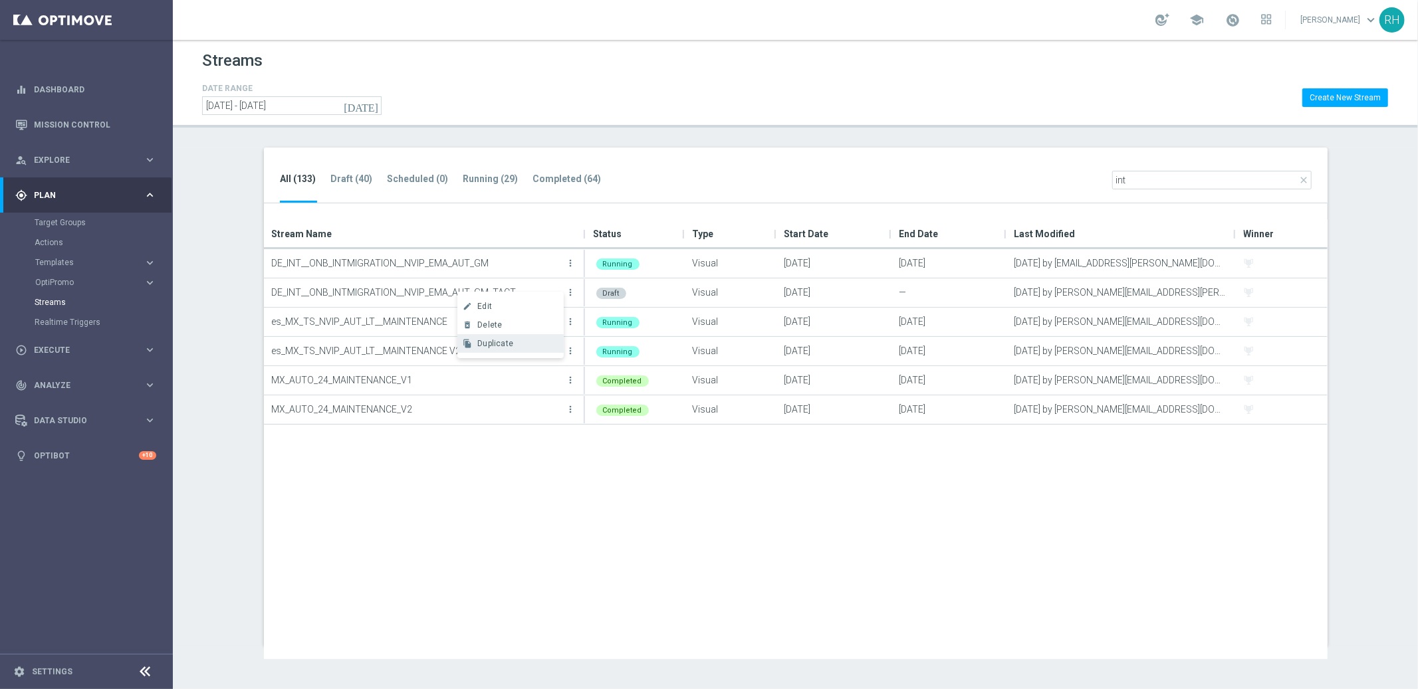
click at [541, 339] on div "Duplicate" at bounding box center [517, 343] width 80 height 9
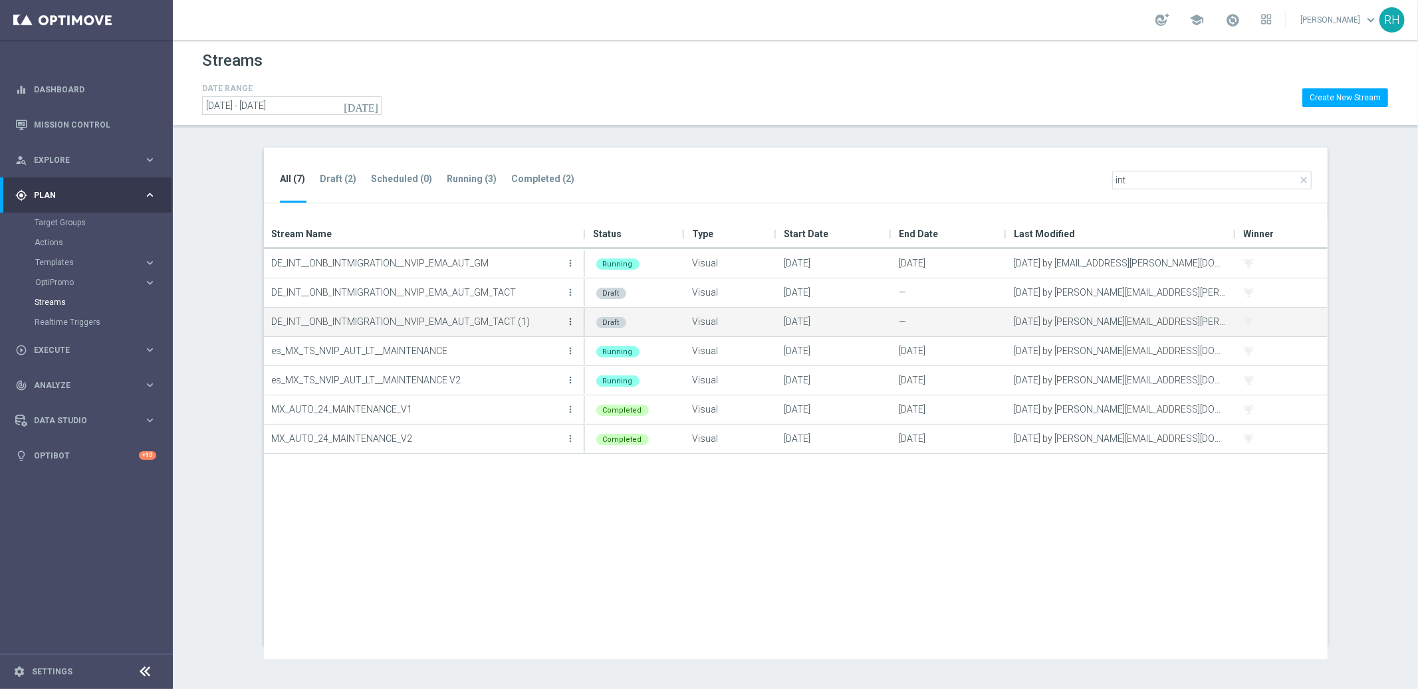
click at [568, 316] on icon "more_vert" at bounding box center [571, 321] width 11 height 11
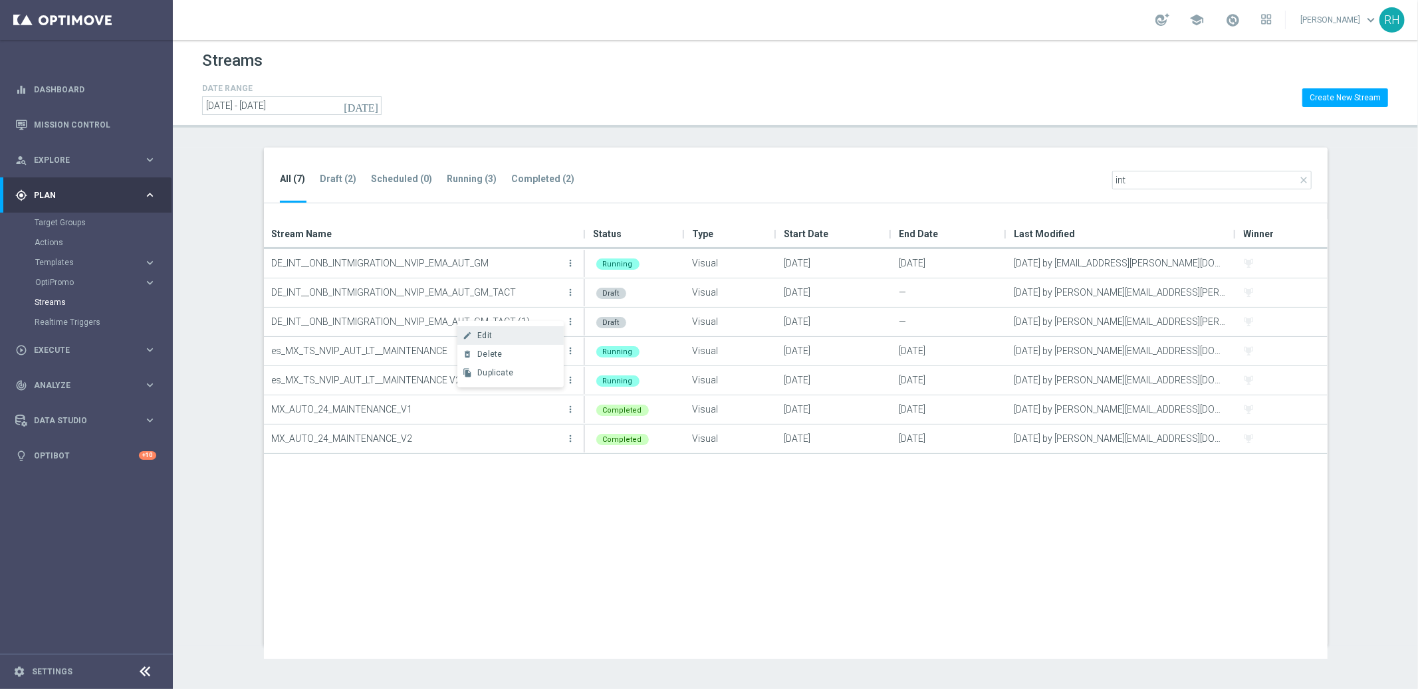
click at [546, 340] on div "Edit" at bounding box center [517, 335] width 80 height 9
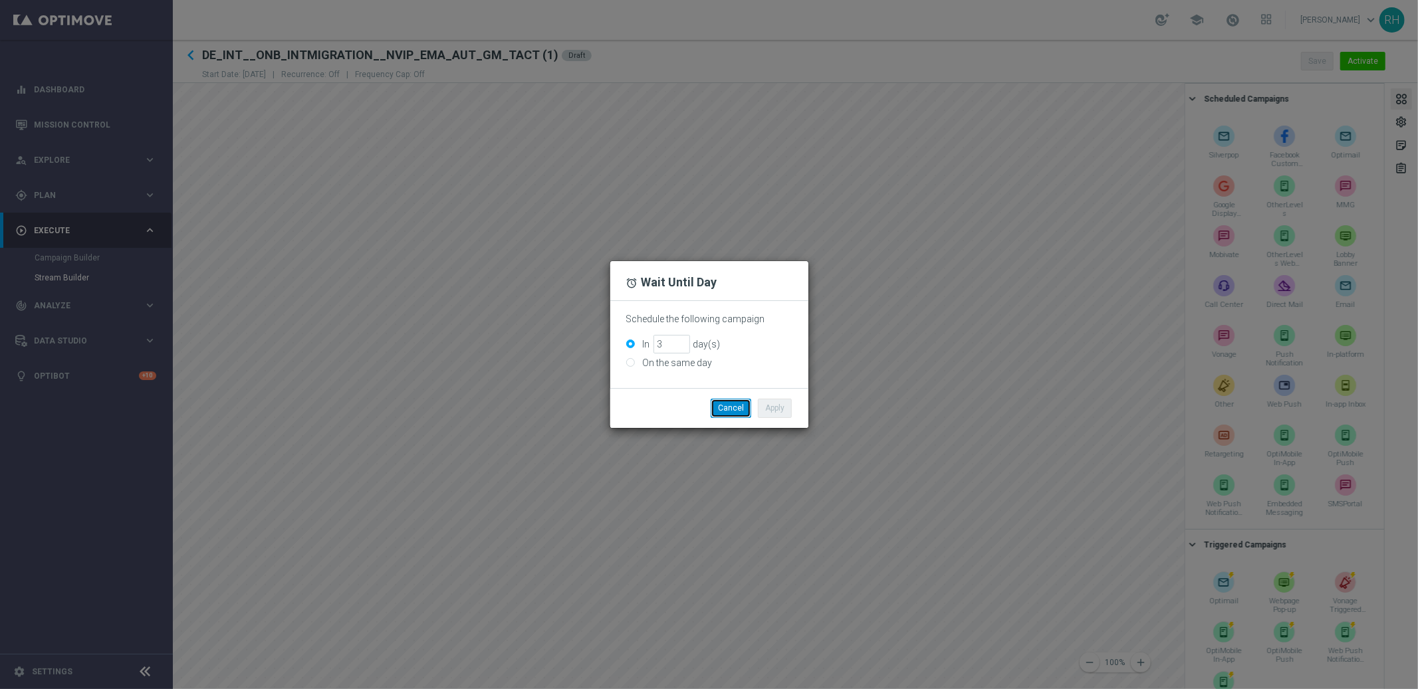
click at [742, 410] on button "Cancel" at bounding box center [730, 408] width 41 height 19
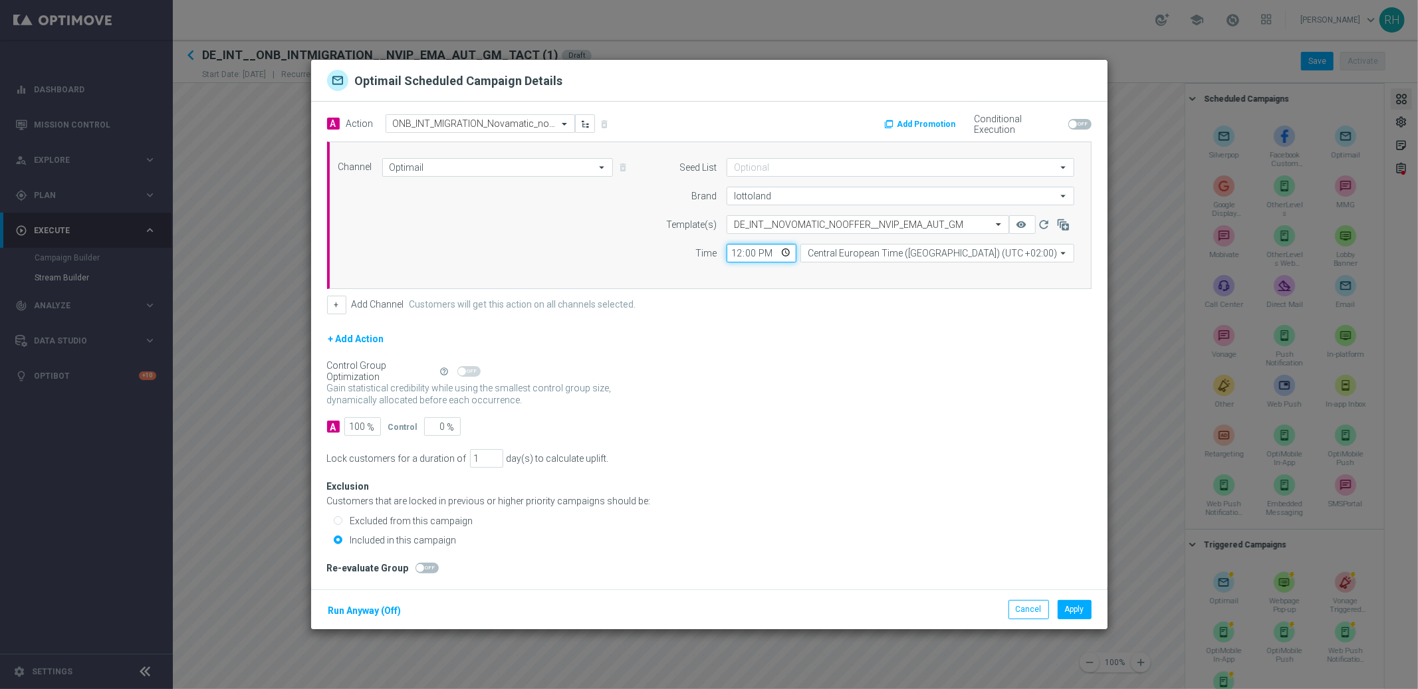
drag, startPoint x: 736, startPoint y: 252, endPoint x: 755, endPoint y: 252, distance: 18.6
click at [755, 252] on input "12:00" at bounding box center [761, 253] width 70 height 19
drag, startPoint x: 737, startPoint y: 253, endPoint x: 794, endPoint y: 260, distance: 56.9
click at [774, 259] on input "12:00" at bounding box center [761, 253] width 70 height 19
click at [881, 364] on div "Control Group Optimization Self Optimizing Campaign help_outline" at bounding box center [709, 371] width 764 height 15
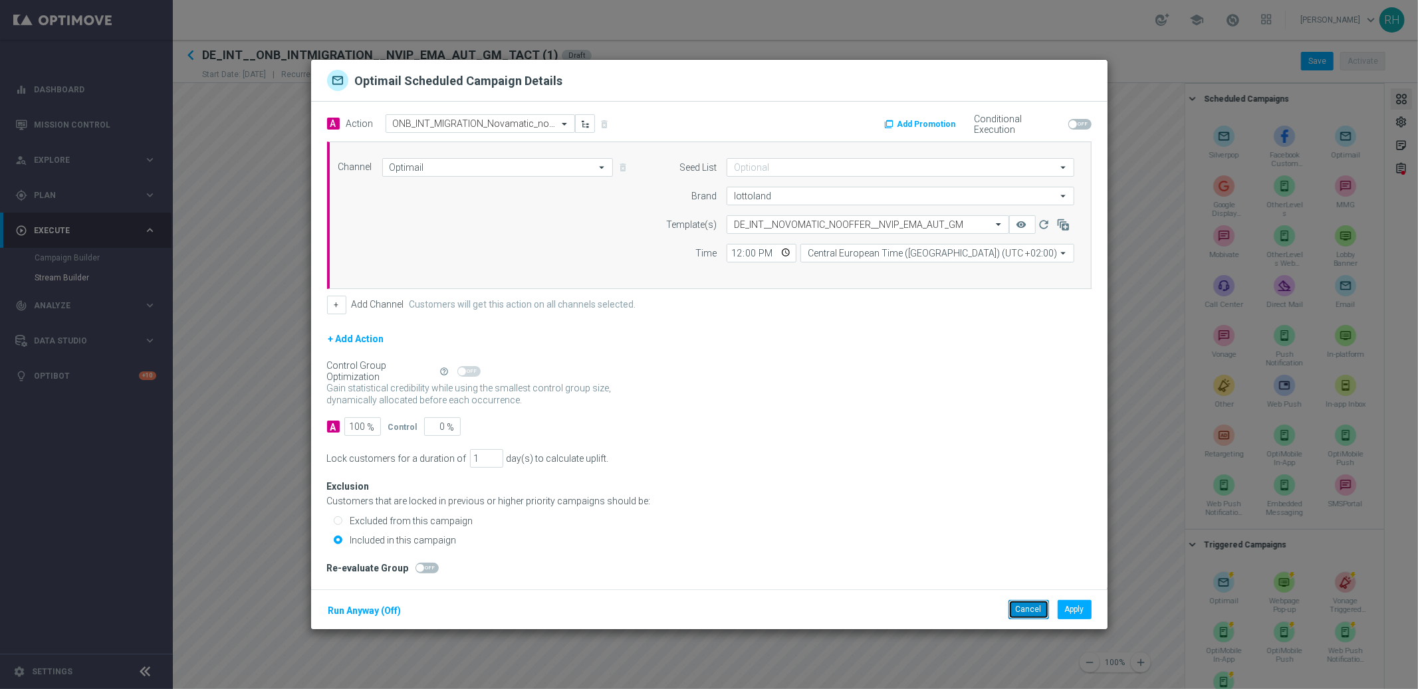
click at [1033, 613] on button "Cancel" at bounding box center [1028, 609] width 41 height 19
click at [760, 251] on input "12:00" at bounding box center [761, 253] width 70 height 19
click at [735, 251] on input "00:00" at bounding box center [761, 253] width 70 height 19
type input "09:00"
click at [786, 331] on div "+ Add Action" at bounding box center [709, 347] width 764 height 33
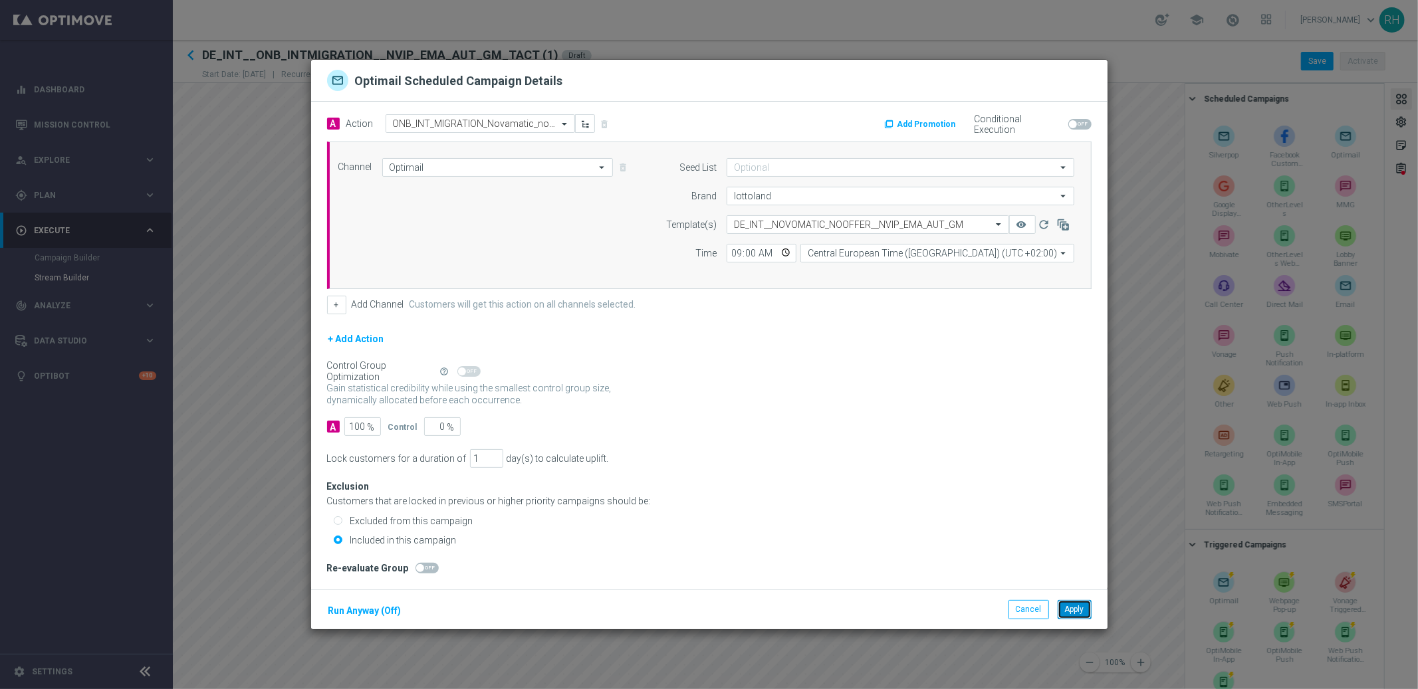
click at [1076, 608] on button "Apply" at bounding box center [1074, 609] width 34 height 19
click at [764, 257] on input "12:00" at bounding box center [761, 253] width 70 height 19
click at [807, 389] on div "Gain statistical credibility while using the smallest control group size, dynam…" at bounding box center [709, 395] width 764 height 32
click at [1018, 601] on button "Cancel" at bounding box center [1028, 609] width 41 height 19
click at [736, 255] on input "12:00" at bounding box center [761, 253] width 70 height 19
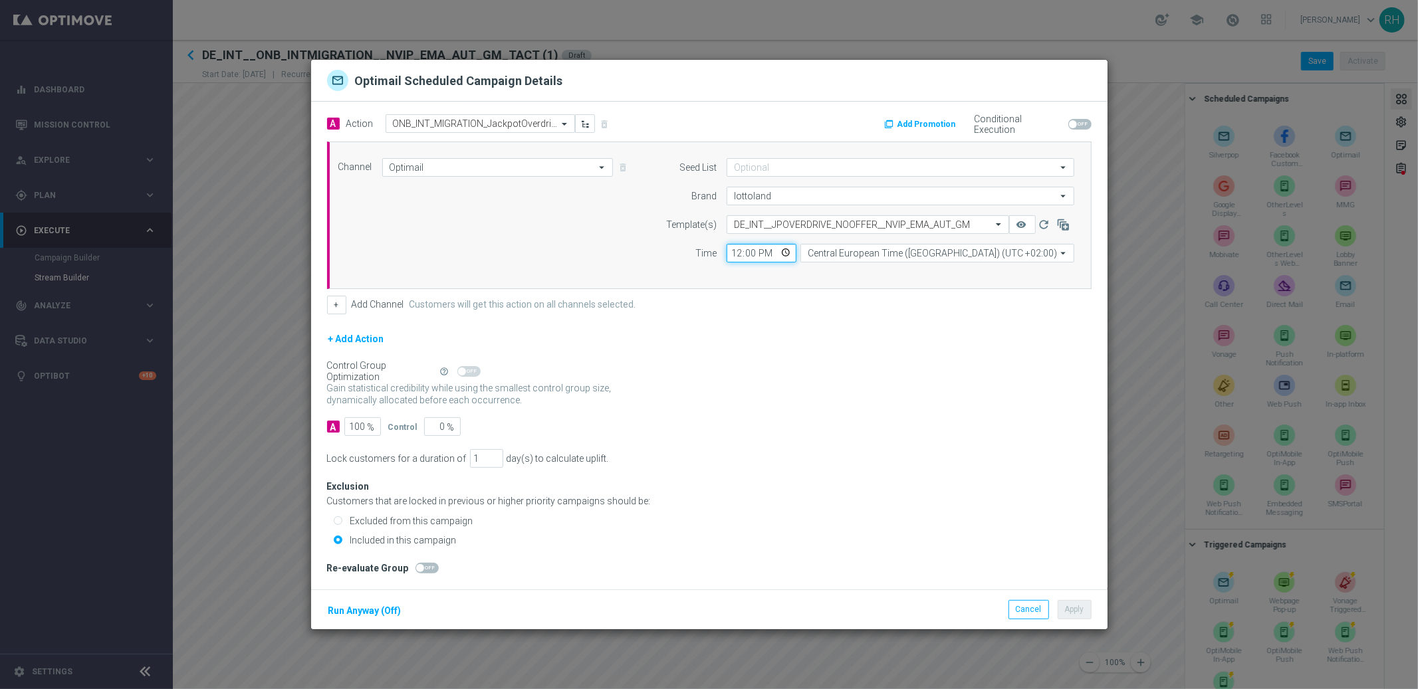
type input "15:00"
click at [1055, 539] on div "Included in this campaign" at bounding box center [713, 540] width 758 height 12
click at [1082, 607] on button "Apply" at bounding box center [1074, 609] width 34 height 19
click at [737, 255] on input "12:00" at bounding box center [761, 253] width 70 height 19
type input "18:00"
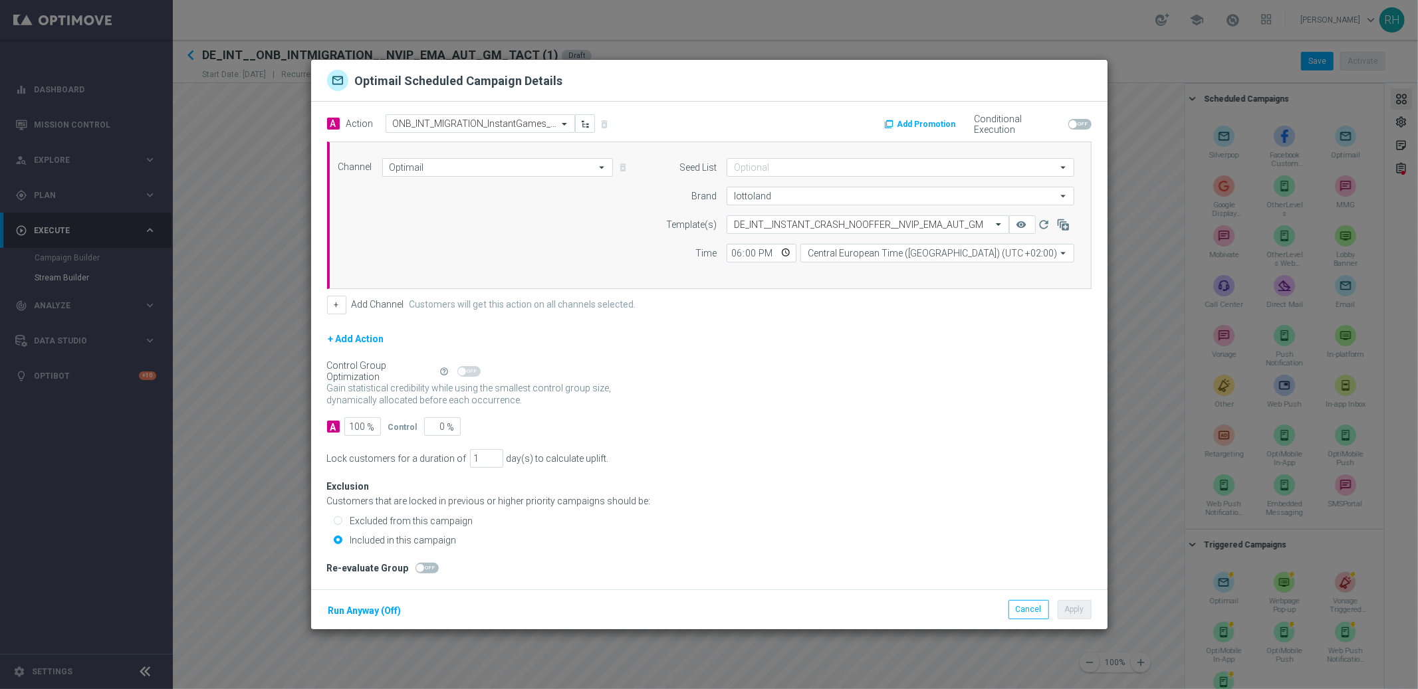
click at [1020, 470] on div "Exclusion Customers that are locked in previous or higher priority campaigns sh…" at bounding box center [709, 508] width 764 height 81
click at [1071, 601] on button "Apply" at bounding box center [1074, 609] width 34 height 19
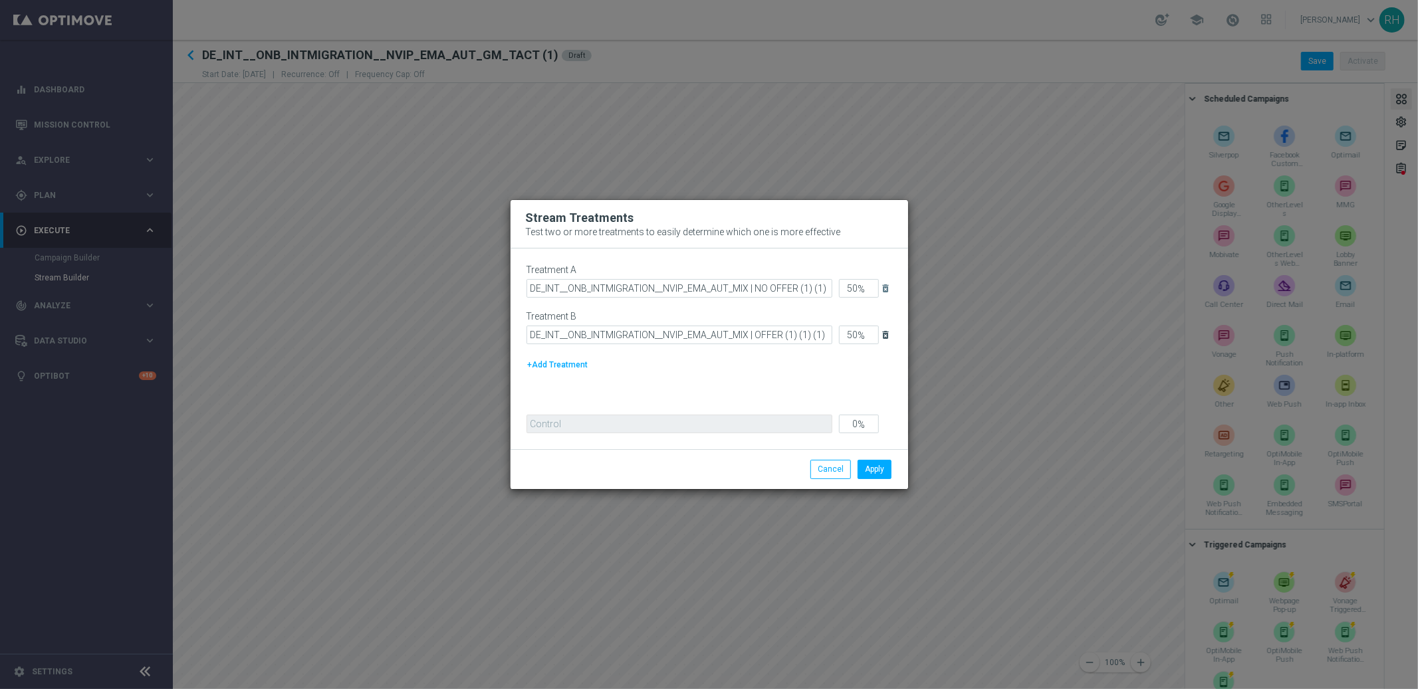
click at [889, 330] on icon "delete_forever" at bounding box center [886, 335] width 11 height 11
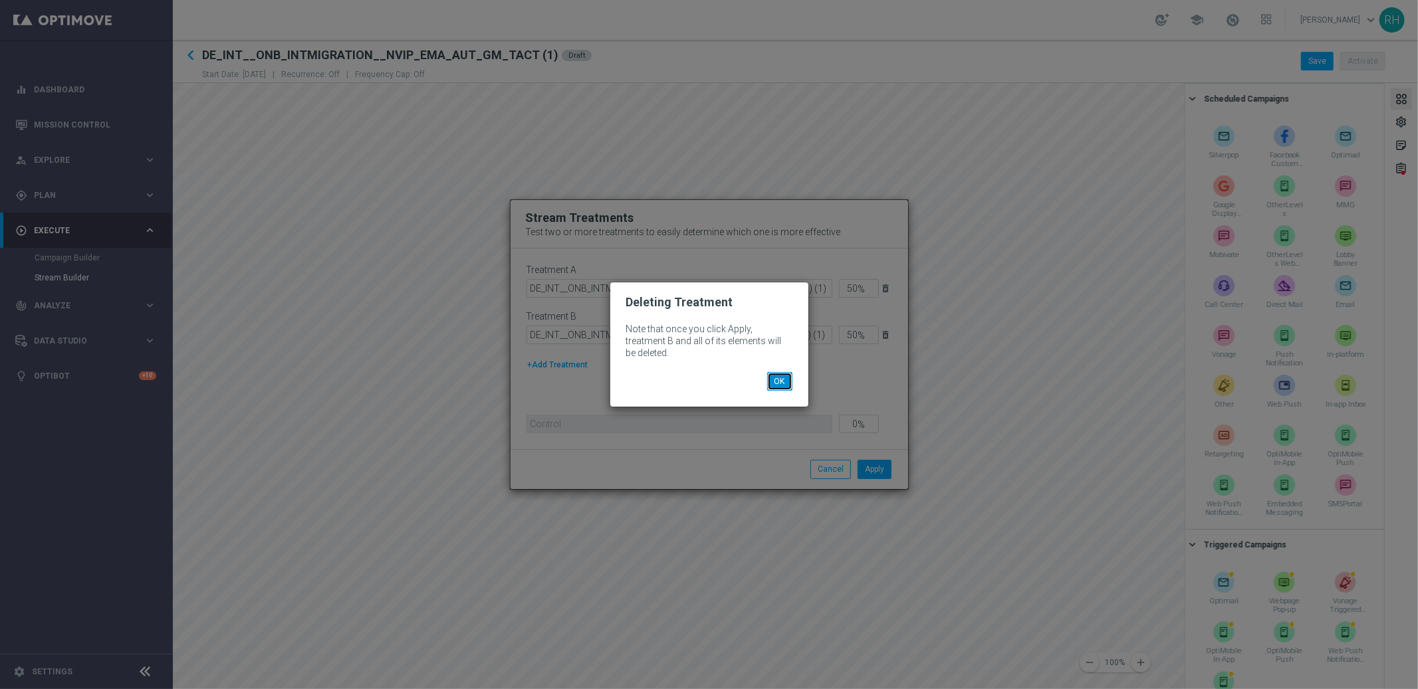
click at [788, 376] on button "OK" at bounding box center [779, 381] width 25 height 19
type input "100"
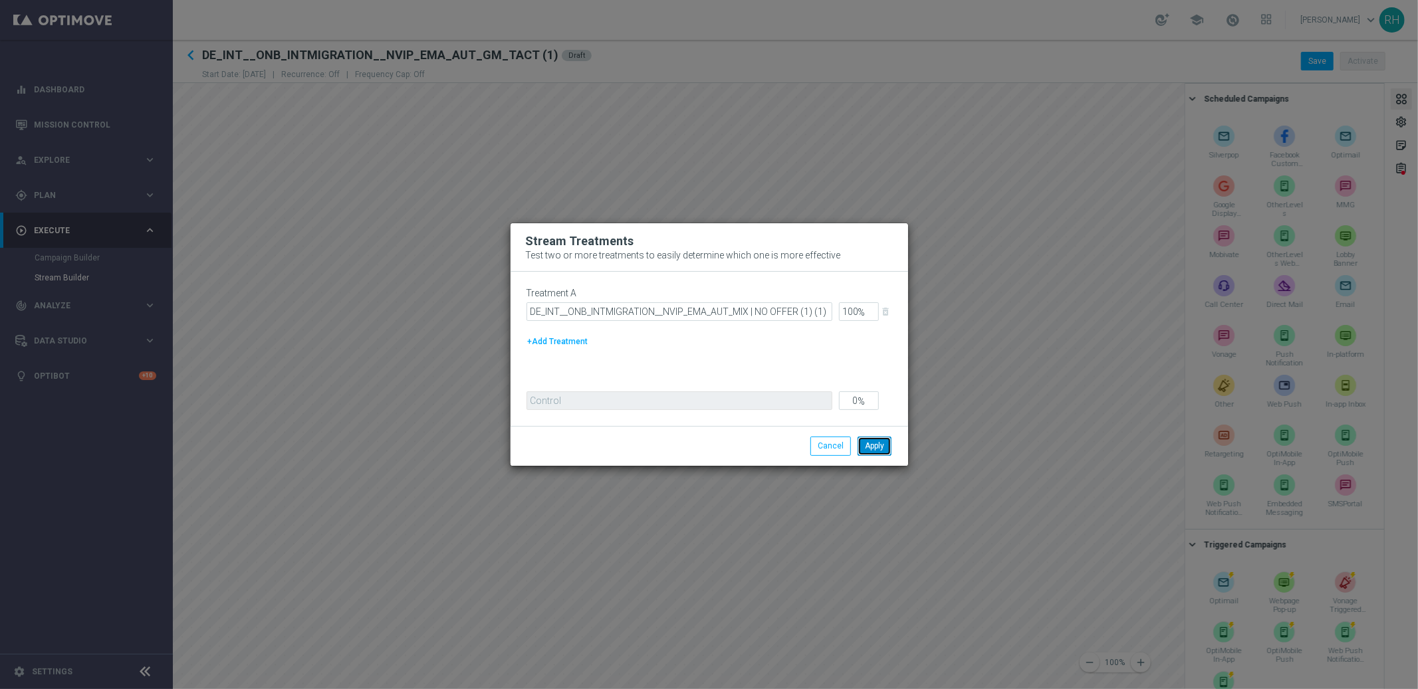
click at [876, 448] on button "Apply" at bounding box center [874, 446] width 34 height 19
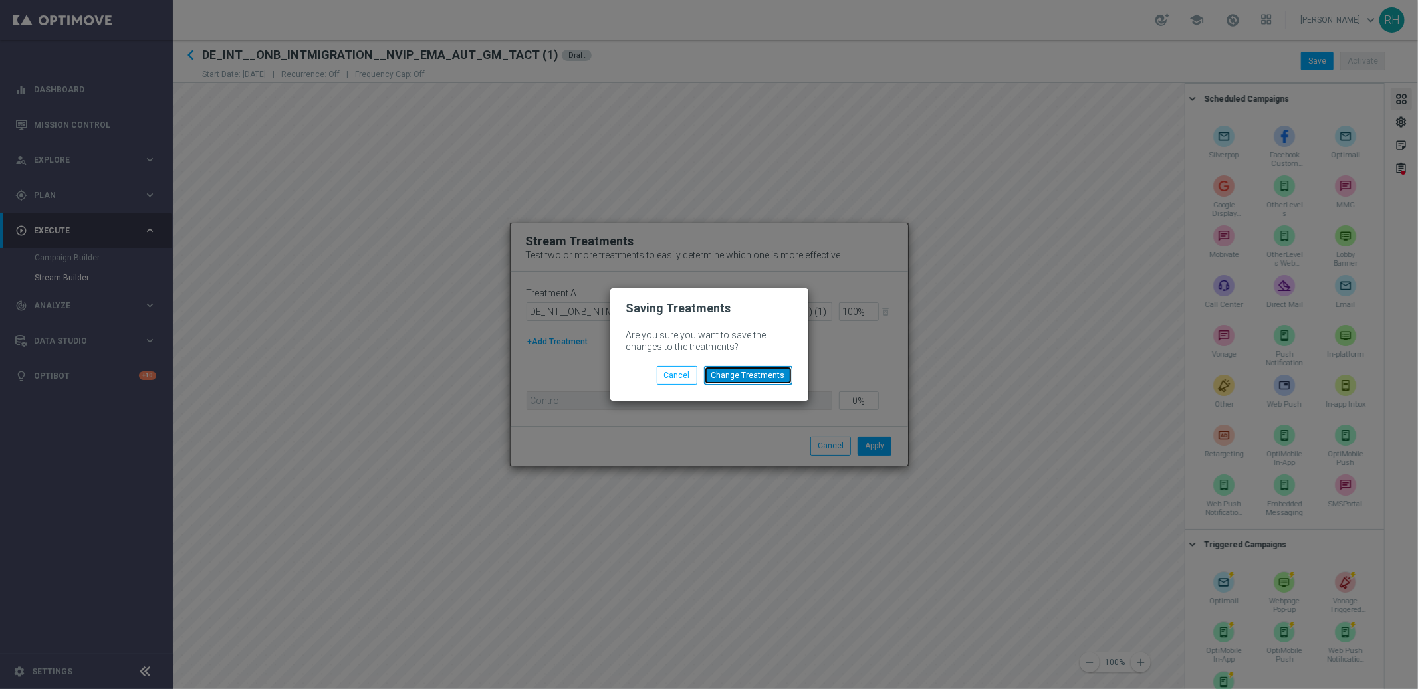
click at [761, 382] on button "Change Treatments" at bounding box center [748, 375] width 88 height 19
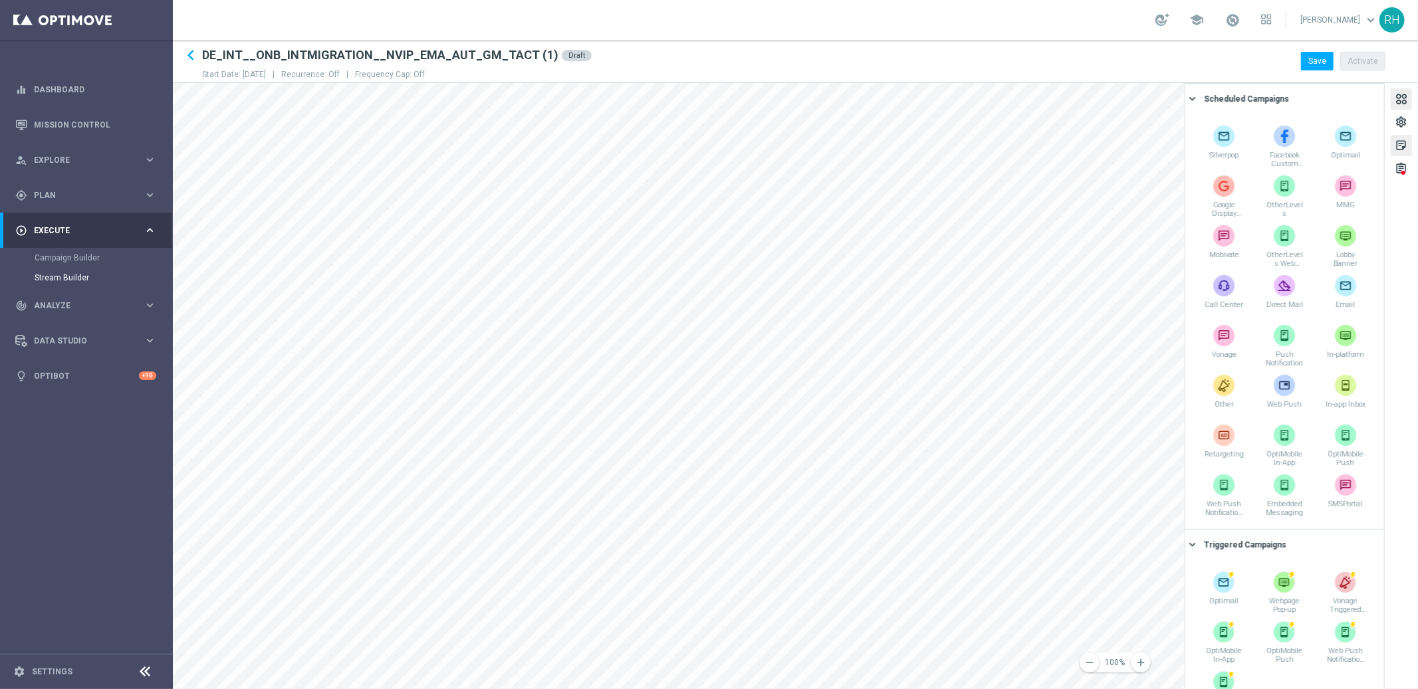
click at [1403, 147] on div "sticky_note_2" at bounding box center [1400, 147] width 13 height 17
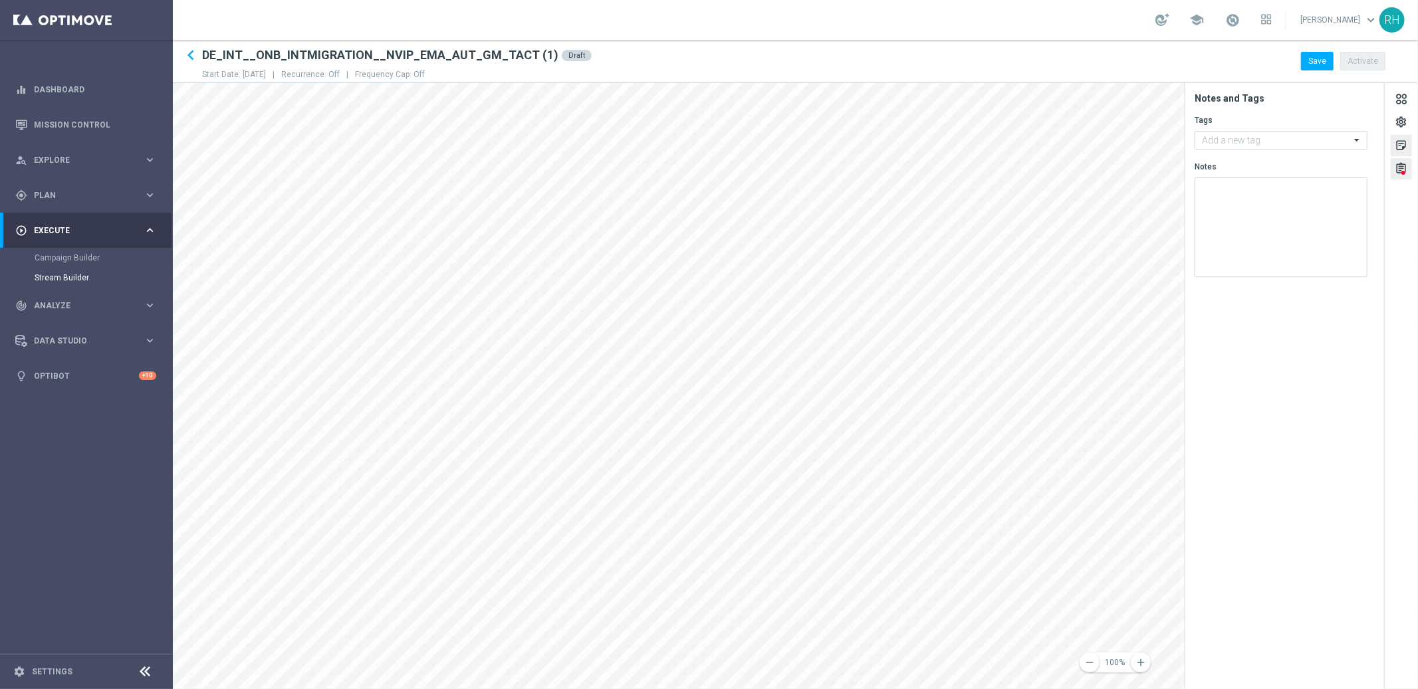
click at [1405, 165] on div "assignment" at bounding box center [1400, 170] width 13 height 17
click at [1412, 176] on tab-header "assignment" at bounding box center [1400, 168] width 33 height 21
click at [1408, 165] on div "assignment" at bounding box center [1400, 168] width 21 height 21
click at [1242, 223] on div "Invalid Flow" at bounding box center [1228, 226] width 45 height 12
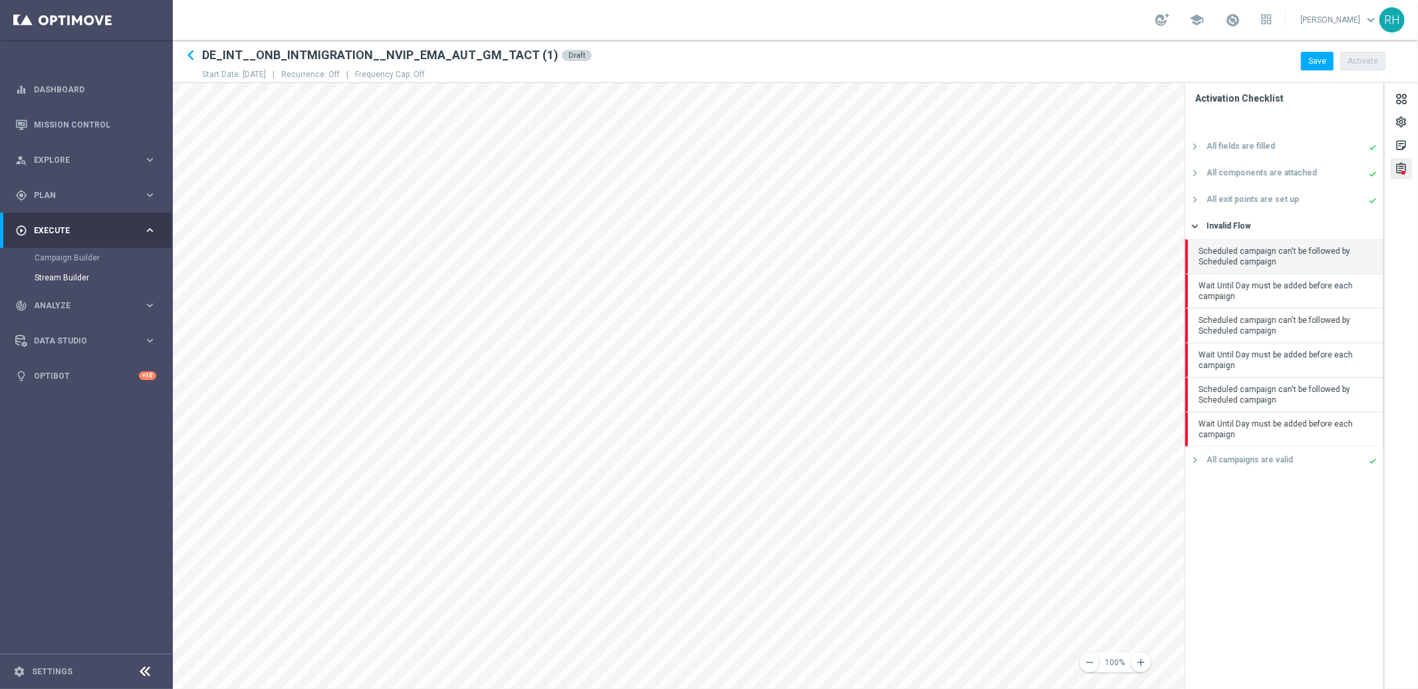
click at [1325, 269] on div "Scheduled campaign can't be followed by Scheduled campaign" at bounding box center [1284, 256] width 198 height 35
click at [1315, 312] on div "Scheduled campaign can't be followed by Scheduled campaign" at bounding box center [1284, 325] width 198 height 35
click at [1313, 353] on div "Wait Until Day must be added before each campaign" at bounding box center [1284, 360] width 198 height 35
click at [1301, 366] on div "Wait Until Day must be added before each campaign" at bounding box center [1284, 360] width 198 height 35
click at [1291, 294] on div "Wait Until Day must be added before each campaign" at bounding box center [1284, 291] width 198 height 35
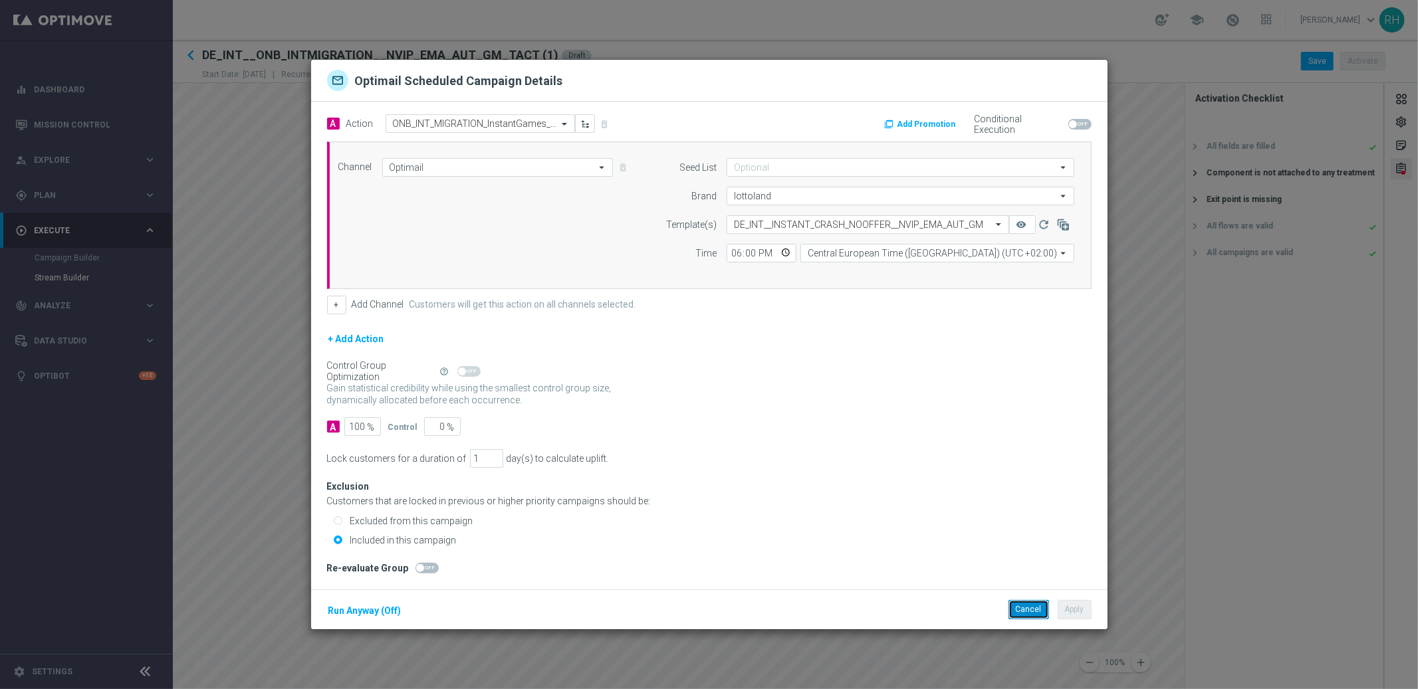
click at [1028, 615] on button "Cancel" at bounding box center [1028, 609] width 41 height 19
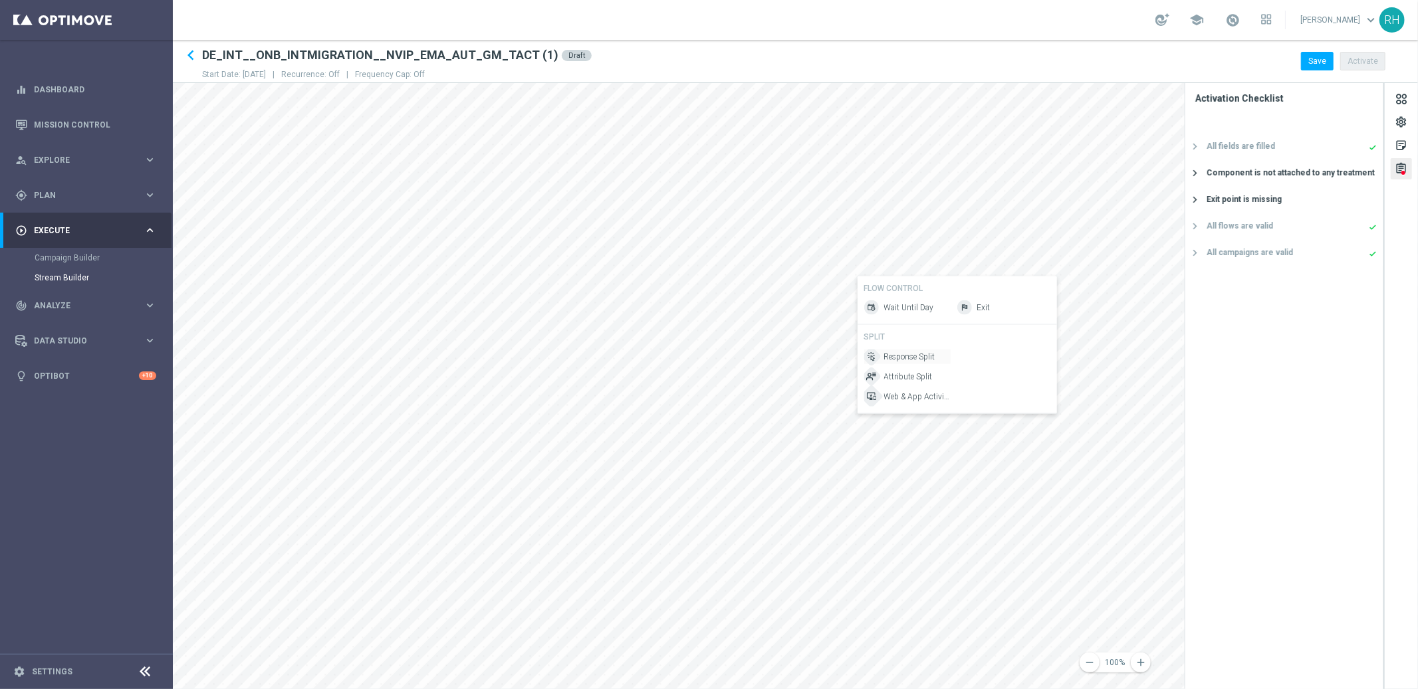
click at [884, 357] on span "Response Split" at bounding box center [909, 356] width 51 height 11
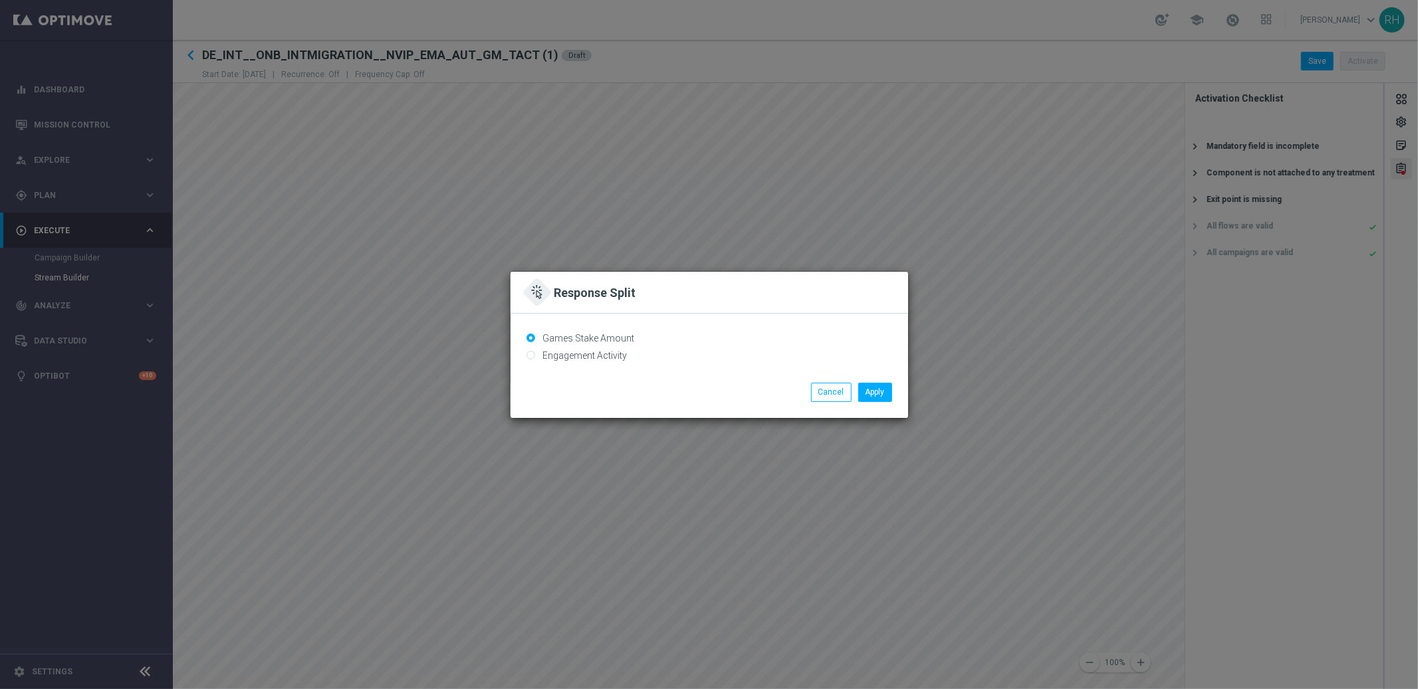
click at [530, 354] on input "Engagement Activity" at bounding box center [530, 356] width 9 height 9
radio input "true"
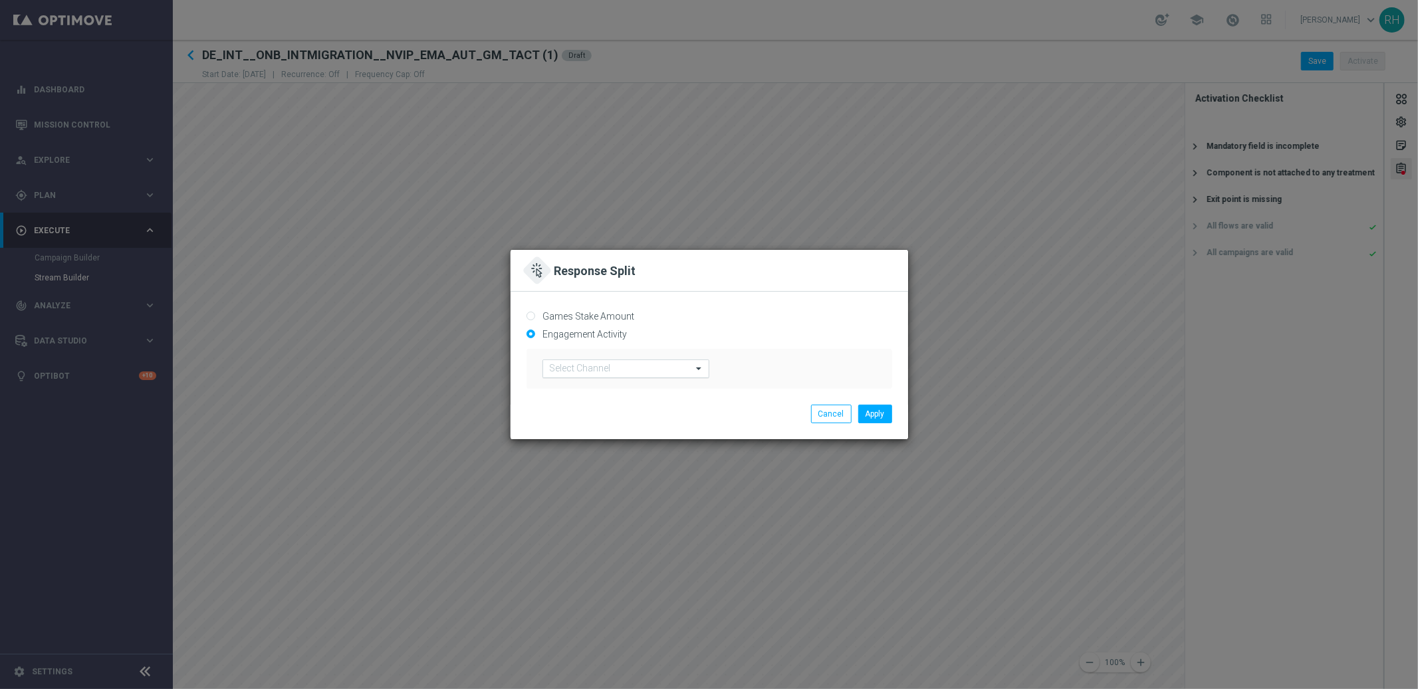
click at [594, 366] on input "text" at bounding box center [613, 369] width 126 height 11
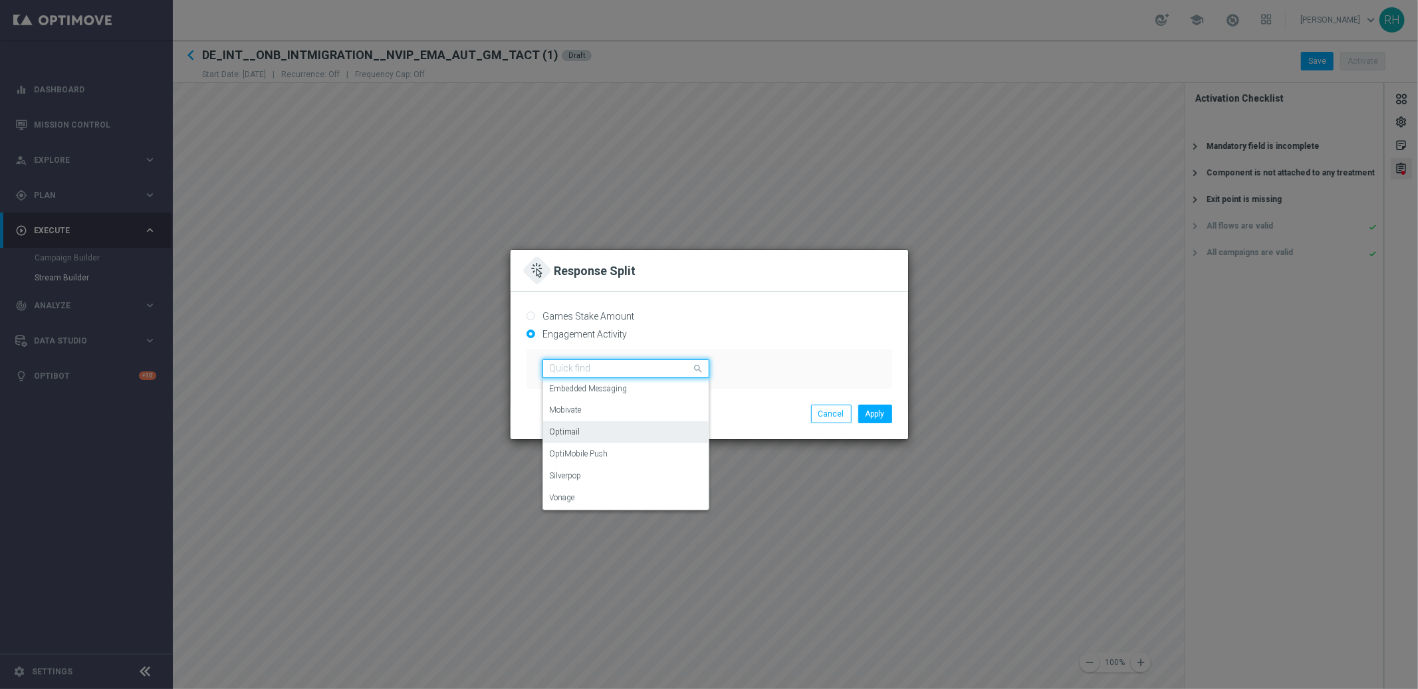
click at [598, 430] on div "Optimail" at bounding box center [626, 432] width 152 height 22
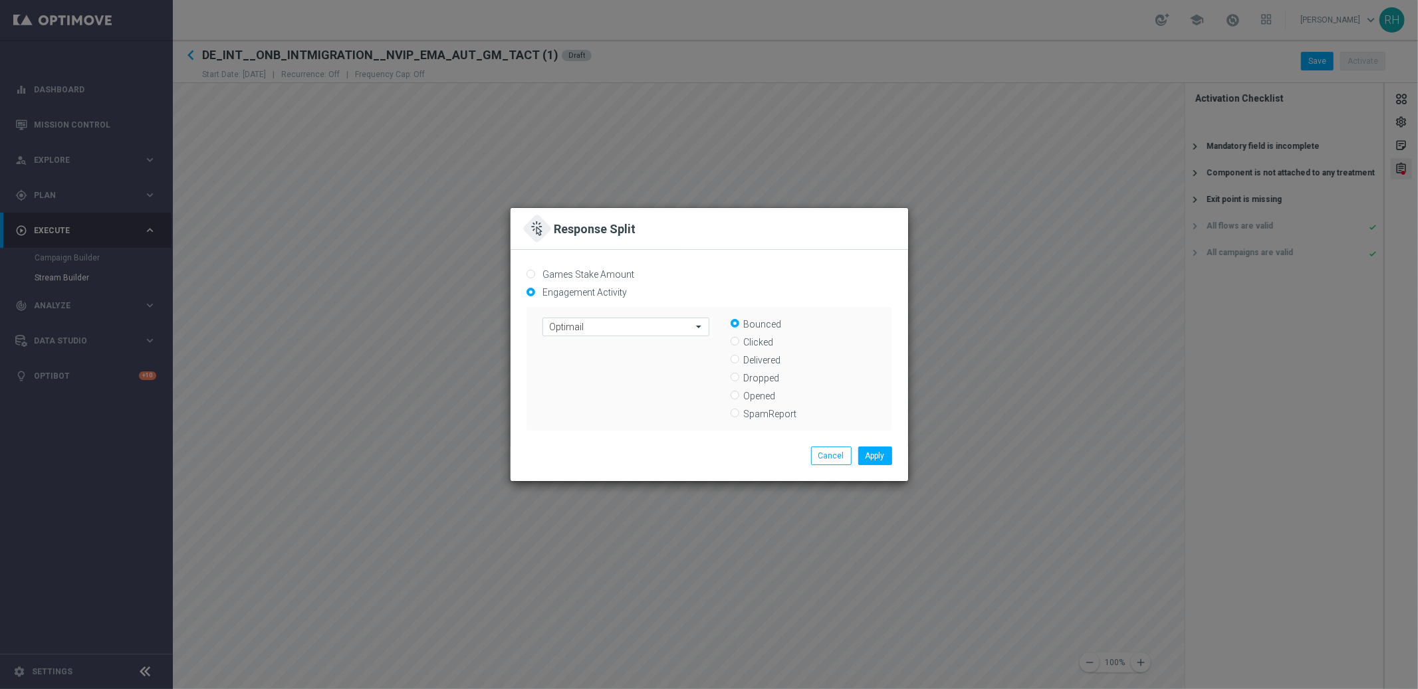
click at [736, 397] on input "Opened" at bounding box center [734, 396] width 9 height 9
radio input "true"
click at [865, 457] on button "Apply" at bounding box center [875, 456] width 34 height 19
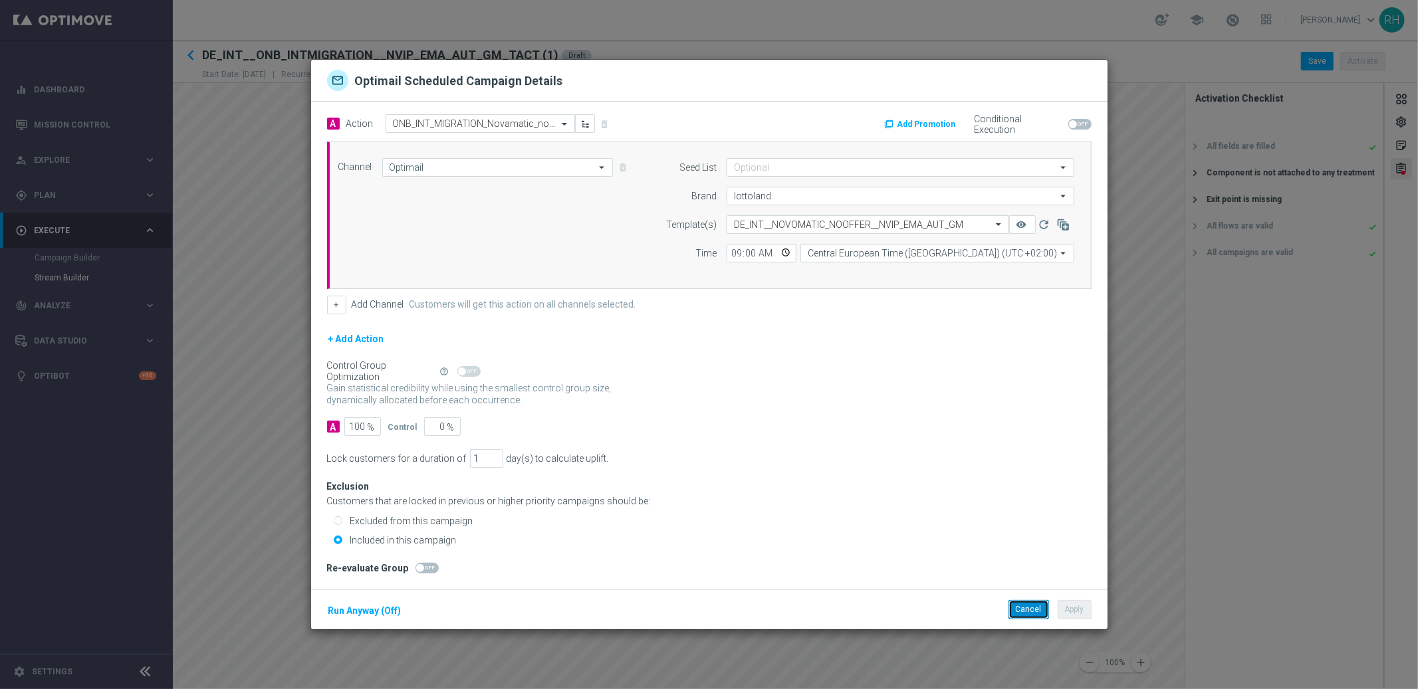
click at [1027, 611] on button "Cancel" at bounding box center [1028, 609] width 41 height 19
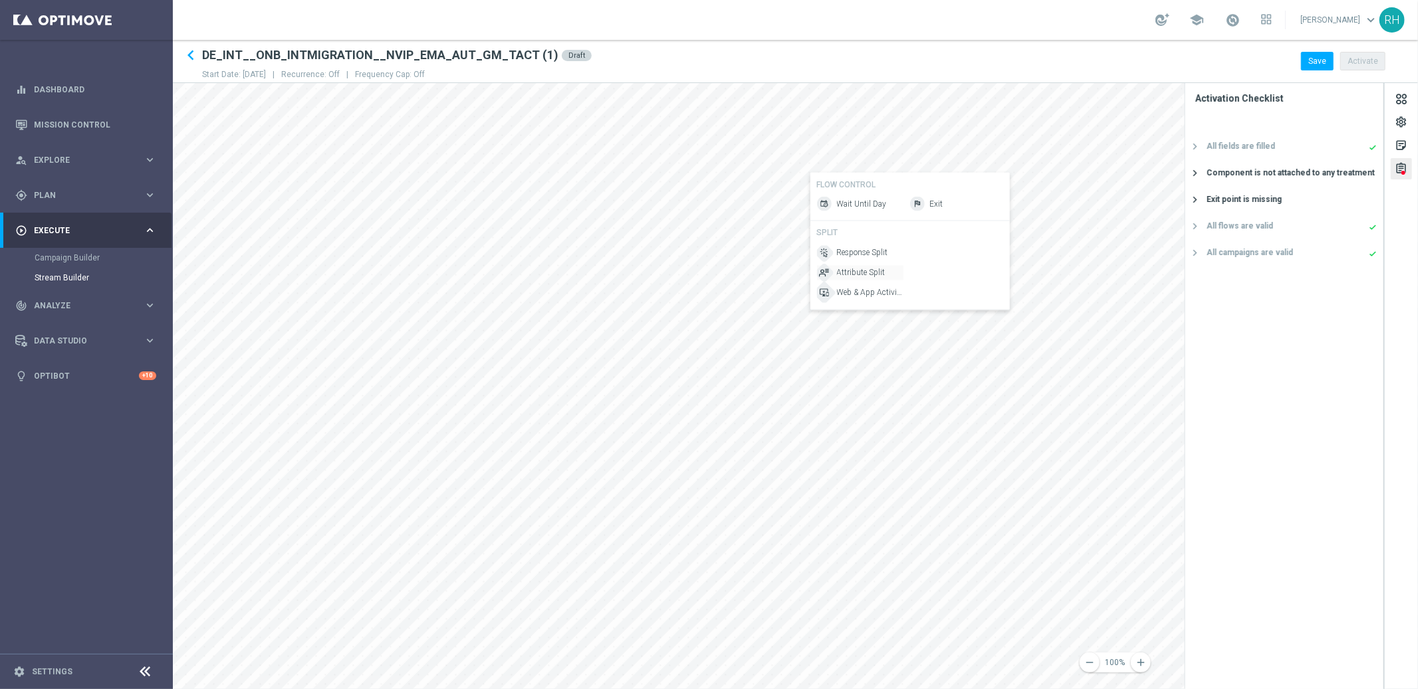
click at [855, 272] on span "Attribute Split" at bounding box center [861, 272] width 49 height 11
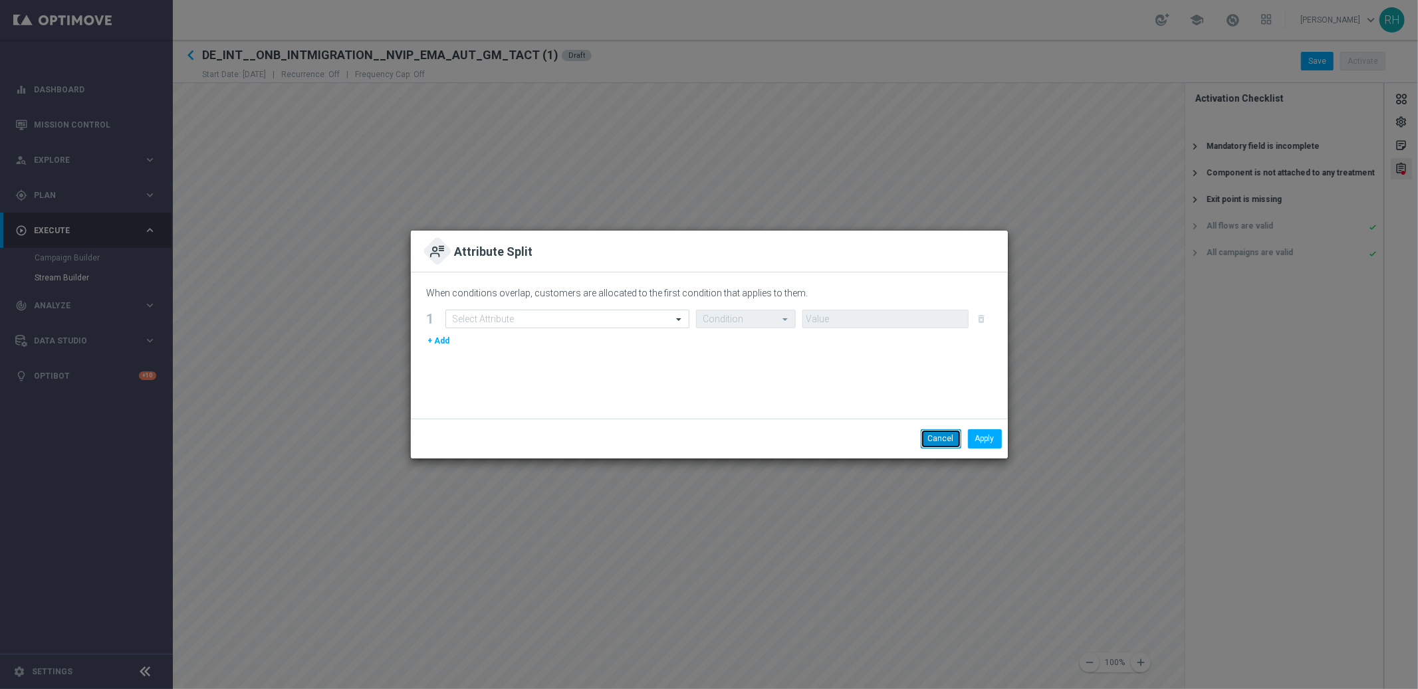
click at [926, 434] on button "Cancel" at bounding box center [940, 438] width 41 height 19
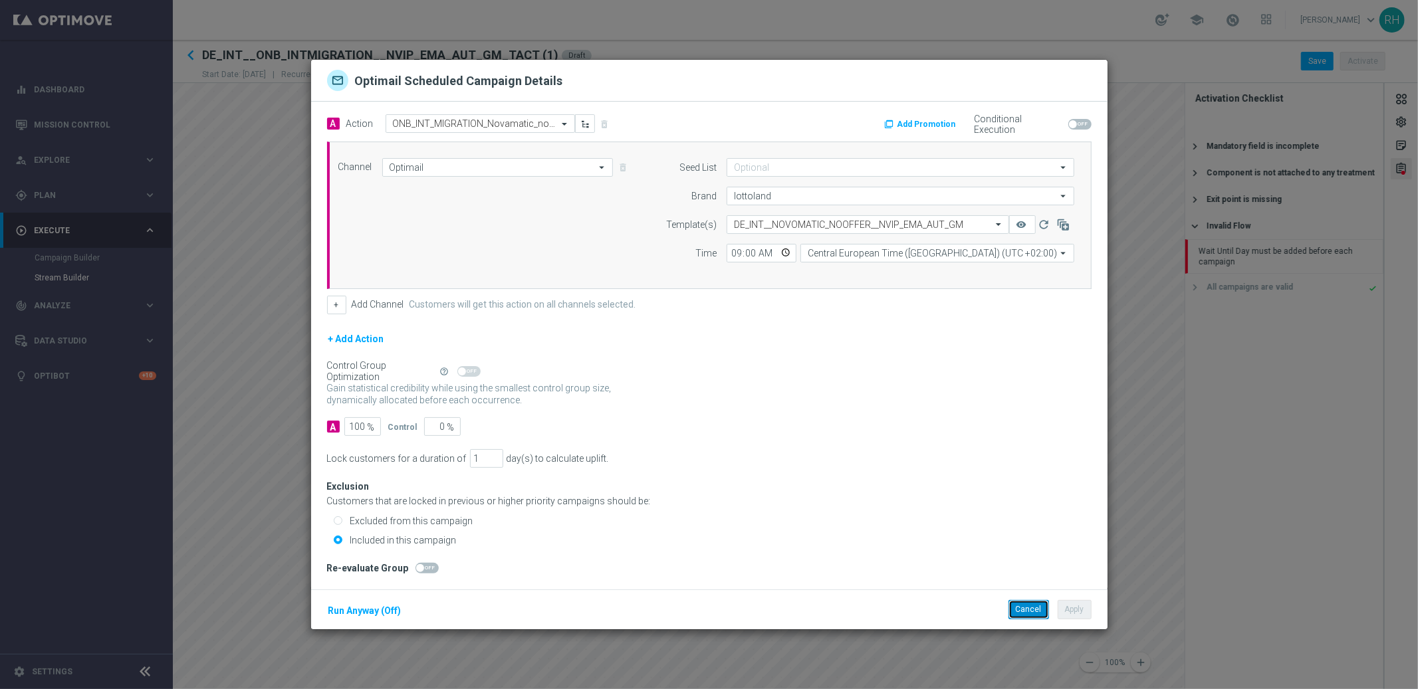
click at [1021, 609] on button "Cancel" at bounding box center [1028, 609] width 41 height 19
click at [1023, 609] on button "Cancel" at bounding box center [1028, 609] width 41 height 19
click at [340, 303] on button "+" at bounding box center [336, 305] width 19 height 19
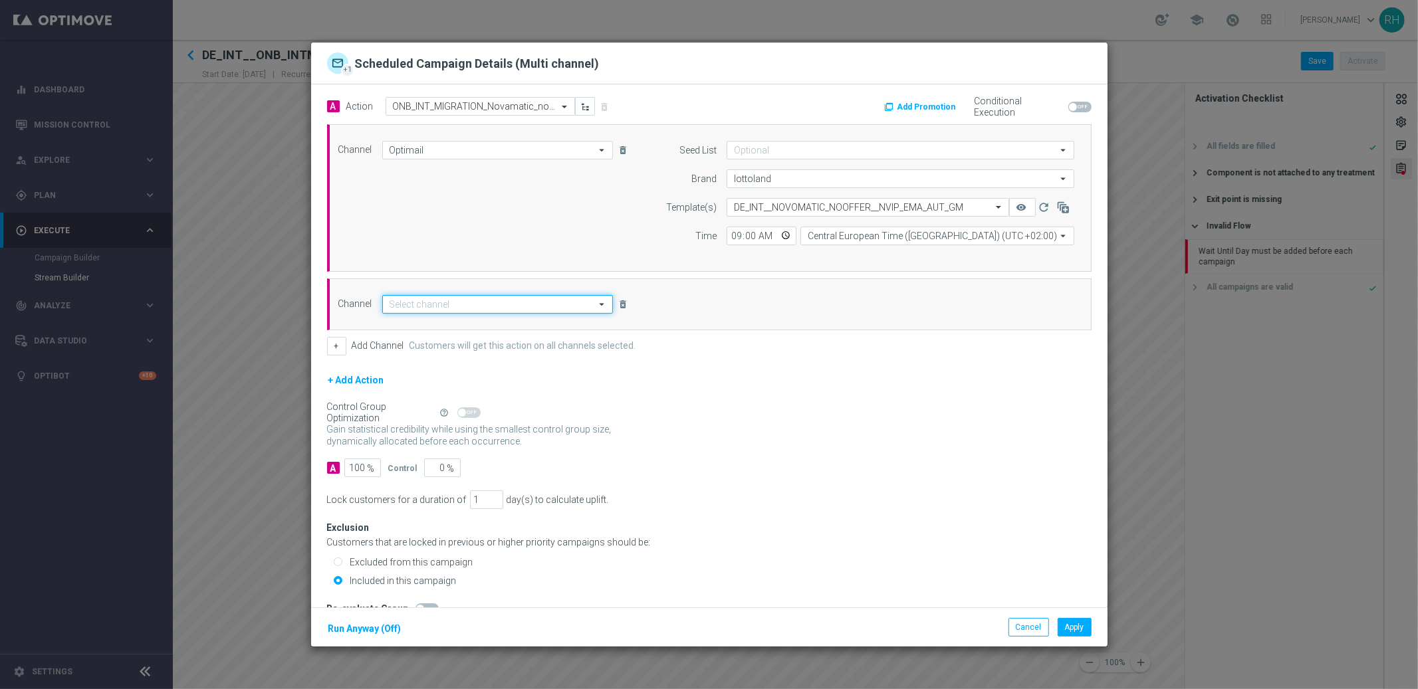
click at [543, 309] on input at bounding box center [497, 304] width 231 height 19
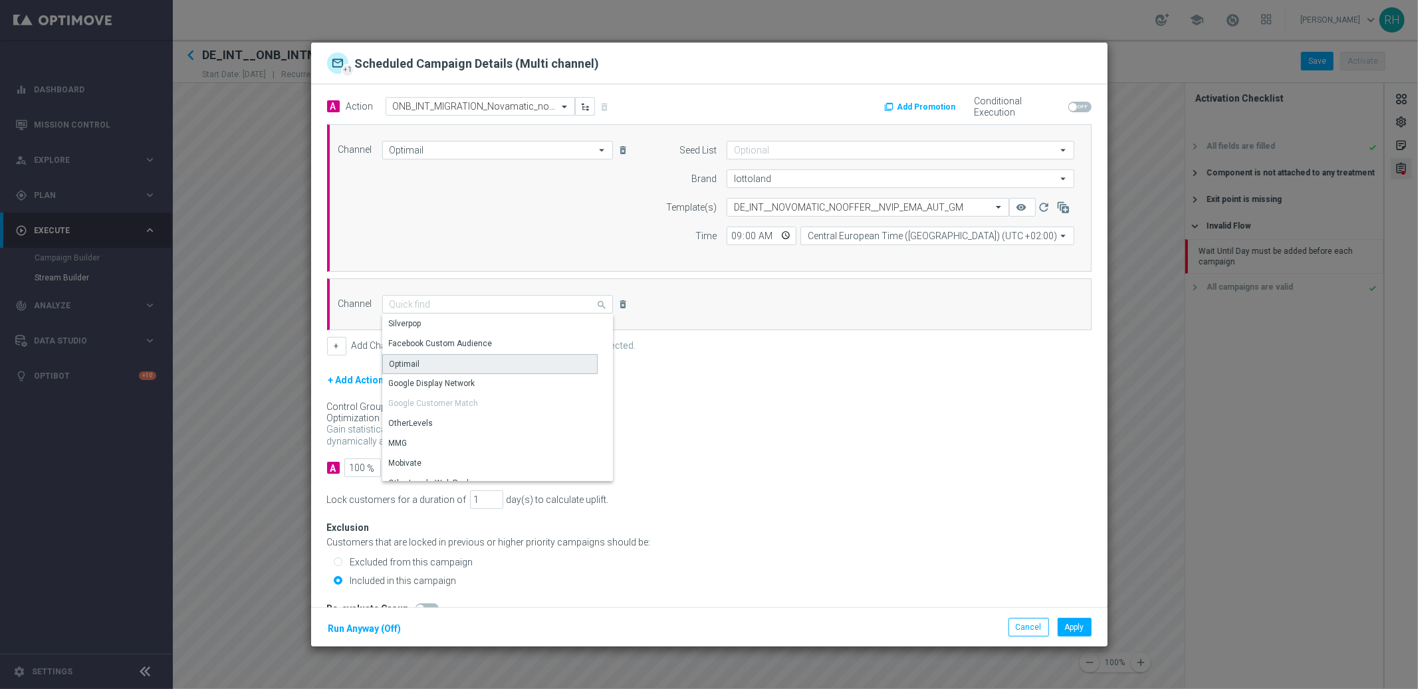
click at [528, 362] on div "Optimail" at bounding box center [489, 364] width 215 height 20
type input "Optimail"
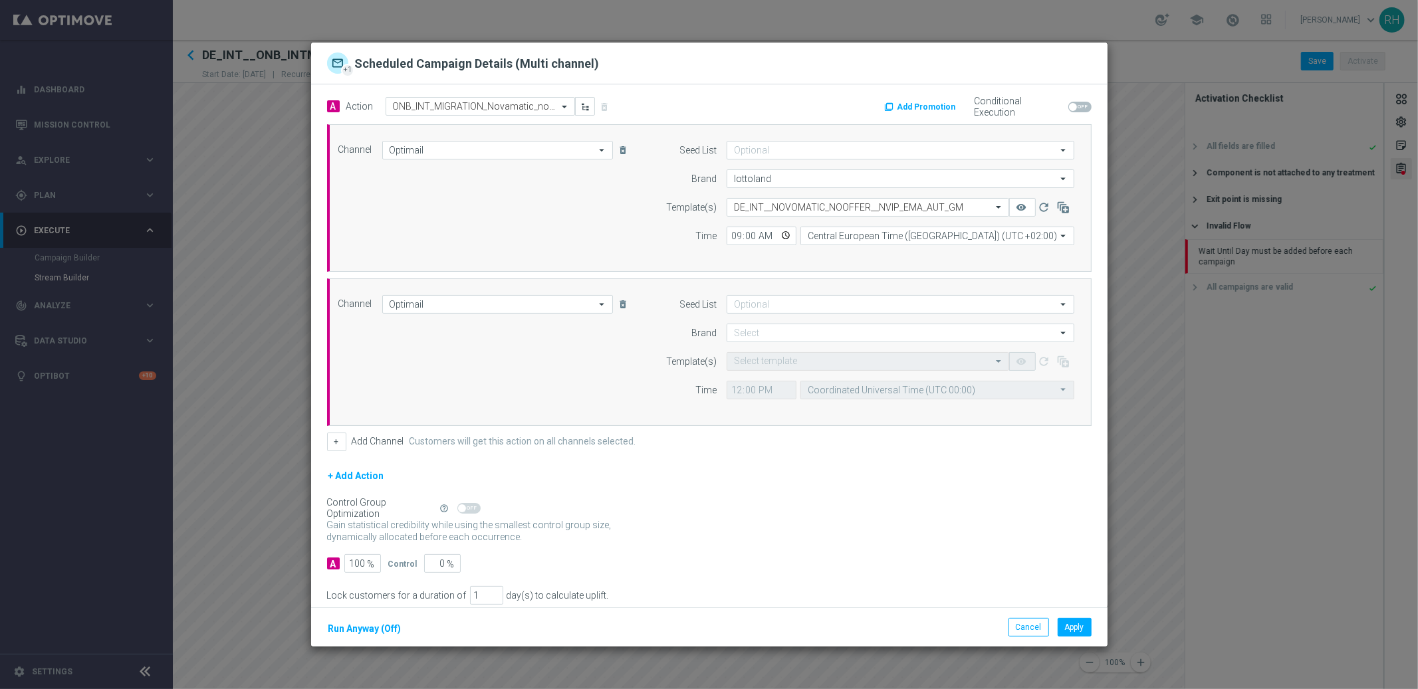
click at [927, 528] on div "Gain statistical credibility while using the smallest control group size, dynam…" at bounding box center [709, 532] width 764 height 32
click at [1025, 633] on button "Cancel" at bounding box center [1028, 627] width 41 height 19
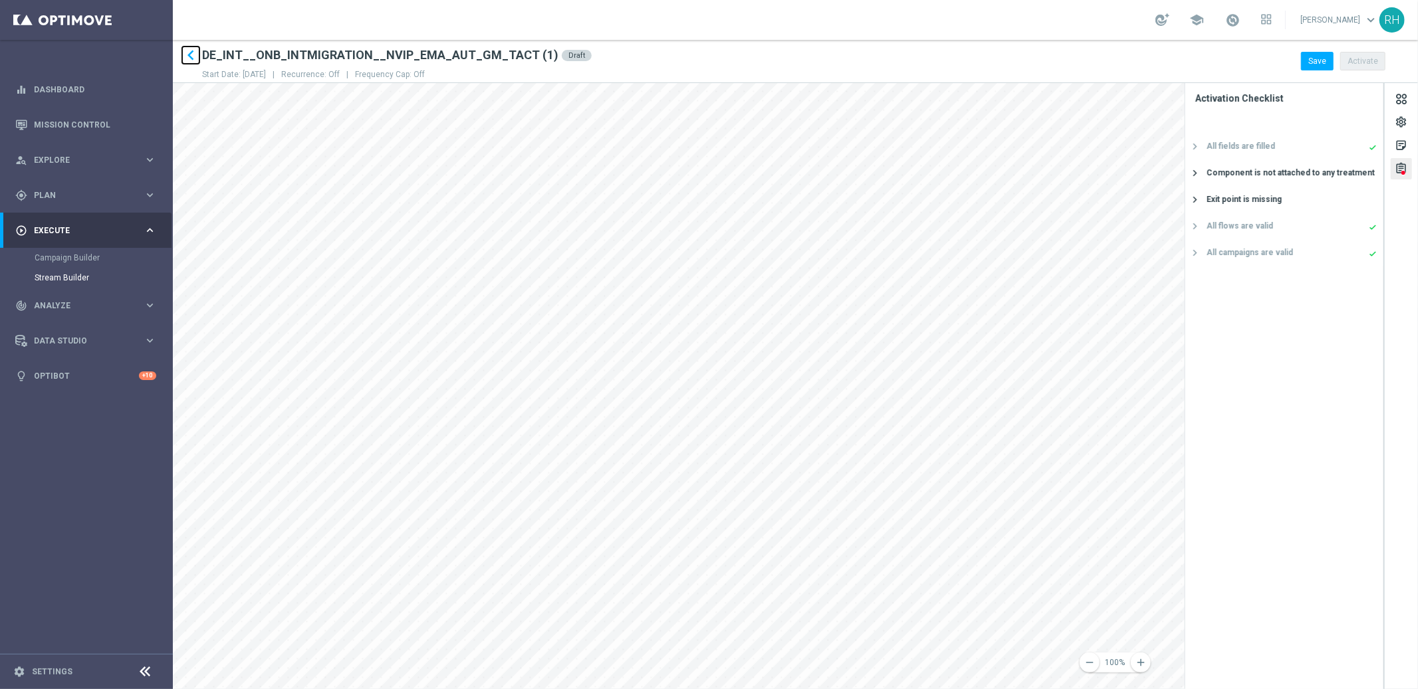
click at [195, 56] on icon "keyboard_arrow_left" at bounding box center [191, 55] width 20 height 20
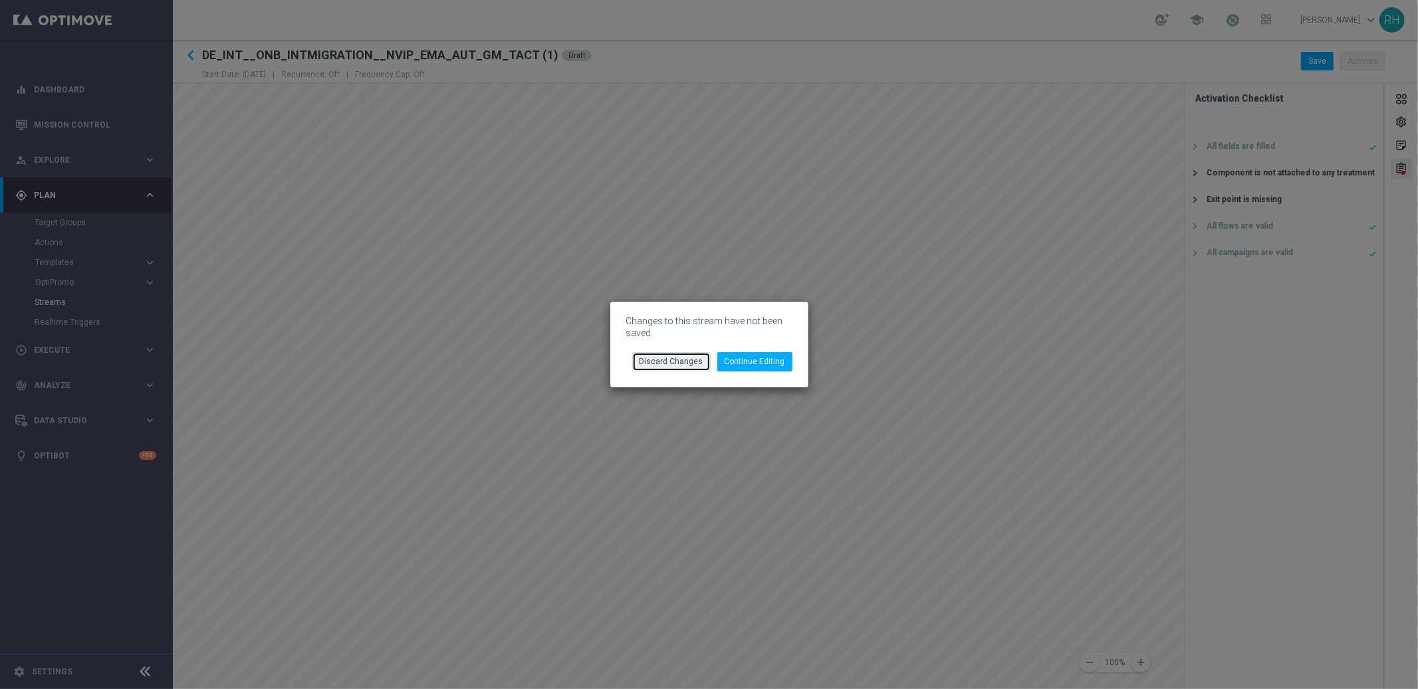
click at [702, 367] on button "Discard Changes" at bounding box center [671, 361] width 78 height 19
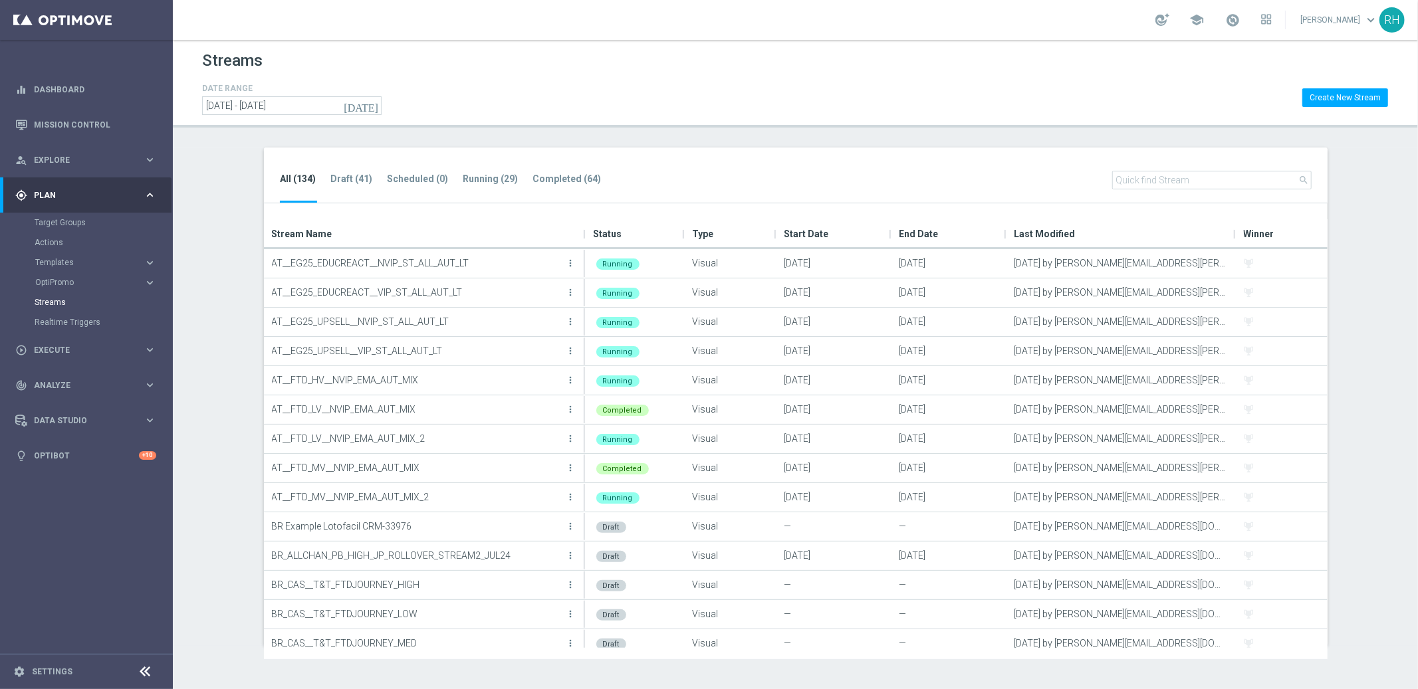
click at [1161, 191] on input-search "search" at bounding box center [1211, 187] width 199 height 33
click at [1156, 181] on input "text" at bounding box center [1211, 180] width 199 height 19
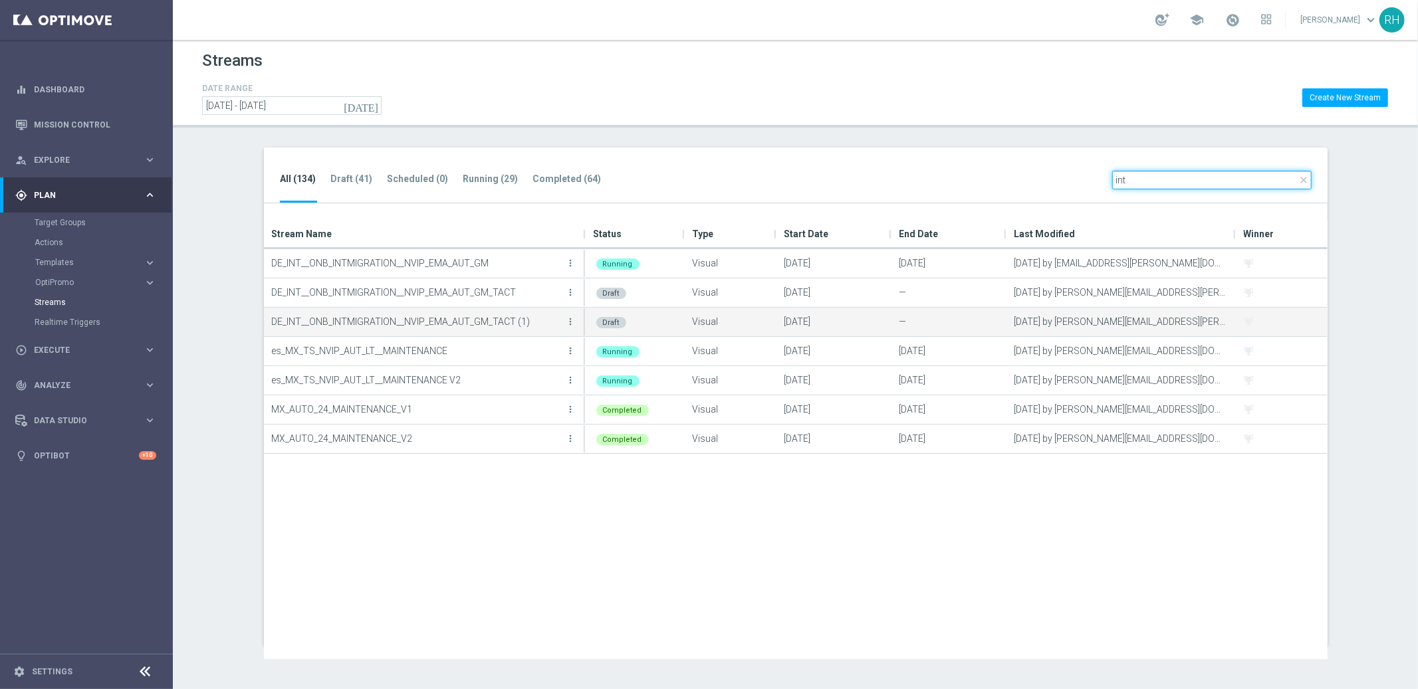
type input "int"
click at [467, 316] on p "DE_INT__ONB_INTMIGRATION__NVIP_EMA_AUT_GM_TACT (1)" at bounding box center [417, 322] width 291 height 20
click at [572, 320] on icon "more_vert" at bounding box center [571, 321] width 11 height 11
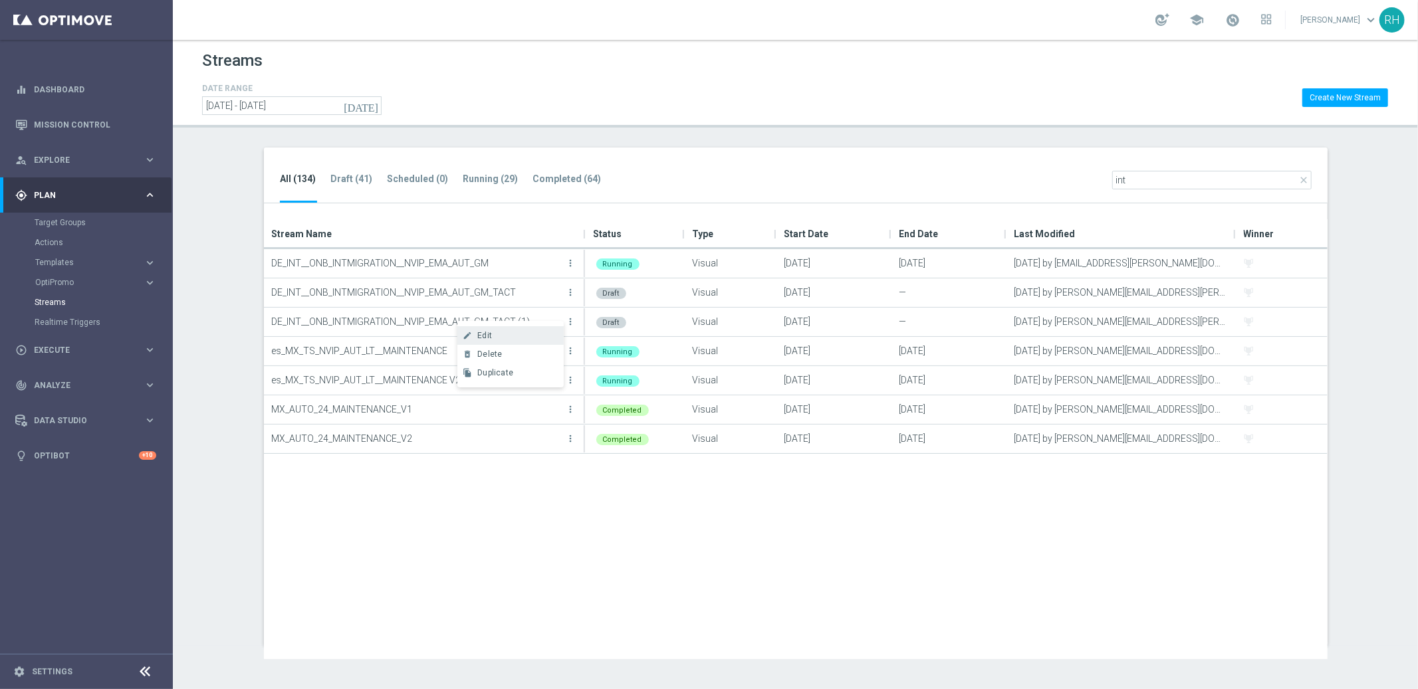
click at [536, 340] on div "create Edit" at bounding box center [510, 335] width 106 height 19
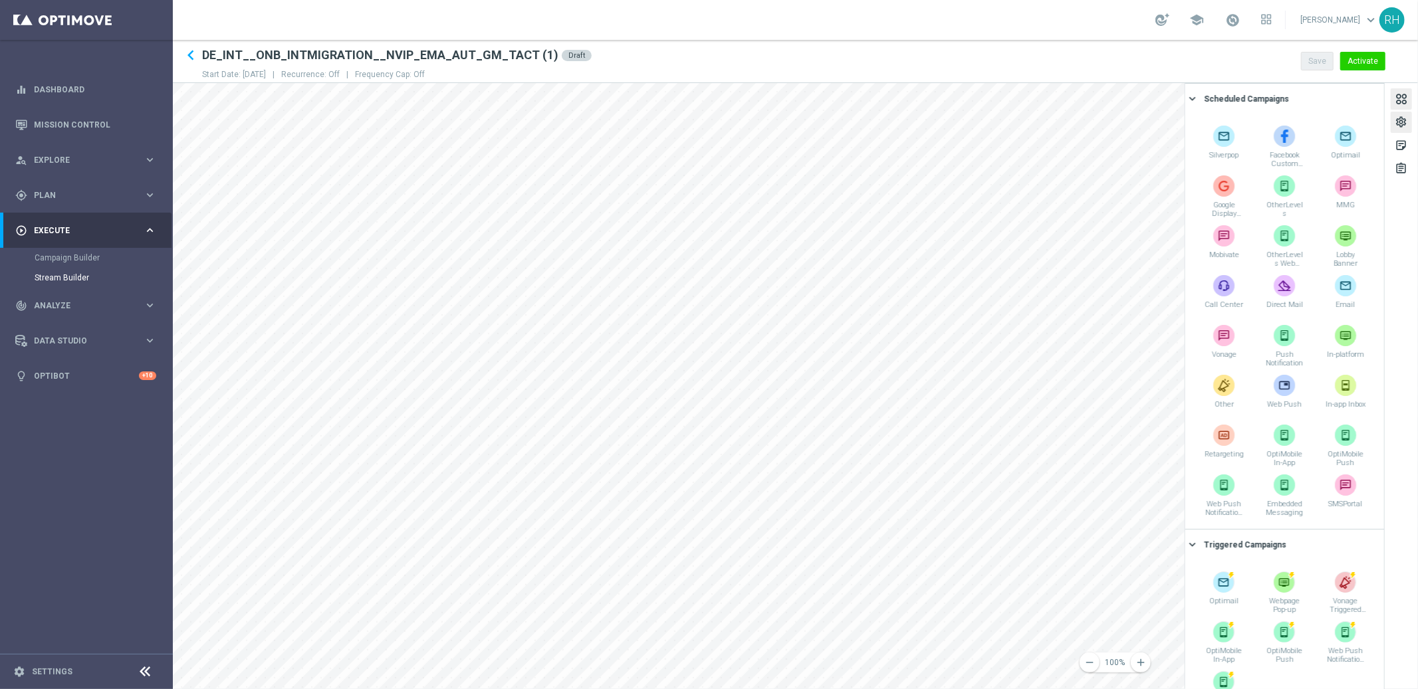
click at [1409, 126] on div "settings" at bounding box center [1400, 122] width 21 height 21
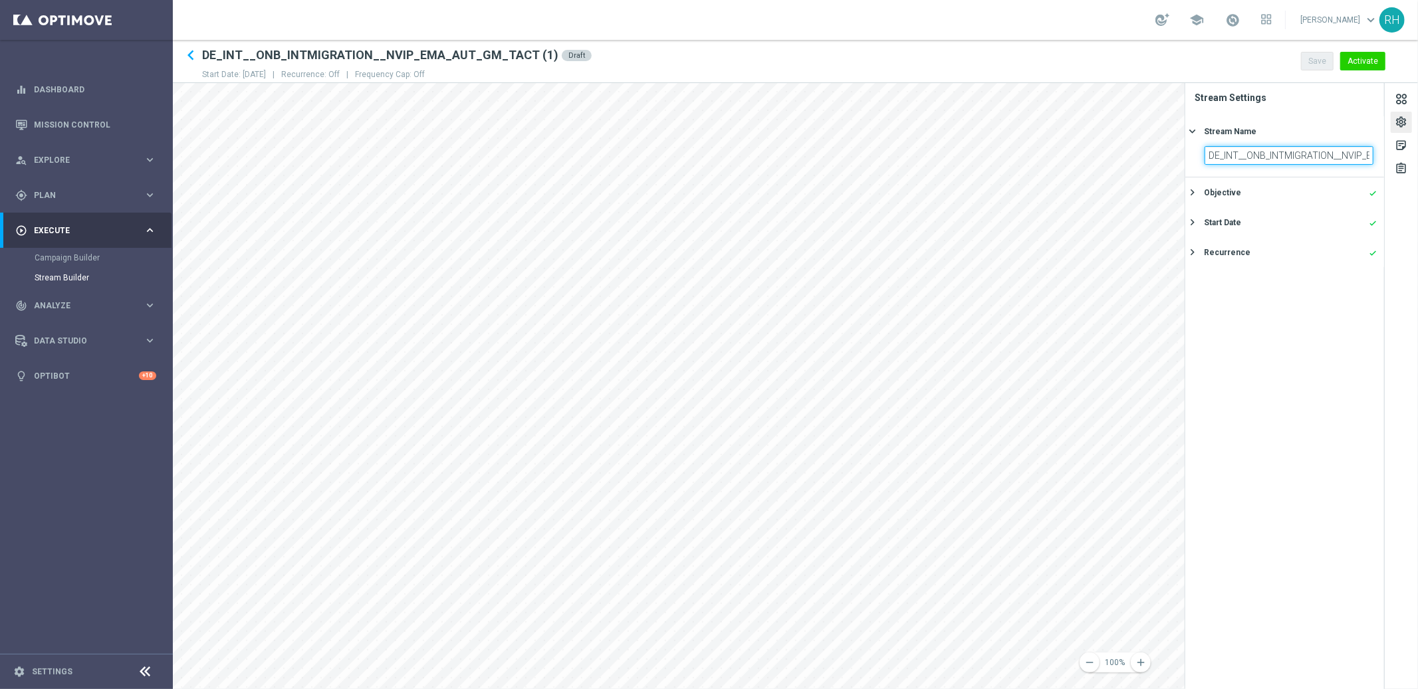
click at [1314, 149] on input "DE_INT__ONB_INTMIGRATION__NVIP_EMA_AUT_GM_TACT (1)" at bounding box center [1288, 155] width 169 height 19
drag, startPoint x: 1314, startPoint y: 149, endPoint x: 1396, endPoint y: 149, distance: 82.4
click at [1396, 149] on div "settings sticky_note_2 assignment Stream Settings Stream Name keyboard_arrow_ri…" at bounding box center [1300, 386] width 233 height 606
drag, startPoint x: 1356, startPoint y: 156, endPoint x: 1389, endPoint y: 156, distance: 32.6
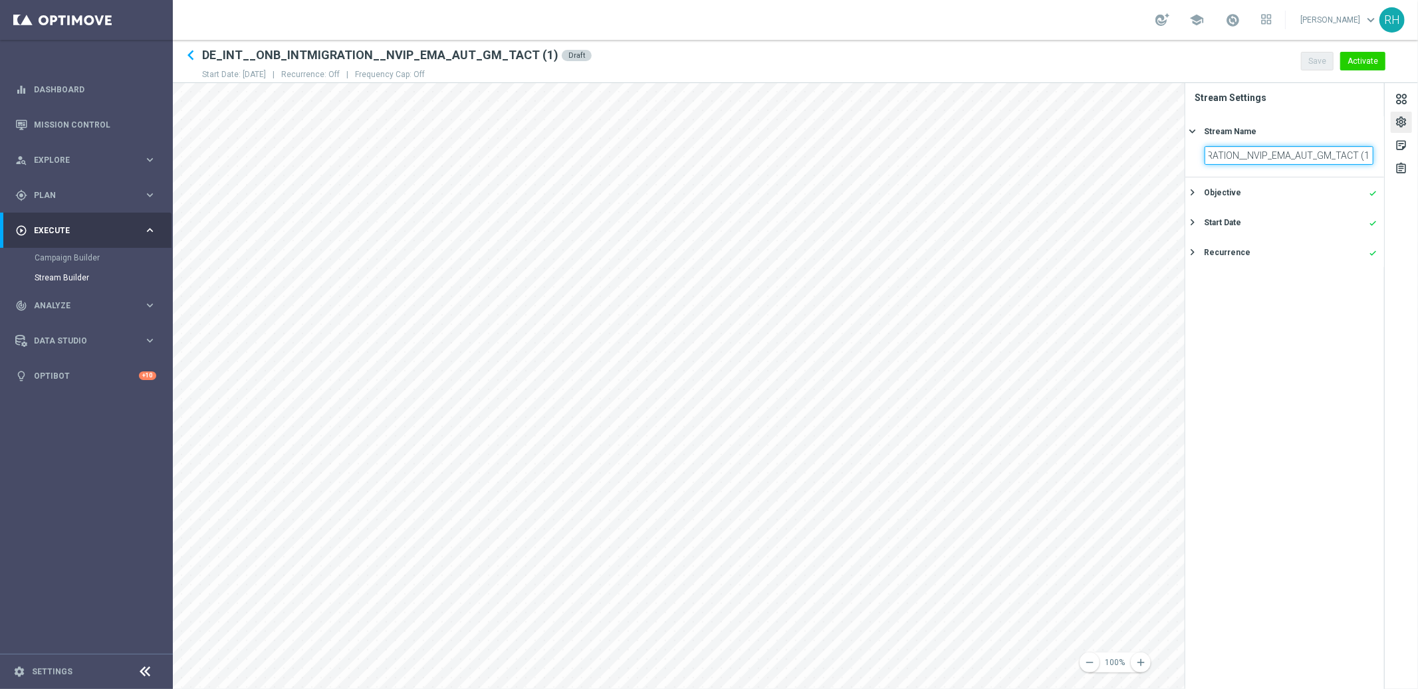
click at [1389, 156] on div "settings sticky_note_2 assignment Stream Settings Stream Name keyboard_arrow_ri…" at bounding box center [1300, 386] width 233 height 606
click at [1368, 156] on input "DE_INT__ONB_INTMIGRATION__NVIP_EMA_AUT_GM_TACT (1)" at bounding box center [1288, 155] width 169 height 19
type input "DE_INT__ONB_INTMIGRATION__NVIP_EMA_AUT_GM_TACT_TEST"
click at [1315, 52] on button "Save" at bounding box center [1317, 61] width 33 height 19
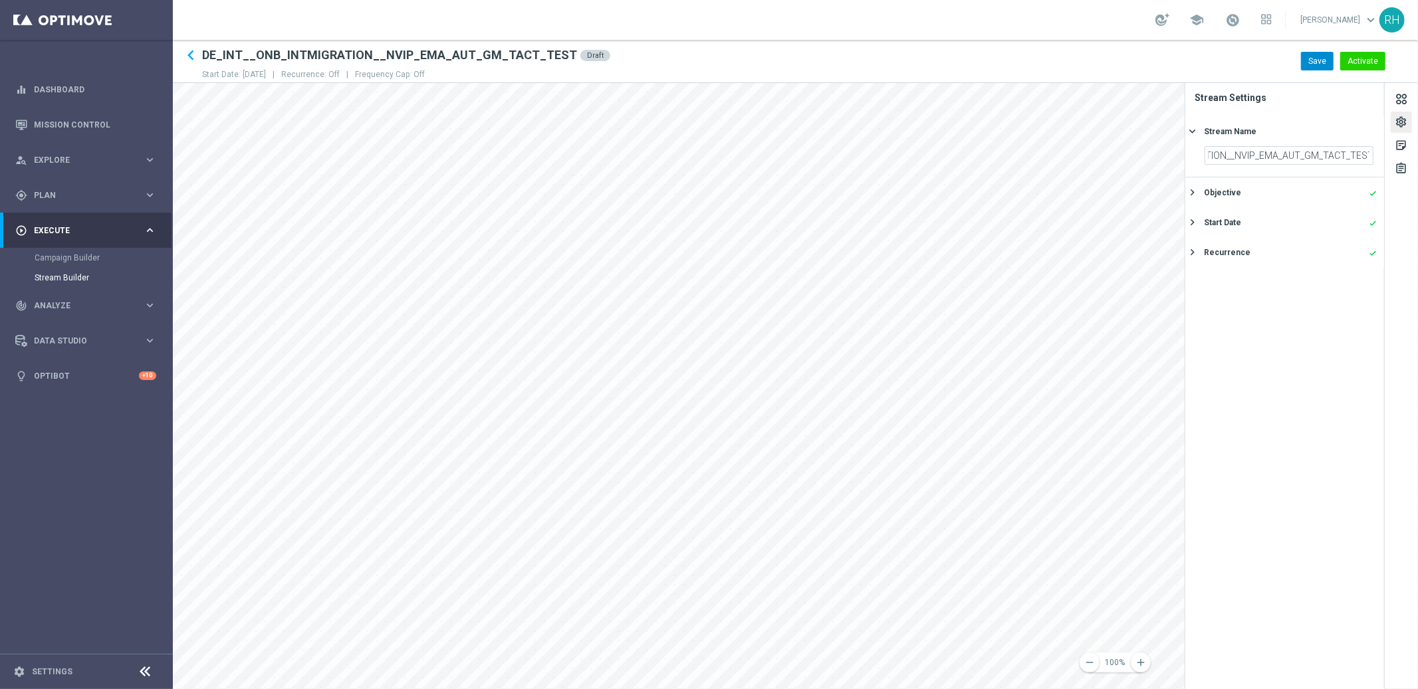
scroll to position [0, 0]
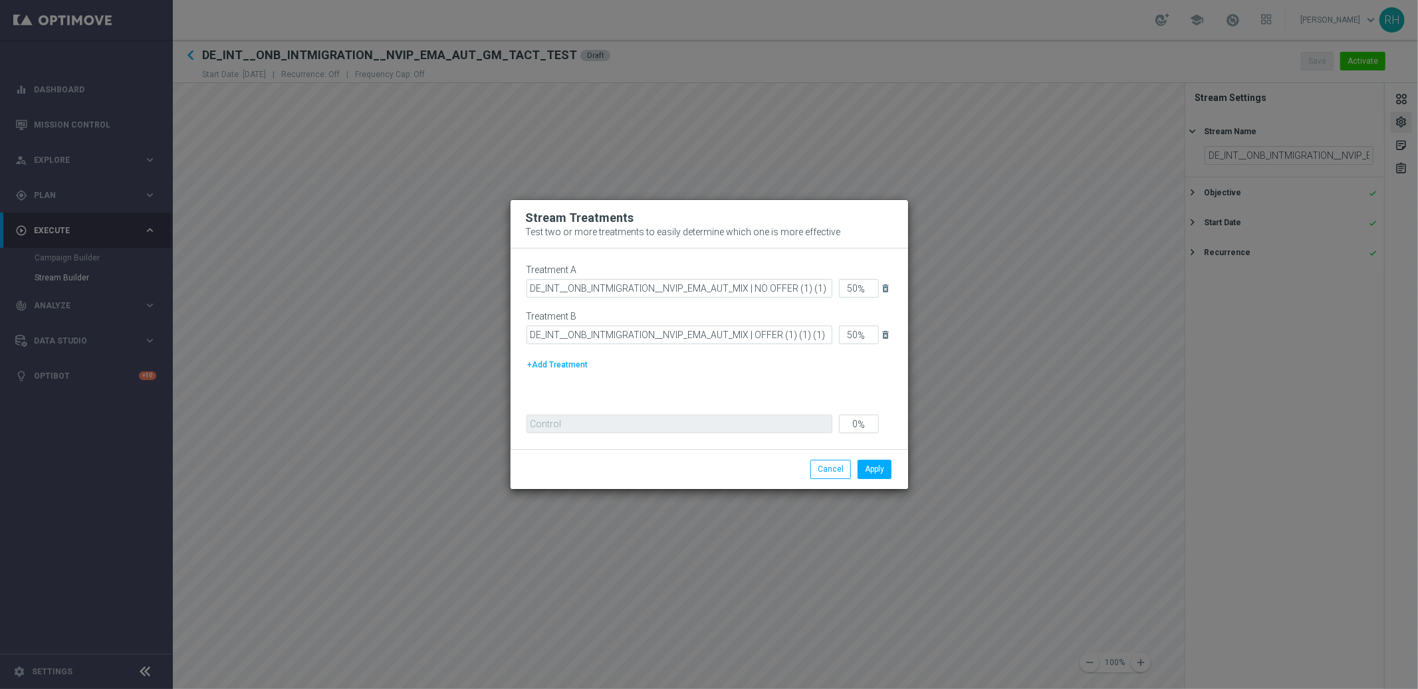
click at [891, 332] on button "delete_forever" at bounding box center [887, 335] width 17 height 16
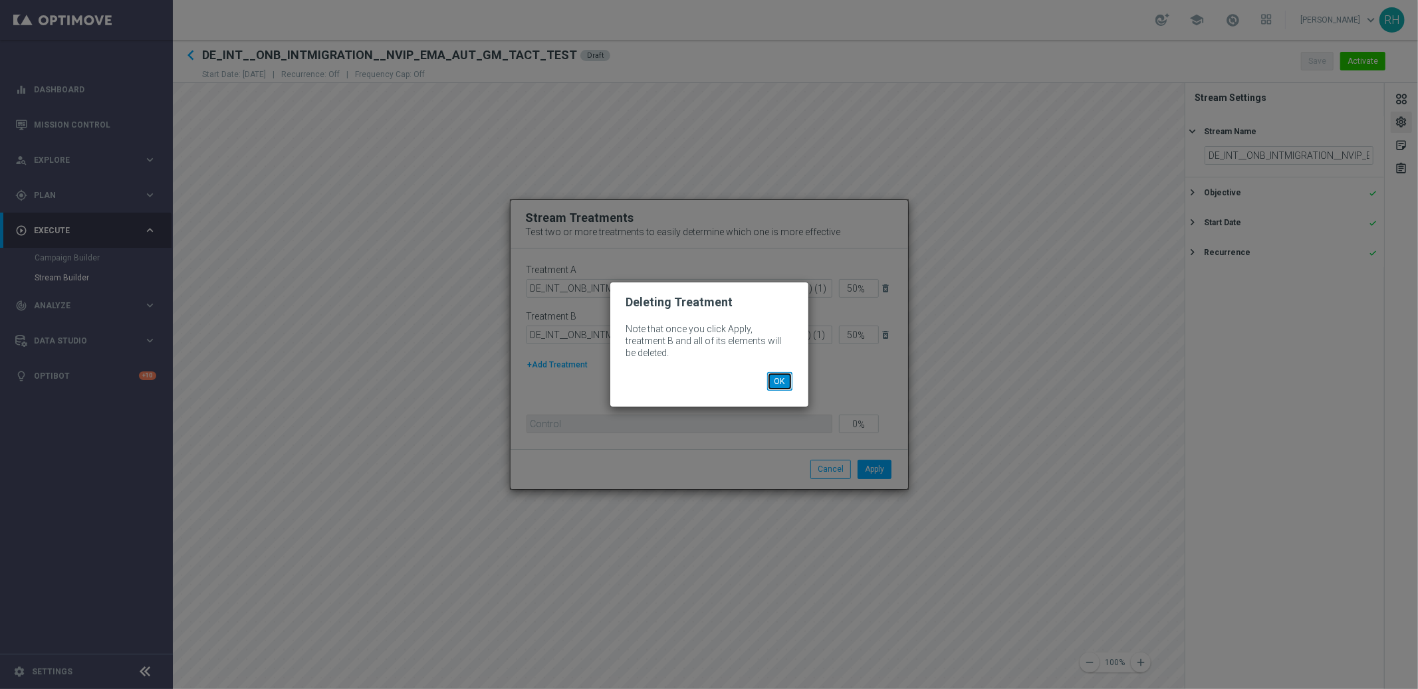
click at [782, 381] on button "OK" at bounding box center [779, 381] width 25 height 19
type input "100"
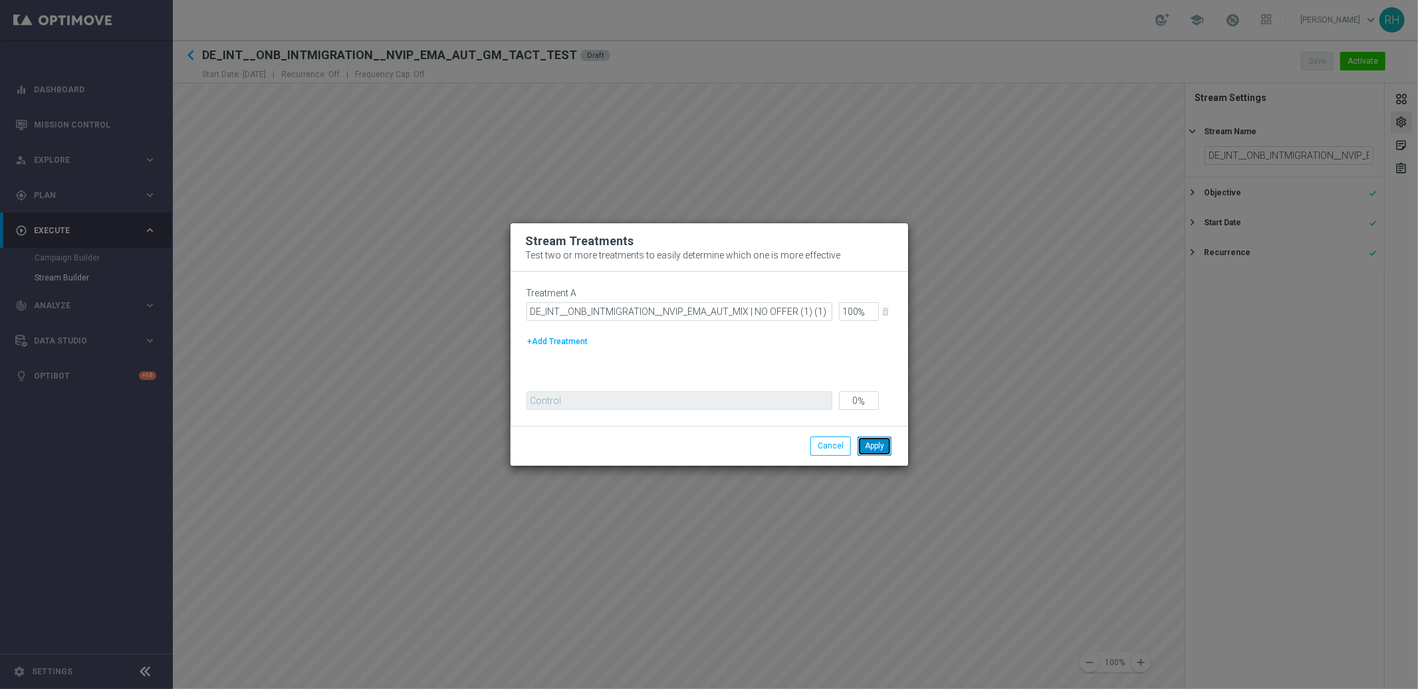
click at [875, 446] on button "Apply" at bounding box center [874, 446] width 34 height 19
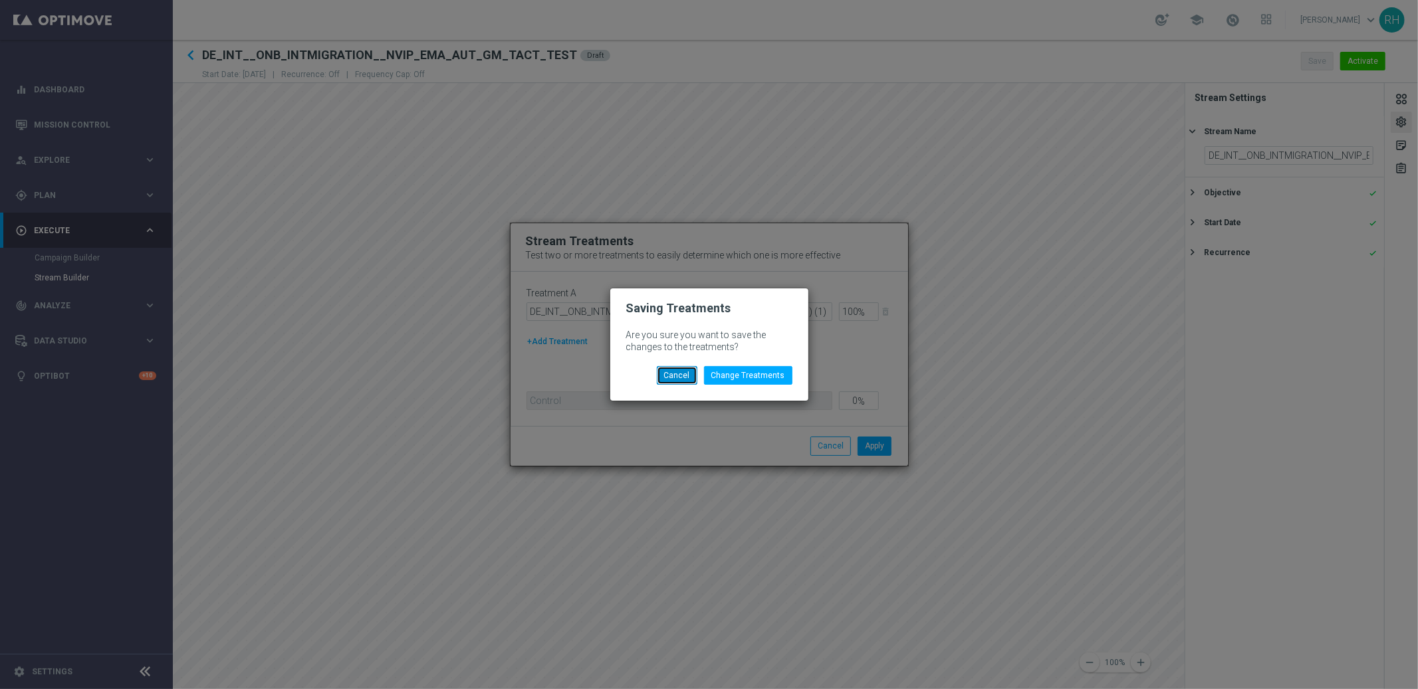
click at [679, 366] on button "Cancel" at bounding box center [677, 375] width 41 height 19
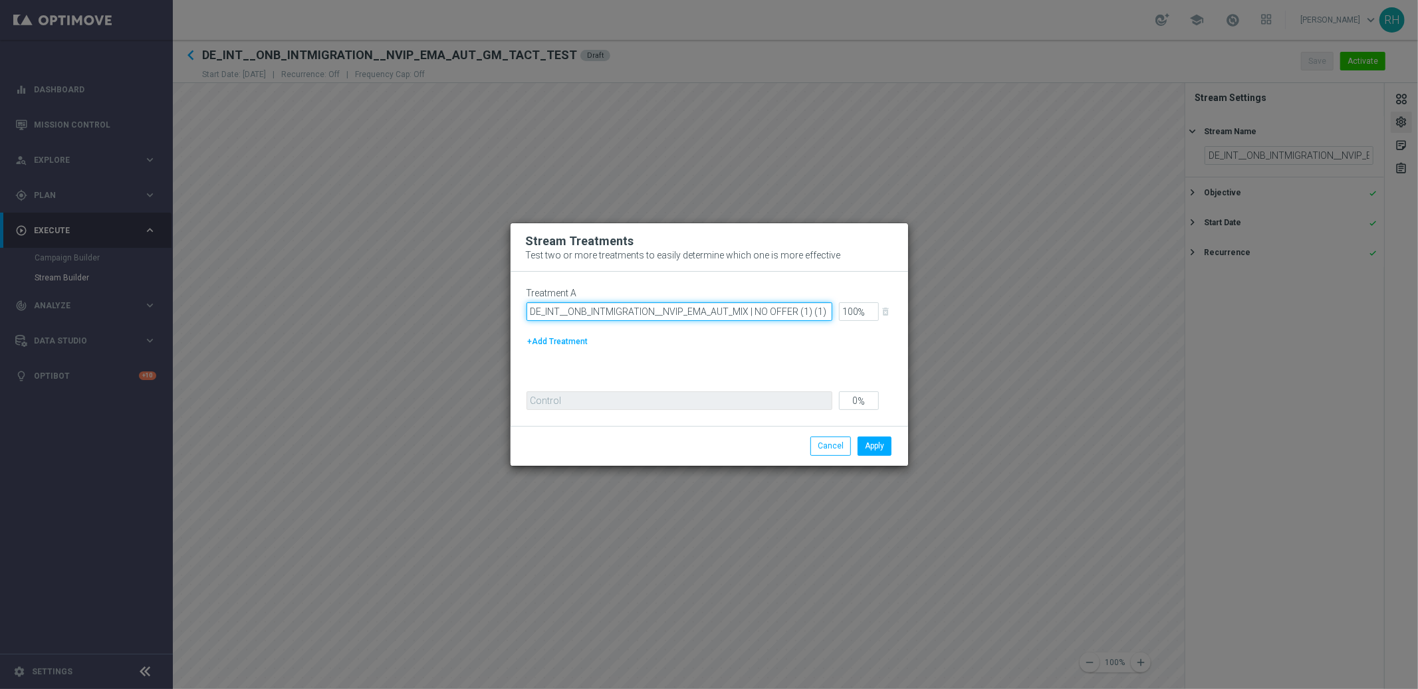
scroll to position [0, 10]
drag, startPoint x: 800, startPoint y: 313, endPoint x: 843, endPoint y: 313, distance: 42.5
click at [843, 313] on div "Treatment A DE_INT__ONB_INTMIGRATION__NVIP_EMA_AUT_MIX | NO OFFER (1) (1) (1) 1…" at bounding box center [715, 308] width 379 height 40
type input "DE_INT__ONB_INTMIGRATION__NVIP_EMA_AUT_MIX | NO OFFER TEST"
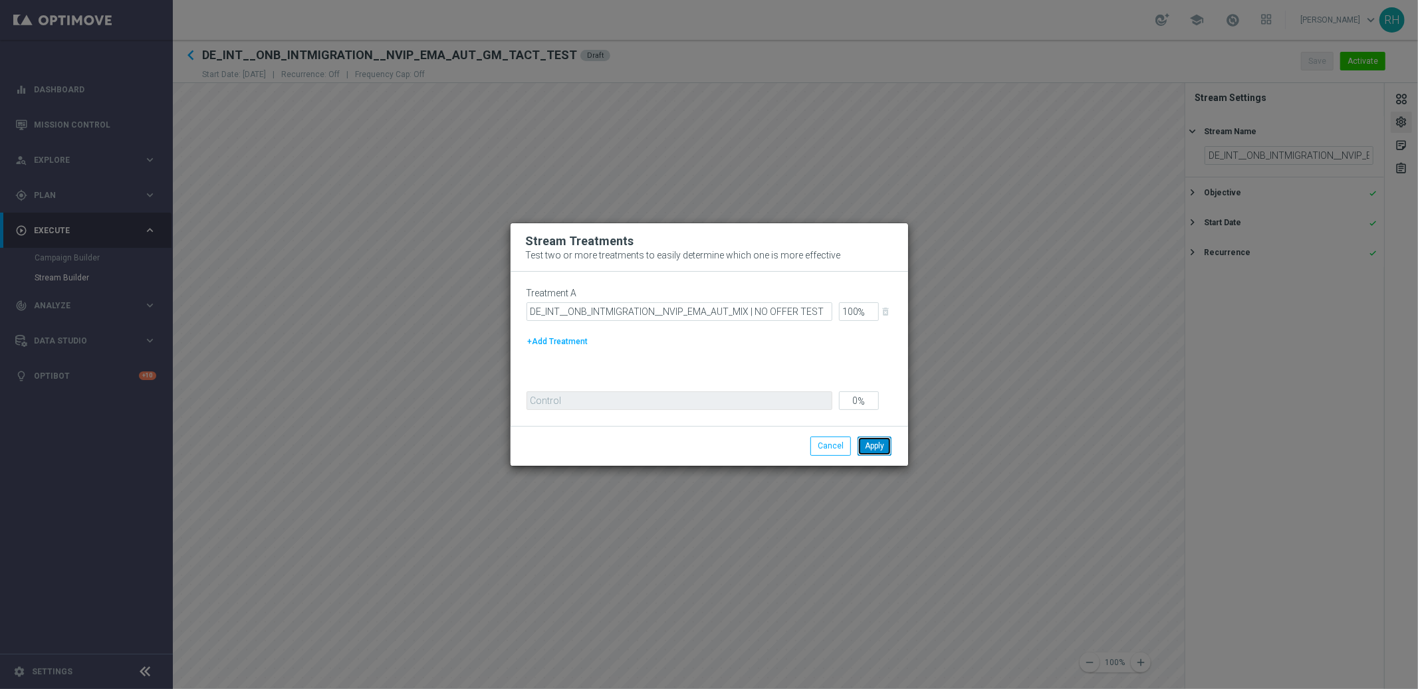
click at [887, 455] on button "Apply" at bounding box center [874, 446] width 34 height 19
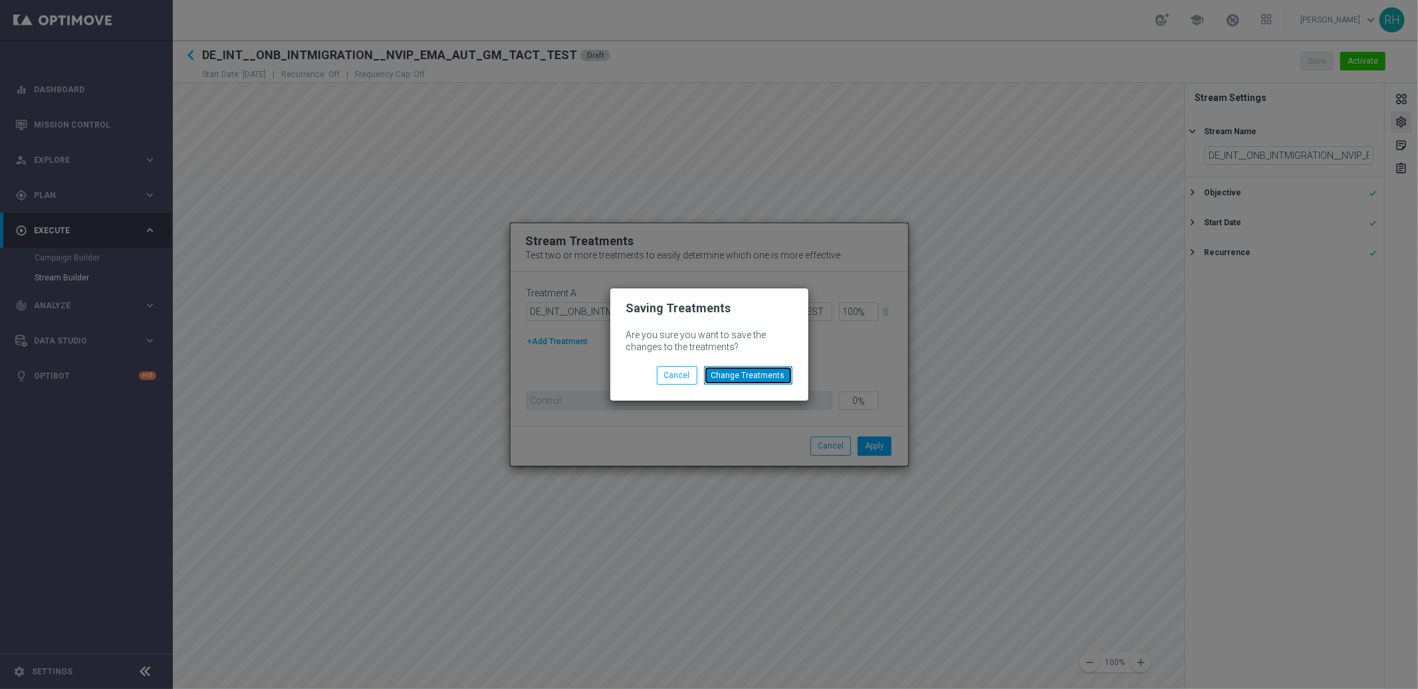
click at [774, 374] on button "Change Treatments" at bounding box center [748, 375] width 88 height 19
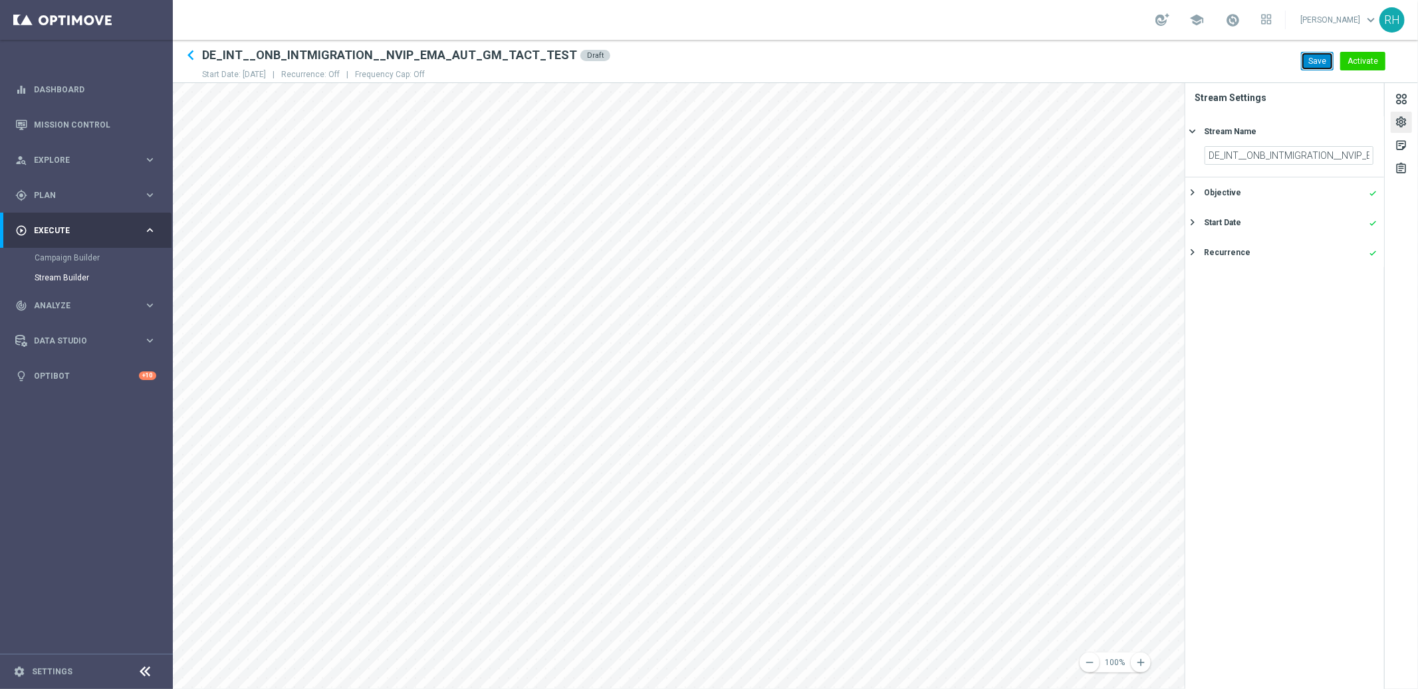
click at [1323, 58] on button "Save" at bounding box center [1317, 61] width 33 height 19
drag, startPoint x: 227, startPoint y: 74, endPoint x: 255, endPoint y: 74, distance: 27.9
click at [253, 74] on p "Start Date: 01 Oct 2025 |" at bounding box center [241, 74] width 79 height 11
click at [255, 74] on p "Start Date: 01 Oct 2025 |" at bounding box center [241, 74] width 79 height 11
click at [482, 56] on h2 "DE_INT__ONB_INTMIGRATION__NVIP_EMA_AUT_GM_TACT_TEST" at bounding box center [389, 55] width 375 height 16
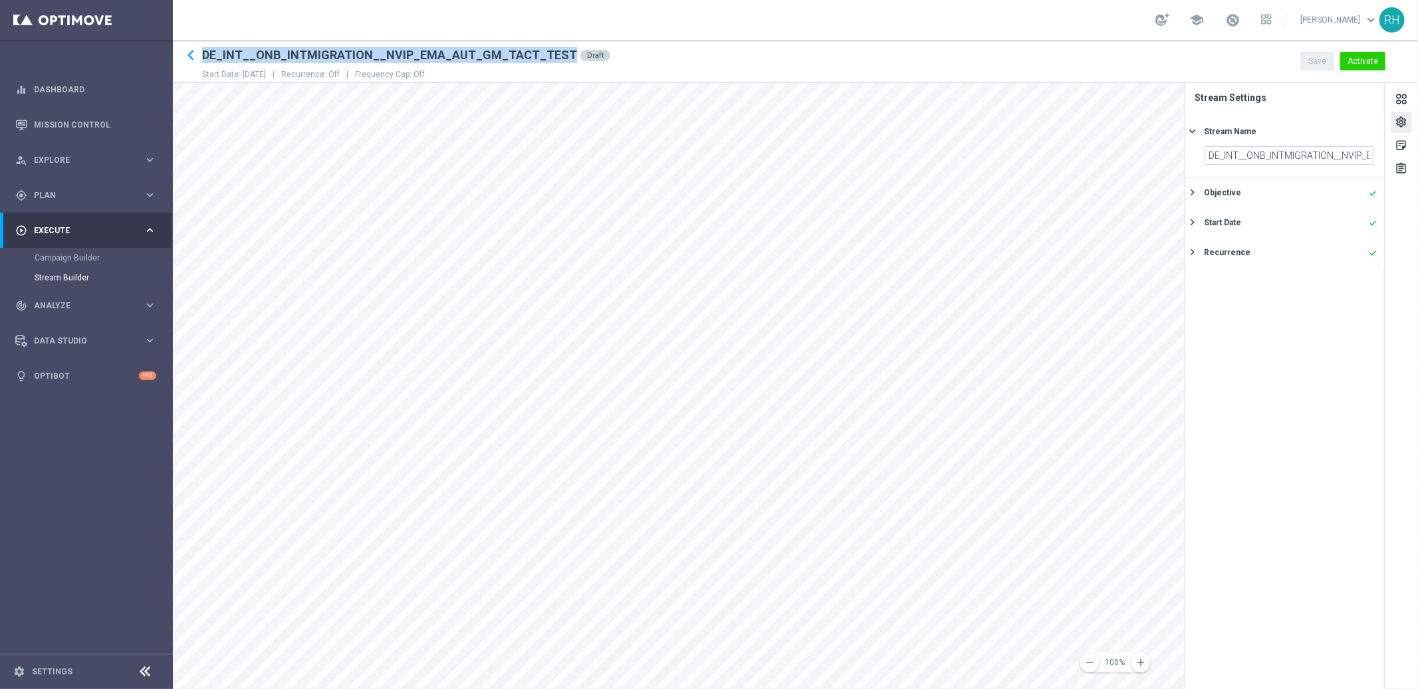
click at [482, 56] on h2 "DE_INT__ONB_INTMIGRATION__NVIP_EMA_AUT_GM_TACT_TEST" at bounding box center [389, 55] width 375 height 16
copy div "DE_INT__ONB_INTMIGRATION__NVIP_EMA_AUT_GM_TACT_TEST"
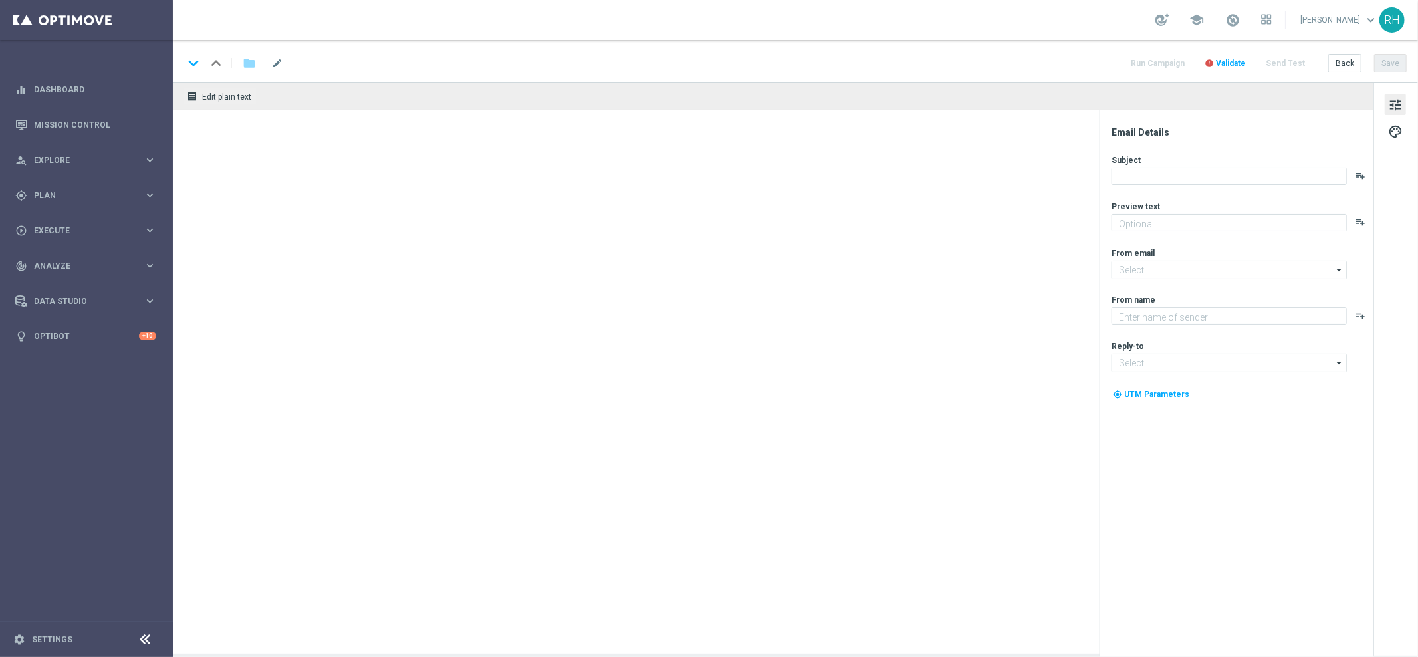
type textarea "Thousands win every year - will you be one of them?"
type input "[EMAIL_ADDRESS][DOMAIN_NAME]"
type textarea "Lottoland"
type input "[EMAIL_ADDRESS][DOMAIN_NAME]"
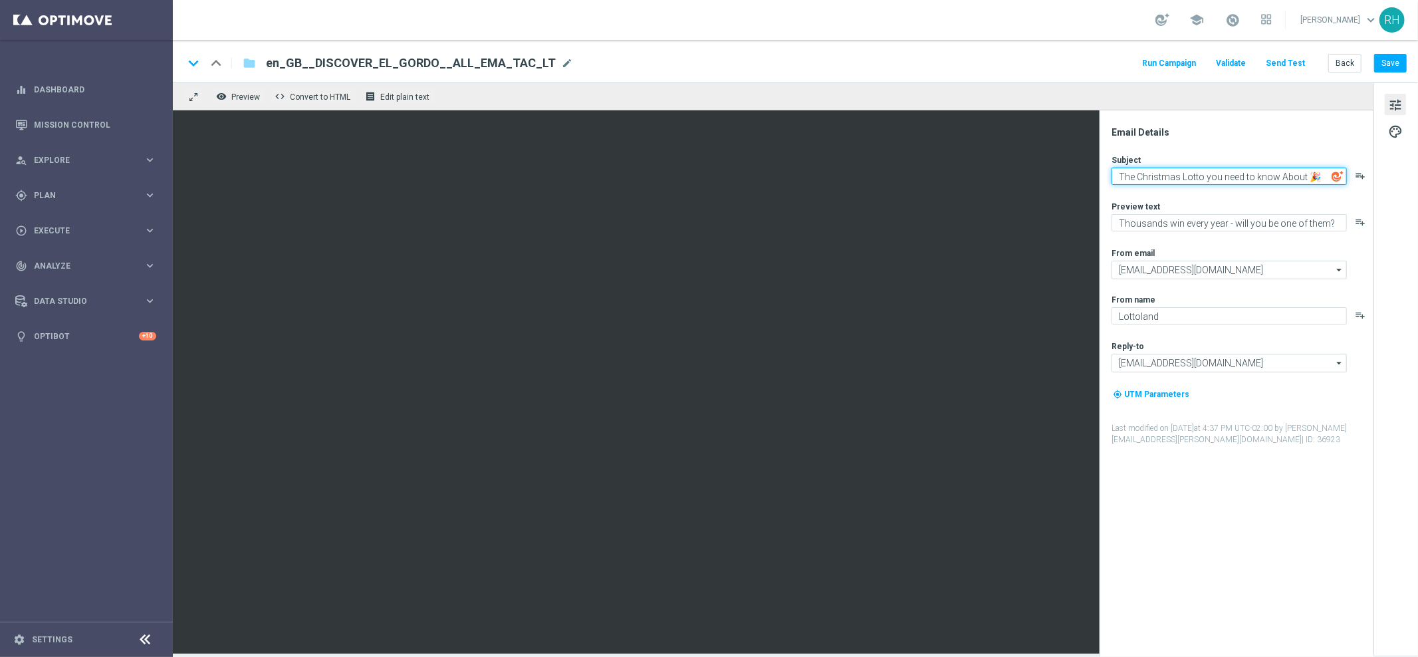
click at [1283, 173] on textarea "The Christmas Lotto you need to know About 🎉" at bounding box center [1228, 175] width 235 height 17
type textarea "The Christmas Lotto you need to know about 🎉"
click at [1388, 64] on button "Save" at bounding box center [1390, 63] width 33 height 19
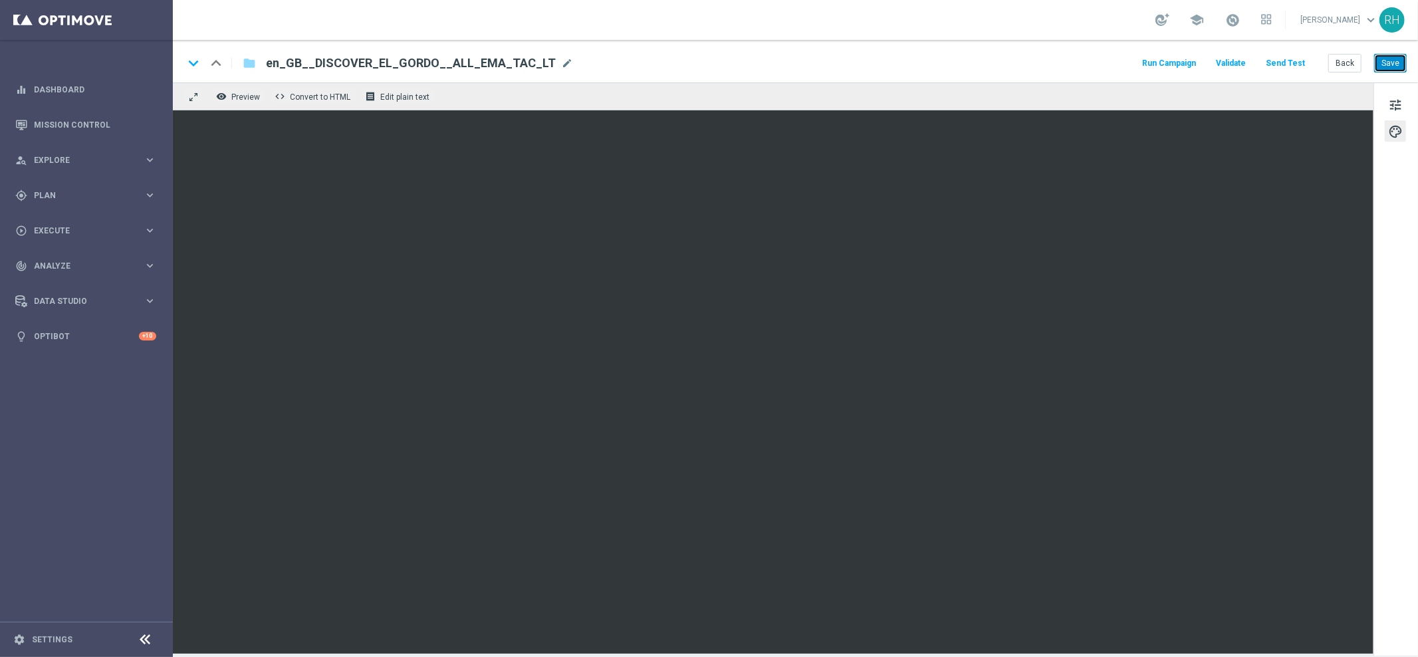
click at [1376, 64] on button "Save" at bounding box center [1390, 63] width 33 height 19
click at [1075, 44] on div "keyboard_arrow_down keyboard_arrow_up folder en_GB__DISCOVER_EL_GORDO__ALL_EMA_…" at bounding box center [795, 61] width 1245 height 43
click at [1394, 64] on button "Save" at bounding box center [1390, 63] width 33 height 19
click at [1115, 74] on div "keyboard_arrow_down keyboard_arrow_up folder en_GB__DISCOVER_EL_GORDO__ALL_EMA_…" at bounding box center [795, 61] width 1245 height 43
click at [1089, 58] on div "keyboard_arrow_down keyboard_arrow_up folder en_GB__DISCOVER_EL_GORDO__ALL_EMA_…" at bounding box center [794, 62] width 1223 height 17
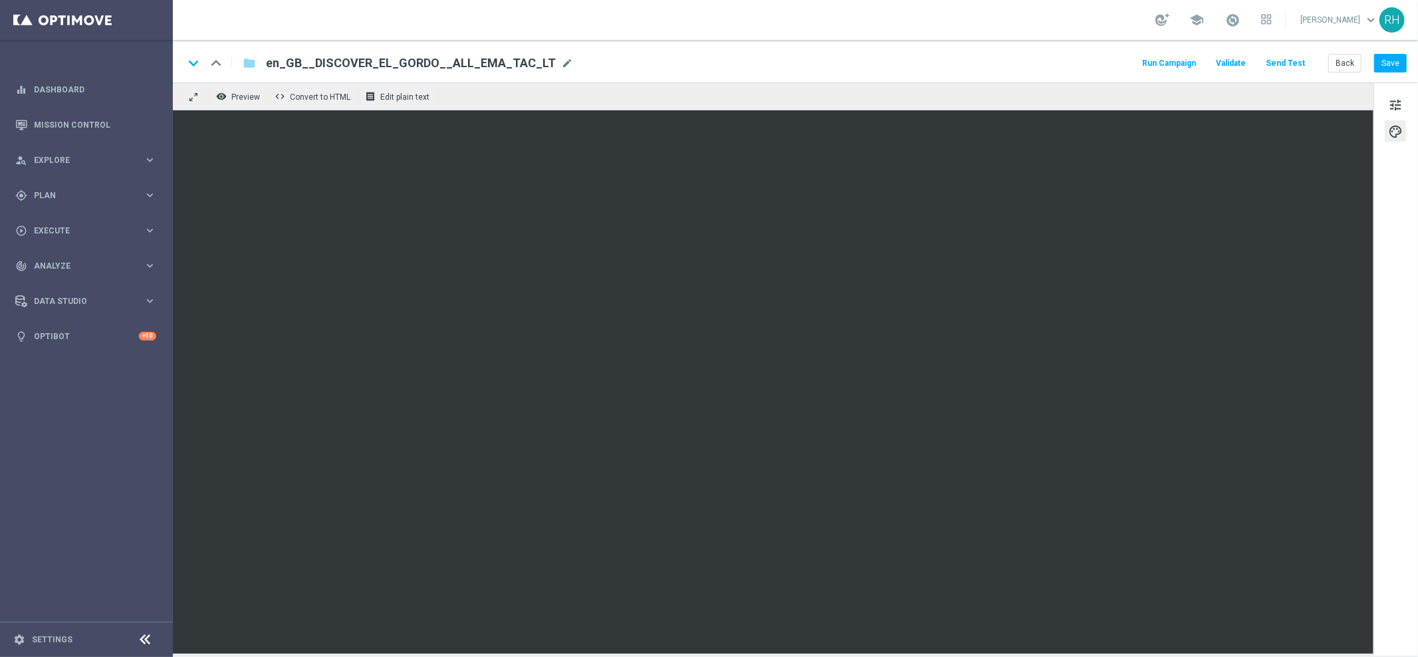
click at [1108, 32] on div "school [PERSON_NAME] keyboard_arrow_down RH" at bounding box center [795, 20] width 1245 height 40
click at [1407, 59] on div "keyboard_arrow_down keyboard_arrow_up folder en_GB__DISCOVER_EL_GORDO__ALL_EMA_…" at bounding box center [795, 61] width 1245 height 43
click at [1396, 106] on span "tune" at bounding box center [1395, 104] width 15 height 17
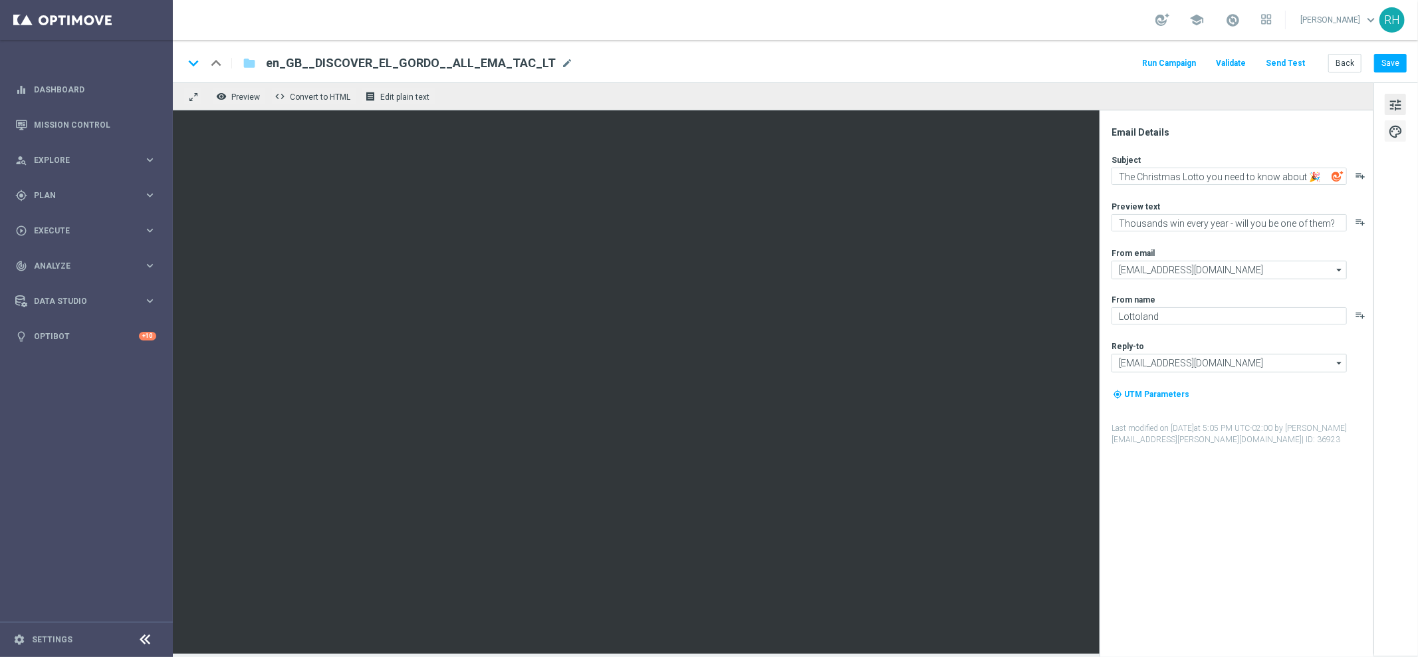
click at [1396, 136] on span "palette" at bounding box center [1395, 131] width 15 height 17
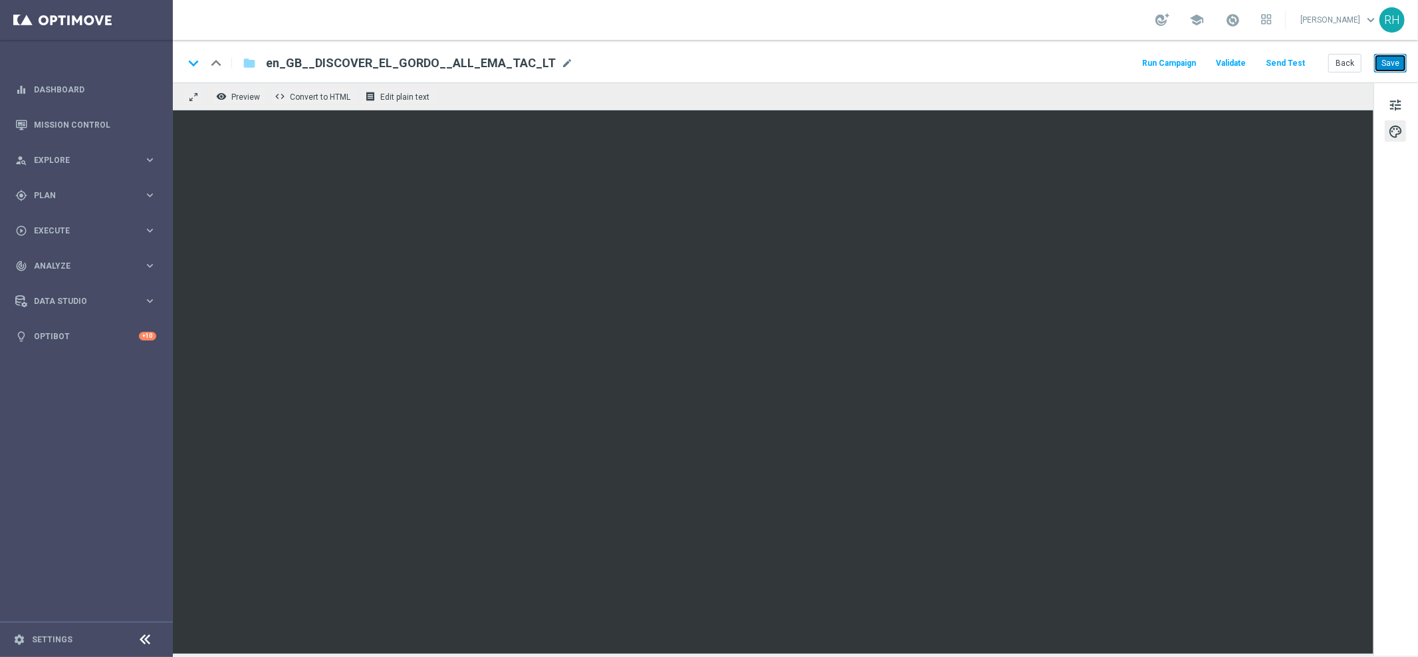
click at [1396, 66] on button "Save" at bounding box center [1390, 63] width 33 height 19
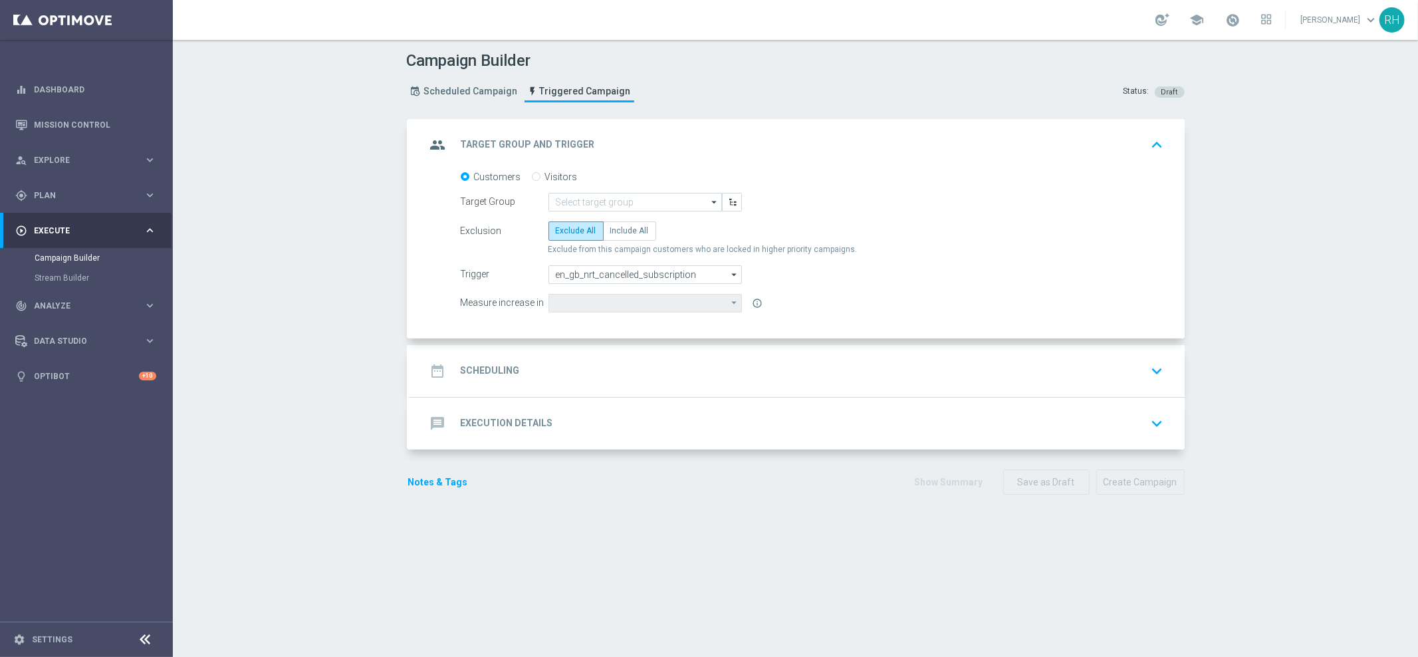
click at [734, 404] on div "message Execution Details keyboard_arrow_down" at bounding box center [797, 423] width 774 height 52
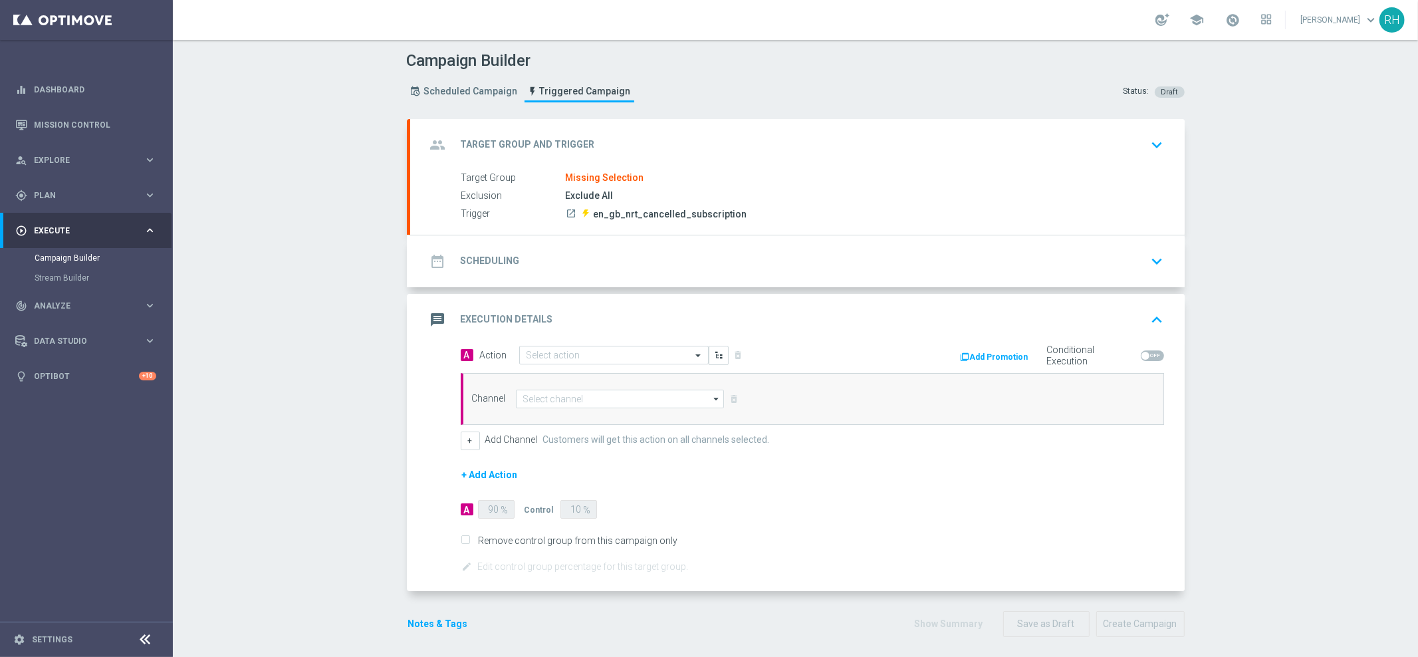
click at [735, 416] on div "Channel arrow_drop_down Show Selected 0 of NaN Embedded Messaging" at bounding box center [812, 399] width 703 height 52
click at [772, 296] on div "message Execution Details keyboard_arrow_up" at bounding box center [797, 320] width 774 height 52
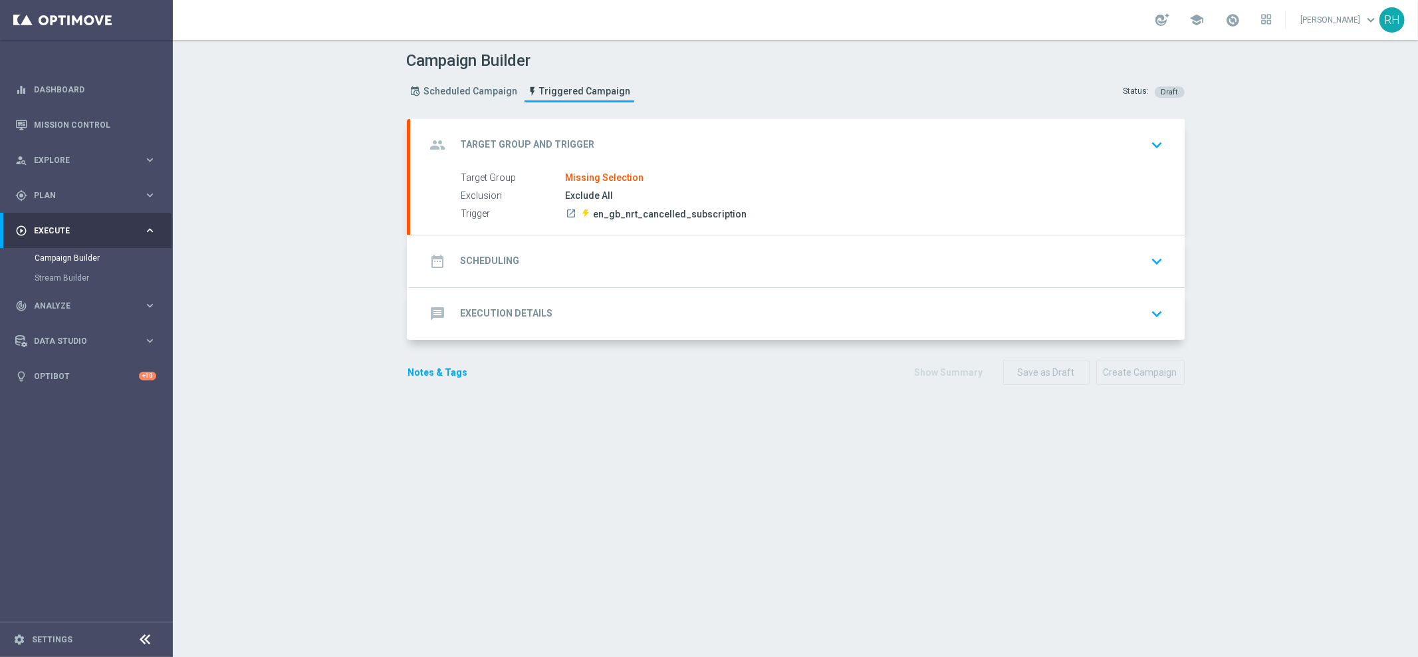
click at [762, 296] on div "message Execution Details keyboard_arrow_down A Action Select action delete_for…" at bounding box center [797, 314] width 774 height 52
click at [762, 304] on div "message Execution Details keyboard_arrow_down" at bounding box center [797, 313] width 742 height 25
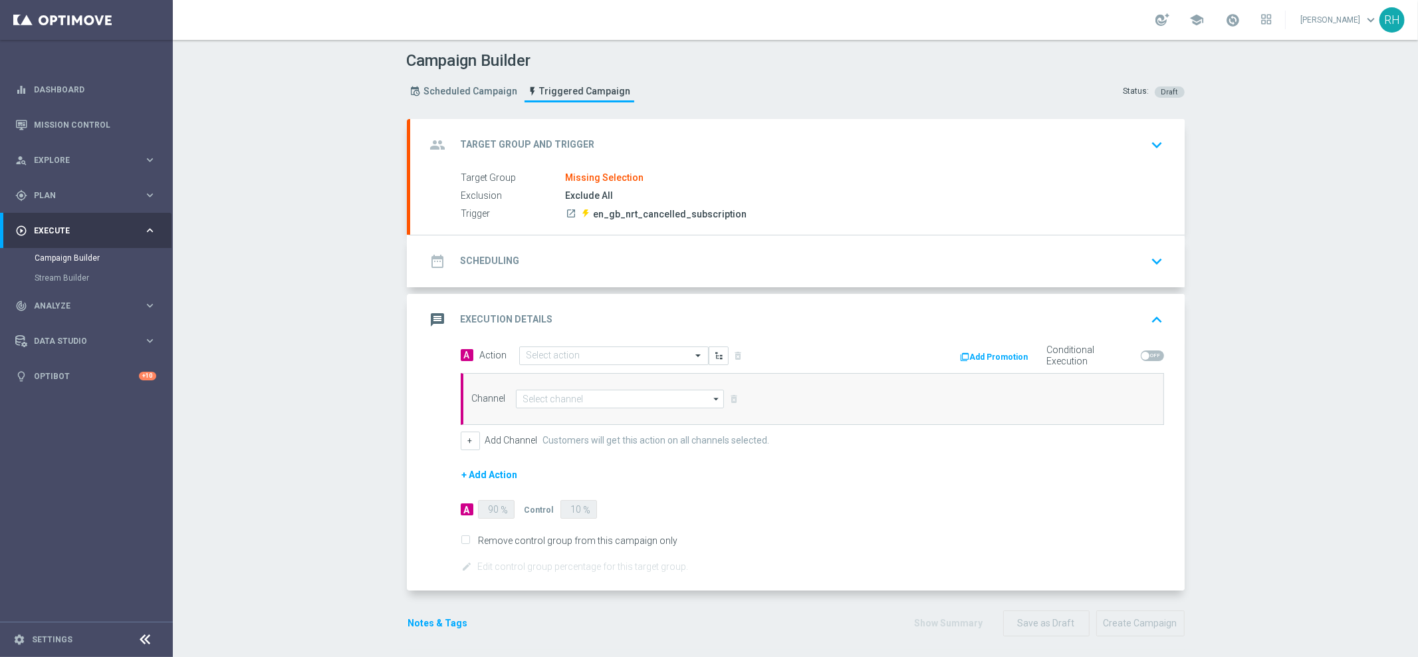
click at [694, 409] on div "Channel arrow_drop_down Show Selected 0 of NaN Embedded Messaging" at bounding box center [812, 399] width 703 height 52
click at [694, 399] on input at bounding box center [620, 398] width 209 height 19
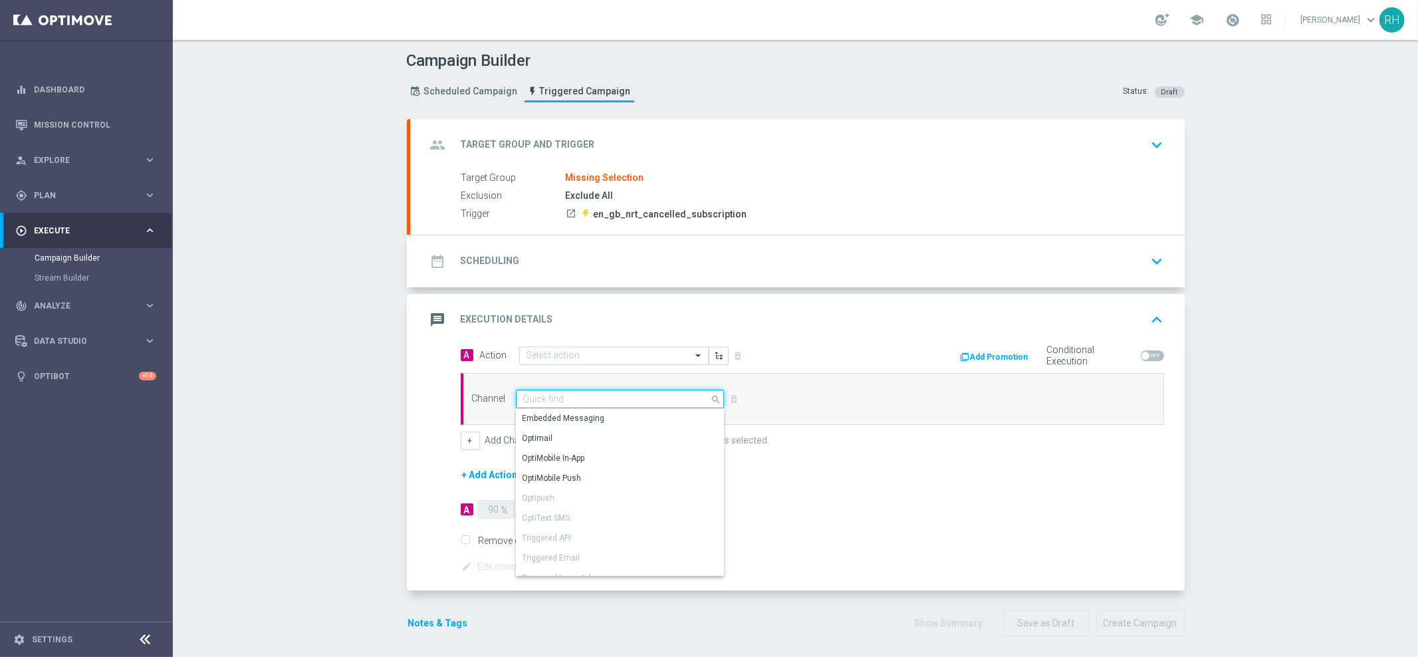
click at [694, 399] on input at bounding box center [620, 398] width 209 height 19
drag, startPoint x: 451, startPoint y: 566, endPoint x: 463, endPoint y: 507, distance: 59.7
click at [451, 562] on div "A Action Select action delete_forever Add Promotion Conditional Execution Chann…" at bounding box center [797, 468] width 774 height 245
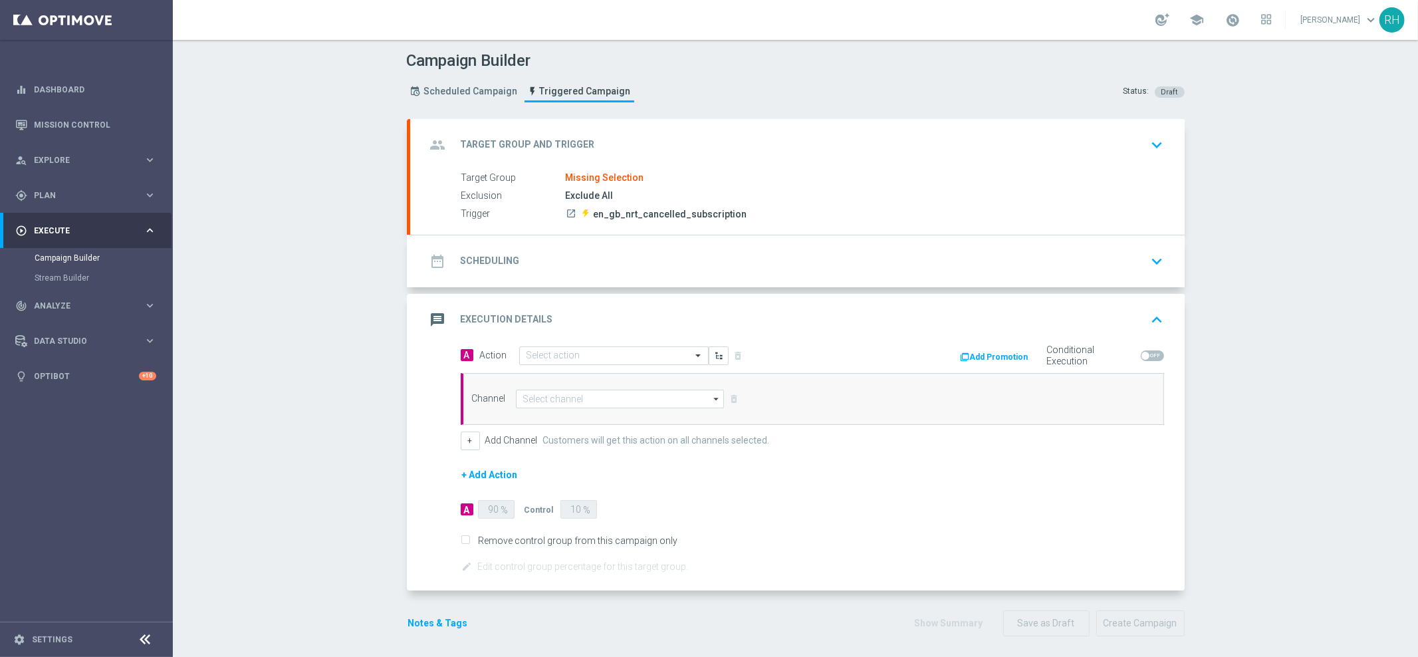
click at [463, 507] on div "A" at bounding box center [467, 509] width 13 height 12
drag, startPoint x: 564, startPoint y: 526, endPoint x: 548, endPoint y: 513, distance: 20.3
click at [563, 525] on form "A Action Select action delete_forever Add Promotion Conditional Execution Chann…" at bounding box center [812, 460] width 703 height 229
click at [526, 501] on div "Control 10 %" at bounding box center [558, 509] width 69 height 19
click at [461, 537] on input "Remove control group from this campaign only" at bounding box center [465, 541] width 9 height 9
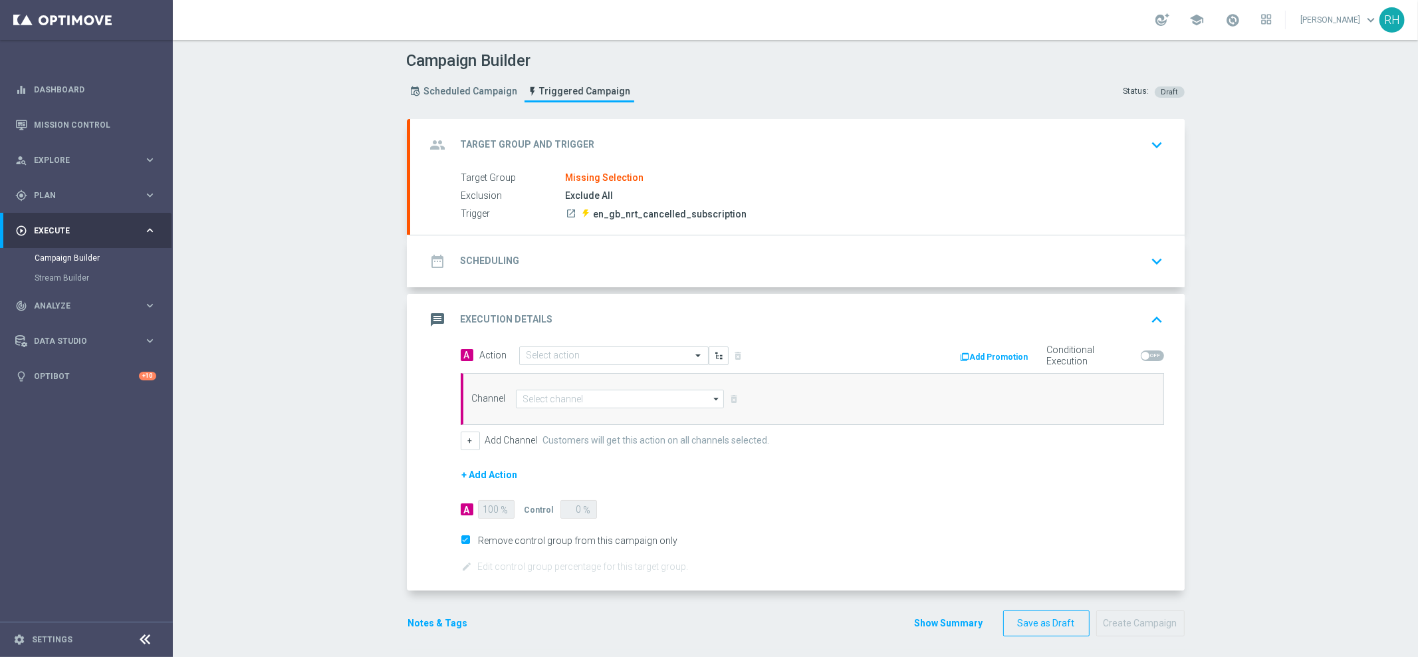
click at [461, 540] on input "Remove control group from this campaign only" at bounding box center [465, 541] width 9 height 9
checkbox input "true"
click at [902, 524] on form "A Action Select action delete_forever Add Promotion Conditional Execution Chann…" at bounding box center [812, 460] width 703 height 229
click at [643, 406] on input at bounding box center [620, 398] width 209 height 19
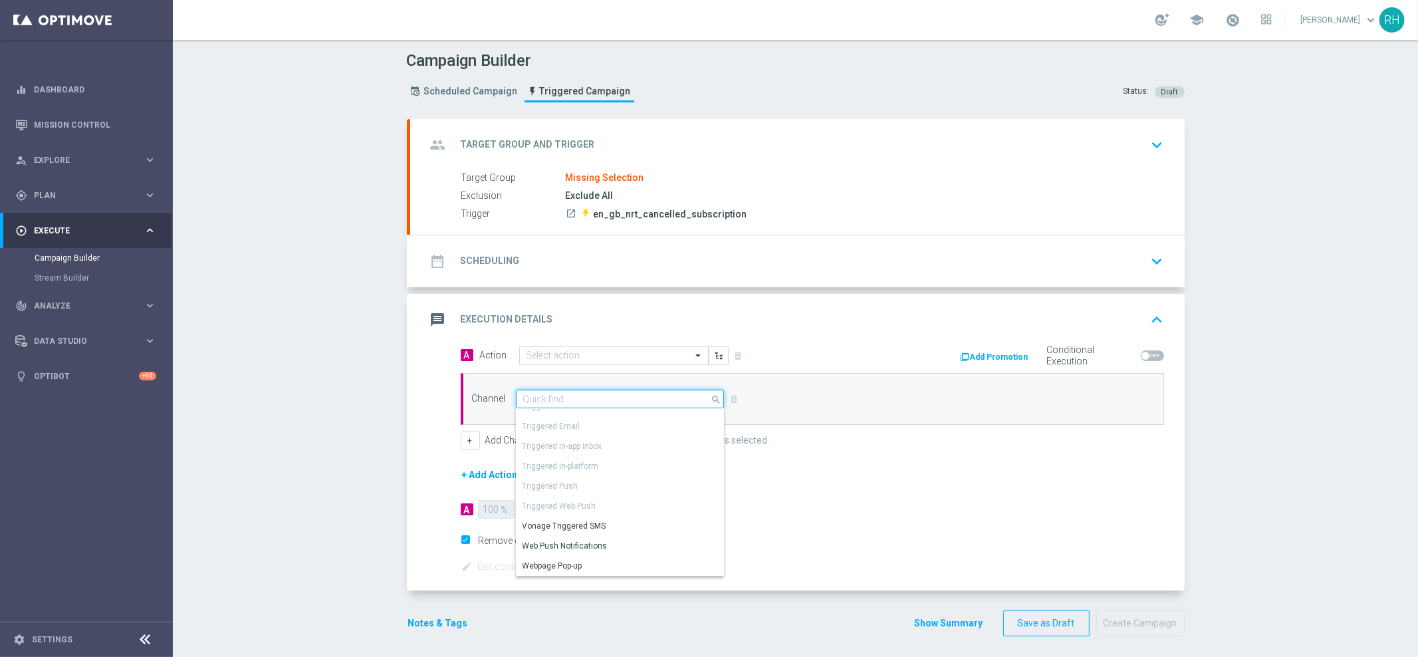
scroll to position [5, 0]
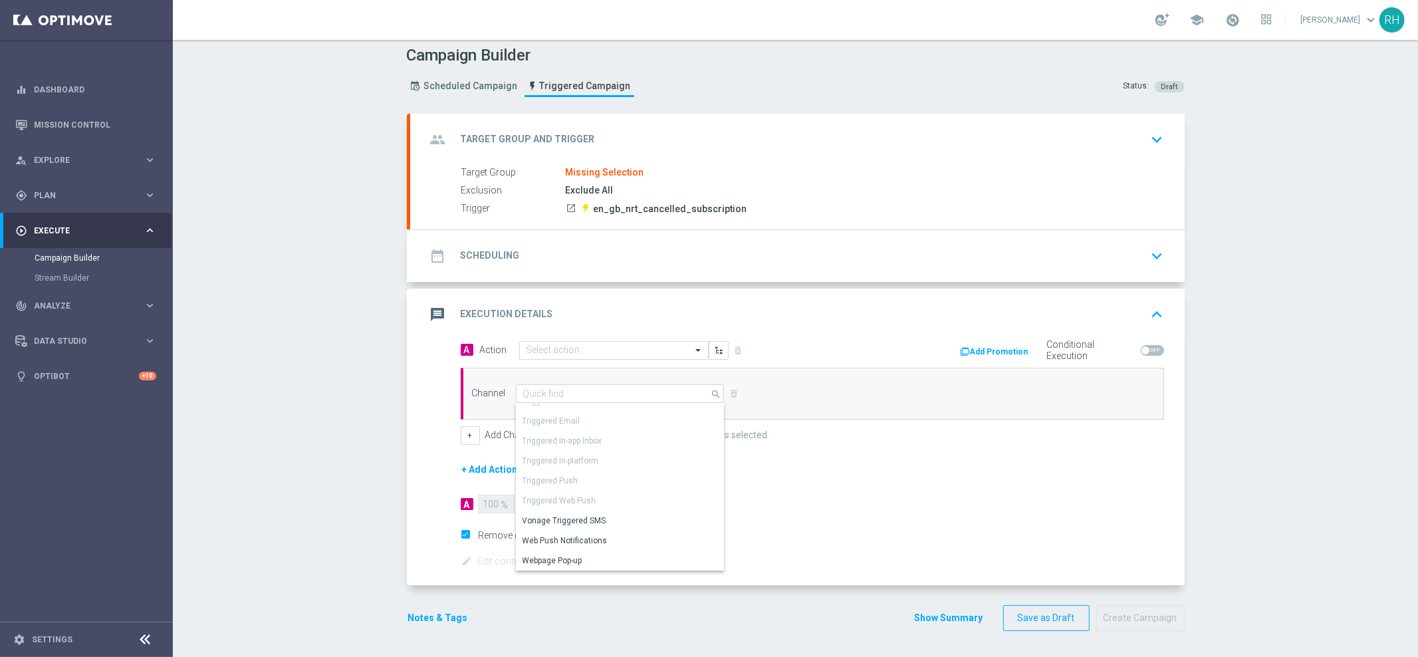
click at [809, 501] on form "A Action Select action delete_forever Add Promotion Conditional Execution Chann…" at bounding box center [812, 454] width 703 height 229
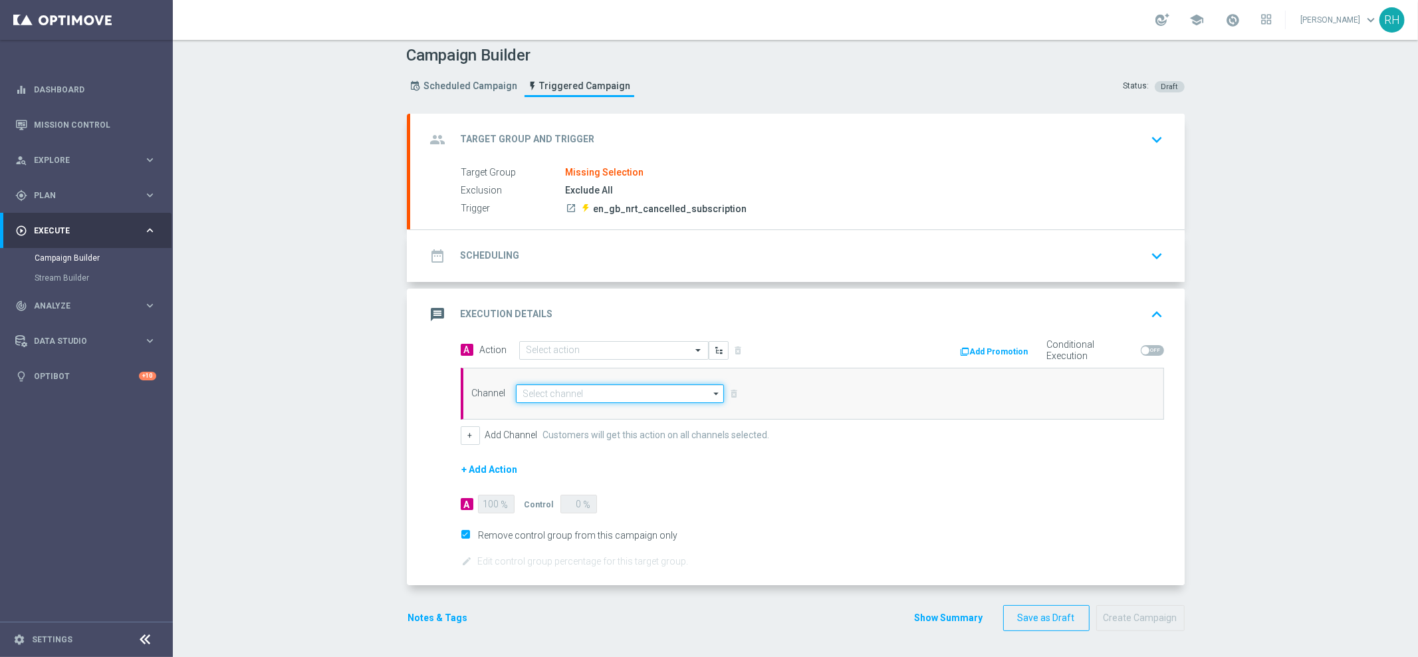
click at [681, 390] on input at bounding box center [620, 393] width 209 height 19
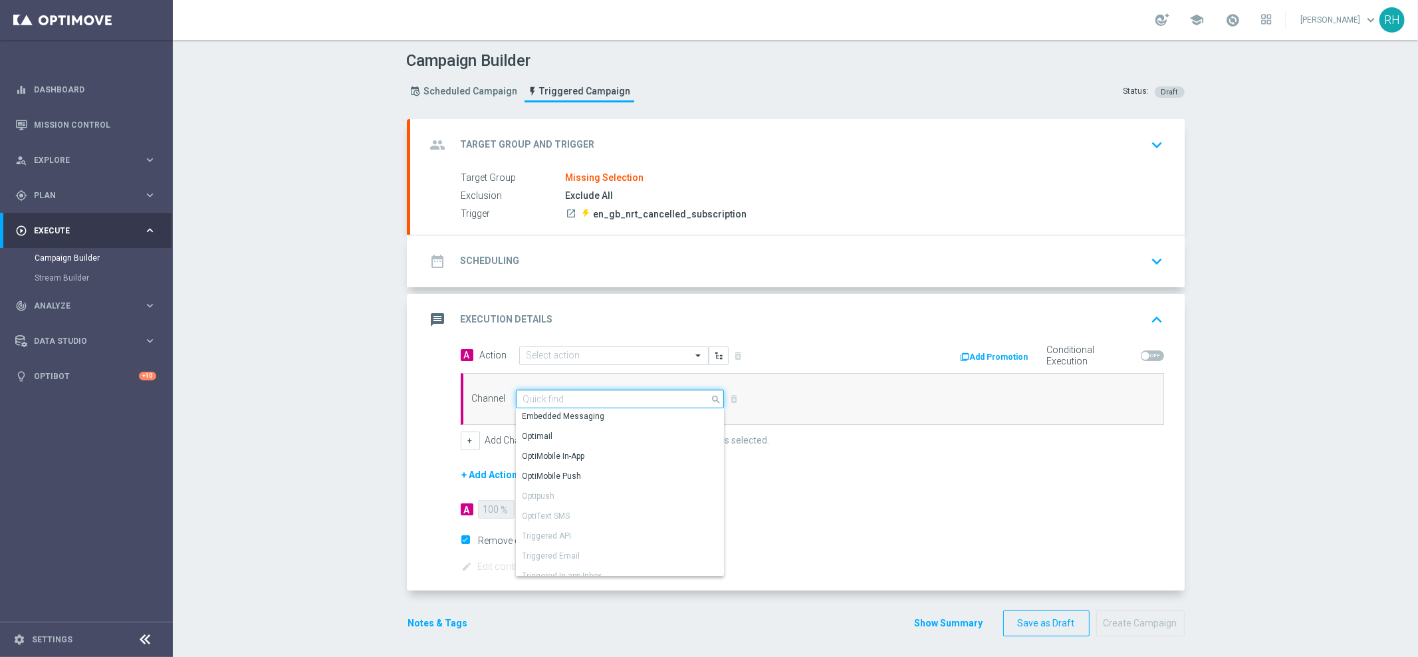
scroll to position [0, 0]
click at [799, 482] on form "A Action Select action delete_forever Add Promotion Conditional Execution Chann…" at bounding box center [812, 460] width 703 height 229
click at [677, 401] on input at bounding box center [620, 398] width 209 height 19
click at [756, 413] on div "Channel search Show Selected 0 of NaN Embedded Messaging Optimail" at bounding box center [812, 399] width 703 height 52
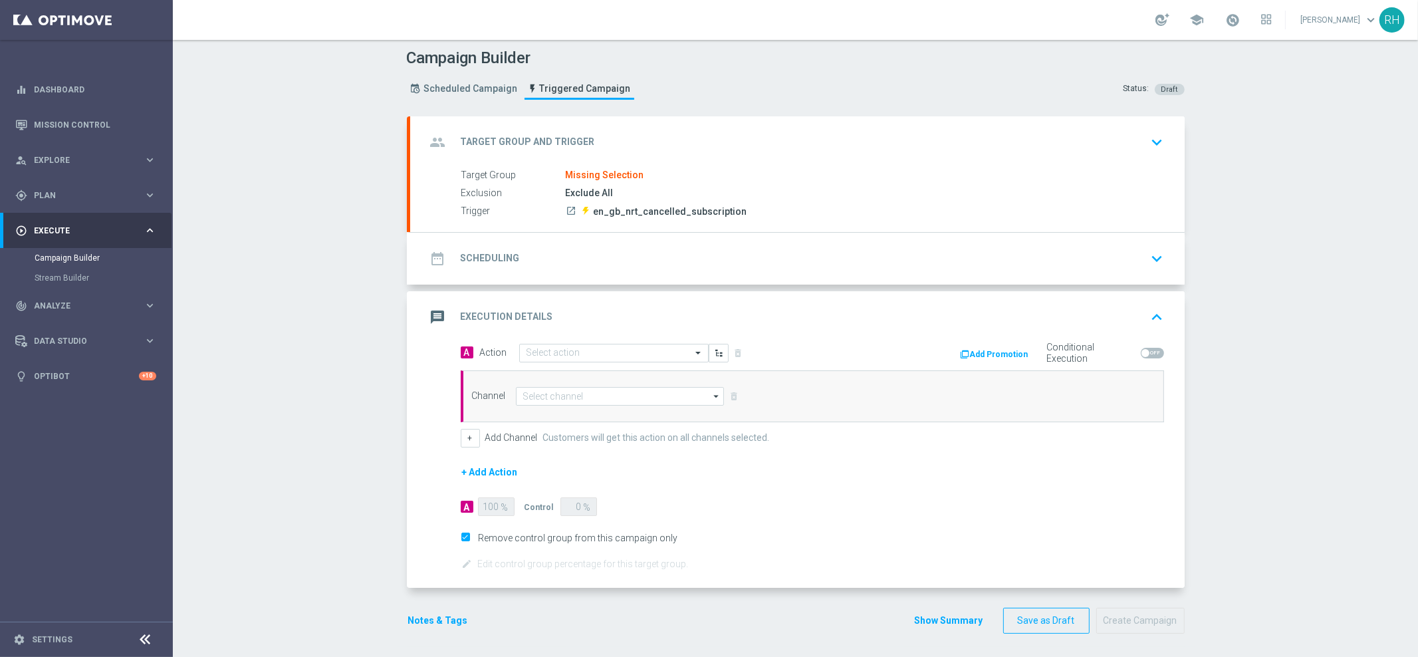
scroll to position [5, 0]
click at [977, 556] on form "A Action Select action delete_forever Add Promotion Conditional Execution Chann…" at bounding box center [812, 454] width 703 height 229
click at [994, 570] on div "A Action Select action delete_forever Add Promotion Conditional Execution Chann…" at bounding box center [797, 462] width 774 height 245
drag, startPoint x: 995, startPoint y: 570, endPoint x: 982, endPoint y: 566, distance: 13.9
click at [982, 566] on div "A Action Select action delete_forever Add Promotion Conditional Execution Chann…" at bounding box center [797, 462] width 774 height 245
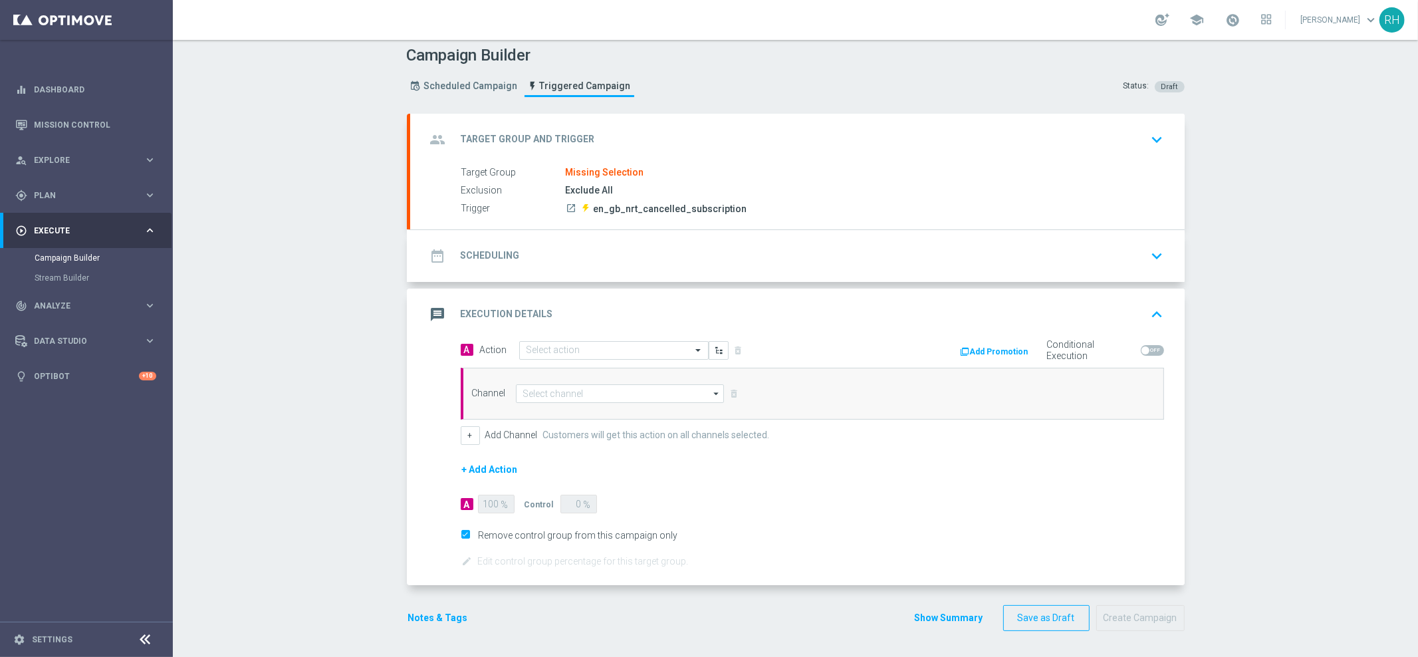
click at [981, 566] on form "A Action Select action delete_forever Add Promotion Conditional Execution Chann…" at bounding box center [812, 454] width 703 height 229
click at [632, 395] on input at bounding box center [620, 393] width 209 height 19
click at [633, 423] on div "Optimail" at bounding box center [615, 432] width 198 height 19
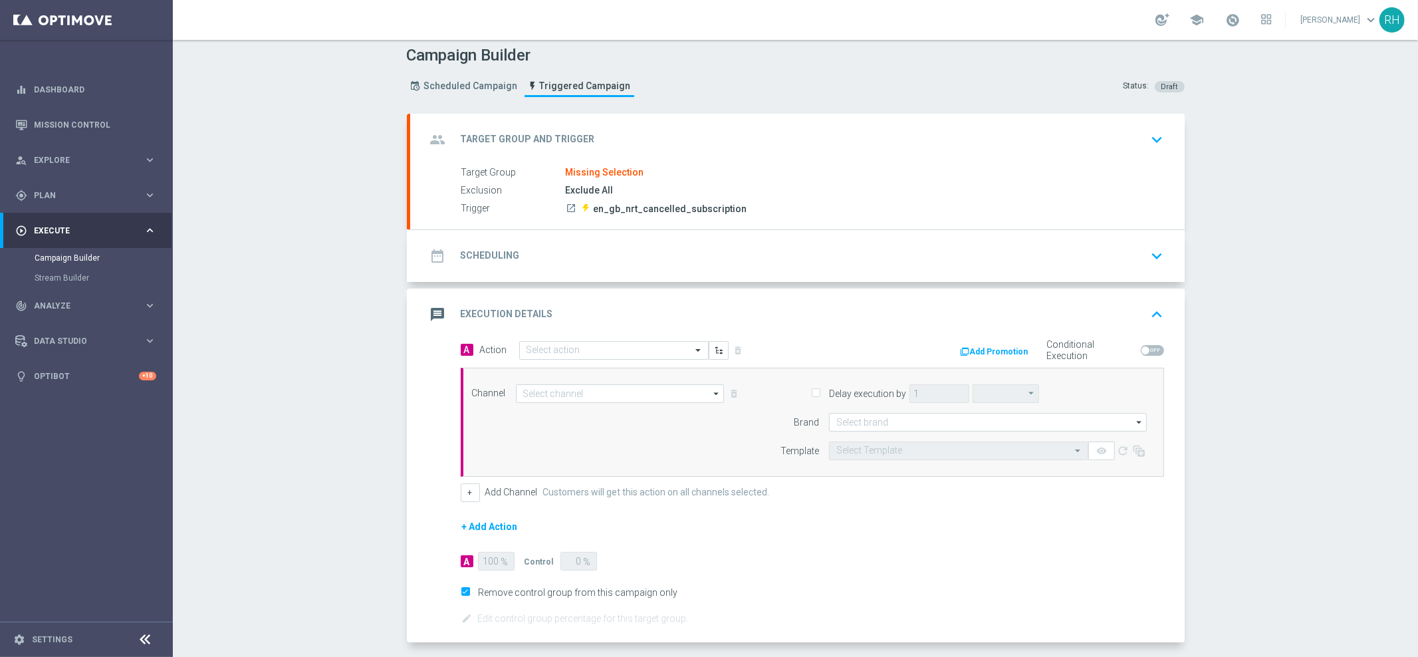
type input "Optimail"
type input "hours"
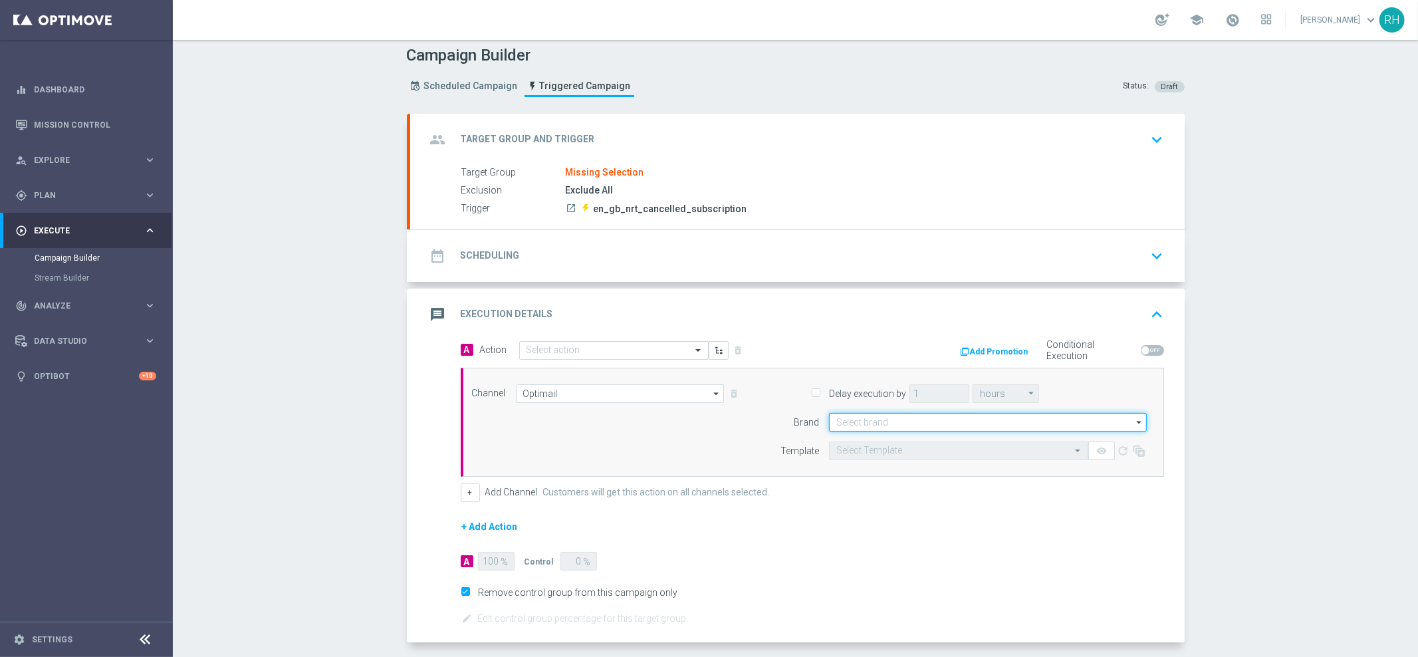
click at [920, 420] on input at bounding box center [988, 422] width 318 height 19
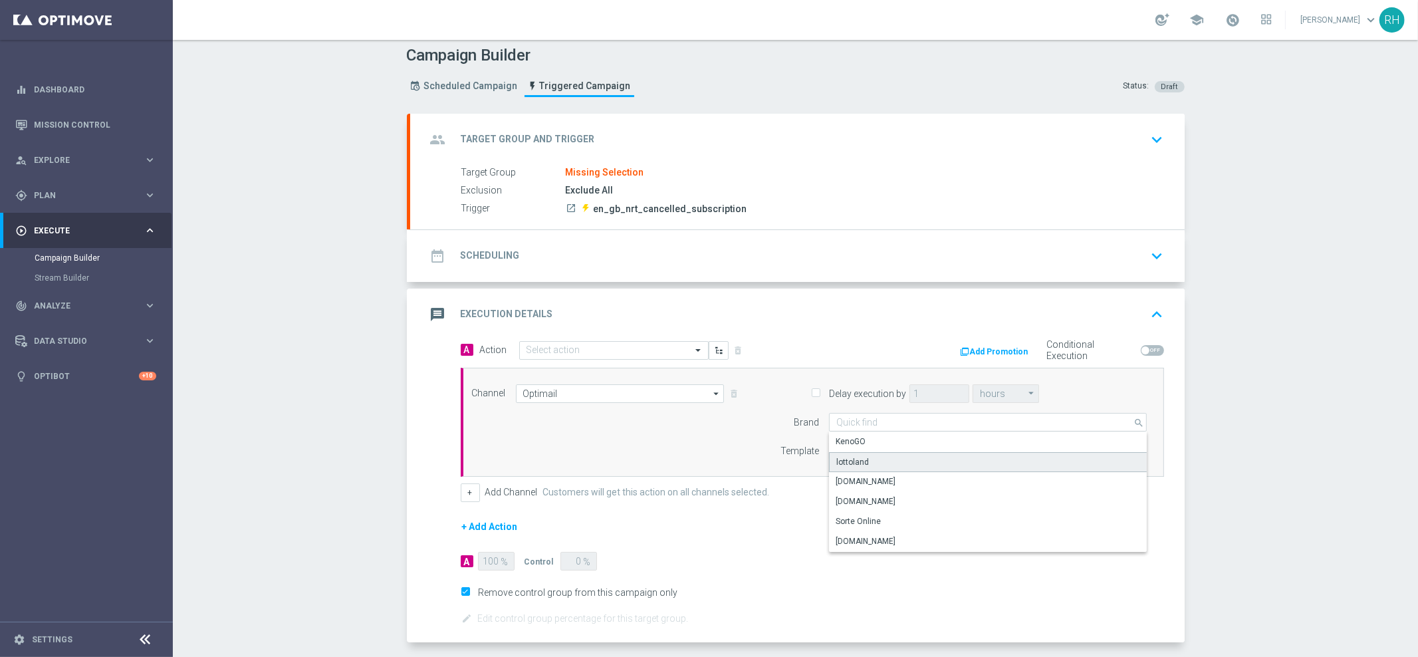
click at [917, 461] on div "lottoland" at bounding box center [988, 462] width 318 height 20
type input "lottoland"
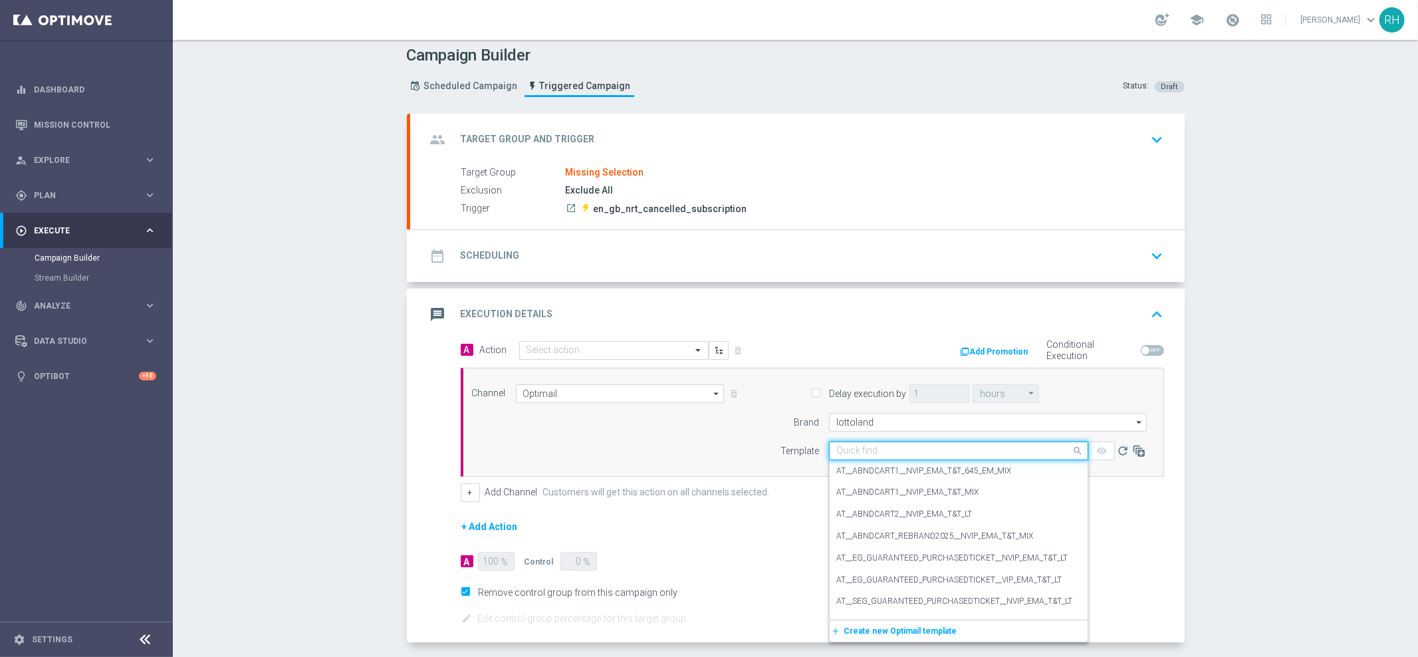
click at [917, 447] on input "text" at bounding box center [945, 450] width 218 height 11
click at [742, 447] on div "Channel Optimail Optimail arrow_drop_down Show Selected 1 of 15 Embedded Messag…" at bounding box center [809, 422] width 695 height 76
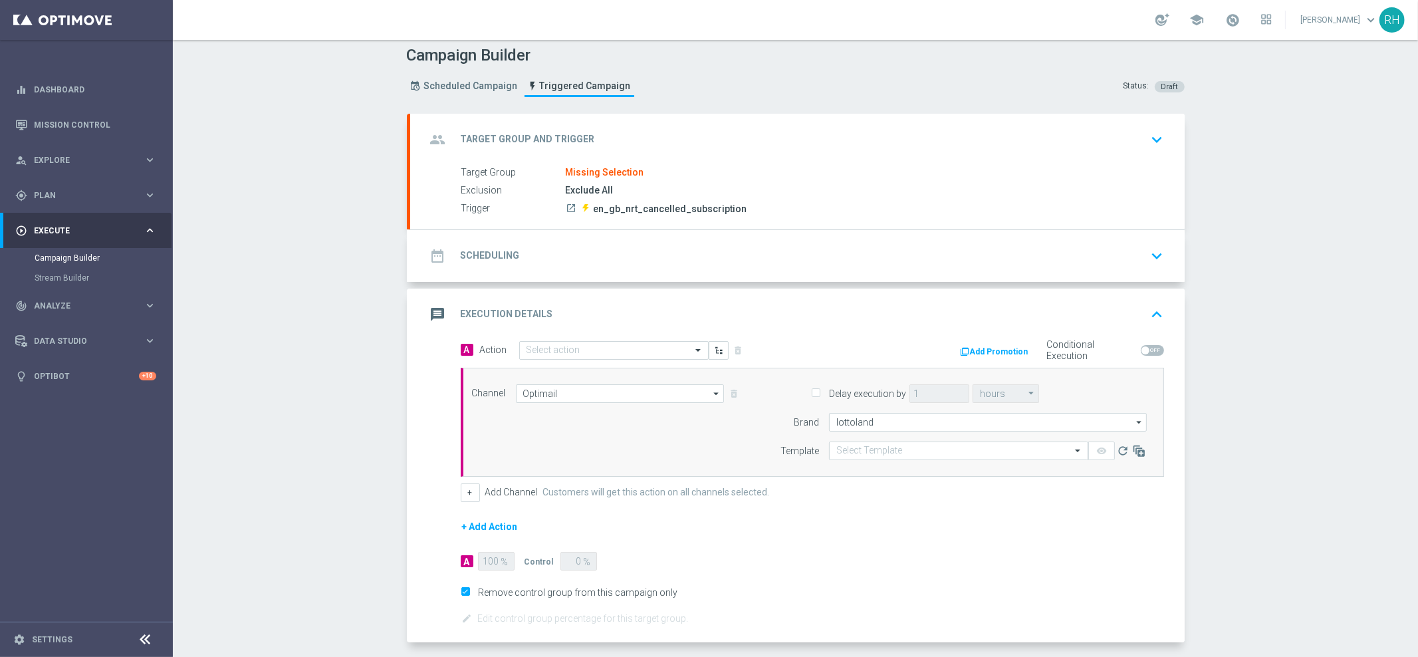
click at [742, 447] on div "Channel Optimail Optimail arrow_drop_down Show Selected 1 of 15 Embedded Messag…" at bounding box center [809, 422] width 695 height 76
click at [813, 394] on input "Delay execution by" at bounding box center [815, 393] width 9 height 9
drag, startPoint x: 809, startPoint y: 395, endPoint x: 945, endPoint y: 414, distance: 137.6
click at [811, 395] on input "Delay execution by" at bounding box center [815, 393] width 9 height 9
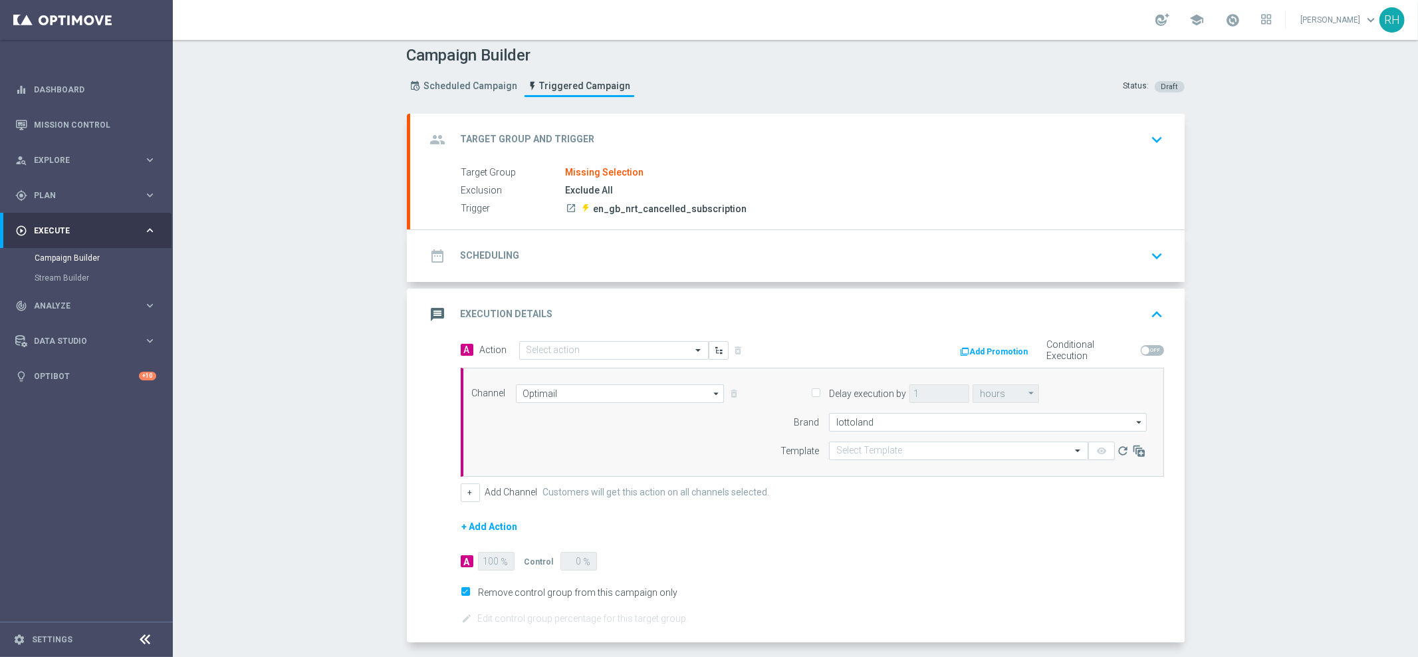
checkbox input "true"
drag, startPoint x: 949, startPoint y: 395, endPoint x: 1035, endPoint y: 400, distance: 86.6
click at [949, 395] on input "1" at bounding box center [939, 393] width 60 height 19
click at [1037, 399] on div "Delay execution by 1 hours hours arrow_drop_down Show Selected 0 of NaN seconds" at bounding box center [953, 393] width 405 height 19
click at [1025, 394] on icon "arrow_drop_down" at bounding box center [1031, 393] width 13 height 17
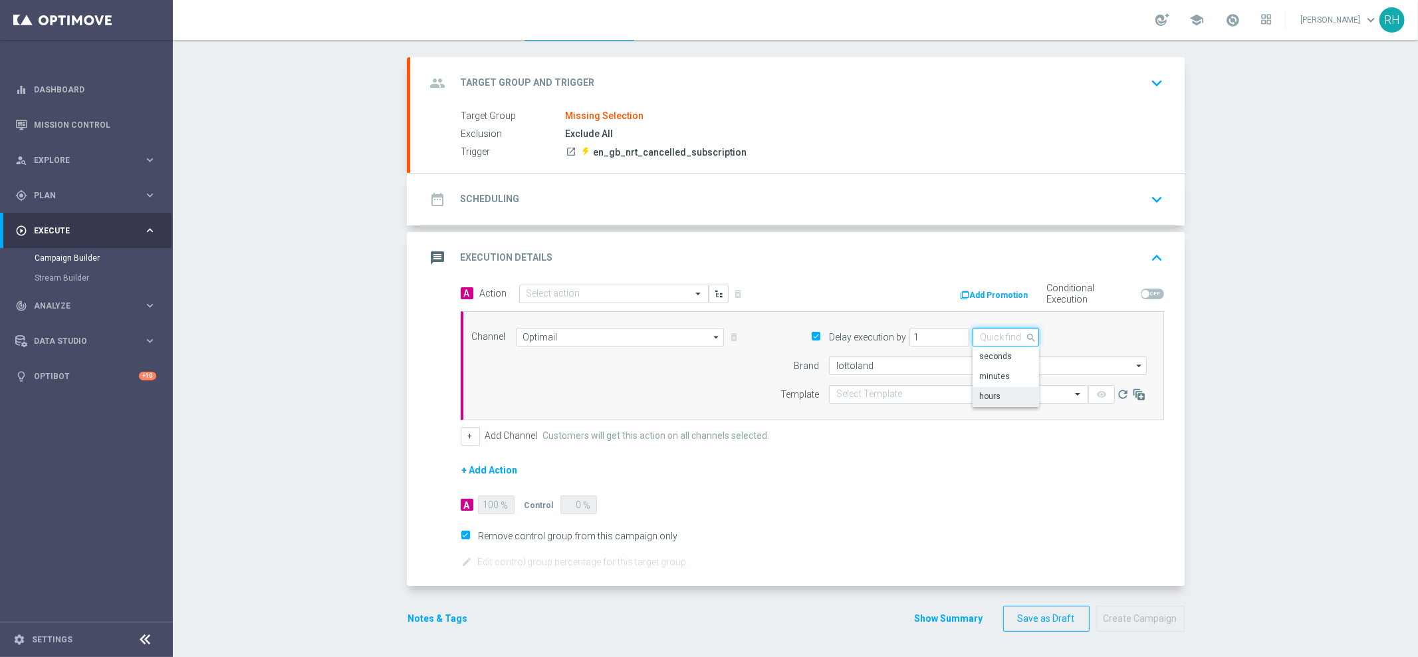
scroll to position [62, 0]
click at [995, 507] on form "A Action Select action delete_forever Add Promotion Conditional Execution Chann…" at bounding box center [812, 426] width 703 height 286
type input "hours"
click at [1005, 521] on form "A Action Select action delete_forever Add Promotion Conditional Execution Chann…" at bounding box center [812, 426] width 703 height 286
click at [1006, 521] on form "A Action Select action delete_forever Add Promotion Conditional Execution Chann…" at bounding box center [812, 426] width 703 height 286
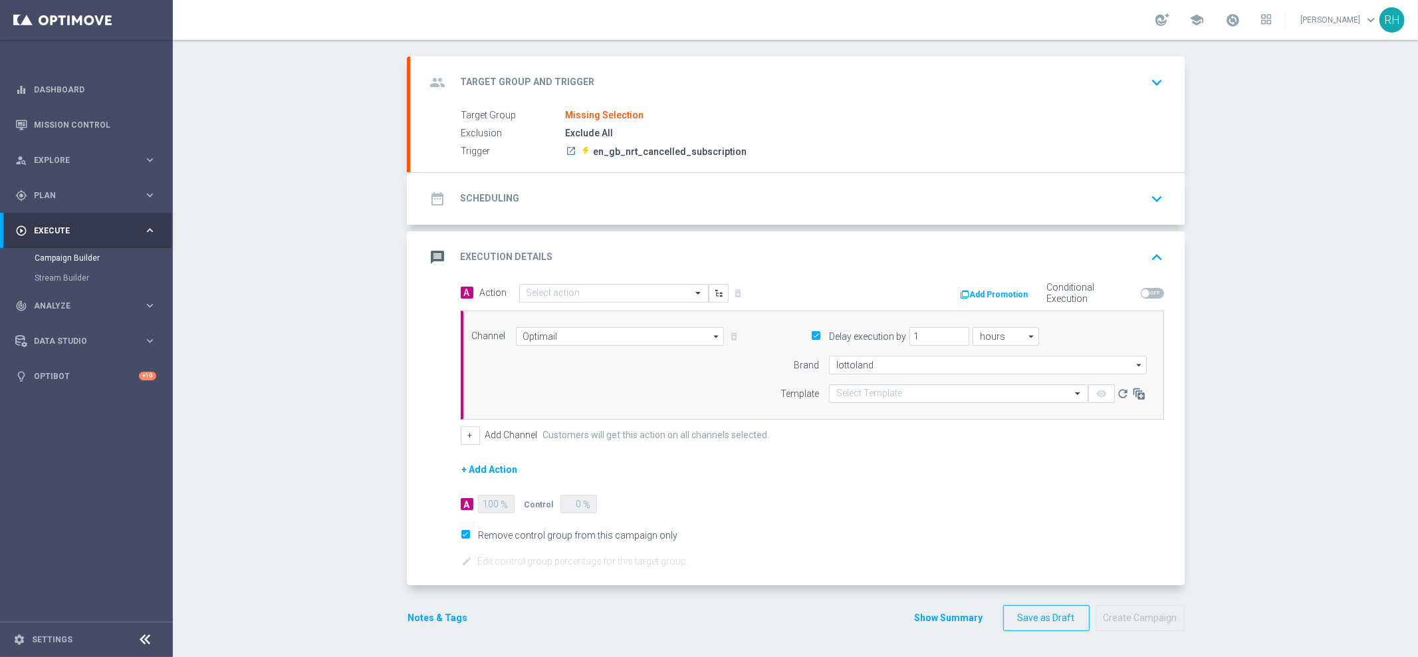
click at [635, 148] on span "en_gb_nrt_cancelled_subscription" at bounding box center [670, 152] width 154 height 12
click at [635, 147] on span "en_gb_nrt_cancelled_subscription" at bounding box center [670, 152] width 154 height 12
click at [861, 457] on form "A Action Select action delete_forever Add Promotion Conditional Execution Chann…" at bounding box center [812, 426] width 703 height 286
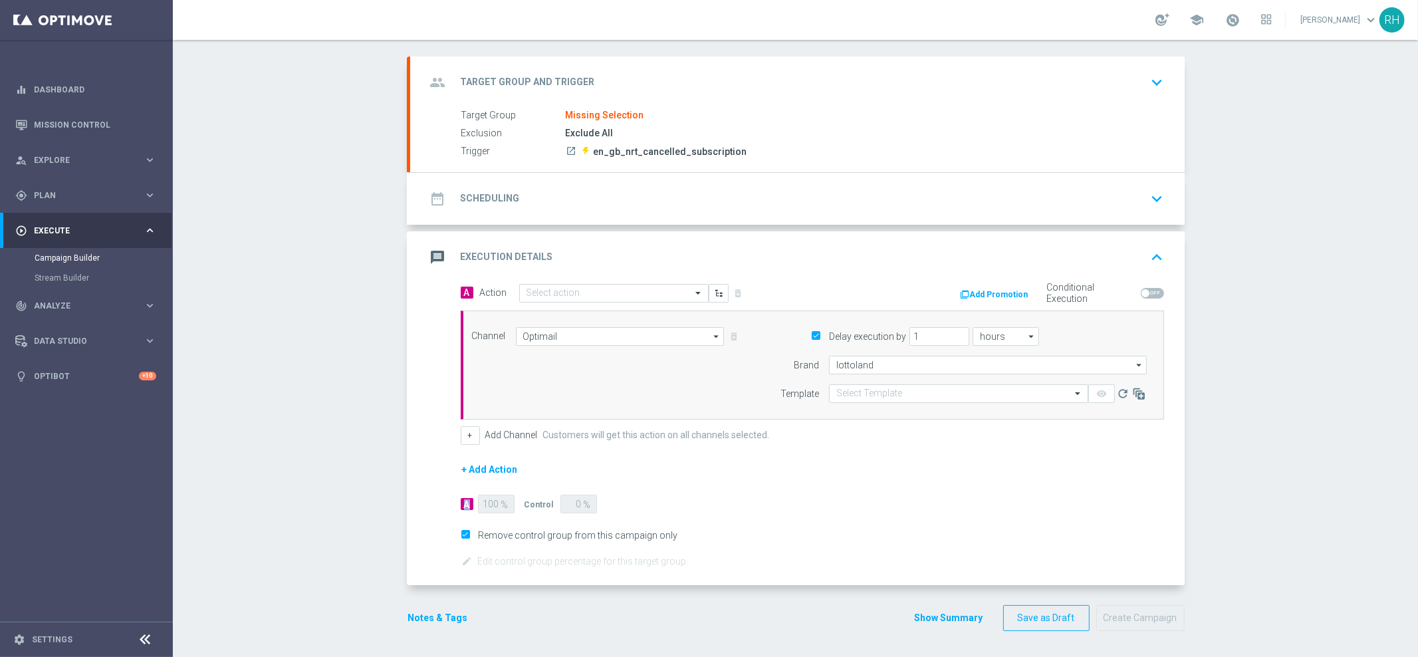
click at [862, 457] on form "A Action Select action delete_forever Add Promotion Conditional Execution Chann…" at bounding box center [812, 426] width 703 height 286
click at [698, 336] on input "Optimail" at bounding box center [620, 336] width 209 height 19
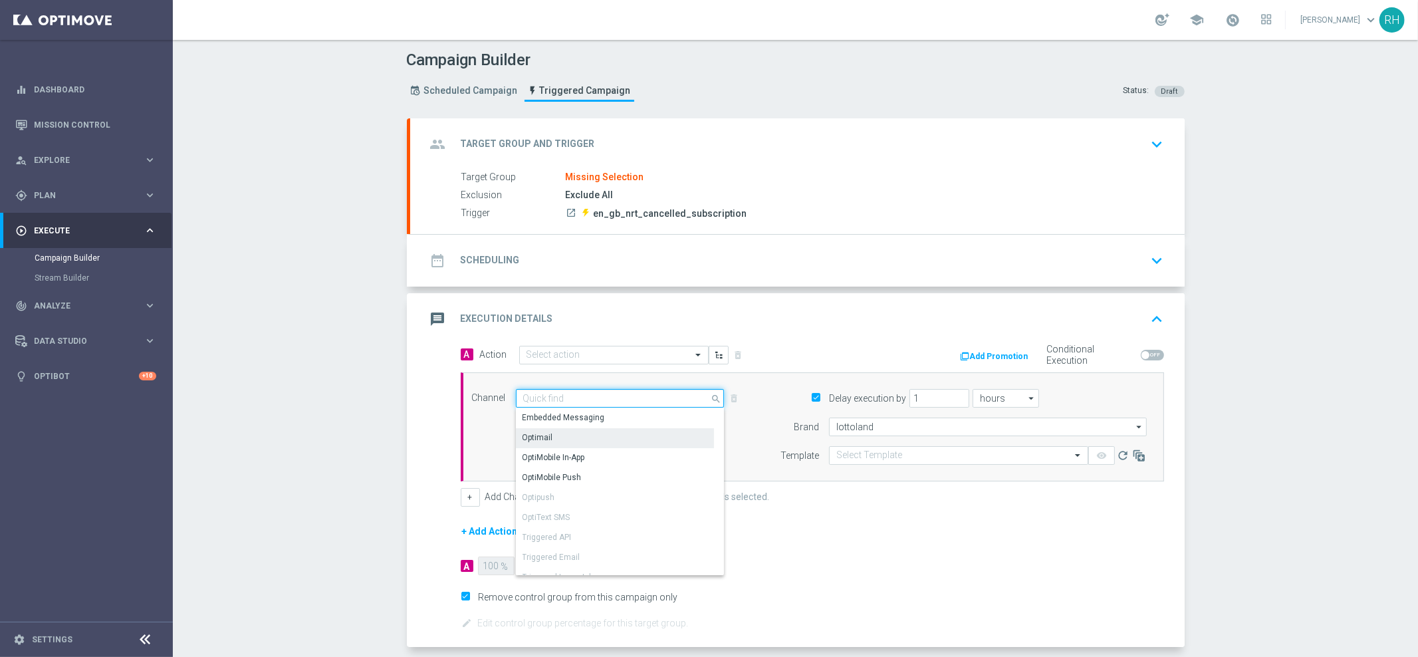
scroll to position [0, 0]
click at [809, 572] on form "A Action Select action delete_forever Add Promotion Conditional Execution Chann…" at bounding box center [812, 489] width 703 height 286
type input "Optimail"
click at [657, 399] on input "Optimail" at bounding box center [620, 398] width 209 height 19
click at [657, 399] on input at bounding box center [620, 398] width 209 height 19
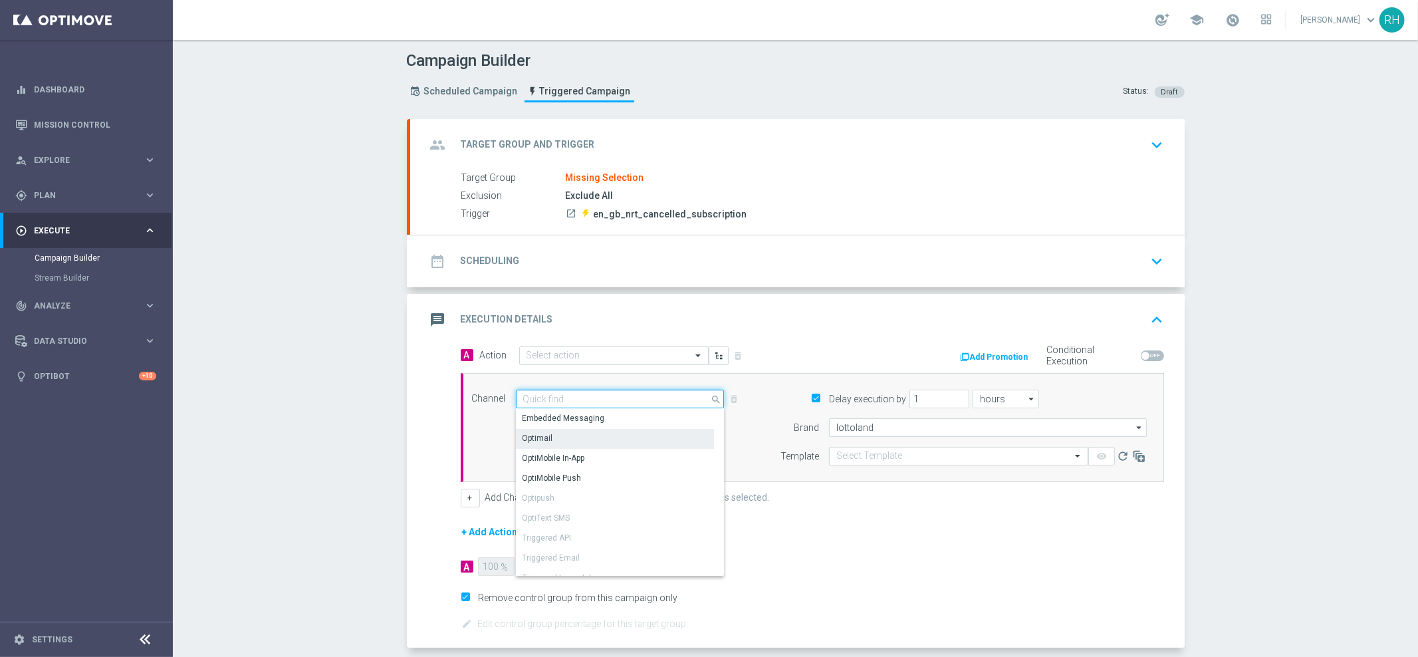
click at [657, 399] on input at bounding box center [620, 398] width 209 height 19
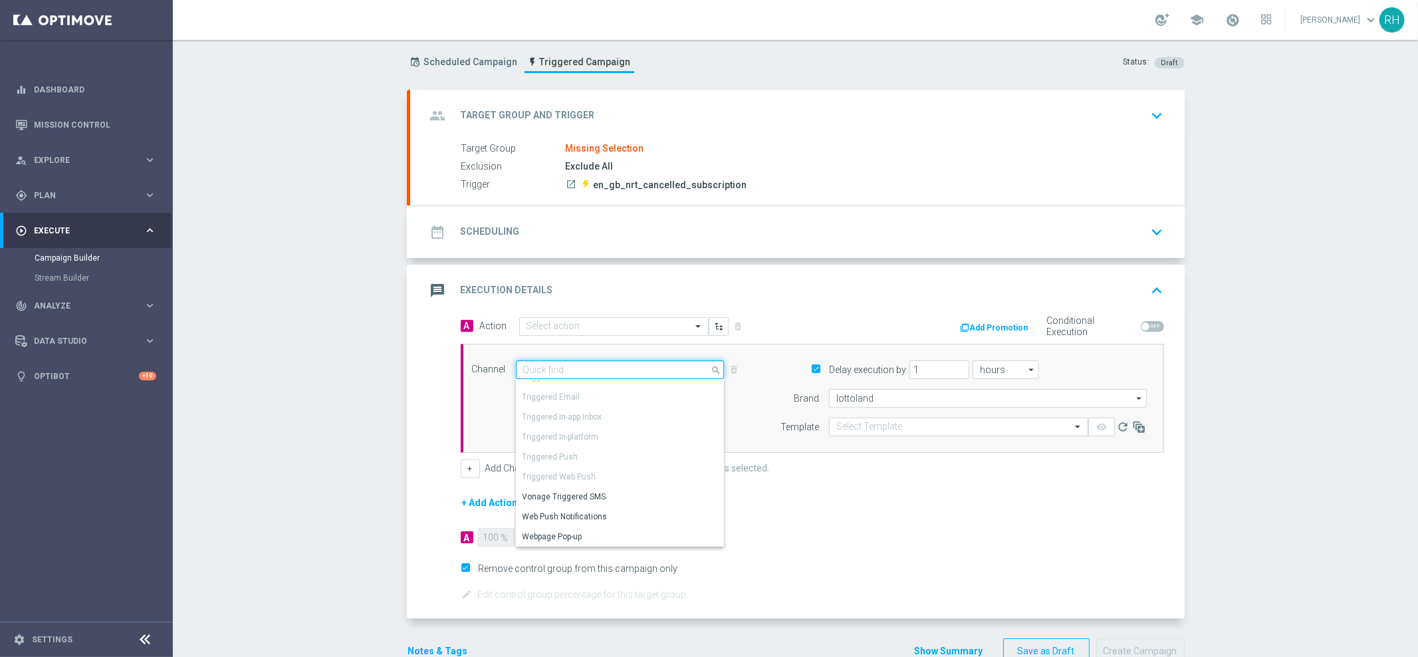
scroll to position [62, 0]
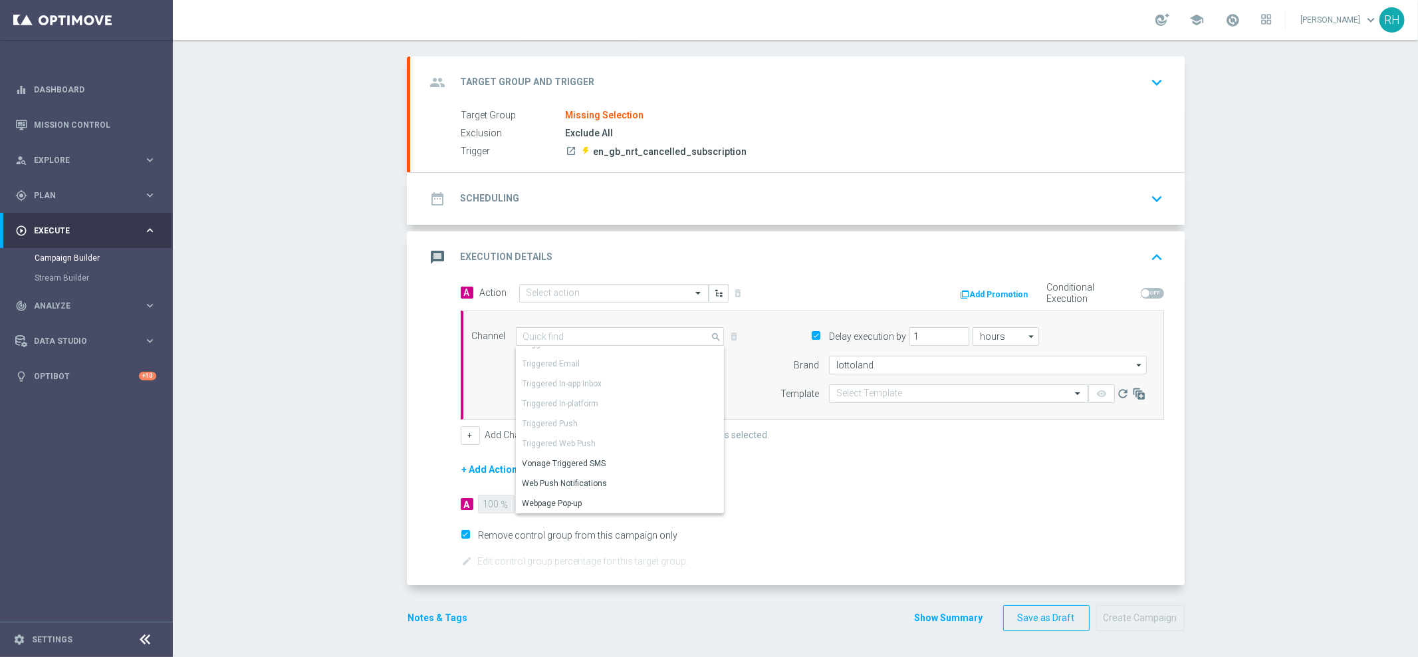
click at [843, 512] on form "A Action Select action delete_forever Add Promotion Conditional Execution Chann…" at bounding box center [812, 426] width 703 height 286
type input "Optimail"
click at [843, 512] on form "A Action Select action delete_forever Add Promotion Conditional Execution Chann…" at bounding box center [812, 426] width 703 height 286
click at [894, 521] on form "A Action Select action delete_forever Add Promotion Conditional Execution Chann…" at bounding box center [812, 426] width 703 height 286
click at [1182, 345] on section "group Target Group and Trigger keyboard_arrow_down Target Group Missing Selecti…" at bounding box center [795, 349] width 797 height 587
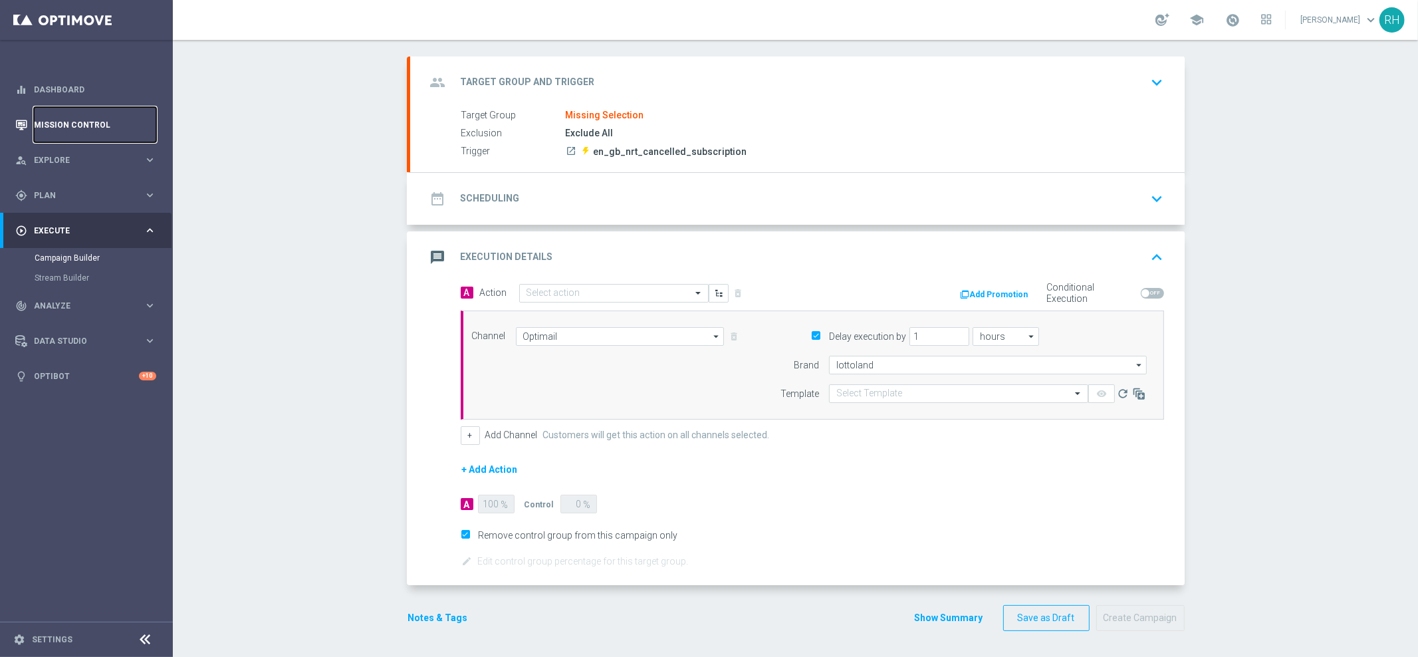
click at [97, 114] on link "Mission Control" at bounding box center [95, 124] width 122 height 35
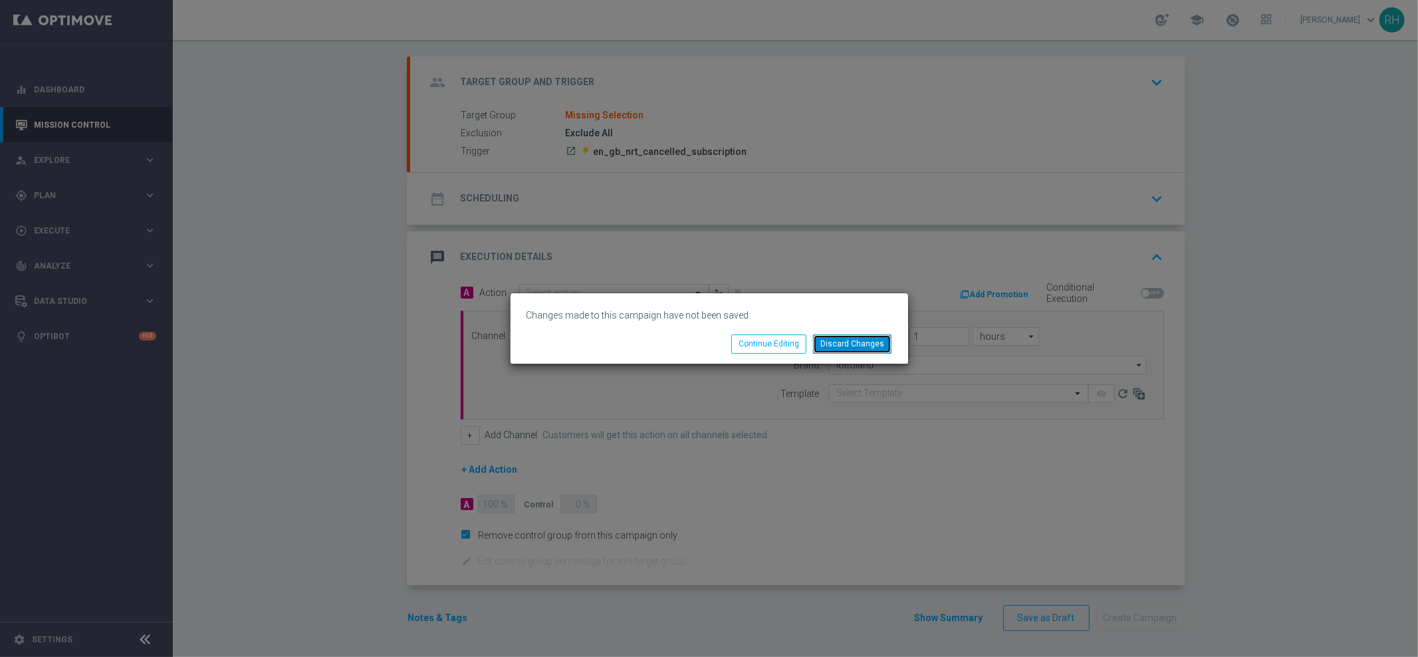
click at [885, 346] on button "Discard Changes" at bounding box center [852, 343] width 78 height 19
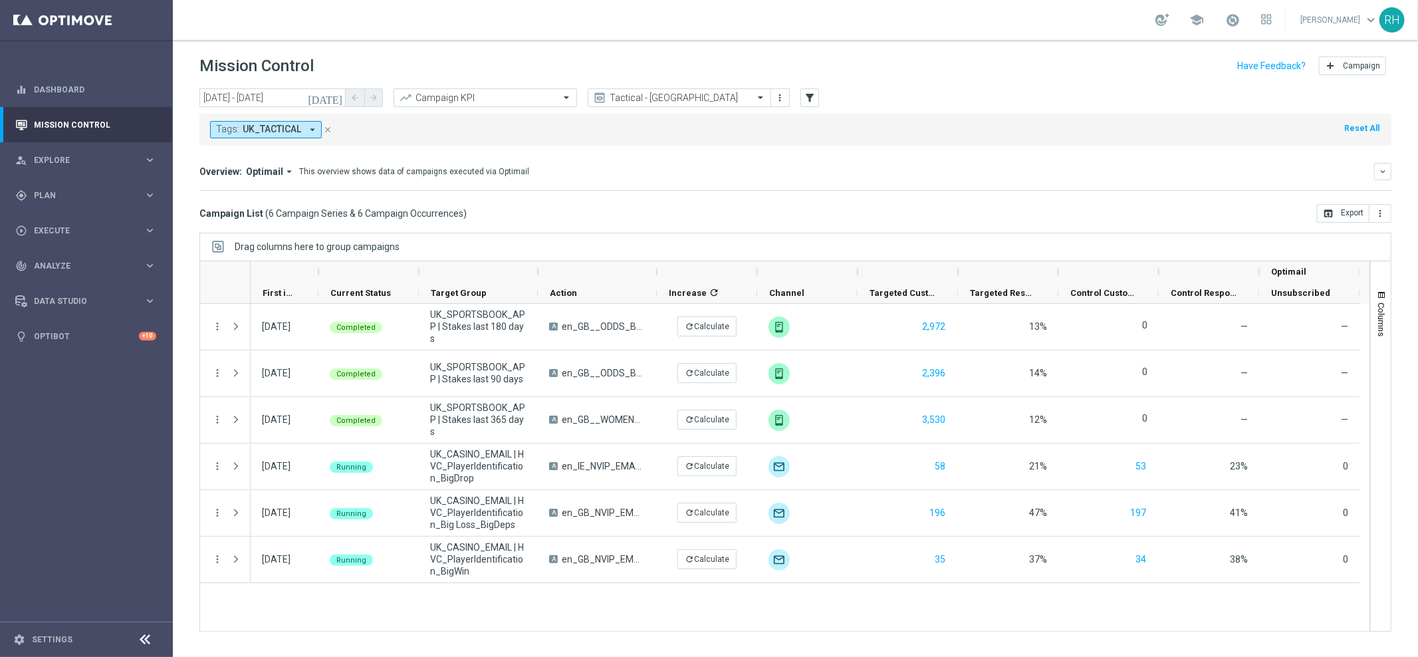
click at [327, 126] on icon "close" at bounding box center [327, 129] width 9 height 9
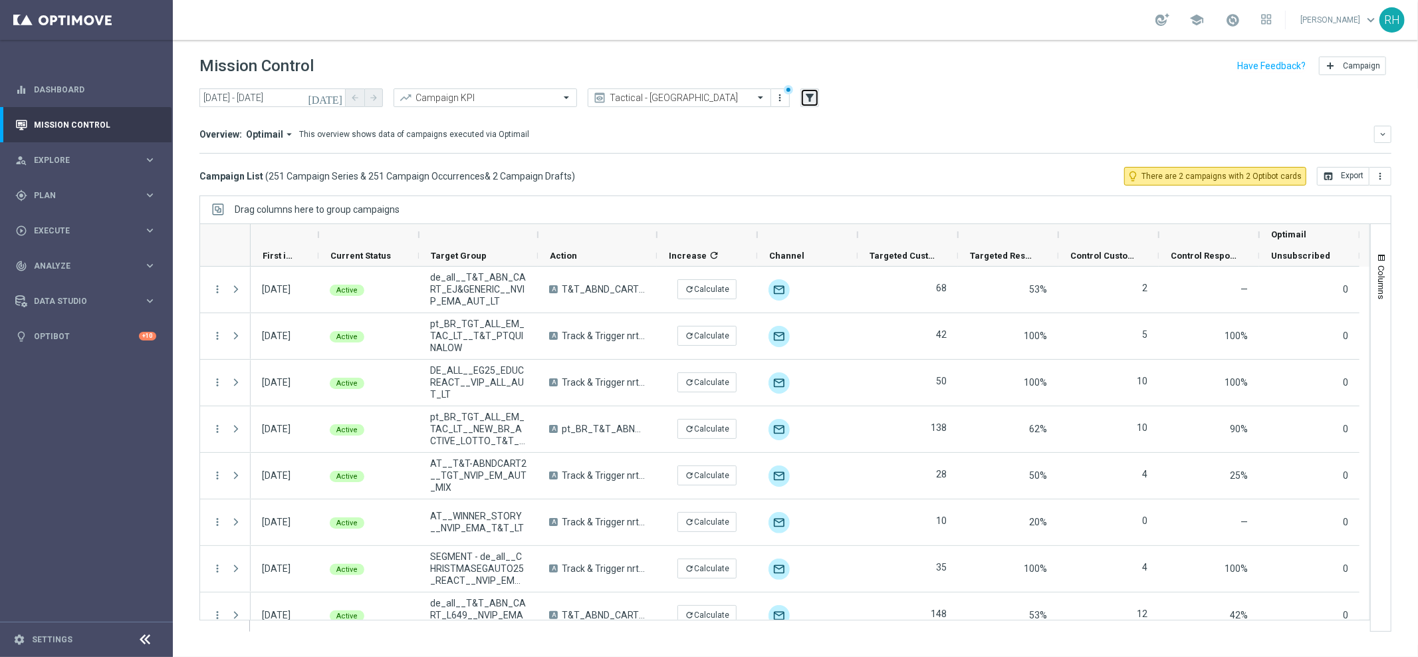
click at [808, 97] on icon "filter_alt" at bounding box center [809, 98] width 12 height 12
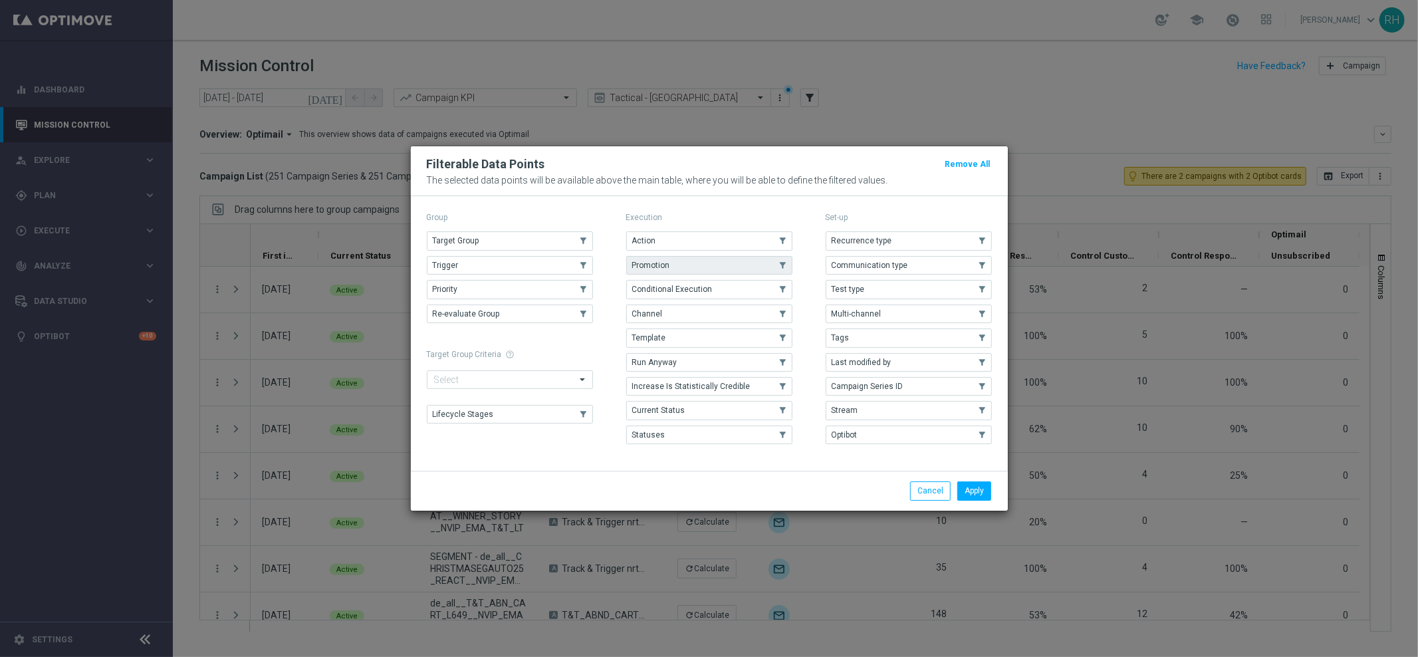
drag, startPoint x: 746, startPoint y: 231, endPoint x: 779, endPoint y: 273, distance: 53.5
click at [746, 232] on button "Action" at bounding box center [709, 240] width 166 height 19
click at [968, 492] on button "Apply" at bounding box center [974, 490] width 34 height 19
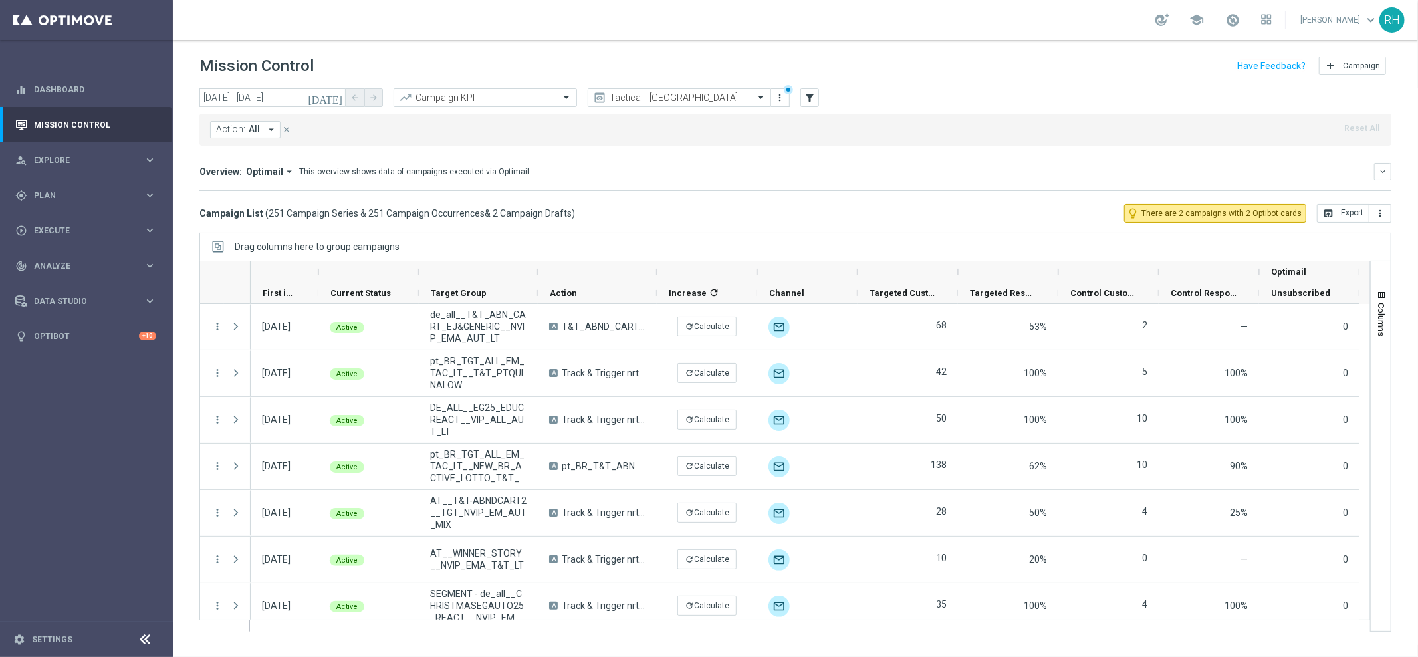
click at [243, 141] on div "Action: All arrow_drop_down close Reset All" at bounding box center [795, 130] width 1192 height 32
click at [249, 131] on span "All" at bounding box center [254, 129] width 11 height 11
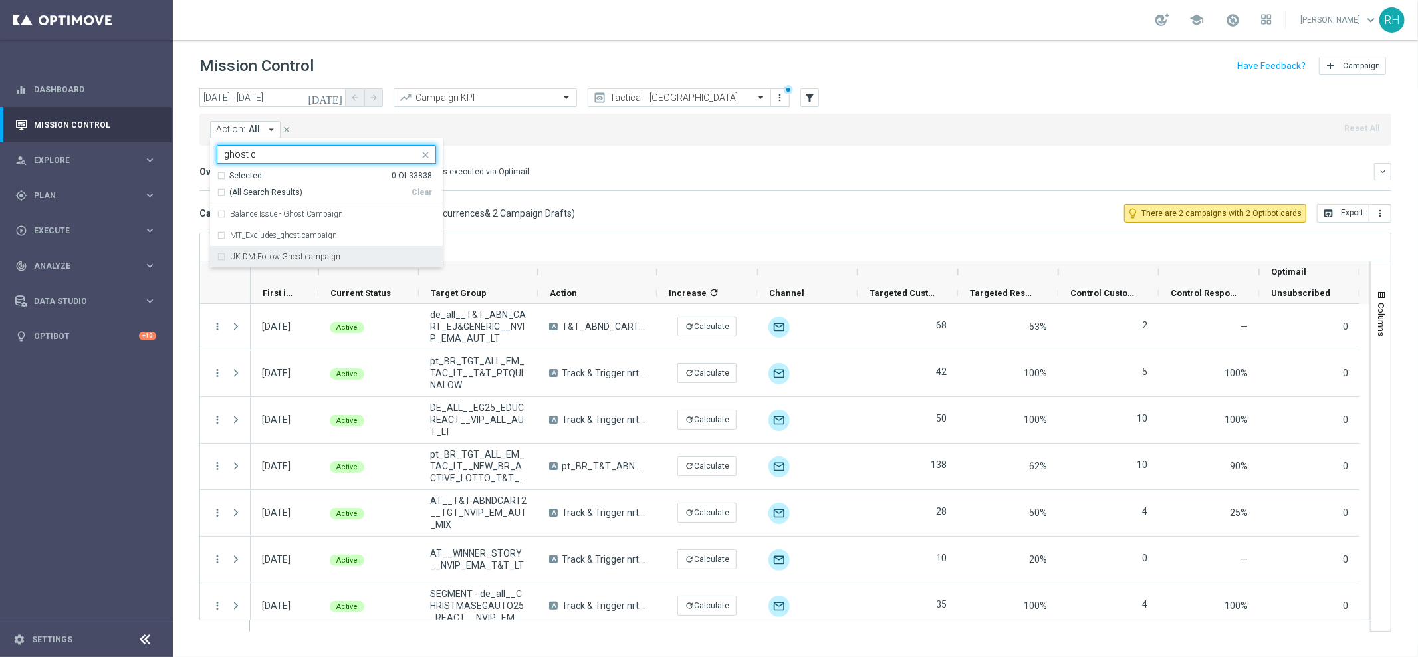
click at [259, 259] on label "UK DM Follow Ghost campaign" at bounding box center [285, 257] width 110 height 8
type input "ghost c"
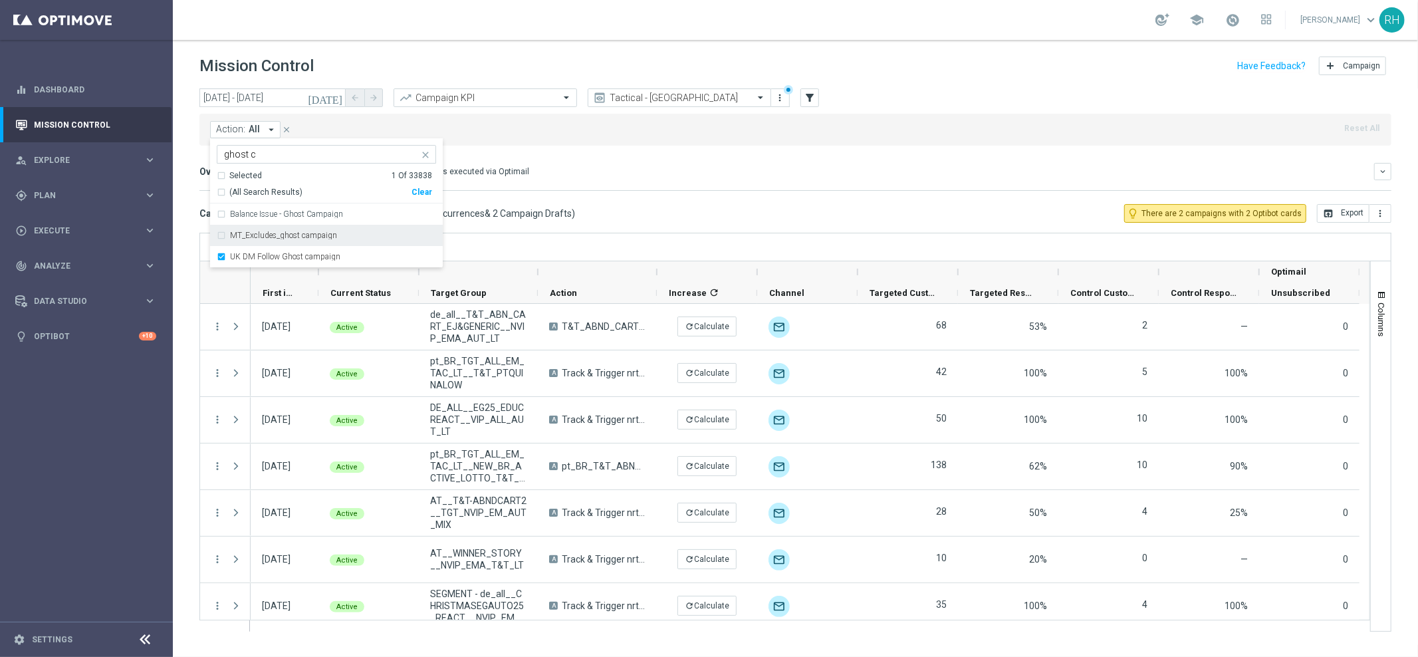
click at [542, 198] on mini-dashboard "Overview: Optimail arrow_drop_down This overview shows data of campaigns execut…" at bounding box center [795, 175] width 1192 height 58
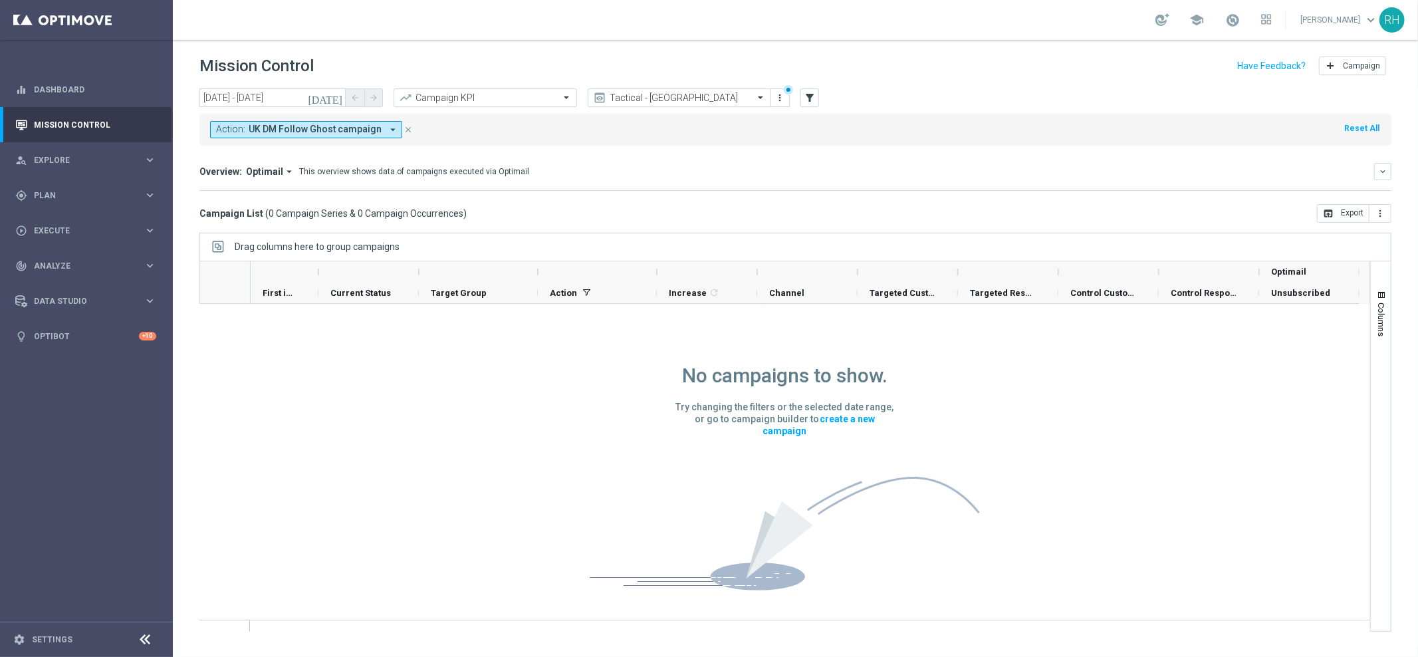
click at [341, 98] on icon "[DATE]" at bounding box center [326, 98] width 36 height 12
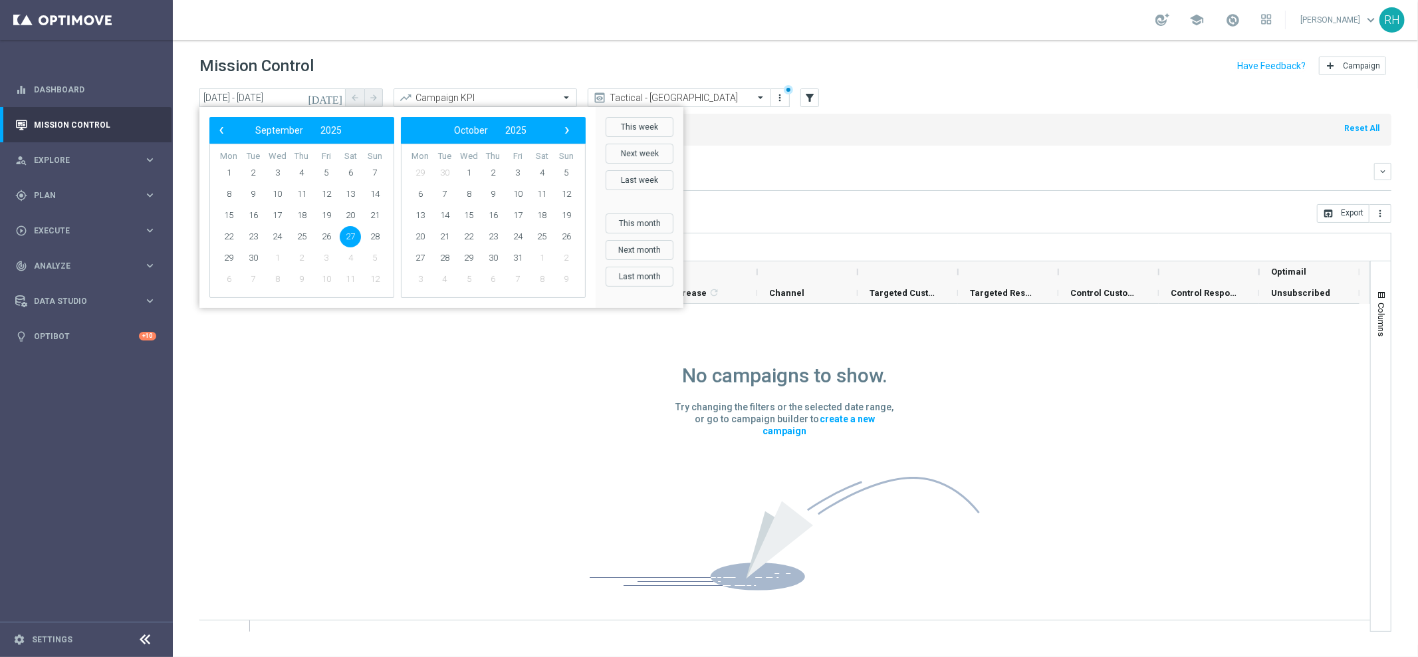
click at [209, 131] on div "‹ ​ September ​ 2025 ​ ›" at bounding box center [301, 130] width 185 height 27
click at [213, 130] on span "‹" at bounding box center [221, 130] width 17 height 17
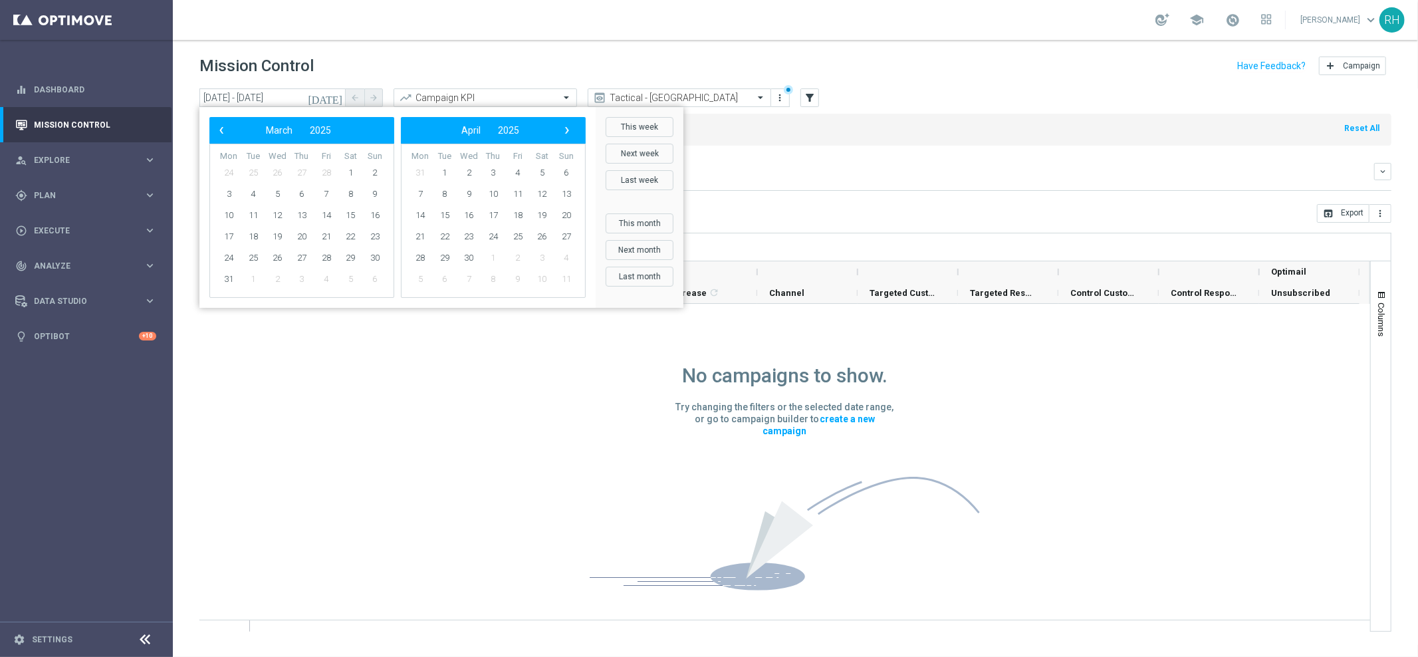
click at [213, 130] on span "‹" at bounding box center [221, 130] width 17 height 17
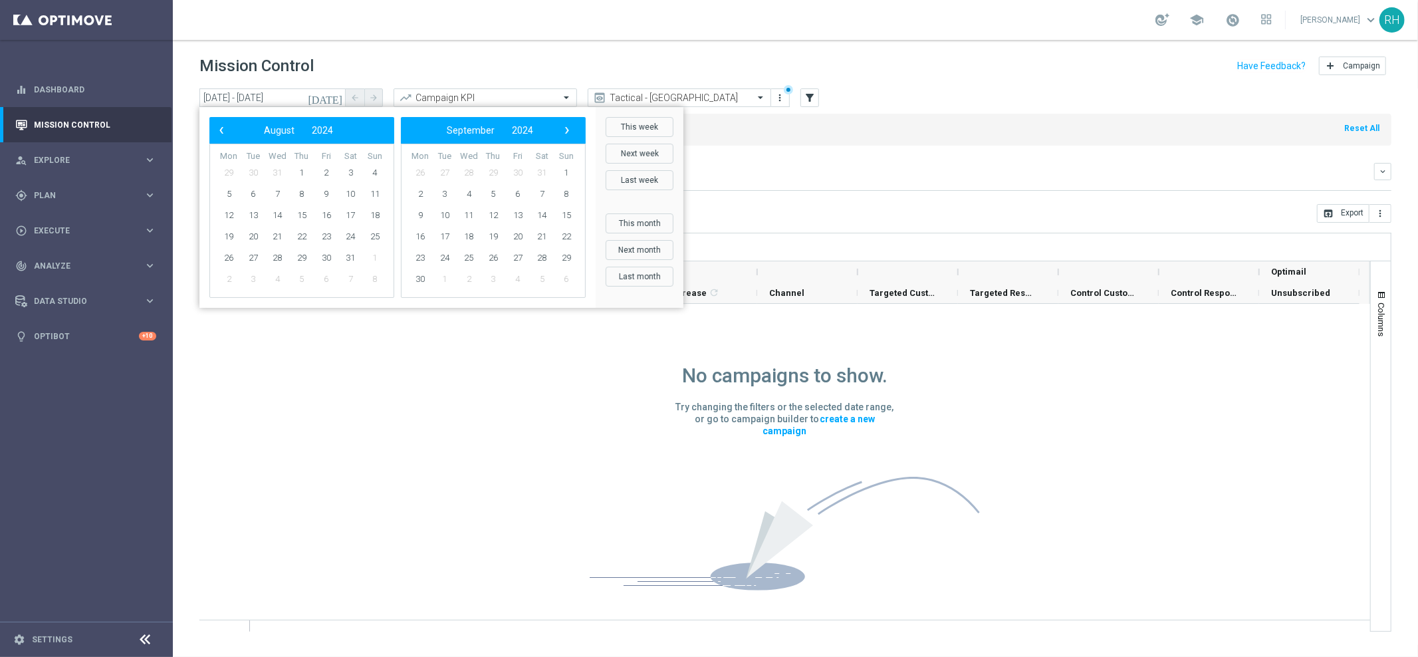
click at [213, 130] on span "‹" at bounding box center [221, 130] width 17 height 17
click at [324, 130] on span "2024" at bounding box center [316, 130] width 21 height 11
click at [266, 165] on span "2018" at bounding box center [280, 166] width 31 height 31
click at [241, 165] on span "January" at bounding box center [242, 168] width 51 height 19
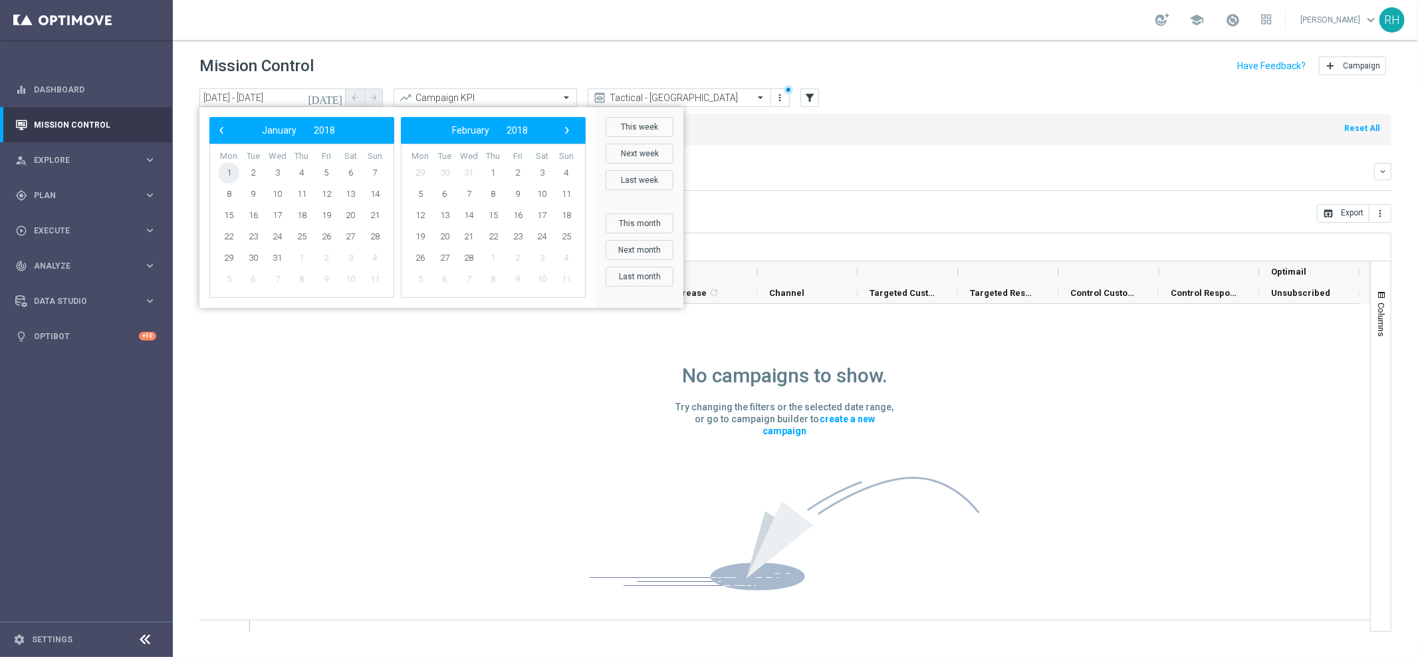
click at [232, 172] on span "1" at bounding box center [228, 172] width 21 height 21
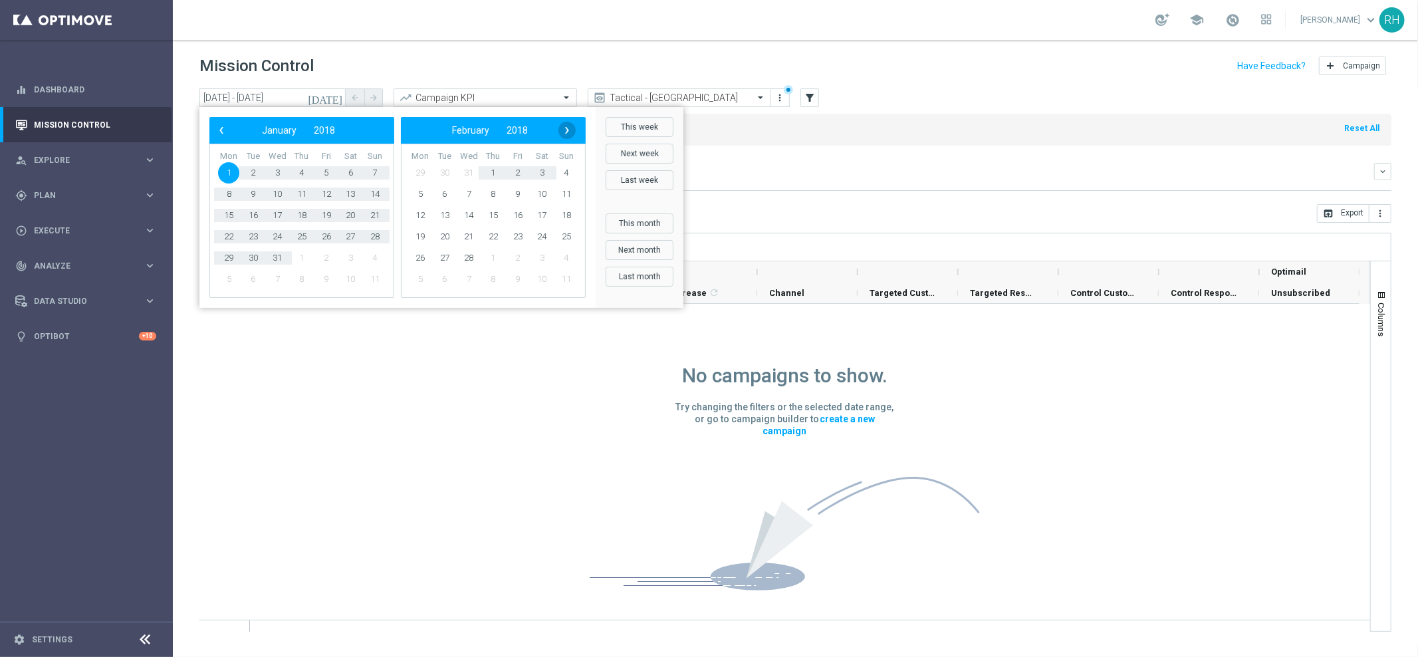
click at [569, 132] on span "›" at bounding box center [566, 130] width 17 height 17
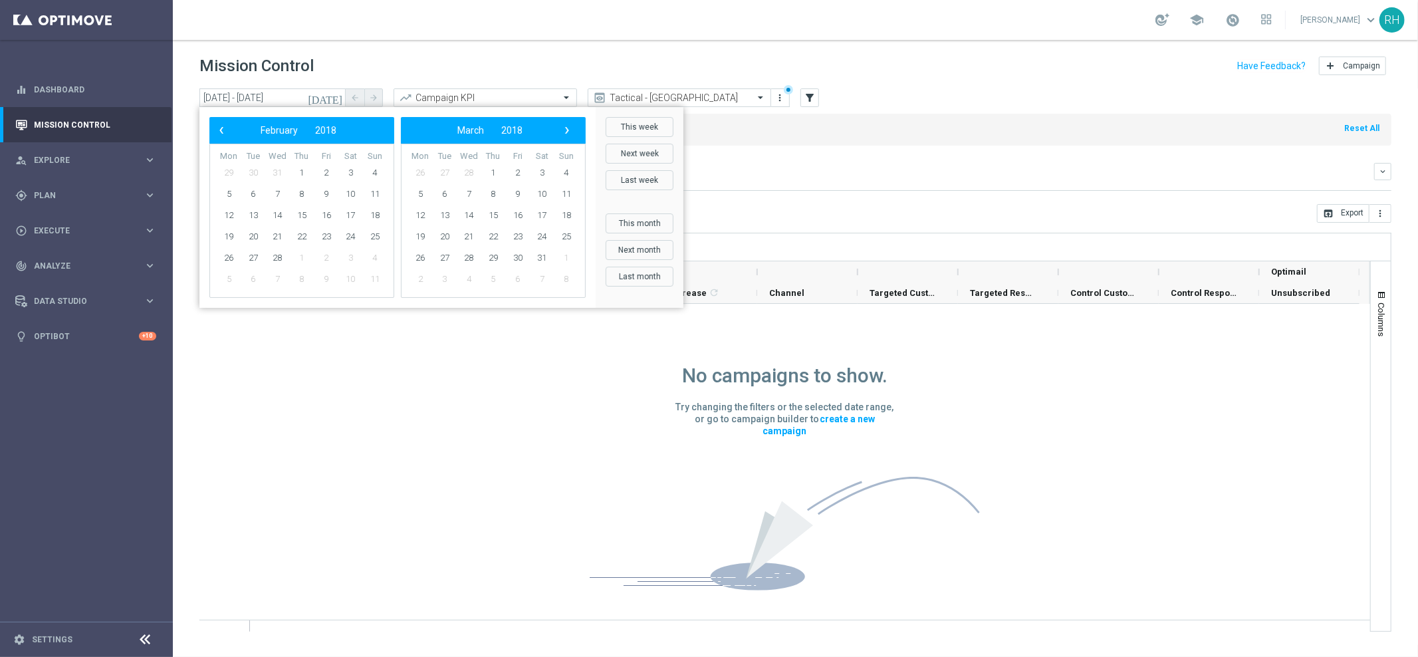
click at [569, 132] on span "›" at bounding box center [566, 130] width 17 height 17
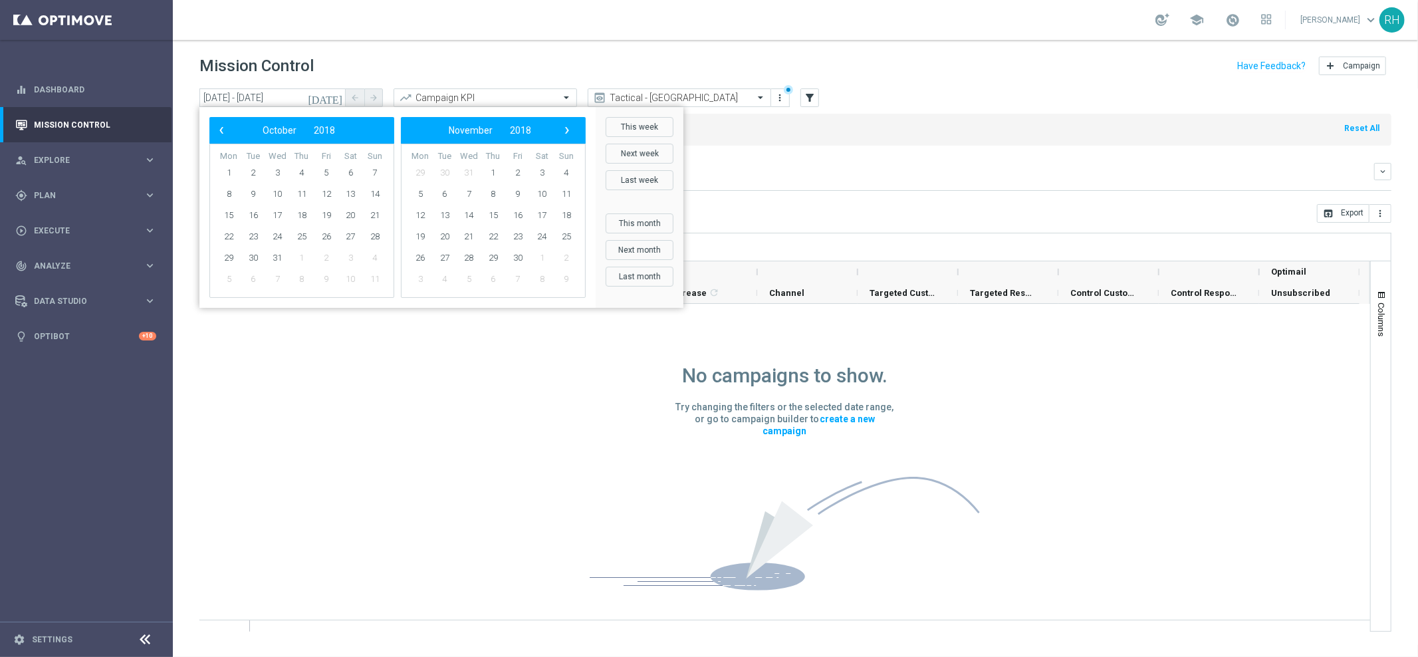
click at [569, 132] on span "›" at bounding box center [566, 130] width 17 height 17
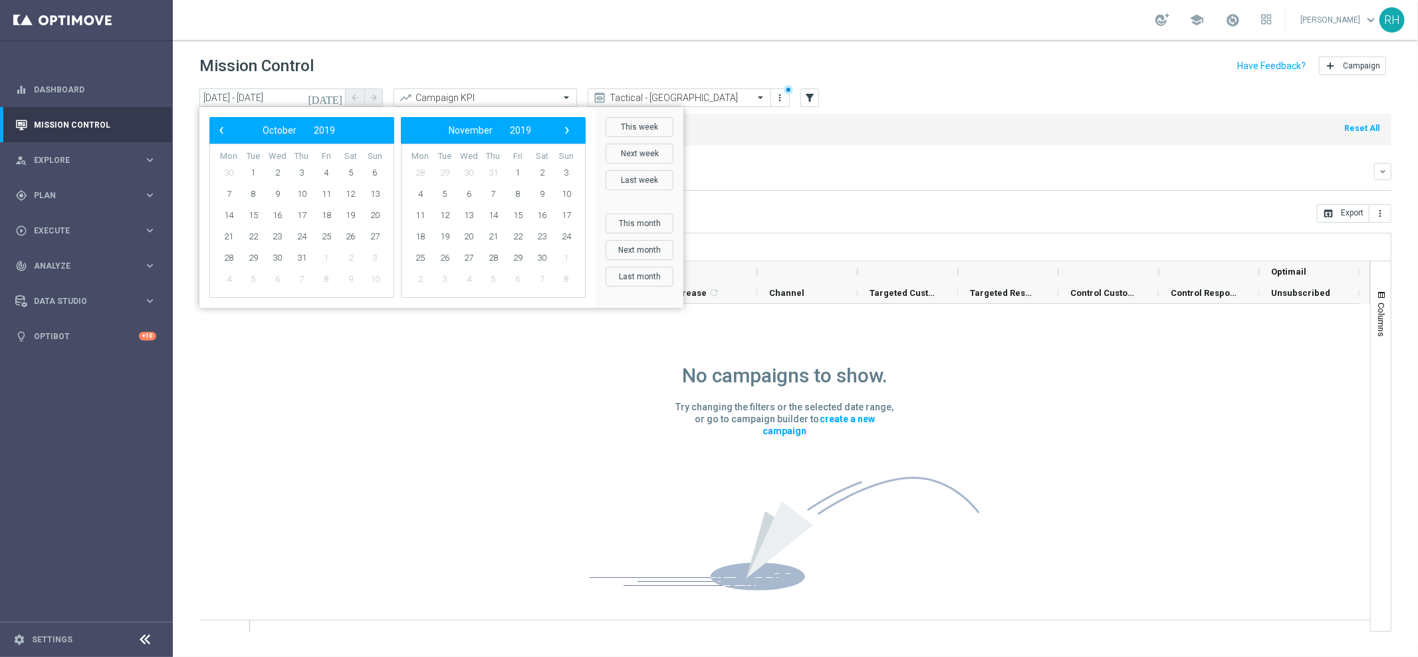
click at [569, 132] on span "›" at bounding box center [566, 130] width 17 height 17
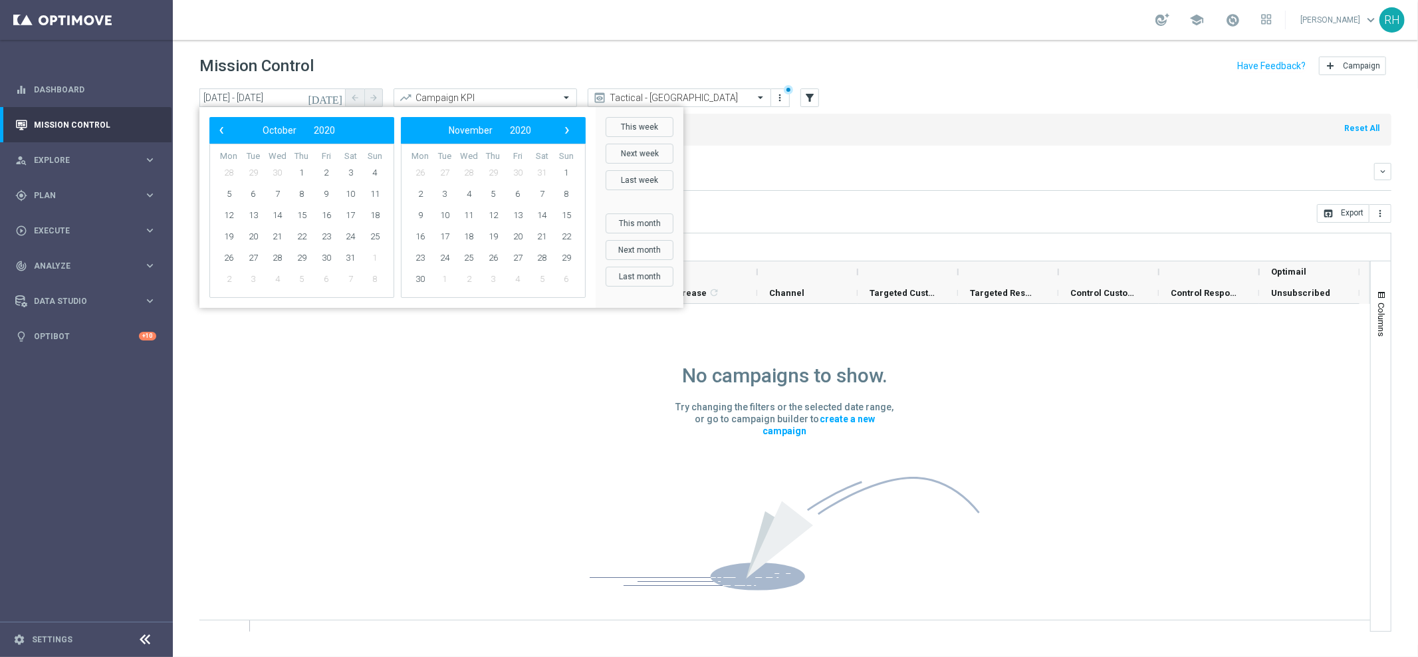
click at [569, 132] on span "›" at bounding box center [566, 130] width 17 height 17
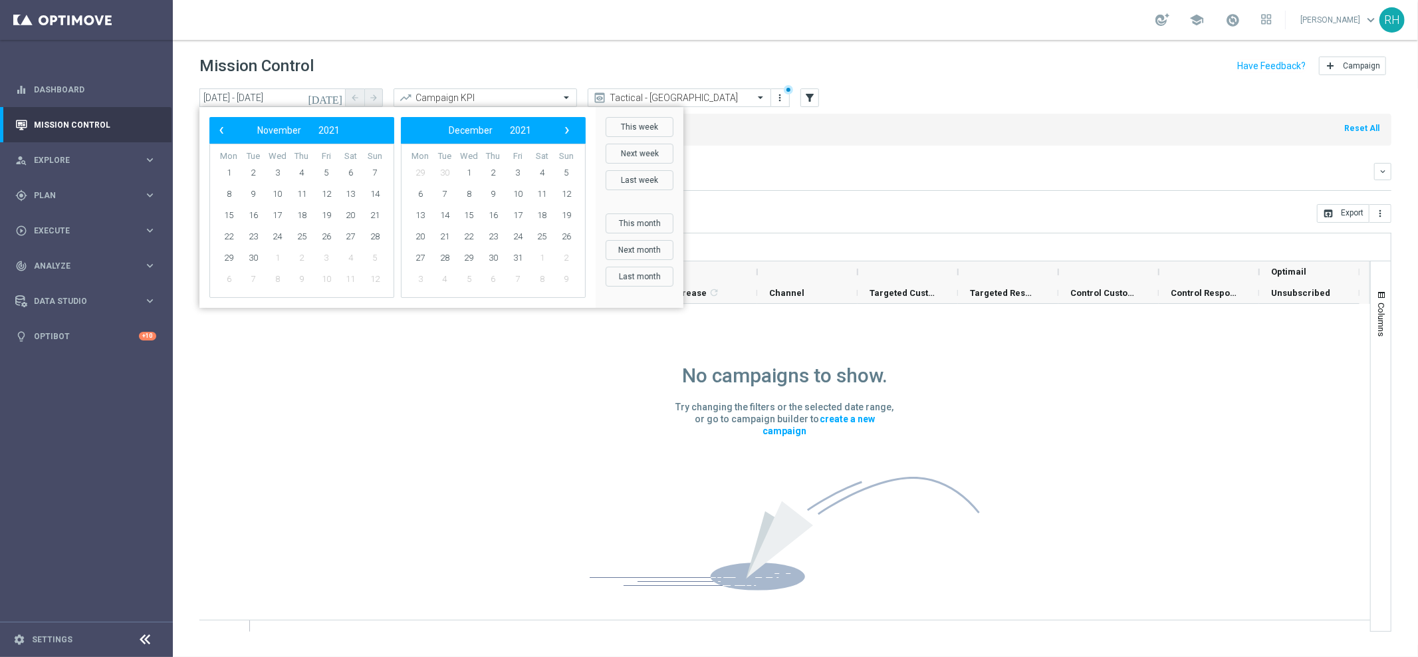
click at [569, 132] on span "›" at bounding box center [566, 130] width 17 height 17
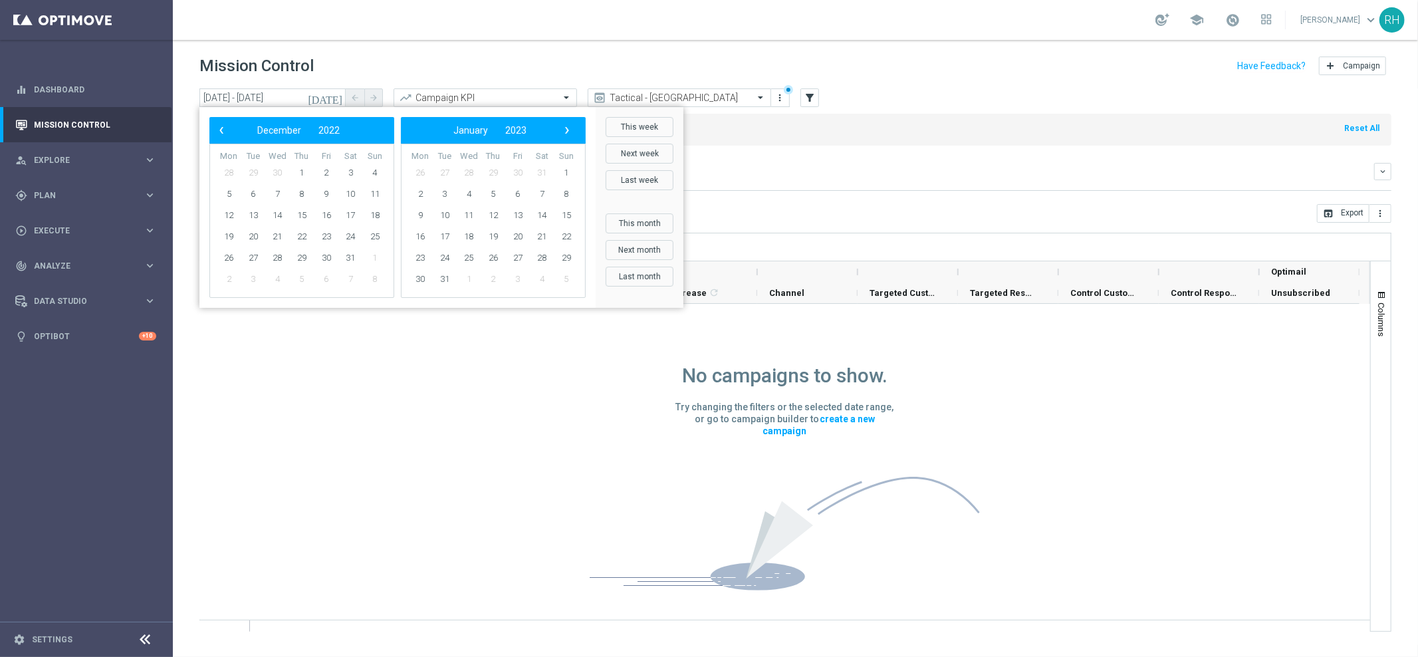
click at [569, 132] on span "›" at bounding box center [566, 130] width 17 height 17
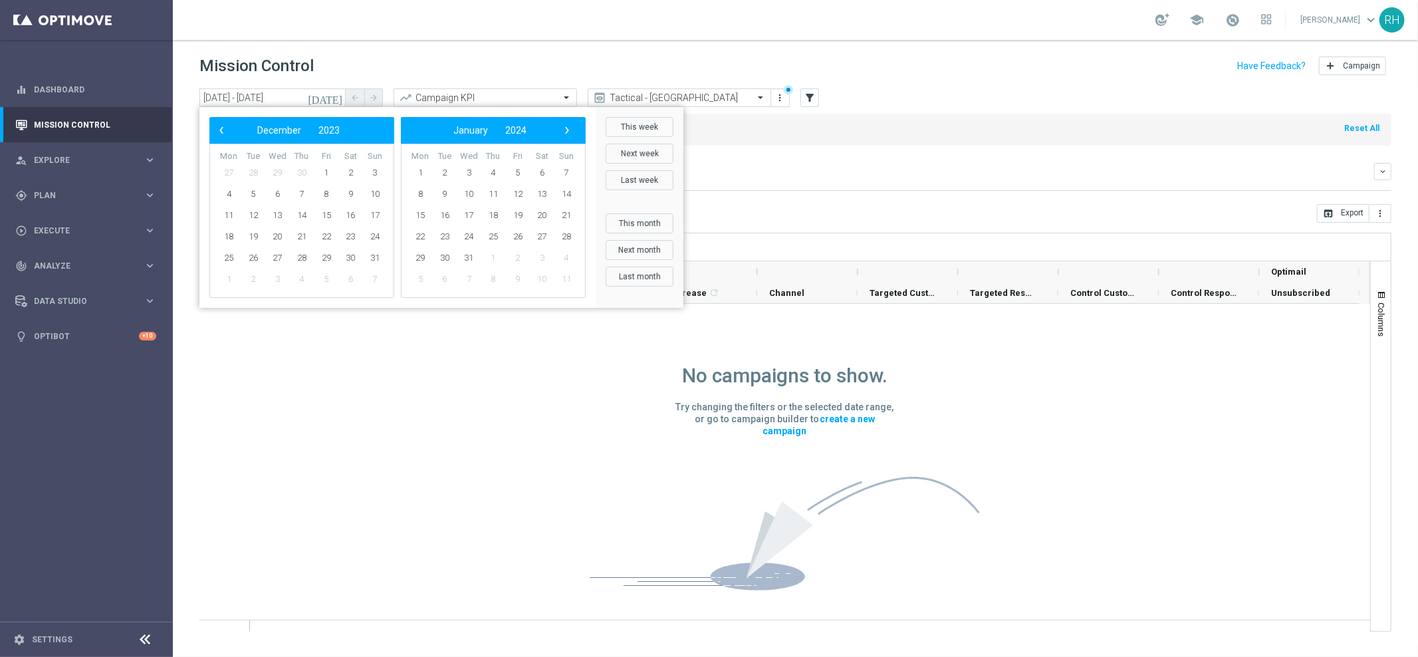
click at [569, 132] on span "›" at bounding box center [566, 130] width 17 height 17
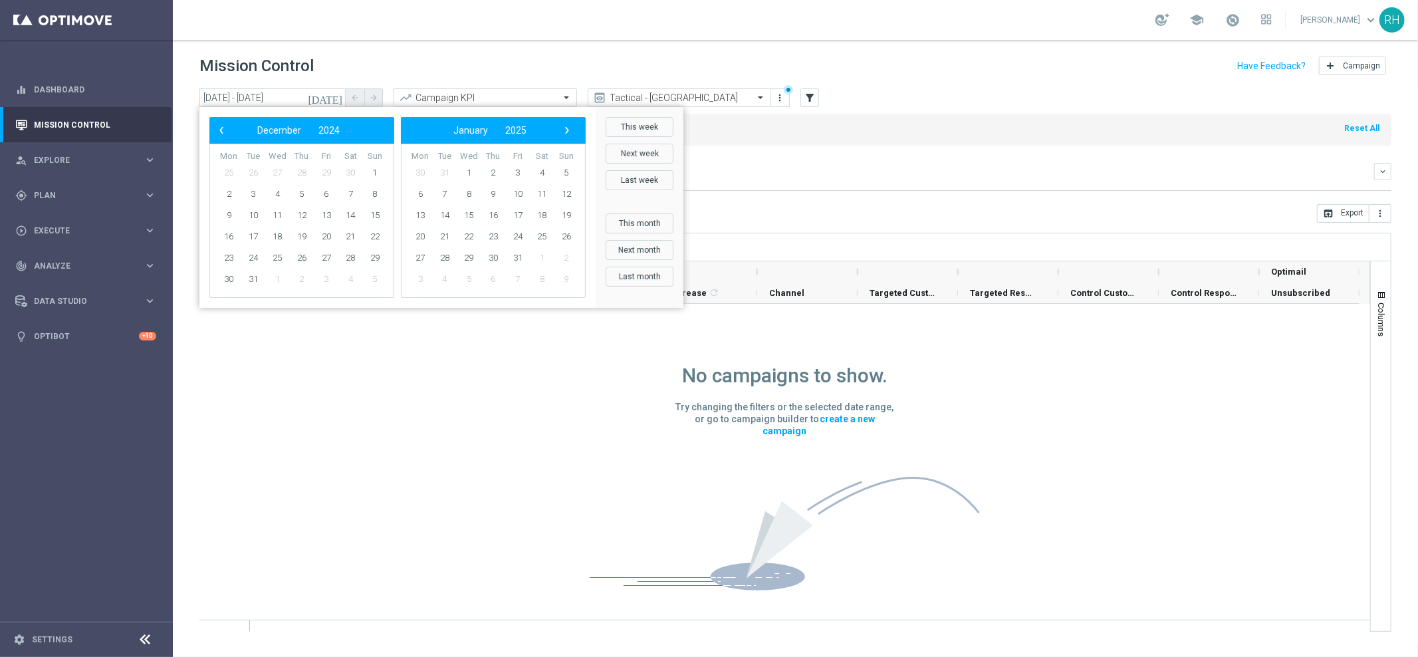
click at [569, 132] on span "›" at bounding box center [566, 130] width 17 height 17
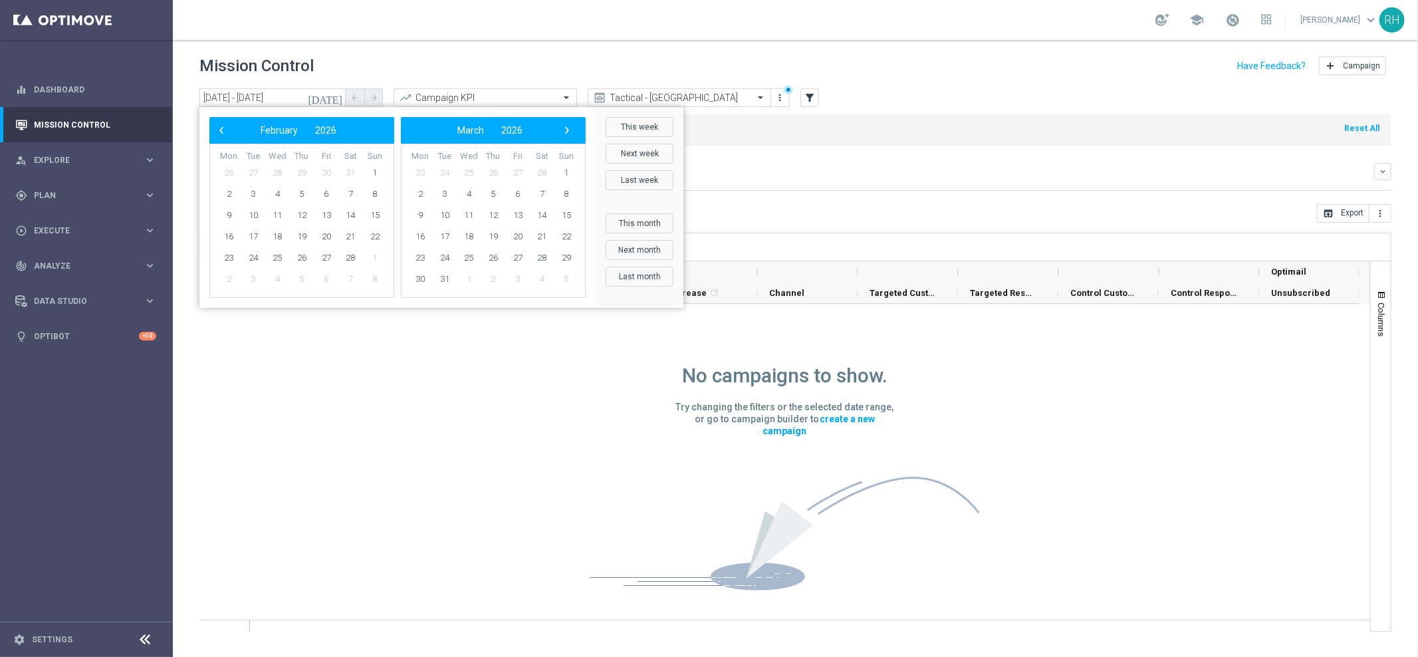
click at [569, 132] on span "›" at bounding box center [566, 130] width 17 height 17
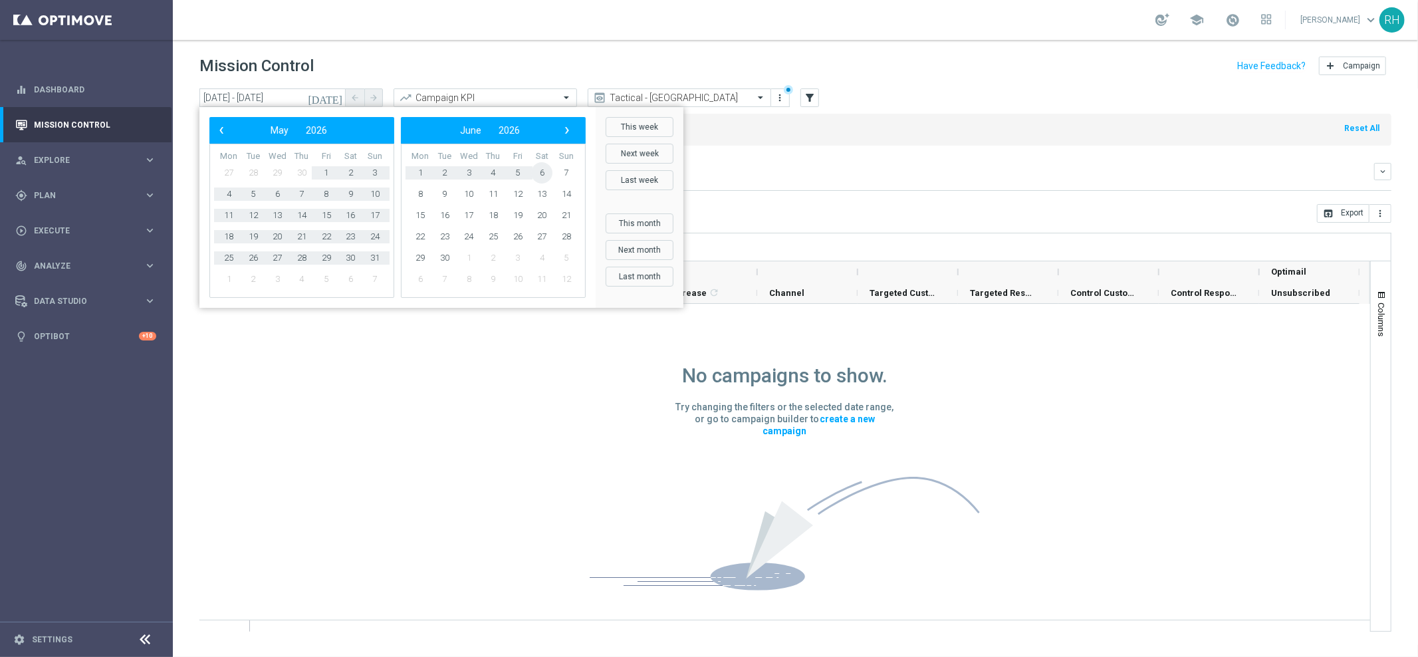
click at [544, 171] on span "6" at bounding box center [541, 172] width 21 height 21
type input "01 Jan 2018 - 06 Jun 2026"
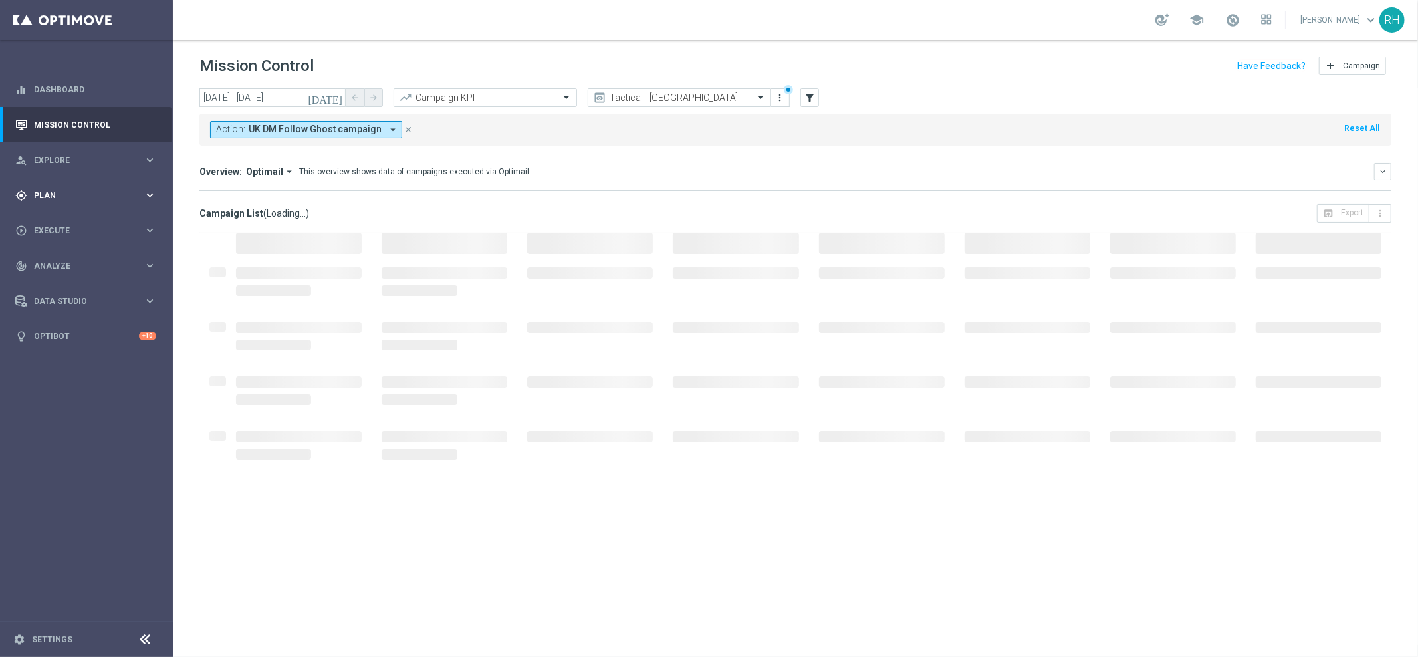
click at [130, 189] on div "gps_fixed Plan" at bounding box center [79, 195] width 128 height 12
click at [87, 221] on link "Target Groups" at bounding box center [87, 222] width 104 height 11
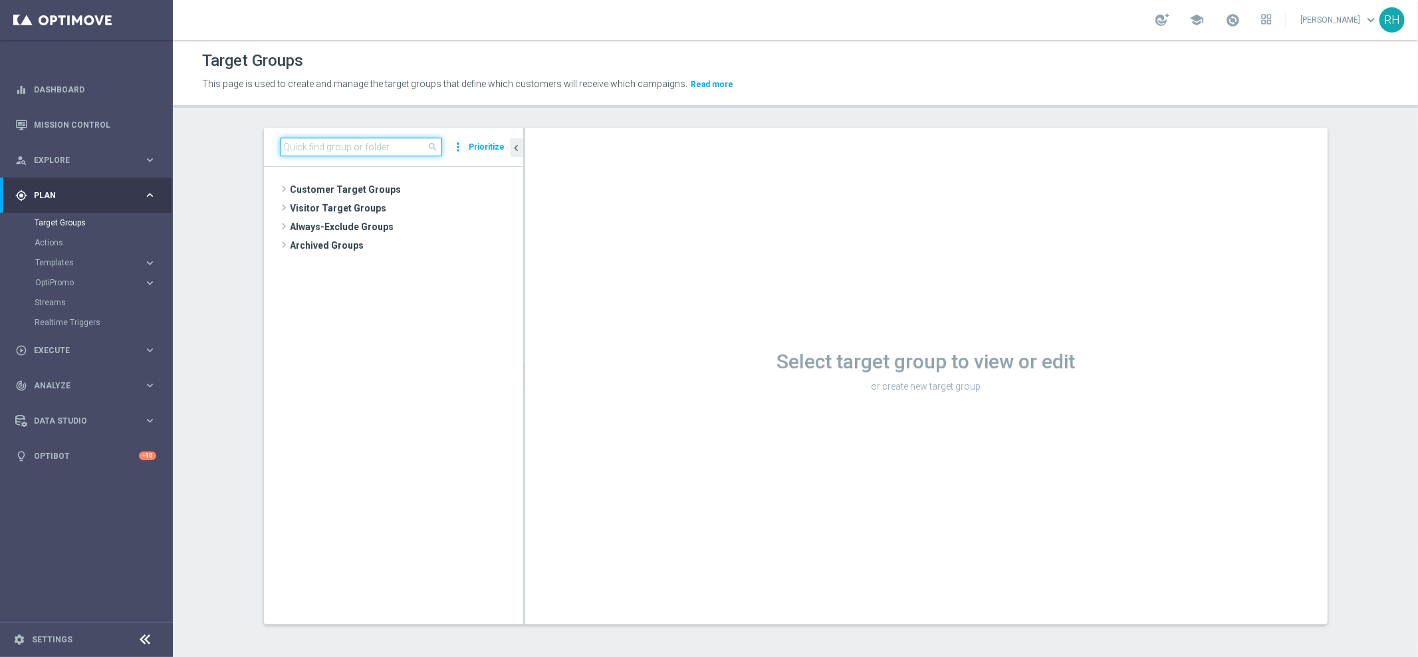
click at [298, 151] on input at bounding box center [361, 147] width 162 height 19
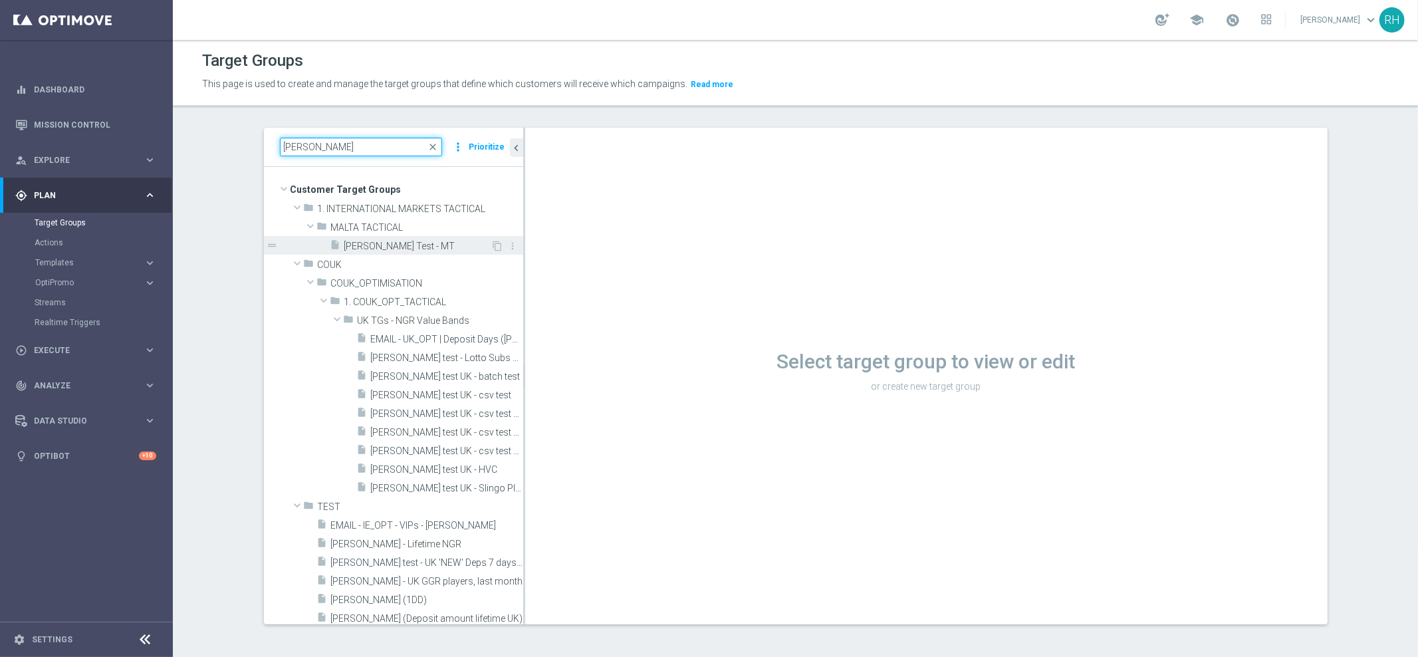
type input "ricky te"
click at [393, 247] on span "Ricky Test - MT" at bounding box center [417, 246] width 147 height 11
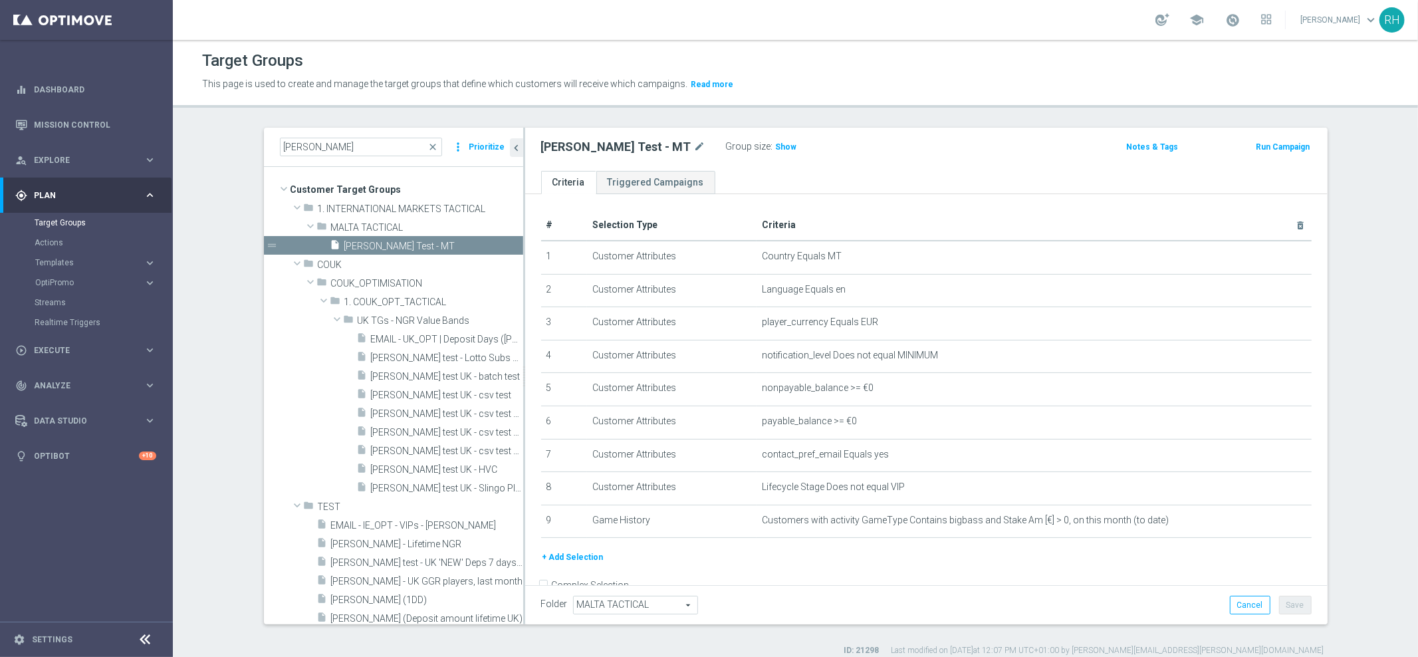
click at [567, 552] on button "+ Add Selection" at bounding box center [573, 557] width 64 height 15
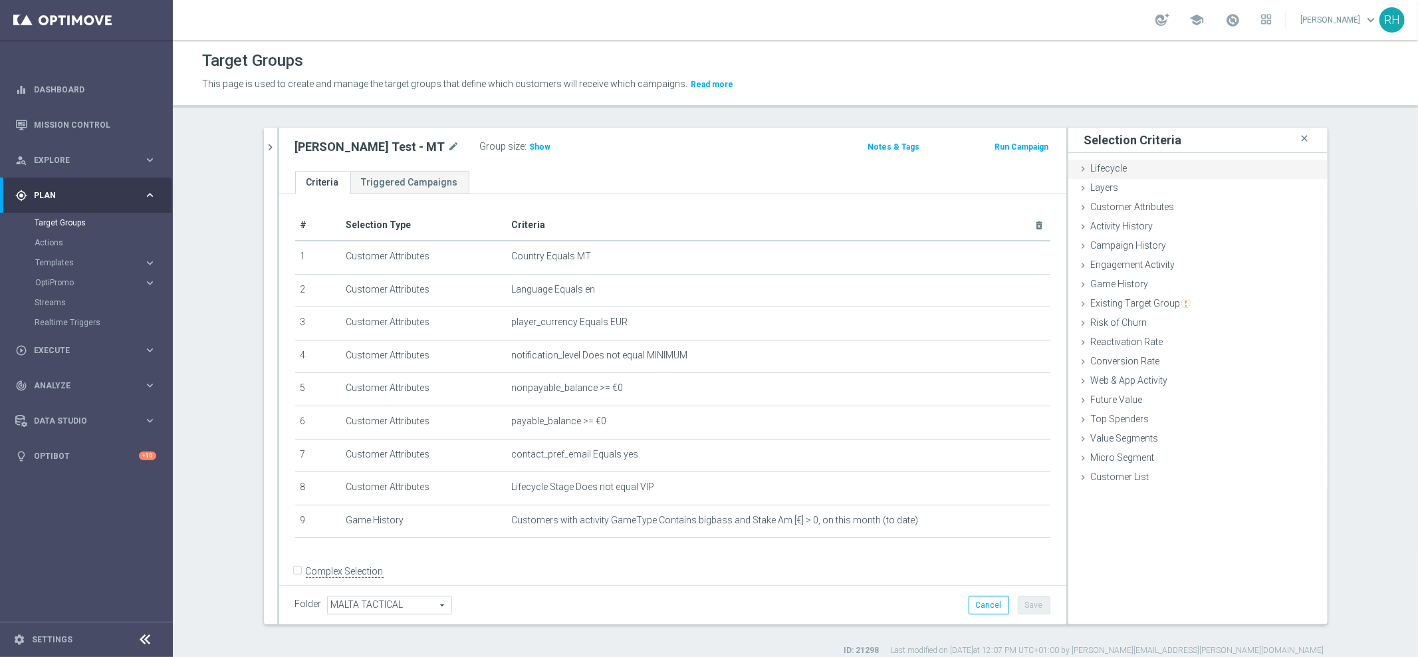
click at [1101, 168] on span "Lifecycle" at bounding box center [1109, 168] width 37 height 11
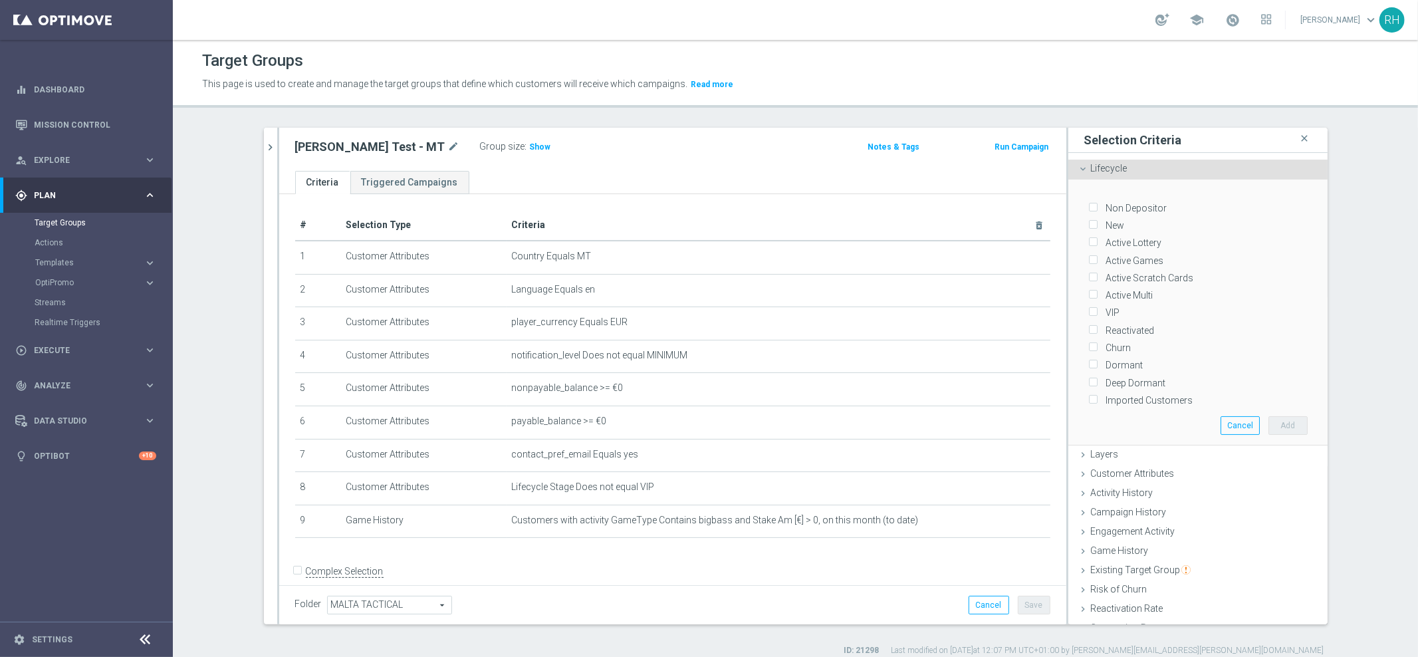
click at [1101, 168] on span "Lifecycle" at bounding box center [1109, 168] width 37 height 11
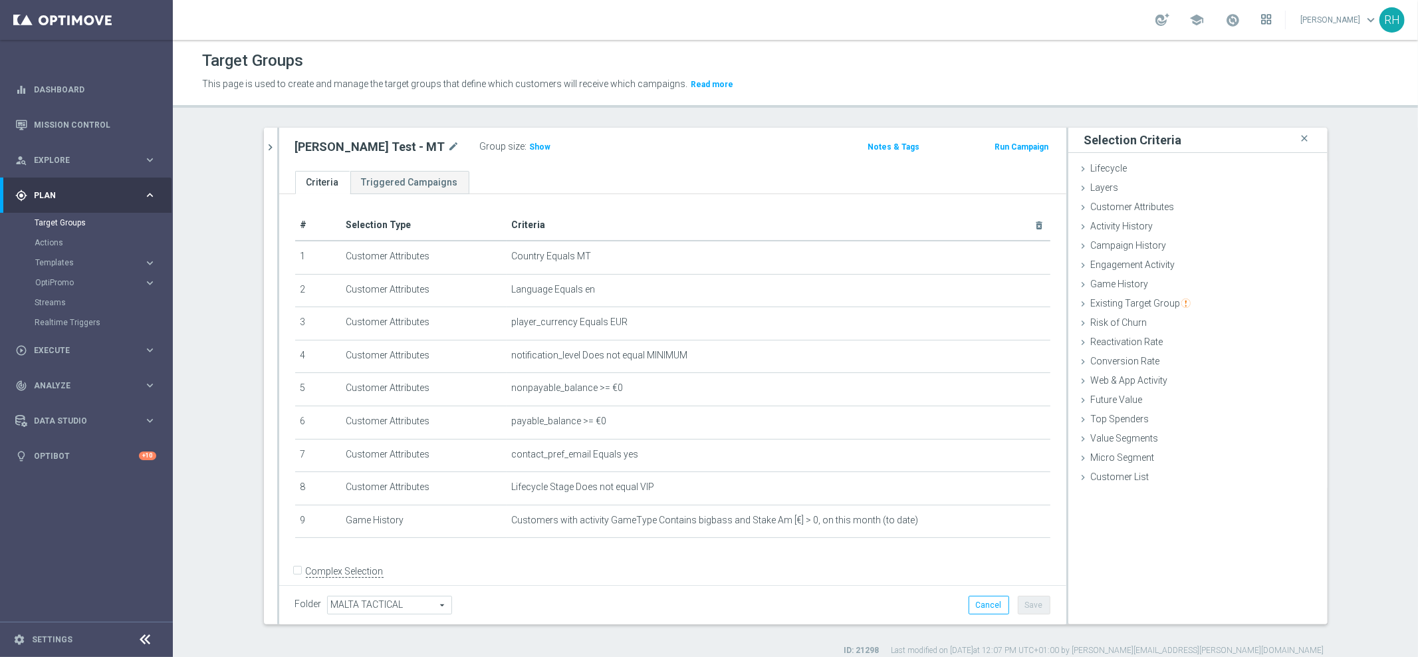
click at [1271, 21] on icon at bounding box center [1266, 19] width 11 height 11
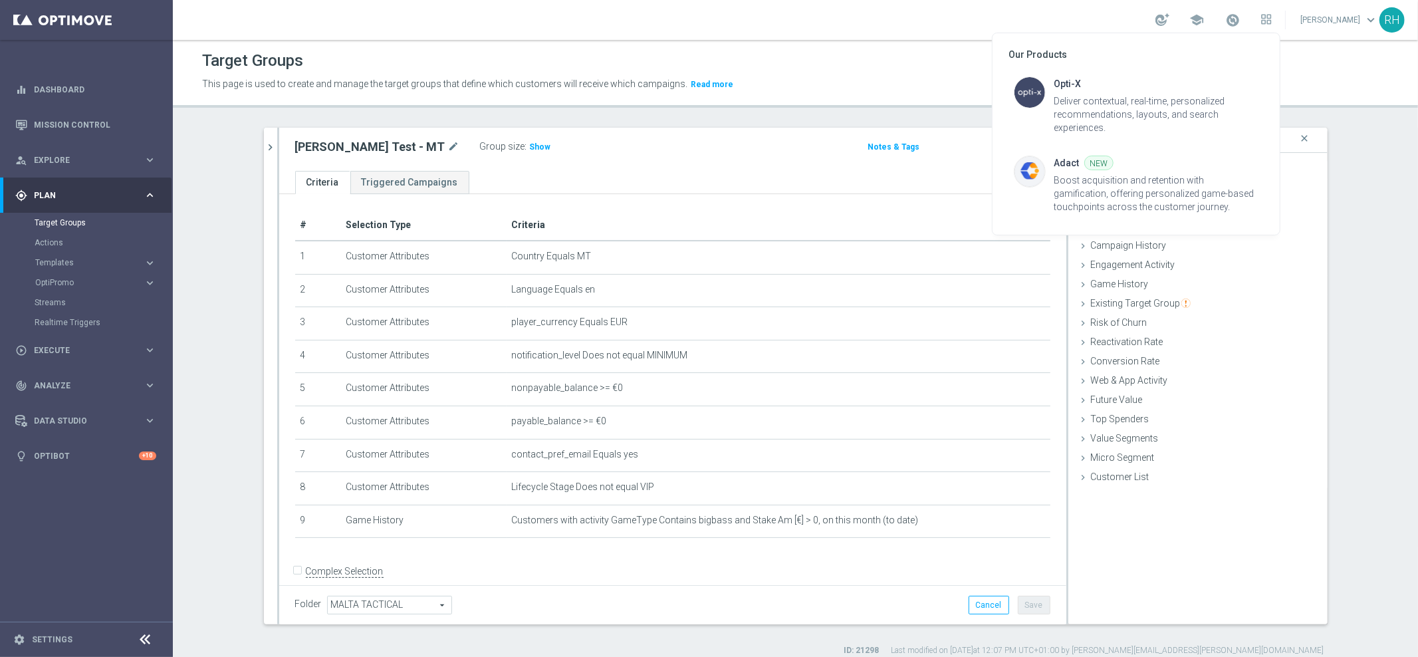
click at [1275, 19] on div at bounding box center [709, 328] width 1418 height 657
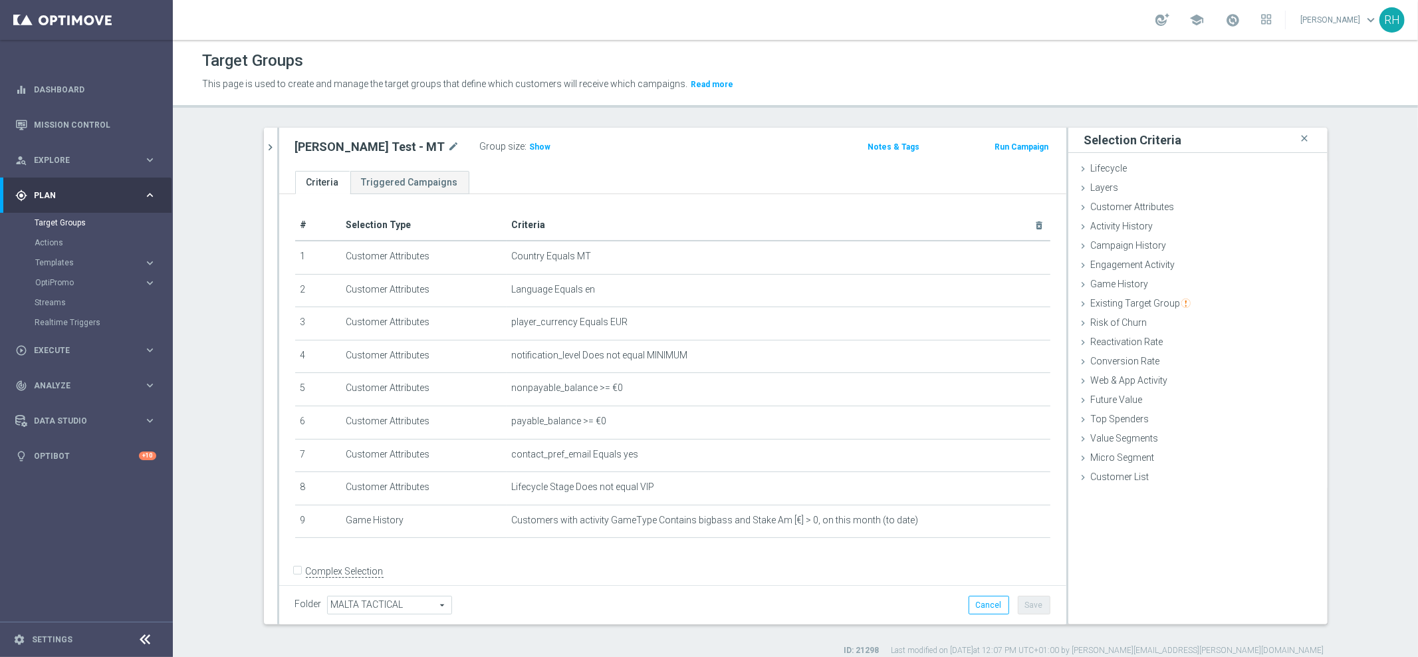
click at [1311, 21] on link "Ricky Hubbard keyboard_arrow_down" at bounding box center [1339, 20] width 80 height 20
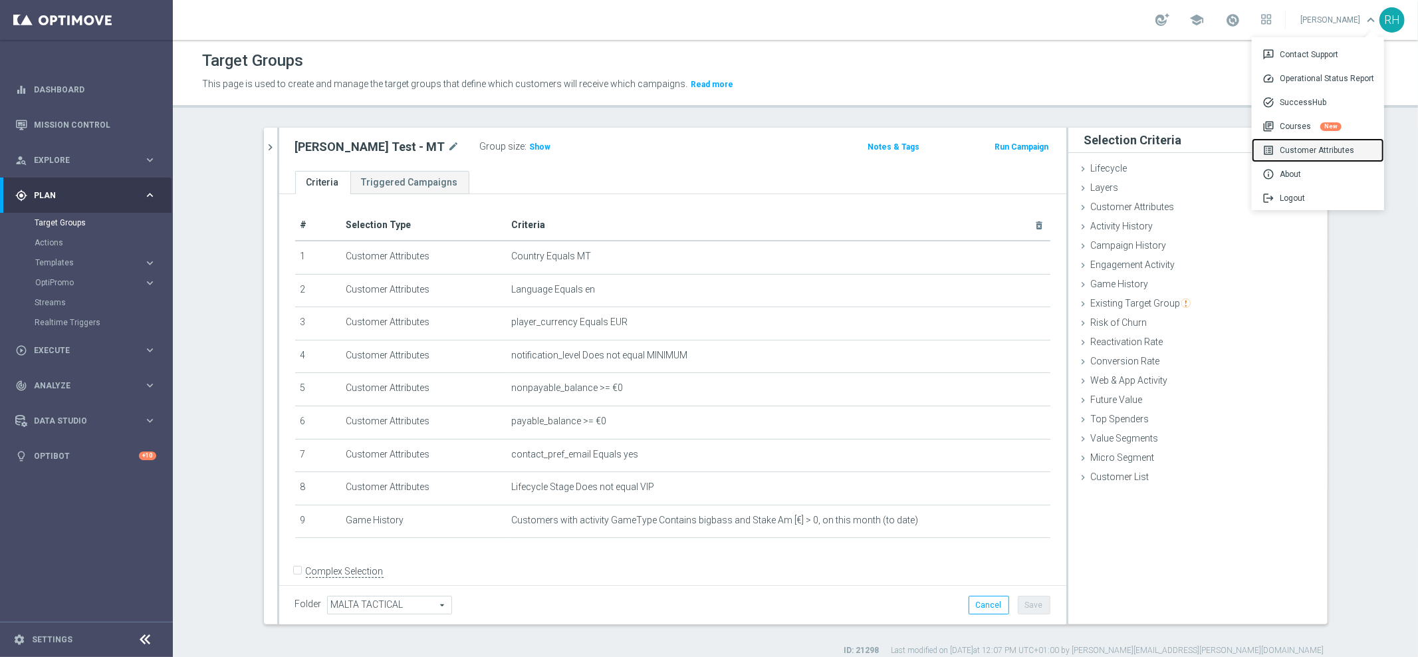
click at [1286, 155] on div "list_alt Customer Attributes" at bounding box center [1317, 150] width 132 height 24
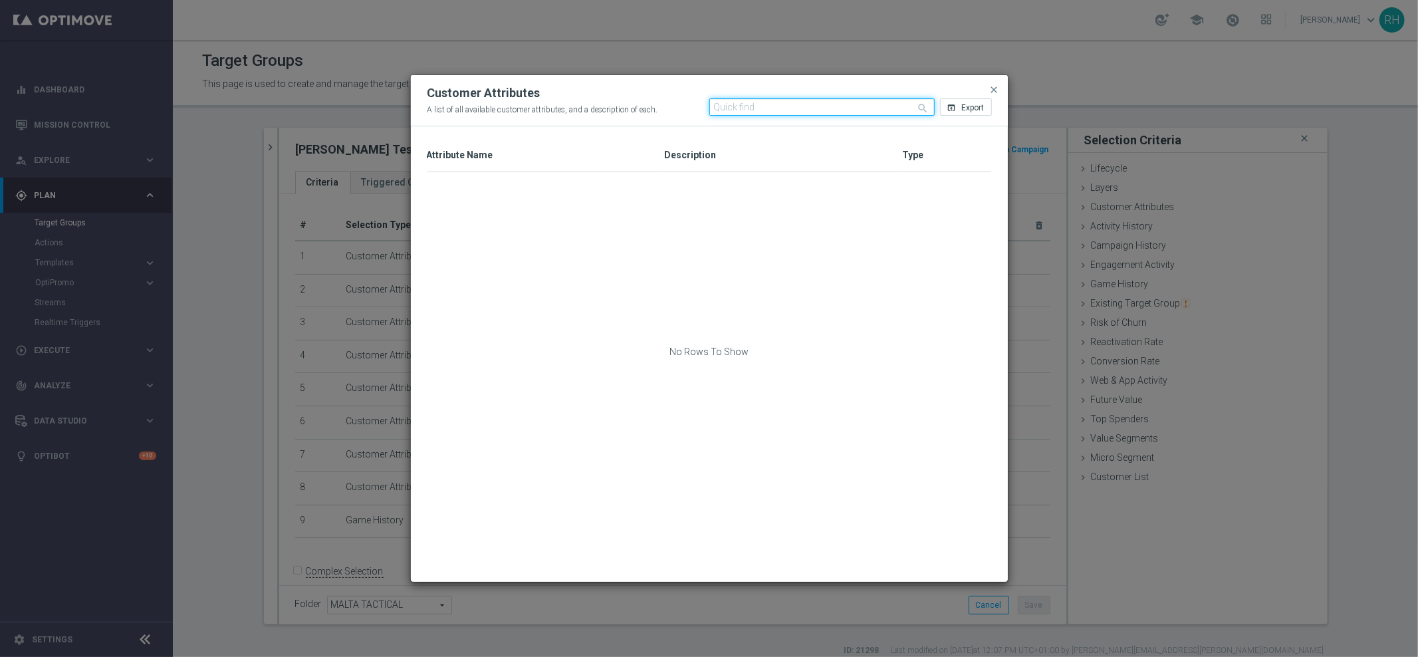
click at [808, 106] on input "text" at bounding box center [821, 106] width 225 height 17
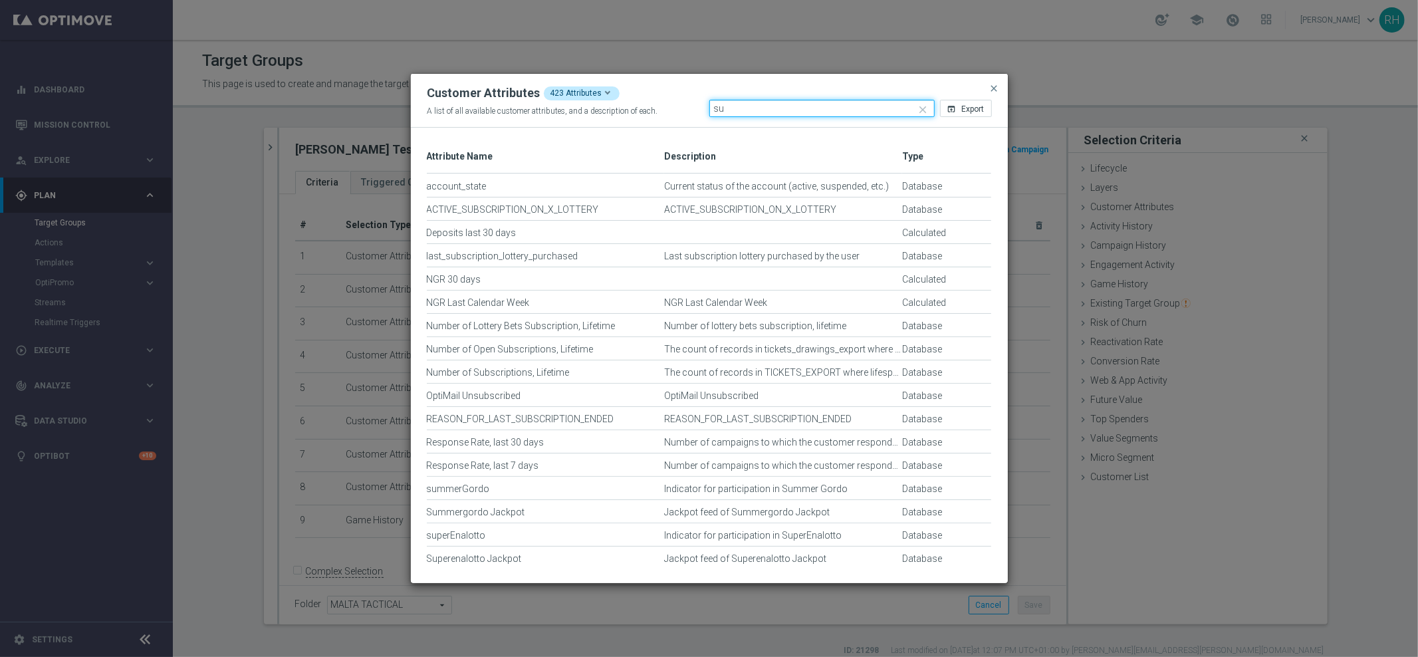
type input "s"
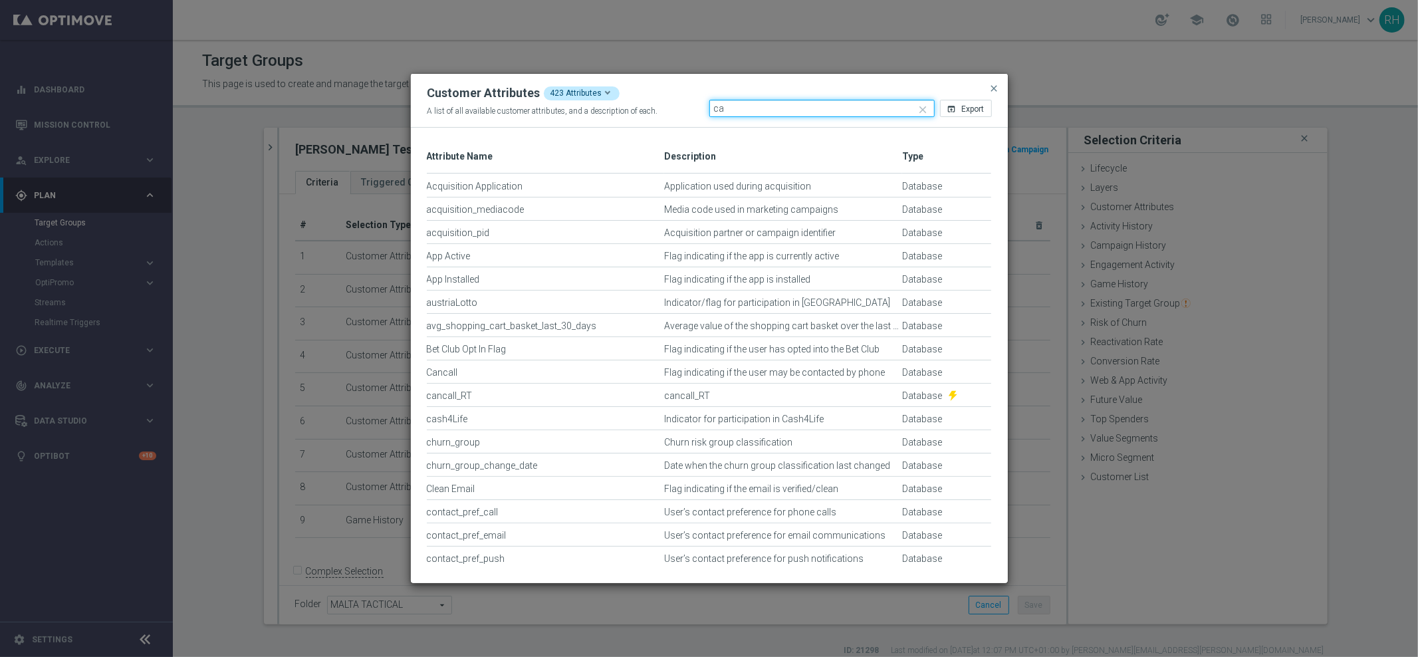
type input "c"
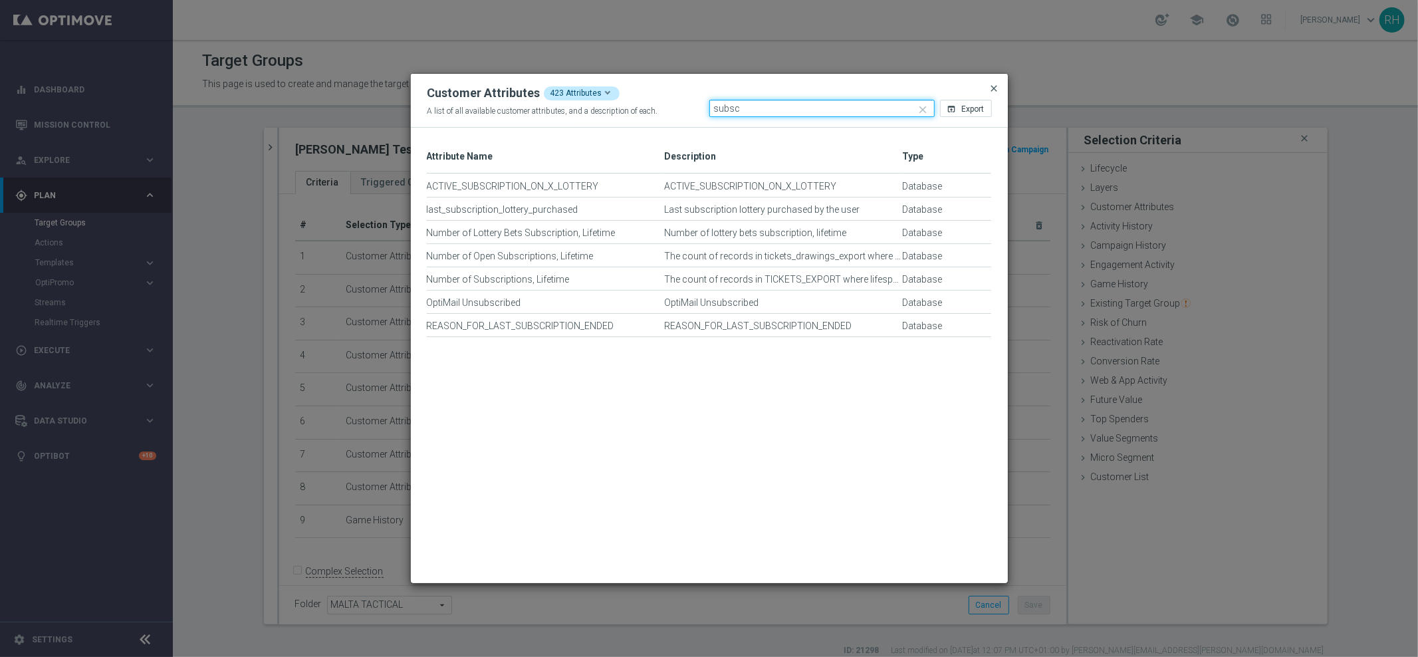
type input "subsc"
click at [998, 91] on span "close" at bounding box center [994, 88] width 11 height 11
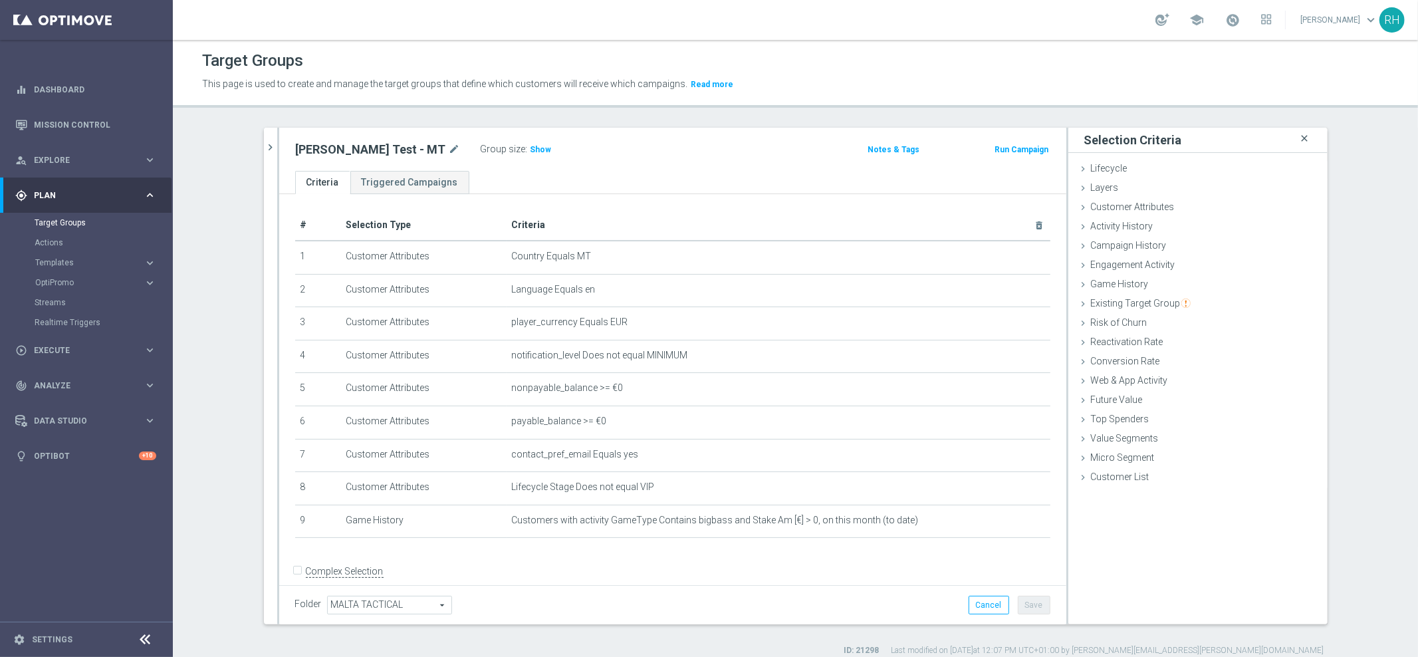
click at [1298, 134] on icon "close" at bounding box center [1304, 139] width 13 height 18
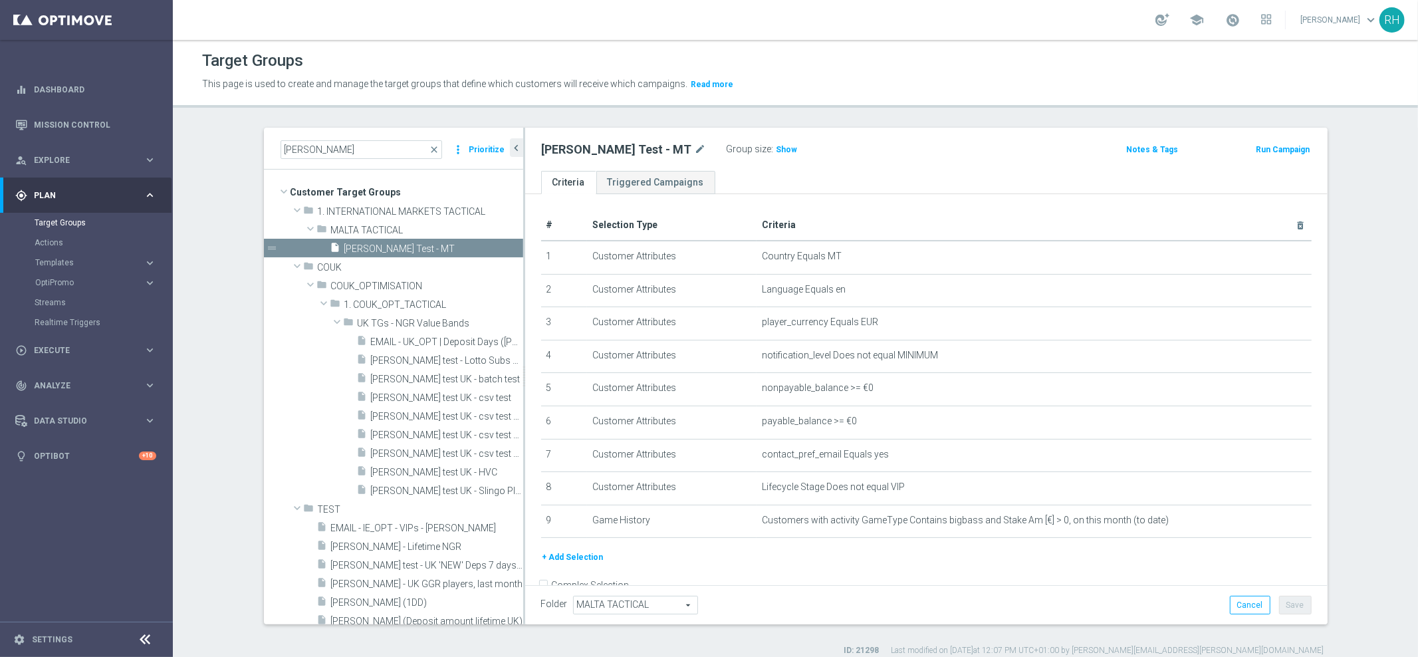
drag, startPoint x: 1358, startPoint y: 504, endPoint x: 1354, endPoint y: 549, distance: 45.4
click at [1358, 505] on section "ricky te close more_vert Prioritize Customer Target Groups library_add create_n…" at bounding box center [795, 392] width 1245 height 528
click at [579, 554] on button "+ Add Selection" at bounding box center [573, 557] width 64 height 15
click at [579, 554] on div "+ Add Selection" at bounding box center [926, 562] width 790 height 25
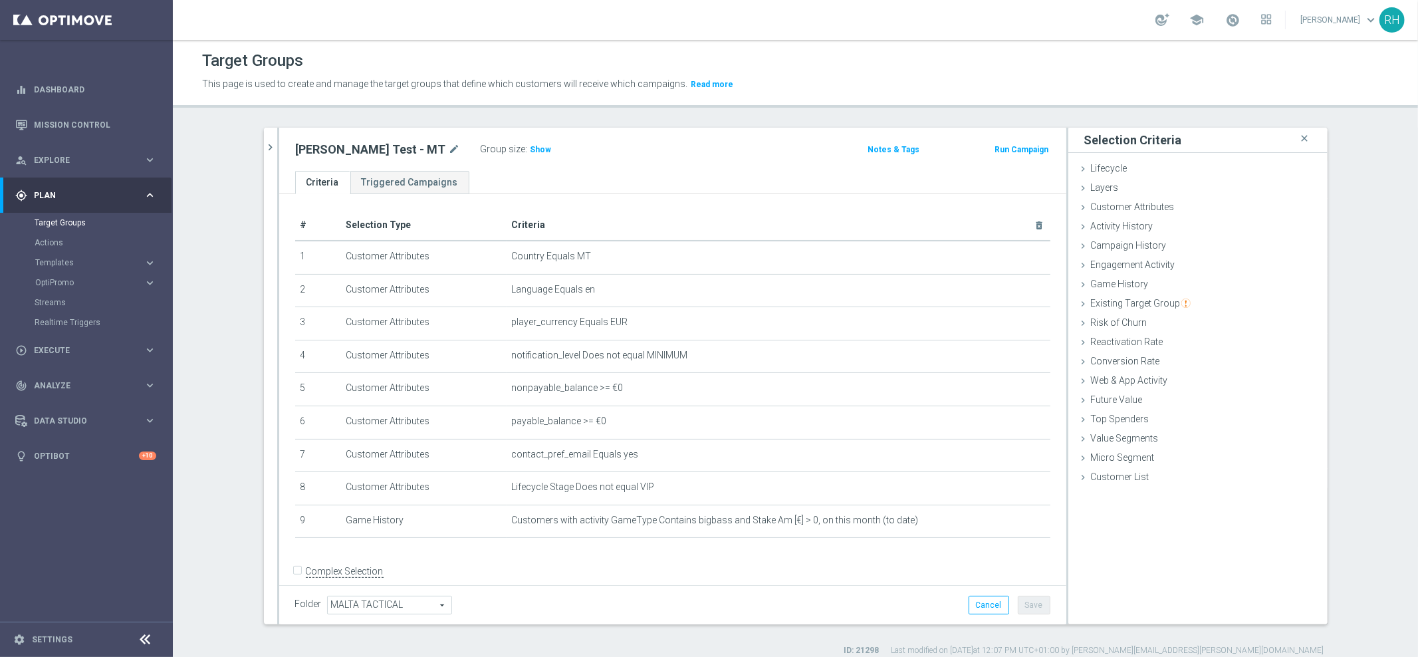
click at [1140, 499] on div "Selection Criteria close Lifecycle done Non Depositor New Active Lottery Active…" at bounding box center [1197, 376] width 259 height 496
click at [1106, 380] on span "Web & App Activity" at bounding box center [1129, 380] width 77 height 11
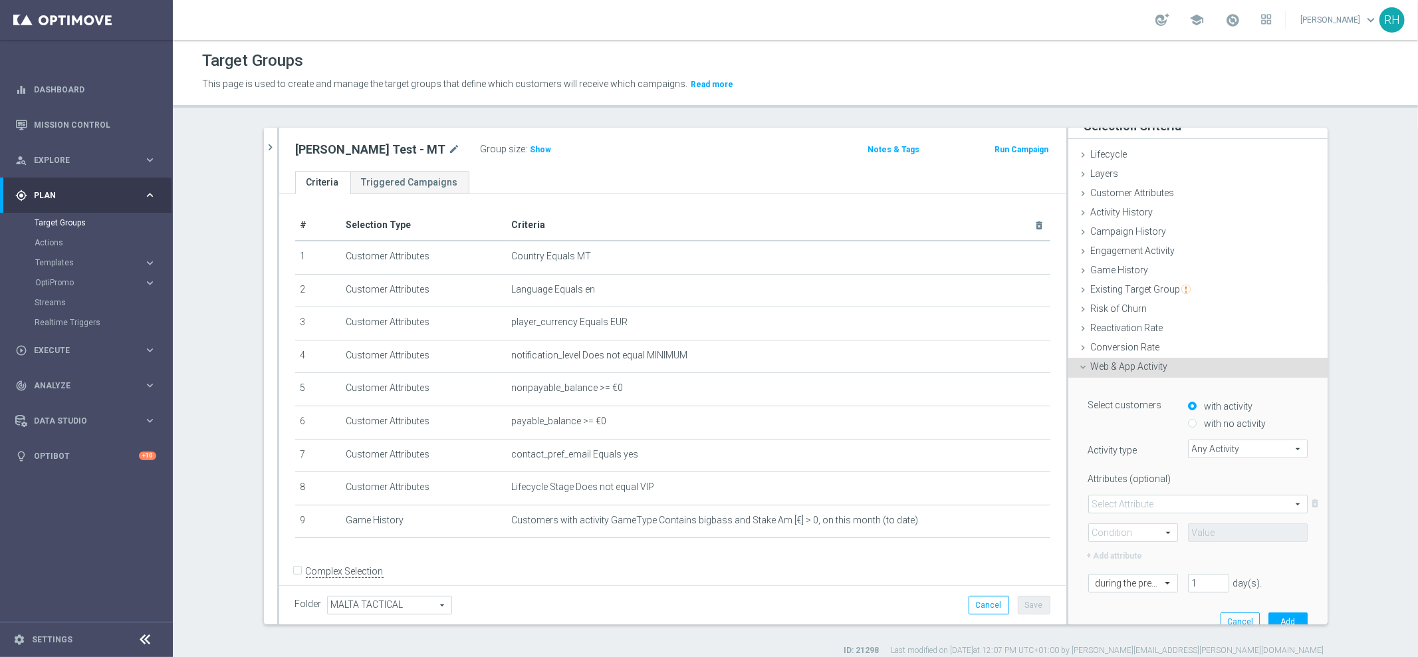
scroll to position [31, 0]
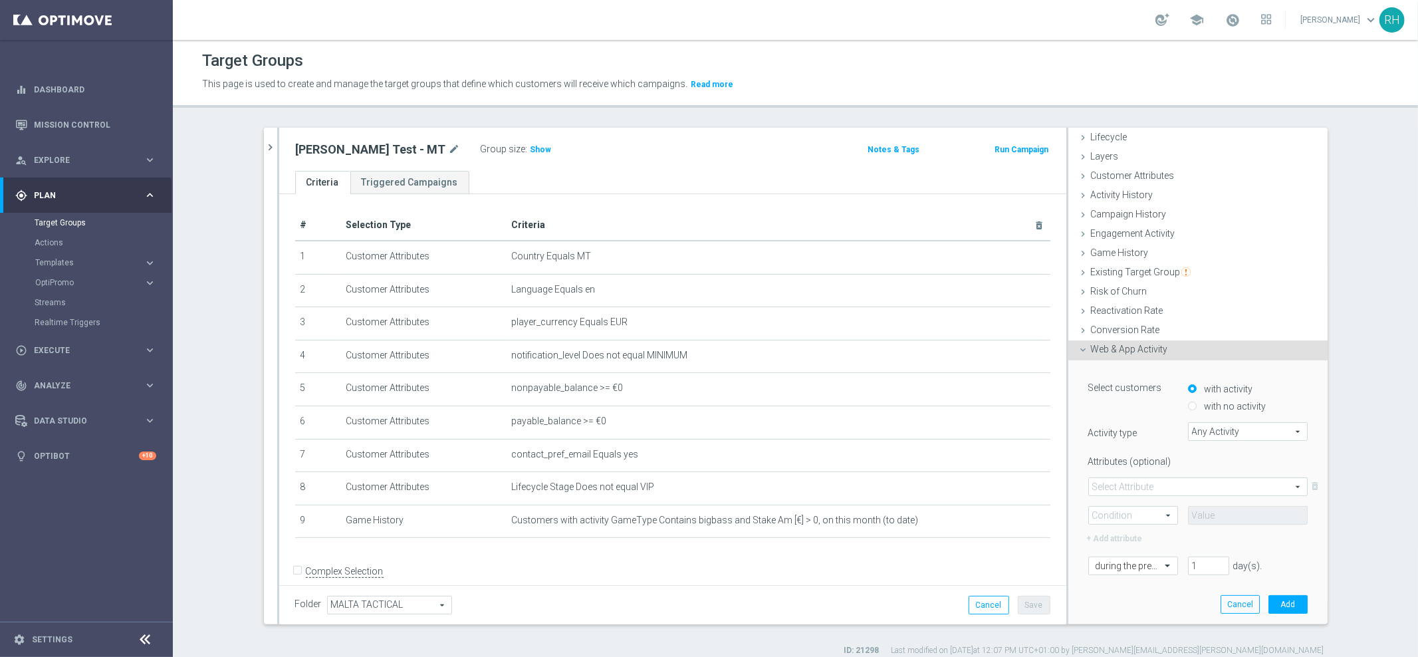
click at [1208, 431] on span "Any Activity" at bounding box center [1247, 431] width 118 height 17
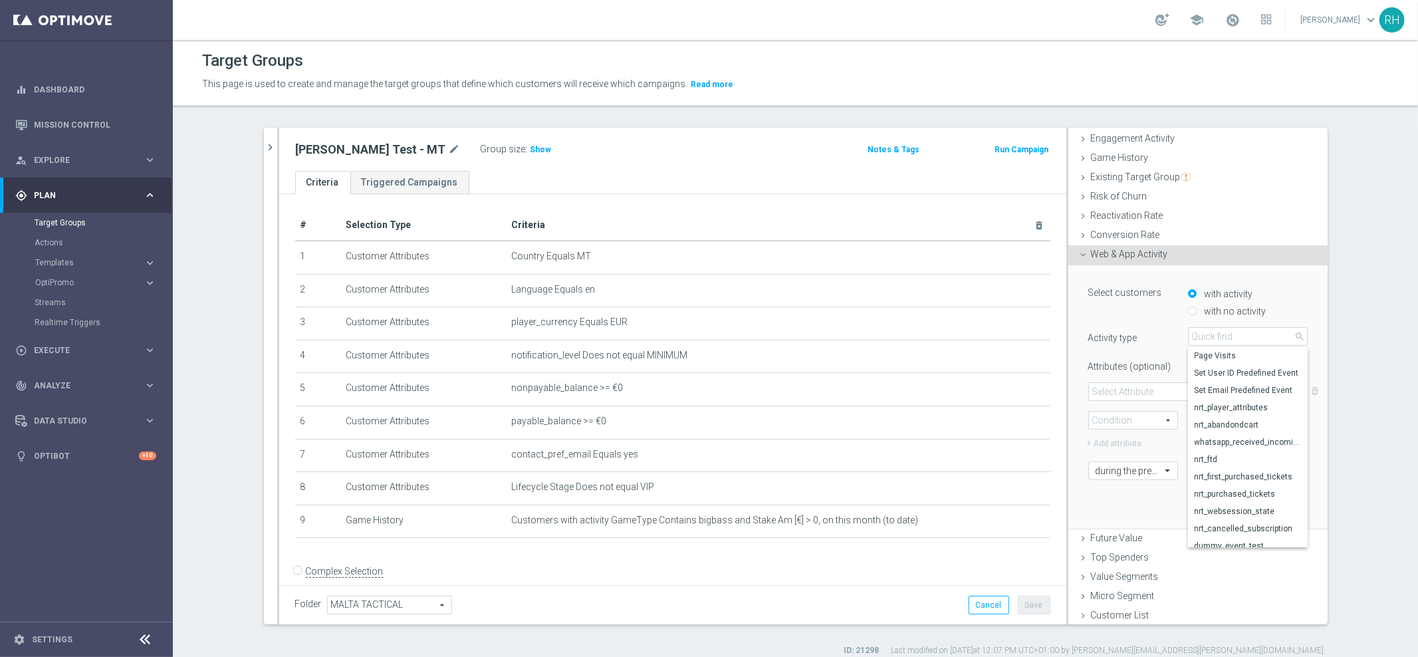
scroll to position [38, 0]
click at [1246, 506] on span "nrt_cancelled_subscription" at bounding box center [1247, 507] width 106 height 11
type input "nrt_cancelled_subscription"
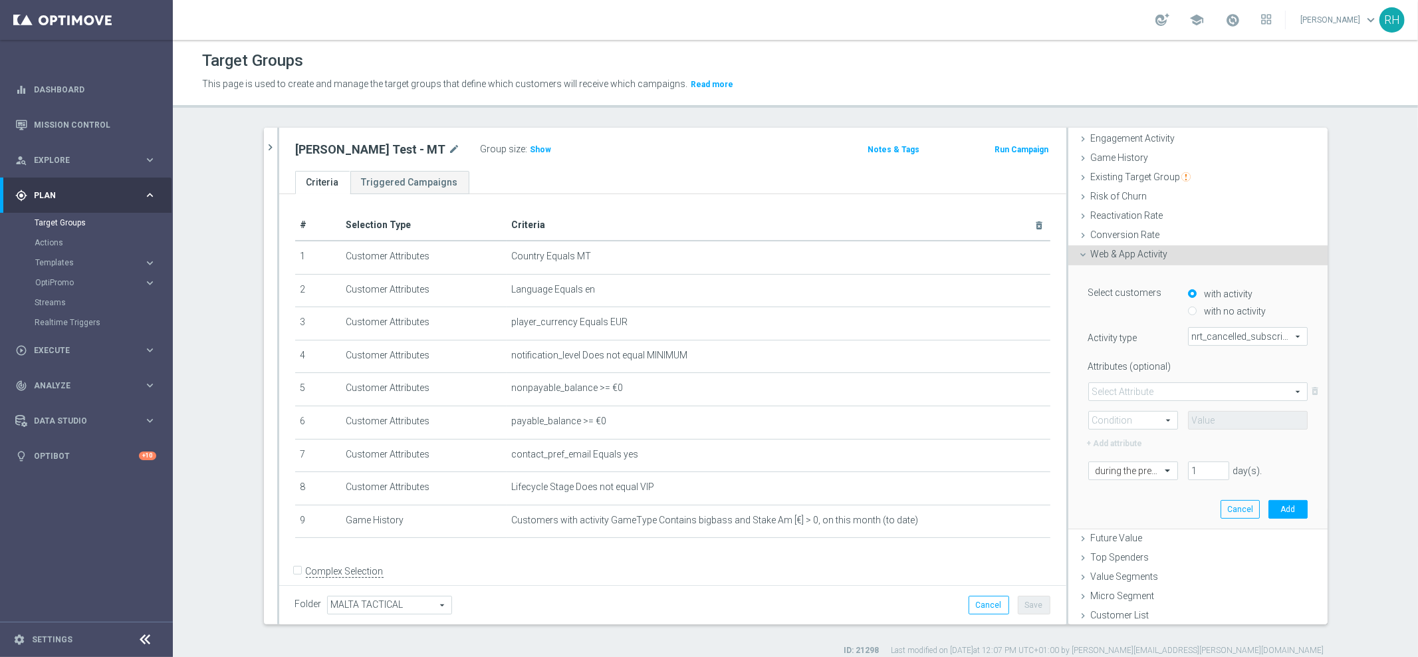
click at [1116, 312] on div "Select customers with activity with no activity" at bounding box center [1197, 299] width 239 height 35
click at [1263, 385] on span at bounding box center [1198, 391] width 218 height 17
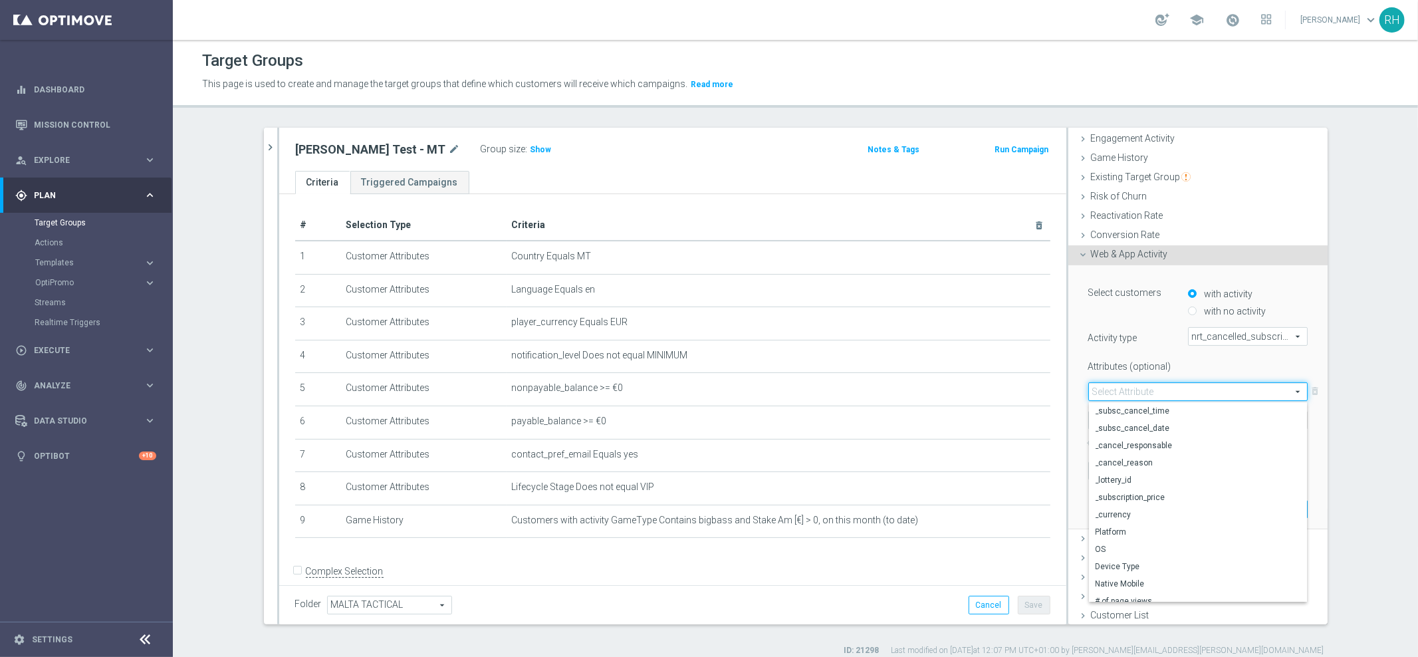
click at [1263, 386] on span at bounding box center [1198, 391] width 218 height 17
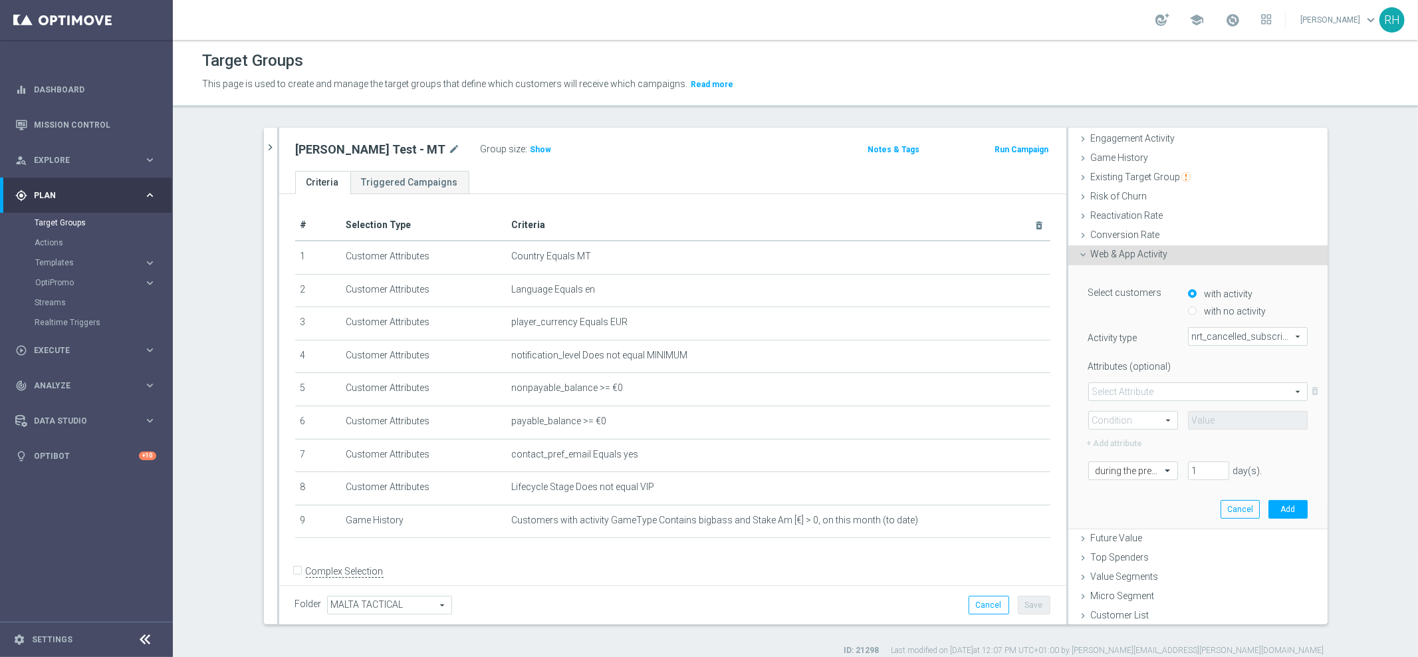
click at [1216, 342] on span "nrt_cancelled_subscription" at bounding box center [1247, 336] width 118 height 17
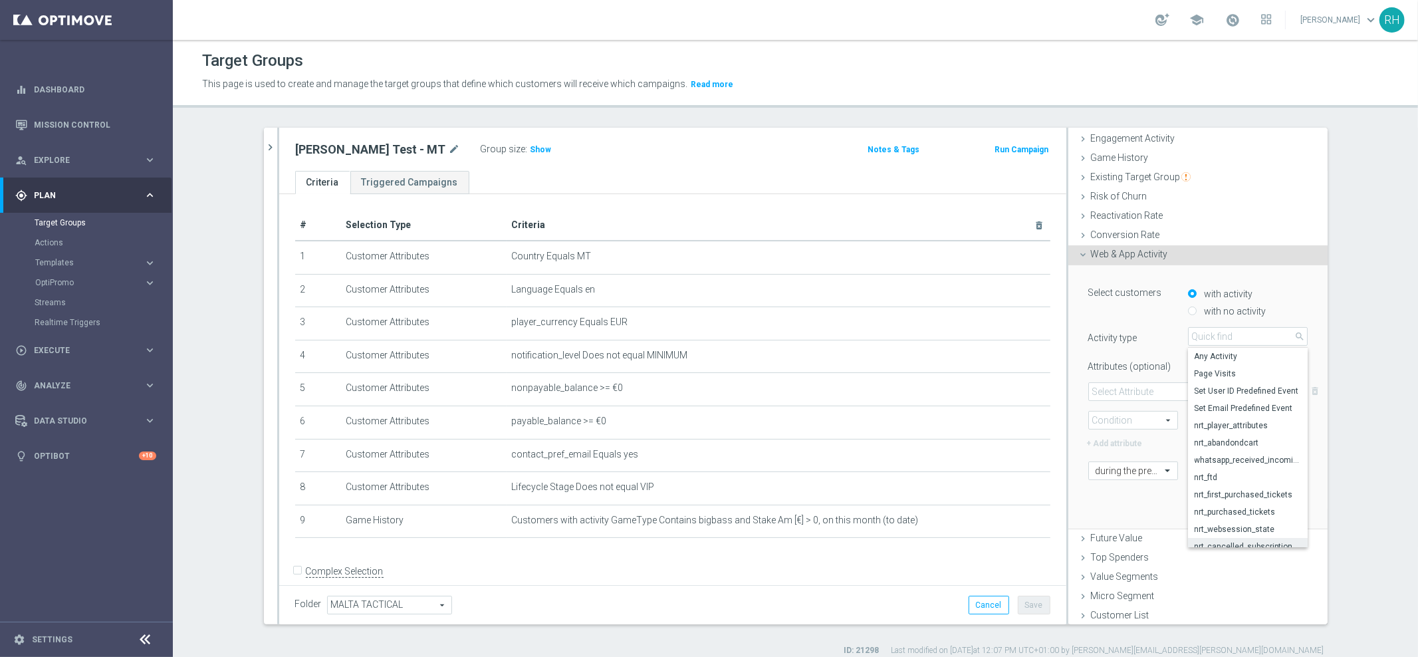
click at [1116, 338] on label "Activity type" at bounding box center [1128, 335] width 100 height 17
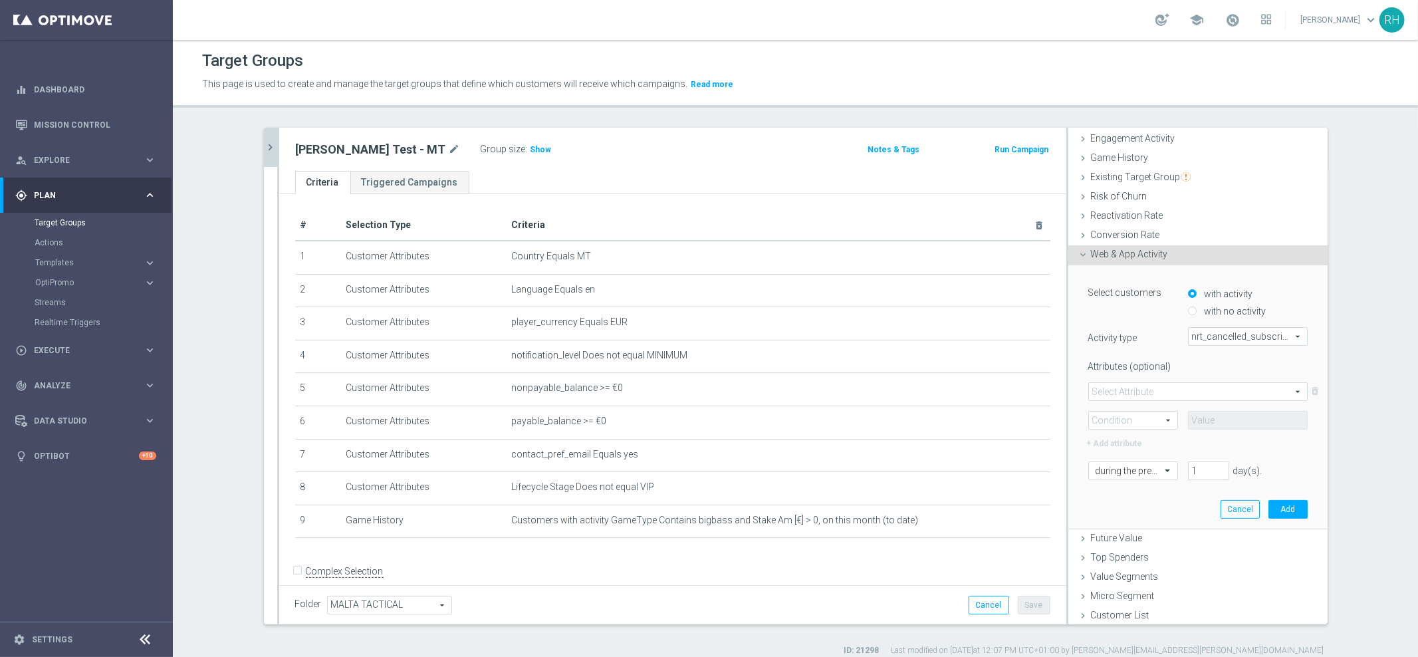
click at [265, 150] on icon "chevron_right" at bounding box center [271, 147] width 13 height 13
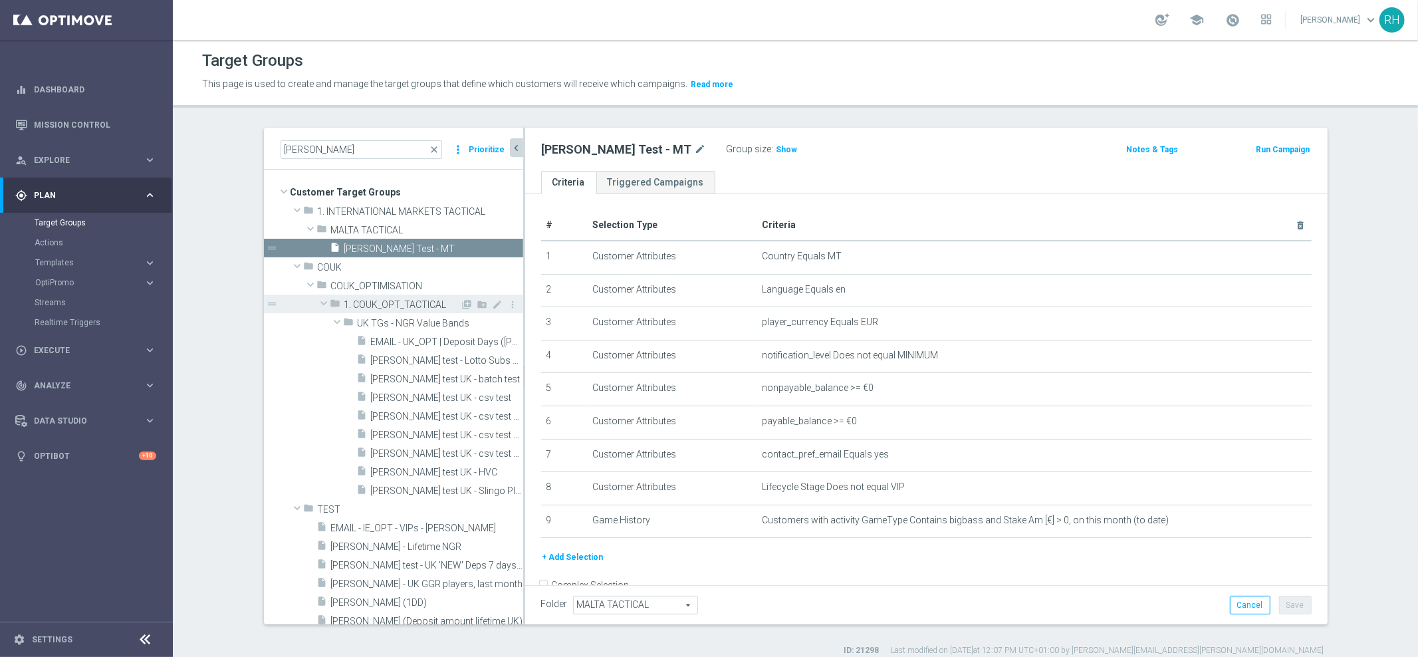
scroll to position [0, 0]
click at [452, 487] on span "Ricky test UK - Slingo Players" at bounding box center [432, 490] width 122 height 11
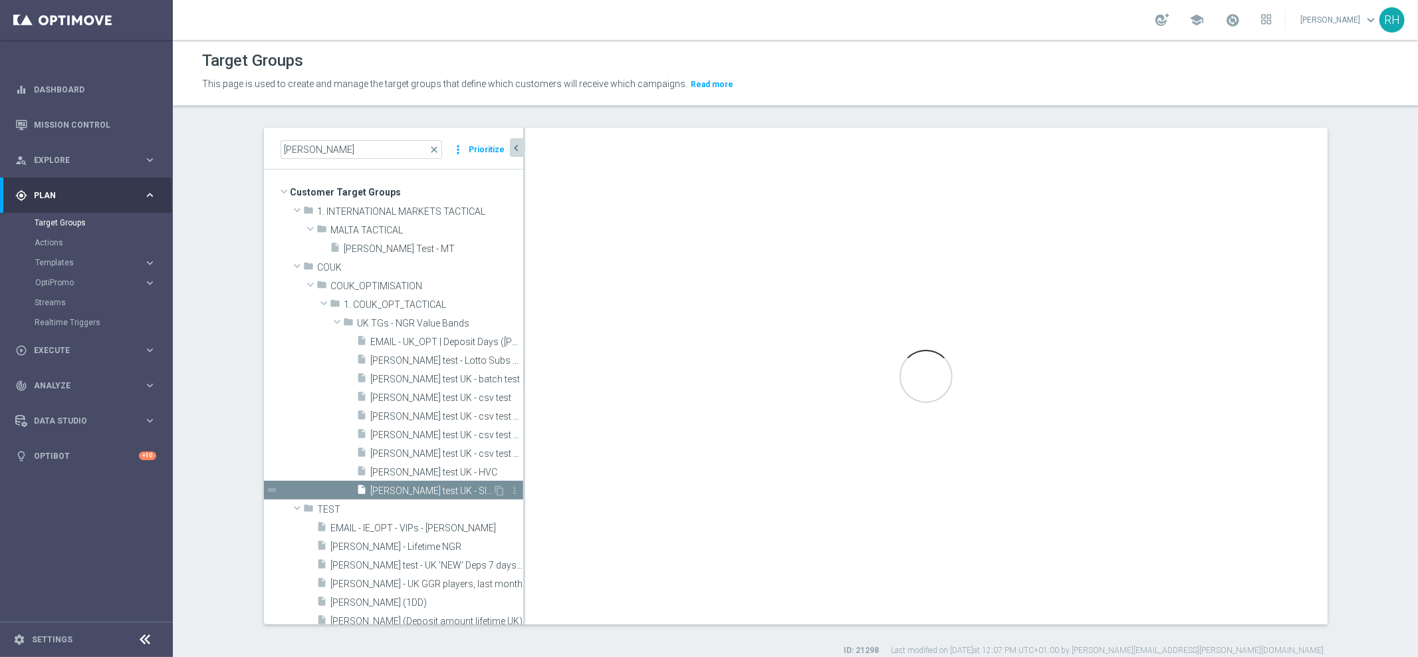
type input "UK TGs - NGR Value Bands"
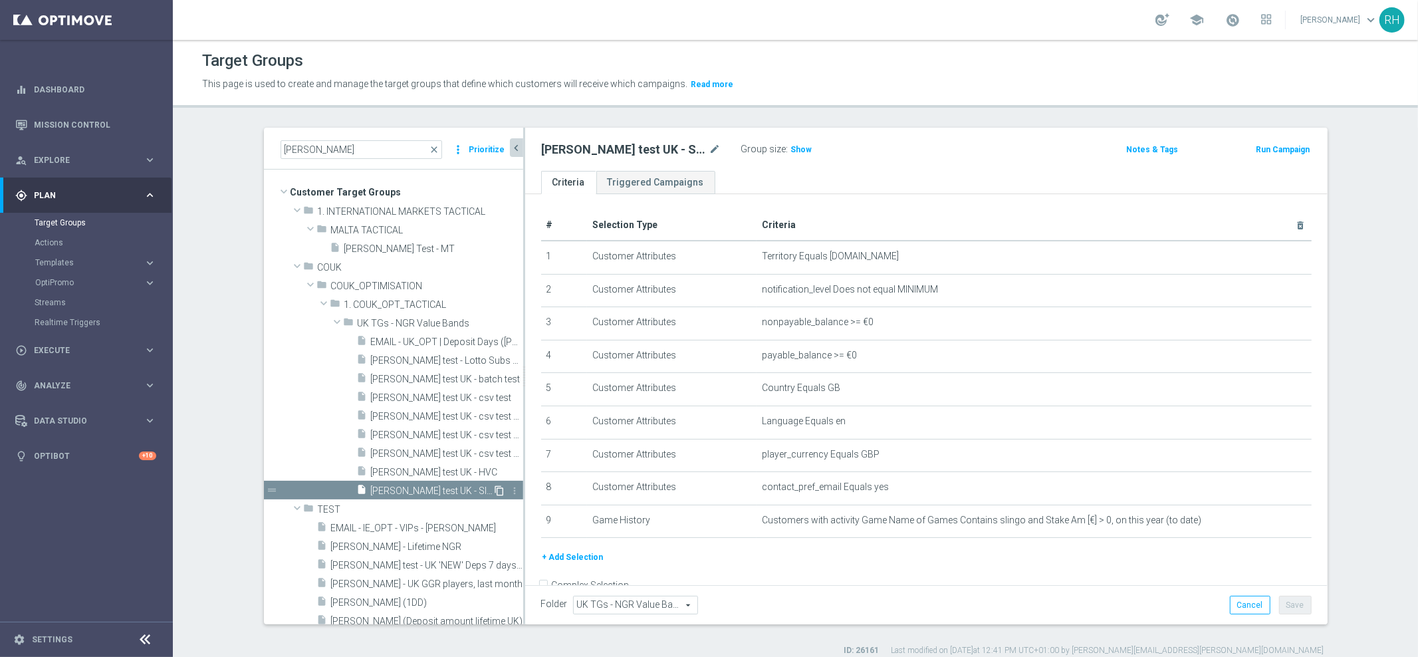
click at [494, 493] on icon "content_copy" at bounding box center [499, 490] width 11 height 11
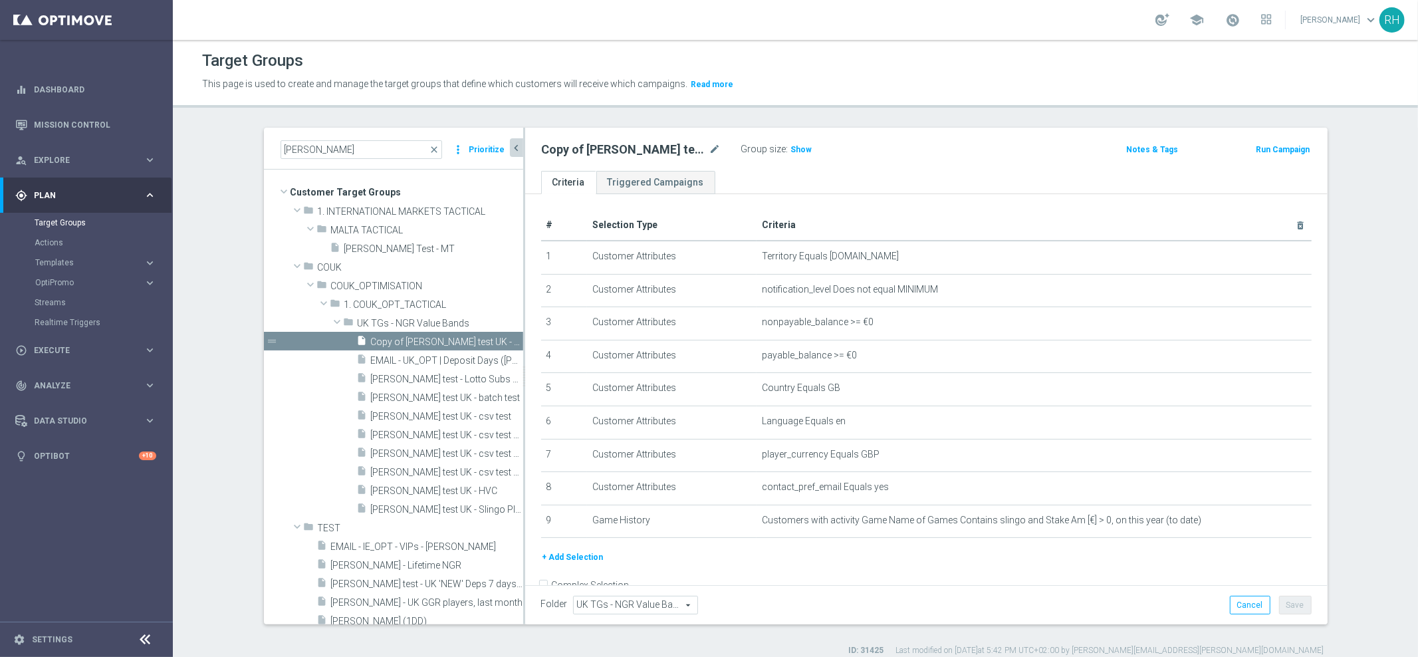
click at [510, 151] on icon "chevron_left" at bounding box center [516, 148] width 13 height 13
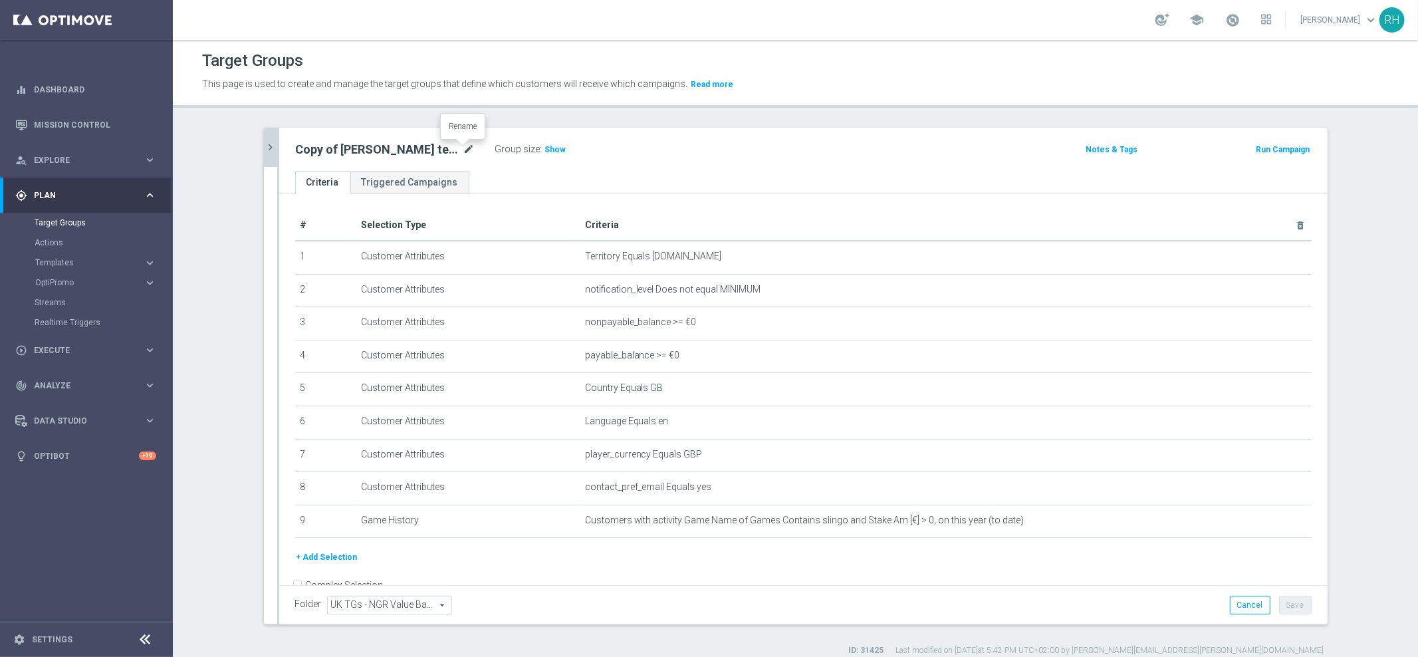
click at [464, 148] on icon "mode_edit" at bounding box center [469, 150] width 12 height 16
click at [447, 149] on input "Copy of Ricky test UK - Slingo Players" at bounding box center [385, 151] width 179 height 19
drag, startPoint x: 327, startPoint y: 153, endPoint x: 276, endPoint y: 152, distance: 51.2
click at [279, 152] on div "Copy of Ricky test UK - Slingo Players Group size : Show Notes & Tags Run Campa…" at bounding box center [803, 149] width 1048 height 43
click at [319, 149] on input "Ricky test UK - Slingo Players" at bounding box center [385, 151] width 179 height 19
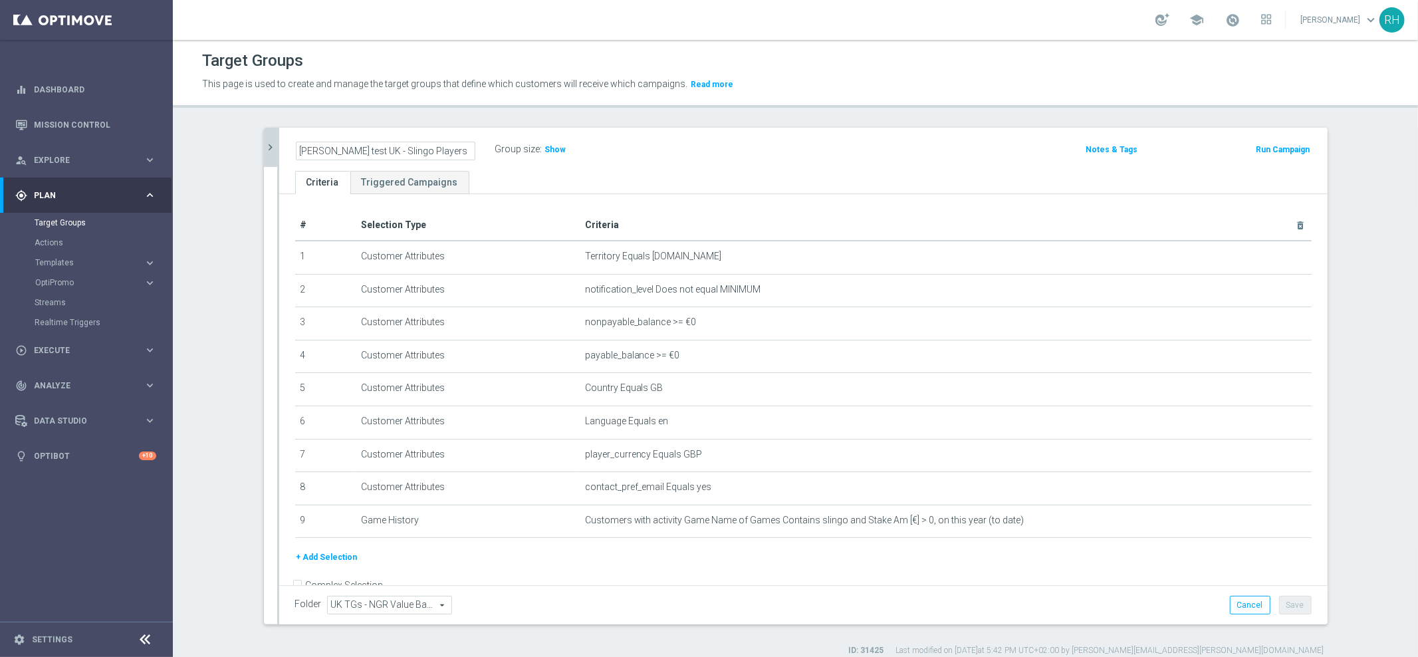
drag, startPoint x: 383, startPoint y: 144, endPoint x: 434, endPoint y: 144, distance: 50.5
click at [434, 144] on input "Ricky Cotter test UK - Slingo Players" at bounding box center [385, 151] width 179 height 19
drag, startPoint x: 384, startPoint y: 154, endPoint x: 449, endPoint y: 151, distance: 65.2
click at [449, 151] on input "Ricky Cotter test UK - Slingo Players" at bounding box center [385, 151] width 179 height 19
type input "Ricky Cotter test UK - Cancelled Subs"
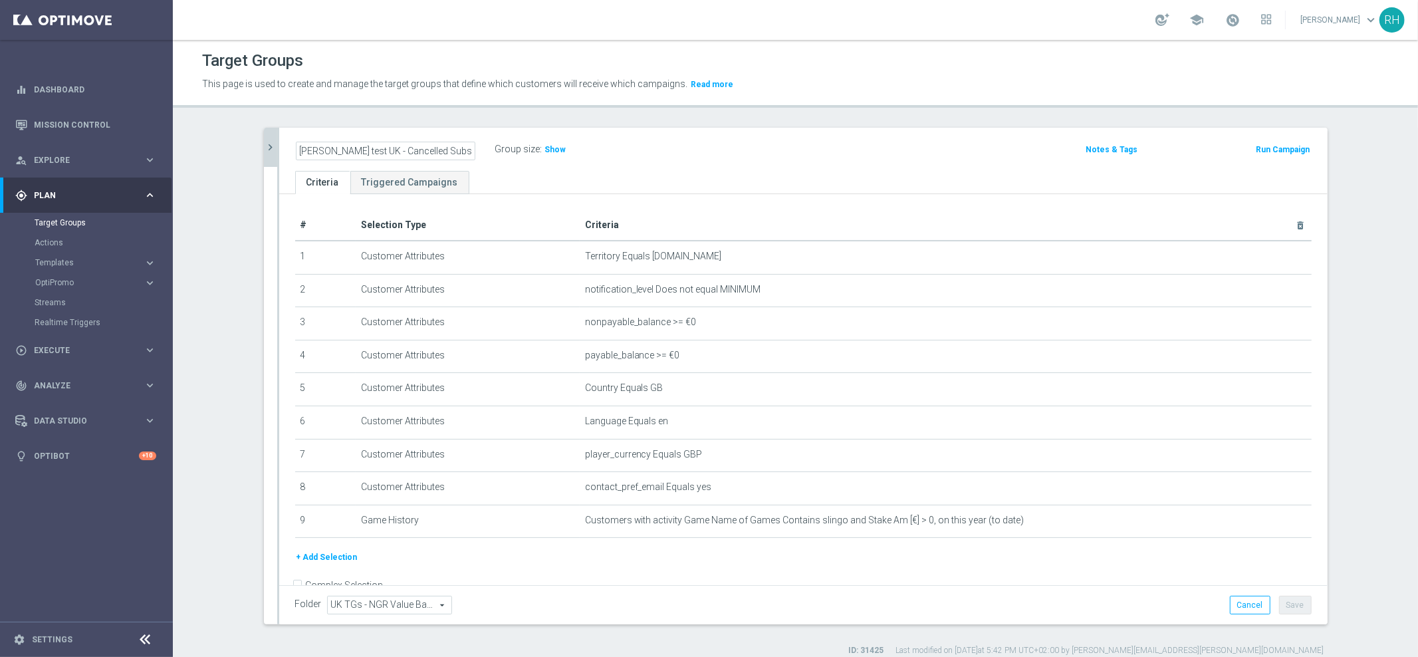
click at [696, 164] on div "Ricky Cotter test UK - Cancelled Subs Group size : Show Notes & Tags Run Campai…" at bounding box center [803, 149] width 1048 height 43
click at [1299, 600] on button "Save" at bounding box center [1295, 604] width 33 height 19
click at [1255, 516] on div at bounding box center [1252, 514] width 13 height 7
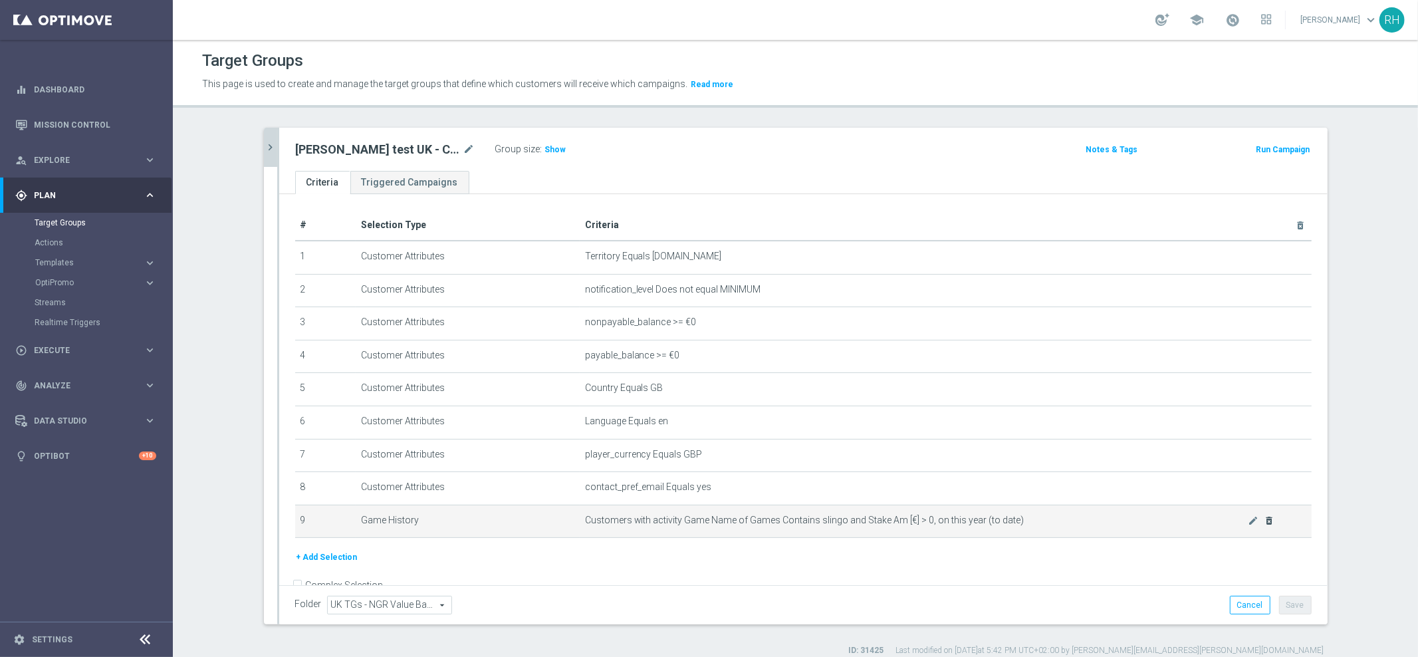
click at [1264, 520] on icon "delete_forever" at bounding box center [1269, 520] width 11 height 11
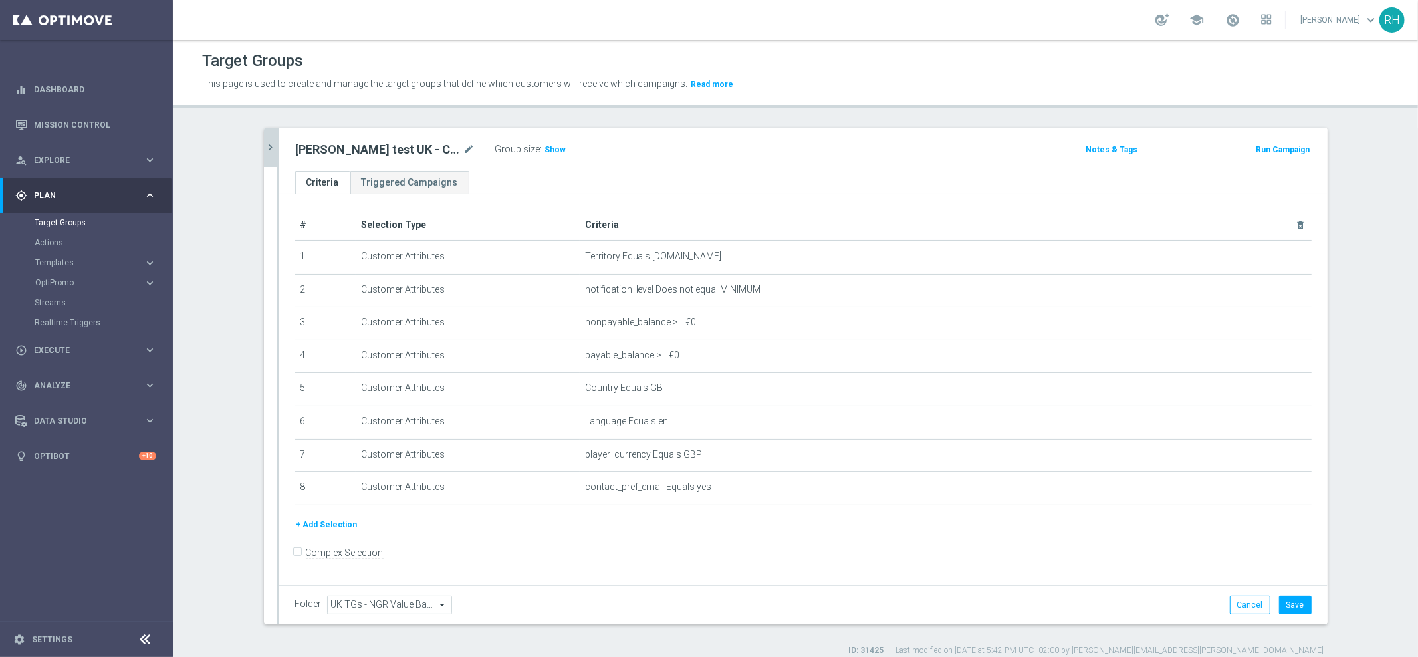
click at [863, 535] on div "+ Add Selection" at bounding box center [803, 529] width 1036 height 25
click at [324, 522] on button "+ Add Selection" at bounding box center [327, 524] width 64 height 15
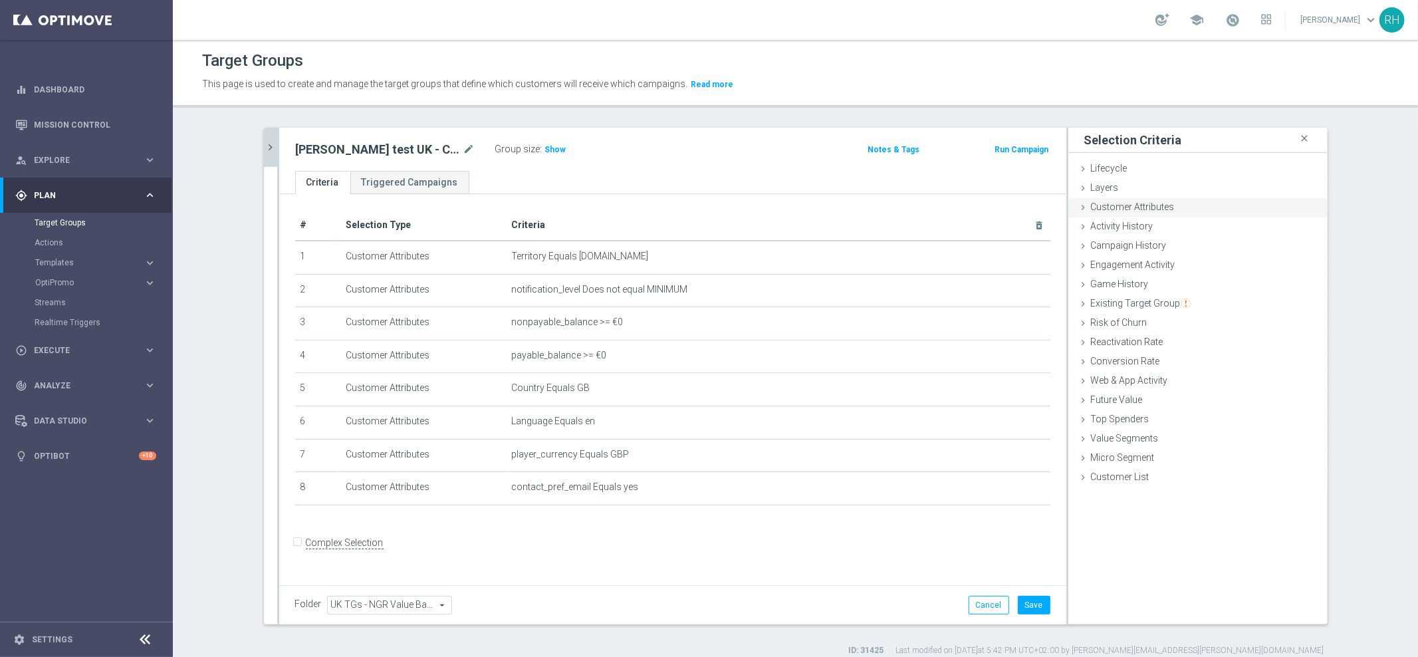
click at [1104, 209] on span "Customer Attributes" at bounding box center [1133, 206] width 84 height 11
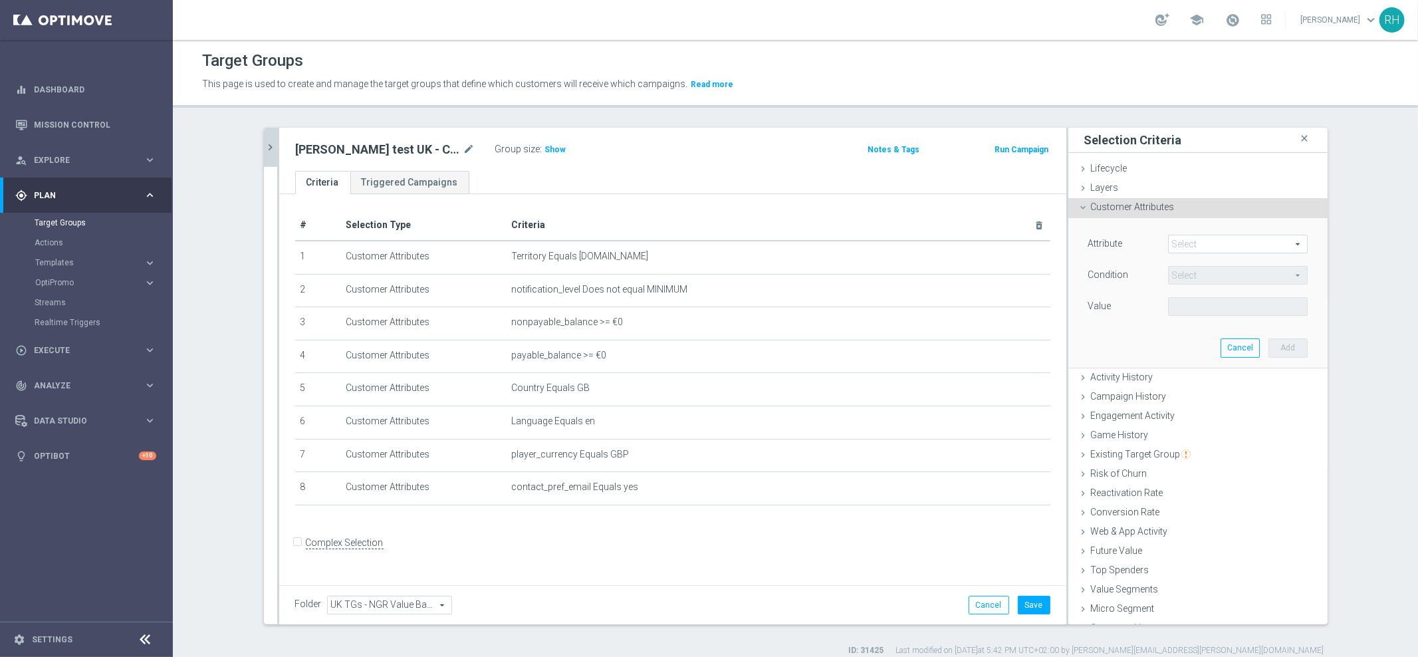
click at [1229, 239] on span at bounding box center [1237, 243] width 138 height 17
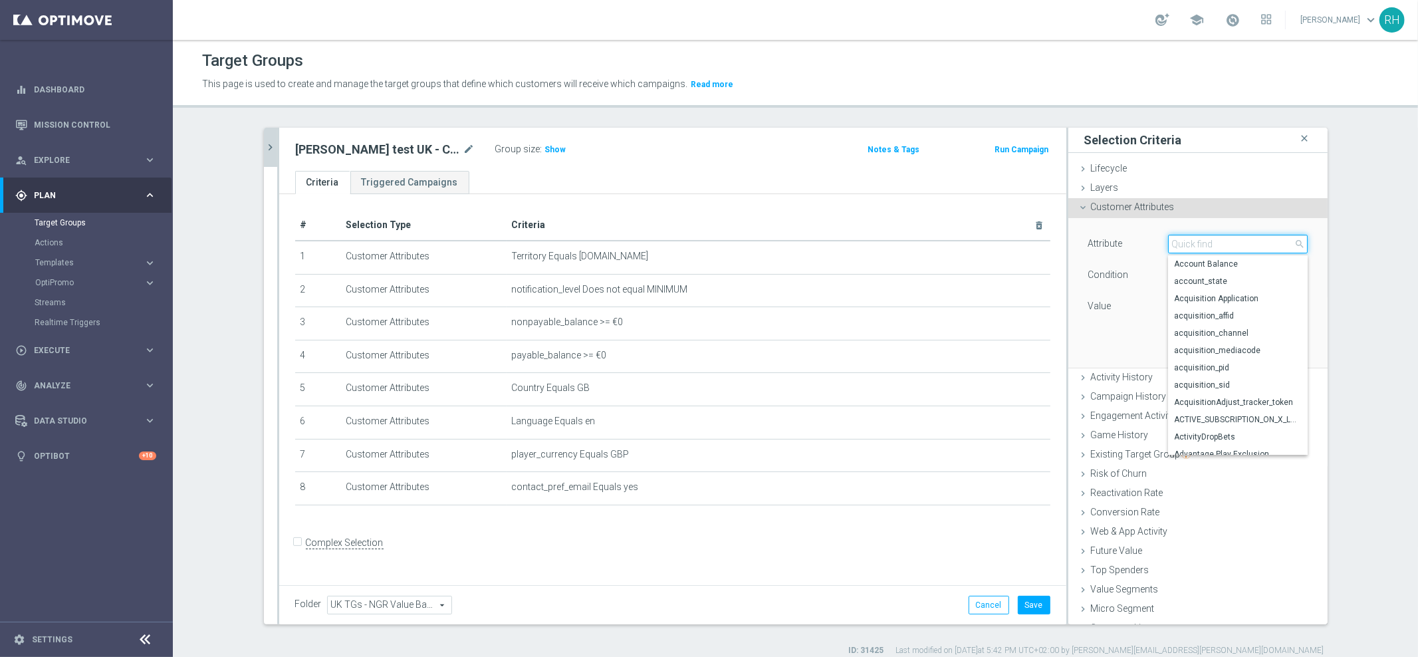
click at [1231, 245] on input "search" at bounding box center [1238, 244] width 140 height 19
type input "lott"
click at [1194, 344] on label "contact_pref_vertical_lottery" at bounding box center [1238, 350] width 140 height 17
type input "contact_pref_vertical_lottery"
type input "Equals"
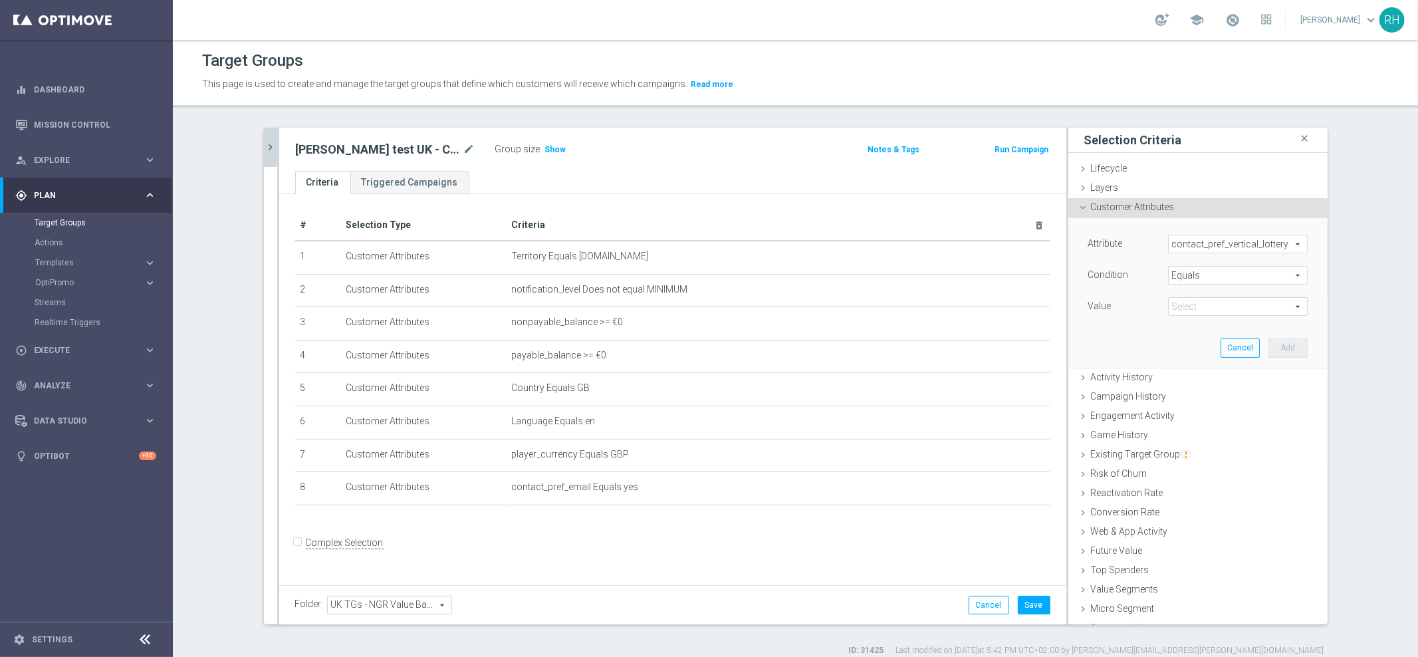
click at [1172, 307] on span at bounding box center [1237, 306] width 138 height 17
click at [1180, 354] on label "Yes" at bounding box center [1238, 360] width 140 height 17
type input "Yes"
click at [1268, 342] on button "Add" at bounding box center [1287, 347] width 39 height 19
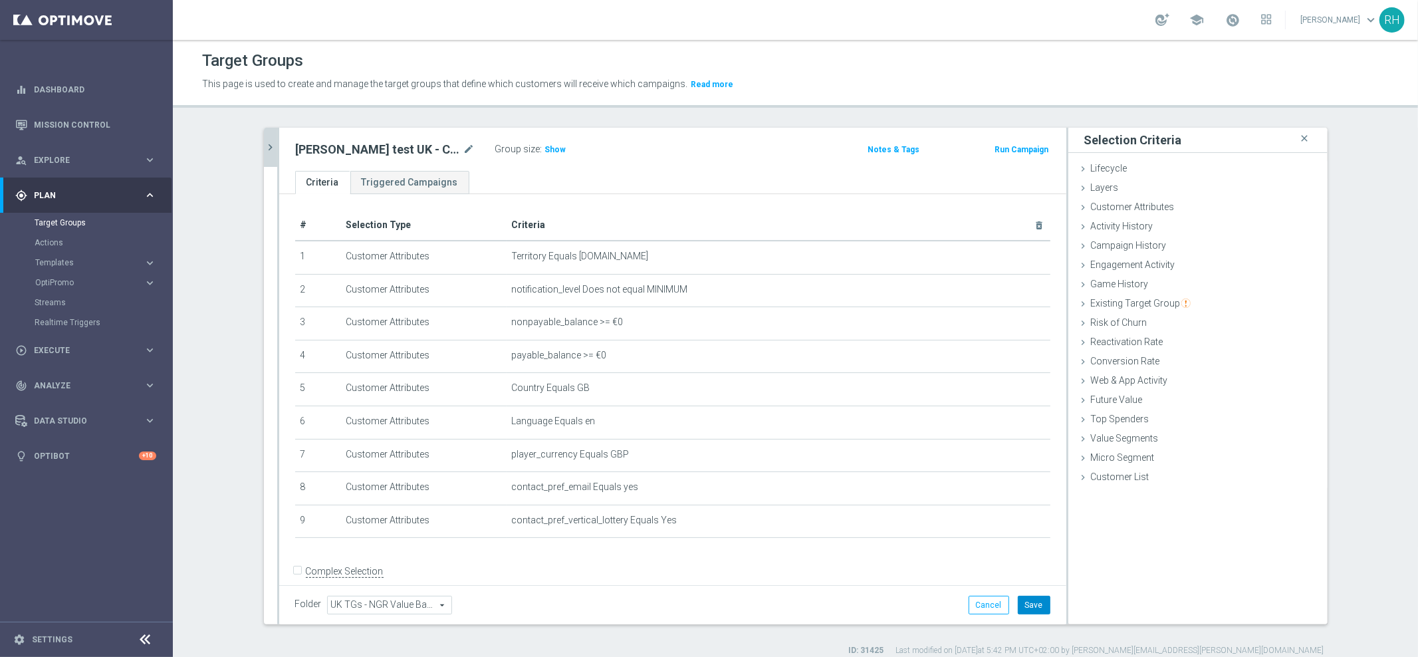
click at [1025, 607] on button "Save" at bounding box center [1033, 604] width 33 height 19
click at [463, 150] on icon "mode_edit" at bounding box center [469, 150] width 12 height 16
click at [390, 144] on input "Ricky Cotter test UK - Cancelled Subs" at bounding box center [385, 151] width 179 height 19
click at [349, 152] on input "Ricky Cotter test UK - Cancelled Subs" at bounding box center [385, 151] width 179 height 19
type input "Ricky Cotter Test UK - Cancelled Subs"
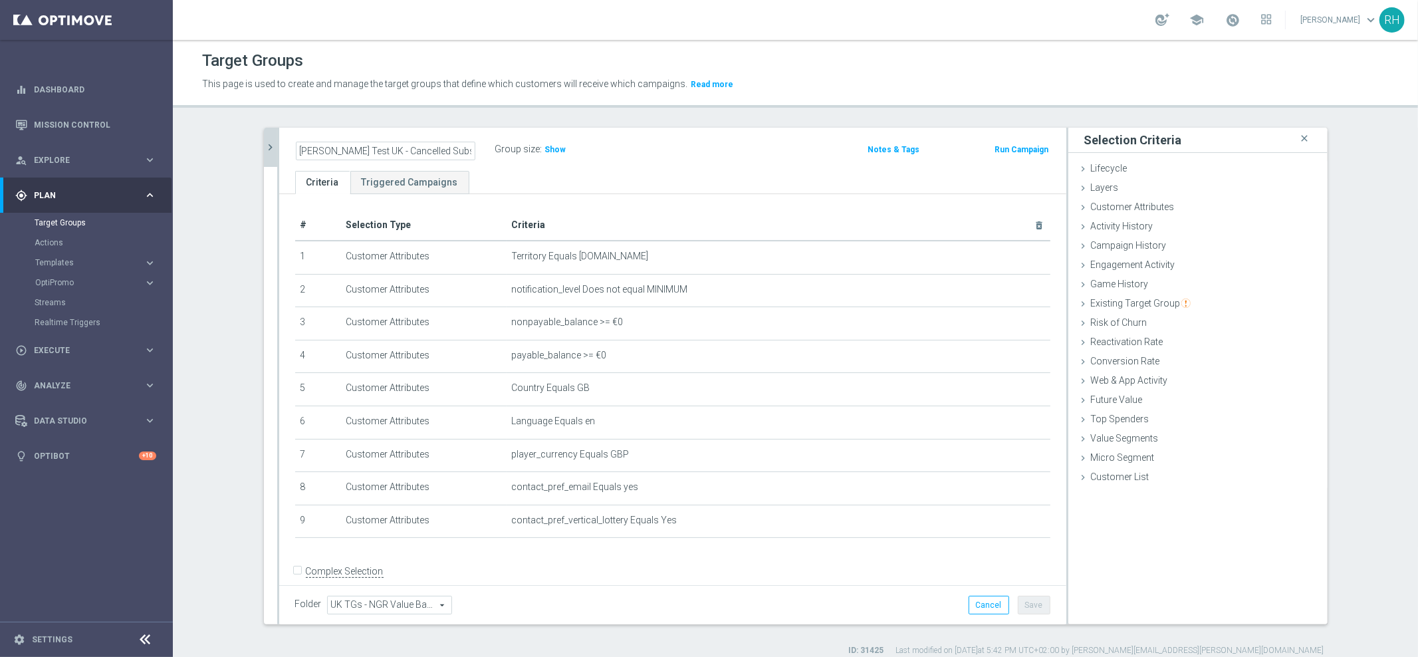
click at [895, 554] on div "+ Add Selection" at bounding box center [672, 555] width 775 height 11
click at [1019, 596] on button "Save" at bounding box center [1033, 604] width 33 height 19
click at [1152, 371] on div "Web & App Activity done" at bounding box center [1197, 381] width 259 height 20
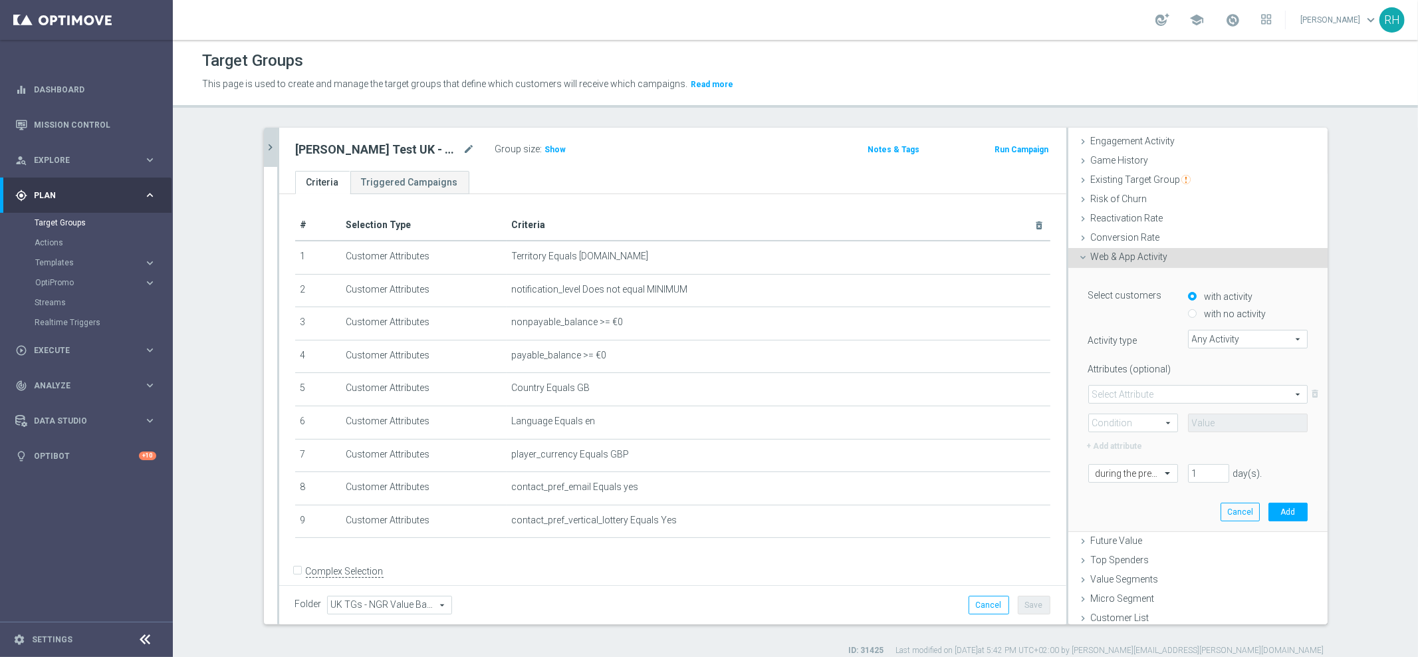
scroll to position [126, 0]
click at [1265, 331] on span "Any Activity" at bounding box center [1247, 336] width 118 height 17
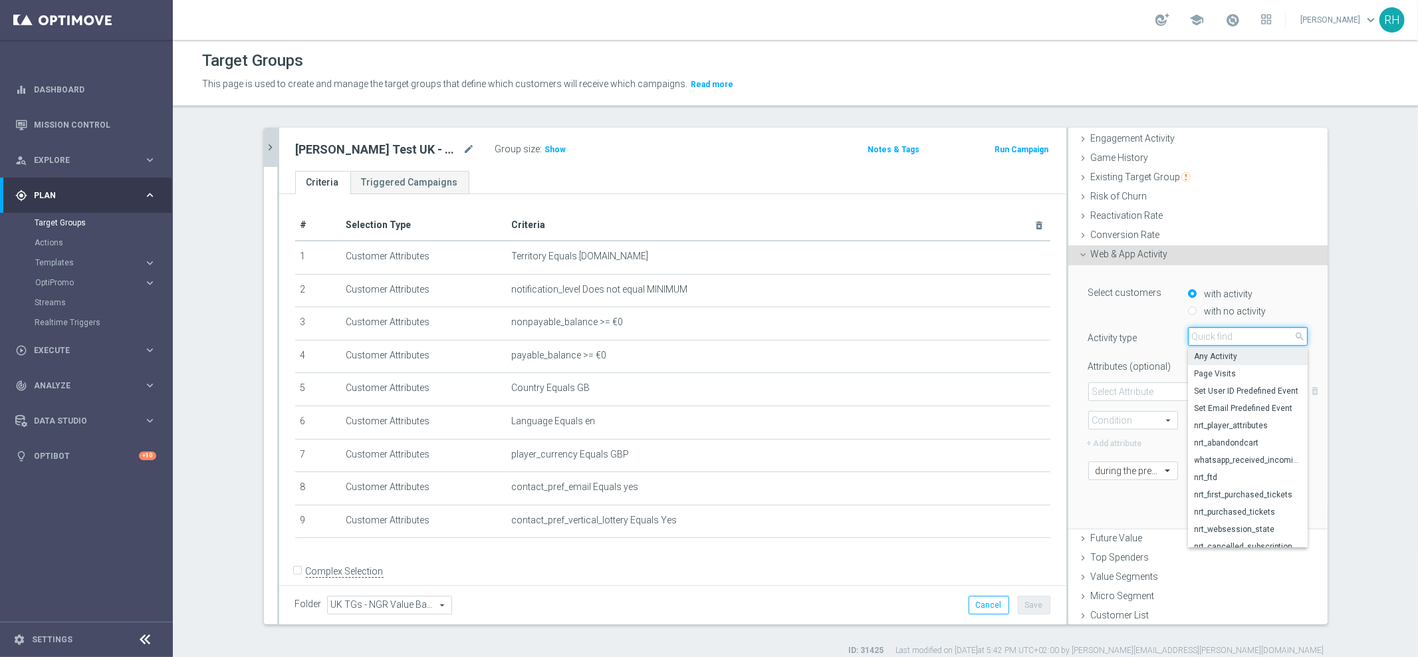
click at [1265, 331] on input "search" at bounding box center [1248, 336] width 120 height 19
type input "sub"
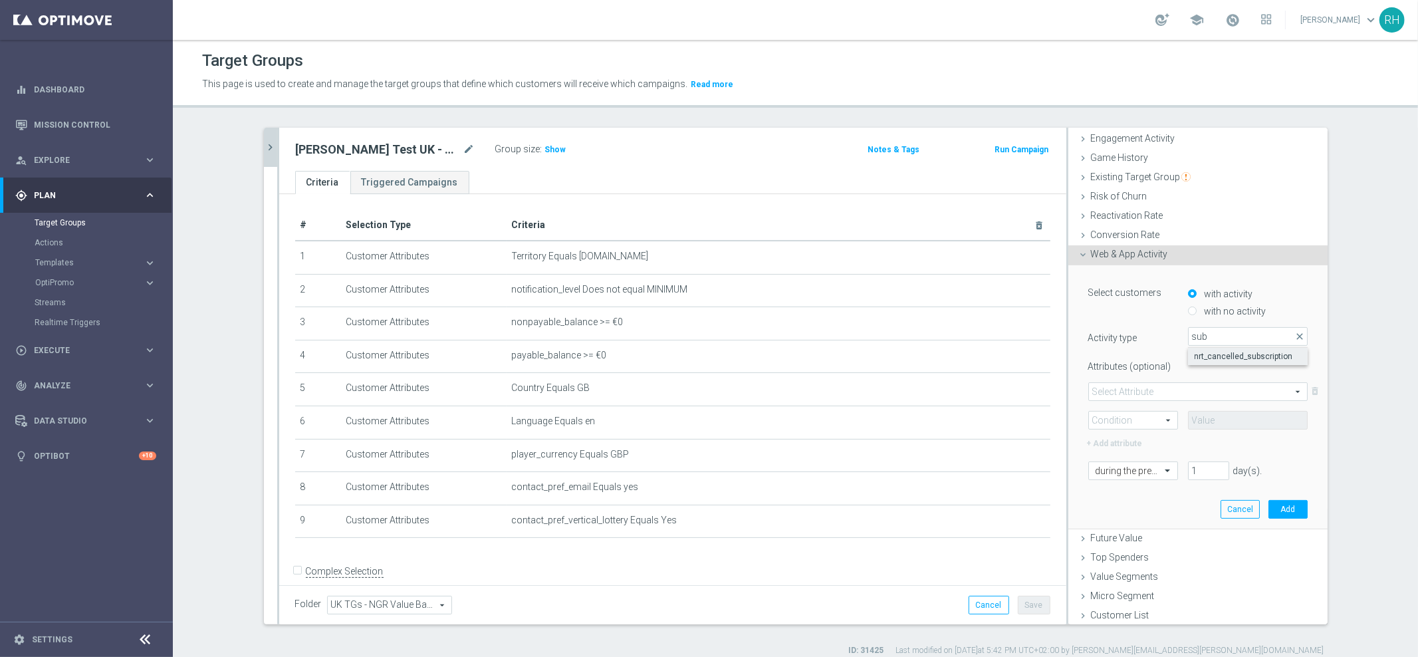
click at [1260, 352] on span "nrt_cancelled_subscription" at bounding box center [1247, 356] width 106 height 11
type input "nrt_cancelled_subscription"
click at [1236, 449] on div "+ Add attribute" at bounding box center [1197, 441] width 239 height 17
click at [1160, 471] on span at bounding box center [1168, 470] width 17 height 12
click at [1131, 516] on div "exactly" at bounding box center [1132, 510] width 75 height 21
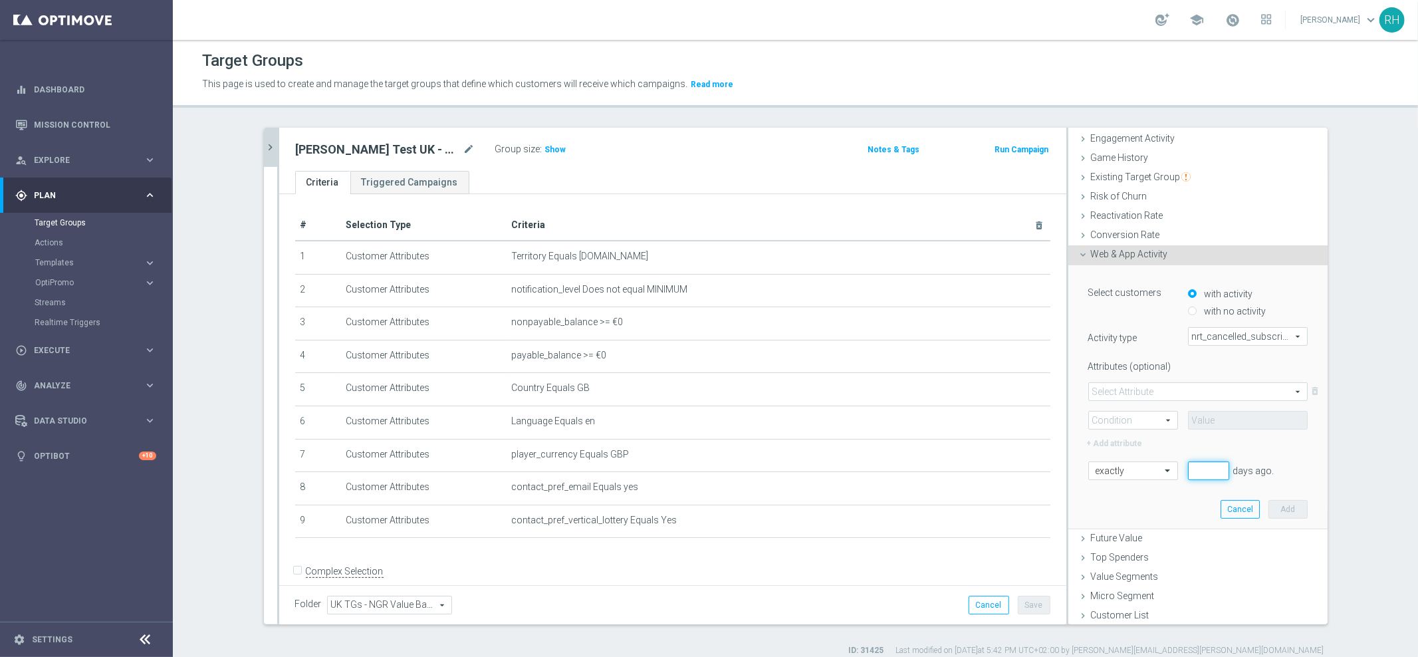
click at [1193, 468] on input "number" at bounding box center [1208, 470] width 41 height 19
type input "5"
click at [1284, 507] on button "Add" at bounding box center [1287, 509] width 39 height 19
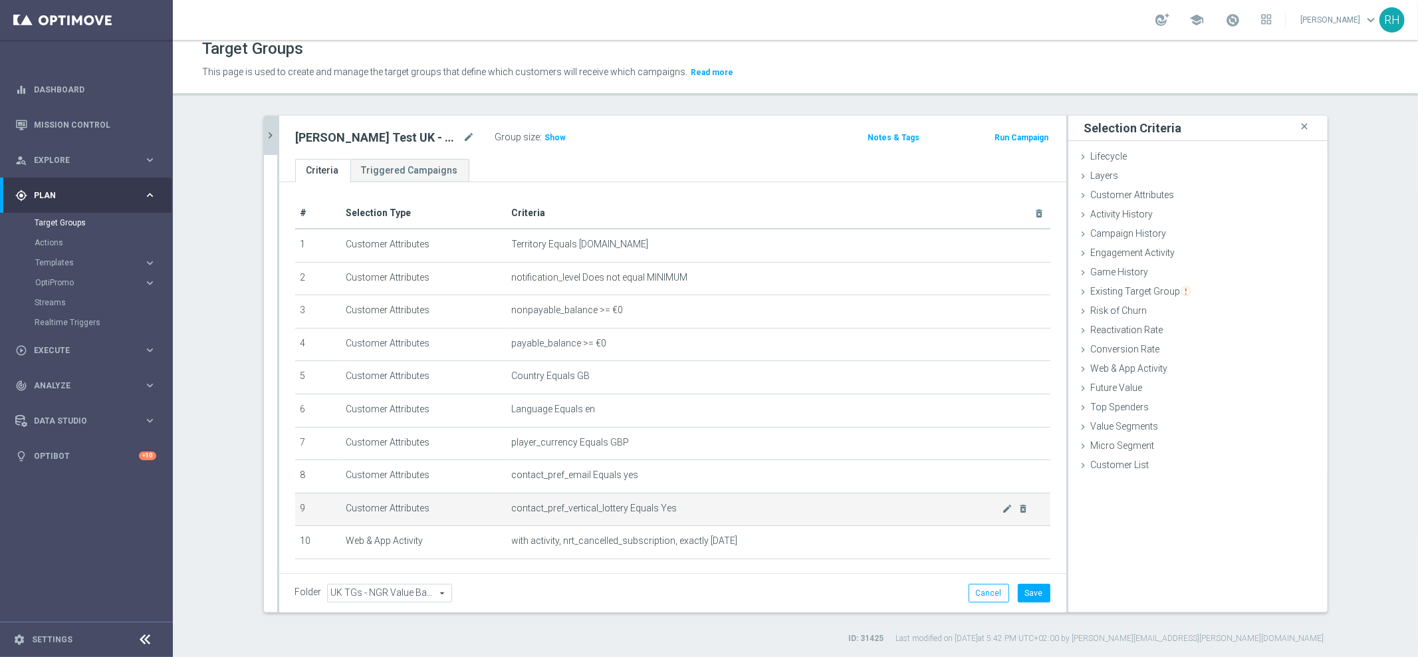
scroll to position [44, 0]
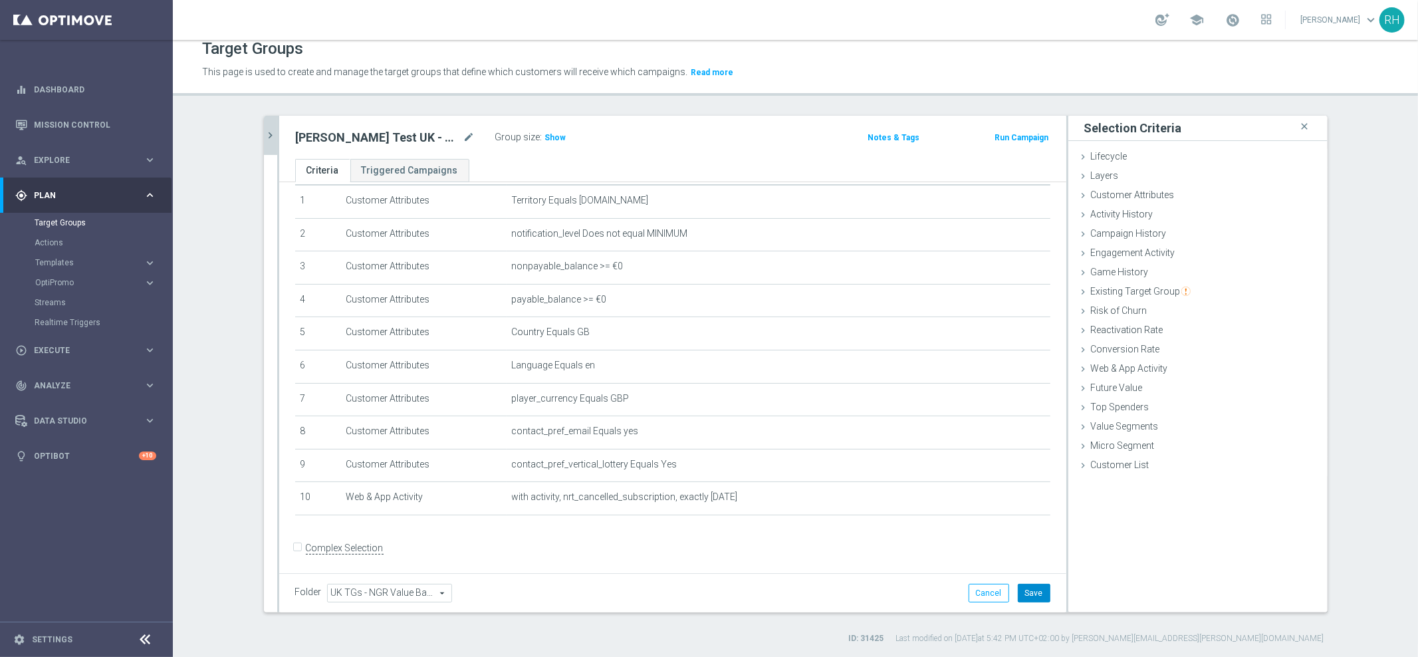
click at [1037, 584] on button "Save" at bounding box center [1033, 592] width 33 height 19
click at [413, 130] on h2 "Ricky Cotter Test UK - Cancelled Subs" at bounding box center [378, 138] width 165 height 16
click at [411, 133] on h2 "Ricky Cotter Test UK - Cancelled Subs" at bounding box center [378, 138] width 165 height 16
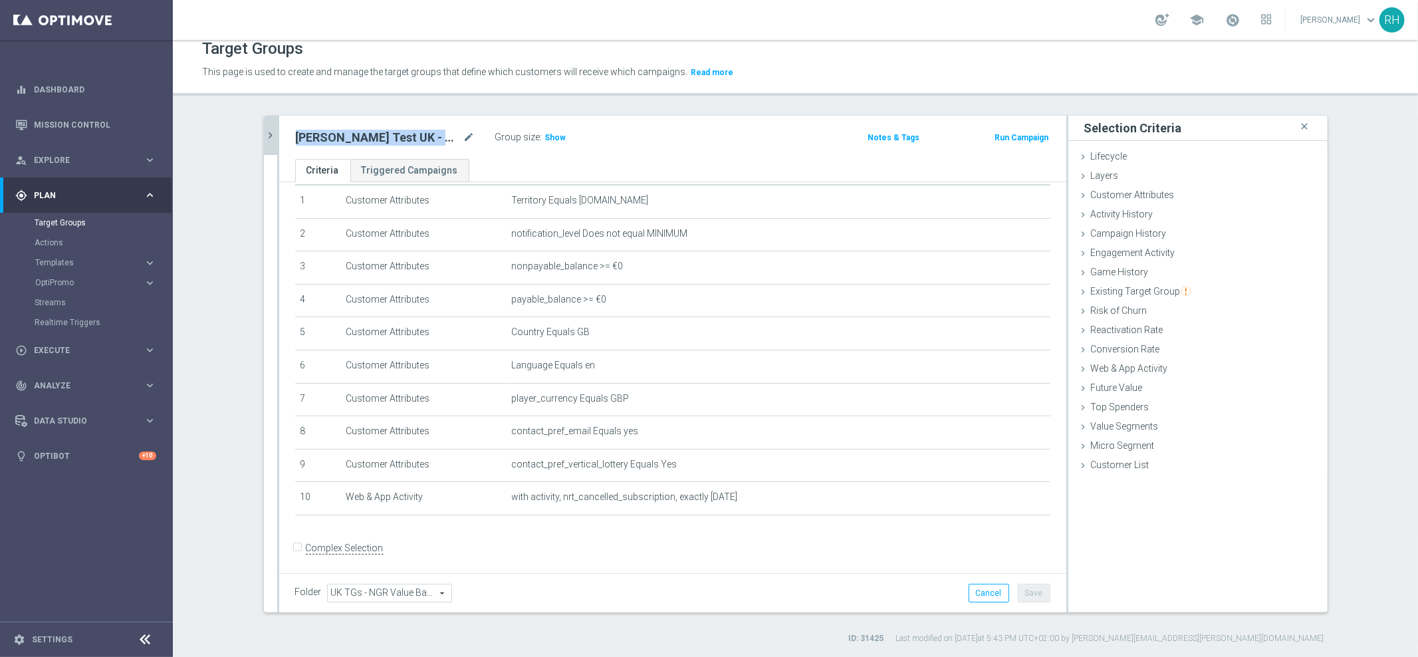
click at [411, 133] on h2 "Ricky Cotter Test UK - Cancelled Subs" at bounding box center [378, 138] width 165 height 16
copy div "Ricky Cotter Test UK - Cancelled Subs"
click at [1002, 495] on icon "mode_edit" at bounding box center [1007, 497] width 11 height 11
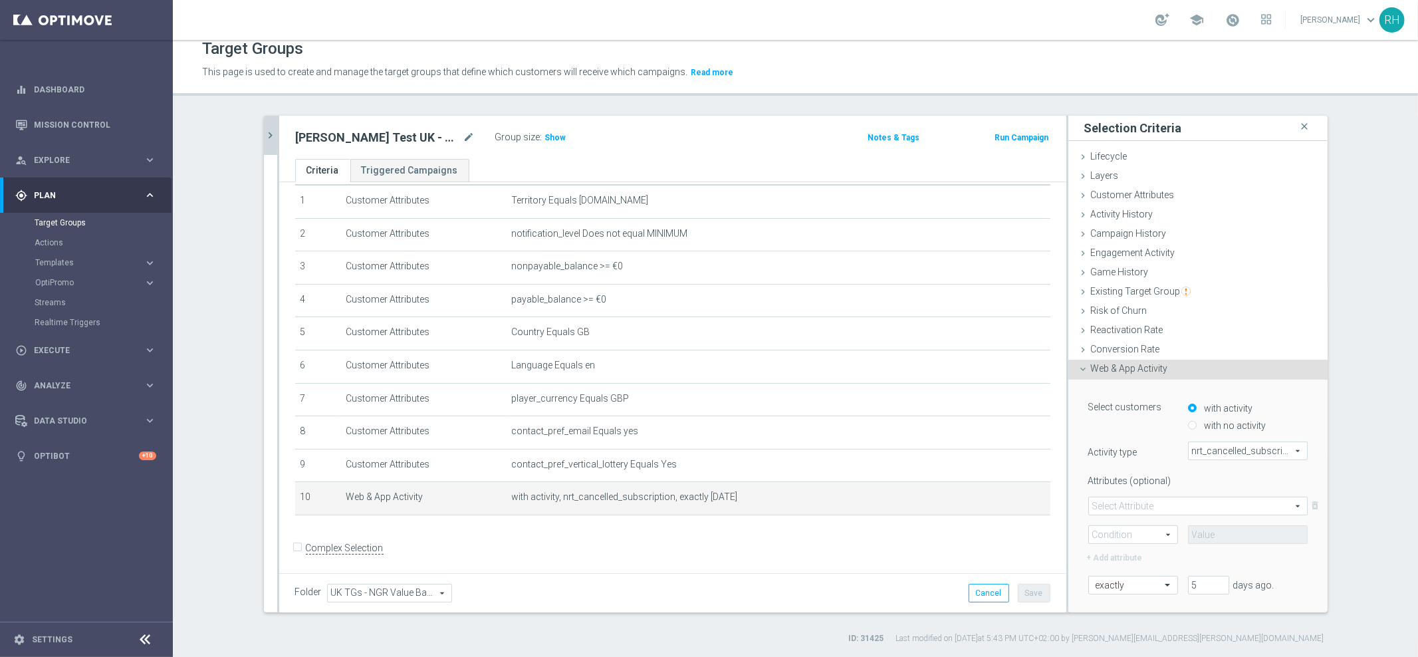
click at [1200, 511] on span at bounding box center [1198, 505] width 218 height 17
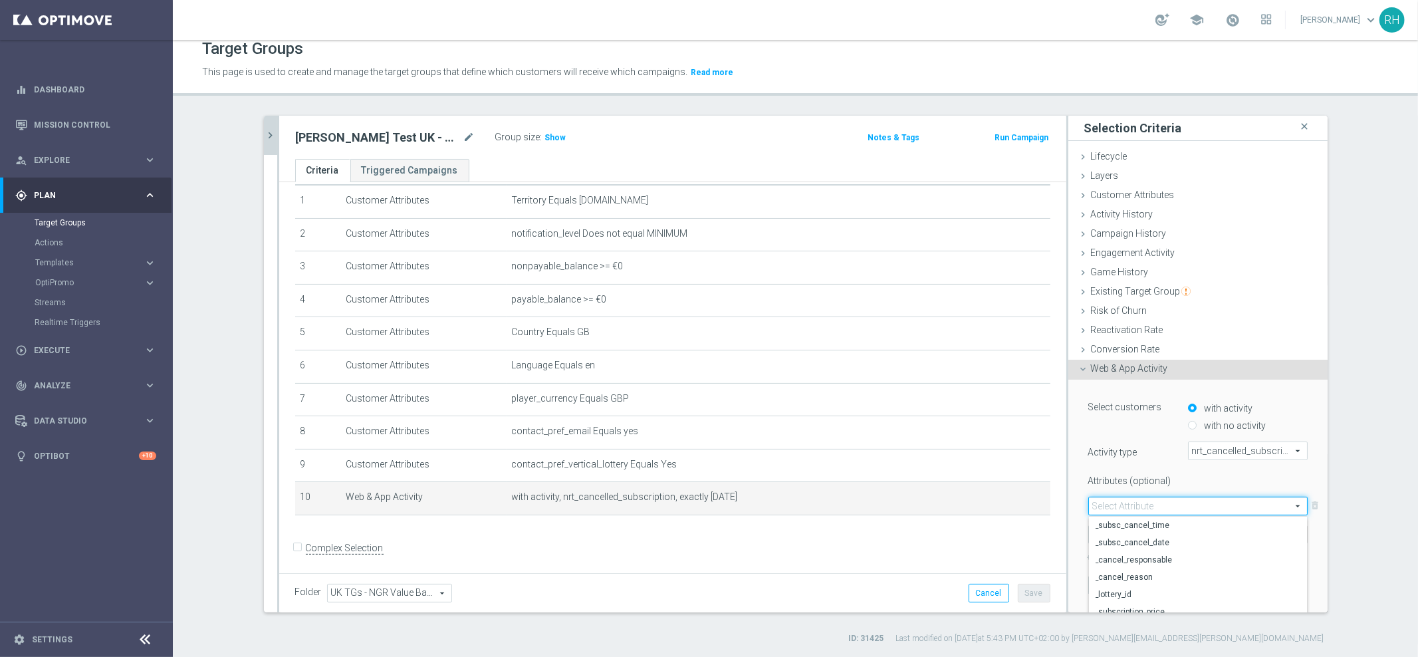
click at [1200, 511] on span at bounding box center [1198, 505] width 218 height 17
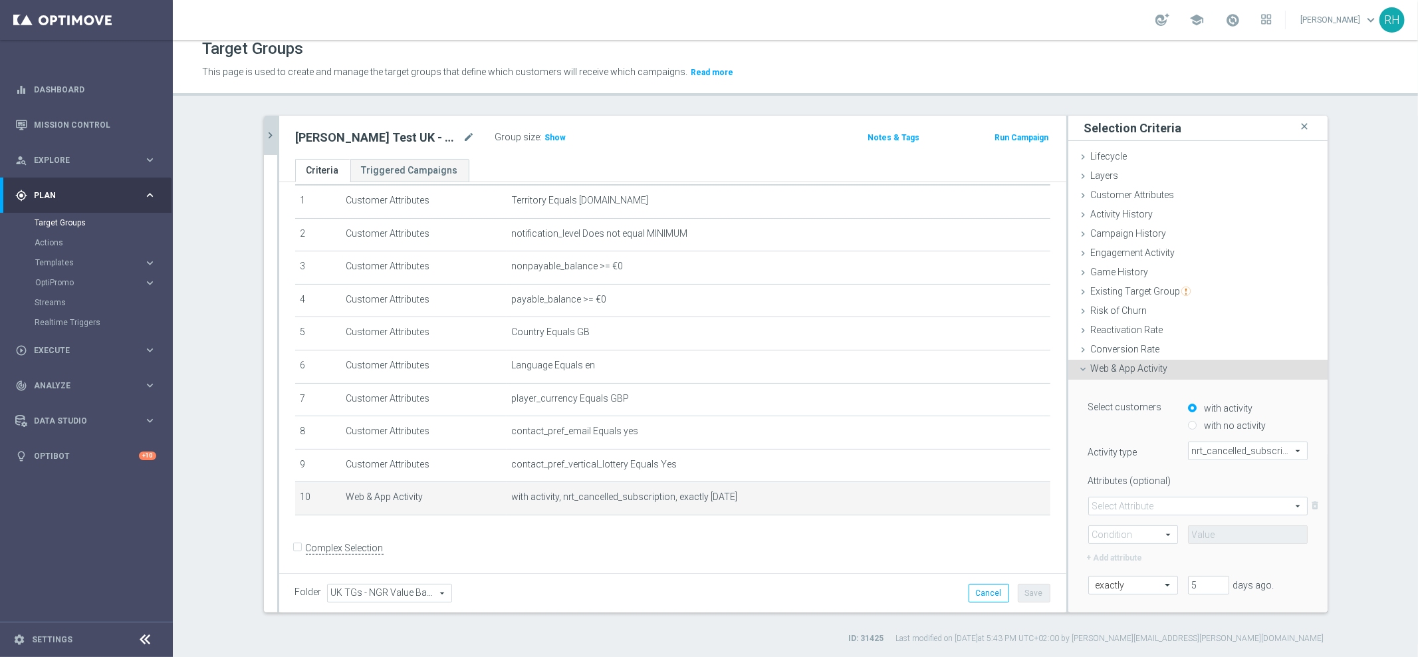
click at [1202, 506] on span at bounding box center [1198, 505] width 218 height 17
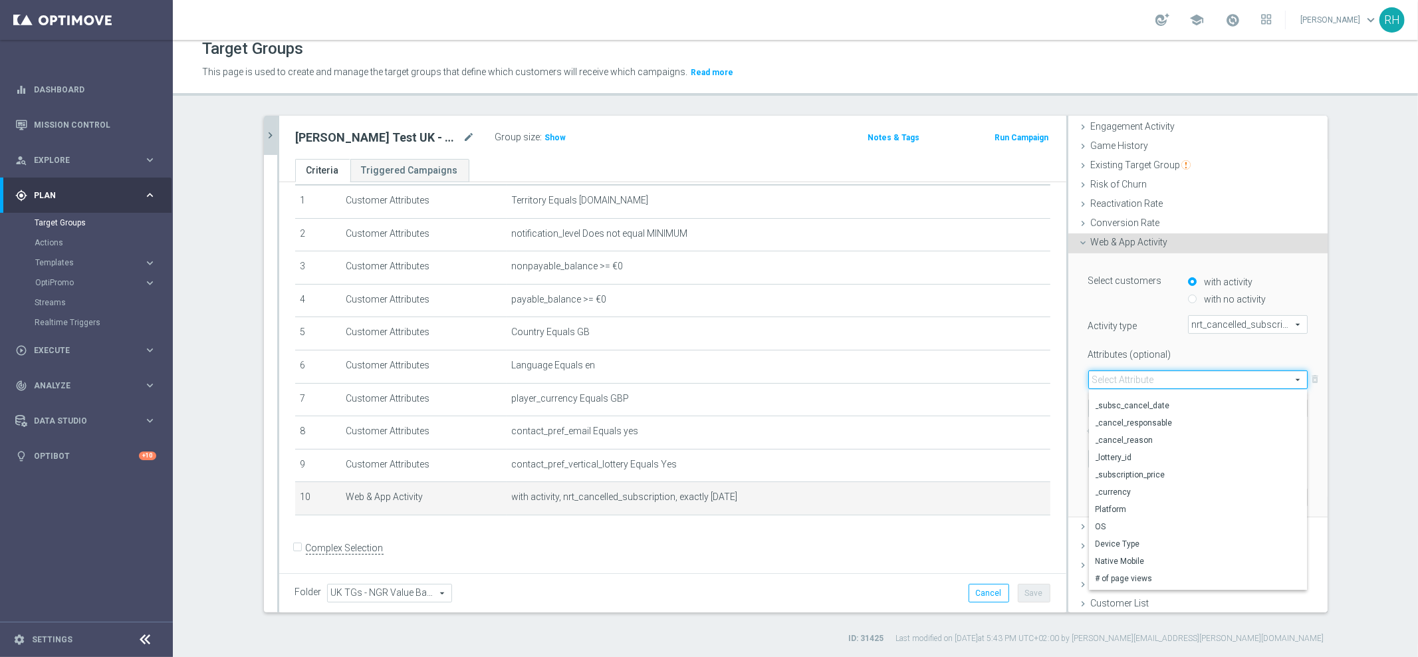
scroll to position [24, 0]
click at [1230, 443] on span "_lottery_id" at bounding box center [1197, 443] width 205 height 11
type input "_lottery_id"
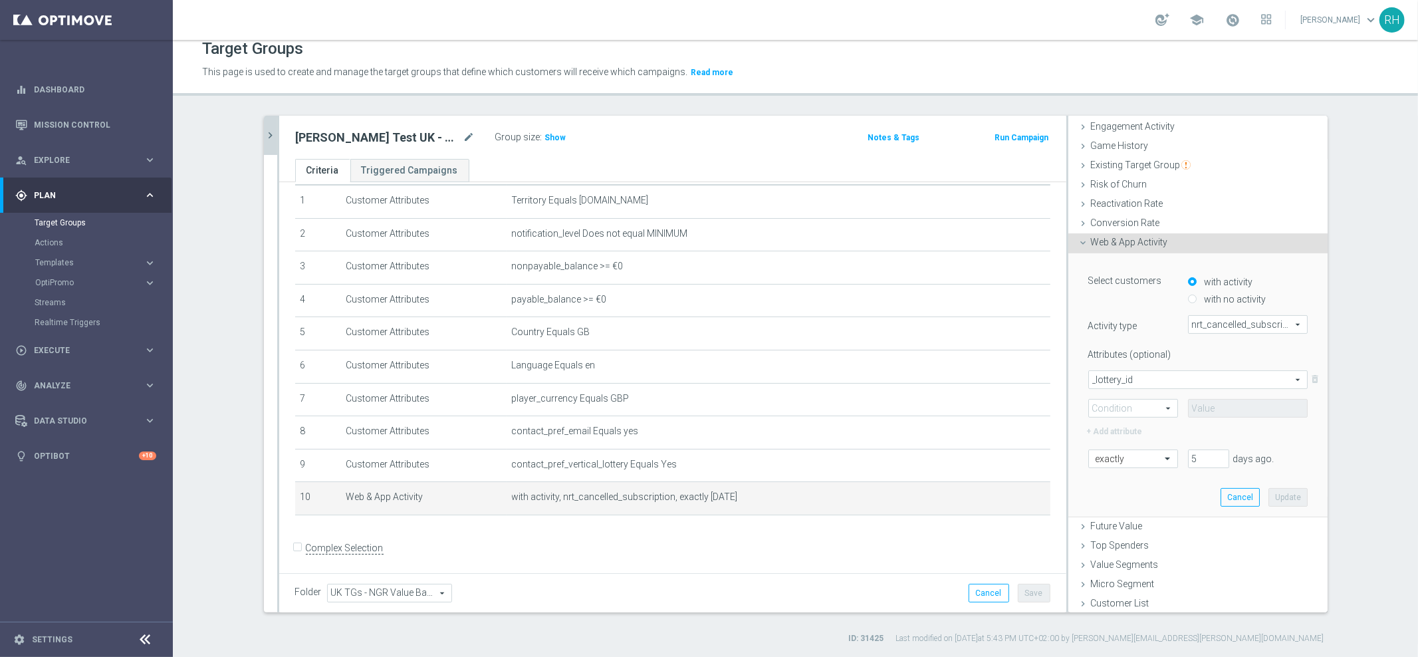
click at [1124, 417] on div at bounding box center [1148, 417] width 140 height 1
click at [1141, 403] on span at bounding box center [1133, 407] width 88 height 17
click at [1126, 526] on span "One of" at bounding box center [1132, 531] width 75 height 11
type input "One of"
click at [1238, 409] on span at bounding box center [1247, 408] width 118 height 17
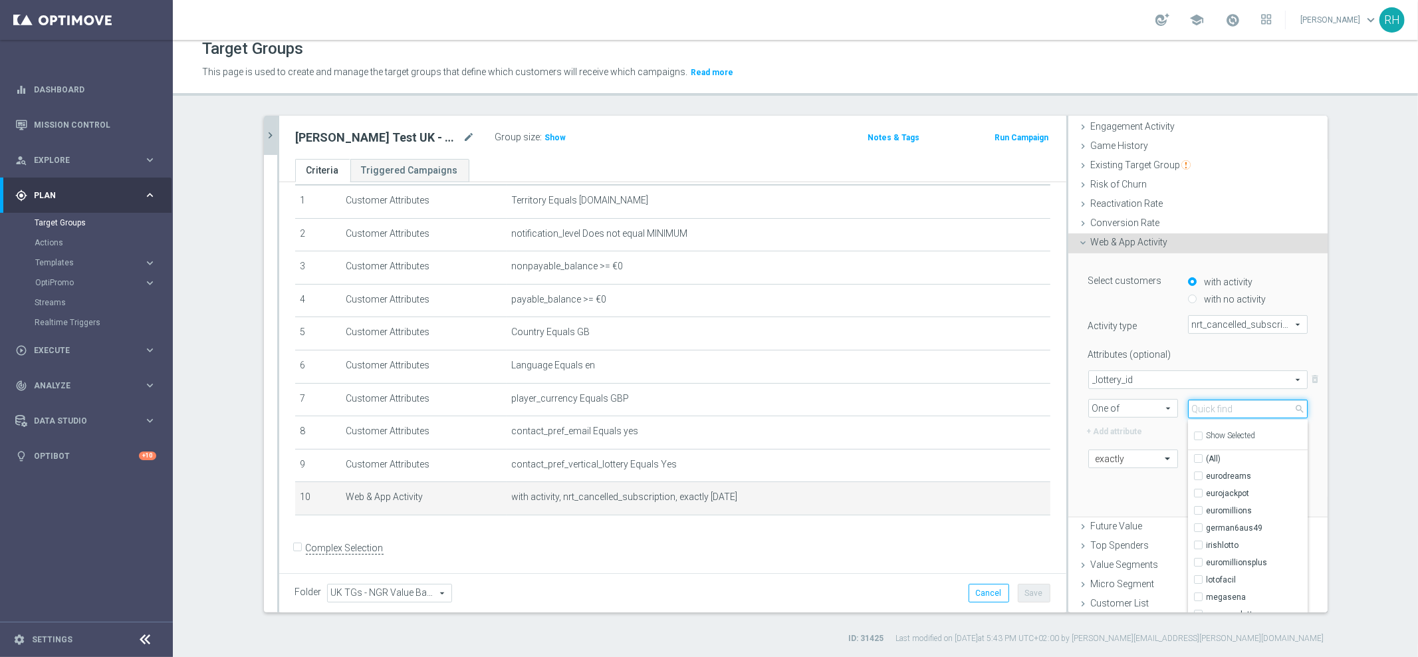
click at [1238, 407] on input "search" at bounding box center [1248, 408] width 120 height 19
click at [1231, 540] on span "irishlotto" at bounding box center [1256, 545] width 101 height 11
click at [1206, 541] on input "irishlotto" at bounding box center [1202, 545] width 9 height 9
checkbox input "true"
type input "irishlotto"
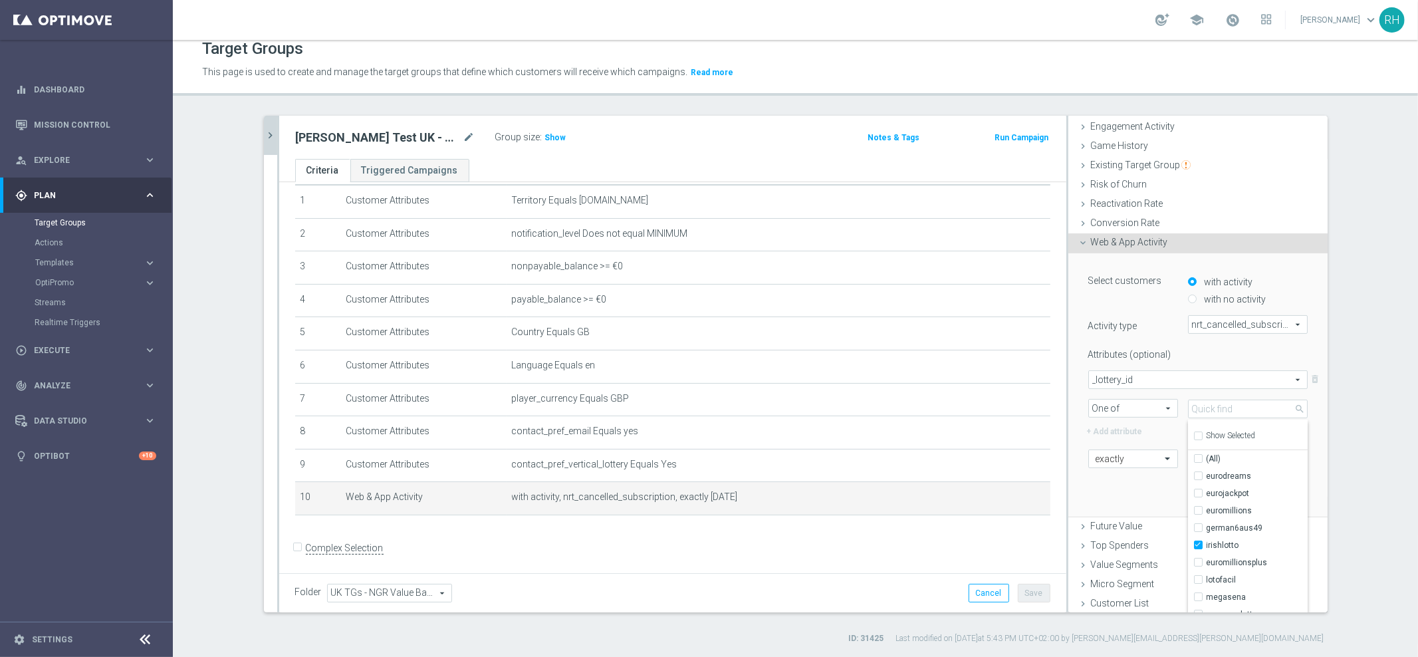
click at [1154, 493] on div "Select customers with activity with no activity Activity type nrt_cancelled_sub…" at bounding box center [1197, 384] width 239 height 263
click at [1229, 497] on button "Cancel" at bounding box center [1239, 497] width 39 height 19
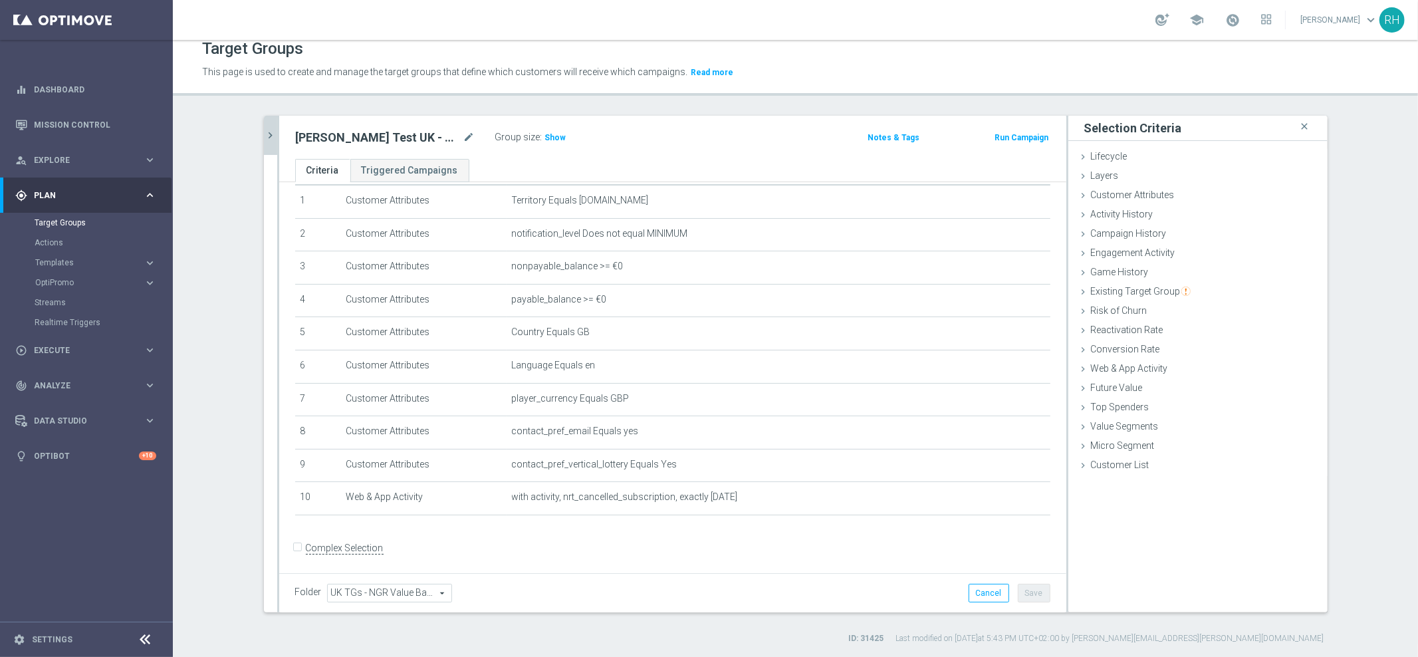
scroll to position [43, 0]
click at [1182, 101] on div "Target Groups This page is used to create and manage the target groups that def…" at bounding box center [795, 348] width 1245 height 617
click at [733, 519] on div "# Selection Type Criteria delete_forever 1 Customer Attributes Territory Equals…" at bounding box center [672, 342] width 775 height 373
click at [735, 532] on div "+ Add Selection" at bounding box center [672, 533] width 775 height 11
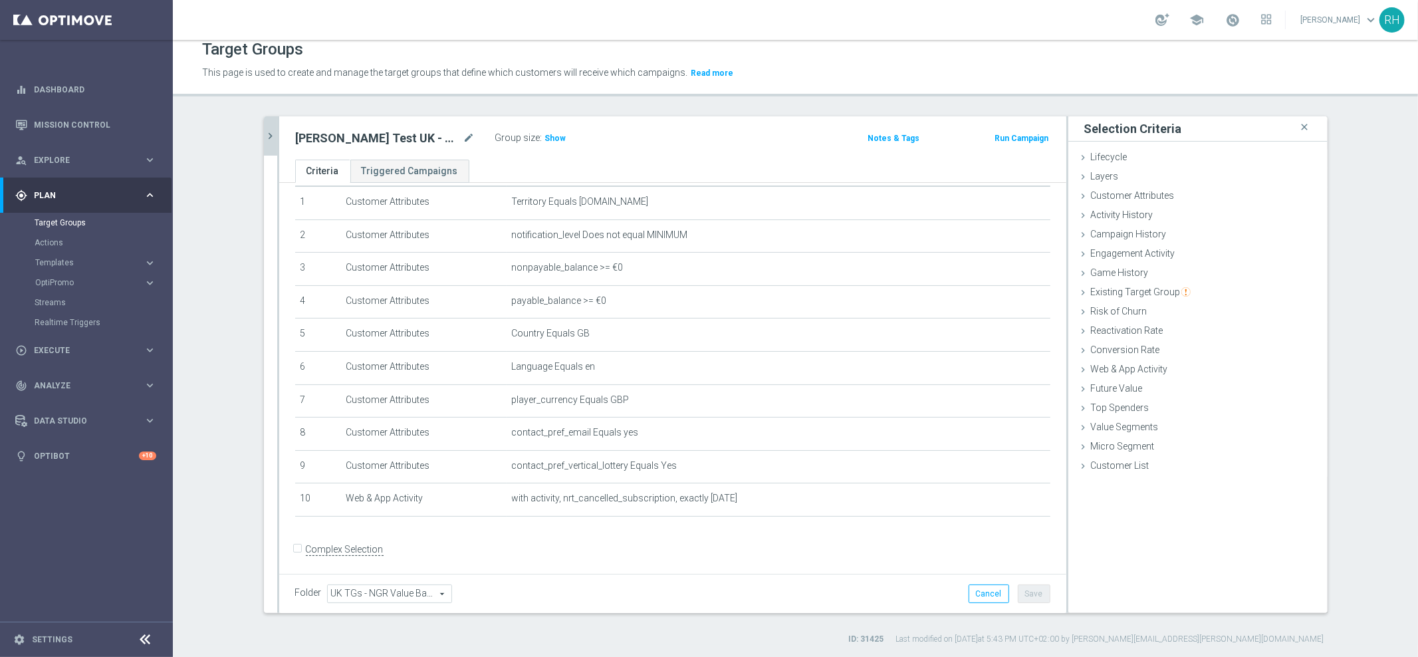
click at [758, 156] on div "Ricky Cotter Test UK - Cancelled Subs mode_edit Group size : Show Notes & Tags …" at bounding box center [672, 137] width 787 height 43
click at [772, 152] on div "Ricky Cotter Test UK - Cancelled Subs mode_edit Group size : Show Notes & Tags …" at bounding box center [672, 137] width 787 height 43
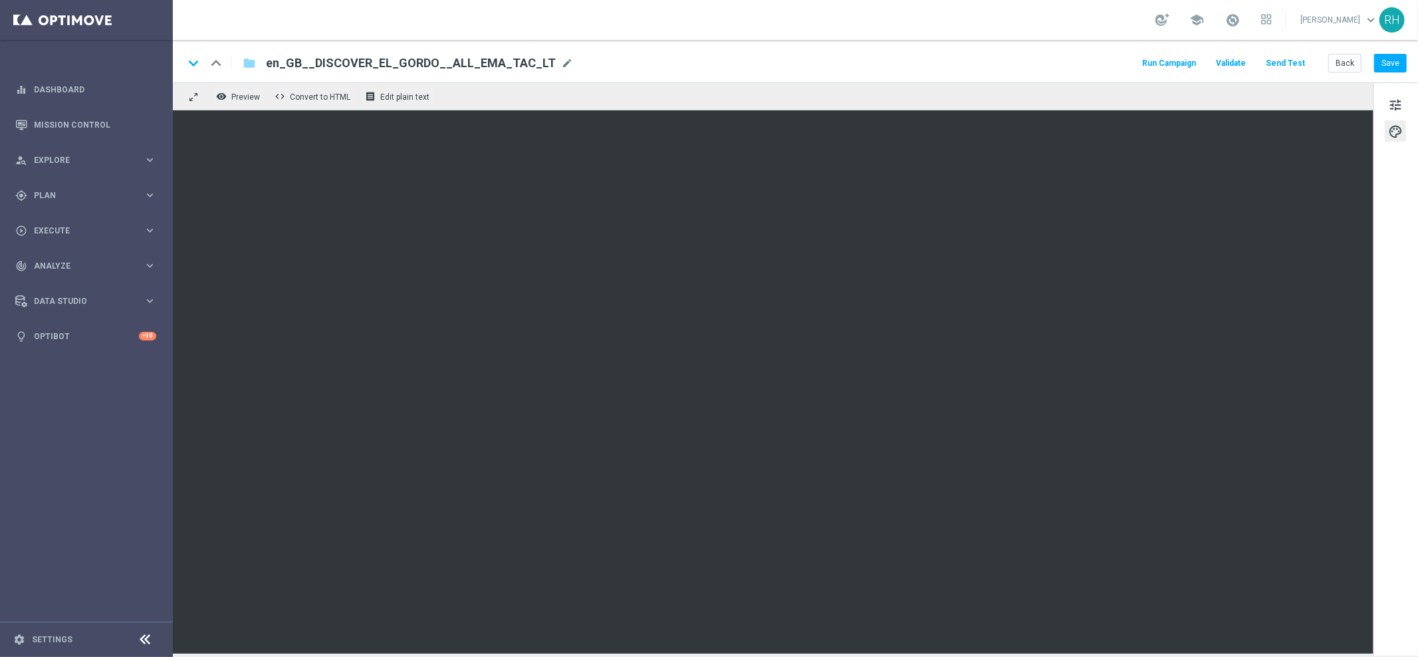
click at [1385, 54] on div "Back Save" at bounding box center [1367, 63] width 78 height 19
click at [1388, 54] on button "Save" at bounding box center [1390, 63] width 33 height 19
click at [1346, 64] on button "Back" at bounding box center [1344, 63] width 33 height 19
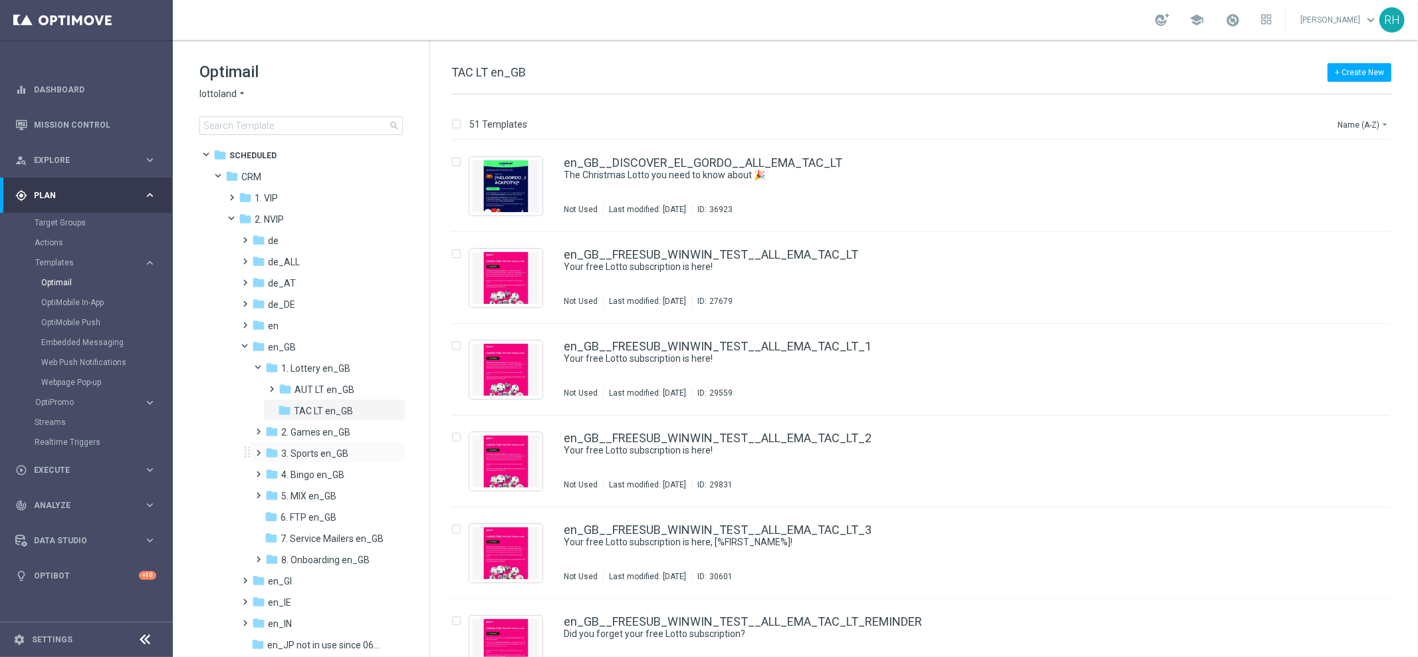
scroll to position [41, 0]
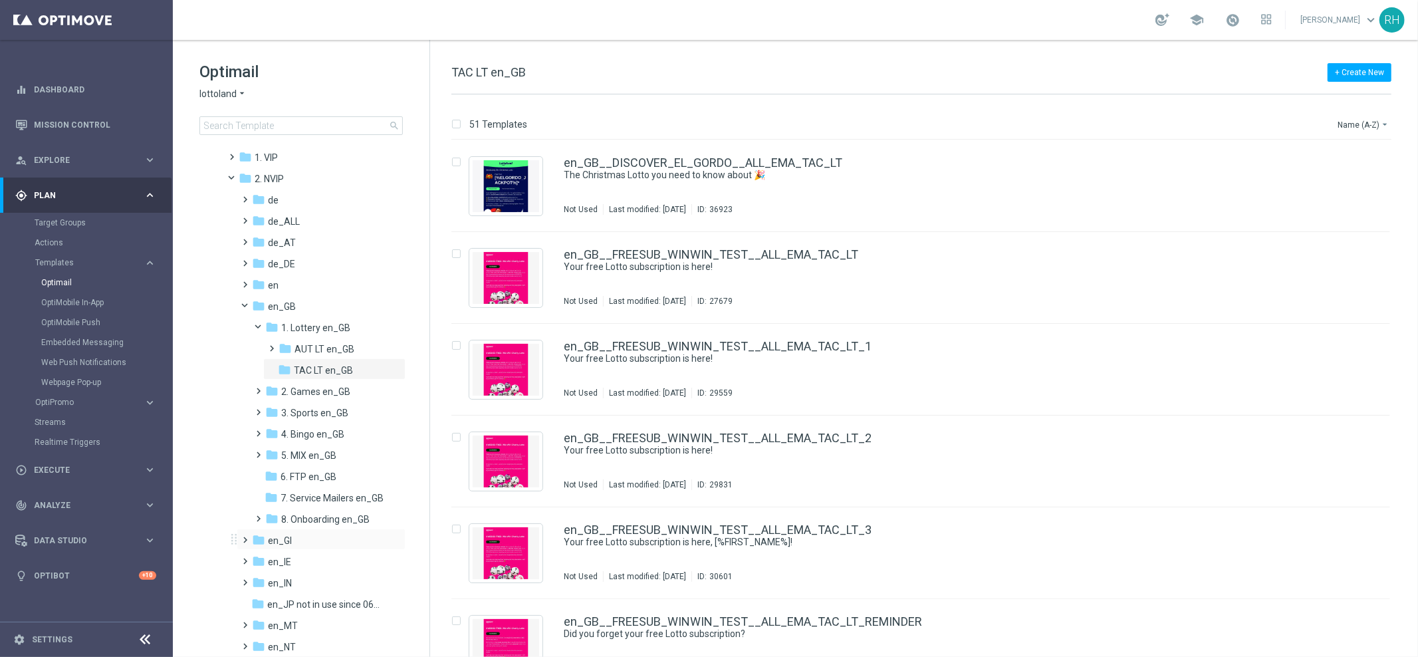
click at [244, 536] on span at bounding box center [243, 533] width 6 height 5
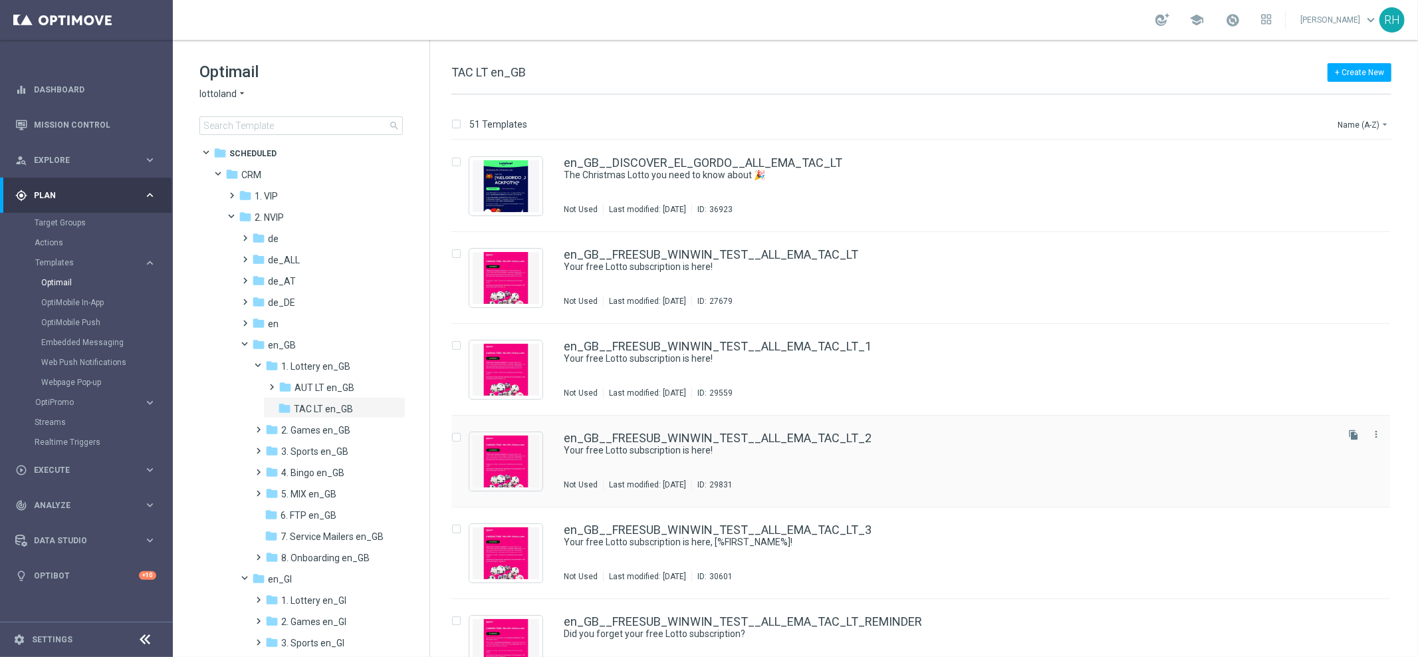
scroll to position [0, 0]
click at [817, 82] on div "+ Create New TAC LT en_GB" at bounding box center [921, 79] width 940 height 30
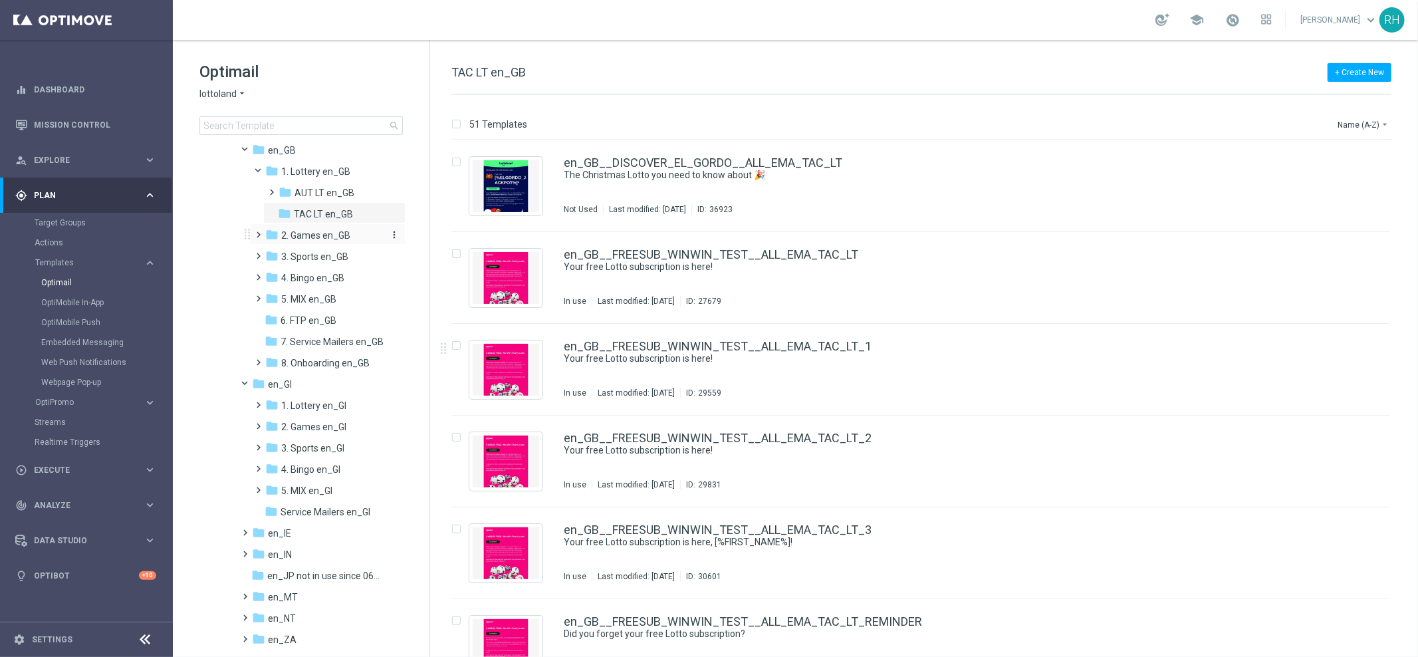
scroll to position [243, 0]
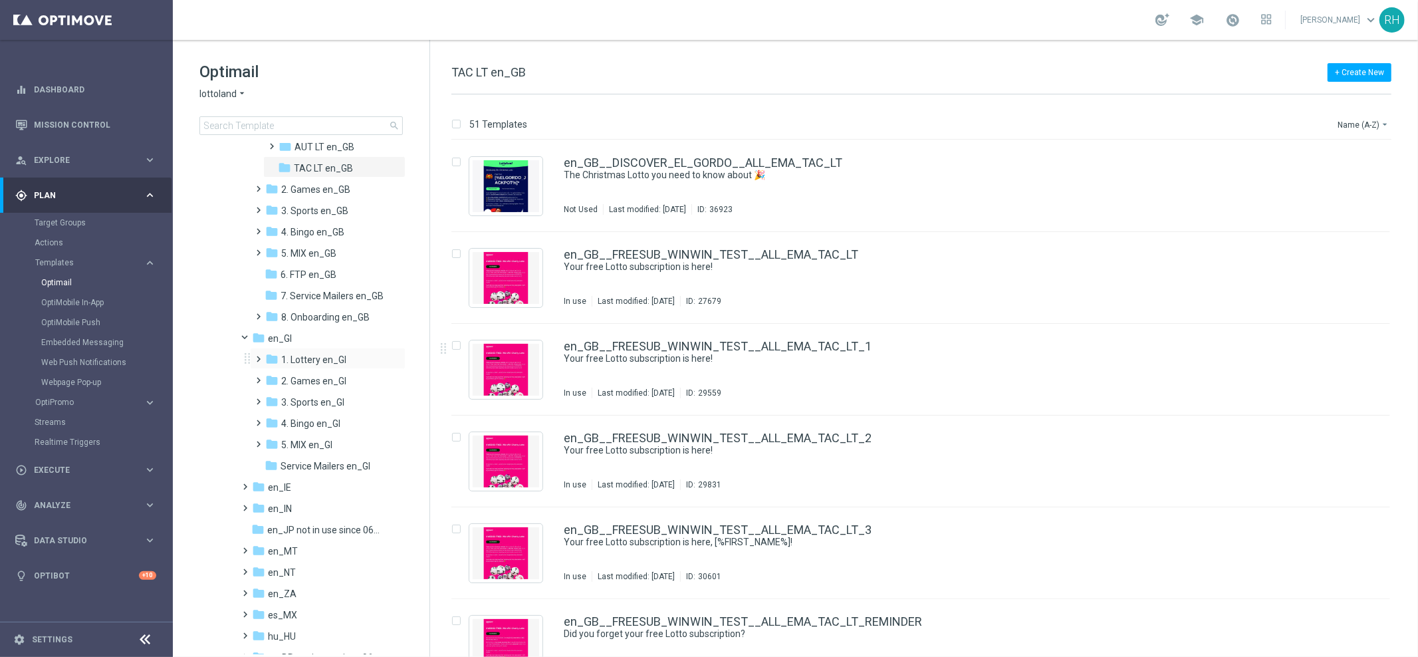
click at [259, 356] on span at bounding box center [256, 352] width 6 height 5
click at [290, 399] on icon "folder" at bounding box center [284, 401] width 13 height 13
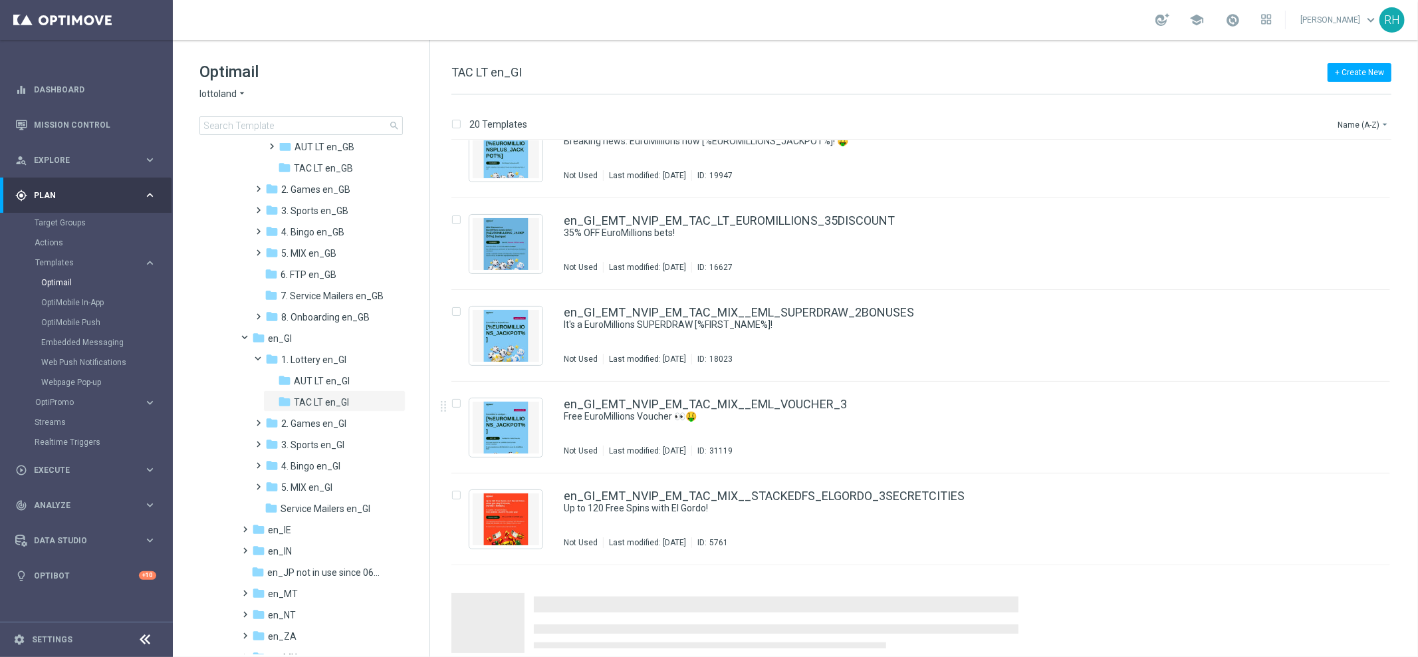
scroll to position [1318, 0]
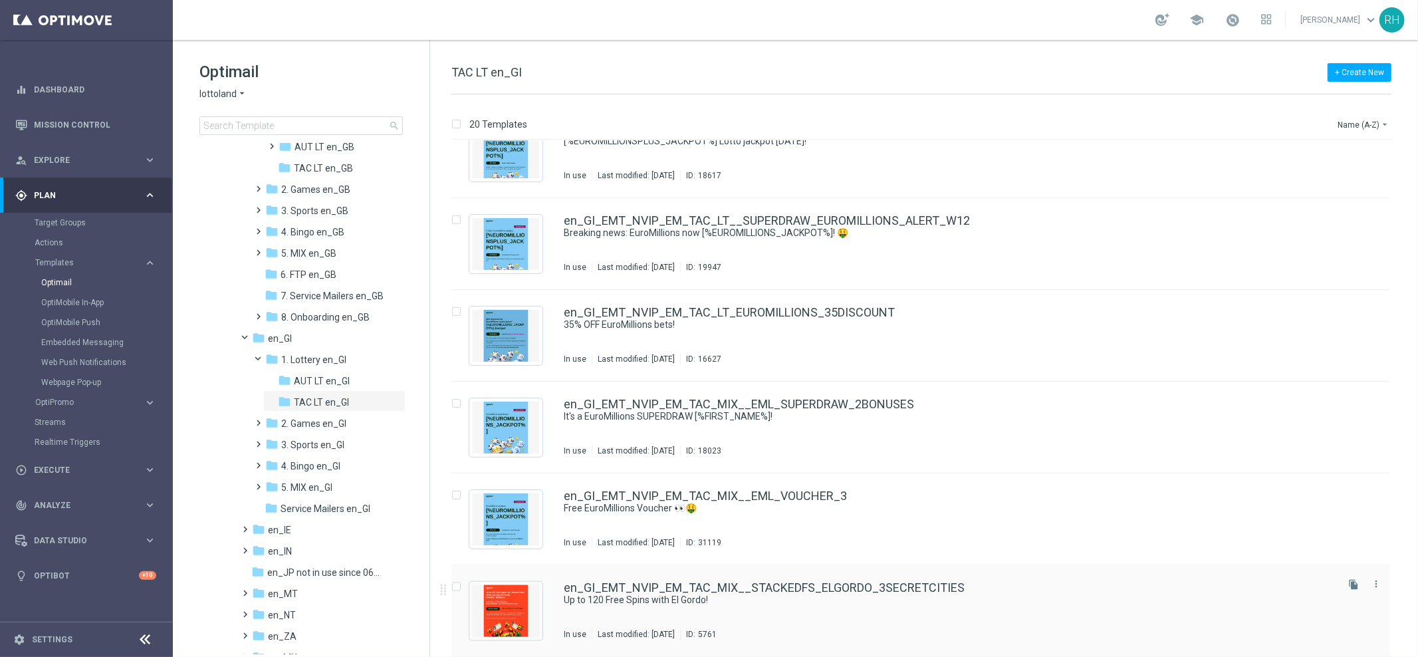
click at [1053, 575] on div "en_GI_EMT_NVIP_EM_TAC_MIX__STACKEDFS_ELGORDO_3SECRETCITIES Up to 120 Free Spins…" at bounding box center [920, 611] width 938 height 92
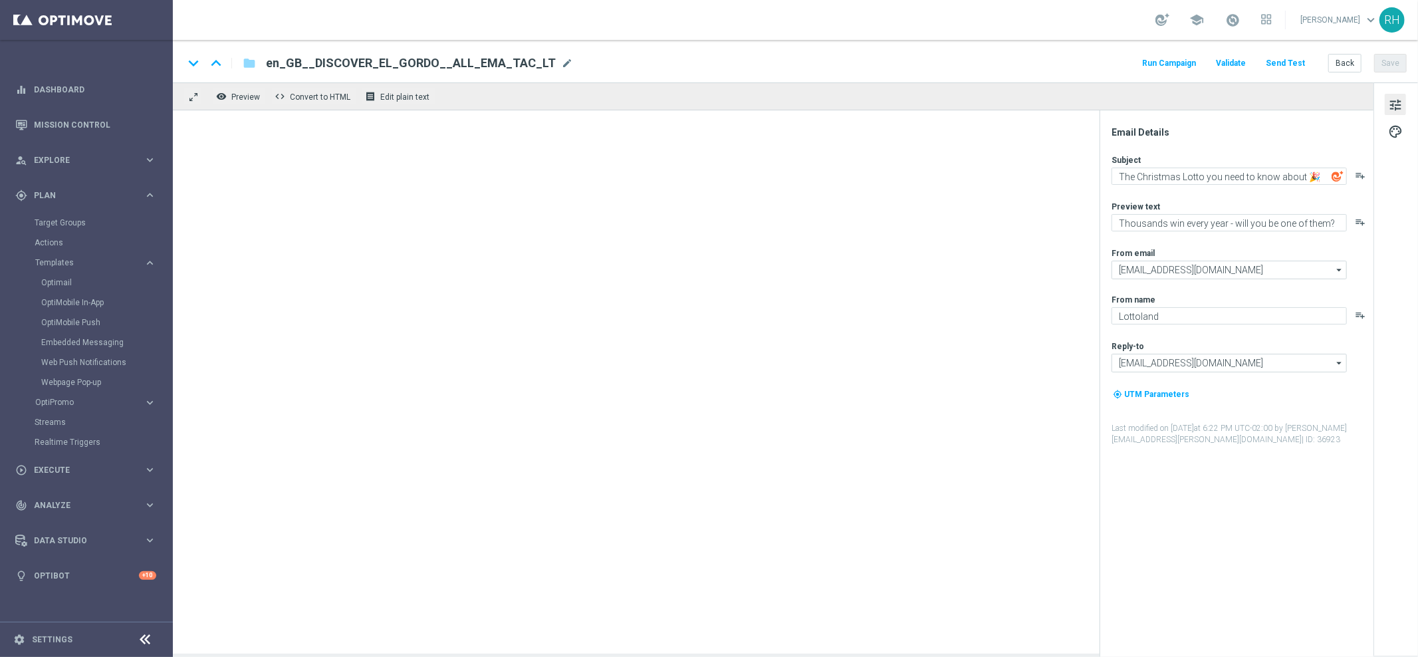
type textarea "Up to 120 Free Spins with El Gordo!"
type textarea "On a top slot!"
type input "[EMAIL_ADDRESS][DOMAIN_NAME]"
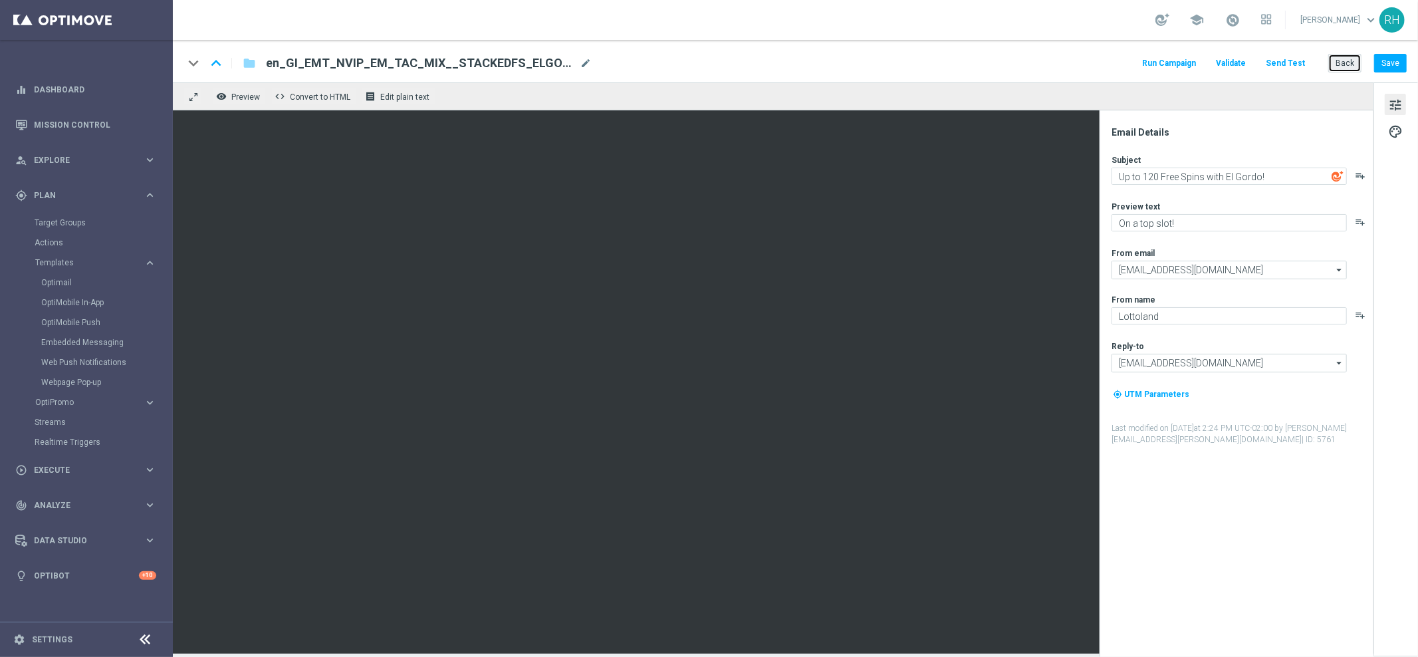
click at [1354, 62] on button "Back" at bounding box center [1344, 63] width 33 height 19
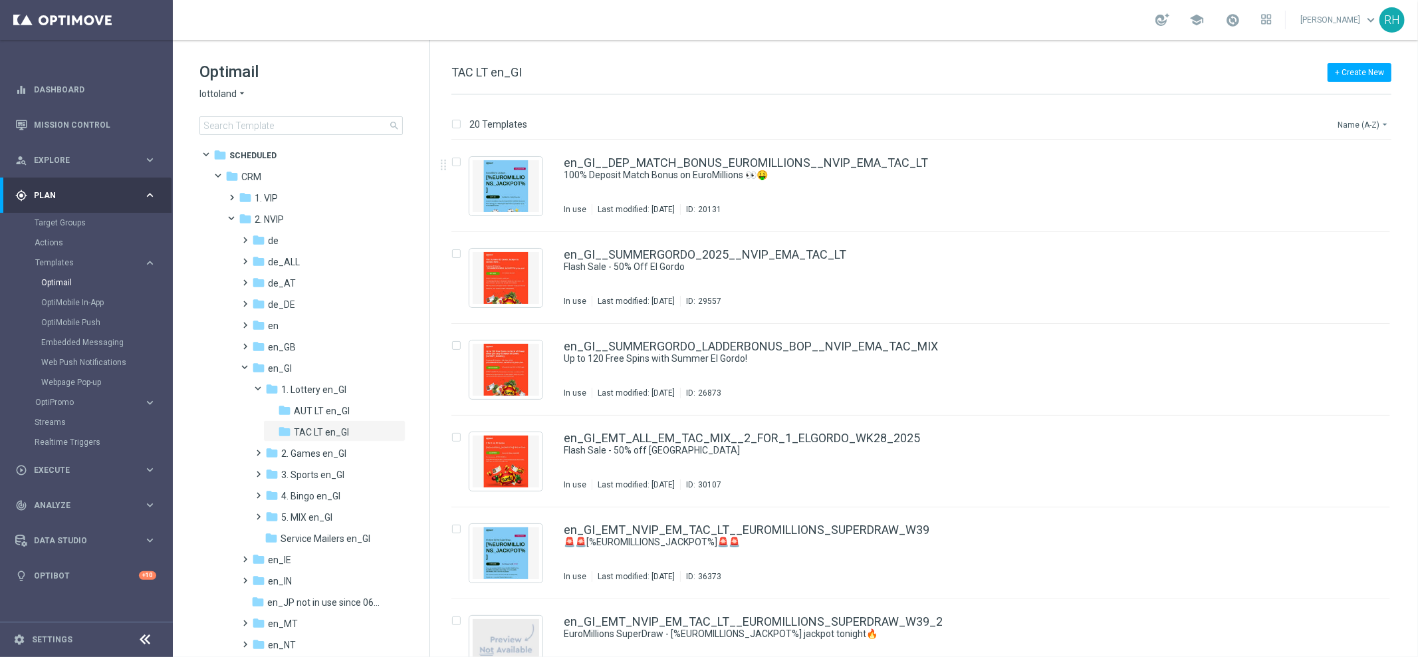
click at [1358, 129] on button "Name (A-Z) arrow_drop_down" at bounding box center [1363, 124] width 55 height 16
click at [1342, 183] on span "Date Modified (Newest)" at bounding box center [1339, 183] width 89 height 9
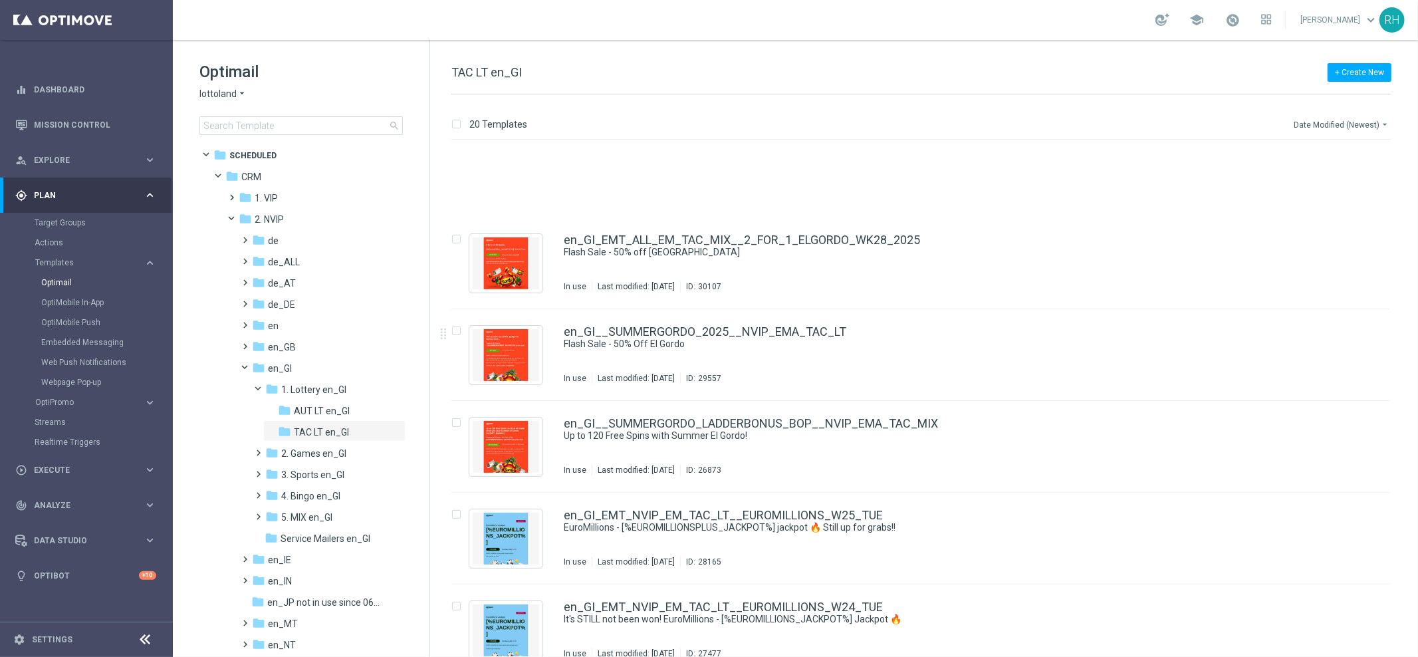
scroll to position [473, 0]
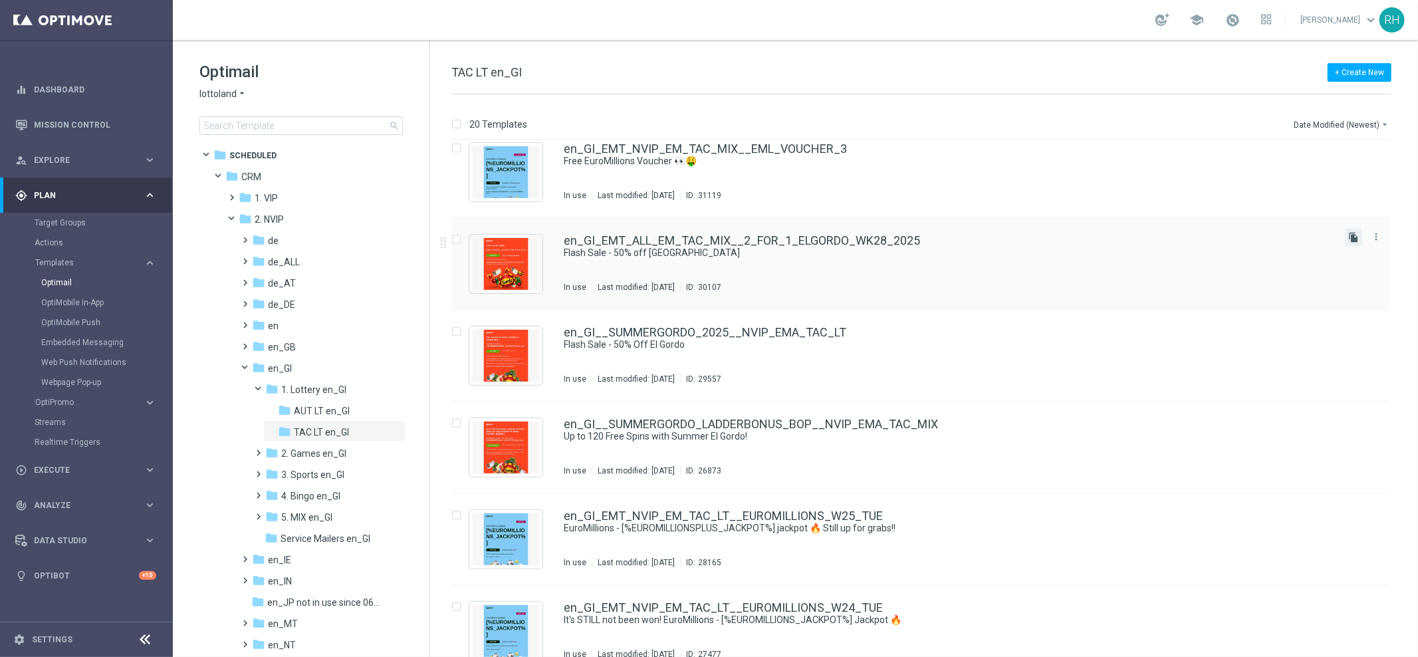
click at [1350, 240] on icon "file_copy" at bounding box center [1353, 237] width 11 height 11
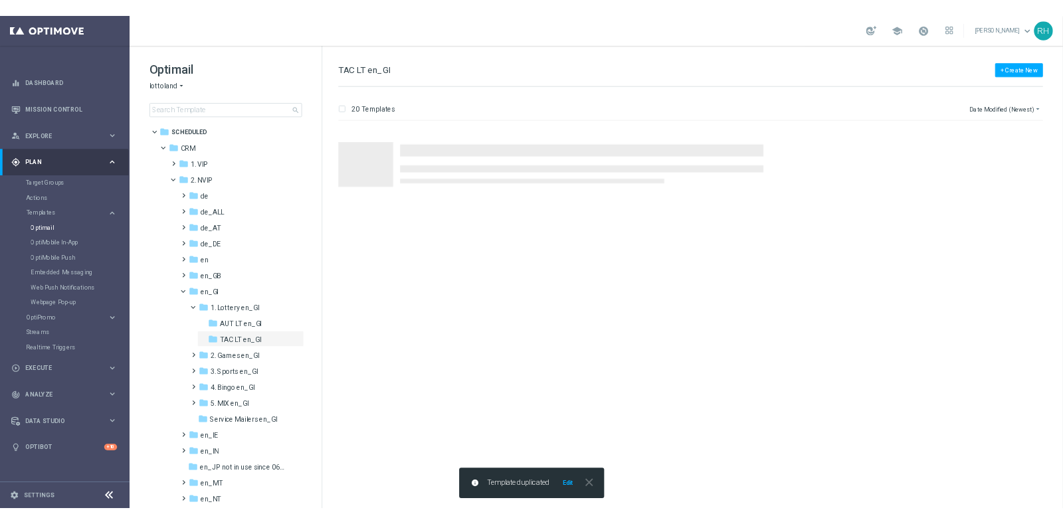
scroll to position [0, 0]
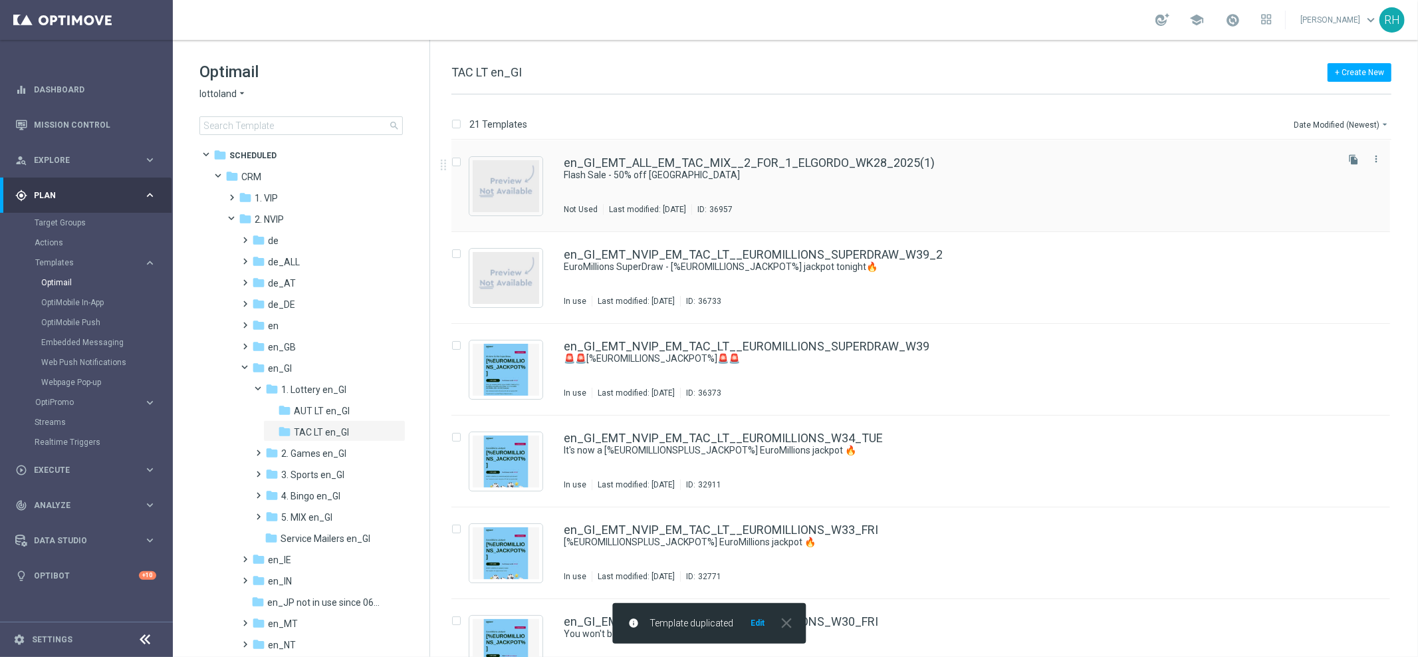
click at [1069, 183] on div "en_GI_EMT_ALL_EM_TAC_MIX__2_FOR_1_ELGORDO_WK28_2025(1) Flash Sale - 50% off [GE…" at bounding box center [949, 186] width 770 height 58
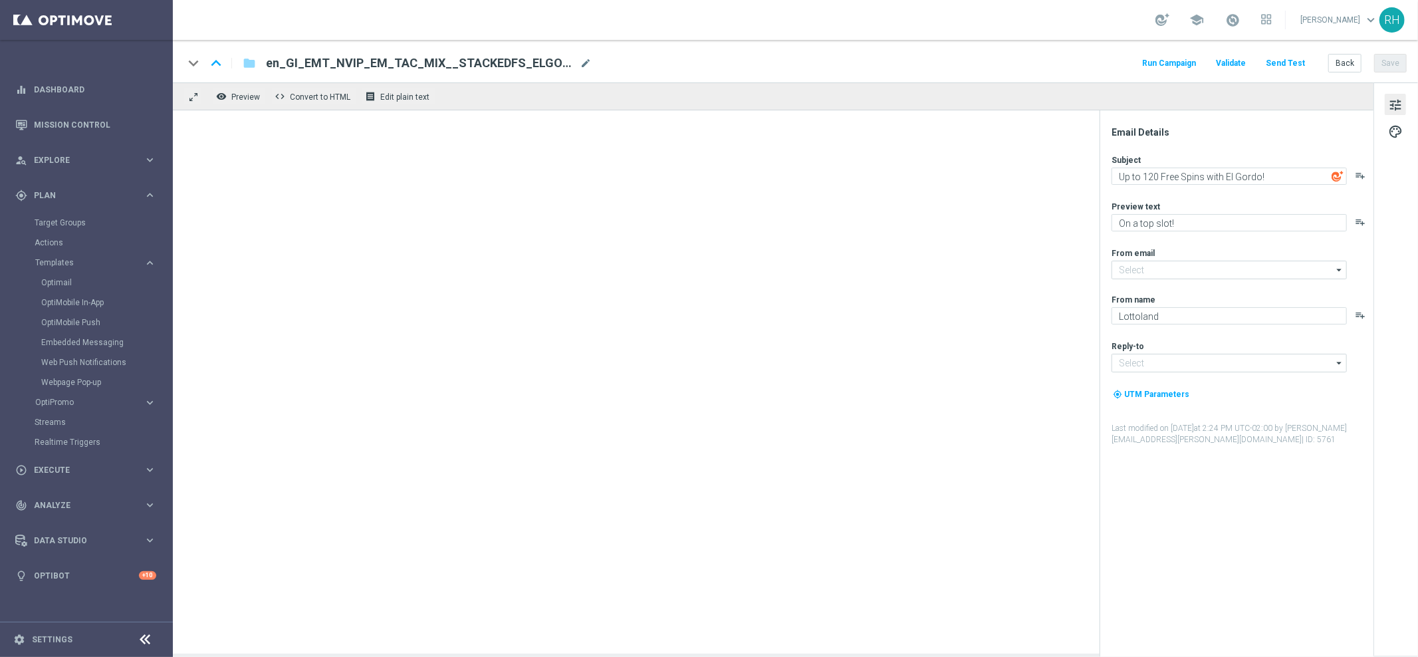
type input "[EMAIL_ADDRESS][DOMAIN_NAME]"
type textarea "Flash Sale - 50% off [GEOGRAPHIC_DATA]"
type textarea "[%ELGORDO_JACKPOT%]* prizepool! Lock your bets in for Christmas...."
type input "[EMAIL_ADDRESS][DOMAIN_NAME]"
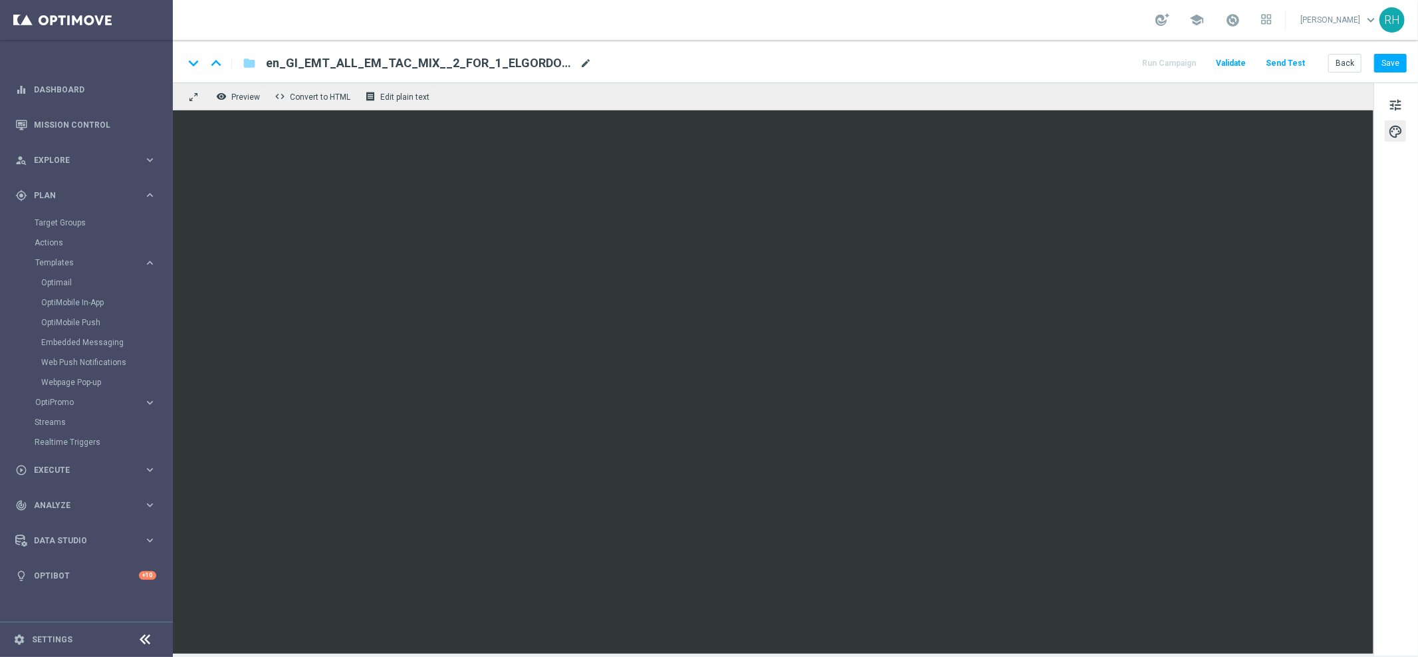
click at [583, 63] on span "mode_edit" at bounding box center [586, 63] width 12 height 12
click at [583, 63] on input "en_GI_EMT_ALL_EM_TAC_MIX__2_FOR_1_ELGORDO_WK28_2025(1)" at bounding box center [431, 62] width 330 height 17
click at [582, 66] on span "mode_edit" at bounding box center [586, 63] width 12 height 12
click at [584, 63] on input "en_GI_EMT_ALL_EM_TAC_MIX__2_FOR_1_ELGORDO_WK28_2025(1)" at bounding box center [431, 62] width 330 height 17
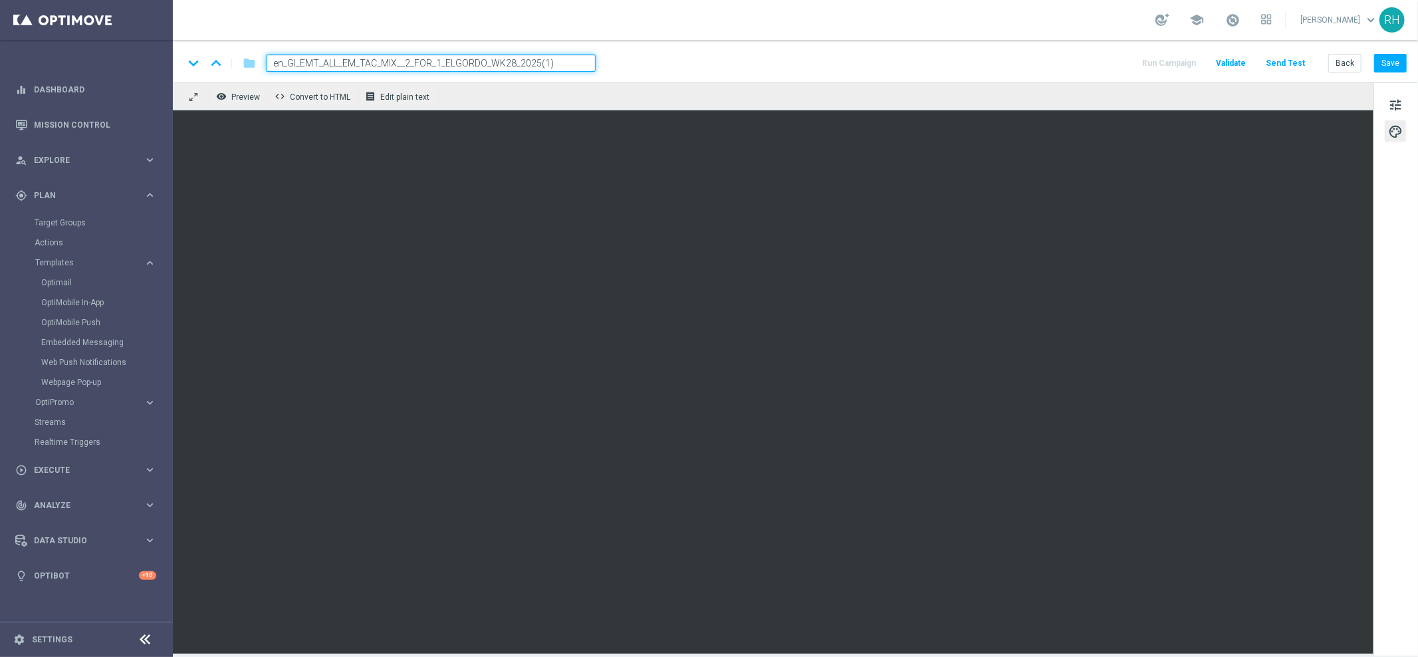
click at [584, 63] on input "en_GI_EMT_ALL_EM_TAC_MIX__2_FOR_1_ELGORDO_WK28_2025(1)" at bounding box center [431, 62] width 330 height 17
paste input "_DISCOVER_EL_GORDO__ALL_EMA_TAC_LT"
type input "en_GI__DISCOVER_EL_GORDO__ALL_EMA_TAC_LT"
click at [668, 54] on div "keyboard_arrow_down keyboard_arrow_up folder en_GI__DISCOVER_EL_GORDO__ALL_EMA_…" at bounding box center [794, 62] width 1223 height 17
click at [1386, 54] on button "Save" at bounding box center [1390, 63] width 33 height 19
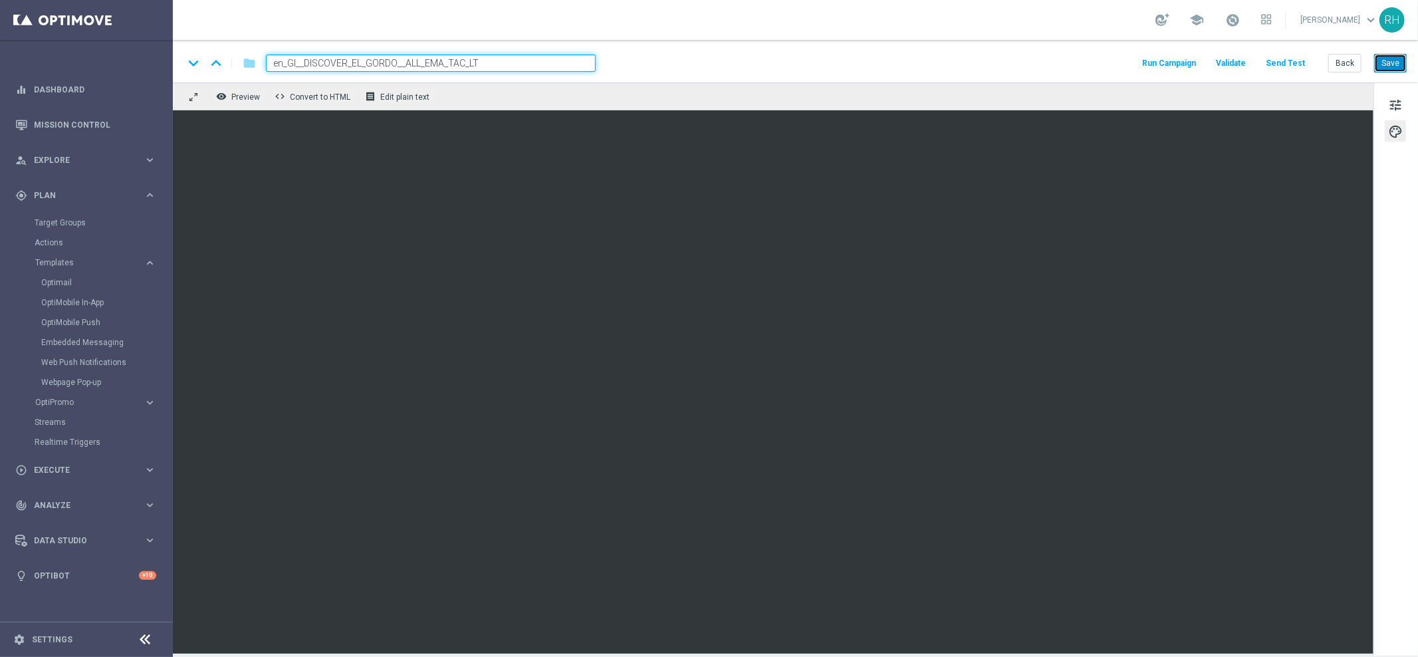
click at [1391, 59] on button "Save" at bounding box center [1390, 63] width 33 height 19
click at [960, 51] on div "keyboard_arrow_down keyboard_arrow_up folder en_GI__DISCOVER_EL_GORDO__ALL_EMA_…" at bounding box center [795, 61] width 1245 height 43
click at [1388, 62] on button "Save" at bounding box center [1390, 63] width 33 height 19
click at [940, 59] on div "keyboard_arrow_down keyboard_arrow_up folder en_GI__DISCOVER_EL_GORDO__ALL_EMA_…" at bounding box center [794, 62] width 1223 height 17
click at [1402, 100] on button "tune" at bounding box center [1394, 104] width 21 height 21
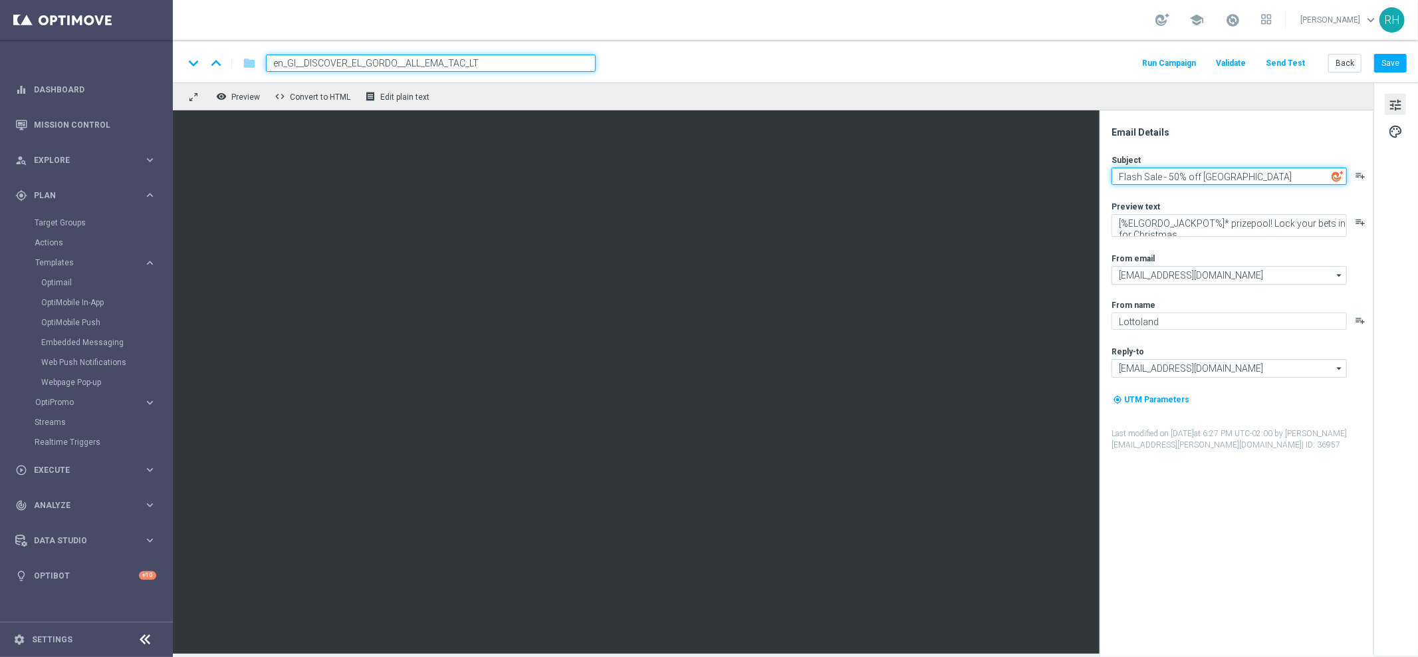
click at [1183, 173] on textarea "Flash Sale - 50% off [GEOGRAPHIC_DATA]" at bounding box center [1228, 175] width 235 height 17
paste textarea "The Christmas Lotto you need to know about 🎉"
click at [1151, 179] on textarea "The Christmas Lotto you need to know about 🎉" at bounding box center [1228, 175] width 235 height 17
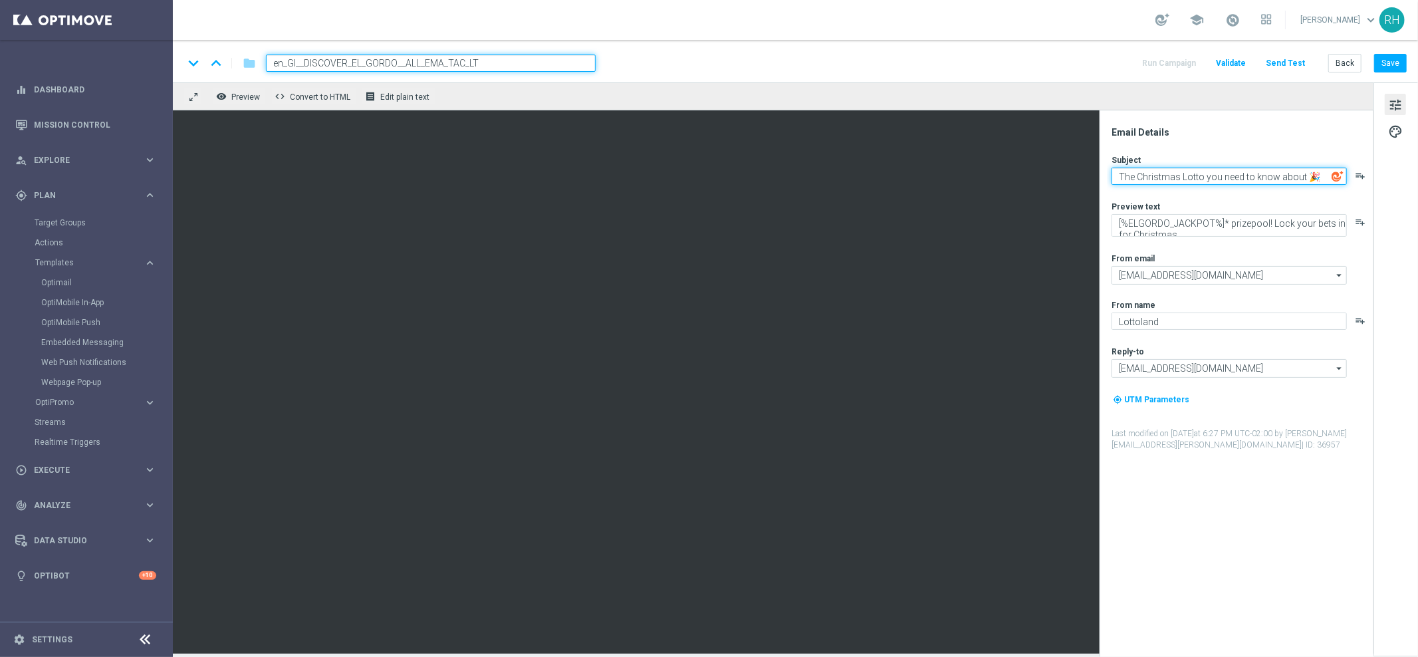
click at [1151, 179] on textarea "The Christmas Lotto you need to know about 🎉" at bounding box center [1228, 175] width 235 height 17
click at [1183, 178] on textarea "The Christmas Lotto you need to know about 🎉" at bounding box center [1228, 175] width 235 height 17
drag, startPoint x: 1202, startPoint y: 177, endPoint x: 1138, endPoint y: 174, distance: 63.9
click at [1138, 174] on textarea "The Christmas Lotto you need to know about 🎉" at bounding box center [1228, 175] width 235 height 17
click at [1149, 177] on textarea "The Fextive Lotto you need to know about 🎉" at bounding box center [1228, 175] width 235 height 17
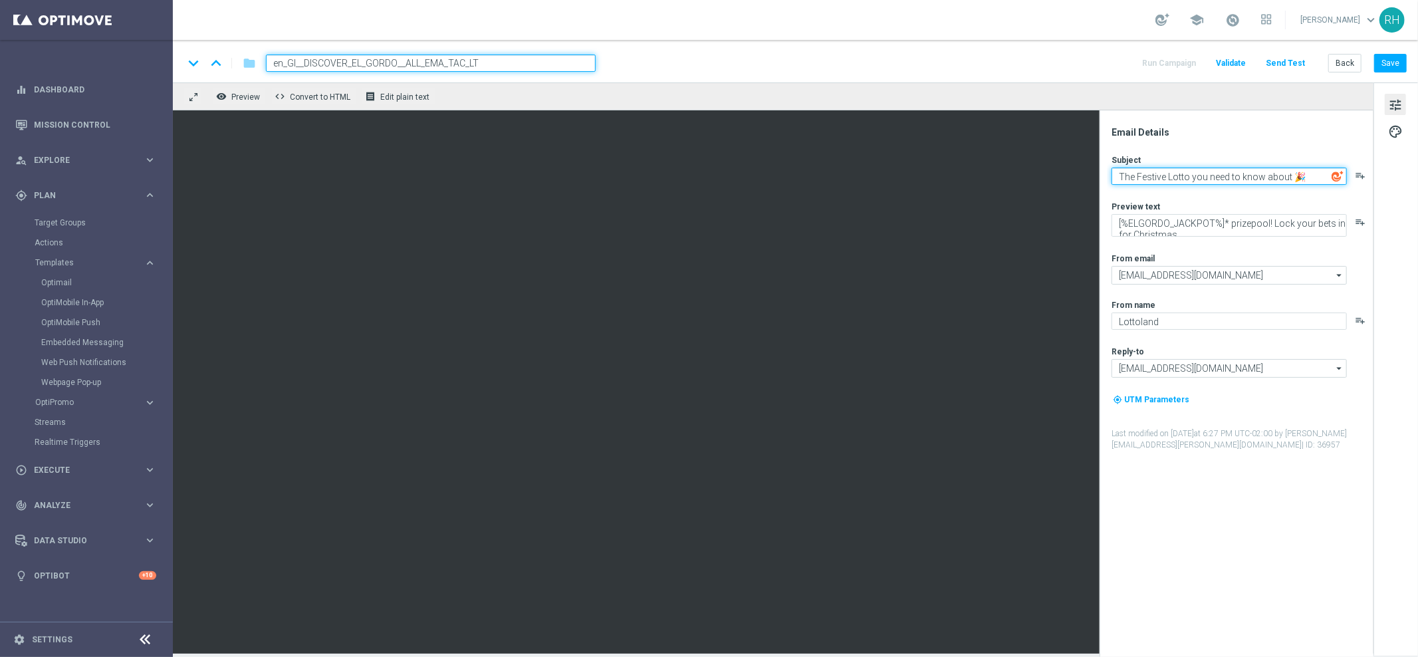
click at [1149, 177] on textarea "The Festive Lotto you need to know about 🎉" at bounding box center [1228, 175] width 235 height 17
type textarea "The Lotto you need to know about 🎉"
click at [1285, 194] on div "Subject The Lotto you need to know about 🎉 playlist_add Preview text [%ELGORDO_…" at bounding box center [1241, 302] width 261 height 296
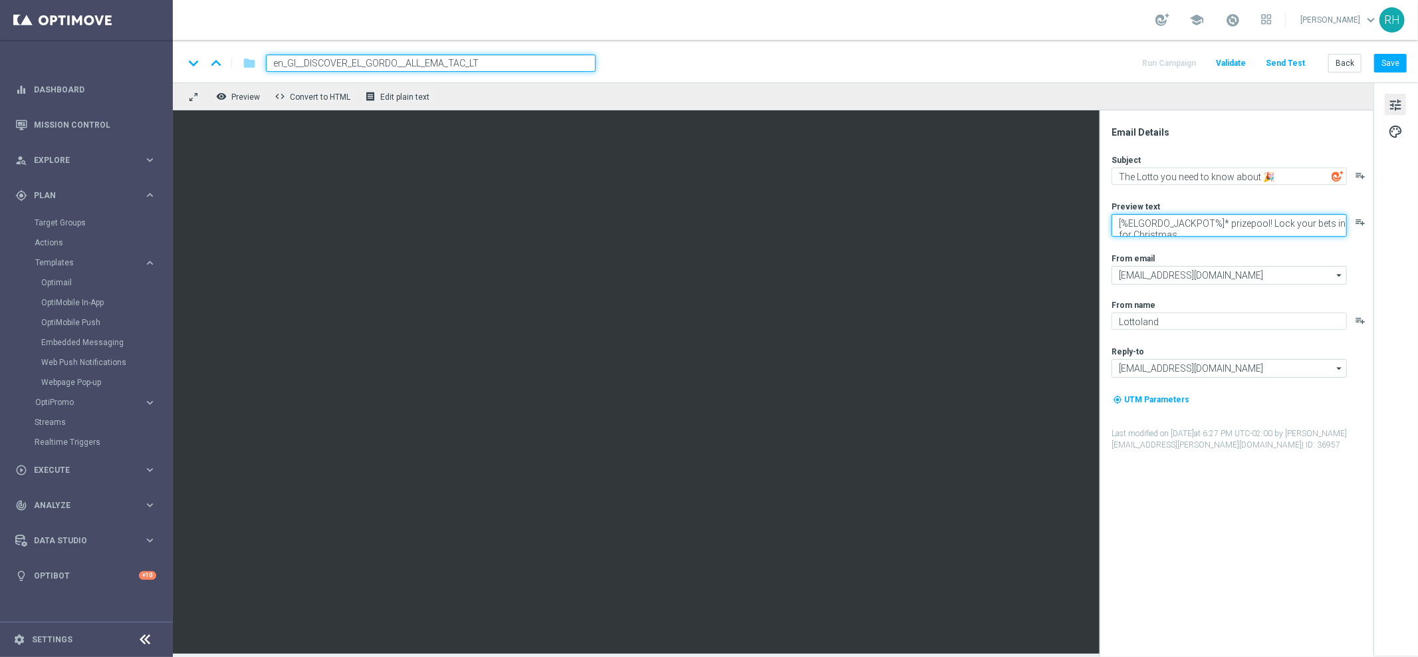
click at [1238, 225] on textarea "[%ELGORDO_JACKPOT%]* prizepool! Lock your bets in for Christmas...." at bounding box center [1228, 225] width 235 height 23
paste textarea "Thousands win every year - will you be one of them?"
type textarea "Thousands win every year - will you be one of them?"
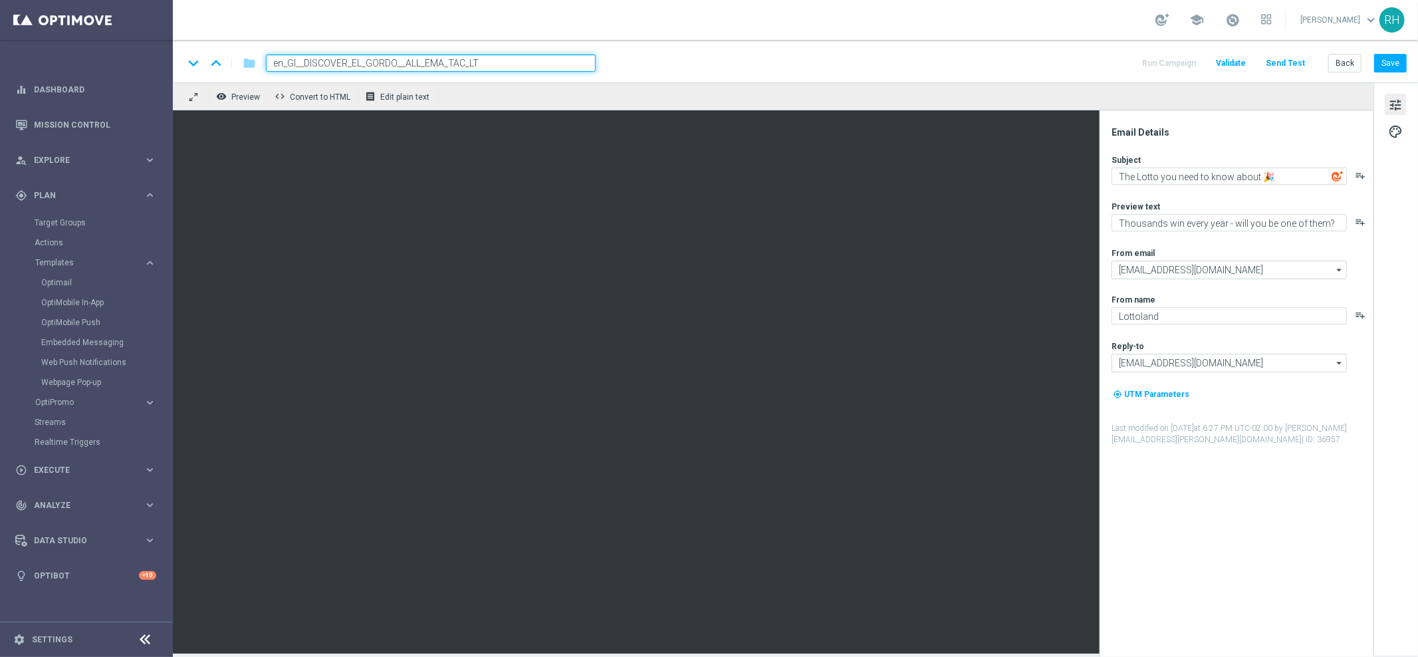
click at [1244, 589] on div "Email Details Subject The Lotto you need to know about 🎉 playlist_add Preview t…" at bounding box center [1239, 391] width 265 height 530
click at [1388, 64] on button "Save" at bounding box center [1390, 63] width 33 height 19
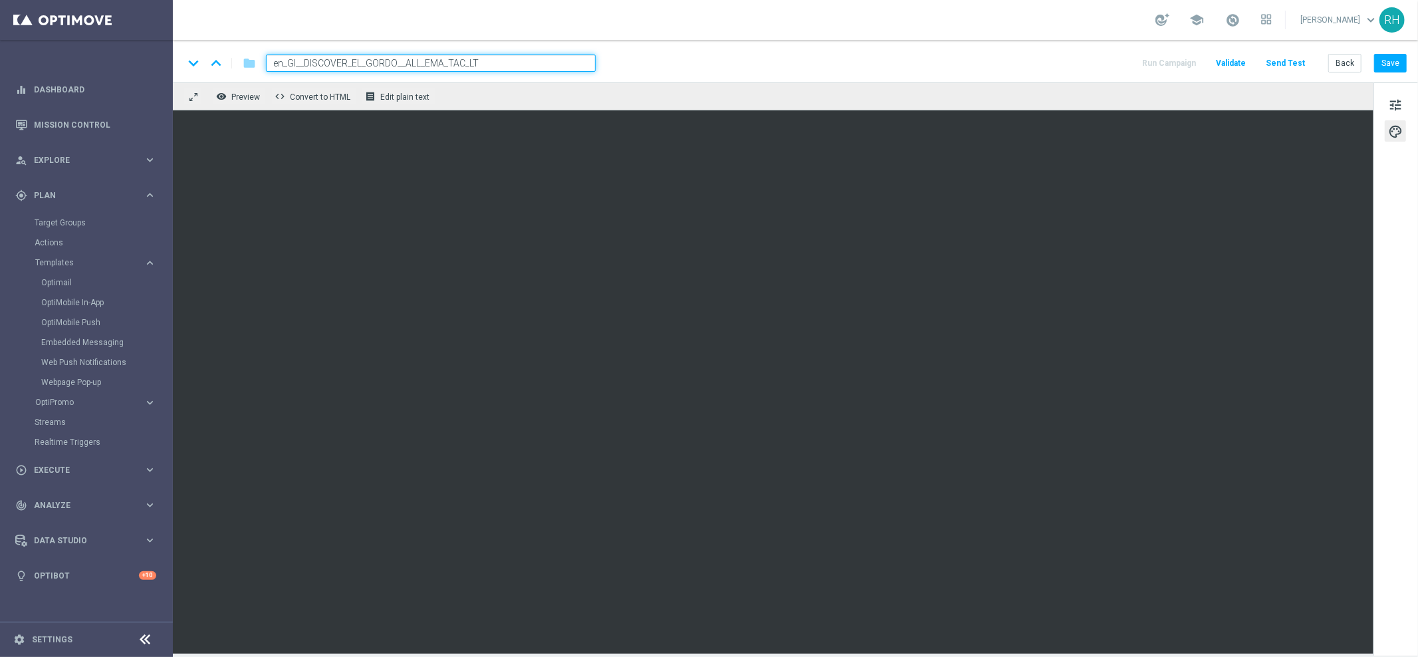
click at [827, 47] on div "keyboard_arrow_down keyboard_arrow_up folder en_GI__DISCOVER_EL_GORDO__ALL_EMA_…" at bounding box center [795, 61] width 1245 height 43
click at [1408, 67] on div "keyboard_arrow_down keyboard_arrow_up folder en_GI__DISCOVER_EL_GORDO__ALL_EMA_…" at bounding box center [795, 61] width 1245 height 43
click at [1404, 66] on button "Save" at bounding box center [1390, 63] width 33 height 19
click at [1398, 67] on button "Save" at bounding box center [1390, 63] width 33 height 19
click at [1043, 59] on div "keyboard_arrow_down keyboard_arrow_up folder en_GI__DISCOVER_EL_GORDO__ALL_EMA_…" at bounding box center [794, 62] width 1223 height 17
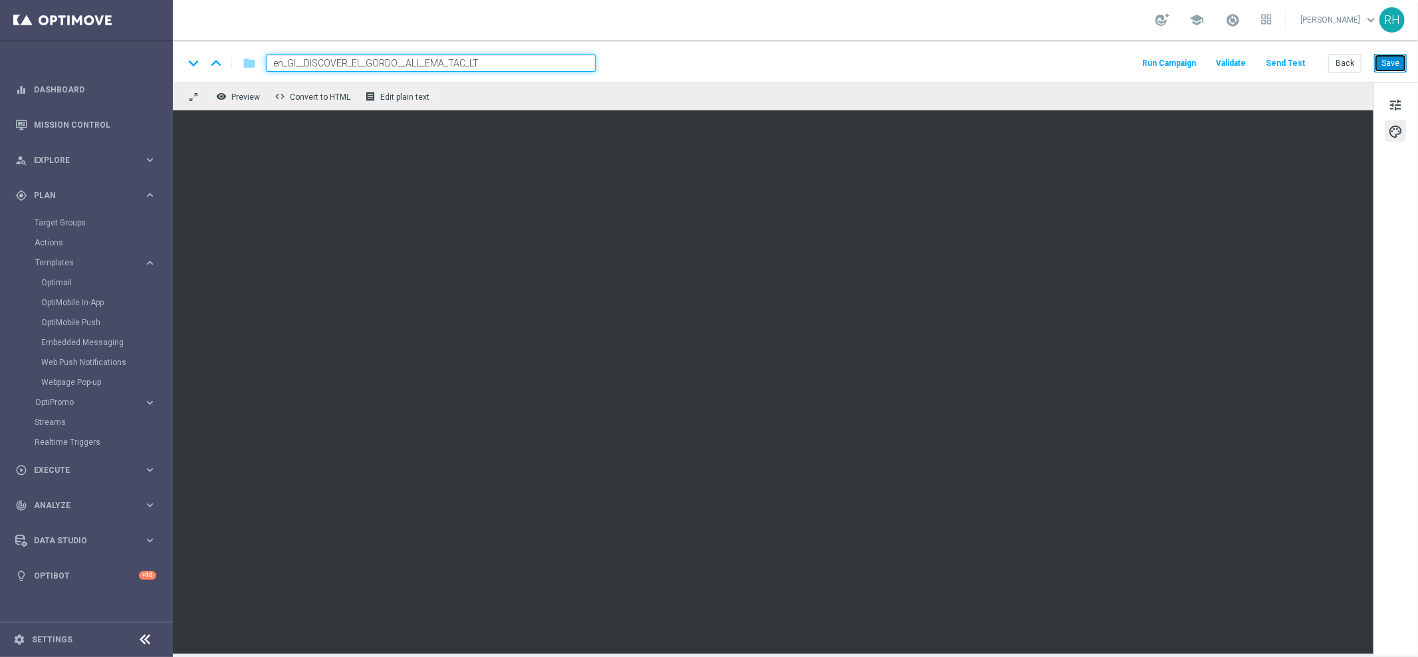
click at [1394, 67] on button "Save" at bounding box center [1390, 63] width 33 height 19
click at [1034, 71] on div "keyboard_arrow_down keyboard_arrow_up folder en_GI__DISCOVER_EL_GORDO__ALL_EMA_…" at bounding box center [794, 62] width 1223 height 17
click at [1387, 57] on button "Save" at bounding box center [1390, 63] width 33 height 19
click at [1389, 64] on button "Save" at bounding box center [1390, 63] width 33 height 19
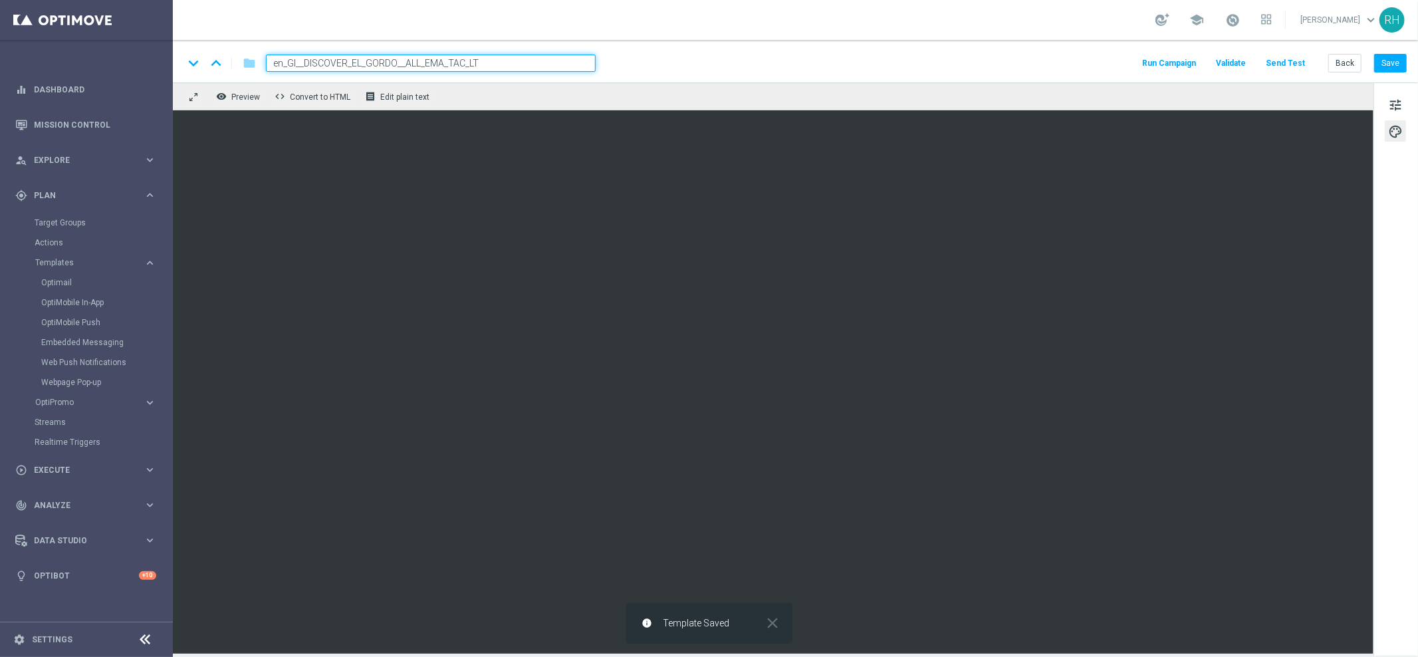
click at [1062, 33] on div "school [PERSON_NAME] keyboard_arrow_down RH" at bounding box center [795, 20] width 1245 height 40
click at [1074, 53] on div "keyboard_arrow_down keyboard_arrow_up folder en_GI__DISCOVER_EL_GORDO__ALL_EMA_…" at bounding box center [795, 61] width 1245 height 43
click at [1341, 71] on button "Back" at bounding box center [1344, 63] width 33 height 19
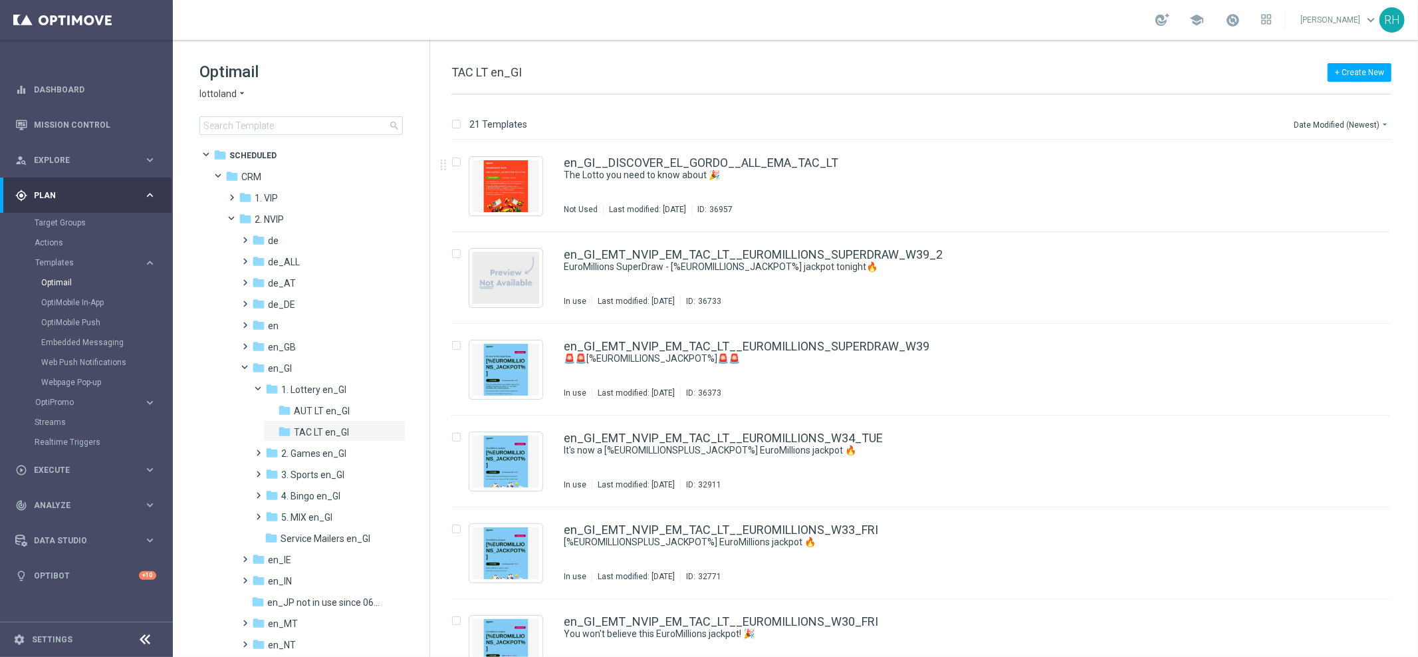
click at [1075, 92] on div "+ Create New TAC LT en_GI" at bounding box center [921, 79] width 940 height 30
click at [636, 16] on div "school [PERSON_NAME] keyboard_arrow_down RH" at bounding box center [795, 20] width 1245 height 40
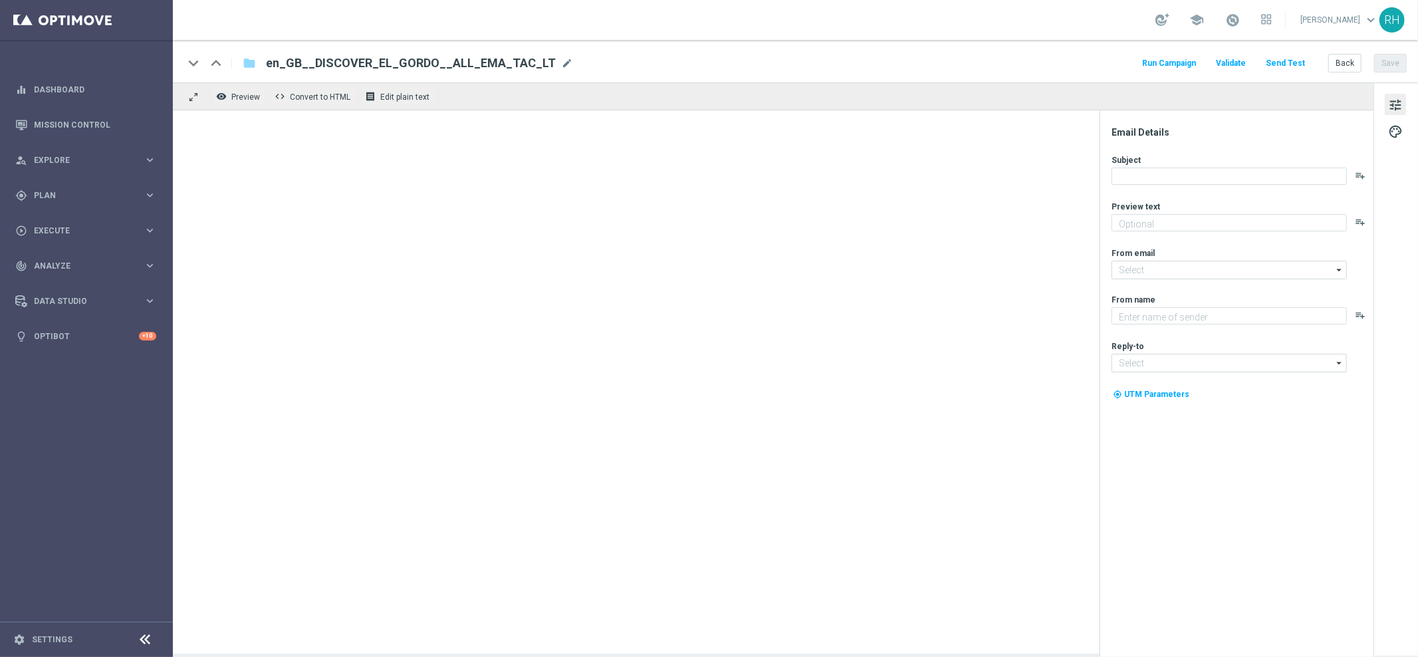
type textarea "Thousands win every year - will you be one of them?"
type input "[EMAIL_ADDRESS][DOMAIN_NAME]"
type textarea "Lottoland"
type input "[EMAIL_ADDRESS][DOMAIN_NAME]"
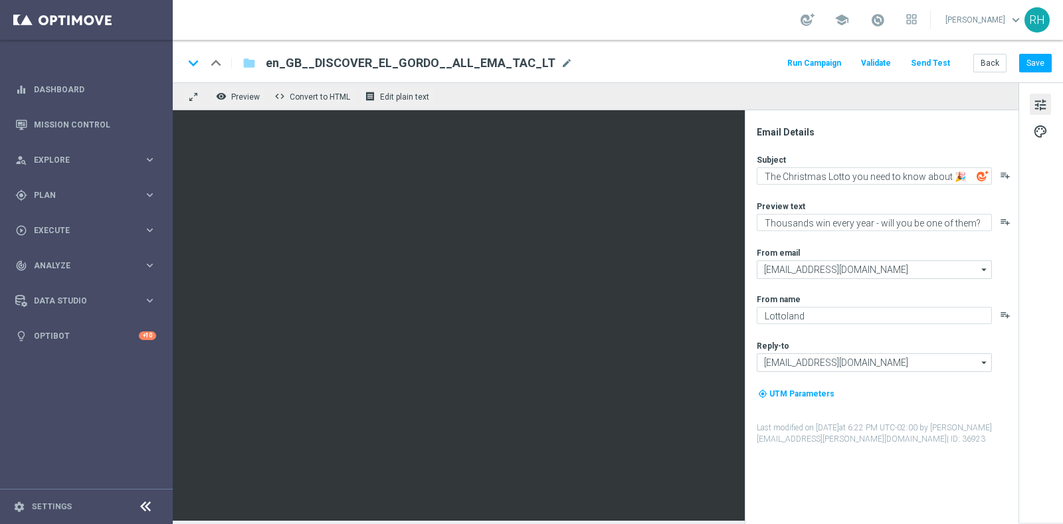
click at [748, 36] on div "school [PERSON_NAME] keyboard_arrow_down RH" at bounding box center [618, 20] width 891 height 40
click at [831, 172] on textarea "The Christmas Lotto you need to know about 🎉" at bounding box center [874, 175] width 235 height 17
click at [928, 228] on textarea "Thousands win every year - will you be one of them?" at bounding box center [874, 222] width 235 height 17
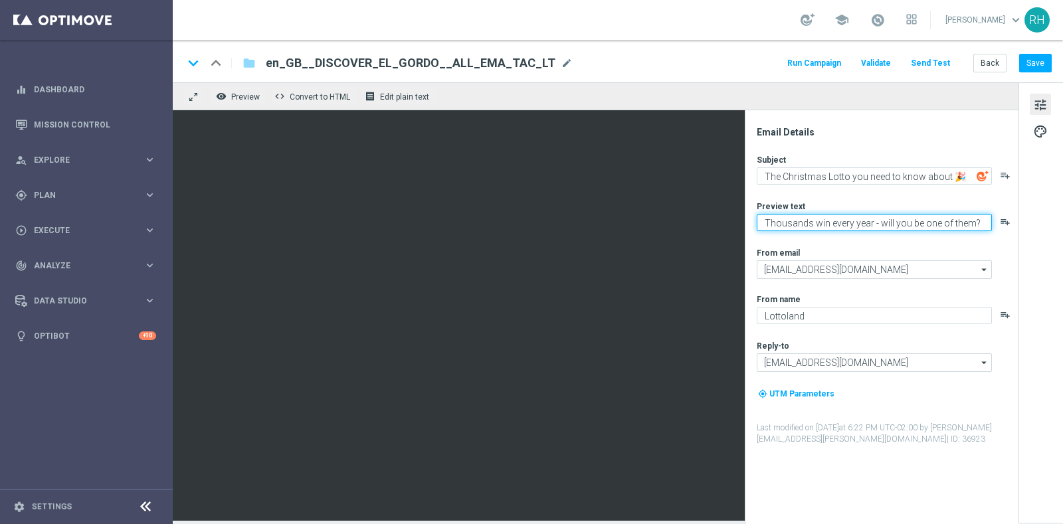
click at [928, 228] on textarea "Thousands win every year - will you be one of them?" at bounding box center [874, 222] width 235 height 17
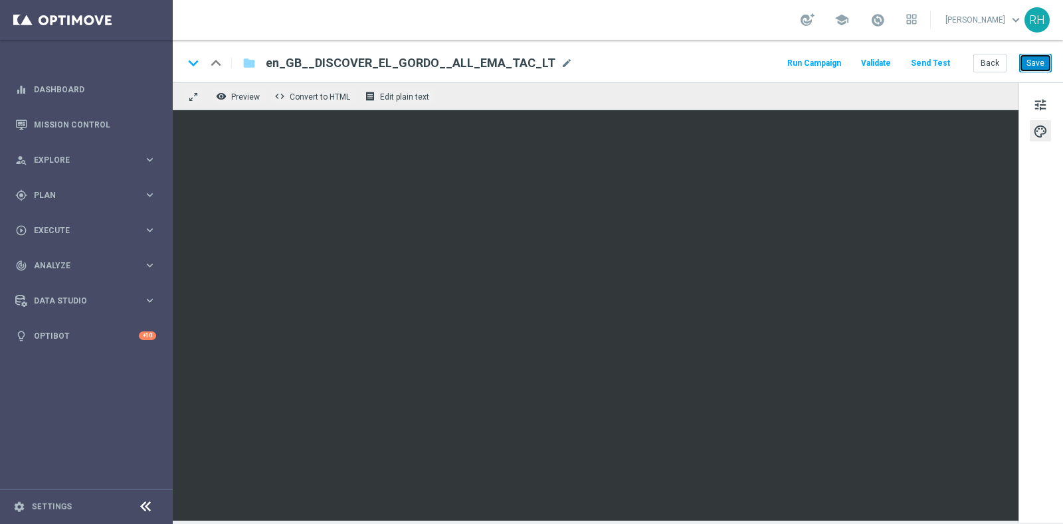
click at [1036, 69] on button "Save" at bounding box center [1035, 63] width 33 height 19
